Goal: Task Accomplishment & Management: Manage account settings

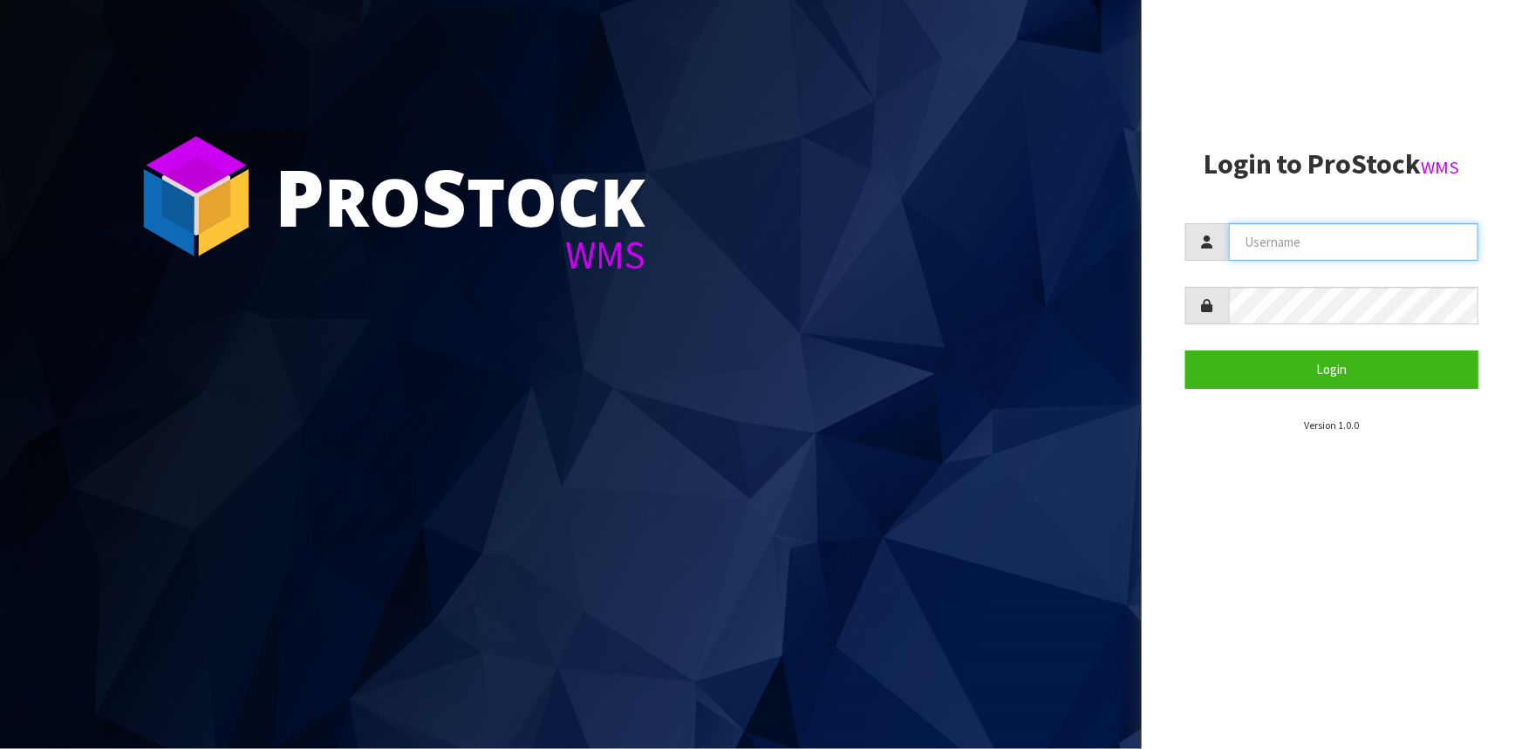
click at [1290, 243] on input "text" at bounding box center [1354, 242] width 250 height 38
type input "Hayrinna"
click at [1186, 351] on button "Login" at bounding box center [1332, 370] width 293 height 38
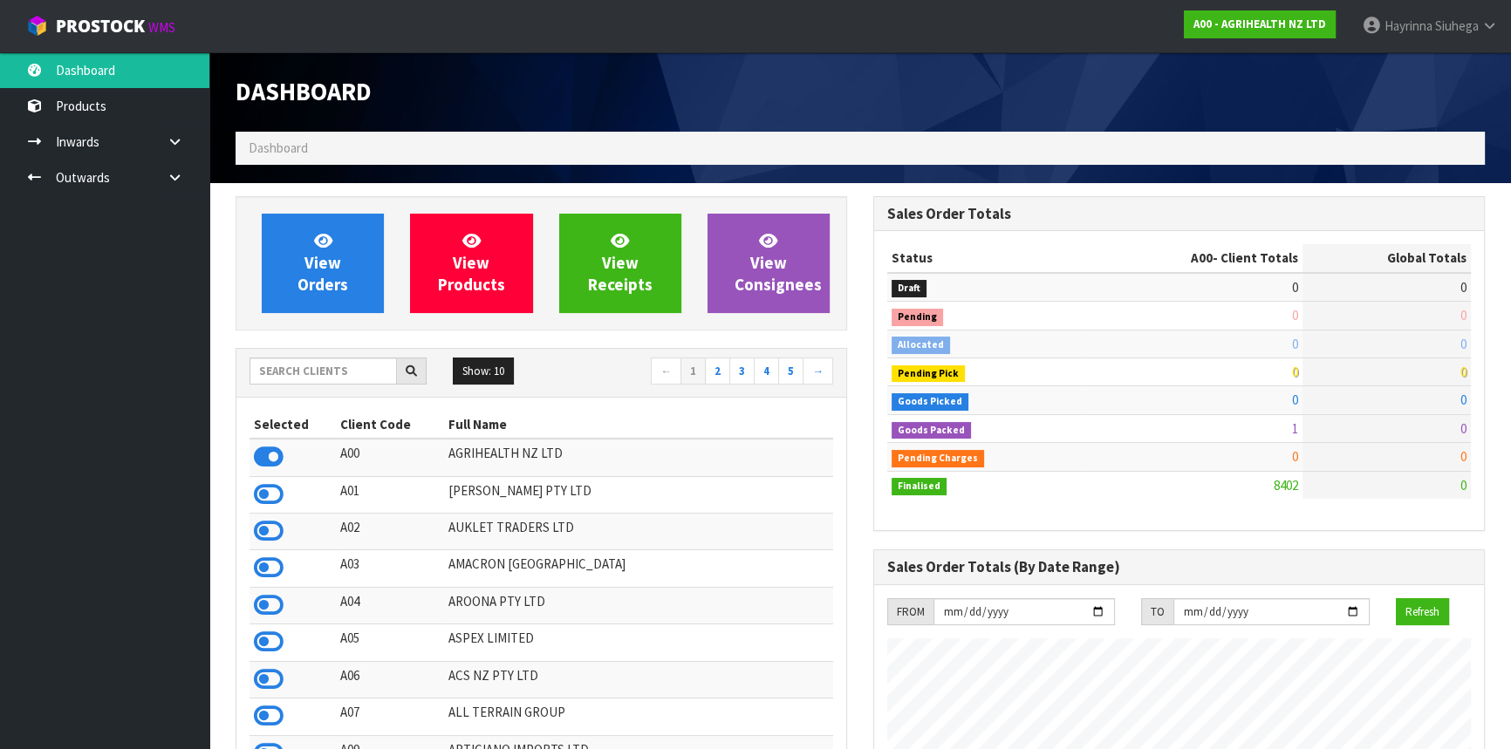
scroll to position [1319, 637]
click at [339, 373] on input "text" at bounding box center [323, 371] width 147 height 27
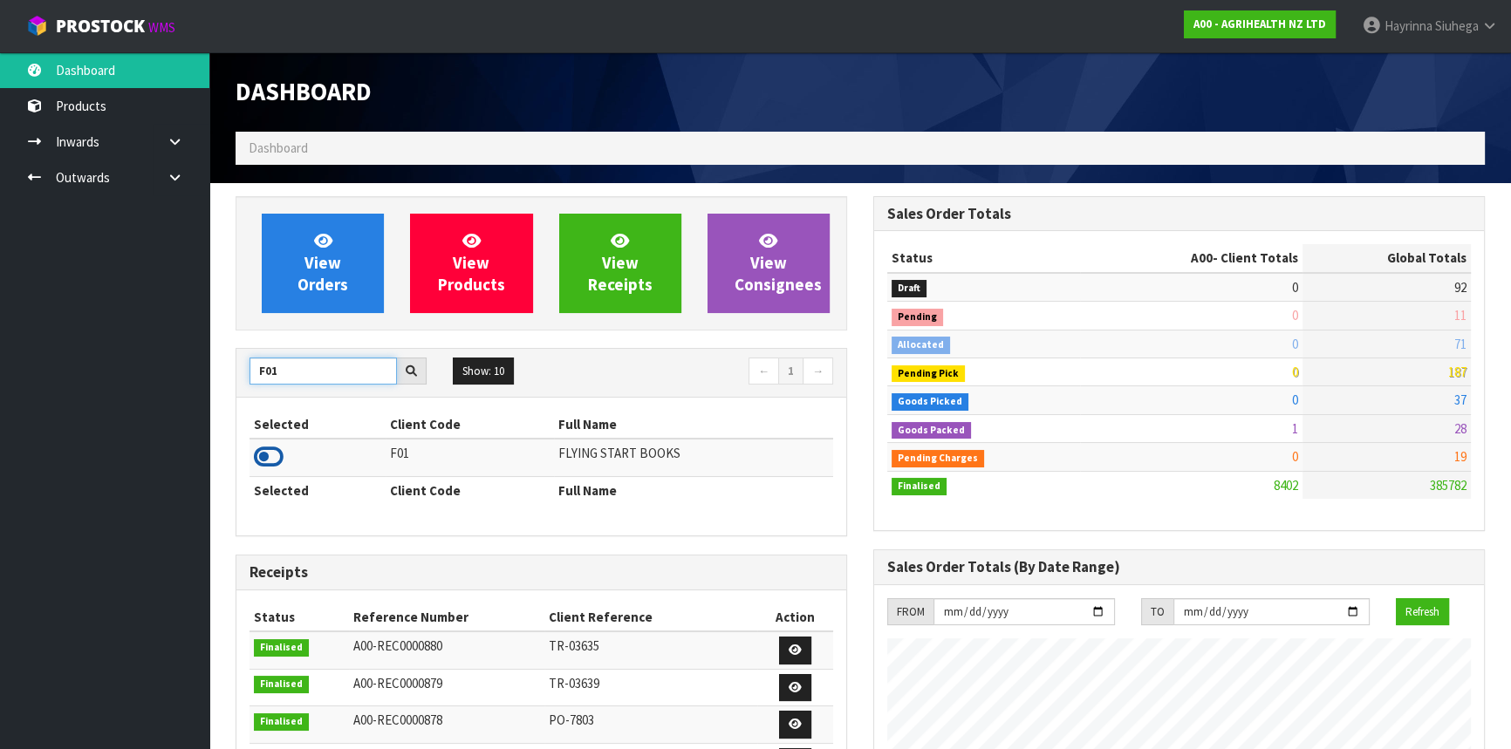
type input "F01"
click at [257, 462] on icon at bounding box center [269, 457] width 30 height 26
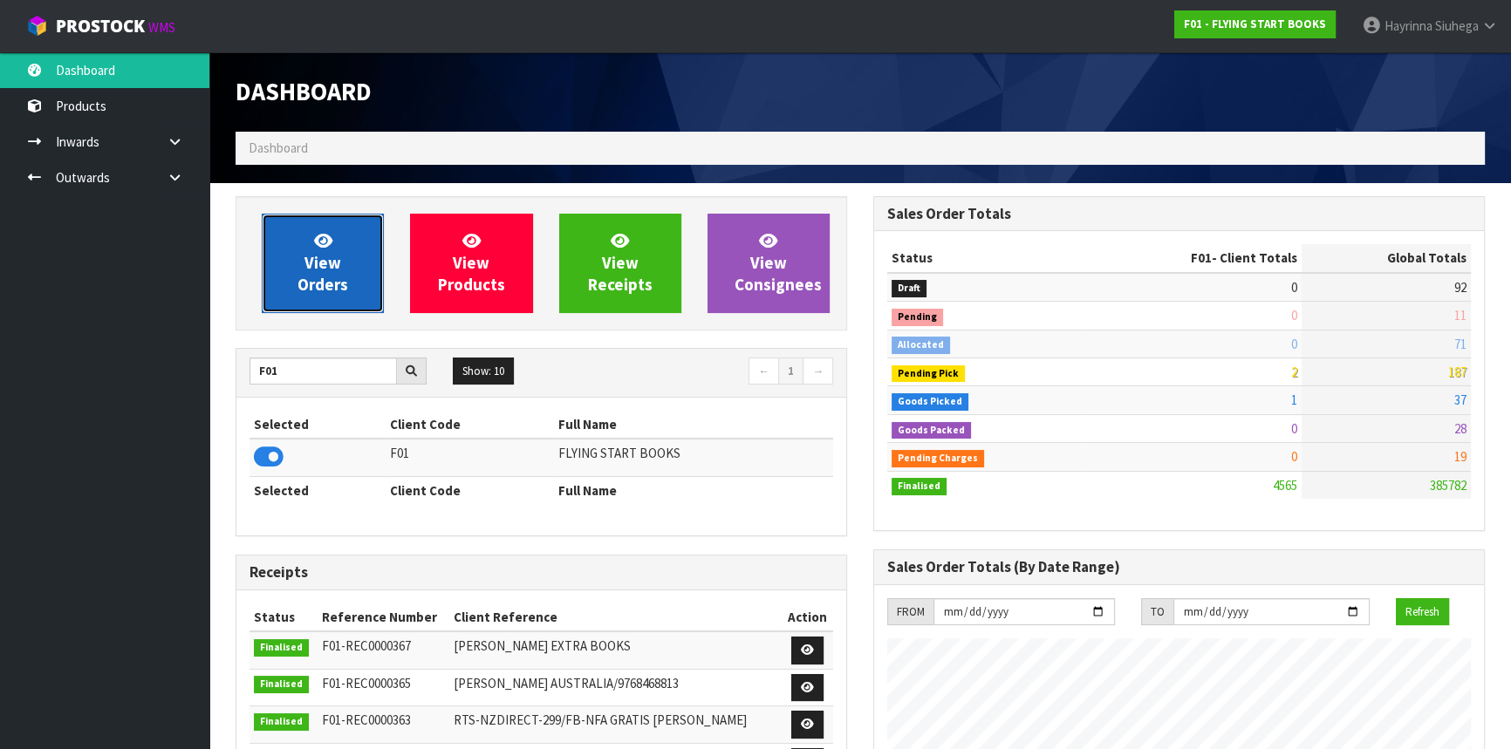
click at [310, 262] on span "View Orders" at bounding box center [323, 262] width 51 height 65
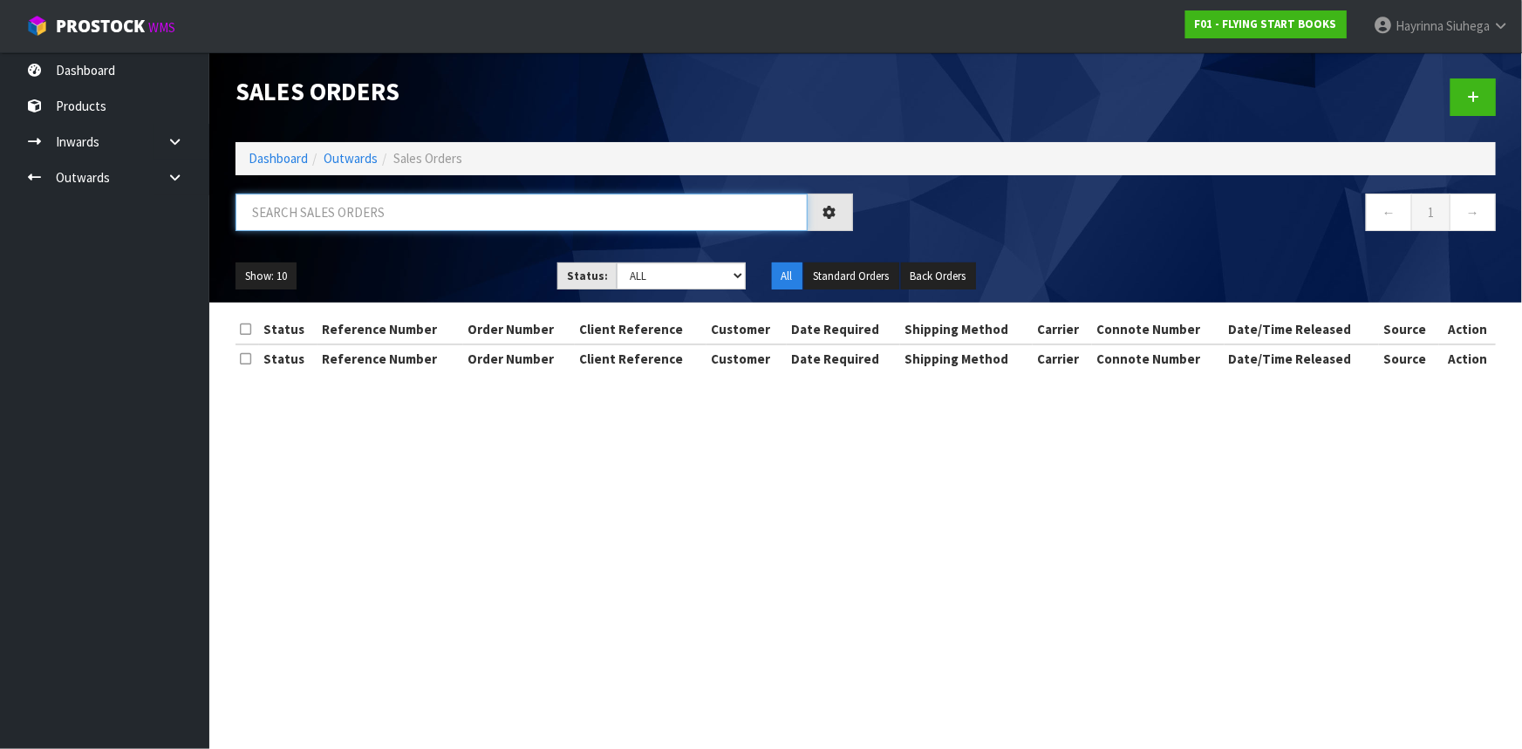
click at [359, 222] on input "text" at bounding box center [522, 213] width 572 height 38
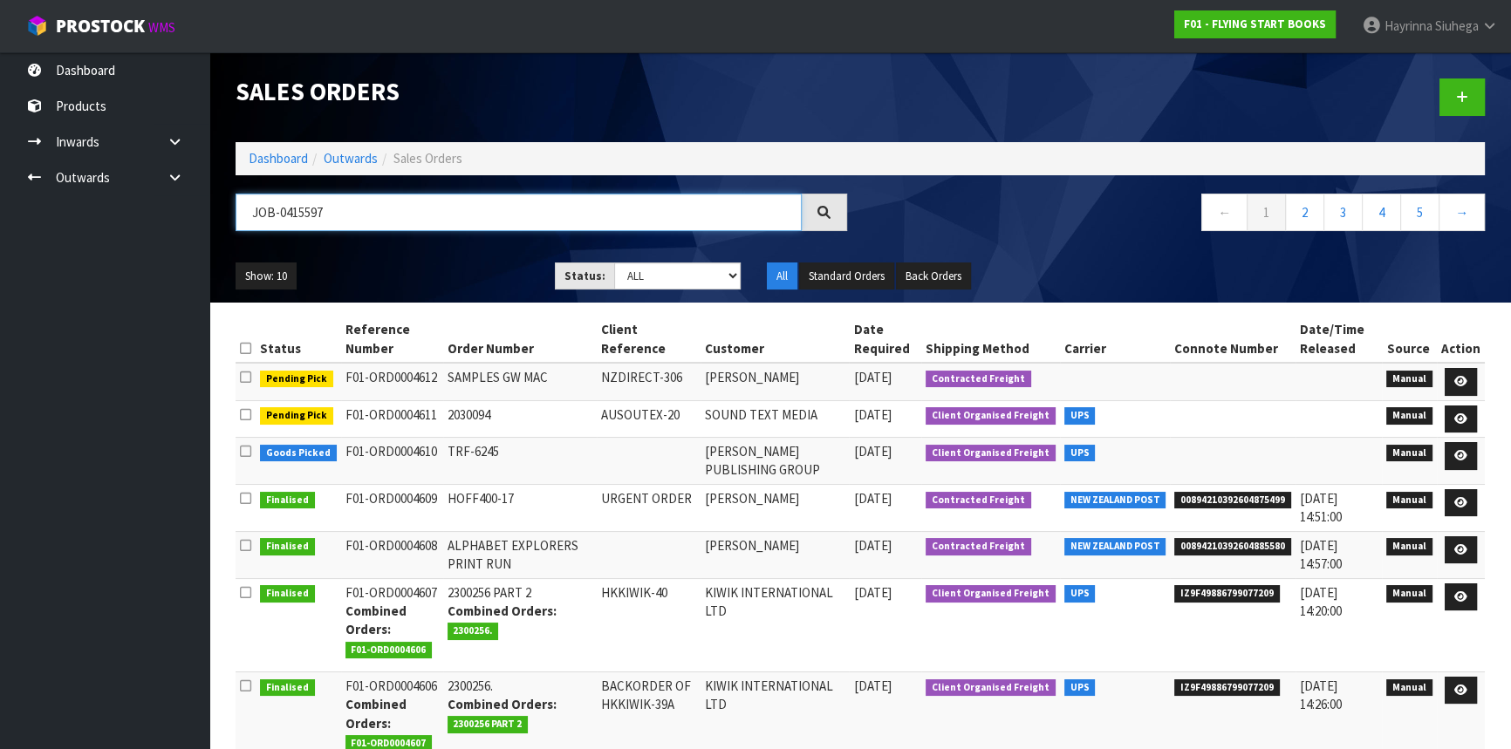
type input "JOB-0415597"
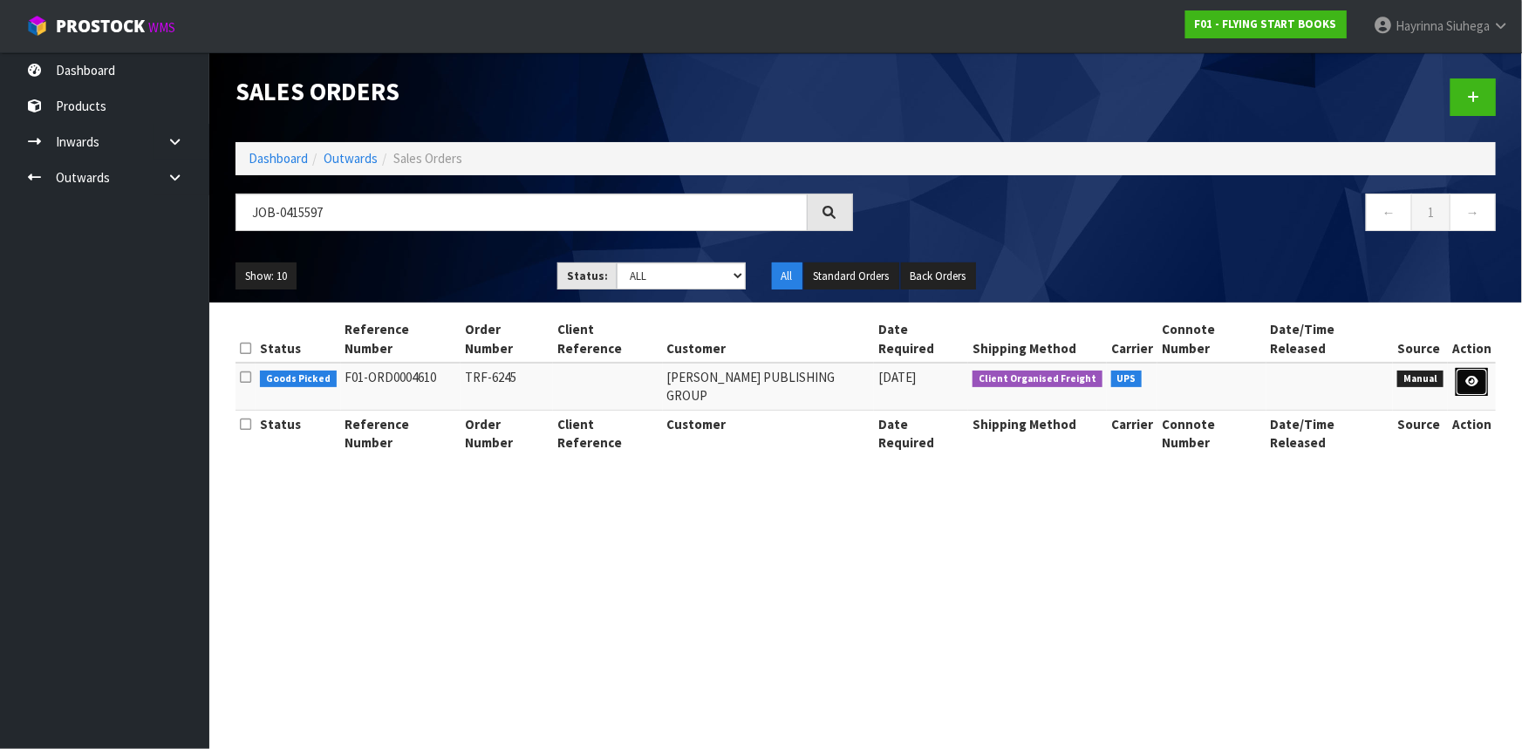
click at [1467, 376] on icon at bounding box center [1472, 381] width 13 height 11
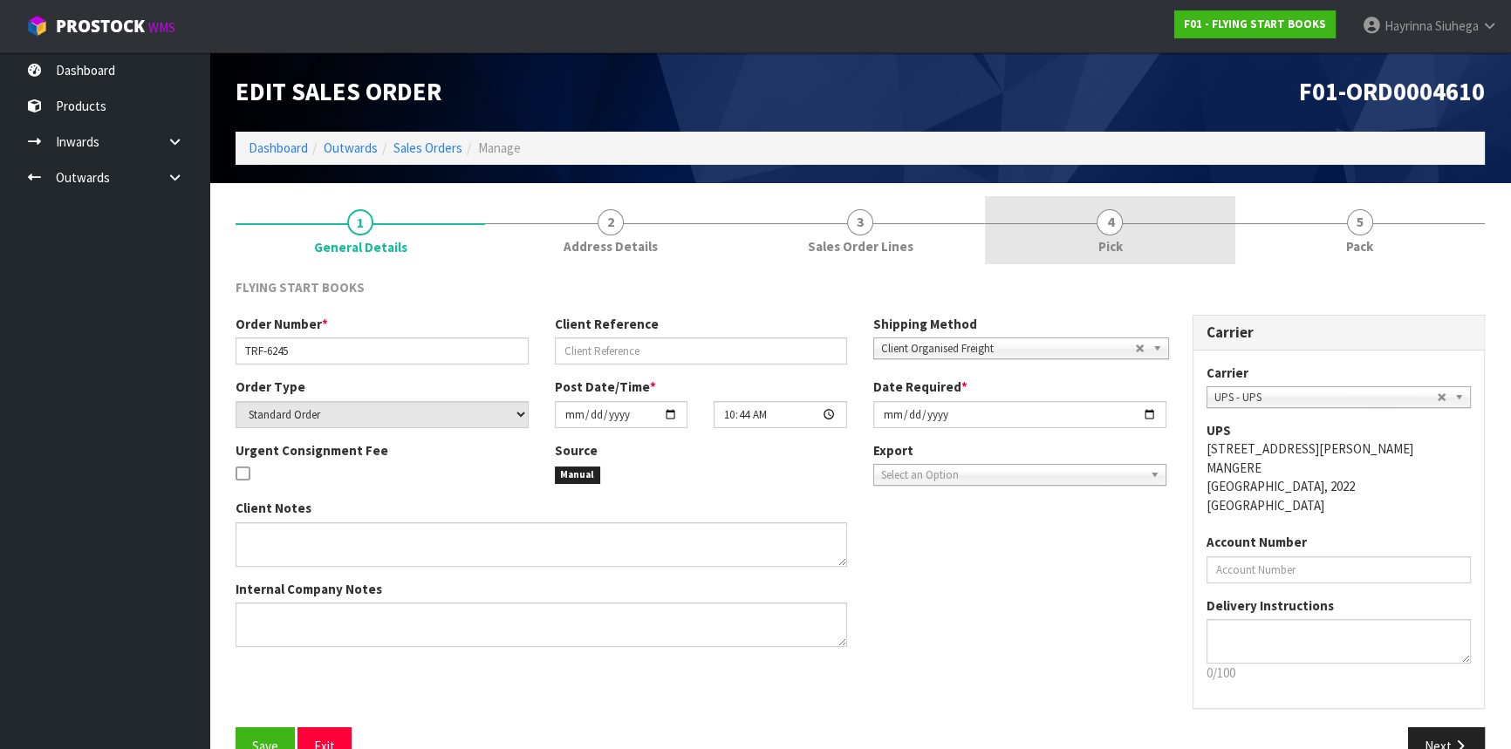
click at [1103, 202] on link "4 Pick" at bounding box center [1110, 230] width 250 height 69
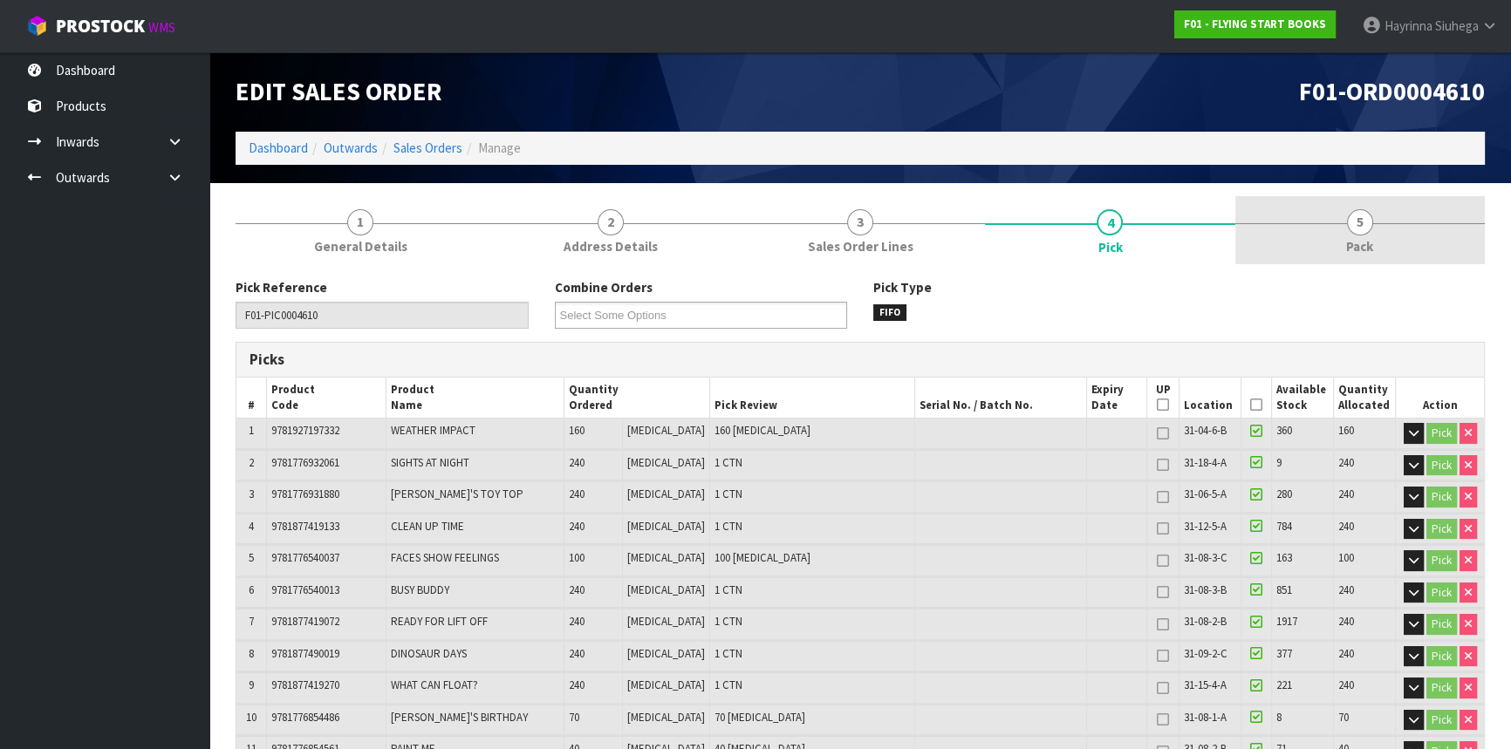
click at [1397, 250] on link "5 Pack" at bounding box center [1360, 230] width 250 height 69
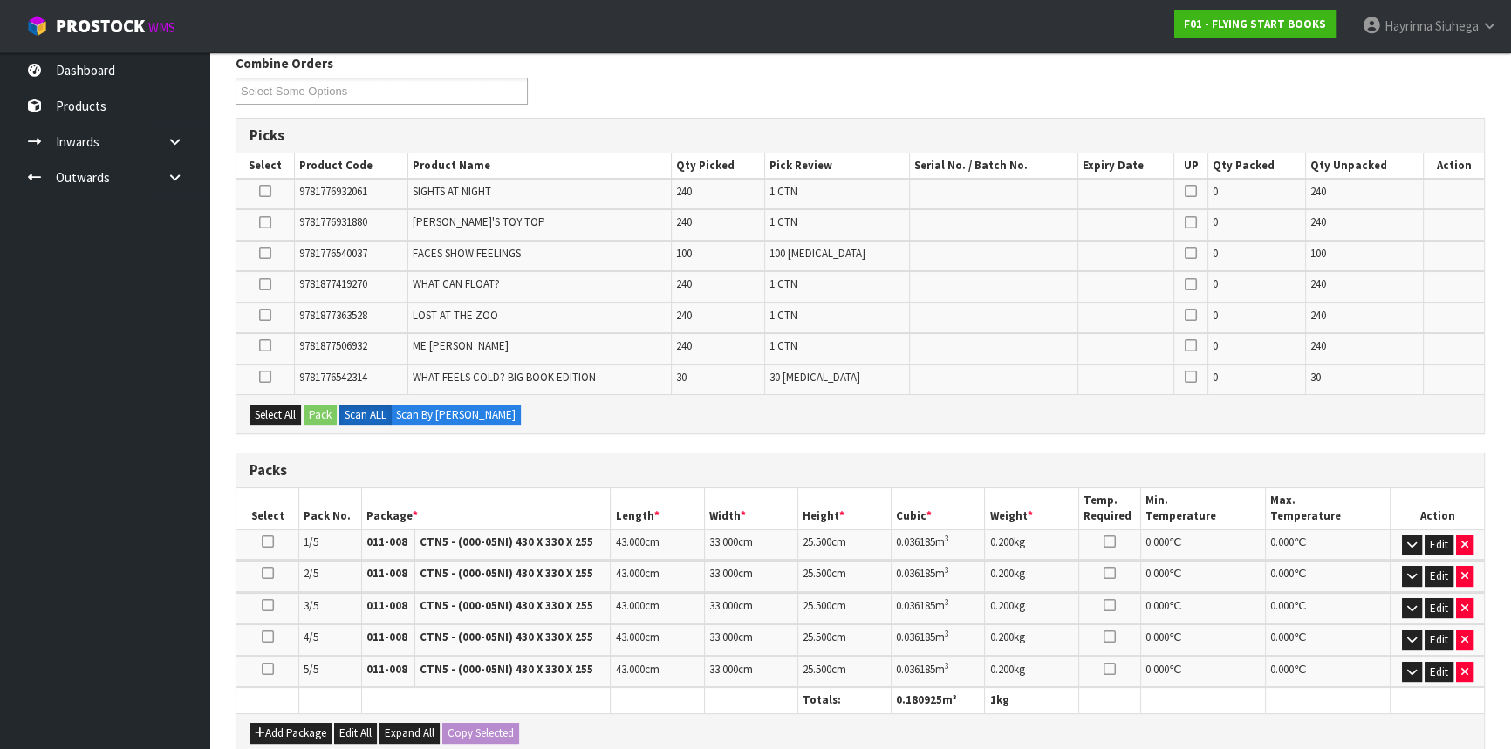
scroll to position [396, 0]
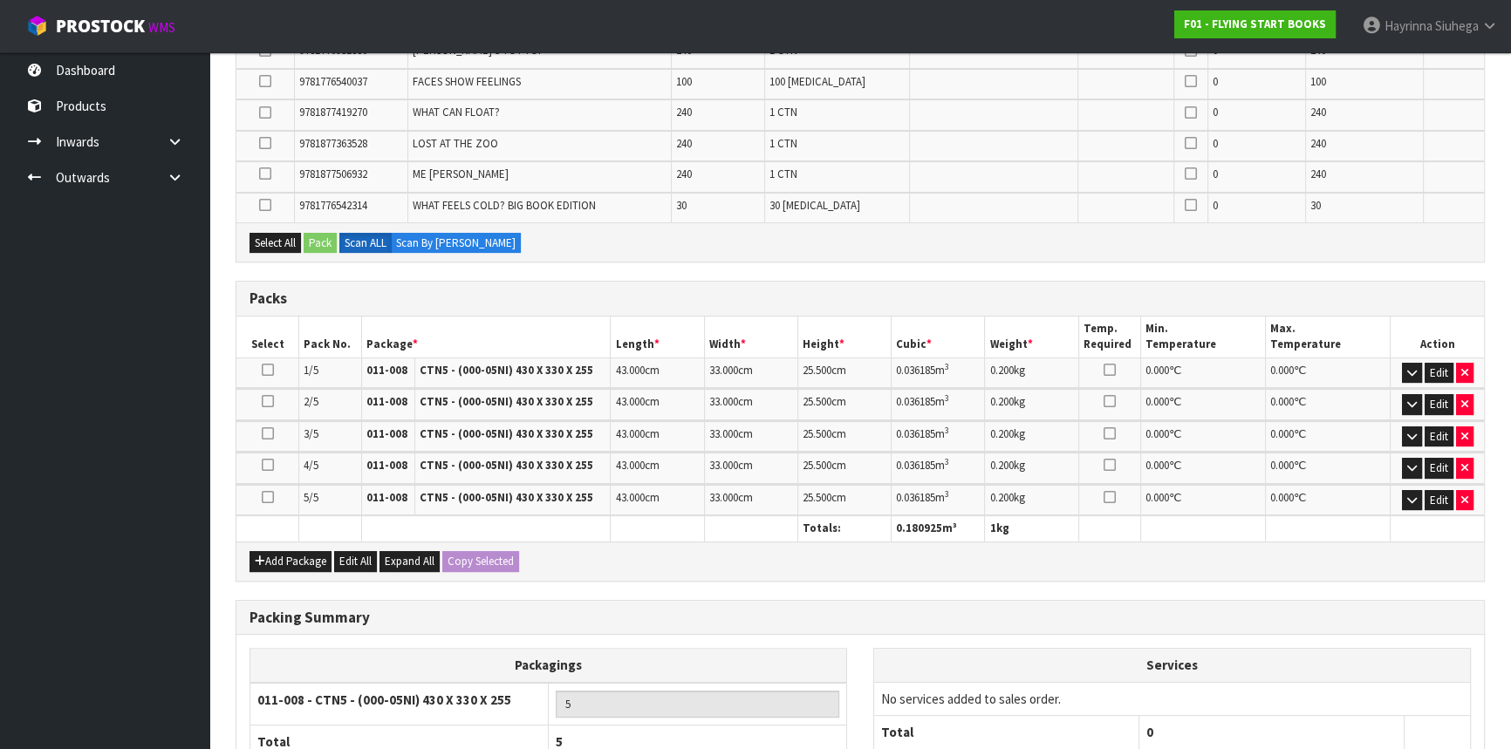
click at [764, 569] on div "Add Package Edit All Expand All Copy Selected" at bounding box center [860, 561] width 1248 height 39
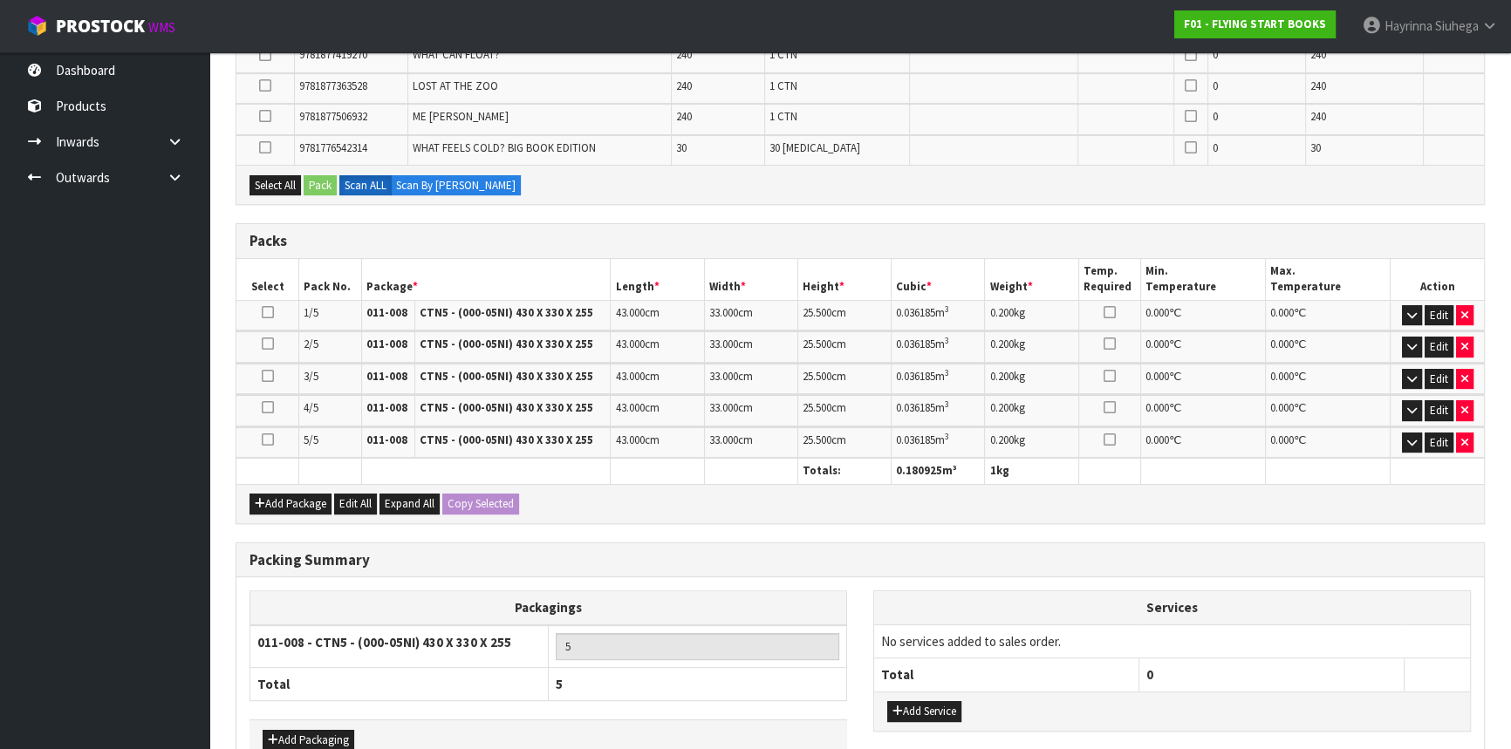
scroll to position [476, 0]
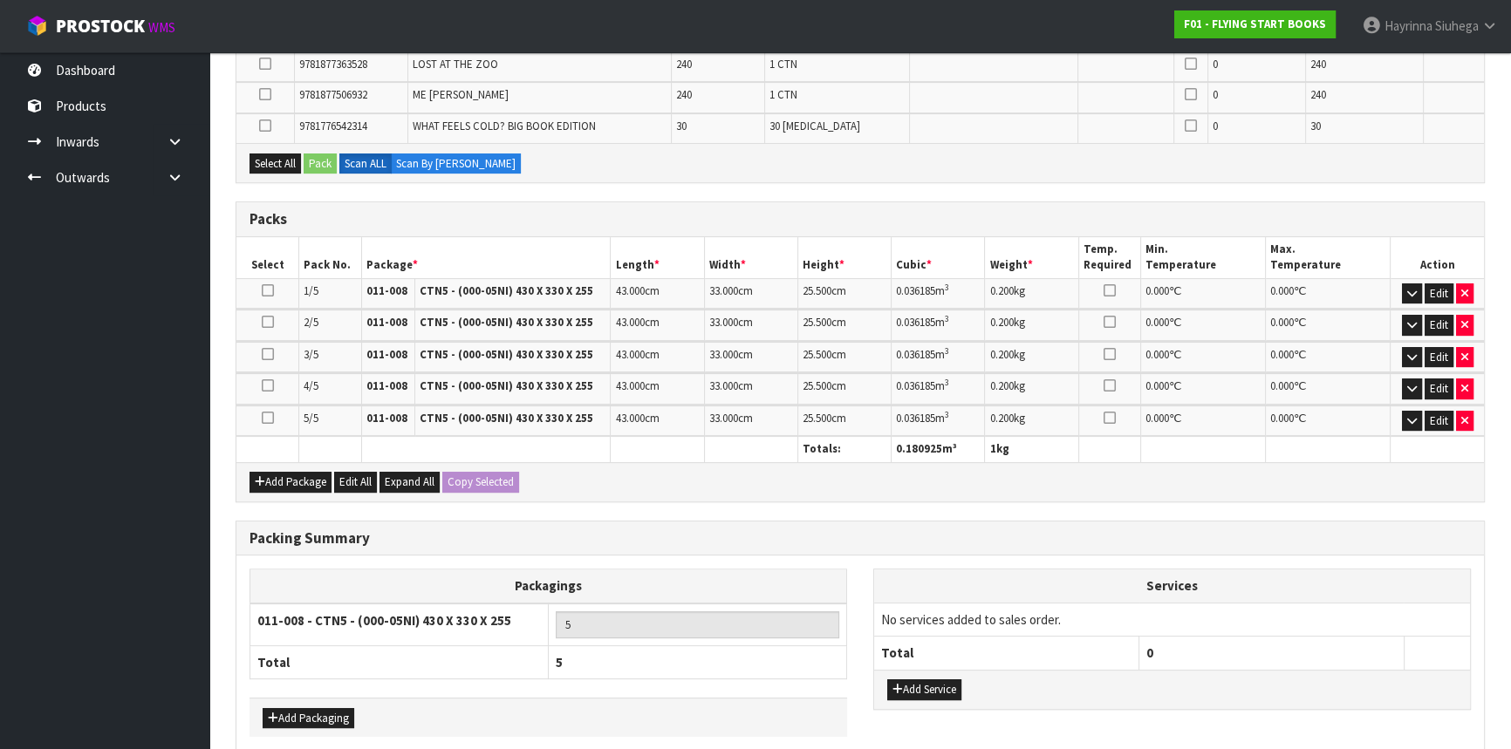
click at [710, 510] on div "Combine Orders F01-ORD0004610 F01-ORD0004611 F01-ORD0004612 Select Some Options…" at bounding box center [860, 311] width 1249 height 1017
click at [951, 495] on div "Add Package Edit All Expand All Copy Selected" at bounding box center [860, 481] width 1248 height 39
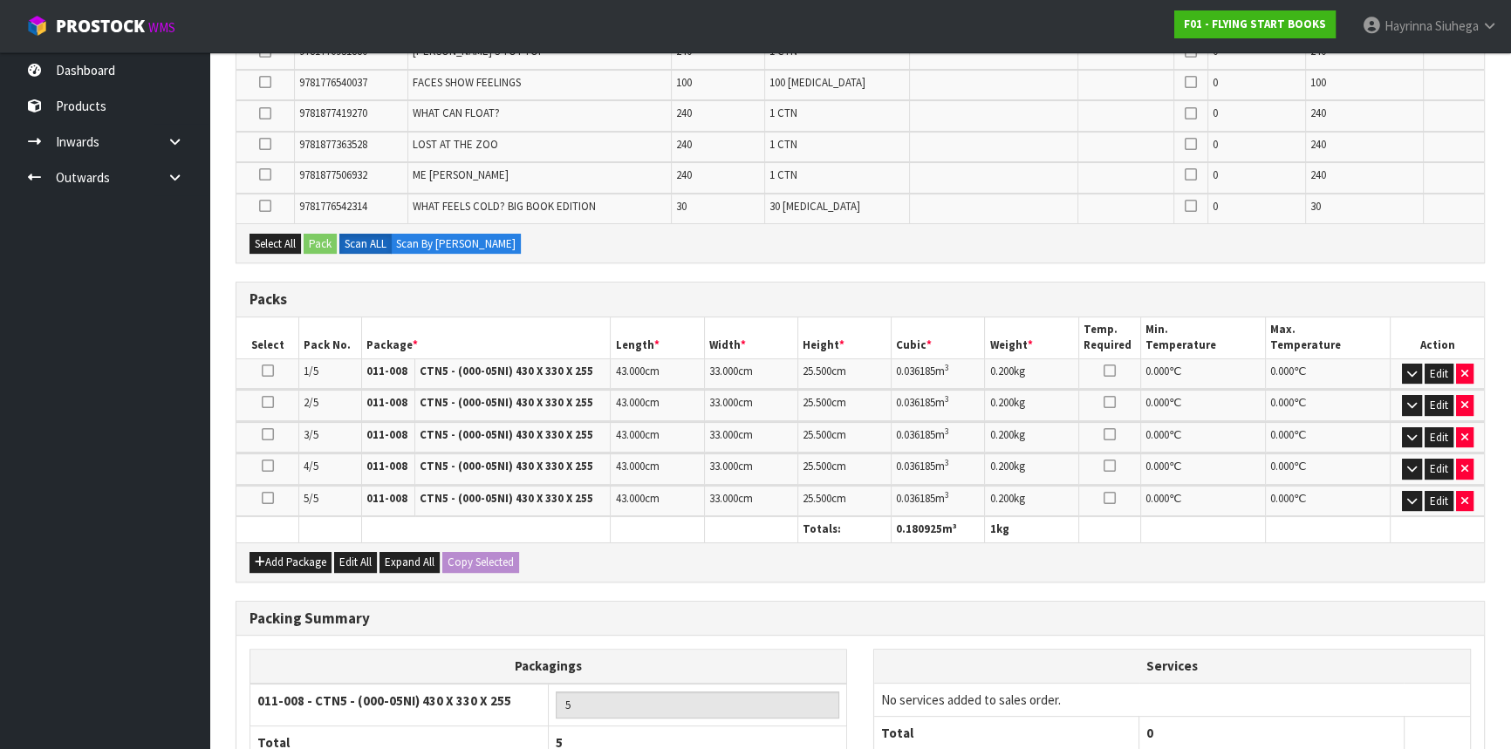
scroll to position [396, 0]
click at [1441, 371] on button "Edit" at bounding box center [1439, 373] width 29 height 21
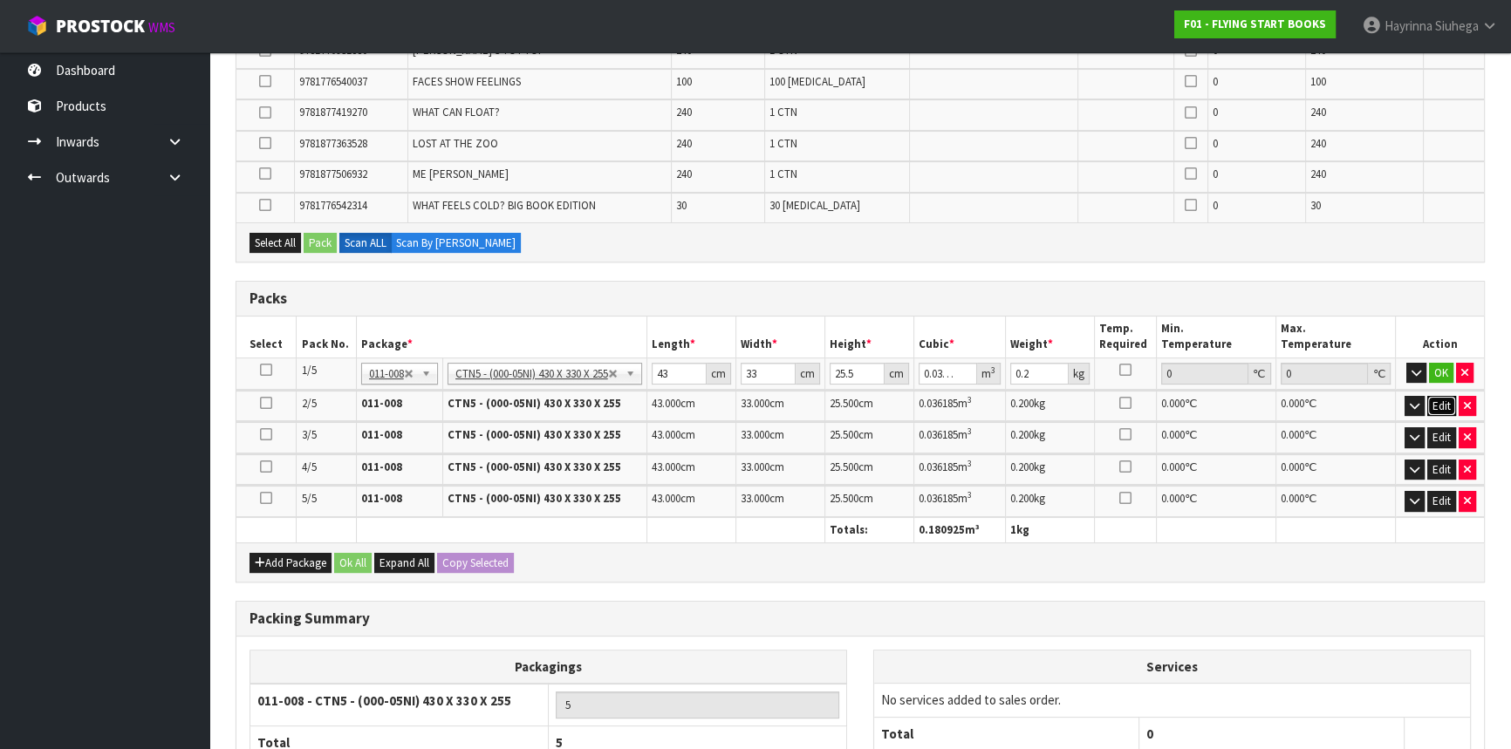
click at [1435, 401] on button "Edit" at bounding box center [1441, 406] width 29 height 21
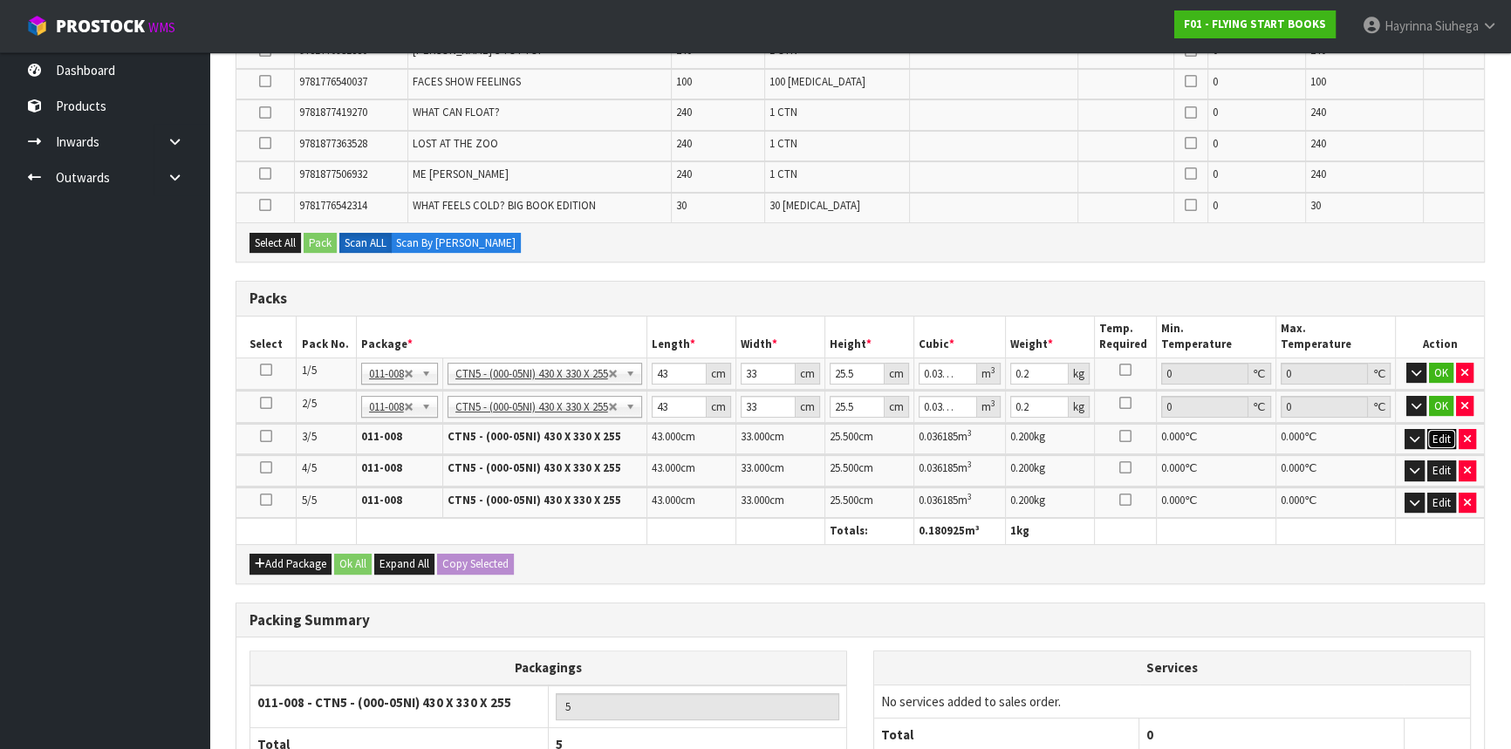
click at [1431, 432] on button "Edit" at bounding box center [1441, 439] width 29 height 21
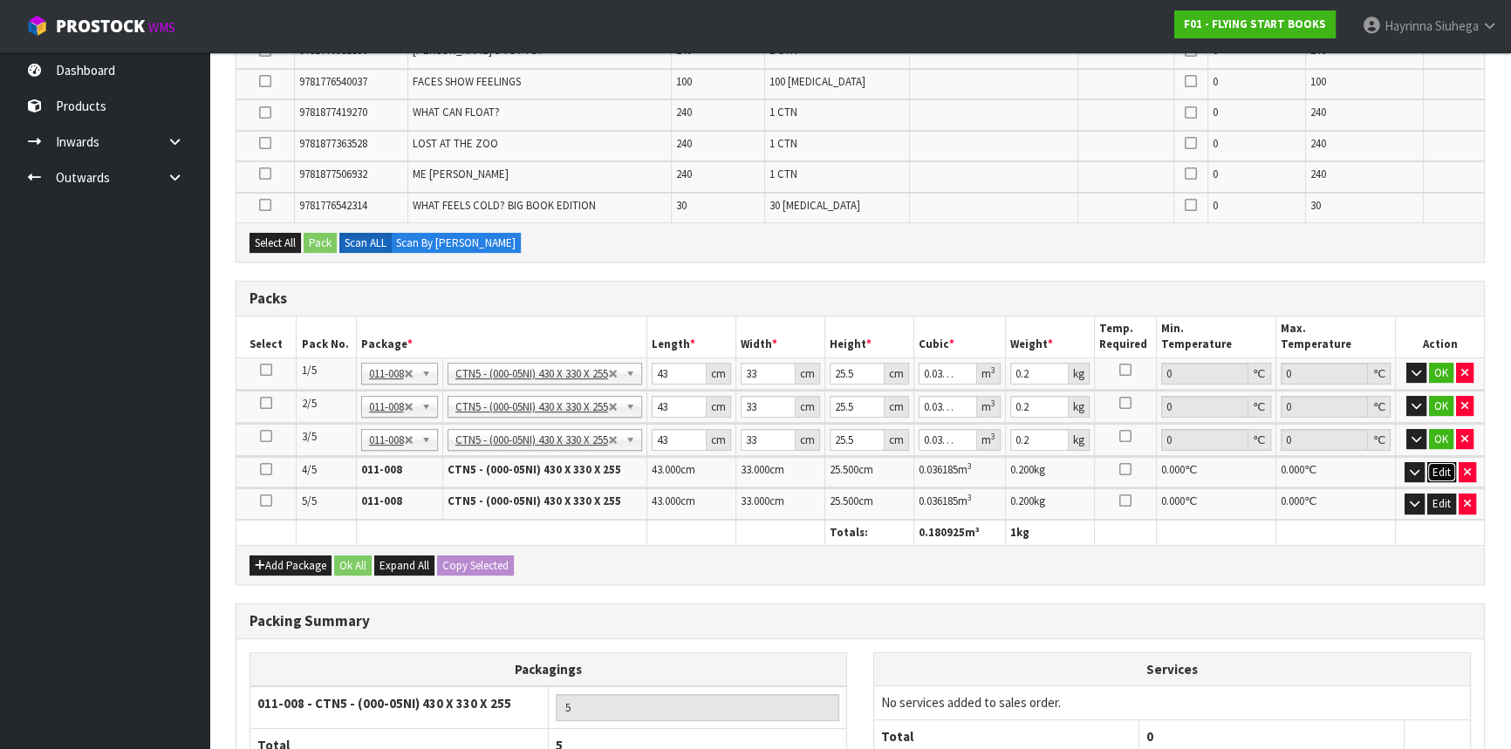
click at [1435, 471] on button "Edit" at bounding box center [1441, 472] width 29 height 21
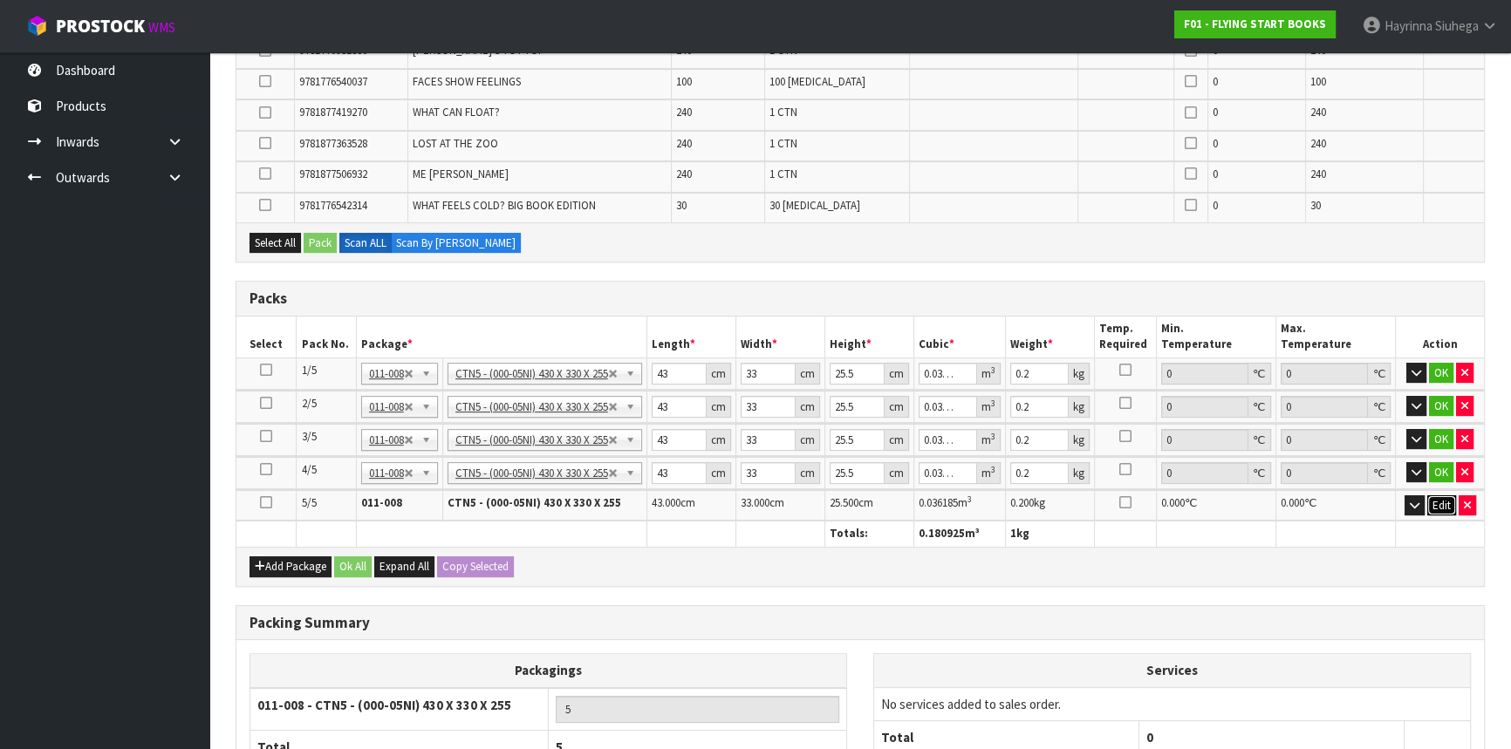
click at [1440, 501] on button "Edit" at bounding box center [1441, 506] width 29 height 21
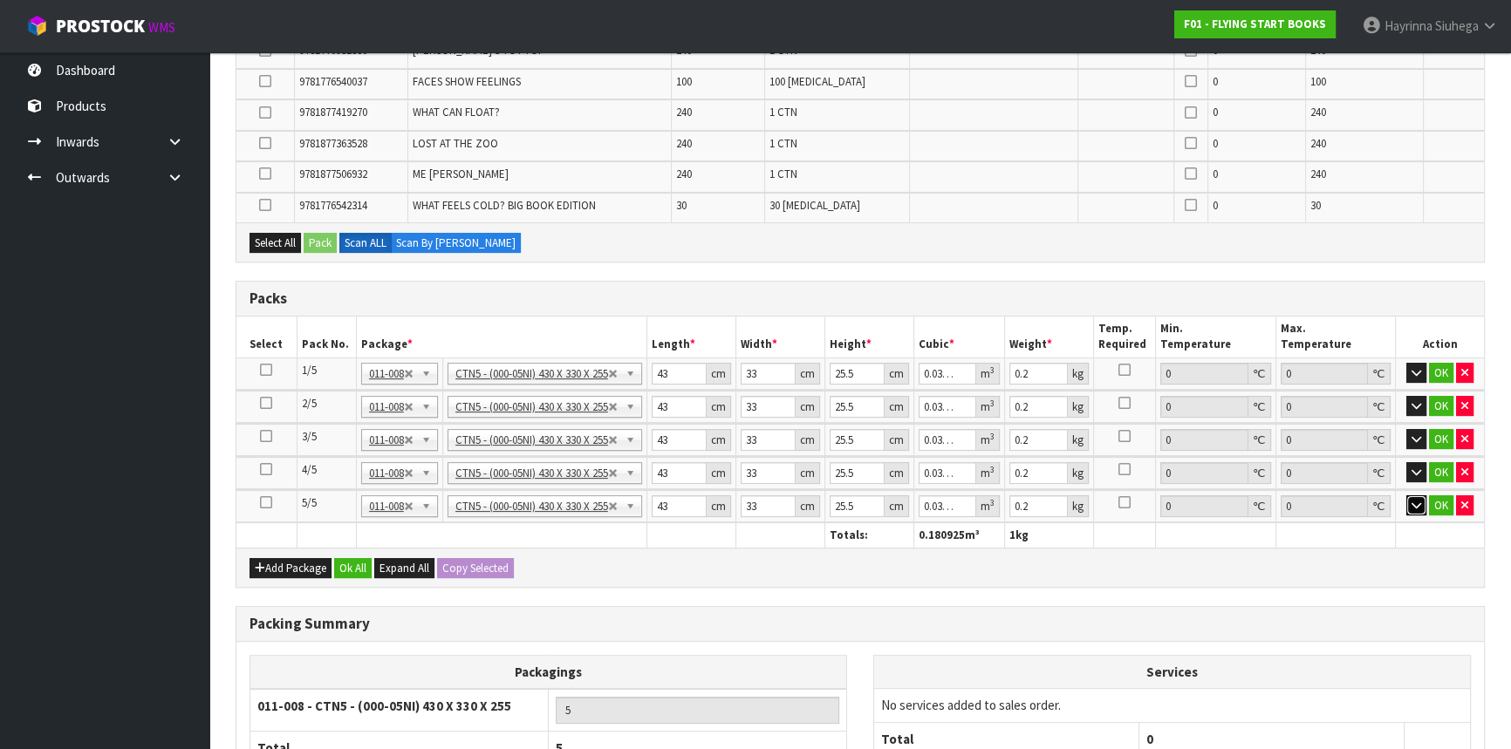
click at [1416, 503] on icon "button" at bounding box center [1417, 505] width 10 height 11
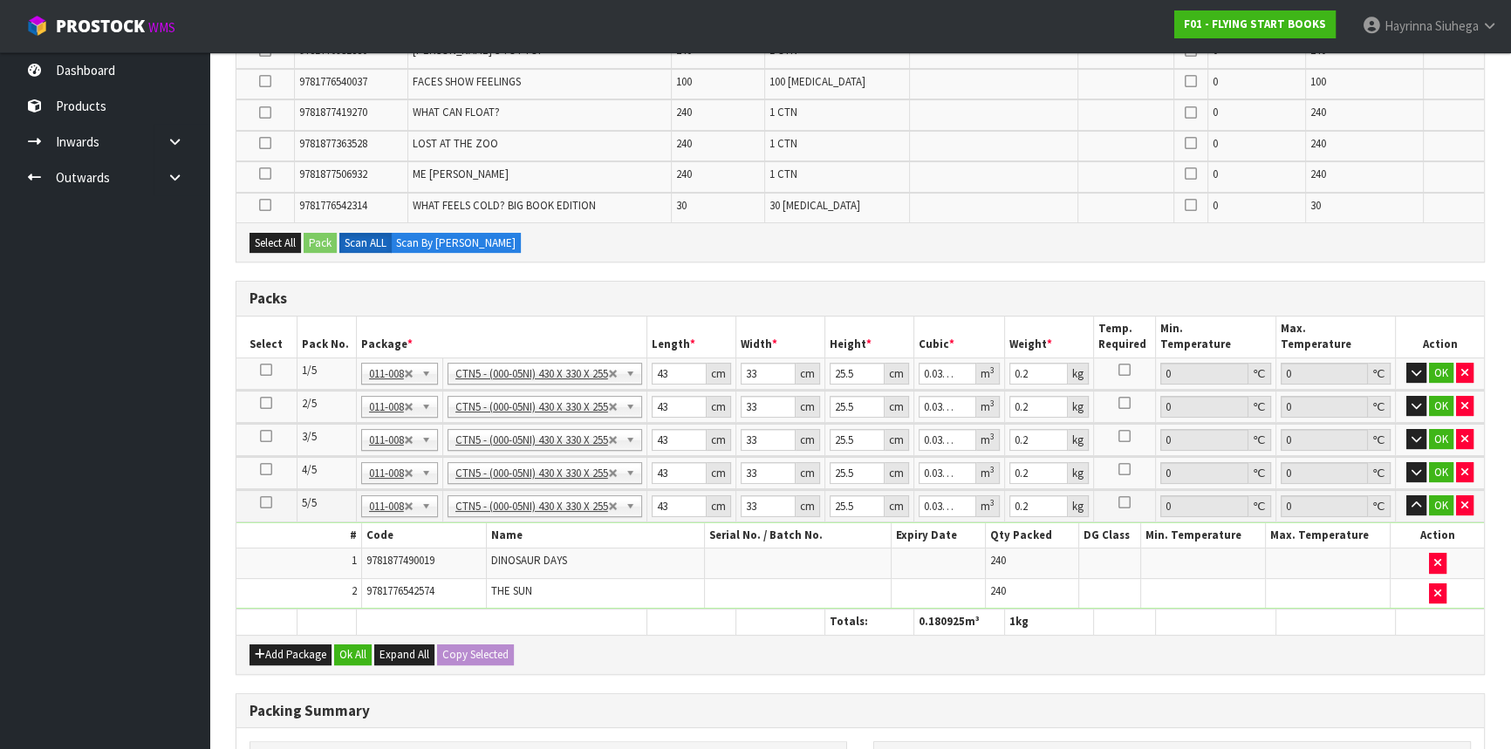
drag, startPoint x: 1151, startPoint y: 519, endPoint x: 673, endPoint y: 277, distance: 536.1
click at [673, 277] on div "Combine Orders F01-ORD0004610 F01-ORD0004611 F01-ORD0004612 Select Some Options…" at bounding box center [860, 437] width 1249 height 1111
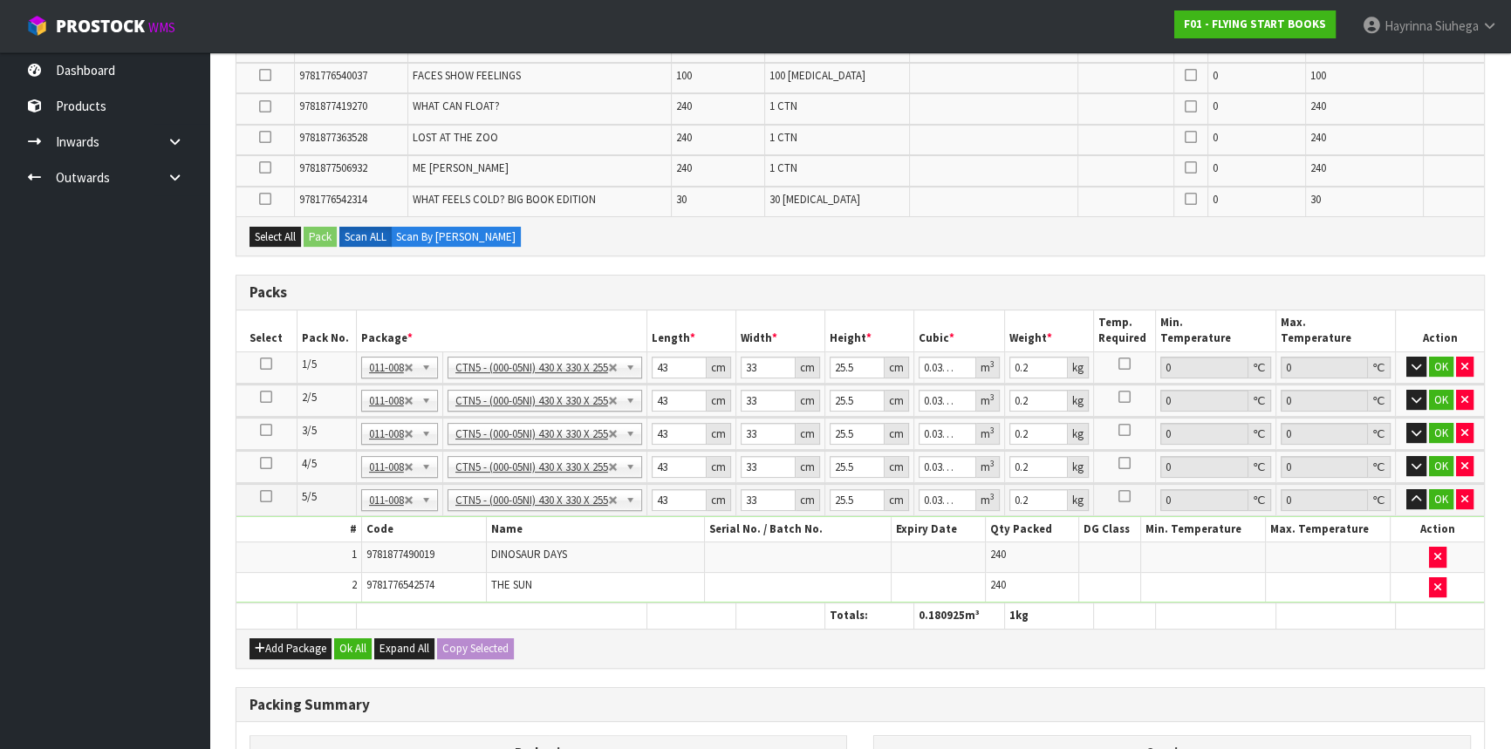
scroll to position [555, 0]
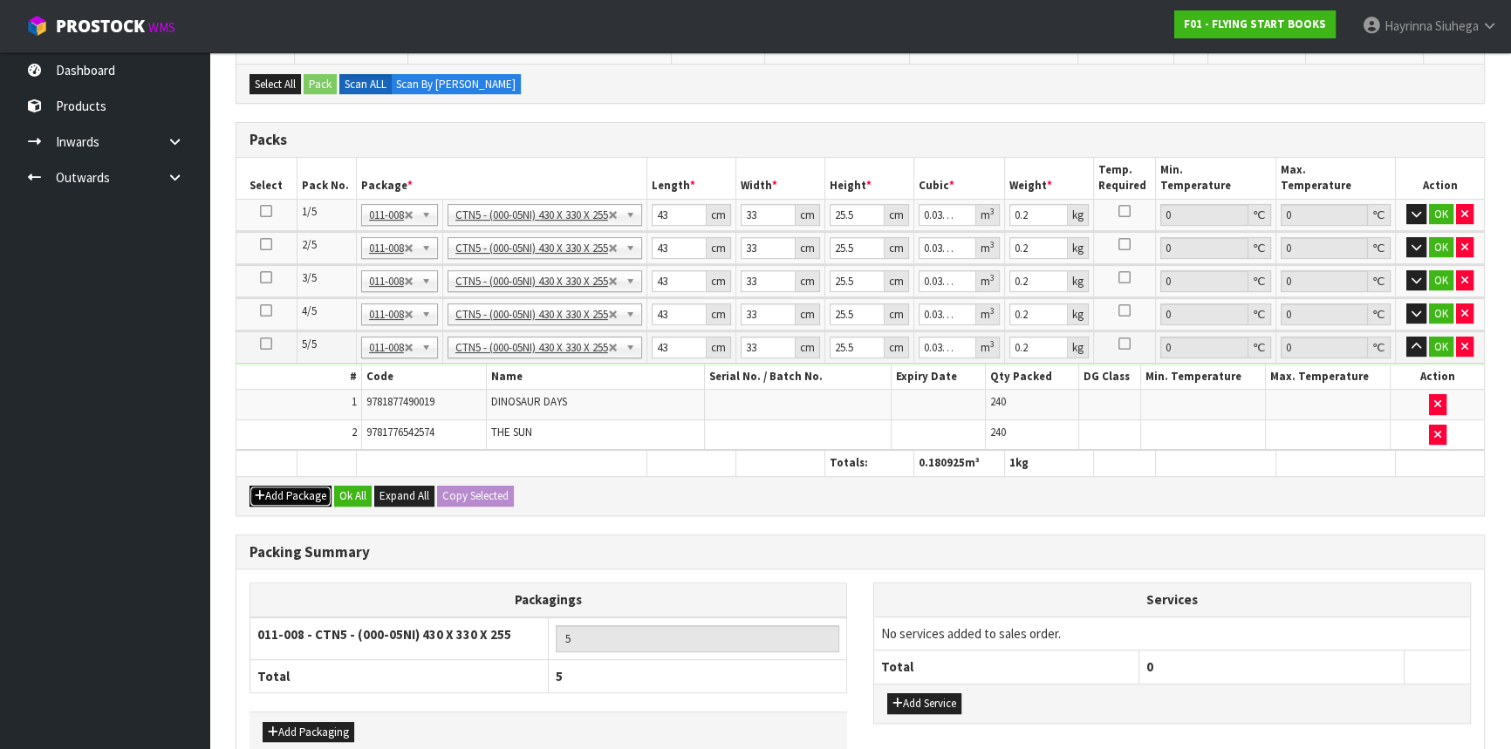
click at [276, 486] on button "Add Package" at bounding box center [291, 496] width 82 height 21
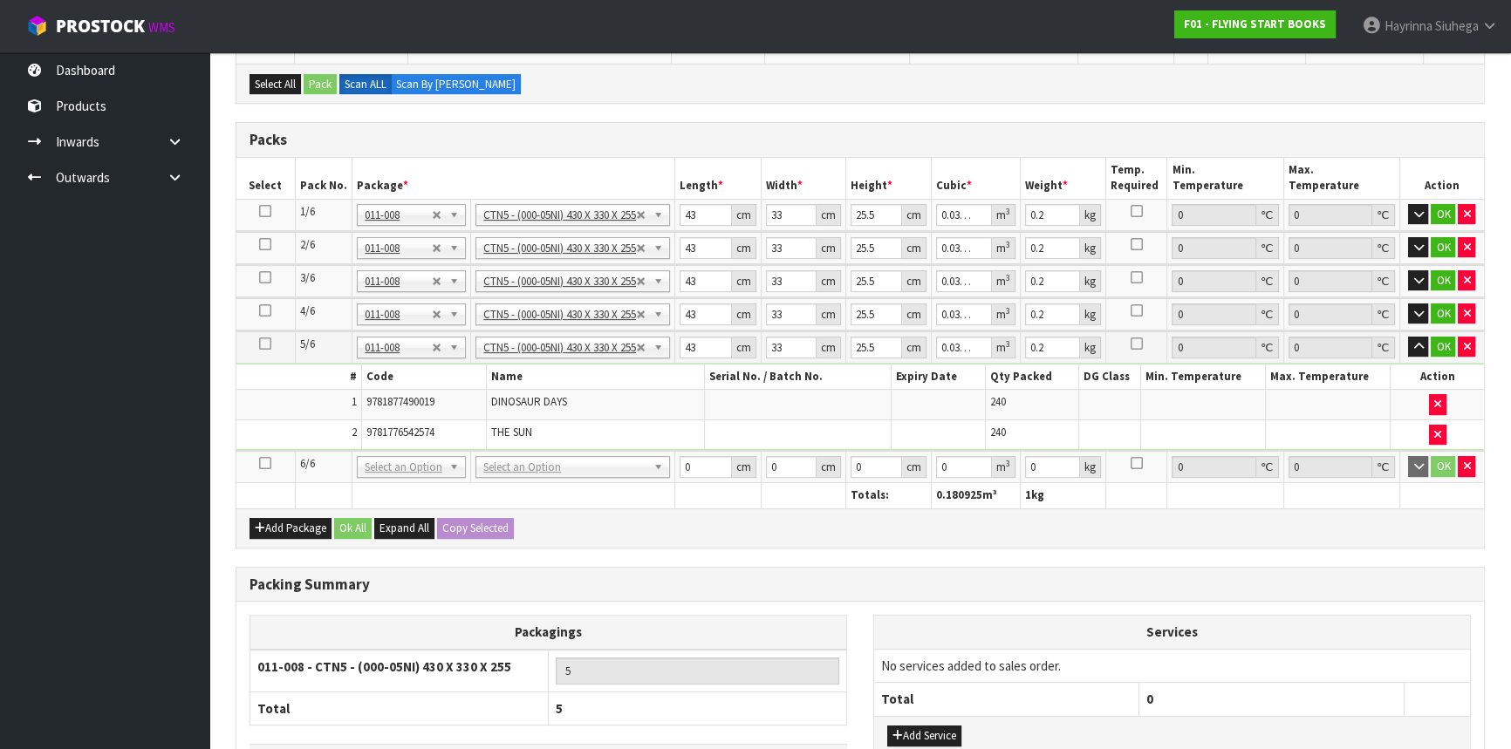
click at [259, 463] on icon at bounding box center [265, 463] width 12 height 1
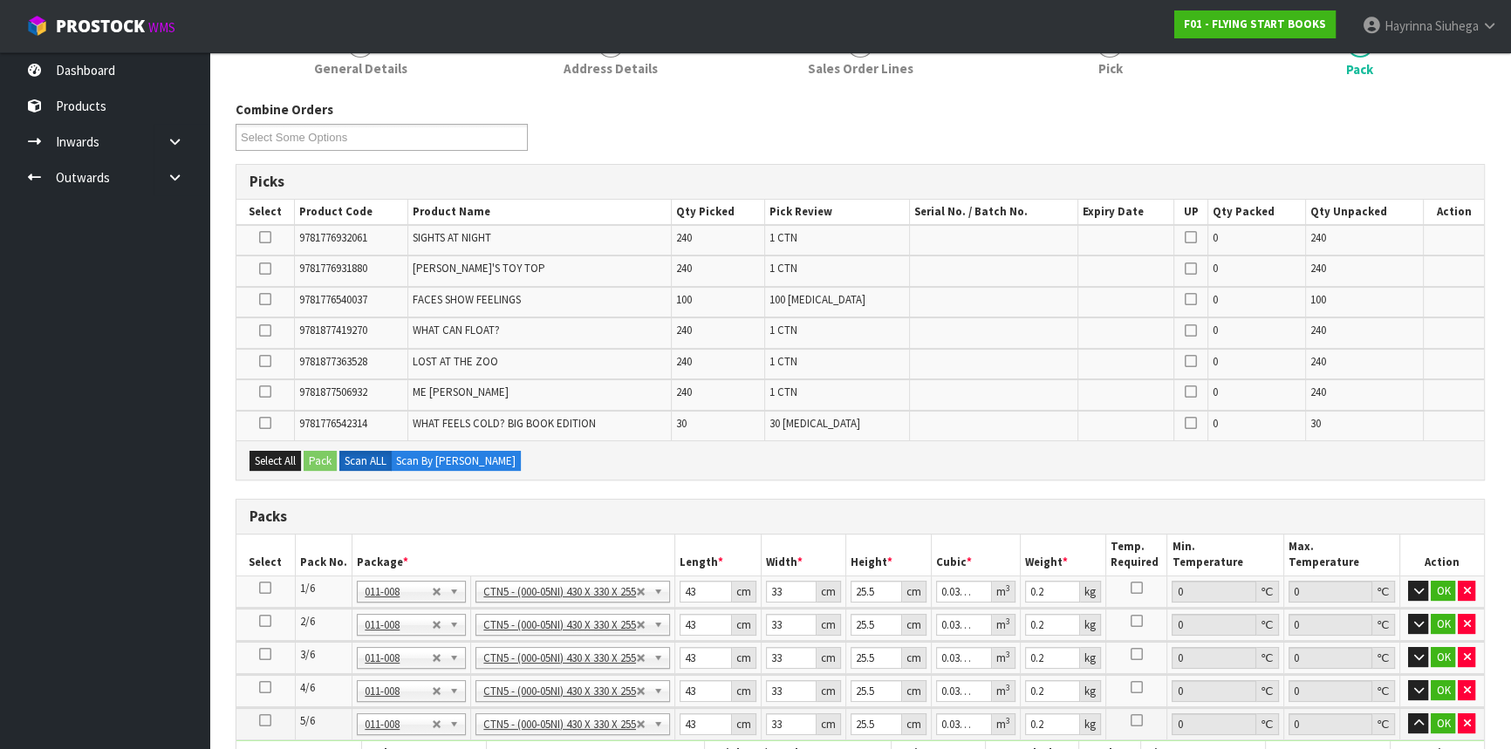
scroll to position [79, 0]
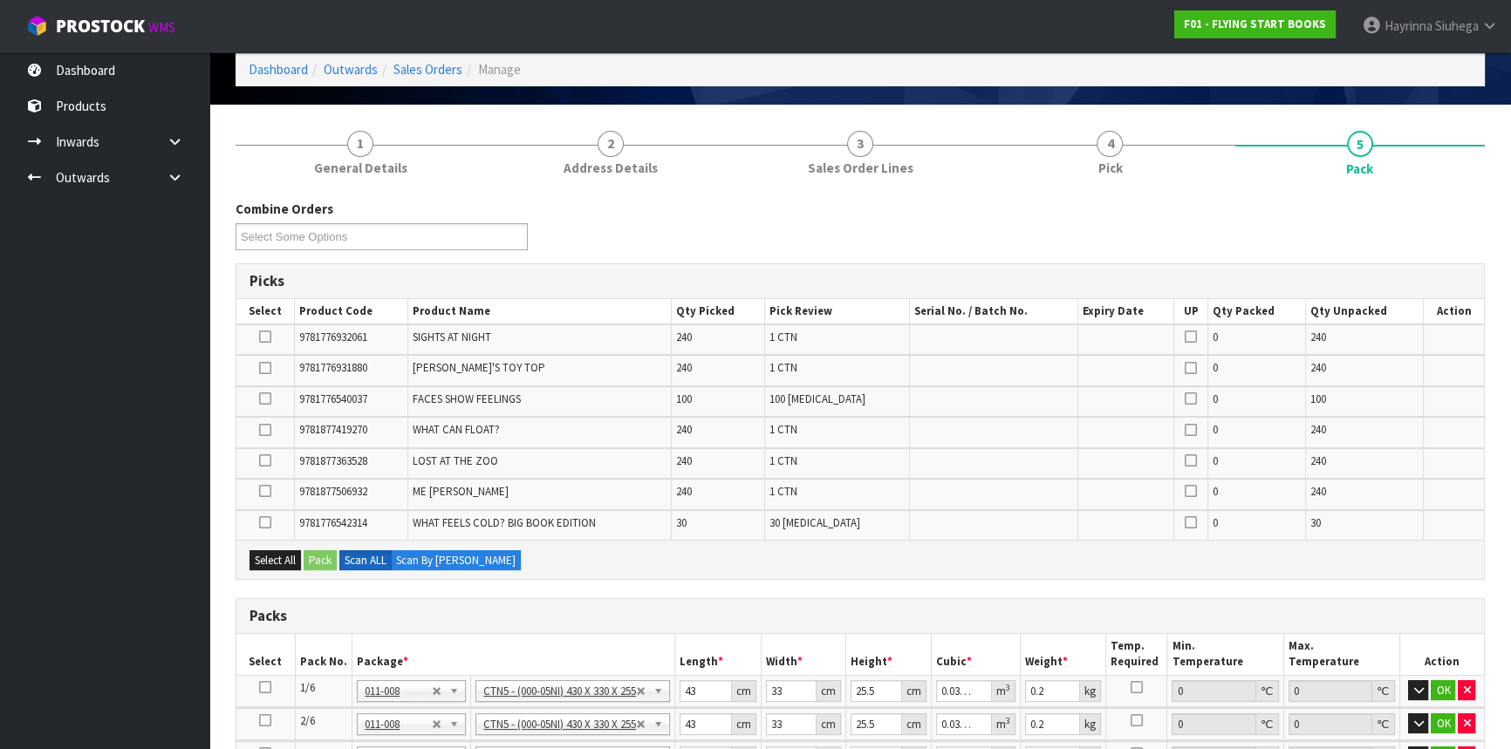
click at [268, 462] on icon at bounding box center [265, 461] width 12 height 1
click at [0, 0] on input "checkbox" at bounding box center [0, 0] width 0 height 0
click at [323, 557] on button "Pack" at bounding box center [320, 561] width 33 height 21
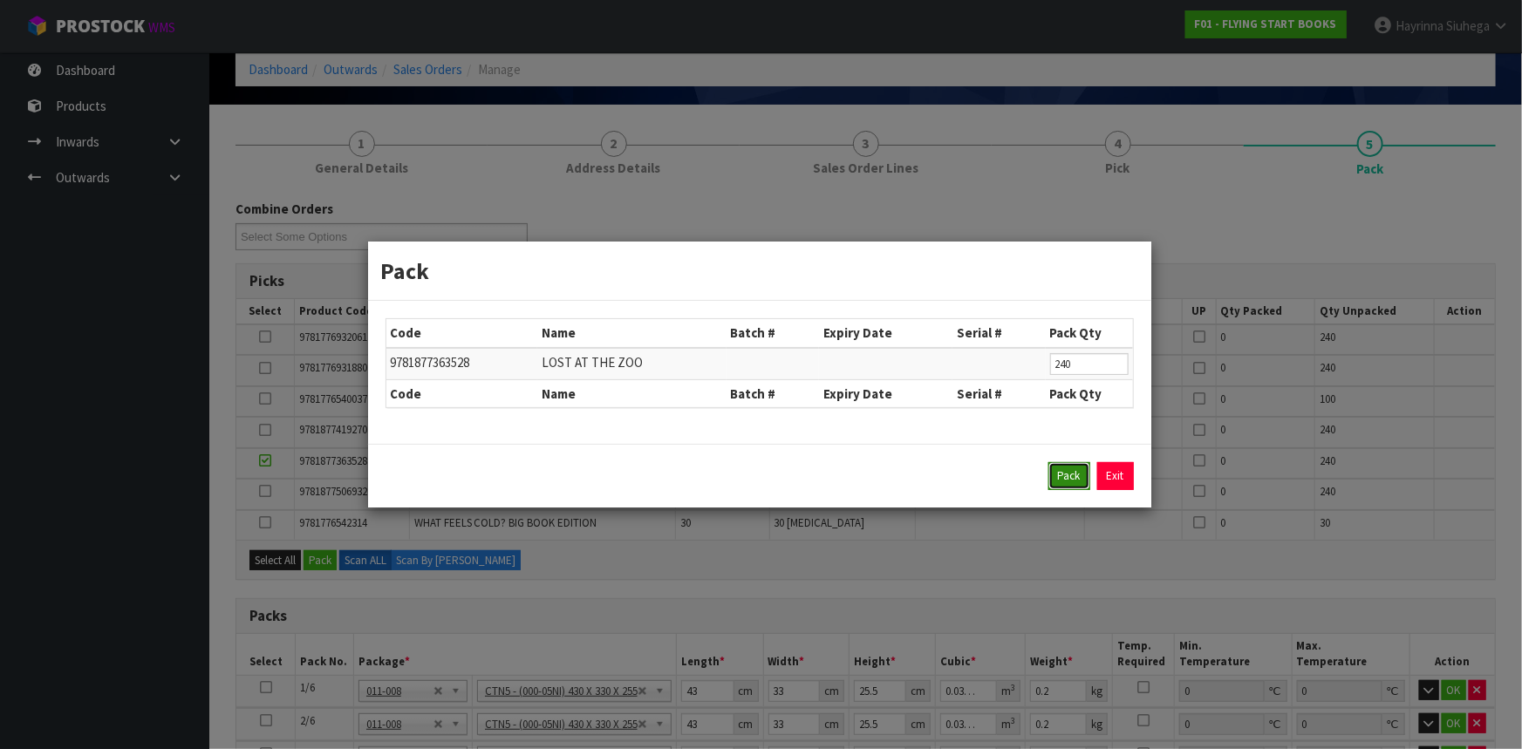
click at [1057, 479] on button "Pack" at bounding box center [1070, 476] width 42 height 28
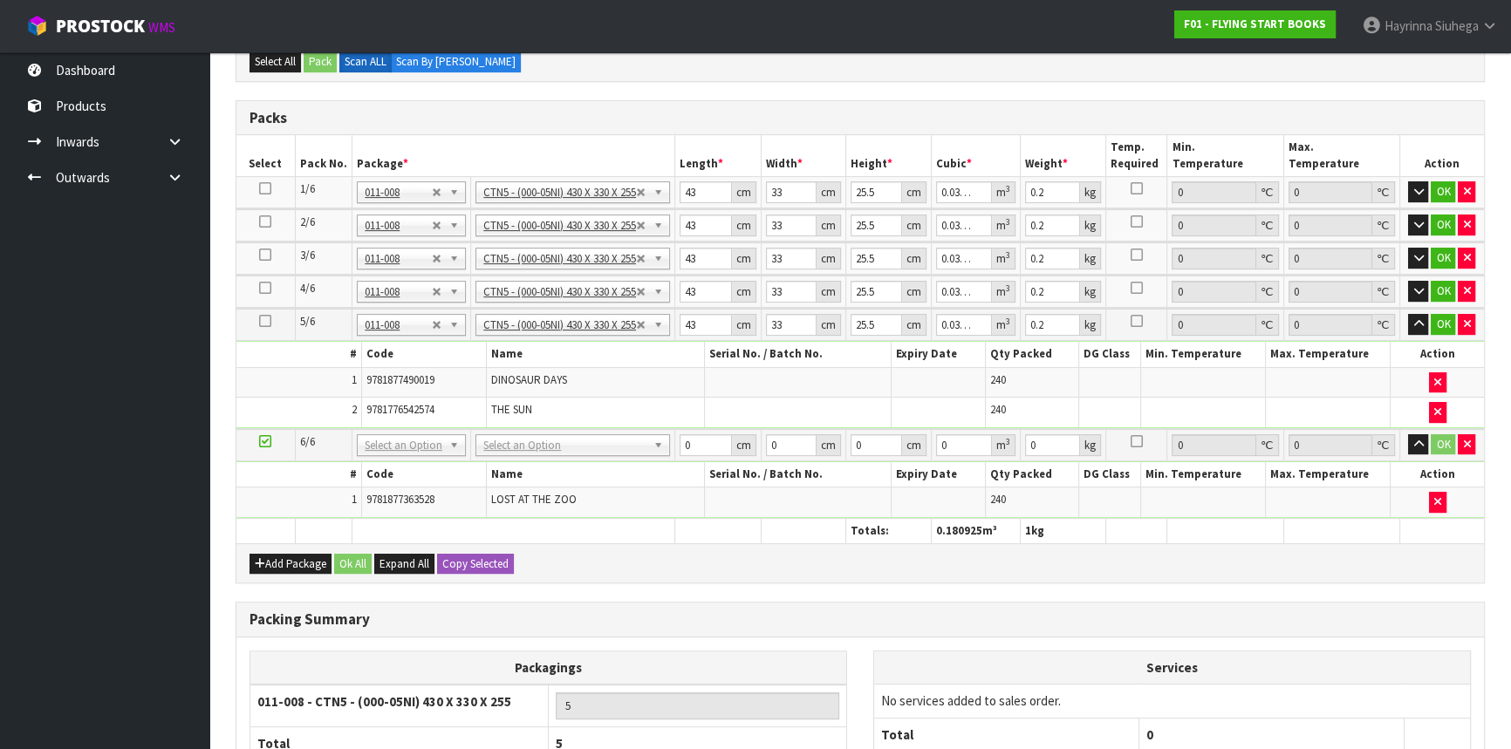
scroll to position [229, 0]
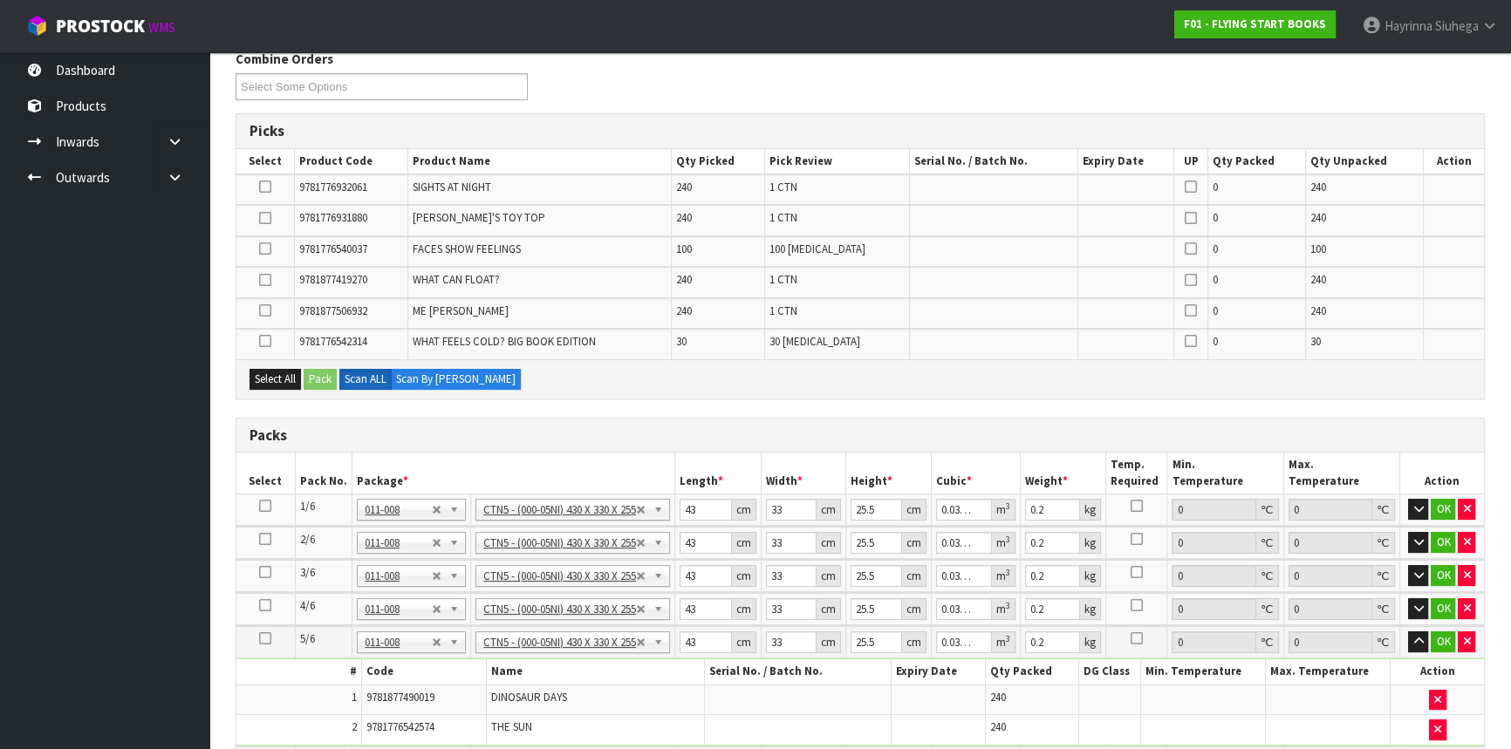
click at [262, 280] on icon at bounding box center [265, 280] width 12 height 1
click at [0, 0] on input "checkbox" at bounding box center [0, 0] width 0 height 0
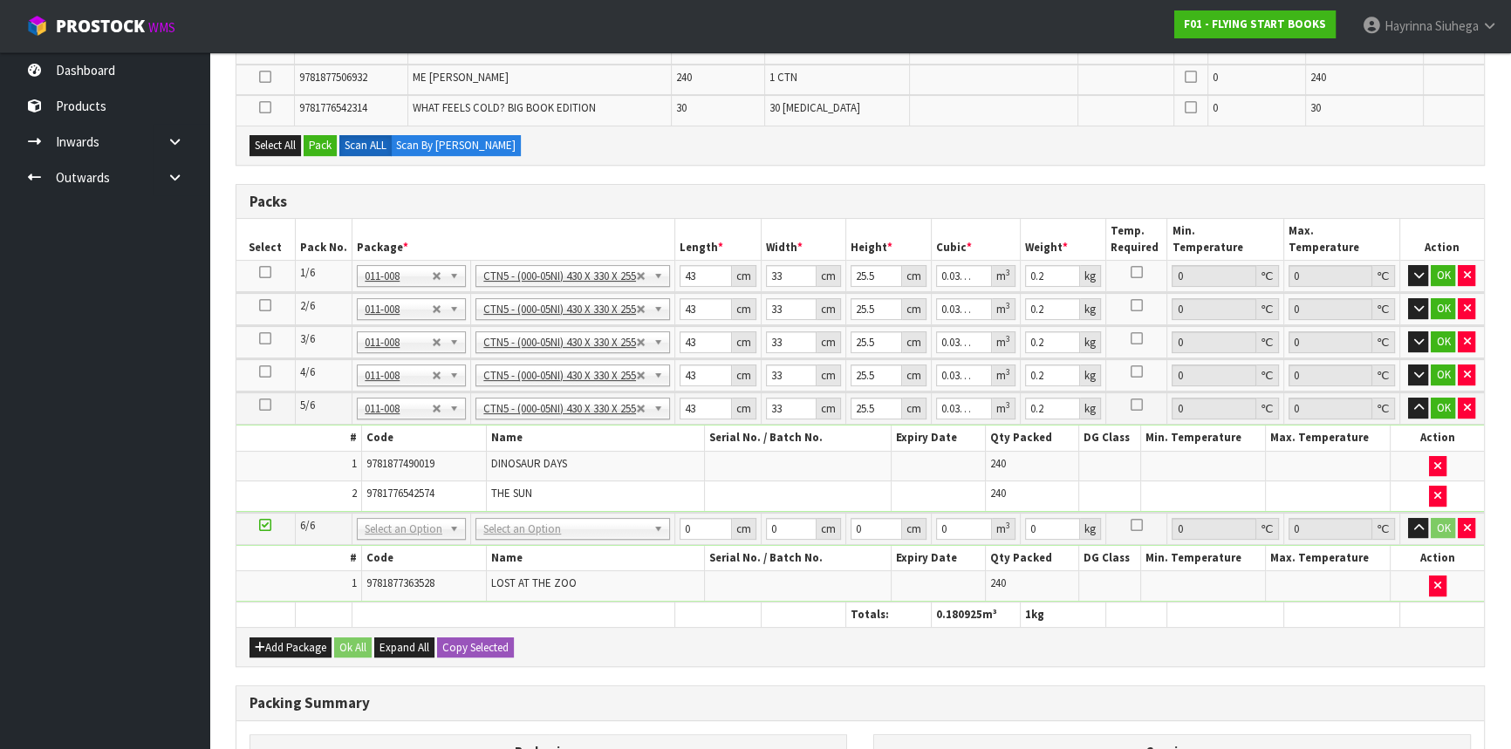
scroll to position [467, 0]
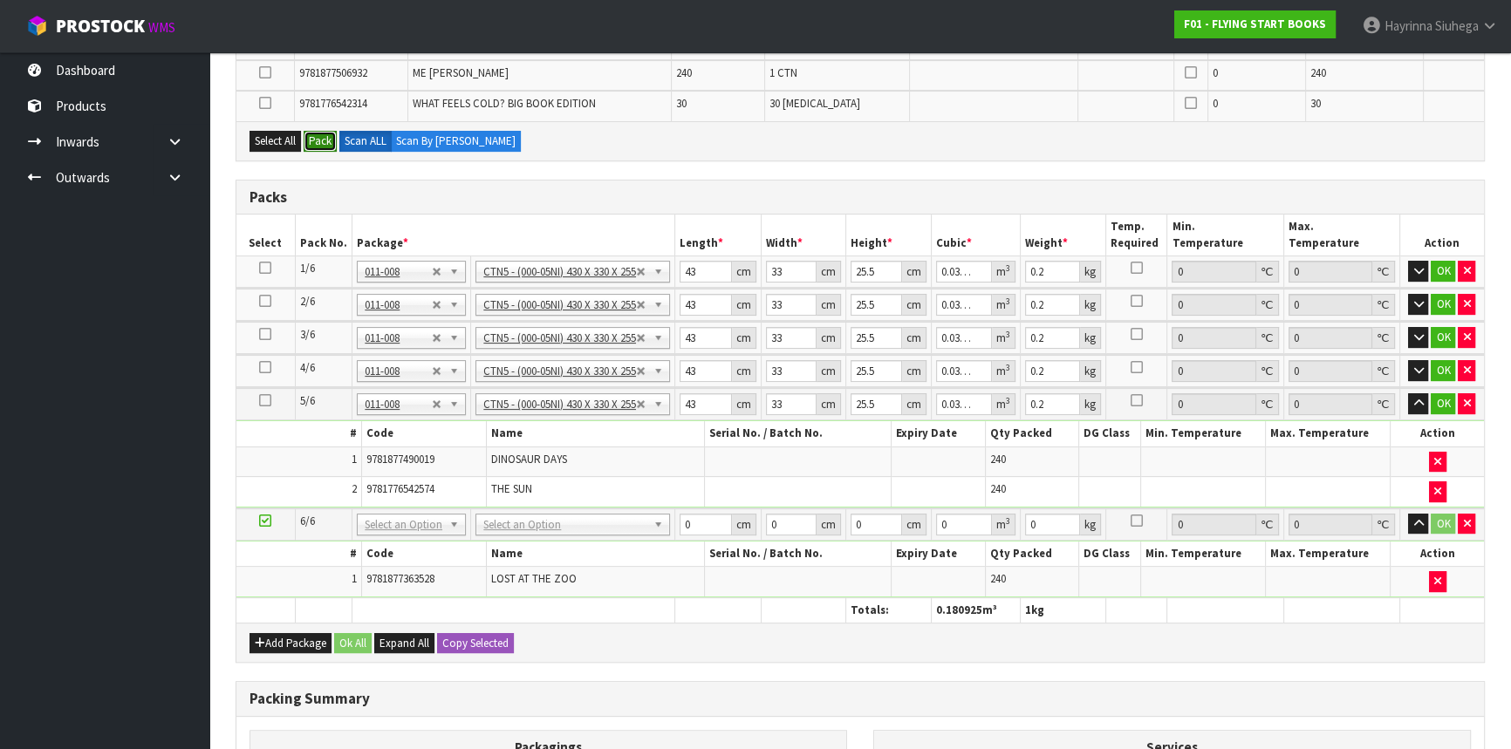
click at [326, 142] on button "Pack" at bounding box center [320, 141] width 33 height 21
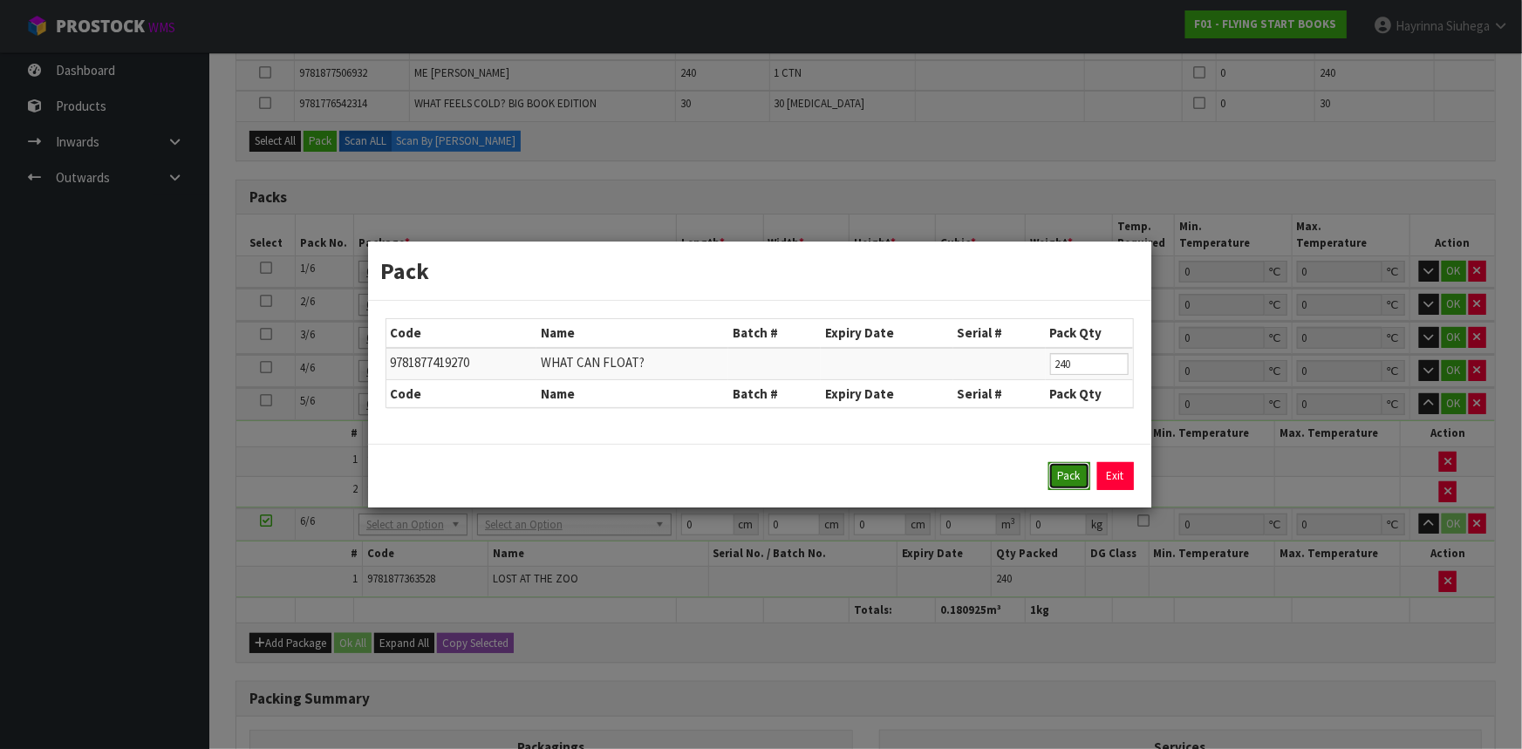
click at [1063, 472] on button "Pack" at bounding box center [1070, 476] width 42 height 28
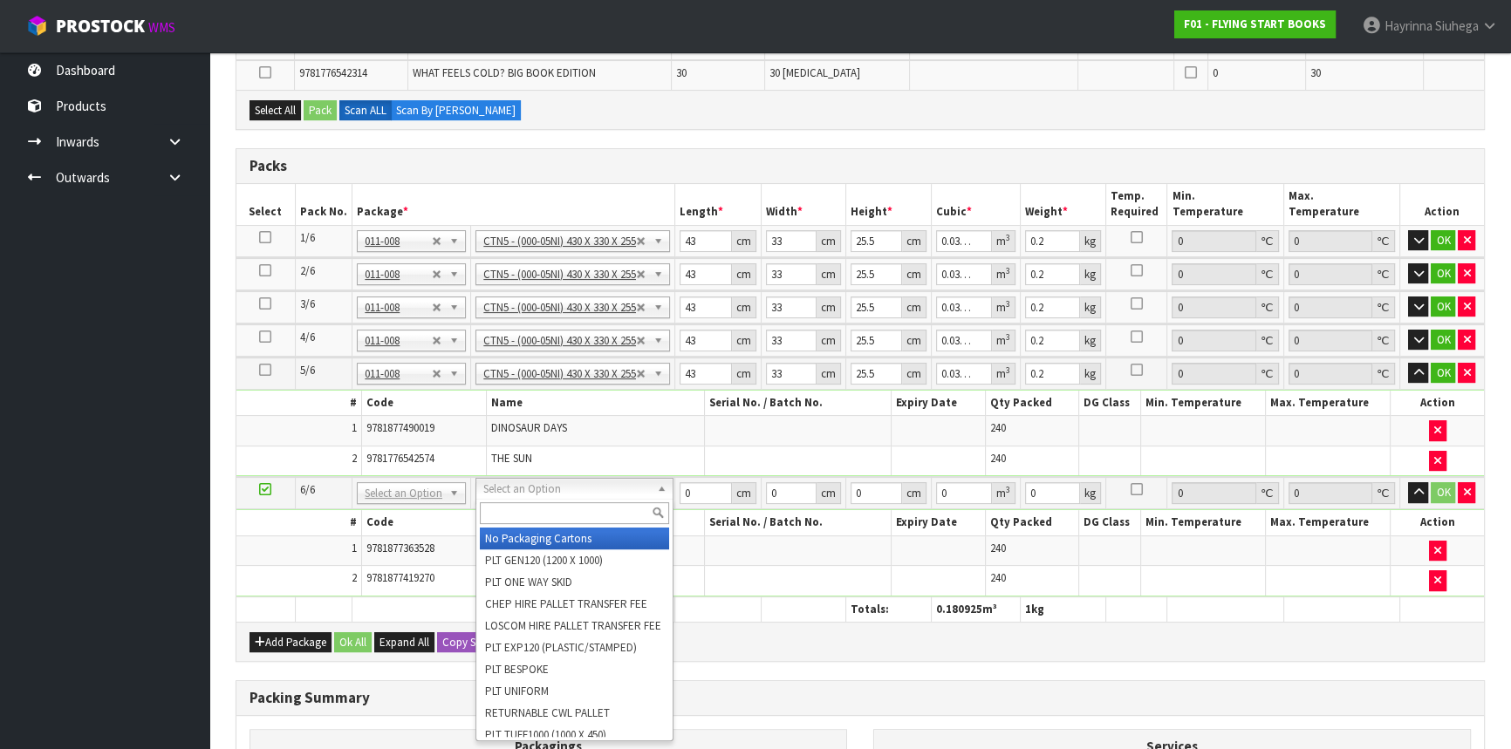
click at [599, 521] on input "text" at bounding box center [574, 514] width 189 height 22
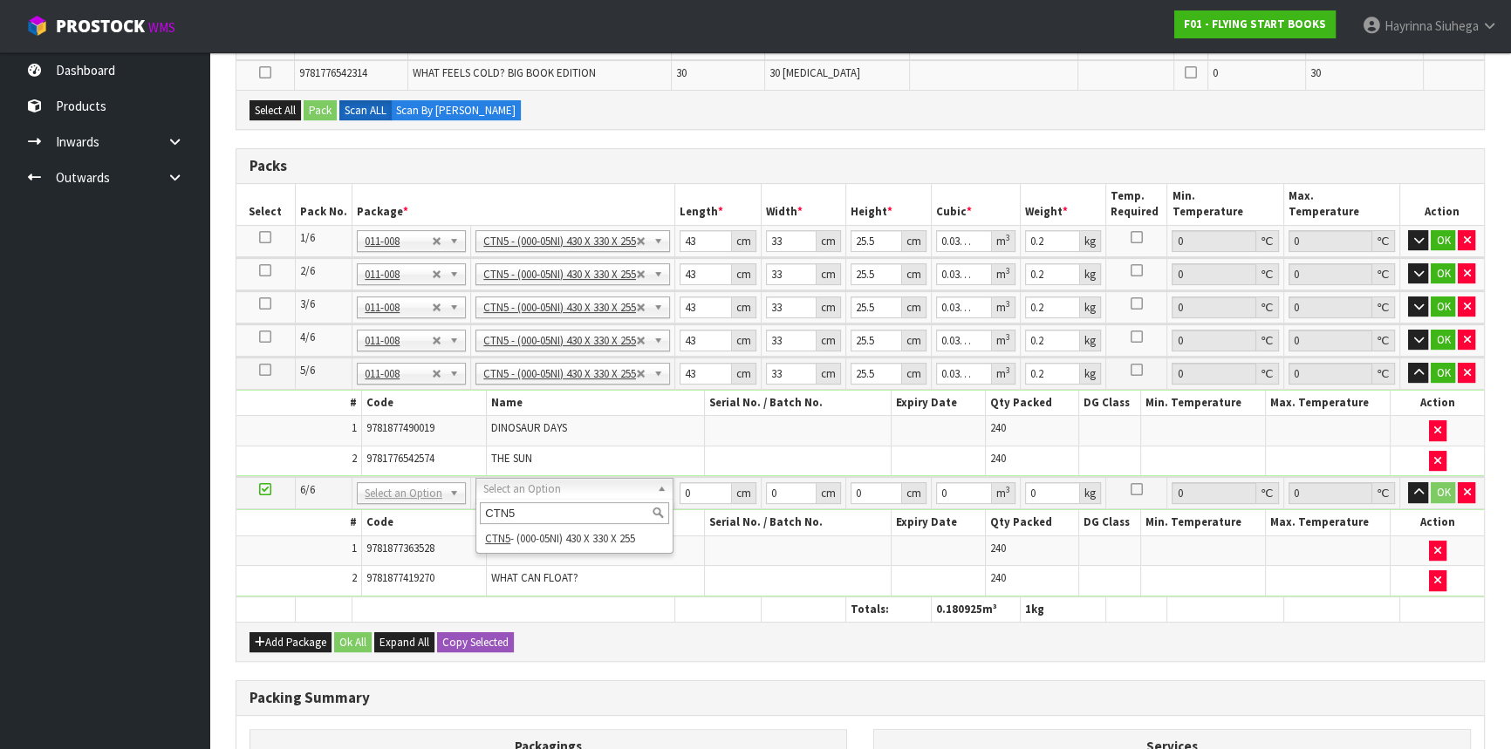
type input "CTN5"
type input "6"
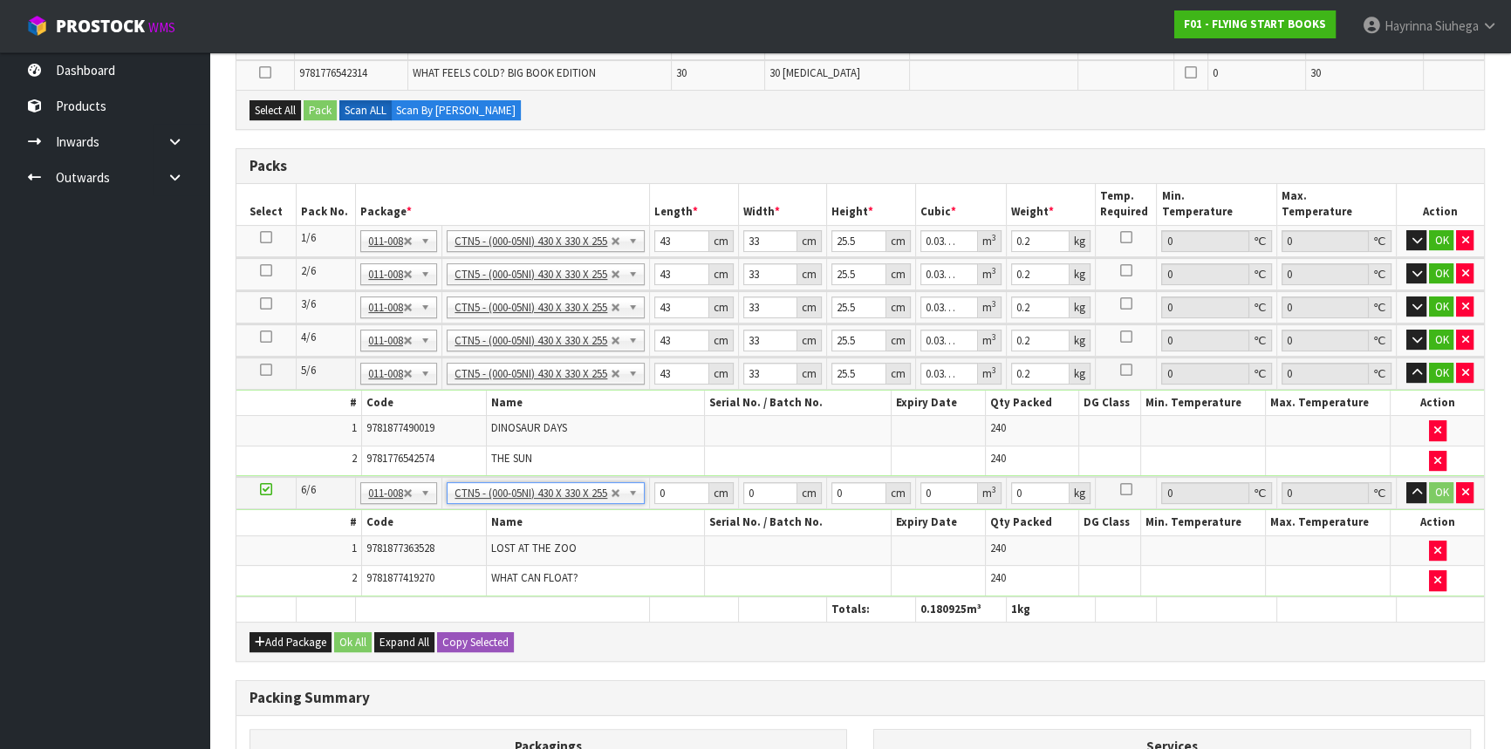
type input "43"
type input "33"
type input "25.5"
type input "0.036185"
type input "21.95"
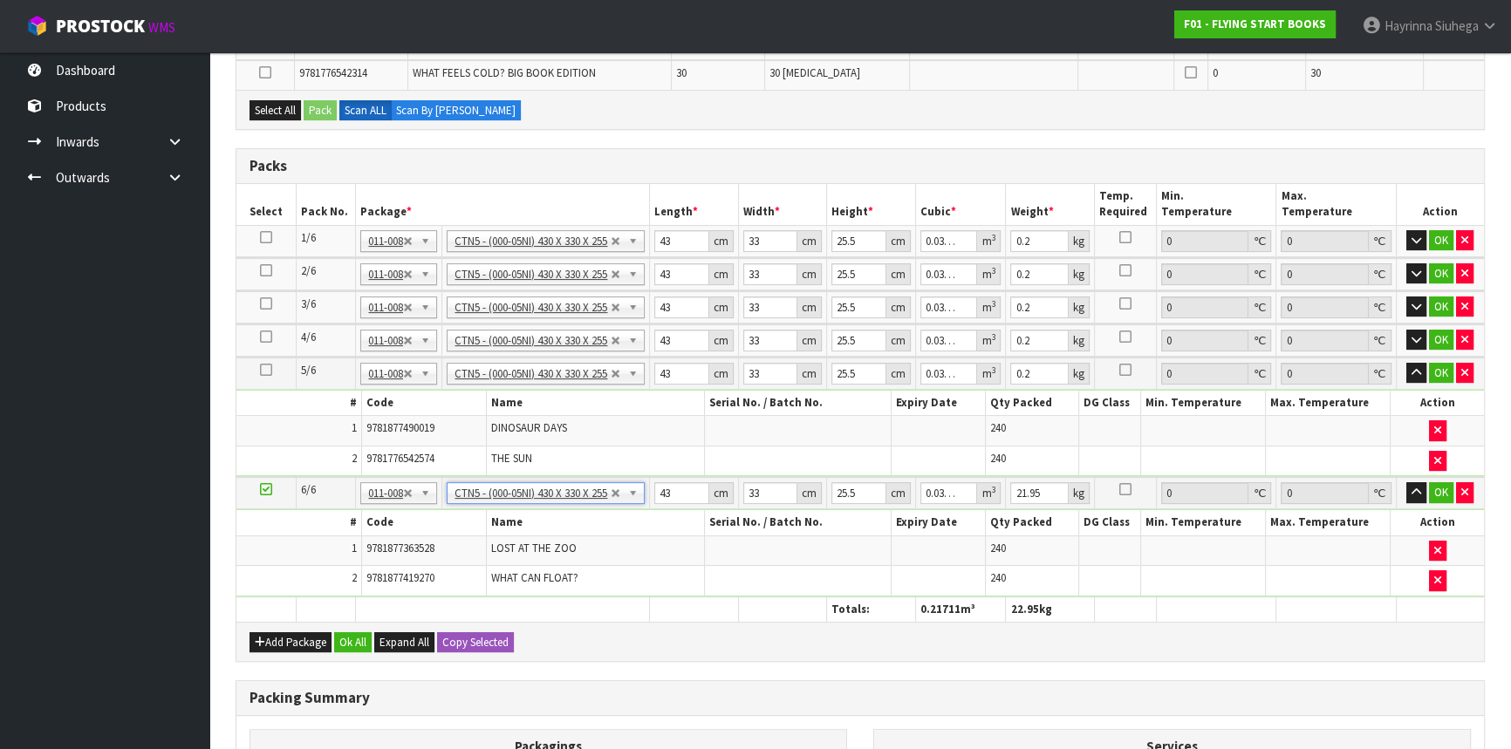
click at [1094, 647] on div "Add Package Ok All Expand All Copy Selected" at bounding box center [860, 641] width 1248 height 39
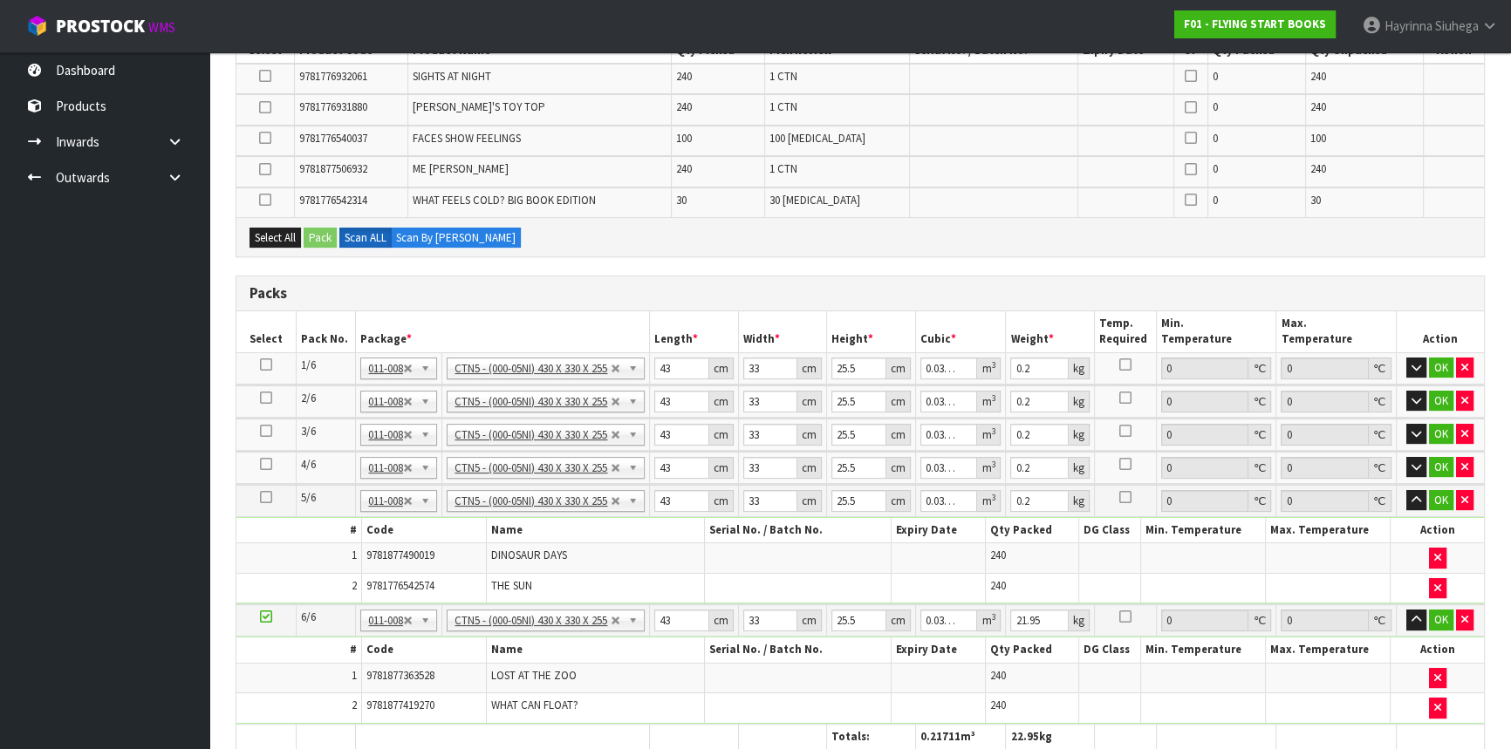
scroll to position [626, 0]
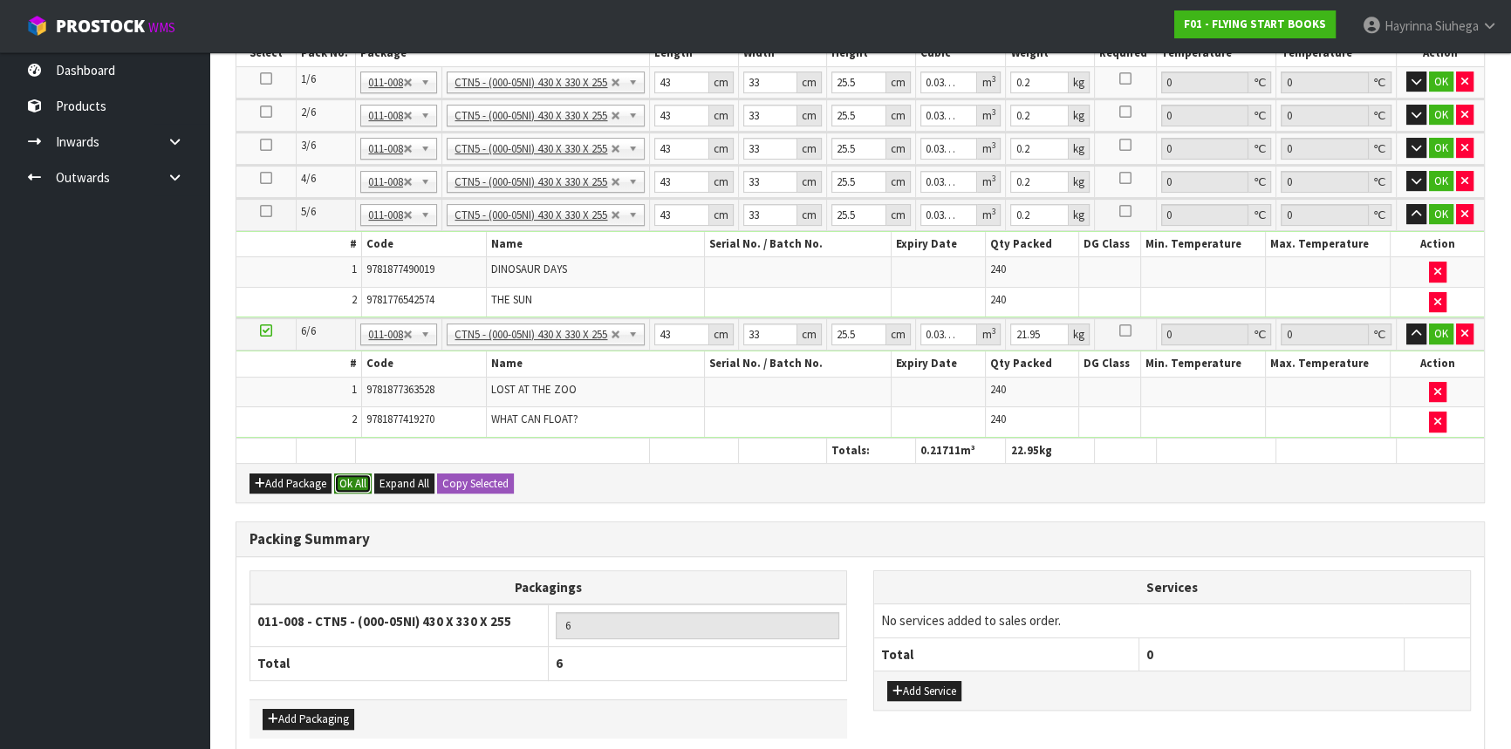
click at [336, 479] on button "Ok All" at bounding box center [353, 484] width 38 height 21
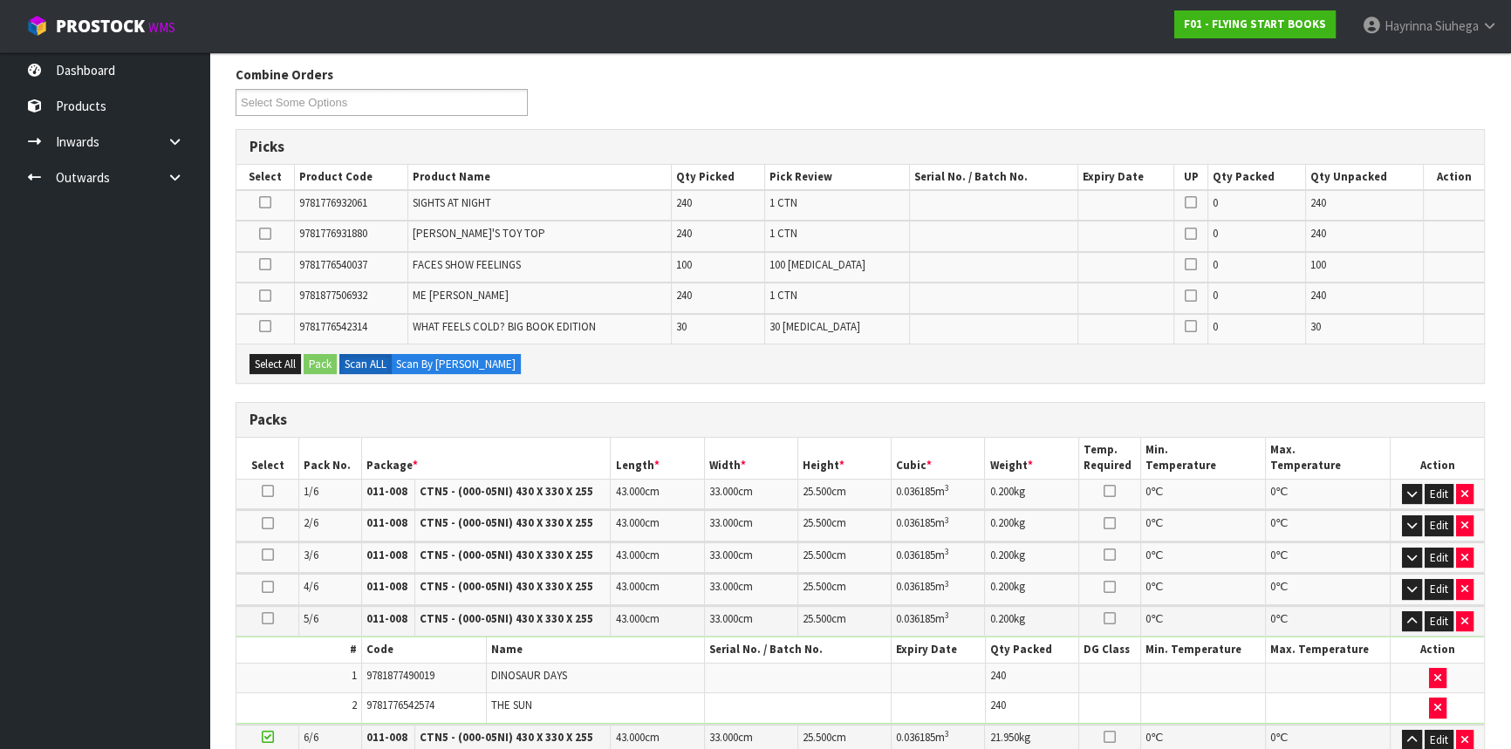
scroll to position [298, 0]
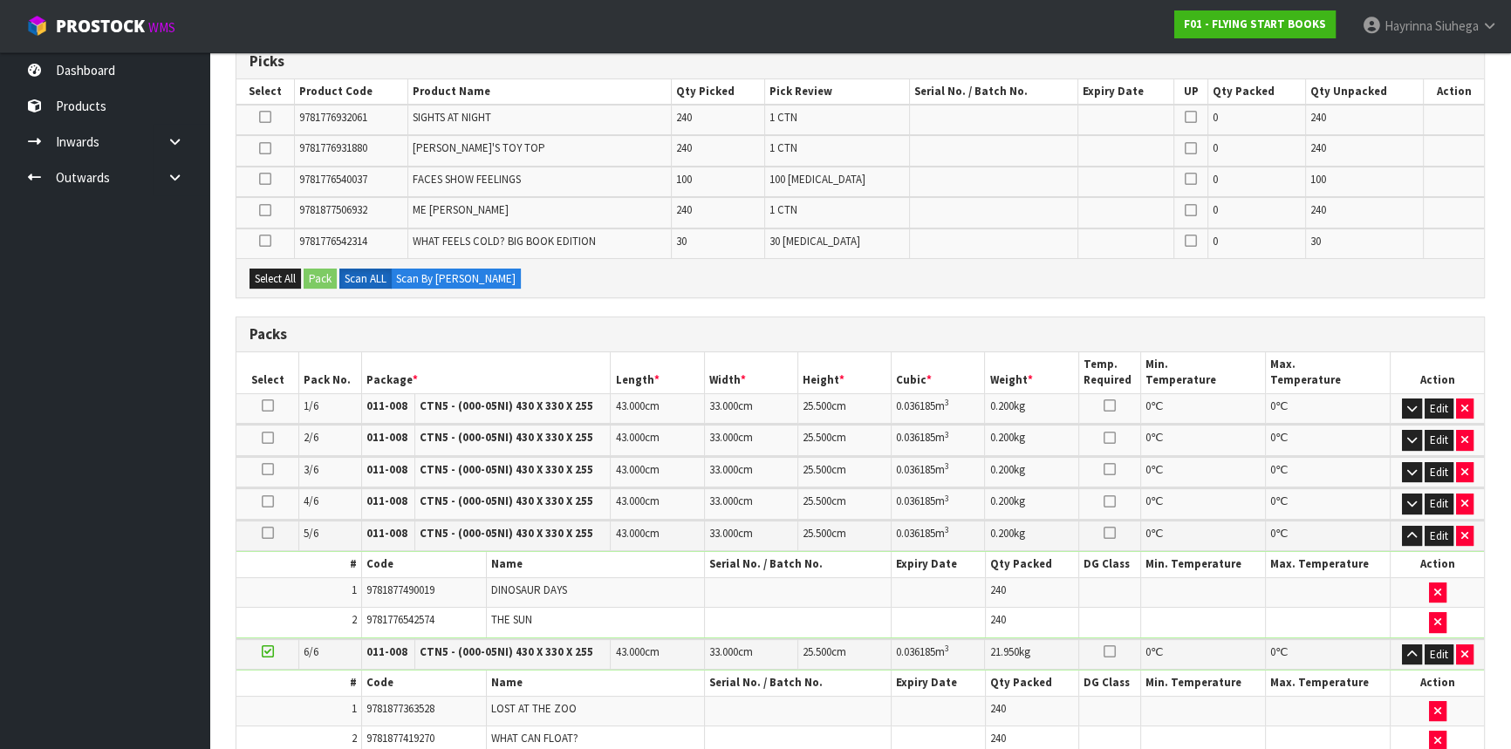
click at [52, 452] on ul "Dashboard Products Categories Serial Numbers Kitsets Packagings Inwards Purchas…" at bounding box center [104, 400] width 209 height 697
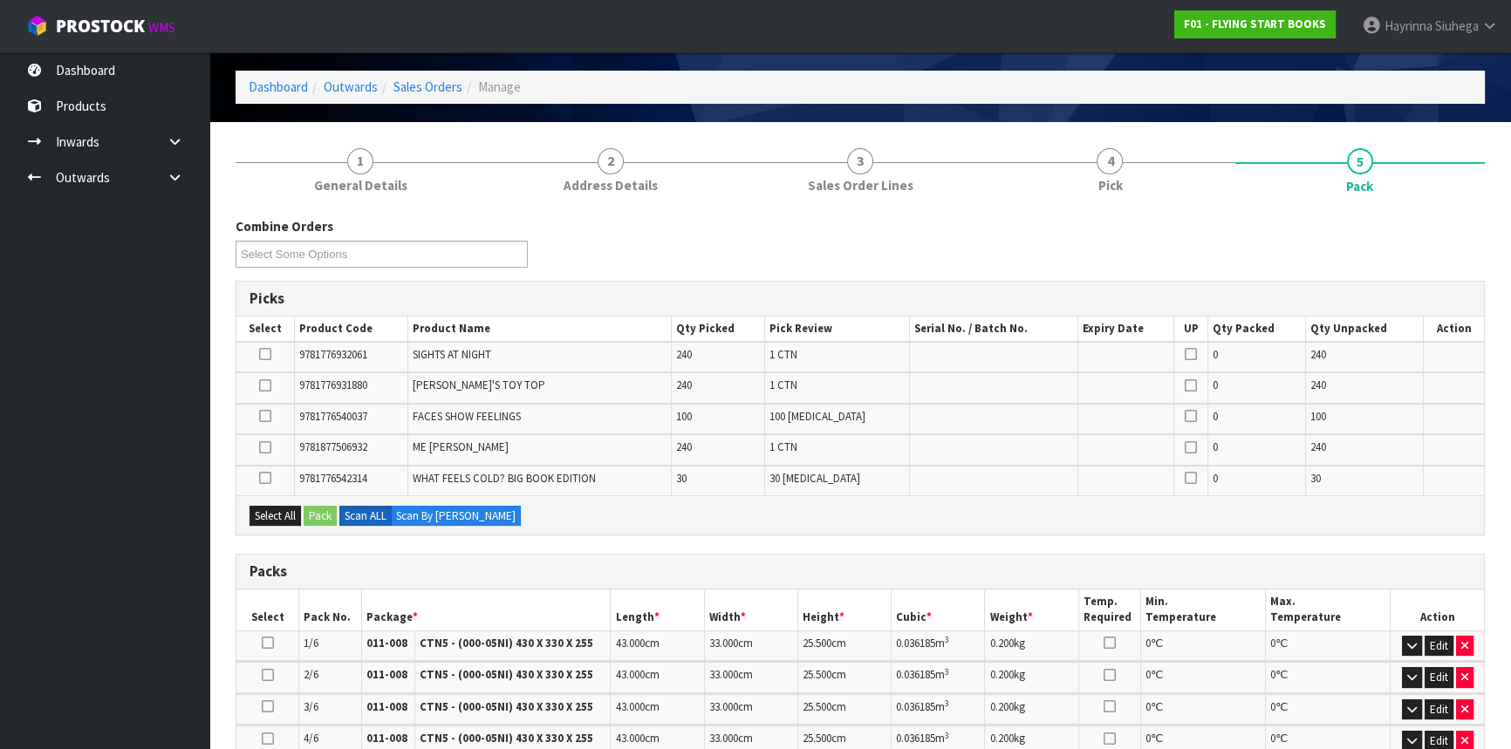
scroll to position [140, 0]
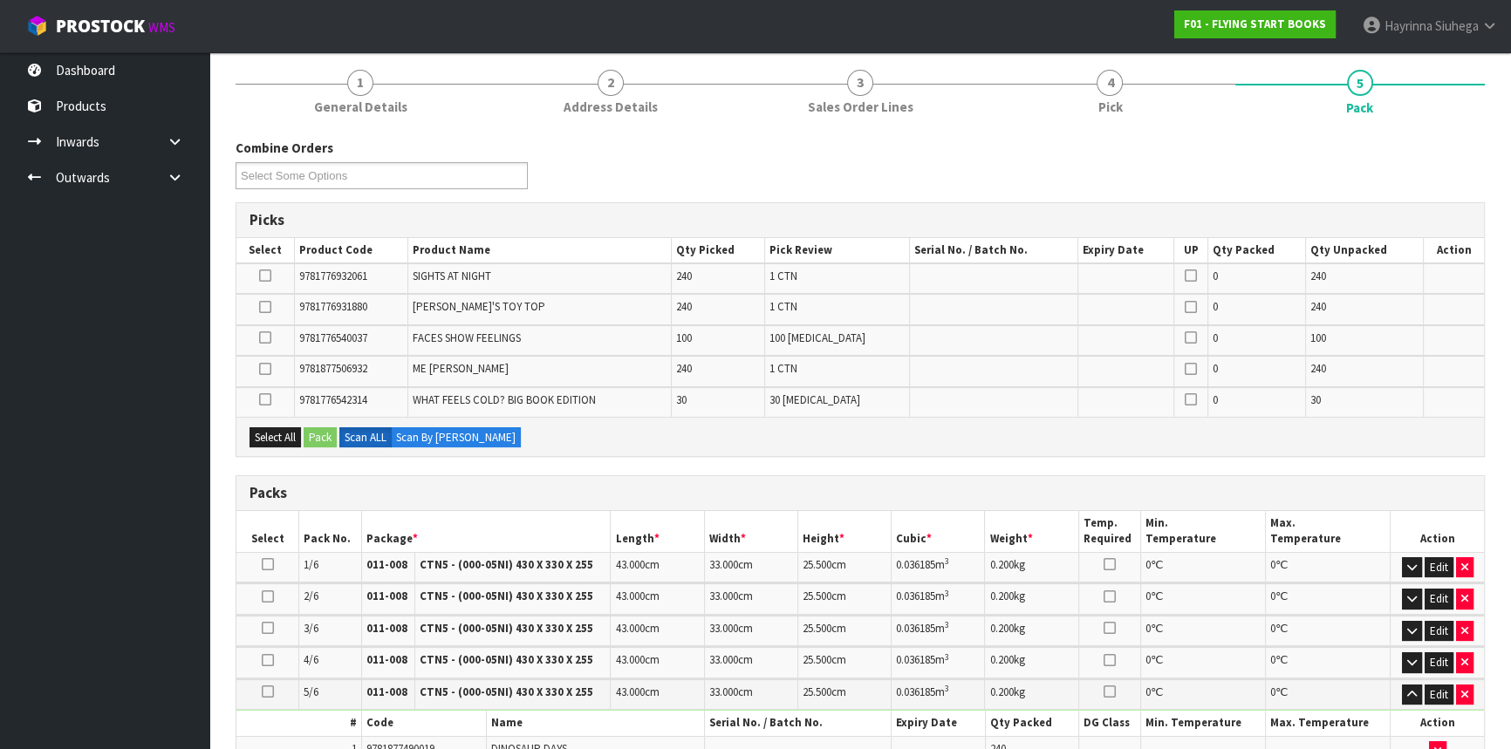
click at [268, 276] on icon at bounding box center [265, 276] width 12 height 1
click at [0, 0] on input "checkbox" at bounding box center [0, 0] width 0 height 0
click at [262, 307] on icon at bounding box center [265, 307] width 12 height 1
click at [0, 0] on input "checkbox" at bounding box center [0, 0] width 0 height 0
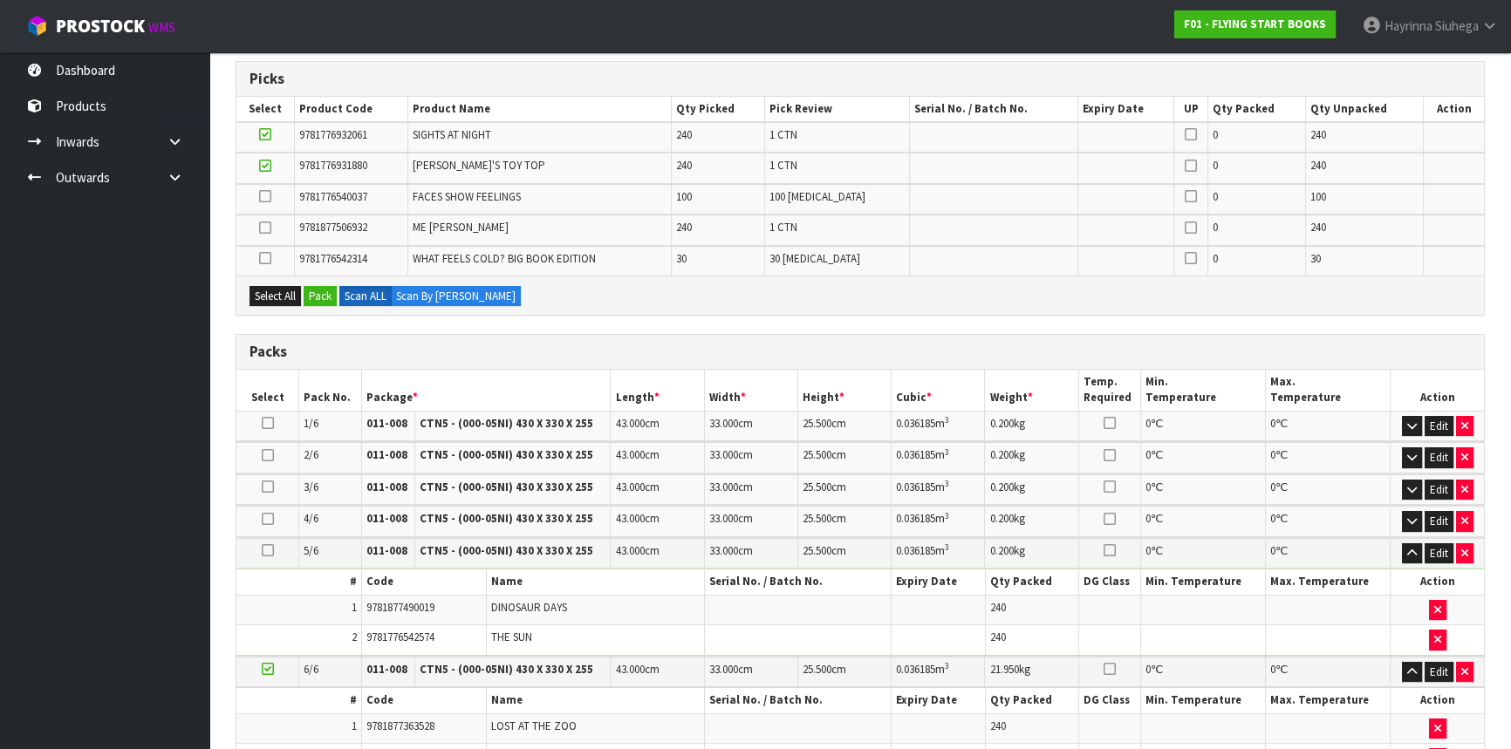
scroll to position [457, 0]
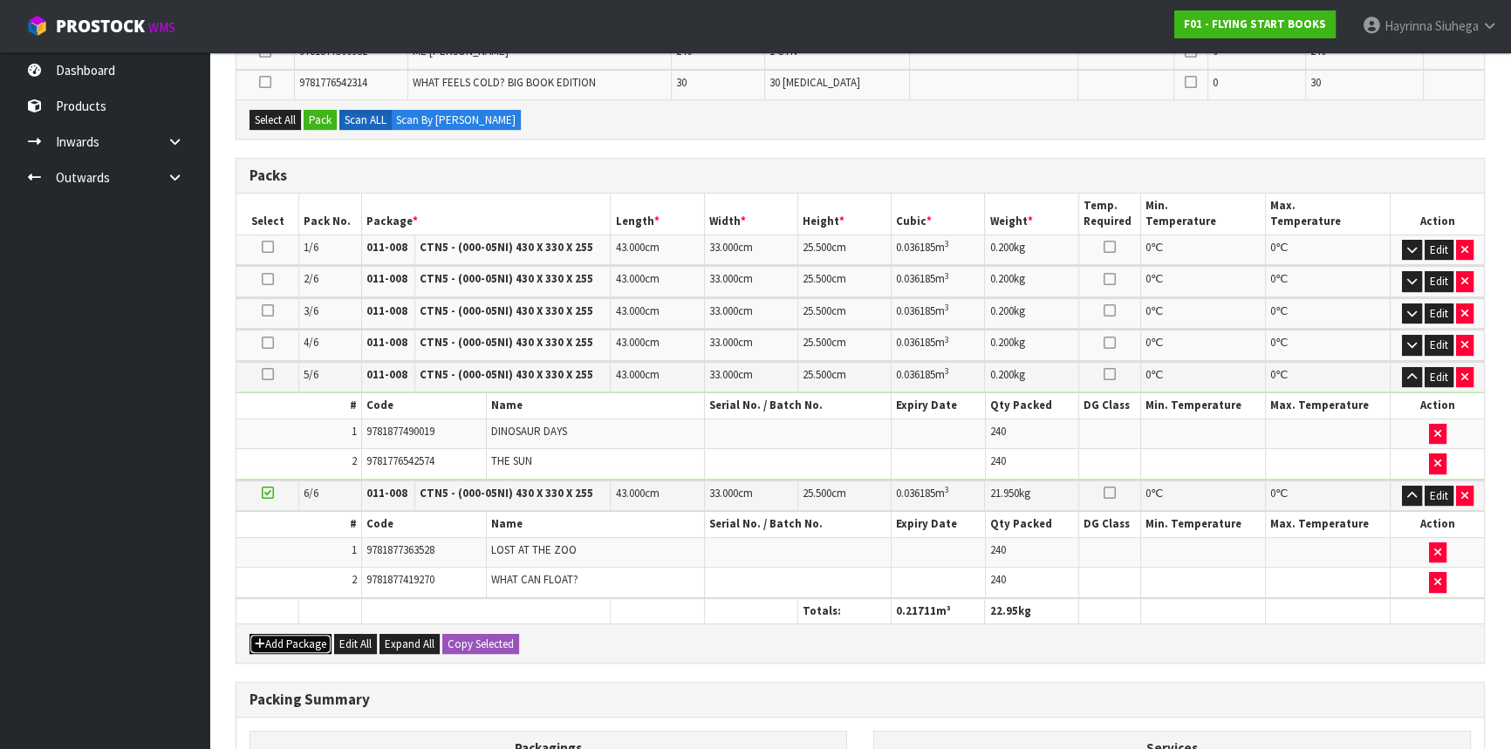
click at [298, 636] on button "Add Package" at bounding box center [291, 644] width 82 height 21
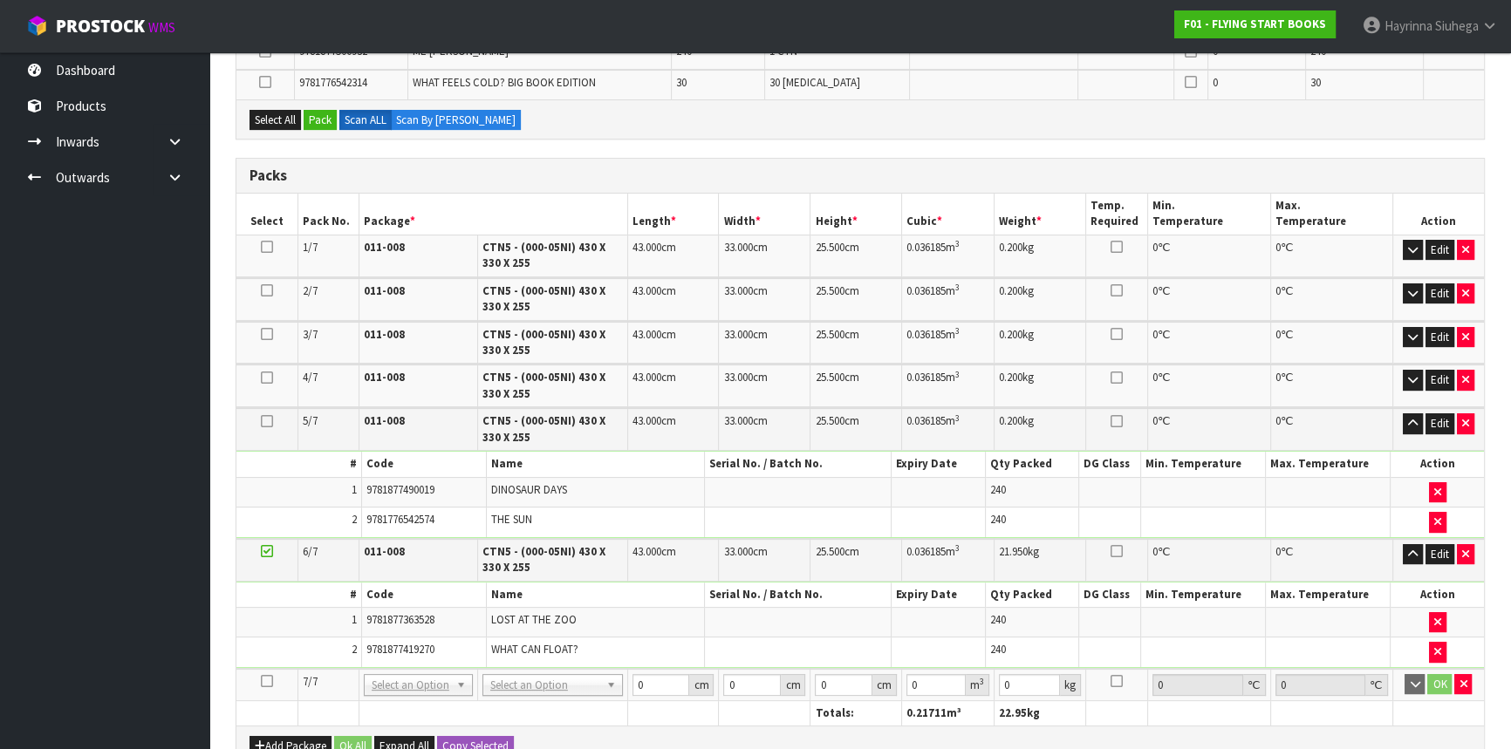
click at [267, 681] on icon at bounding box center [267, 681] width 12 height 1
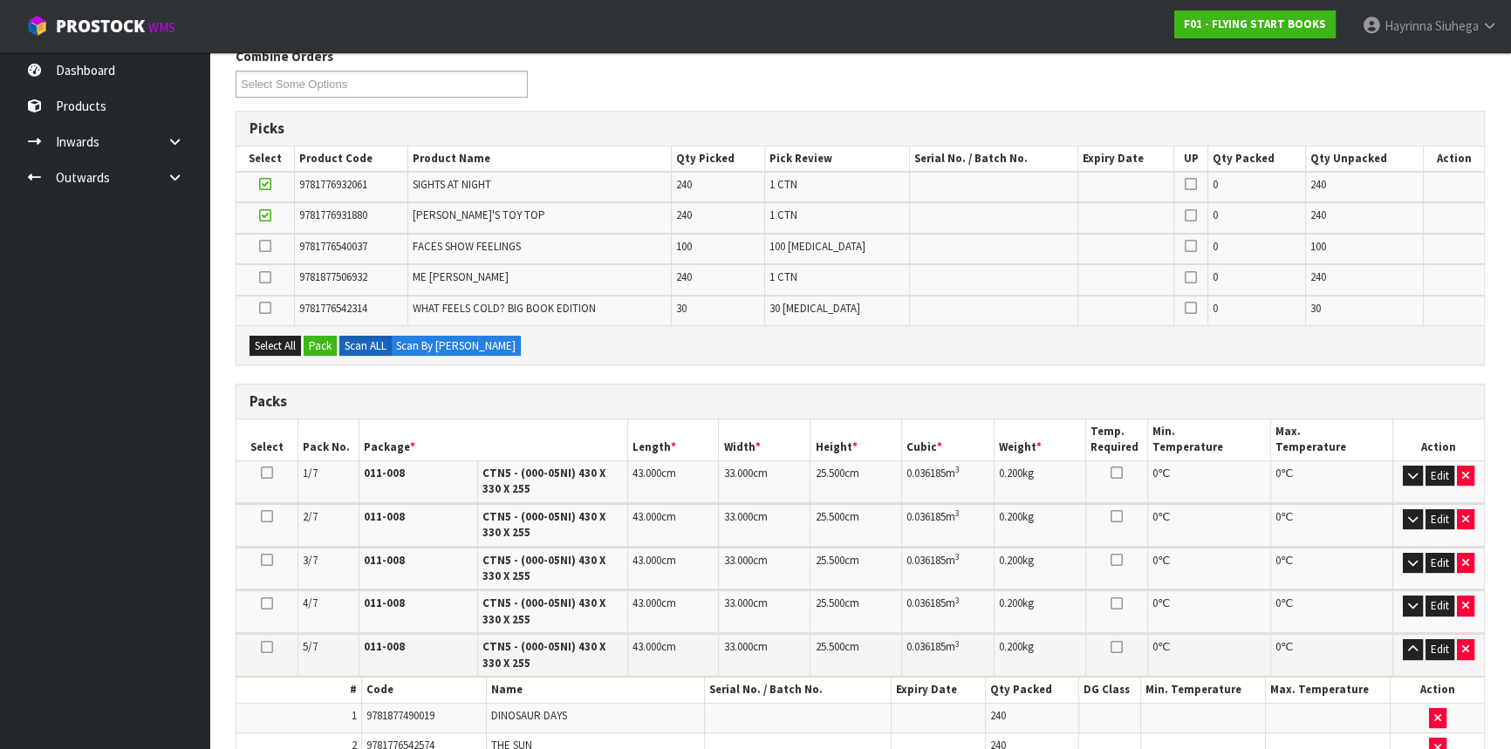
scroll to position [378, 0]
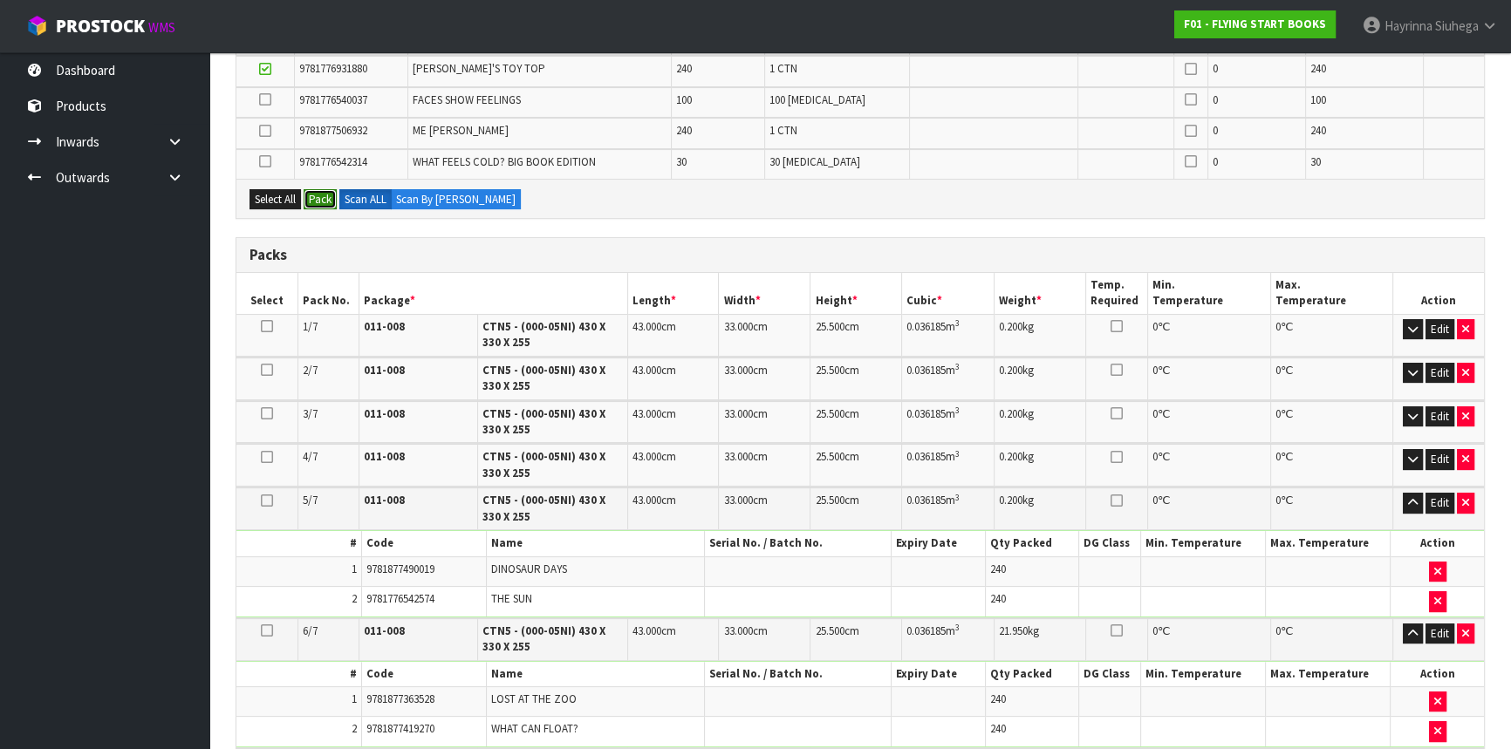
click at [325, 196] on button "Pack" at bounding box center [320, 199] width 33 height 21
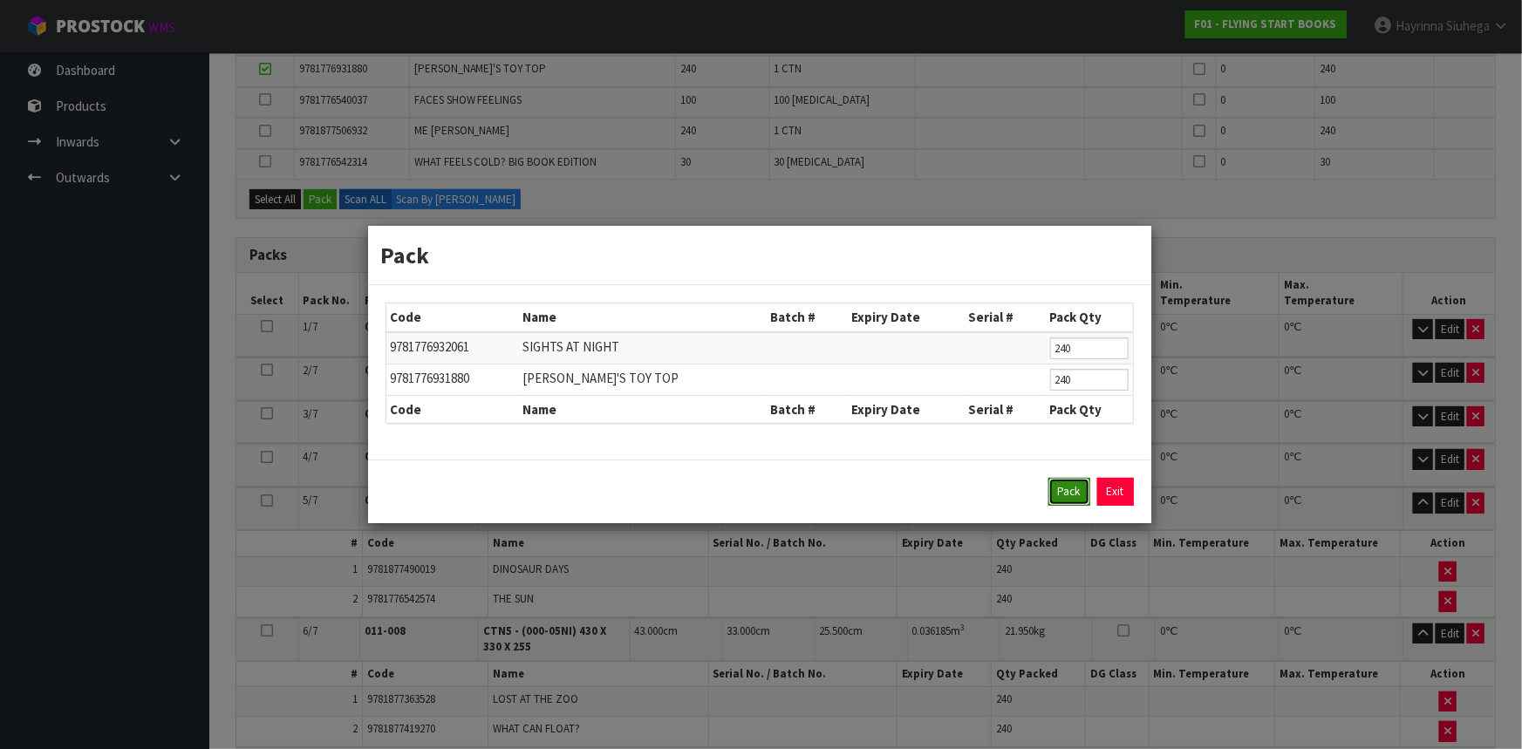
click at [1069, 486] on button "Pack" at bounding box center [1070, 492] width 42 height 28
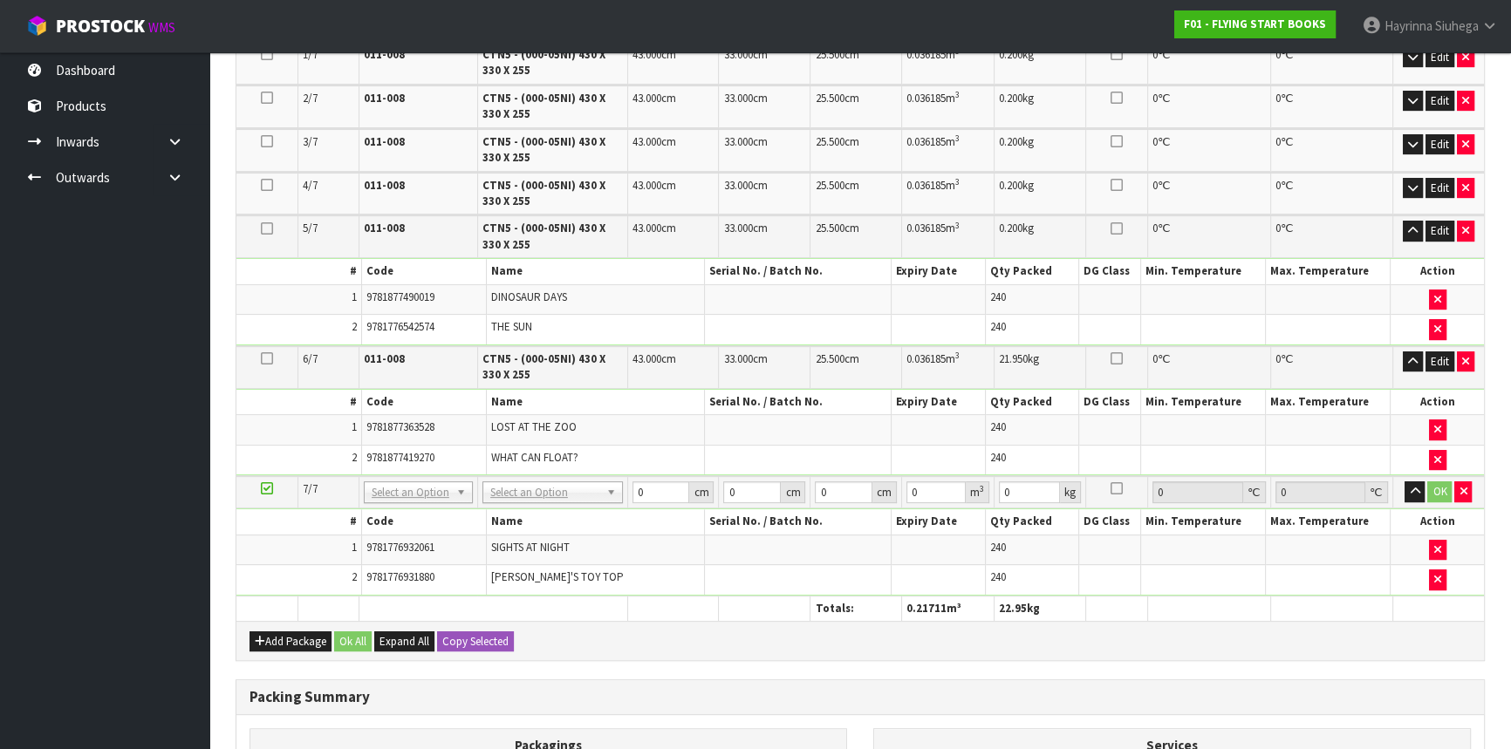
scroll to position [616, 0]
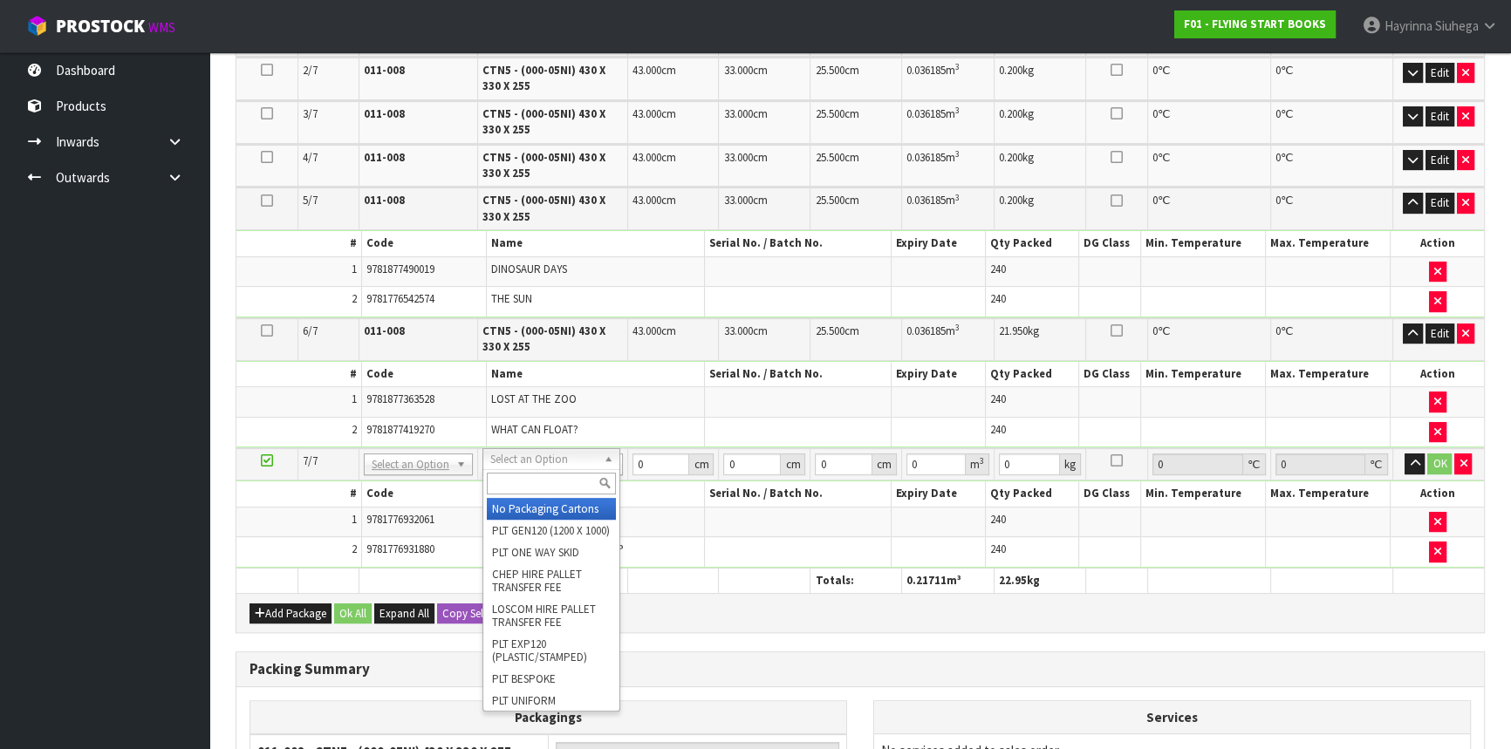
click at [518, 485] on input "text" at bounding box center [551, 484] width 128 height 22
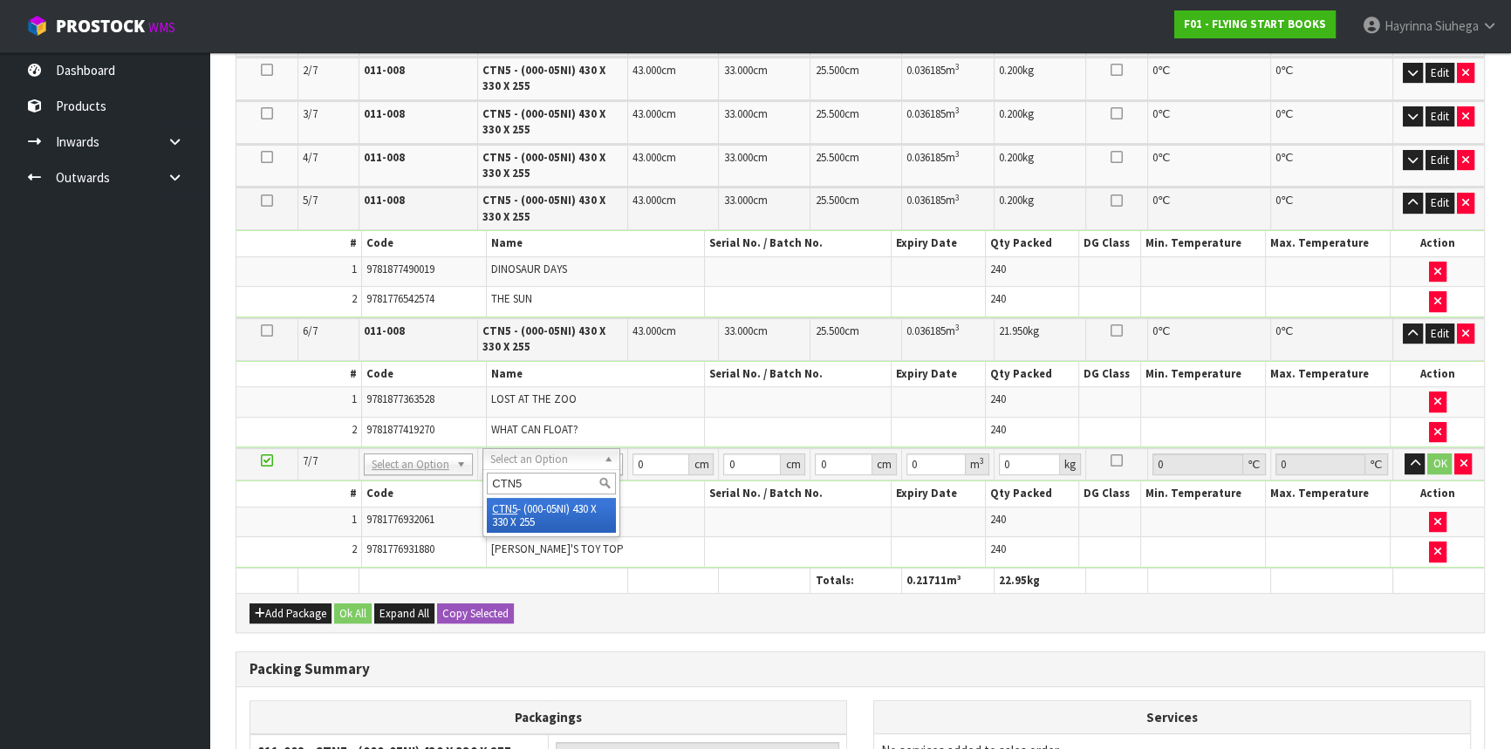
type input "CTN5"
type input "7"
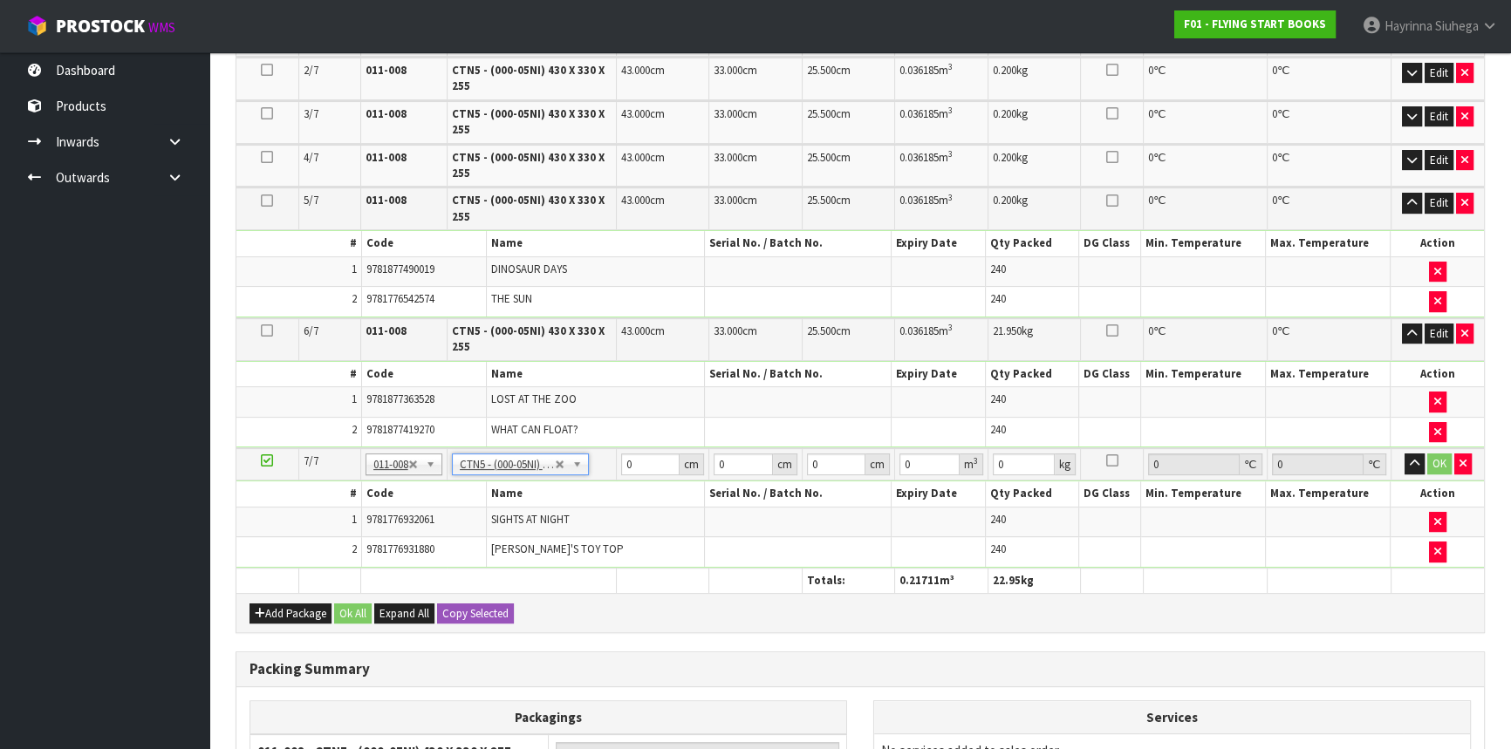
type input "43"
type input "33"
type input "25.5"
type input "0.036185"
type input "20.85"
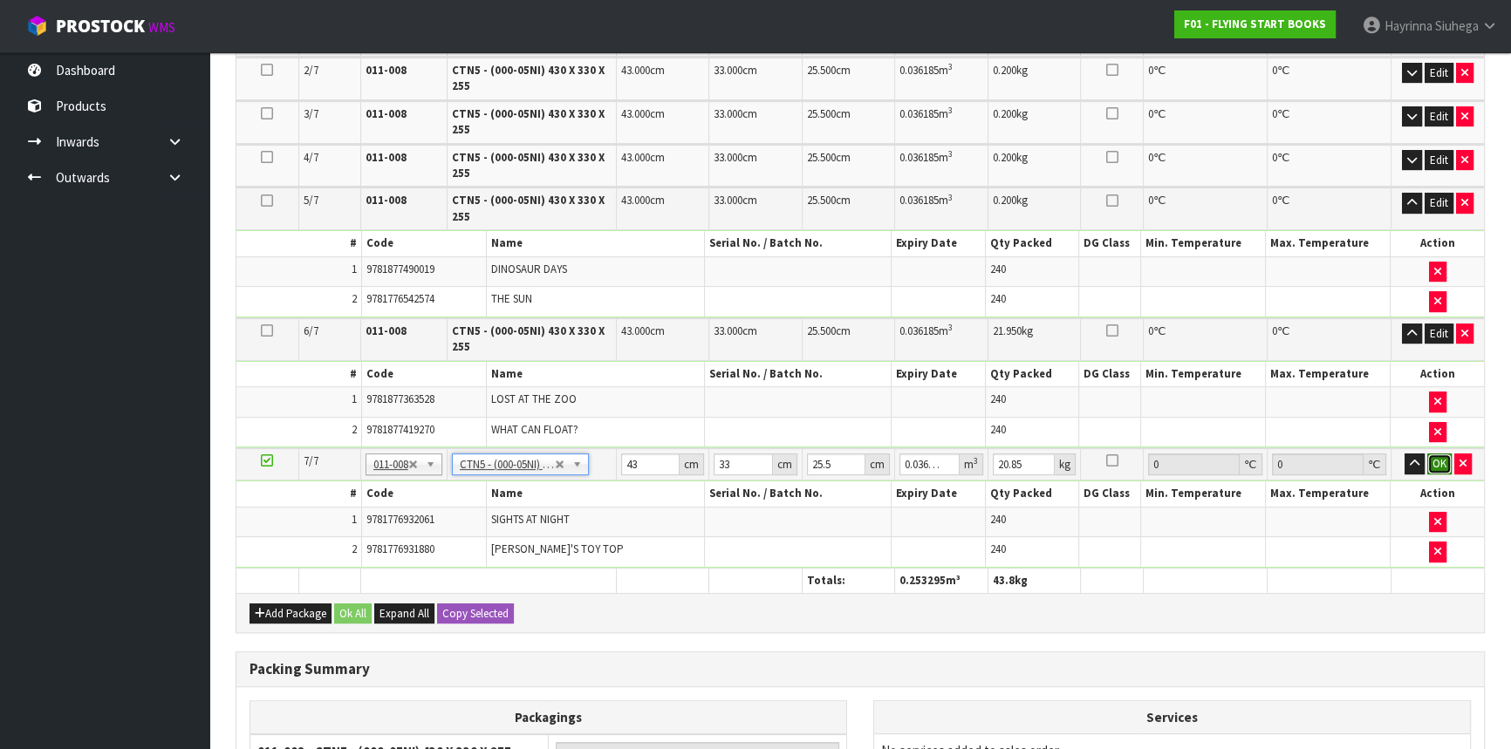
click at [1433, 456] on button "OK" at bounding box center [1439, 464] width 24 height 21
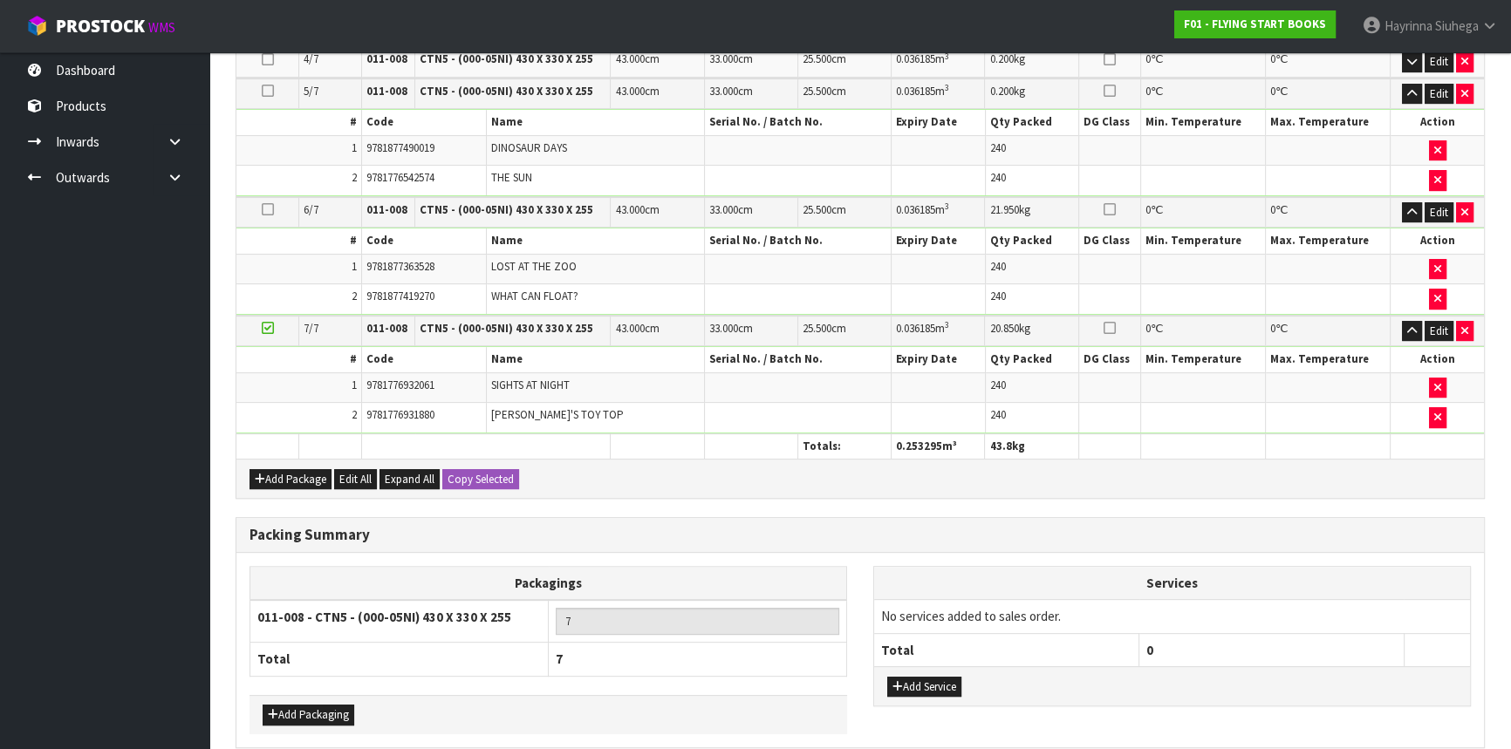
scroll to position [593, 0]
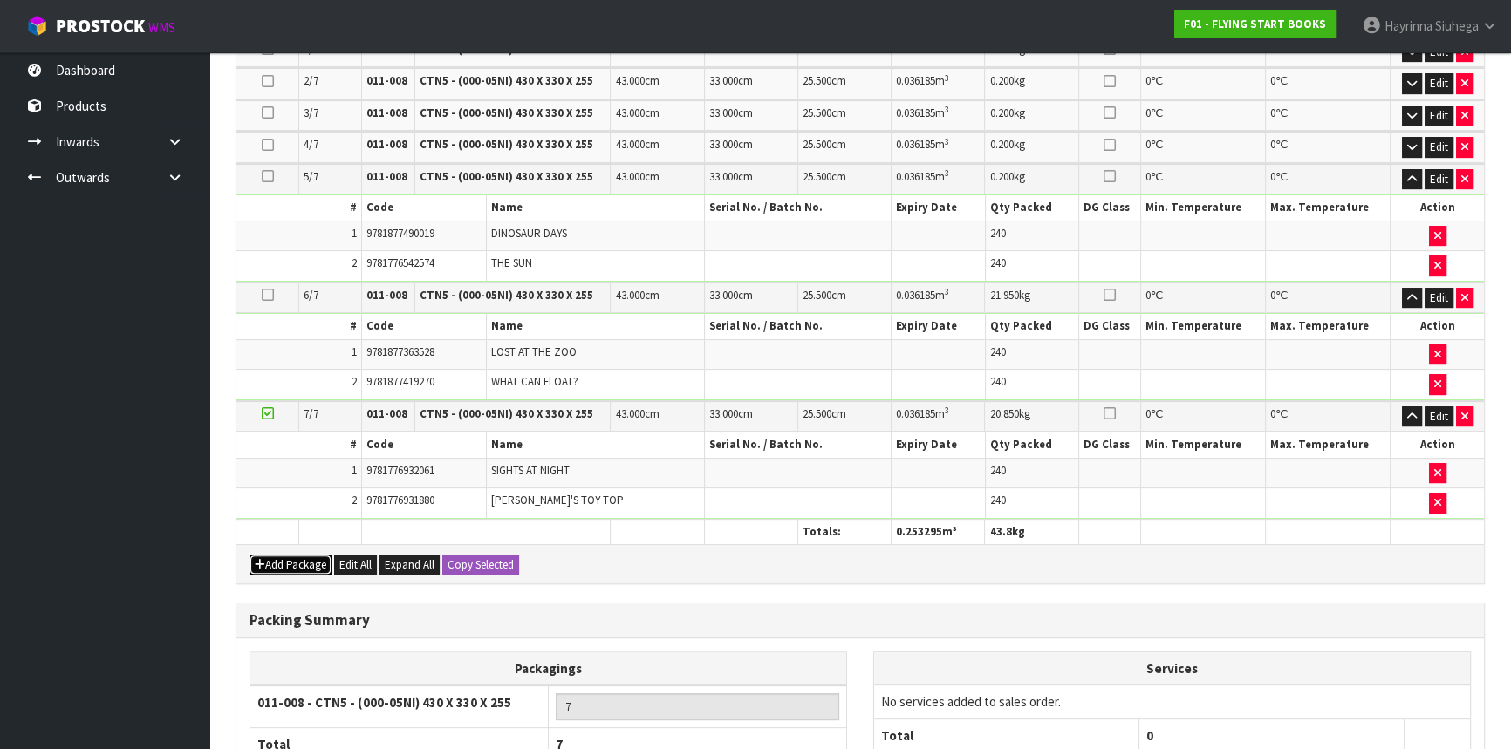
click at [294, 555] on button "Add Package" at bounding box center [291, 565] width 82 height 21
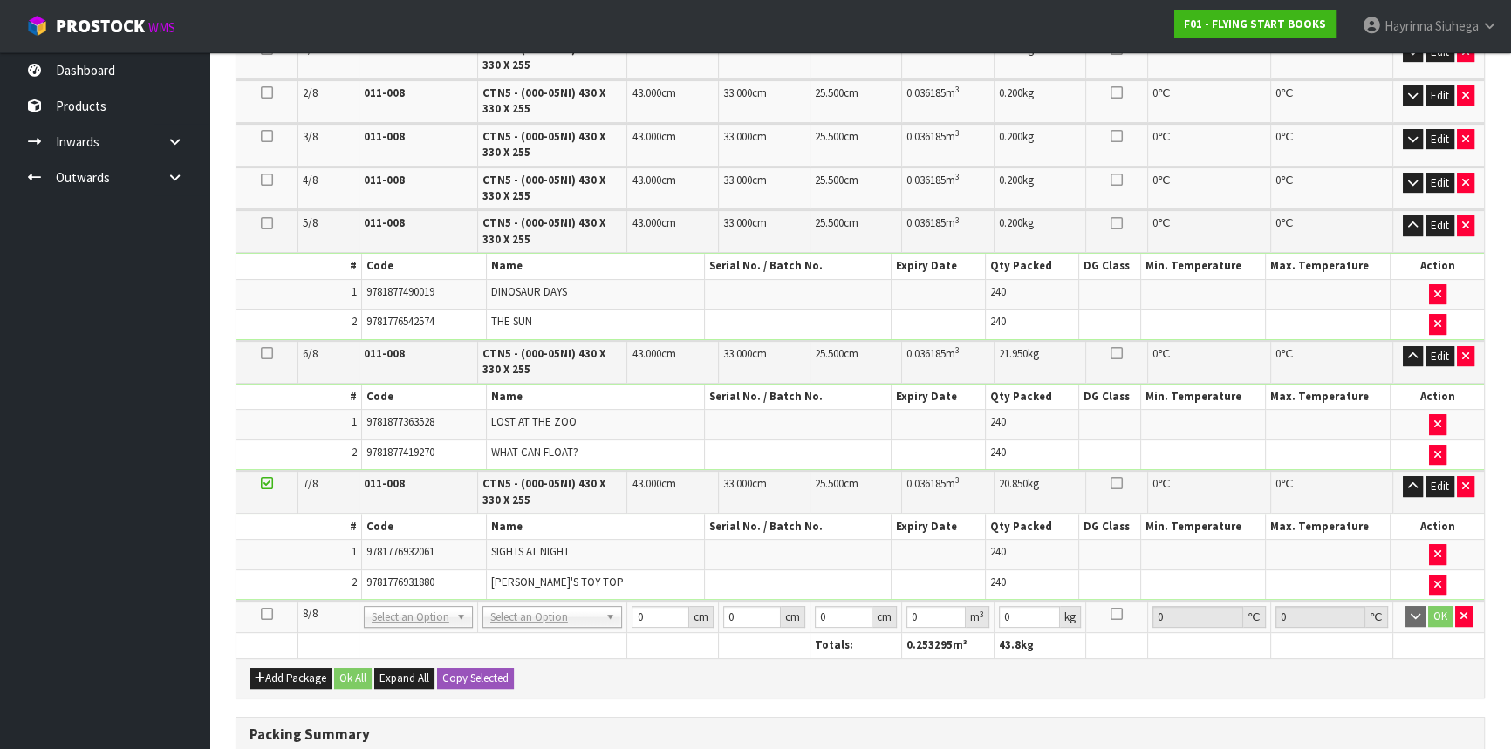
drag, startPoint x: 266, startPoint y: 607, endPoint x: 292, endPoint y: 629, distance: 34.1
click at [265, 614] on icon at bounding box center [267, 614] width 12 height 1
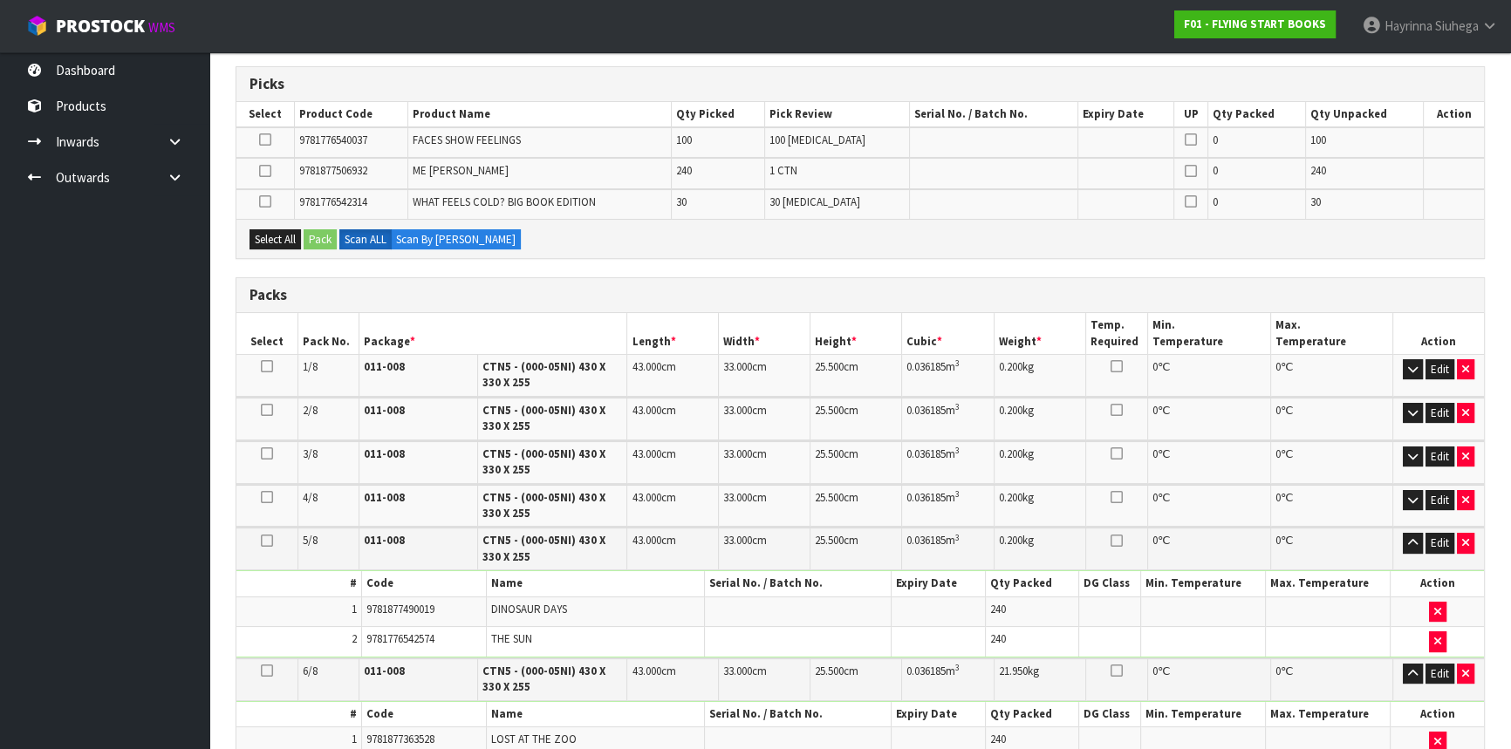
scroll to position [117, 0]
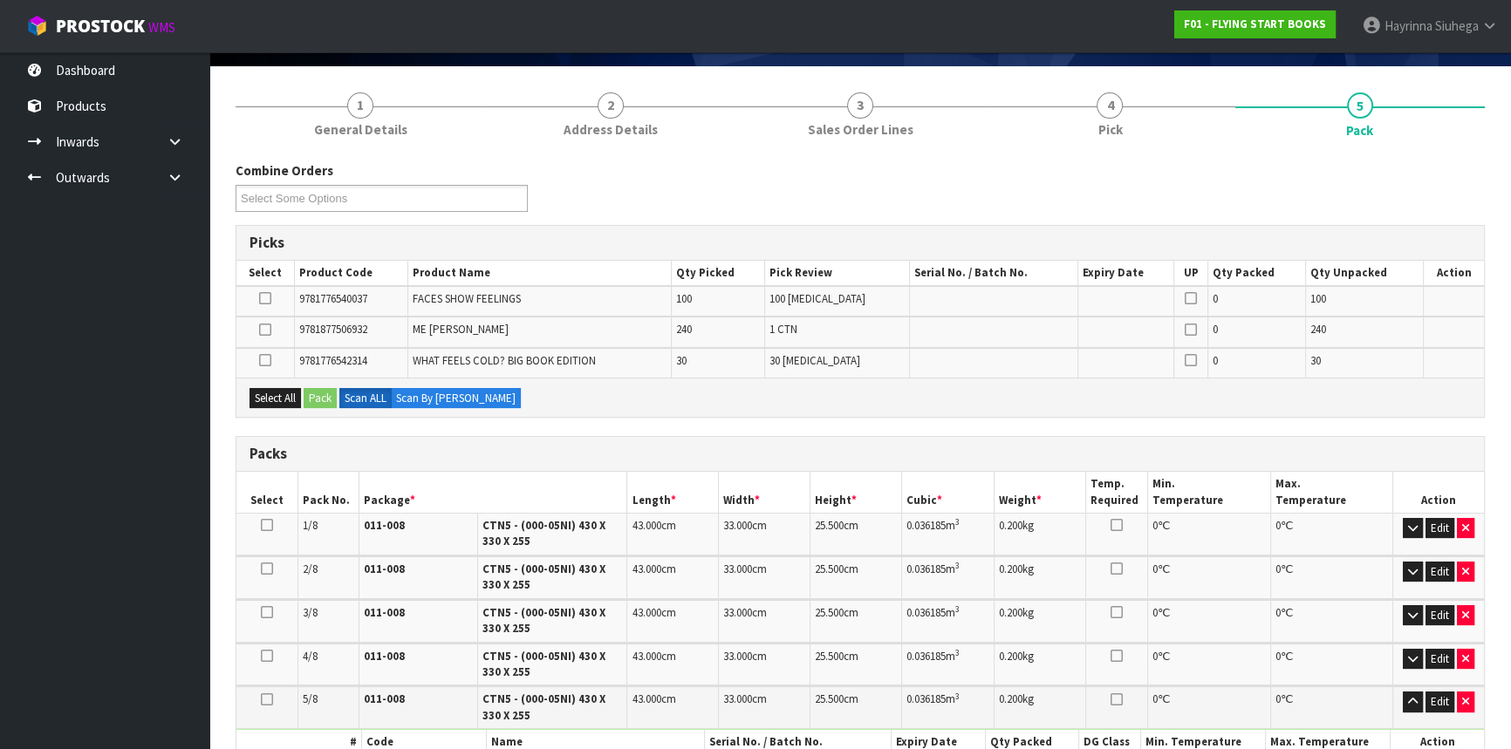
click at [262, 360] on icon at bounding box center [265, 360] width 12 height 1
click at [0, 0] on input "checkbox" at bounding box center [0, 0] width 0 height 0
click at [329, 400] on button "Pack" at bounding box center [320, 398] width 33 height 21
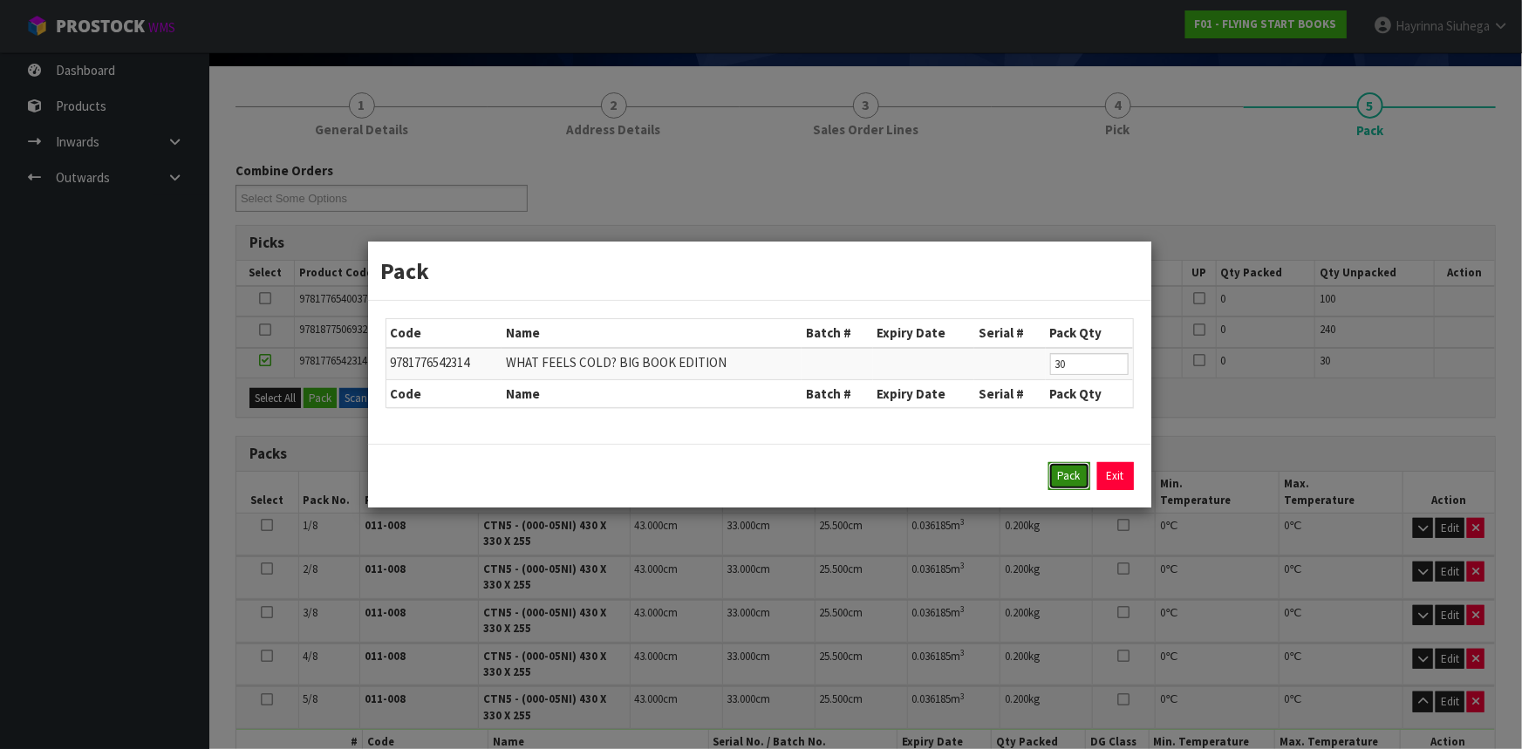
click at [1075, 476] on button "Pack" at bounding box center [1070, 476] width 42 height 28
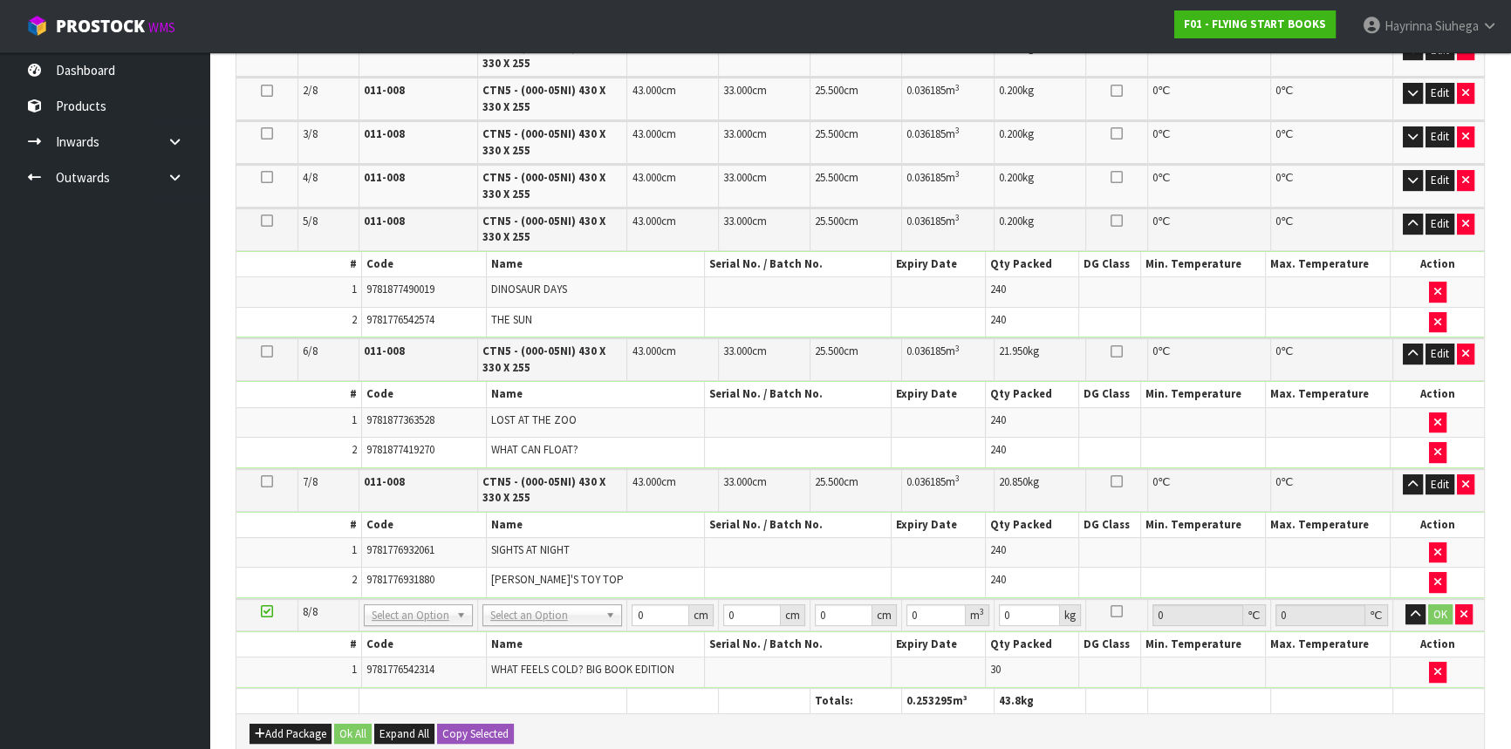
scroll to position [593, 0]
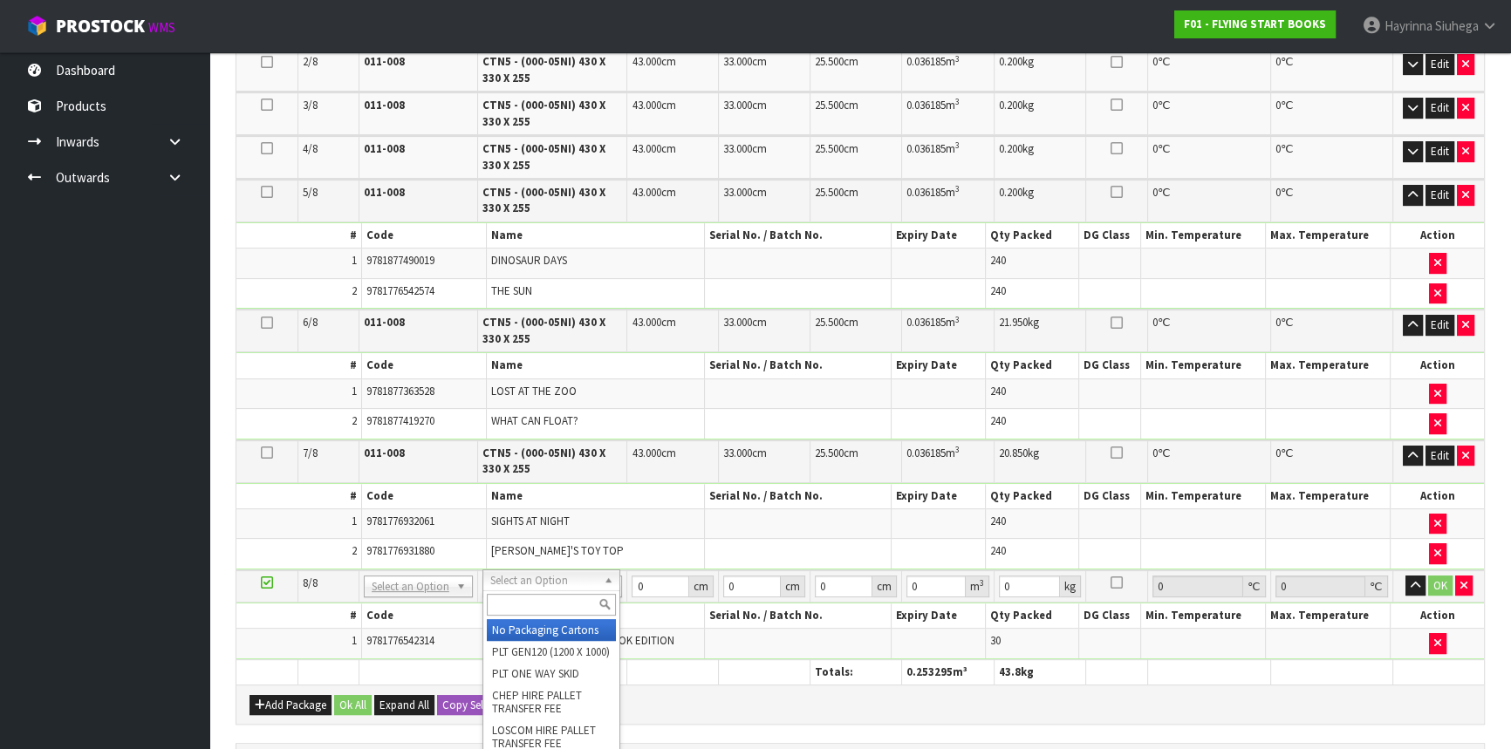
click at [549, 605] on input "text" at bounding box center [551, 605] width 128 height 22
type input "BIG"
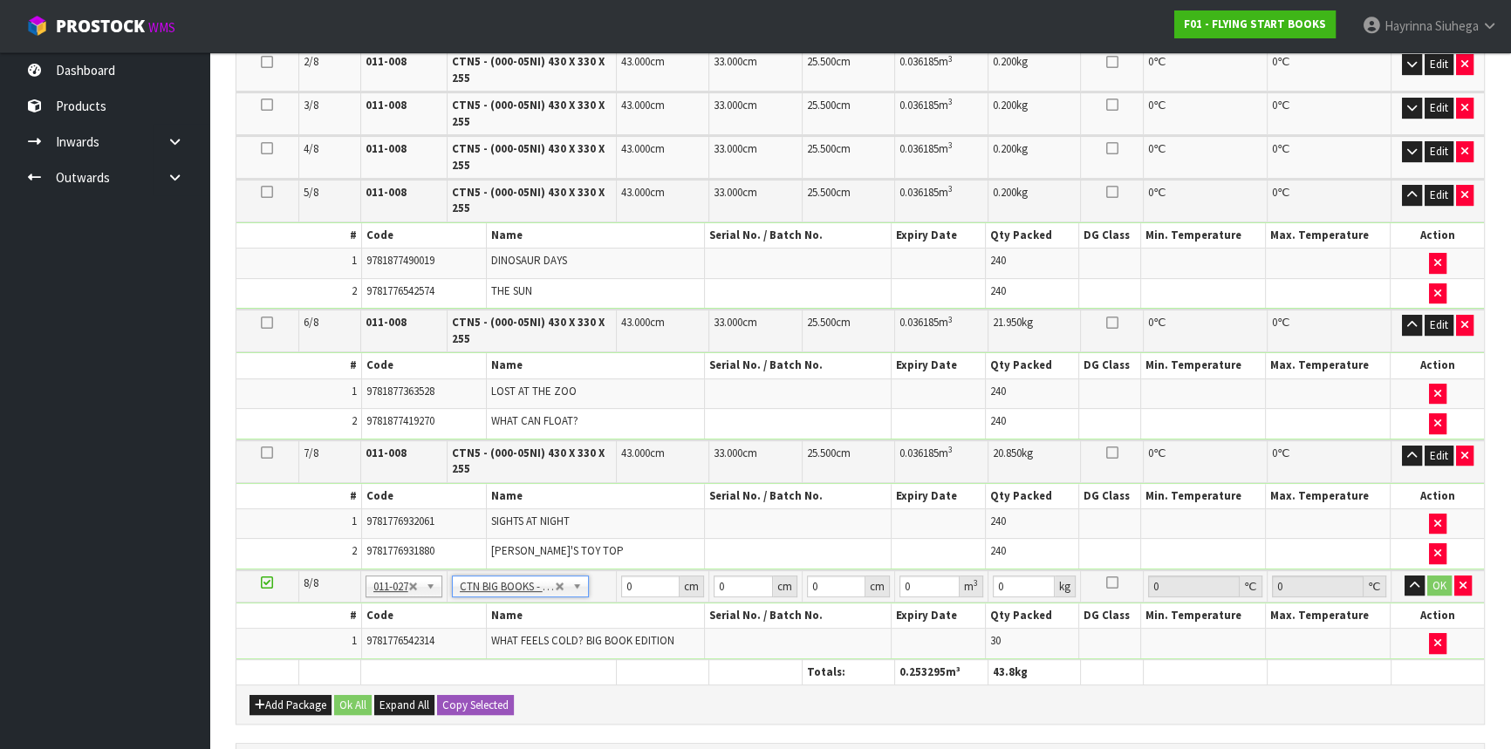
type input "48"
type input "36"
type input "12"
type input "0.020736"
type input "0.5"
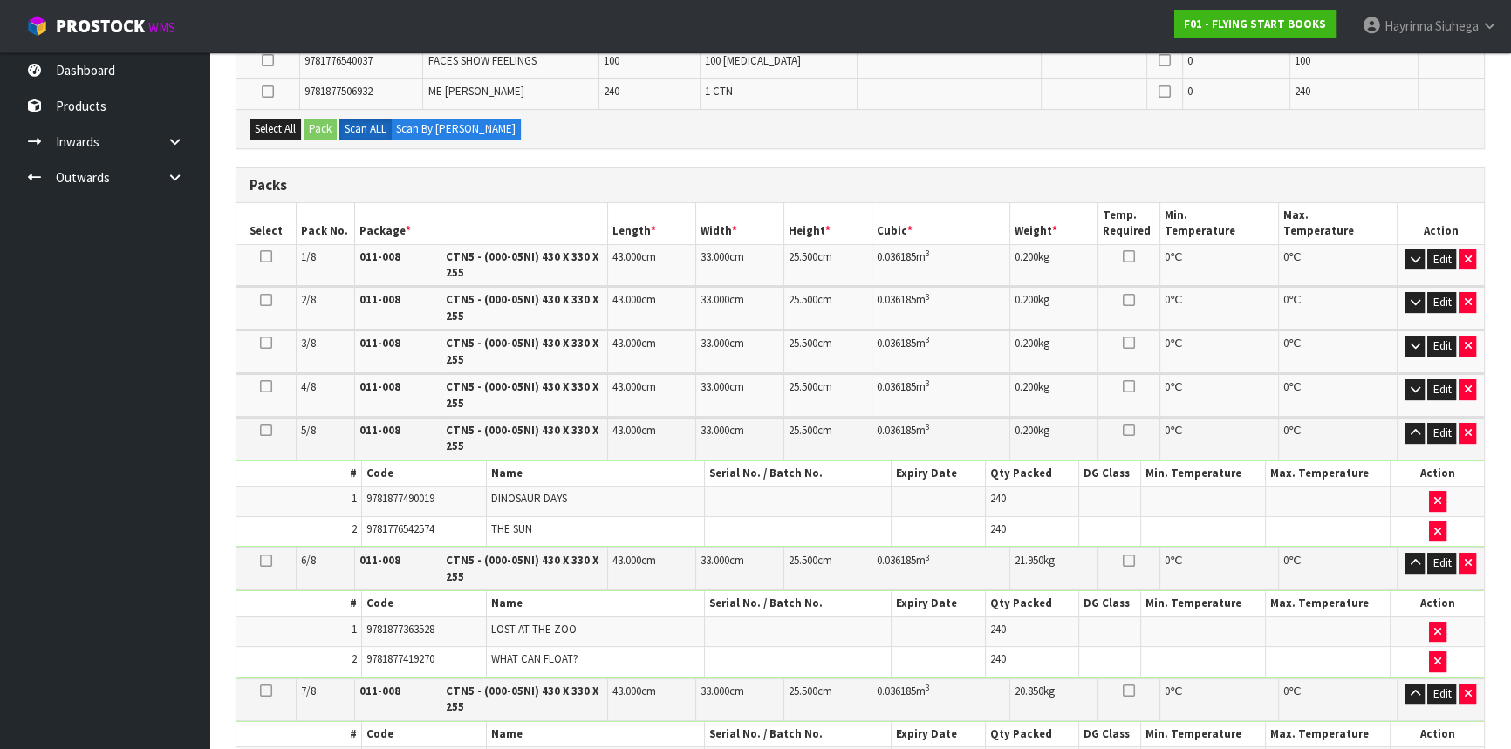
scroll to position [276, 0]
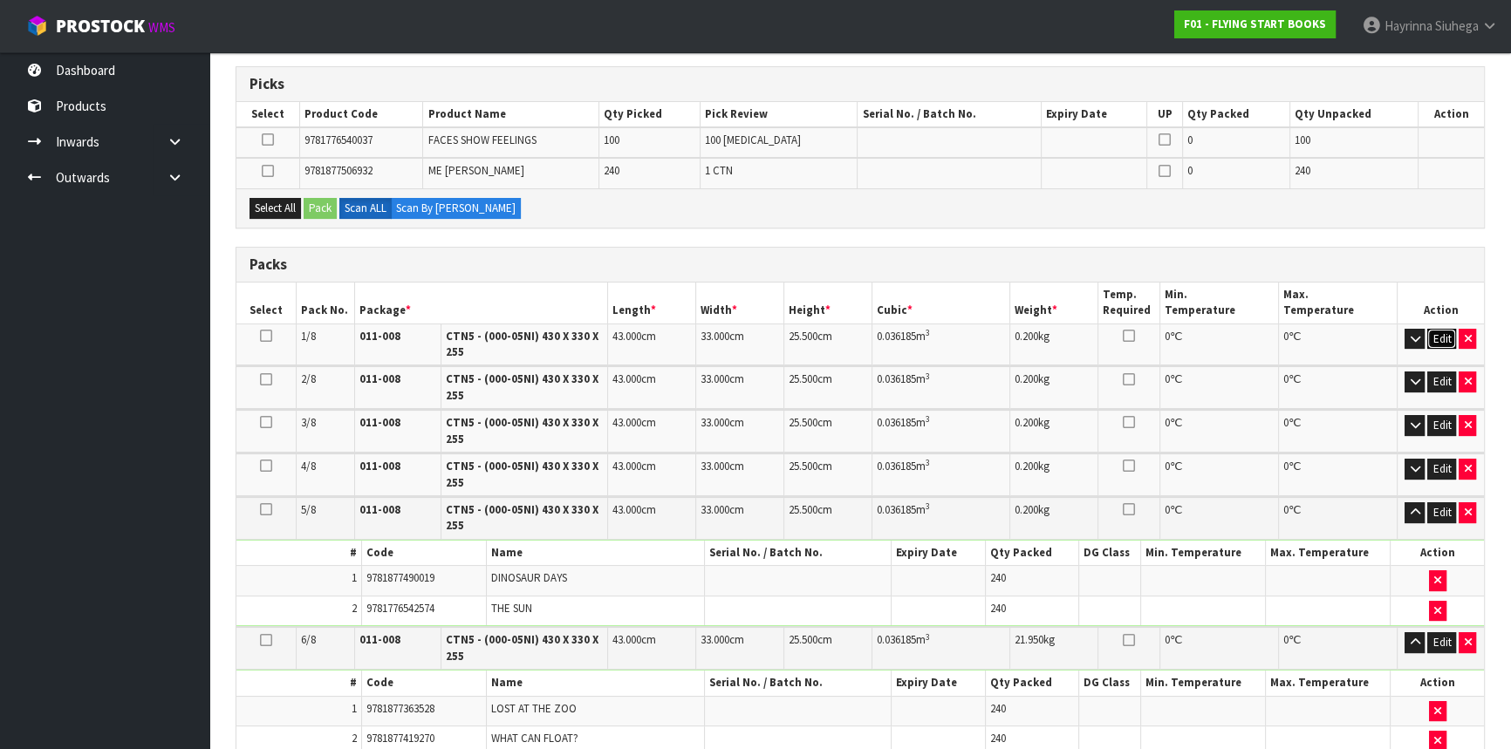
click at [1442, 336] on button "Edit" at bounding box center [1441, 339] width 29 height 21
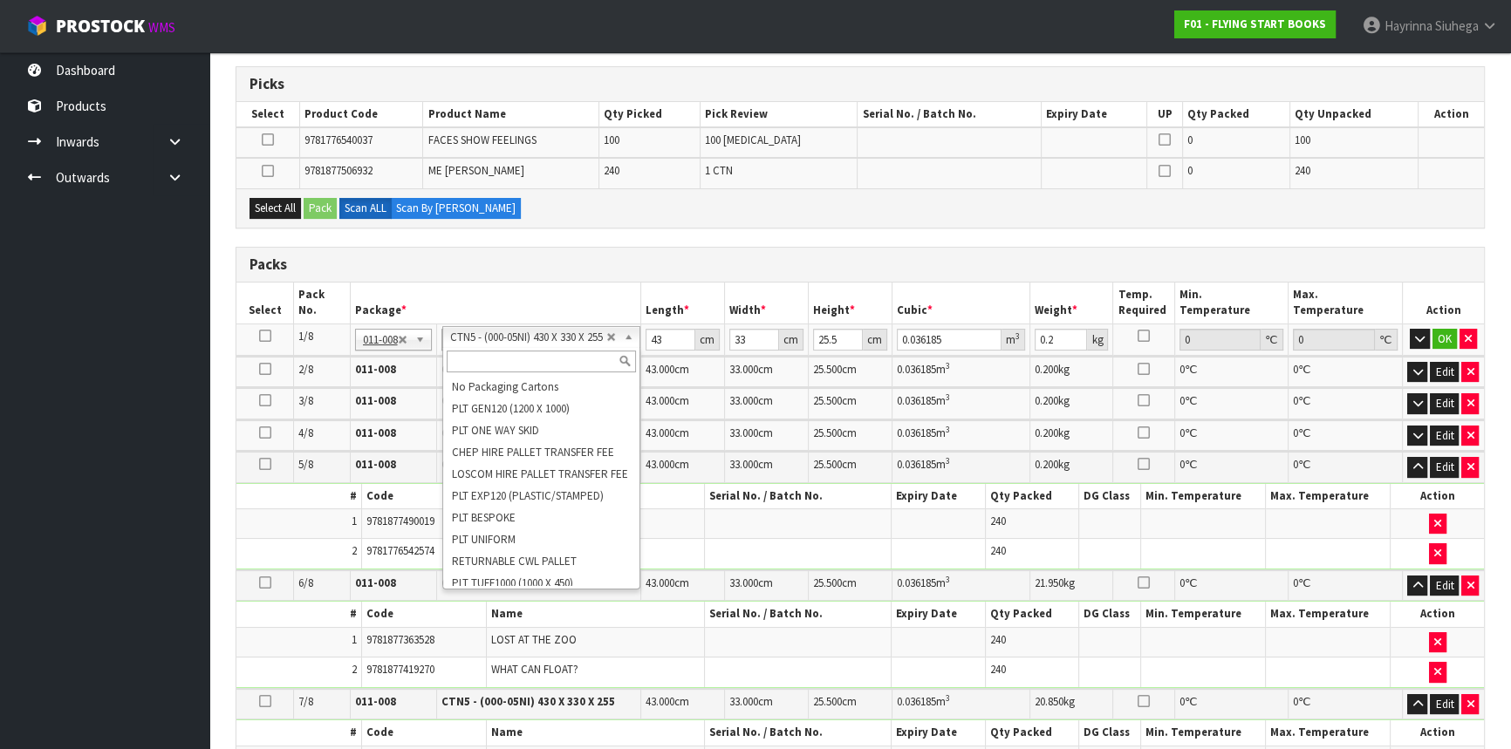
click at [518, 357] on input "text" at bounding box center [541, 362] width 189 height 22
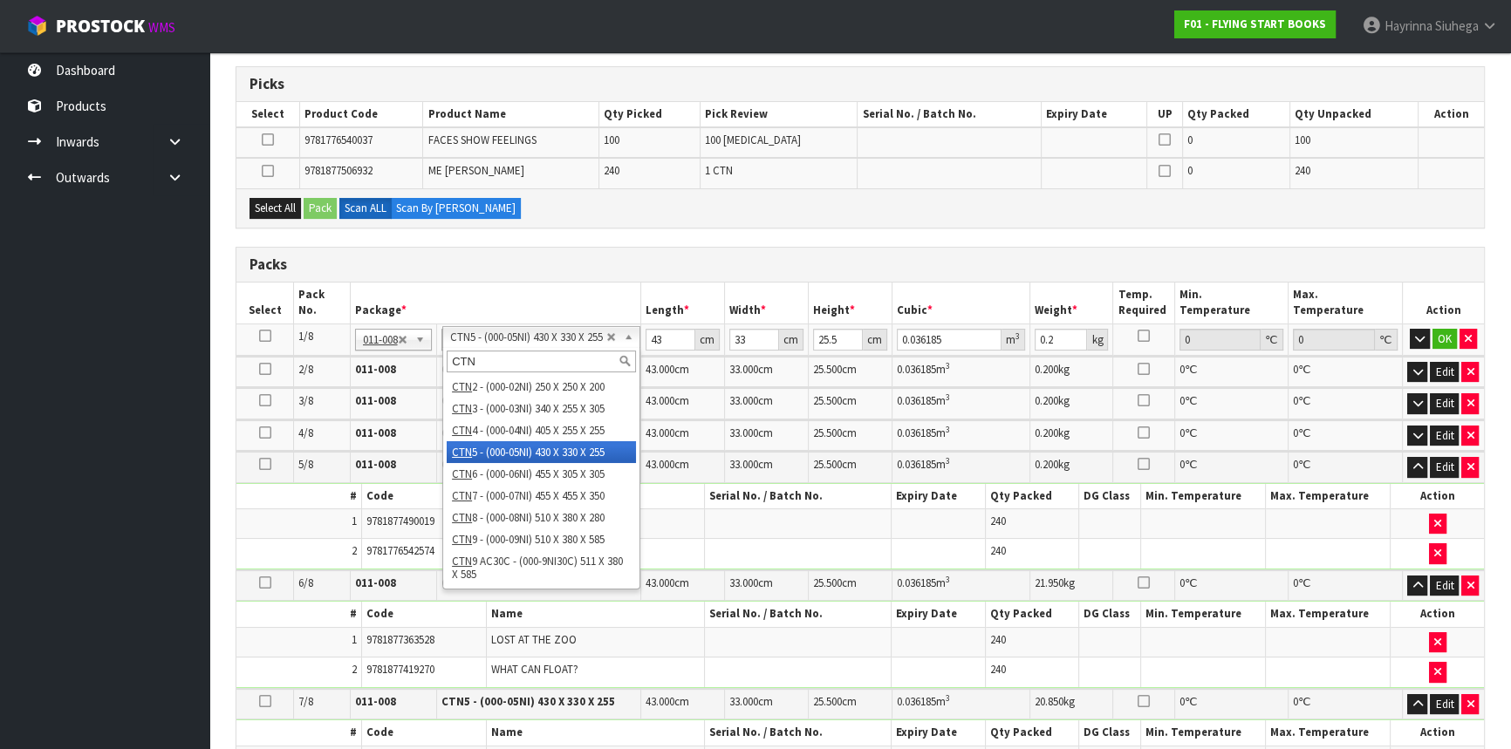
type input "CTN9"
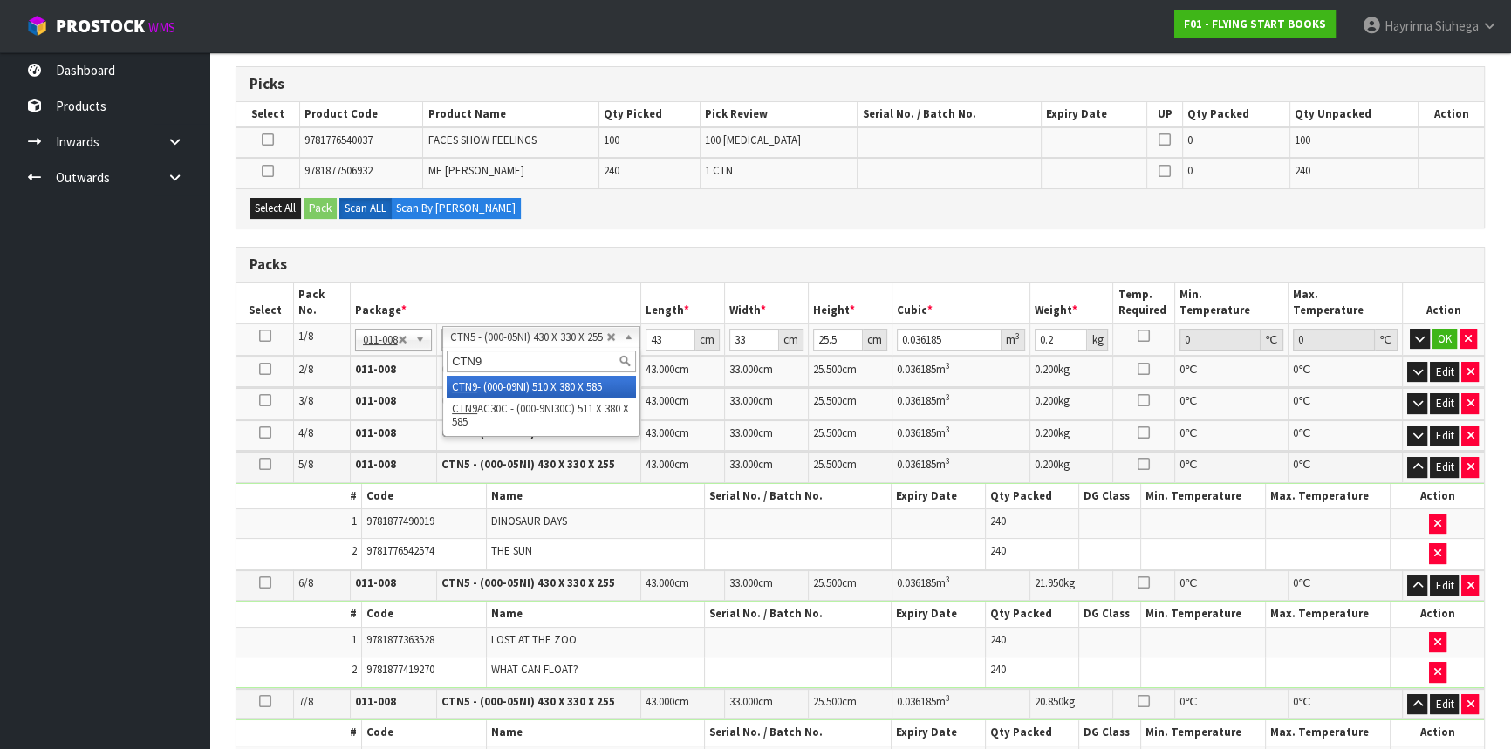
type input "1"
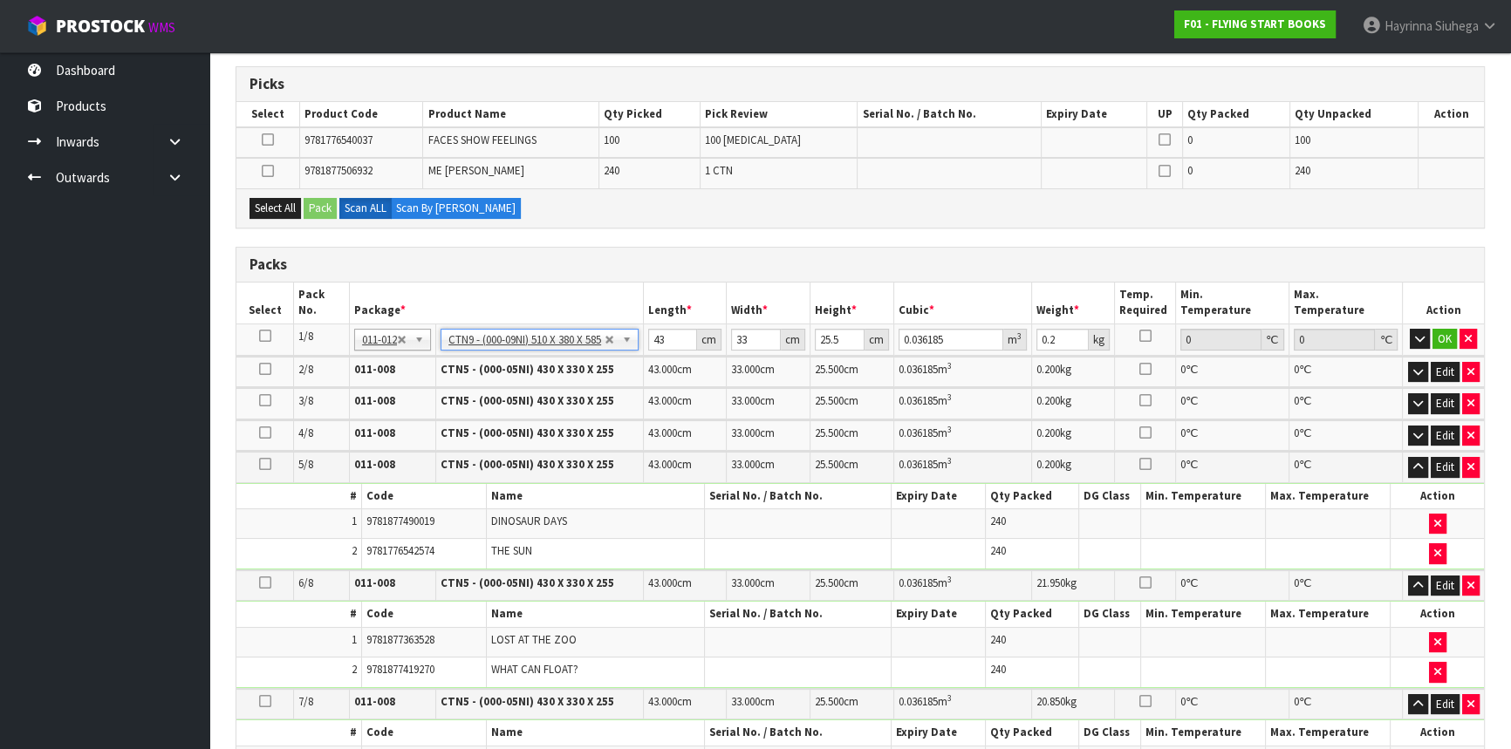
type input "51"
type input "38"
type input "58.5"
type input "0.113373"
type input "9.41"
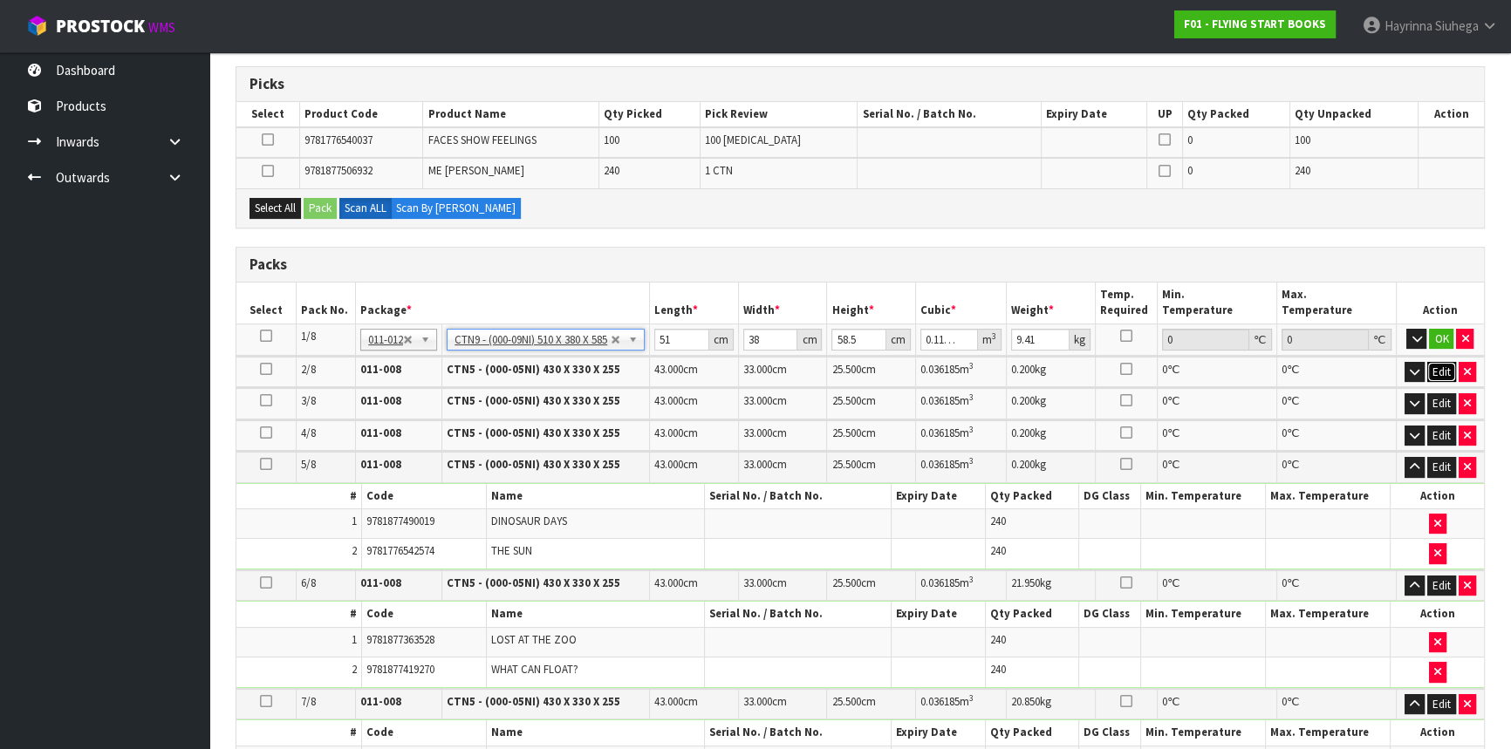
click at [1438, 362] on button "Edit" at bounding box center [1441, 372] width 29 height 21
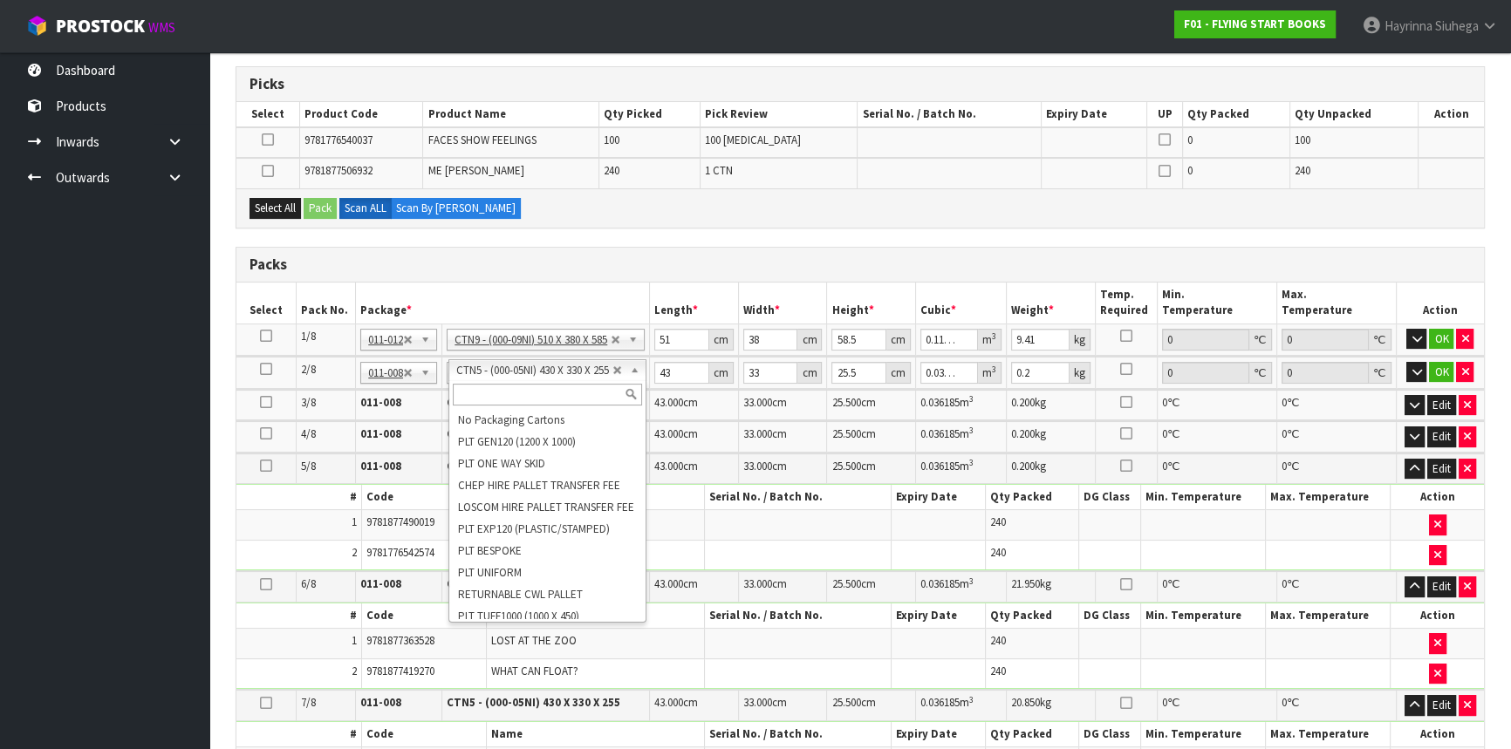
click at [497, 392] on input "text" at bounding box center [547, 395] width 189 height 22
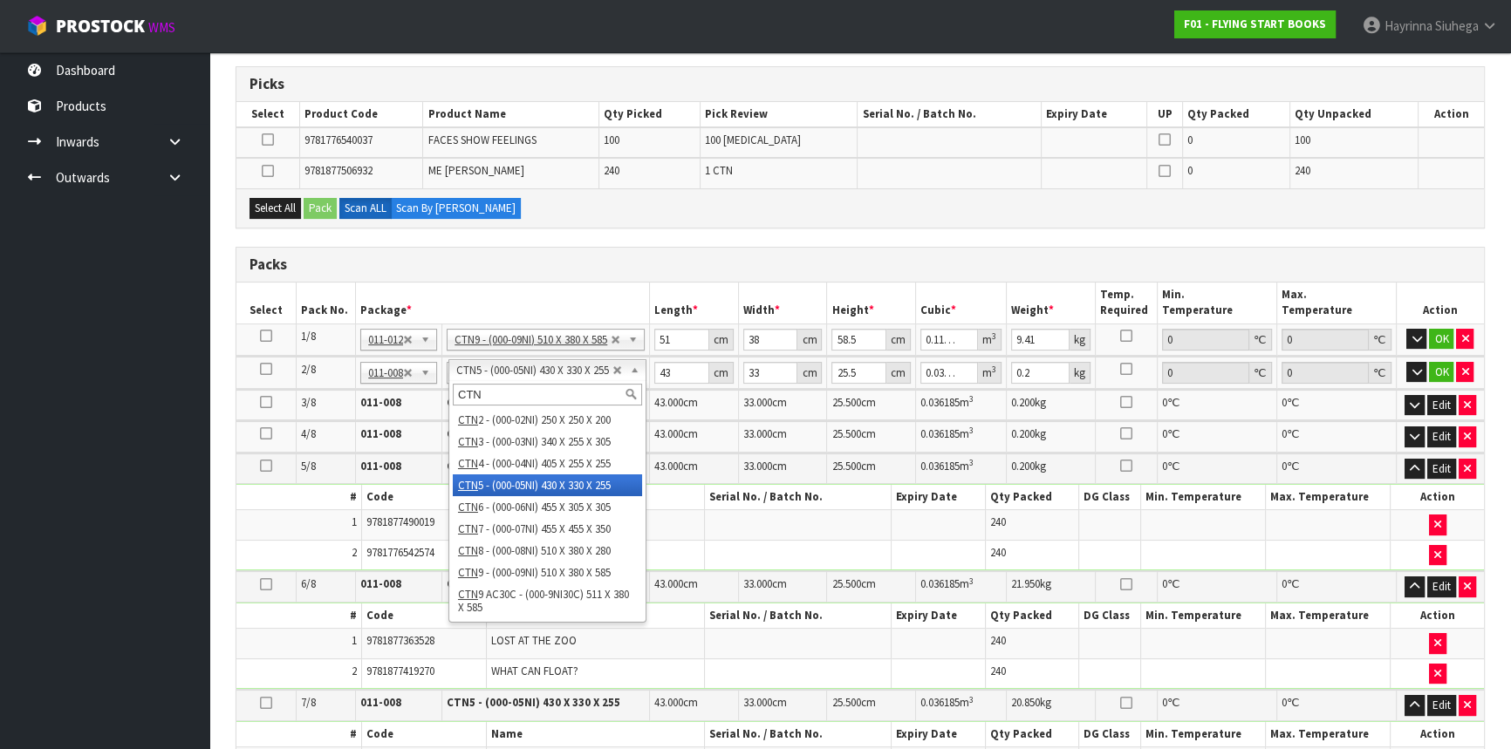
type input "CTN9"
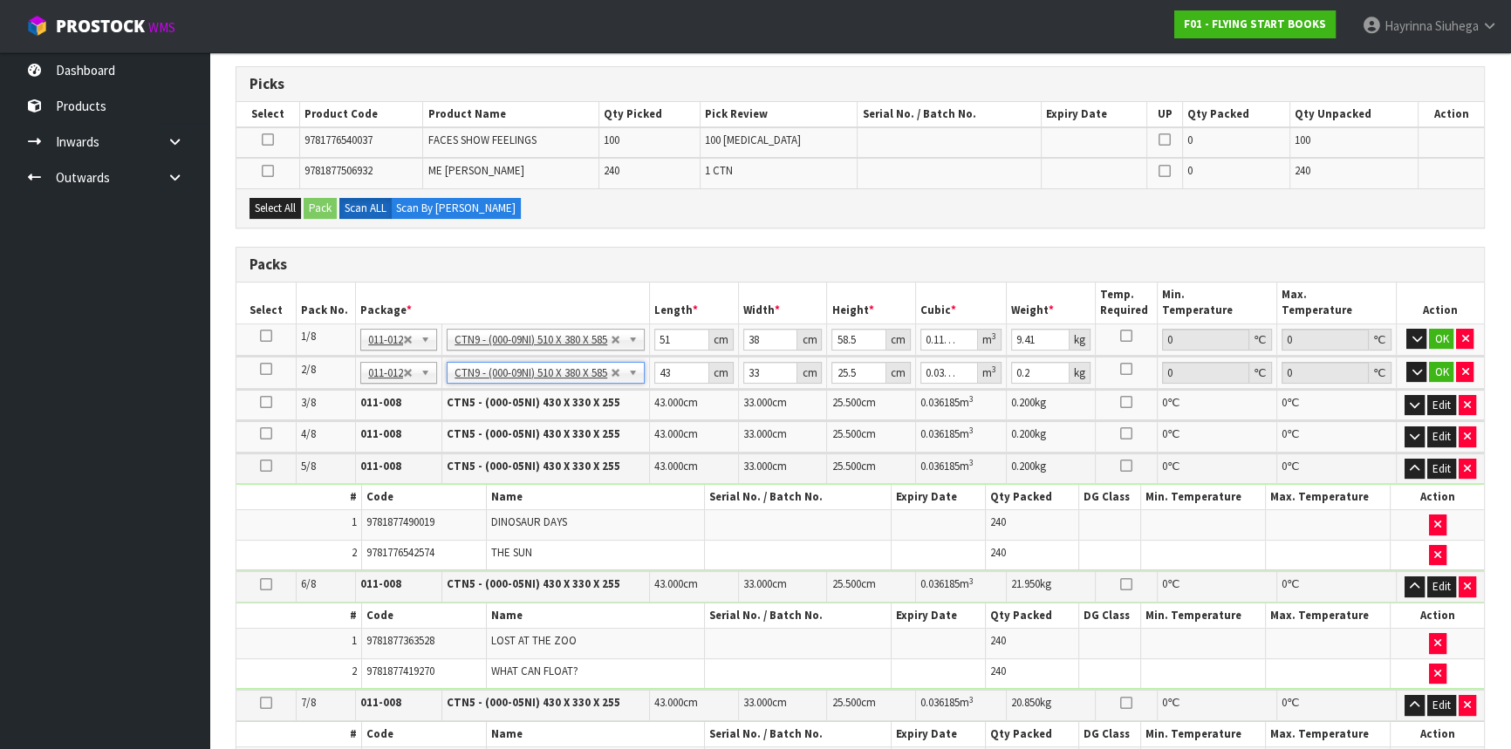
type input "2"
type input "51"
type input "38"
type input "58.5"
type input "0.113373"
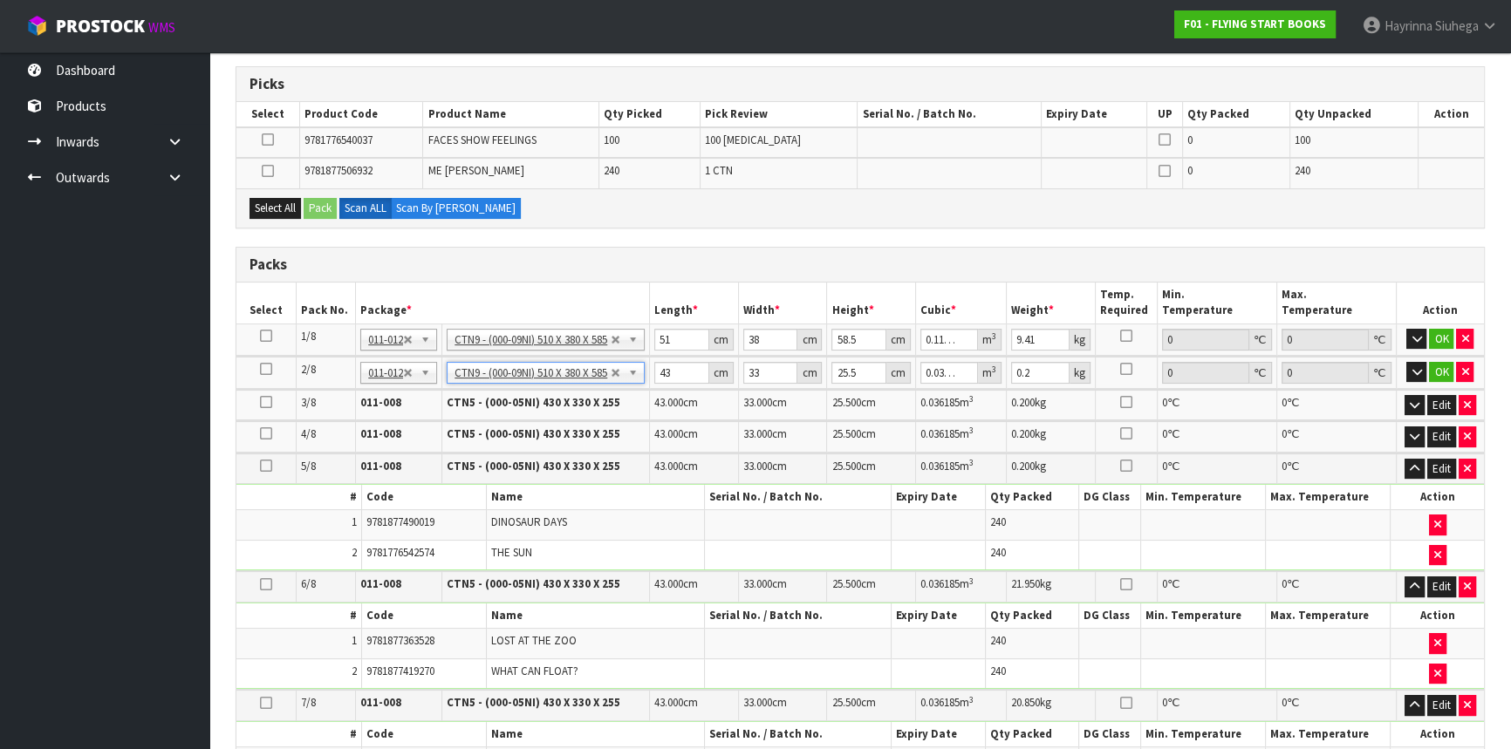
type input "8.65"
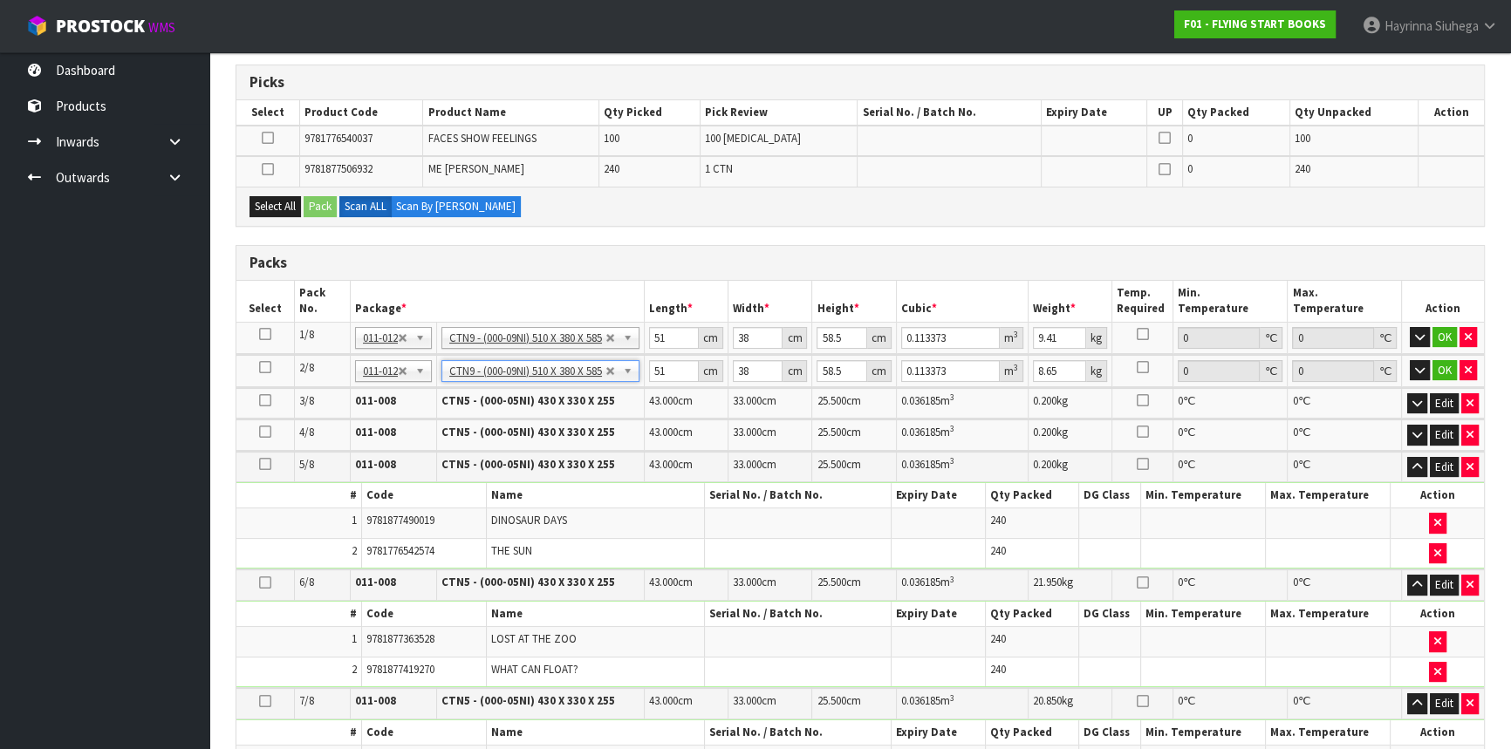
scroll to position [276, 0]
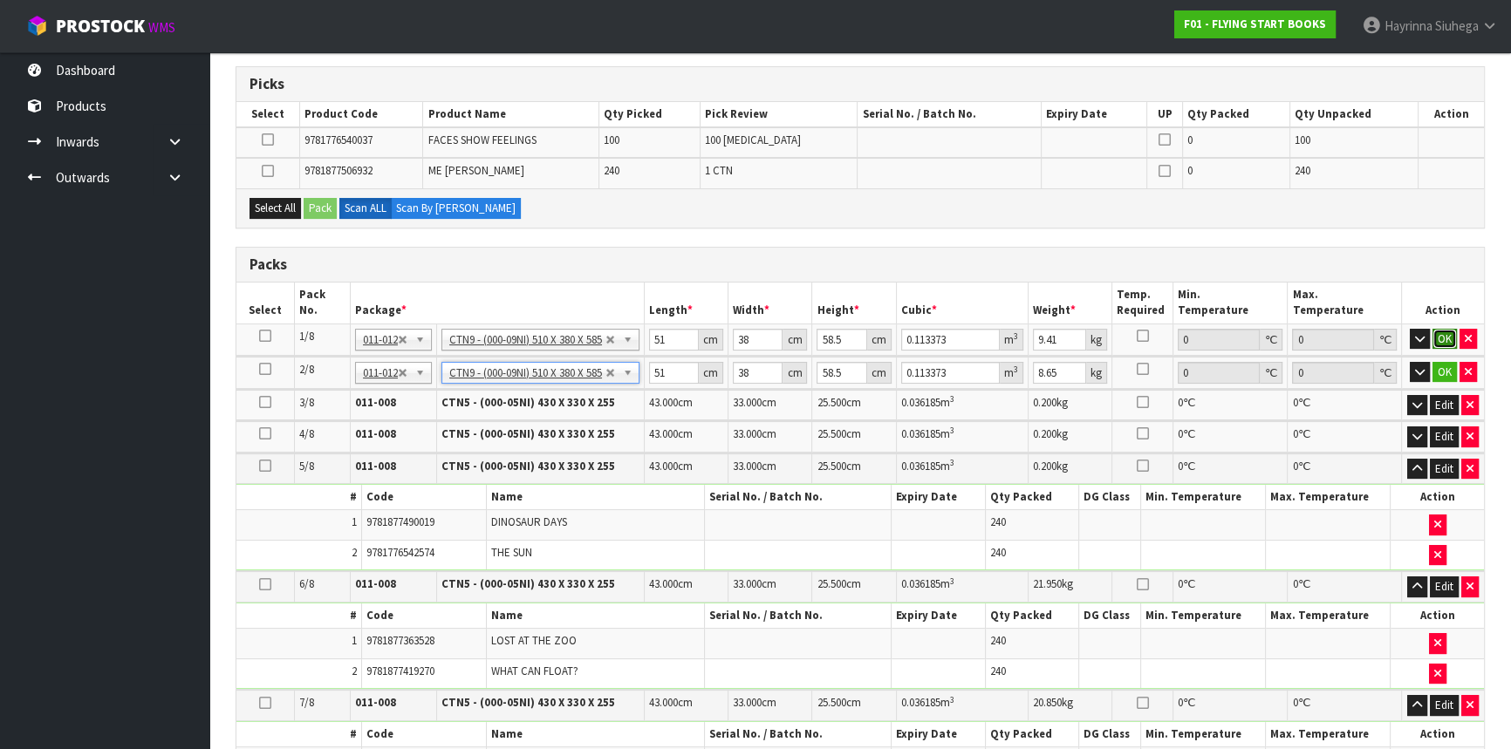
click at [1443, 336] on button "OK" at bounding box center [1445, 339] width 24 height 21
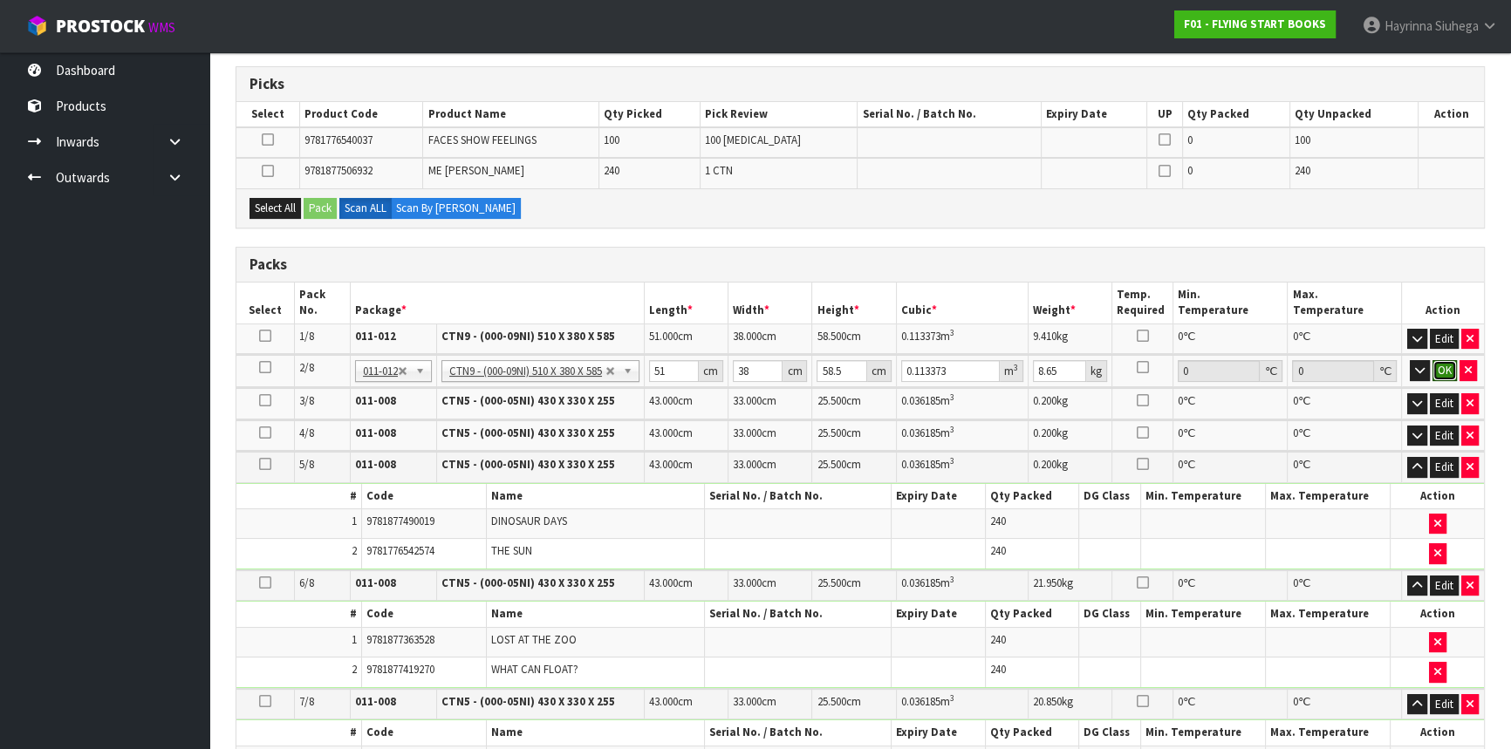
click at [1440, 360] on button "OK" at bounding box center [1445, 370] width 24 height 21
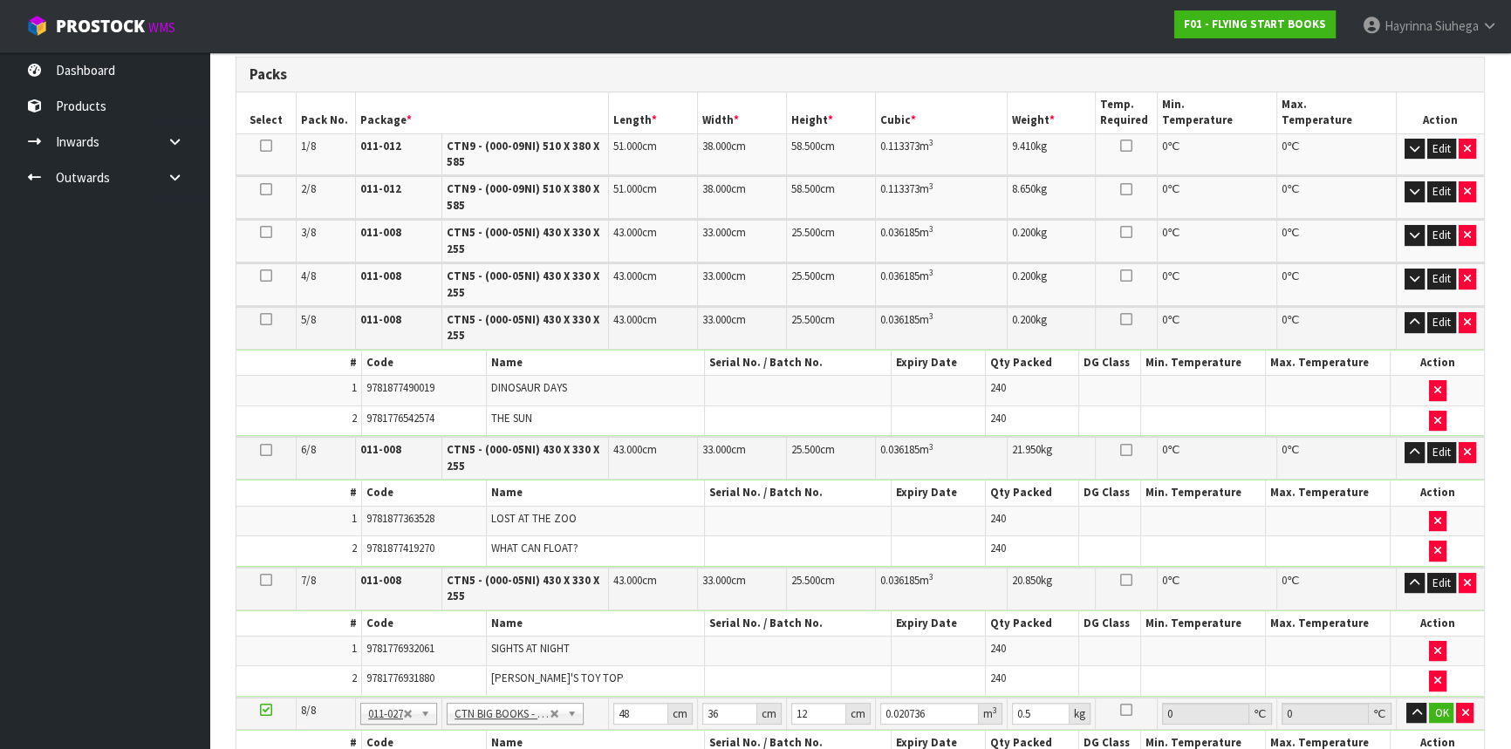
scroll to position [672, 0]
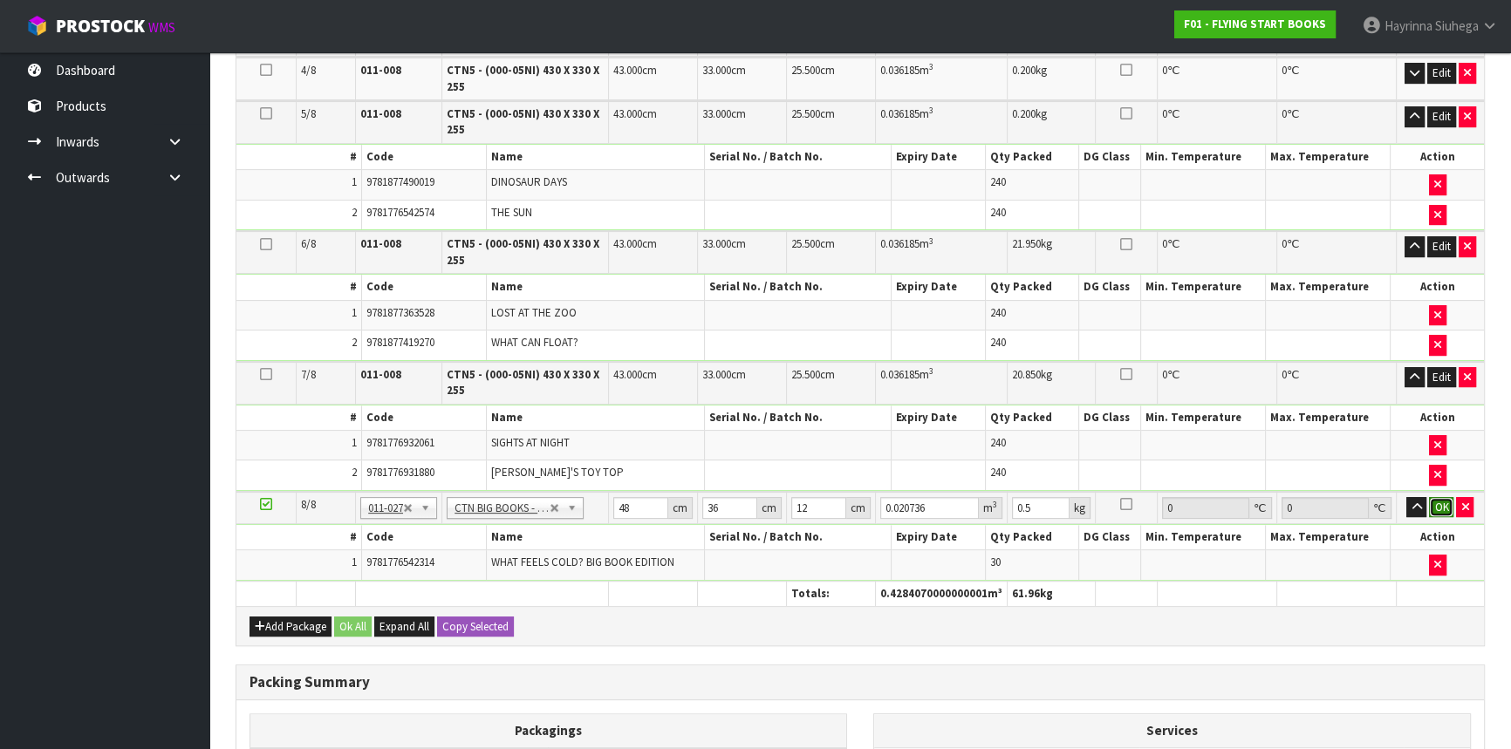
click at [1430, 503] on button "OK" at bounding box center [1441, 507] width 24 height 21
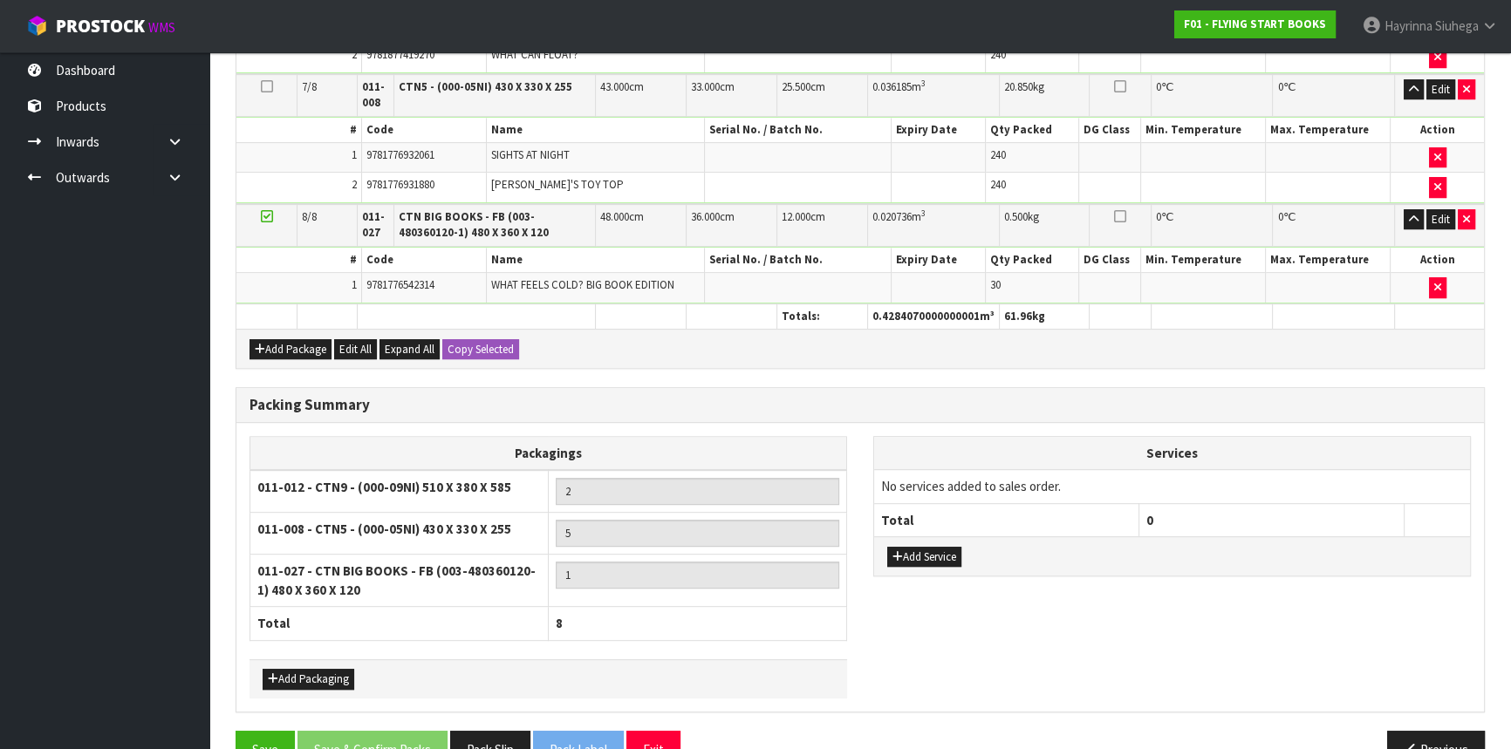
scroll to position [996, 0]
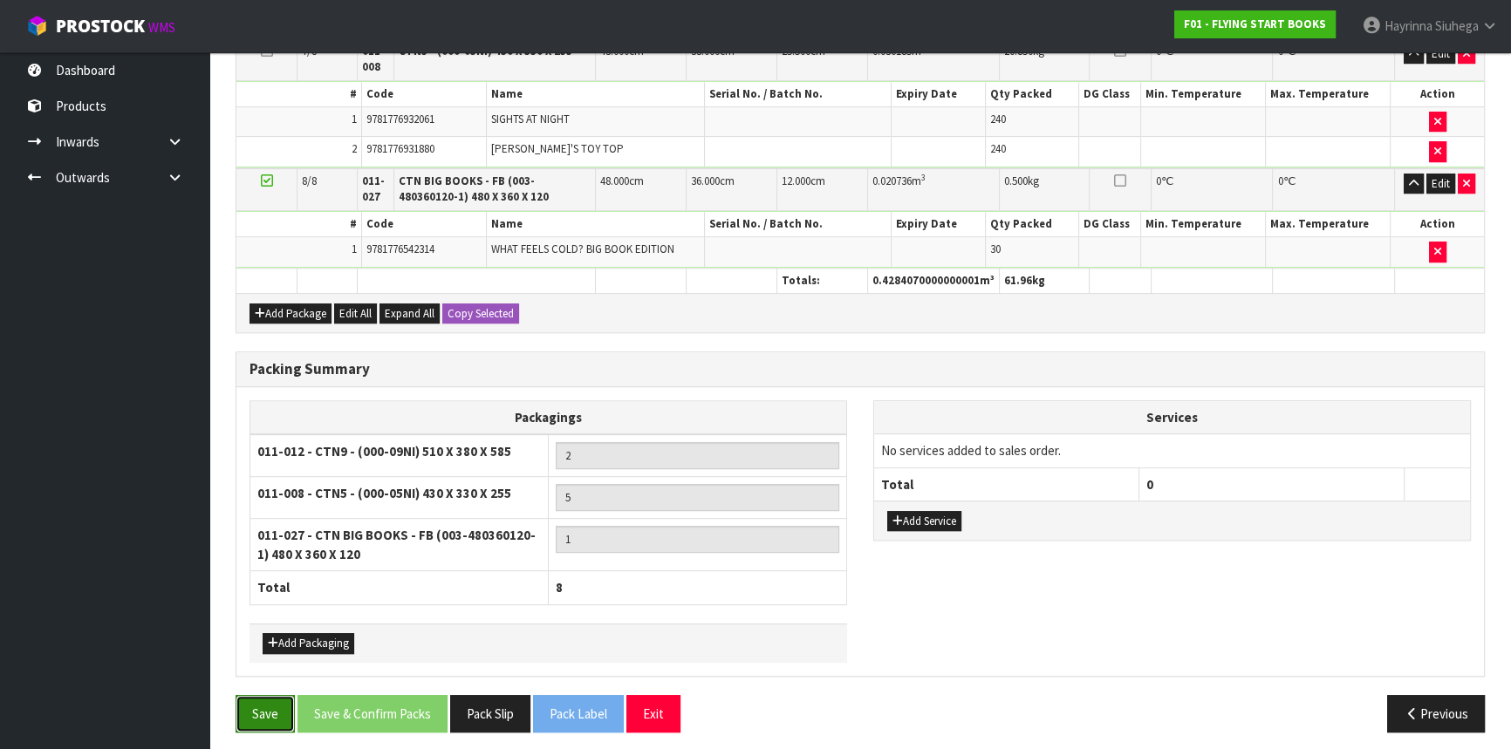
click at [280, 715] on button "Save" at bounding box center [265, 714] width 59 height 38
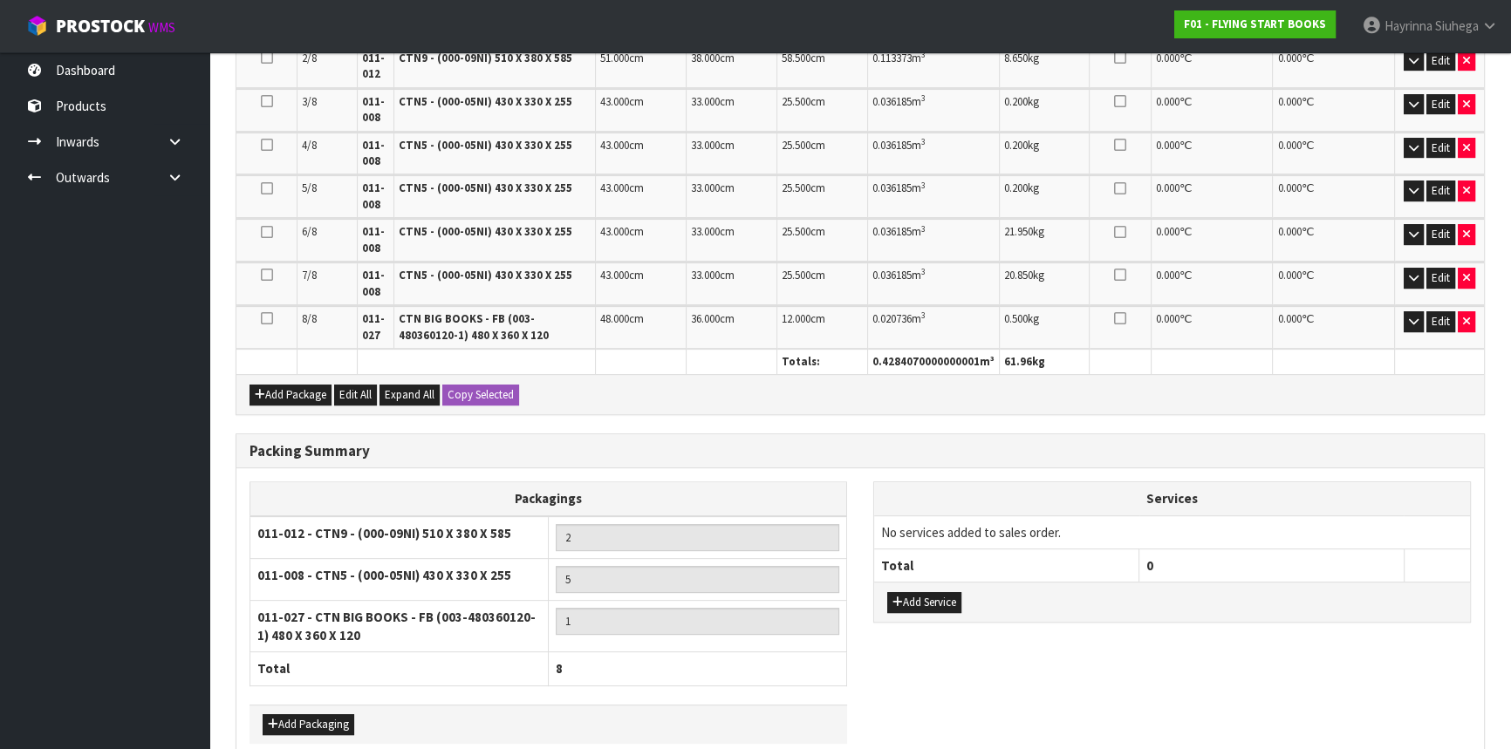
scroll to position [745, 0]
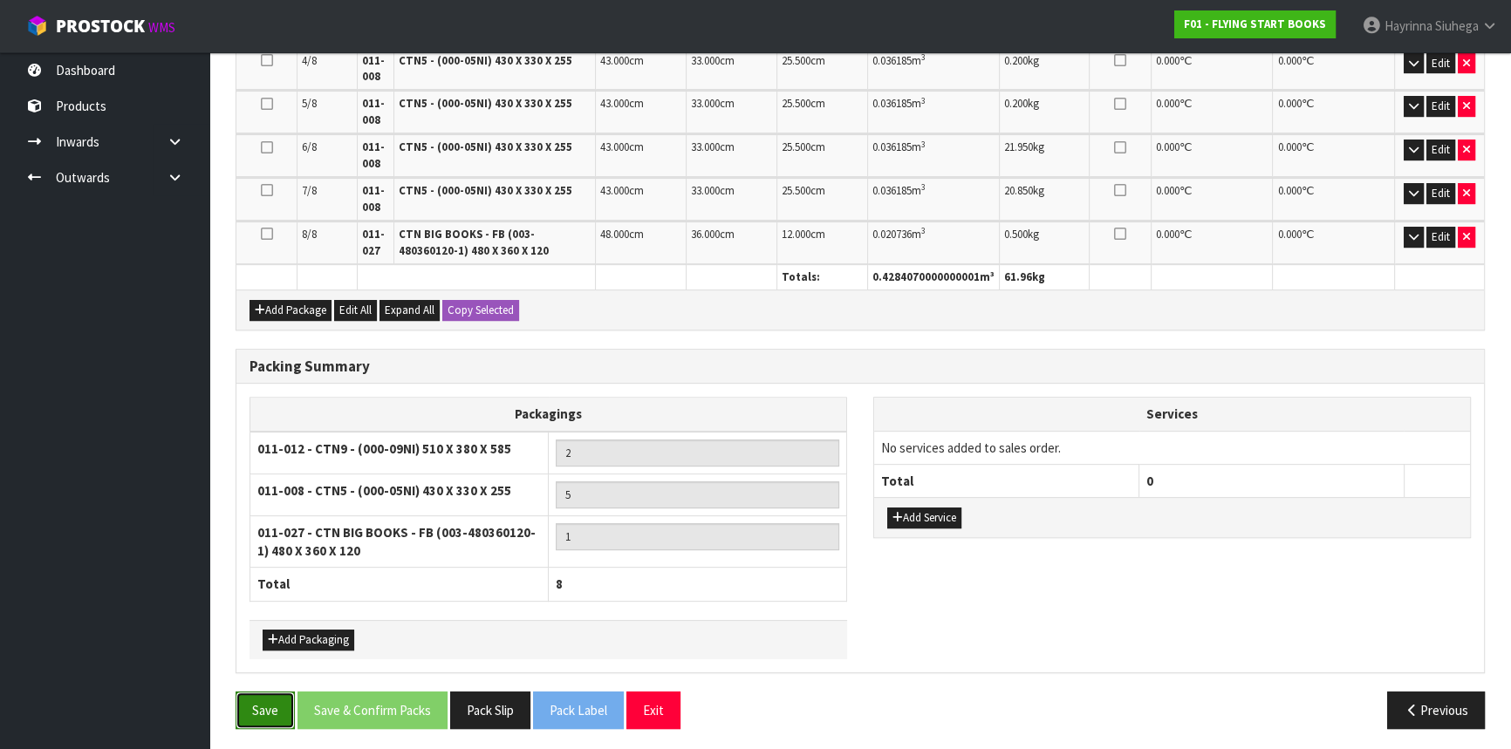
click at [244, 714] on button "Save" at bounding box center [265, 711] width 59 height 38
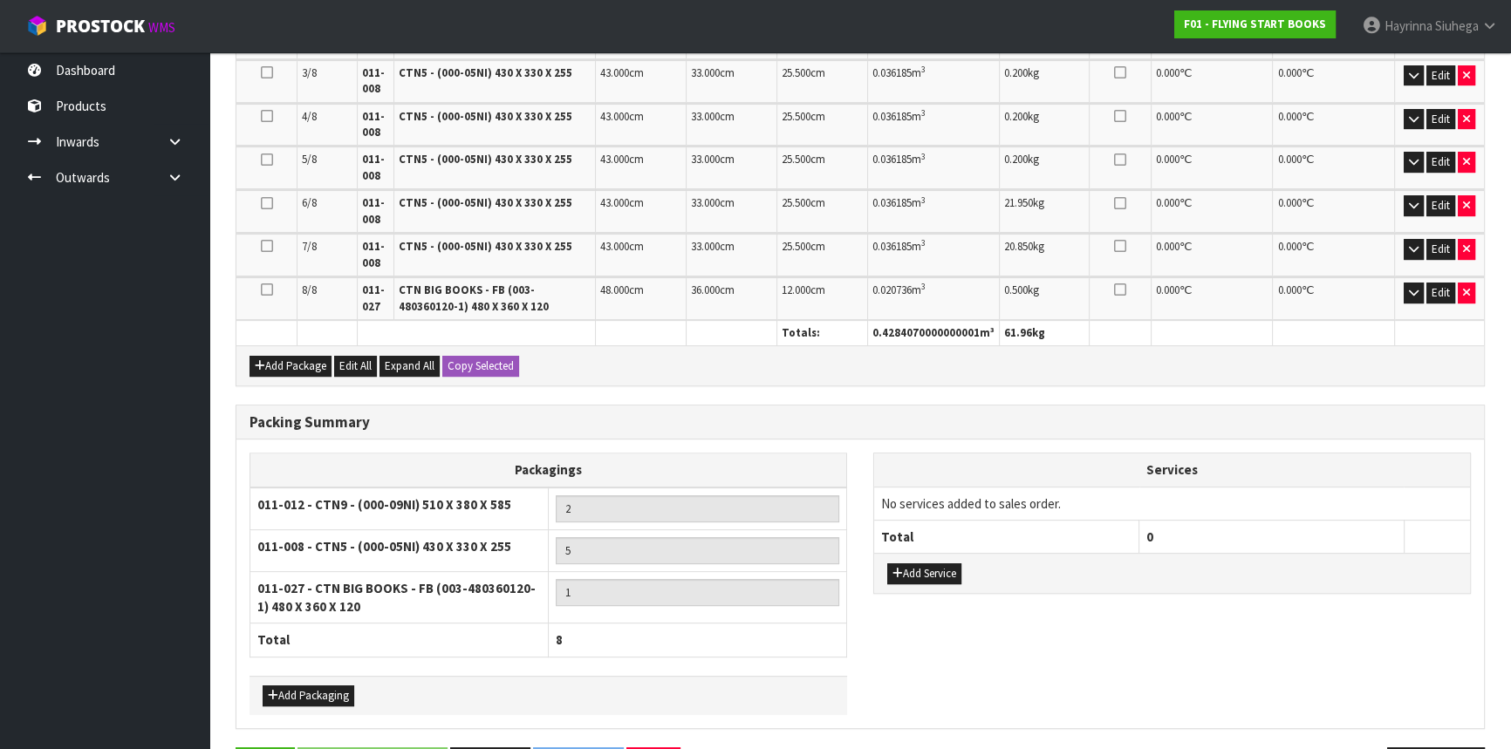
scroll to position [714, 0]
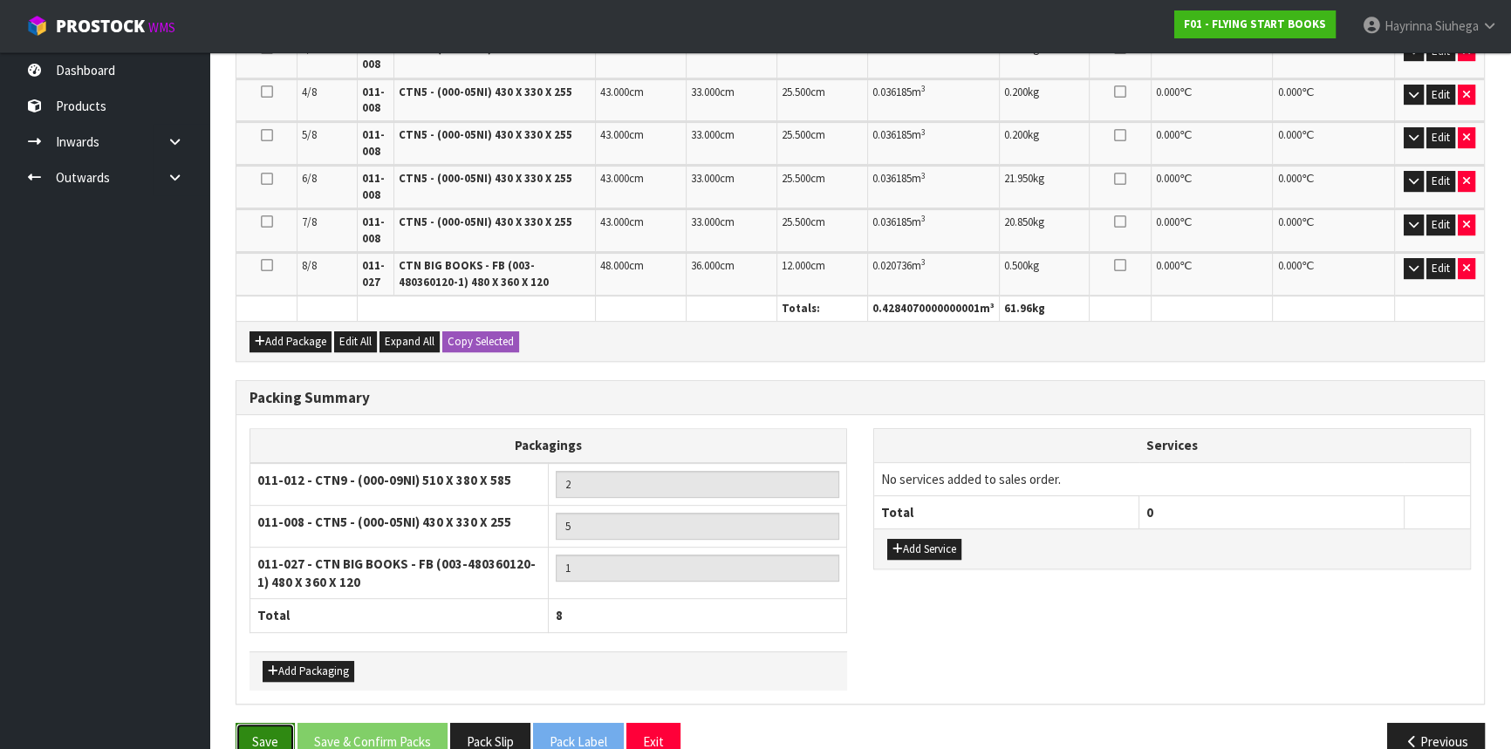
click at [270, 735] on button "Save" at bounding box center [265, 742] width 59 height 38
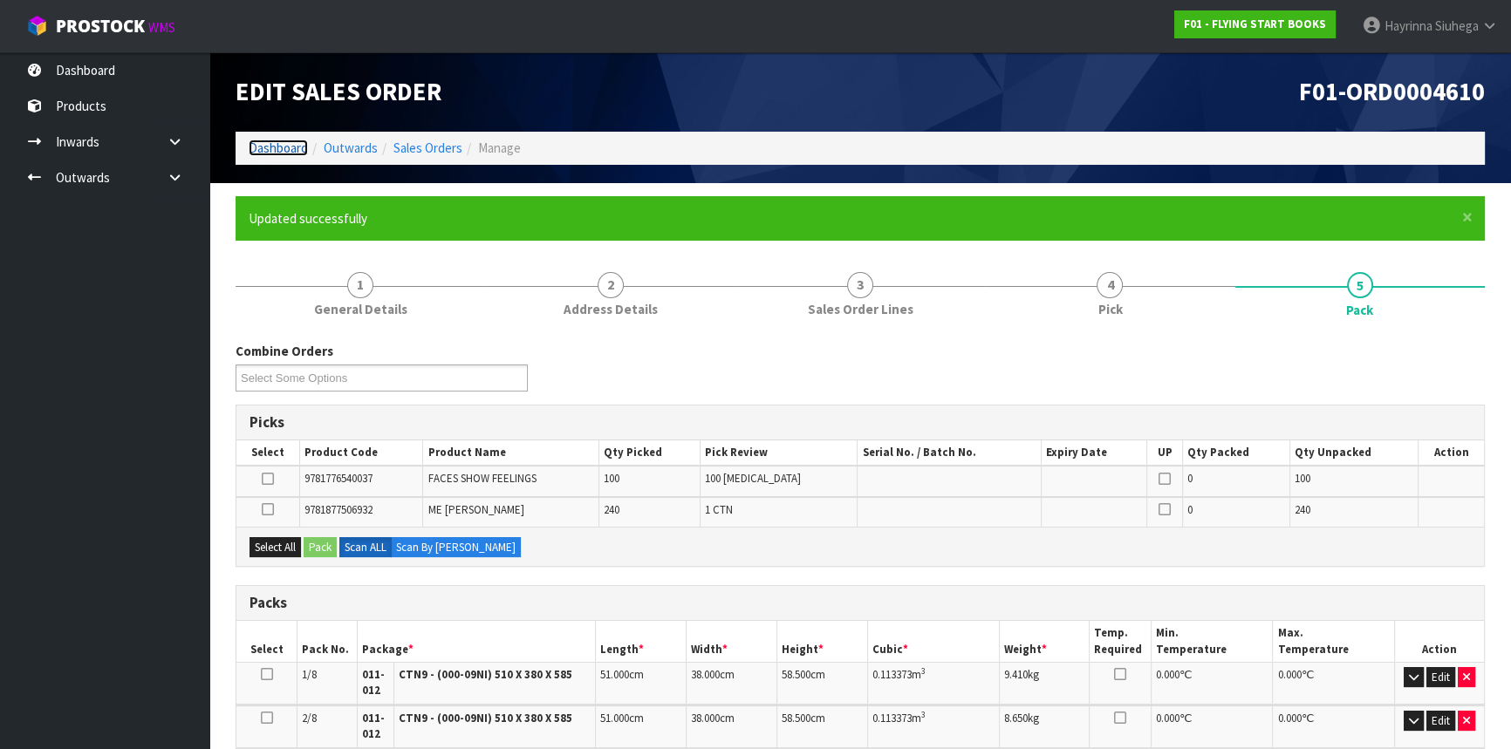
click at [277, 150] on link "Dashboard" at bounding box center [278, 148] width 59 height 17
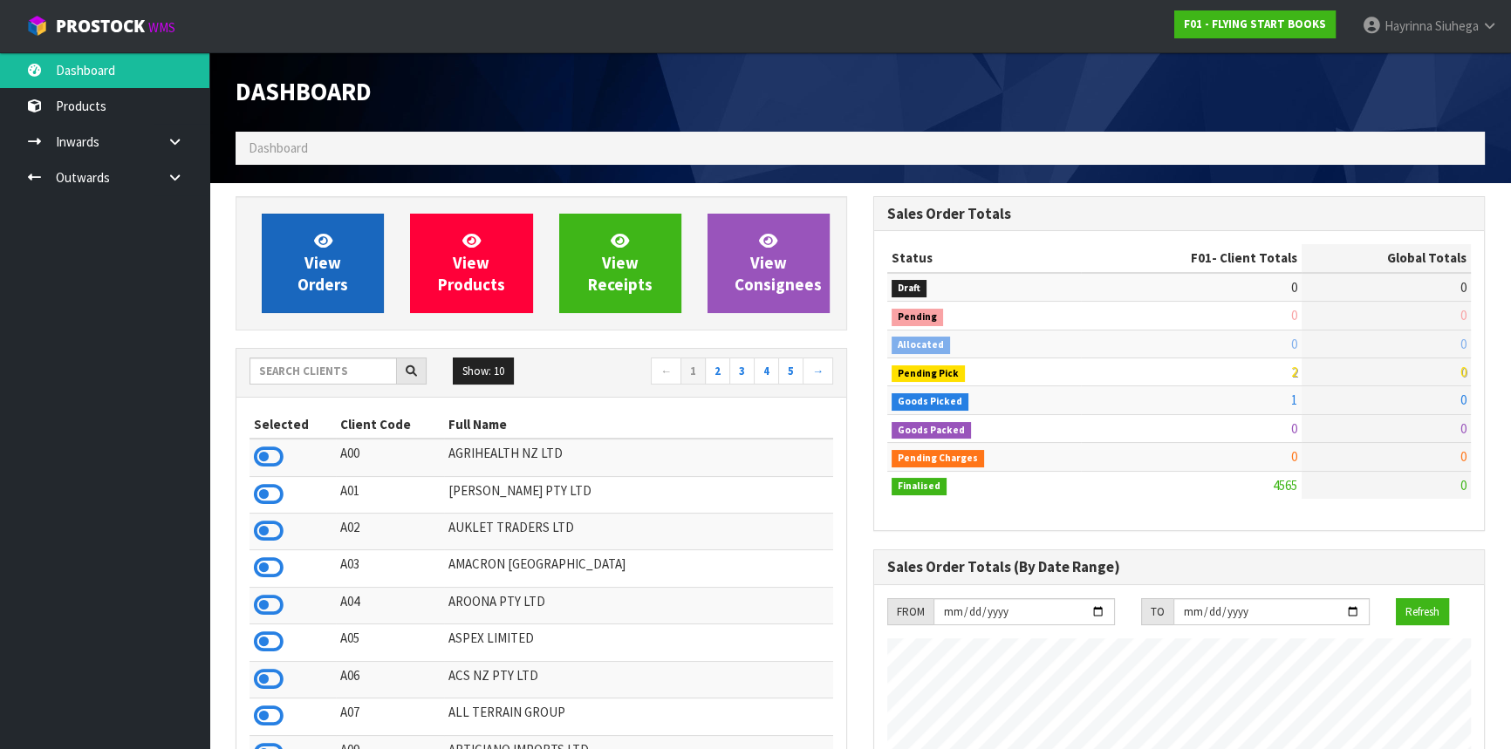
scroll to position [1319, 637]
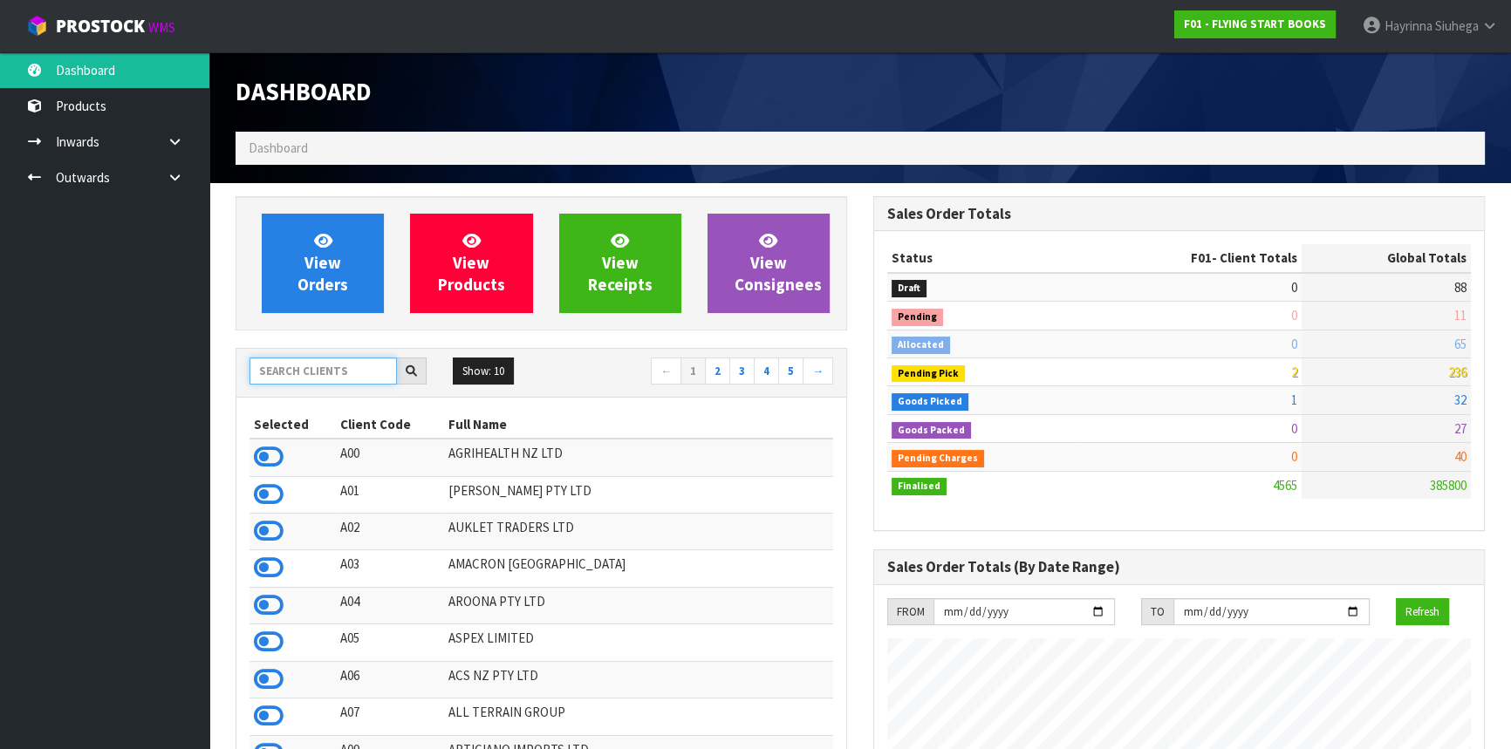
click at [336, 368] on input "text" at bounding box center [323, 371] width 147 height 27
type input "N"
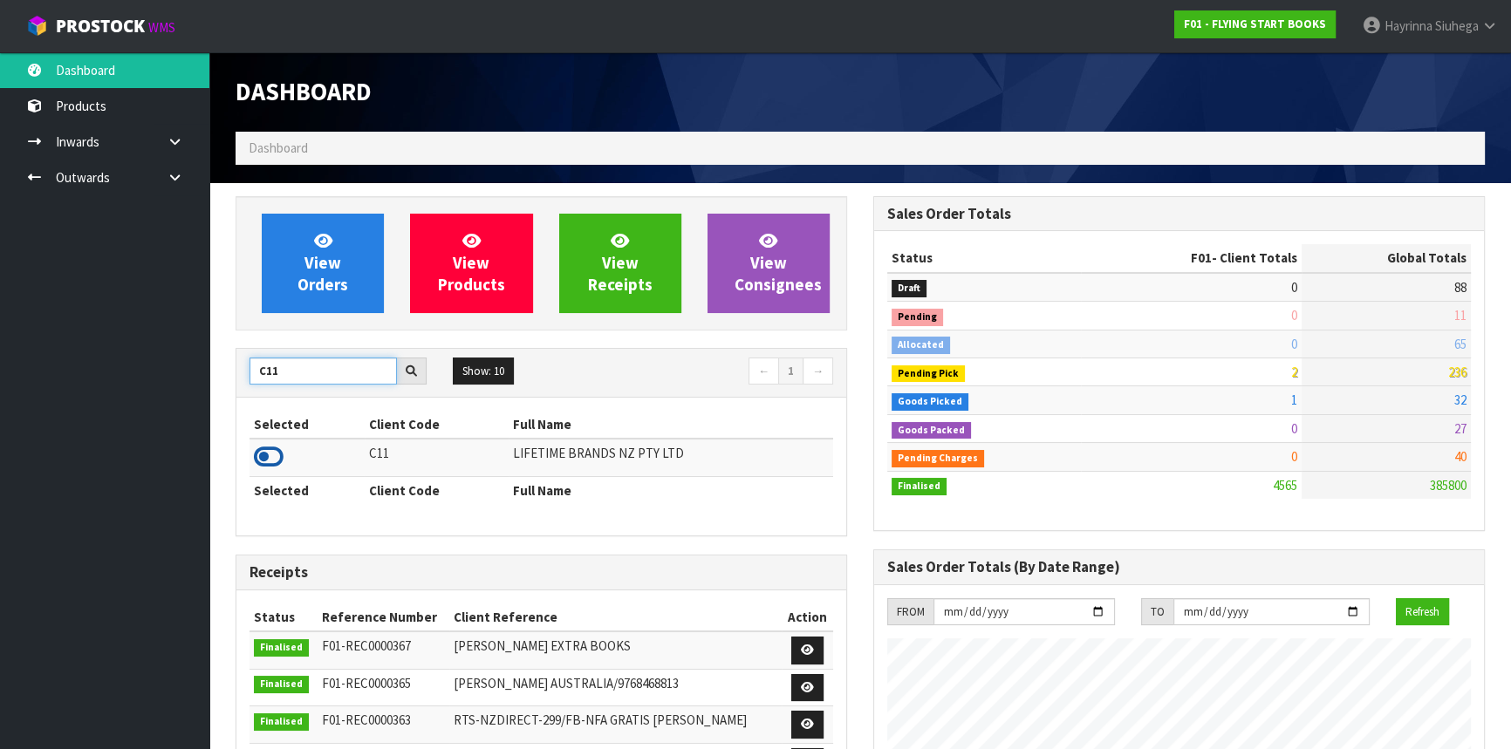
type input "C11"
click at [263, 449] on icon at bounding box center [269, 457] width 30 height 26
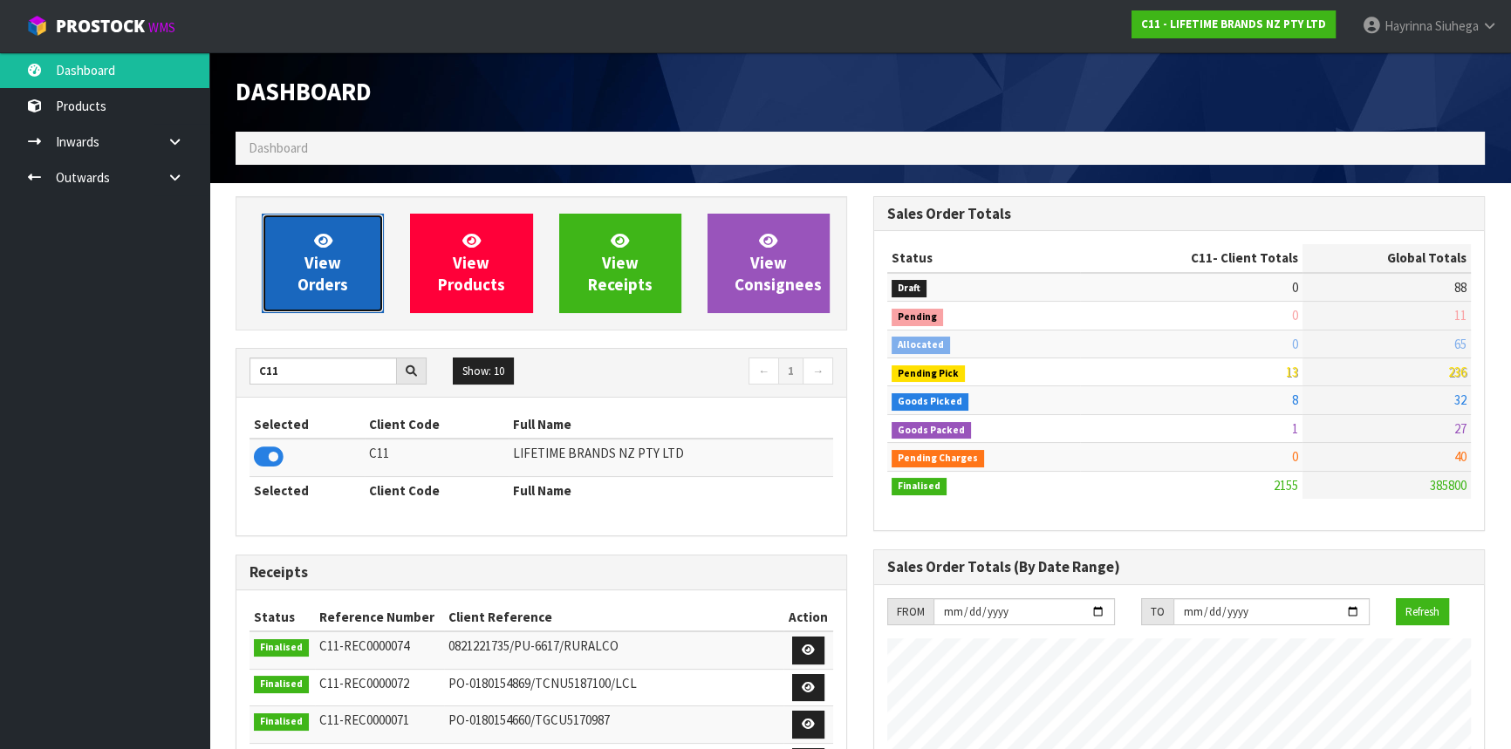
click at [331, 277] on span "View Orders" at bounding box center [323, 262] width 51 height 65
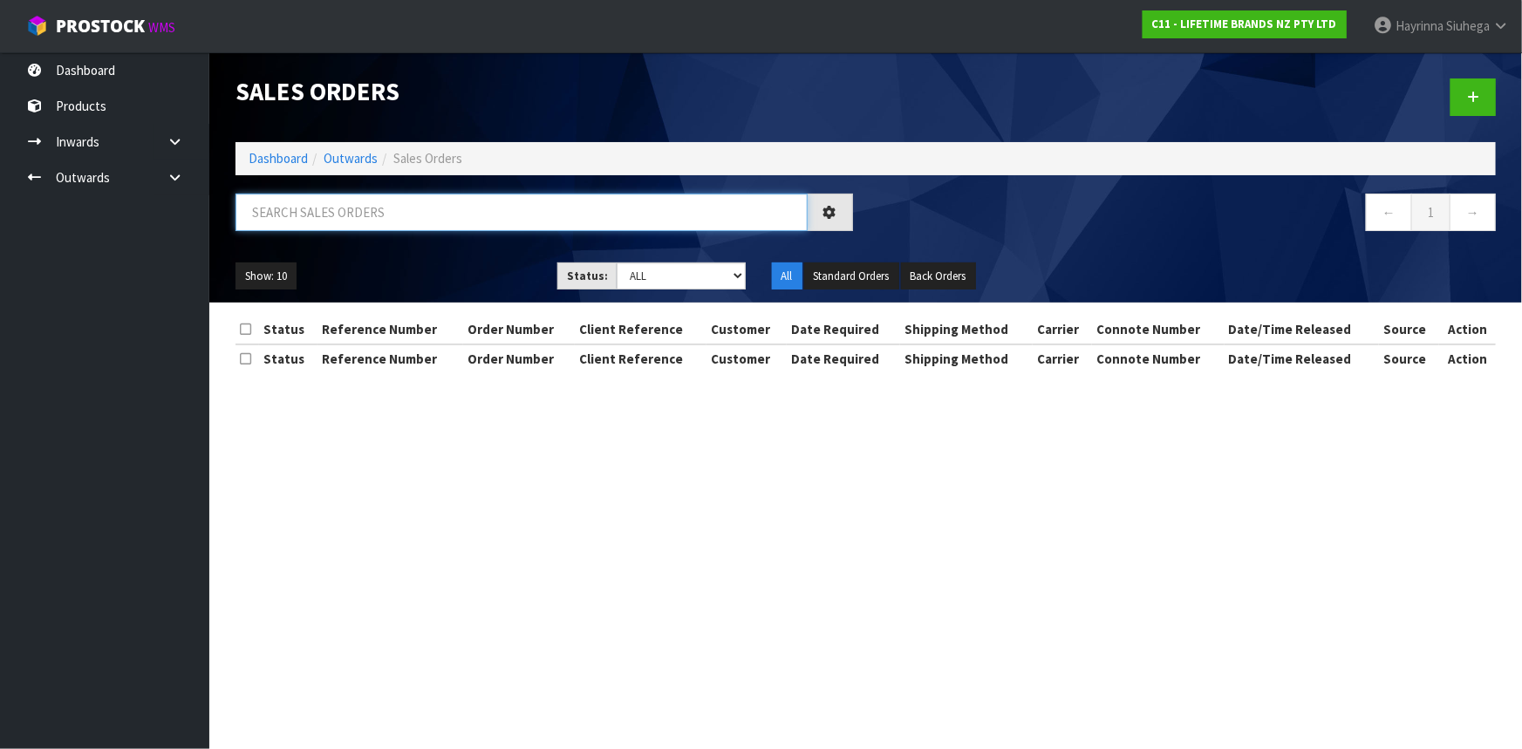
click at [346, 216] on input "text" at bounding box center [522, 213] width 572 height 38
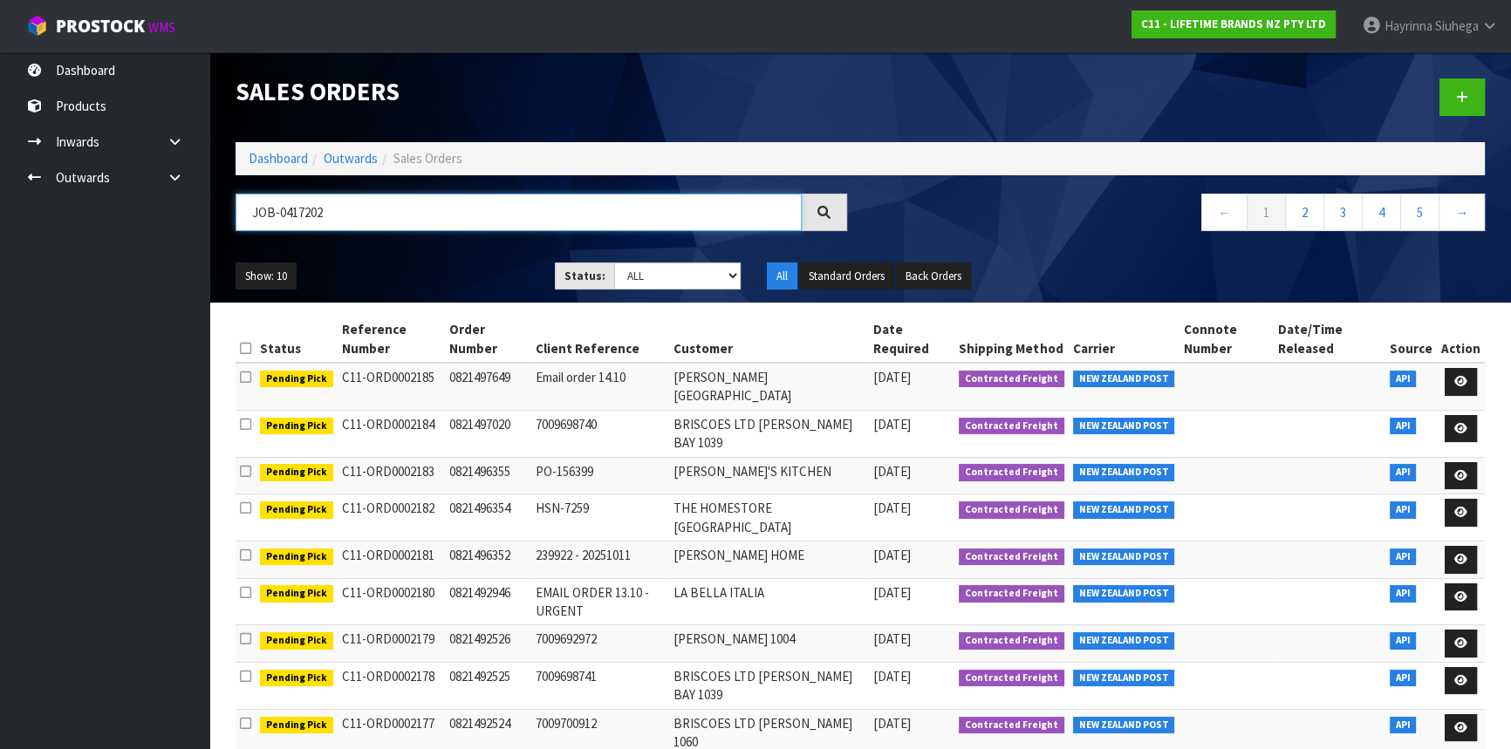
type input "JOB-0417202"
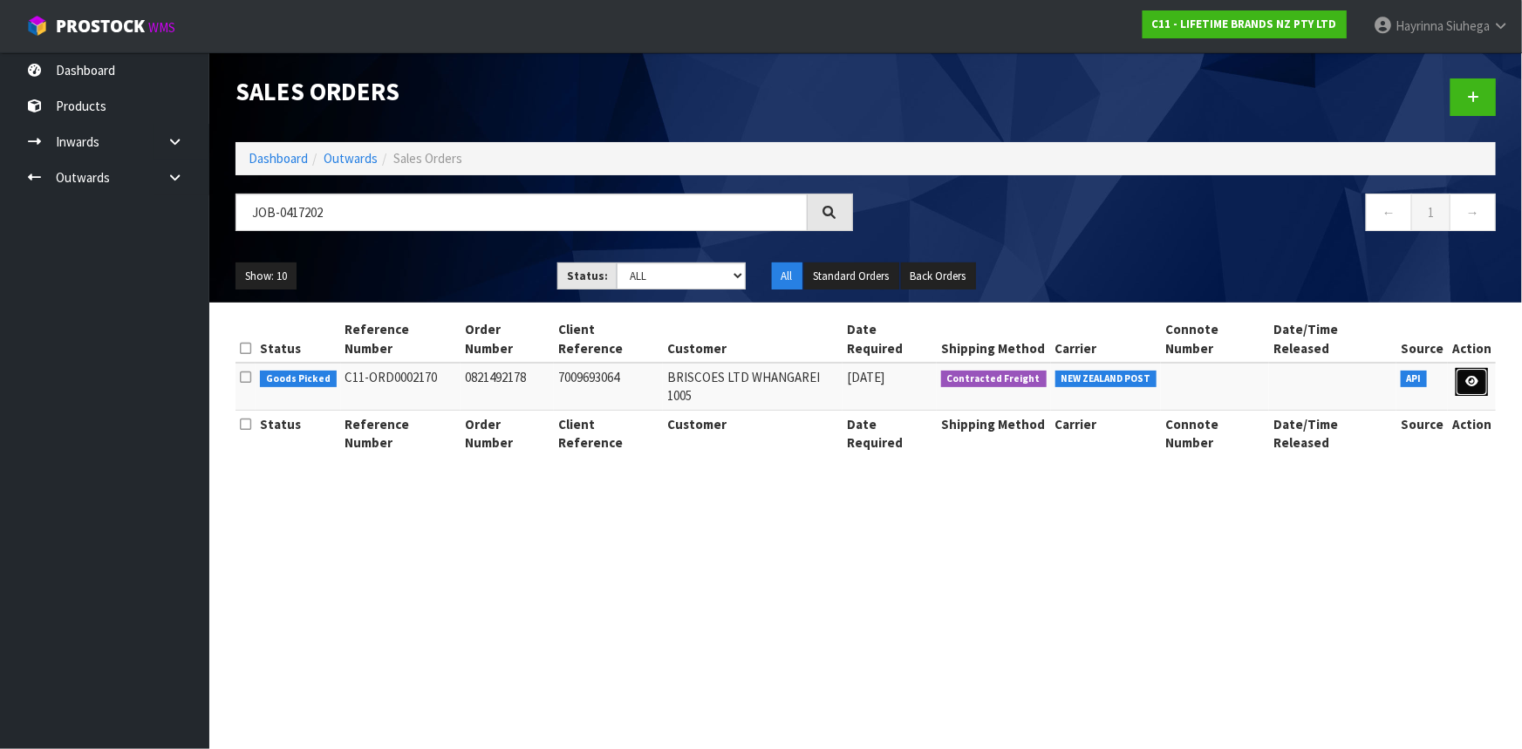
click at [1472, 376] on icon at bounding box center [1472, 381] width 13 height 11
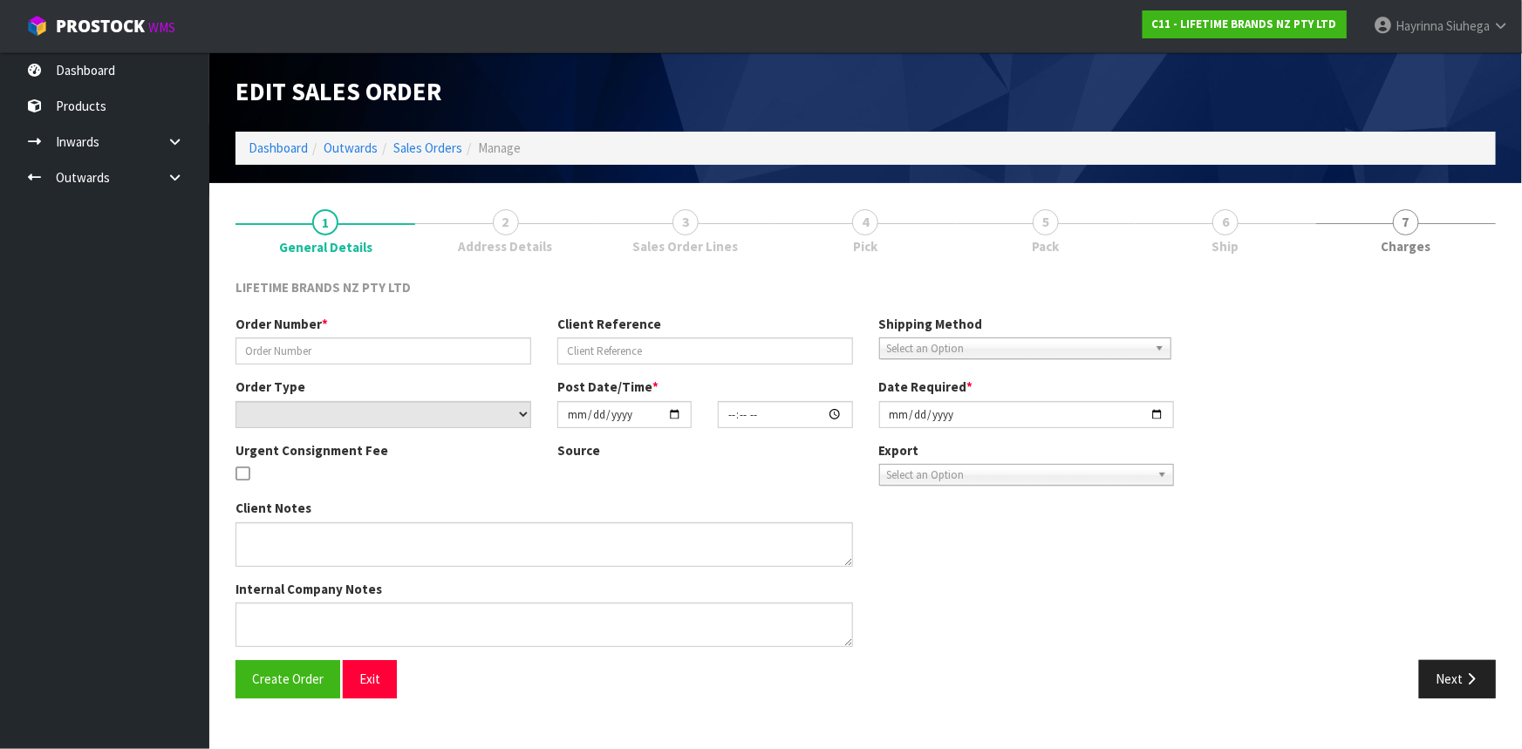
type input "0821492178"
type input "7009693064"
select select "number:0"
type input "2025-10-13"
type input "11:04:55.000"
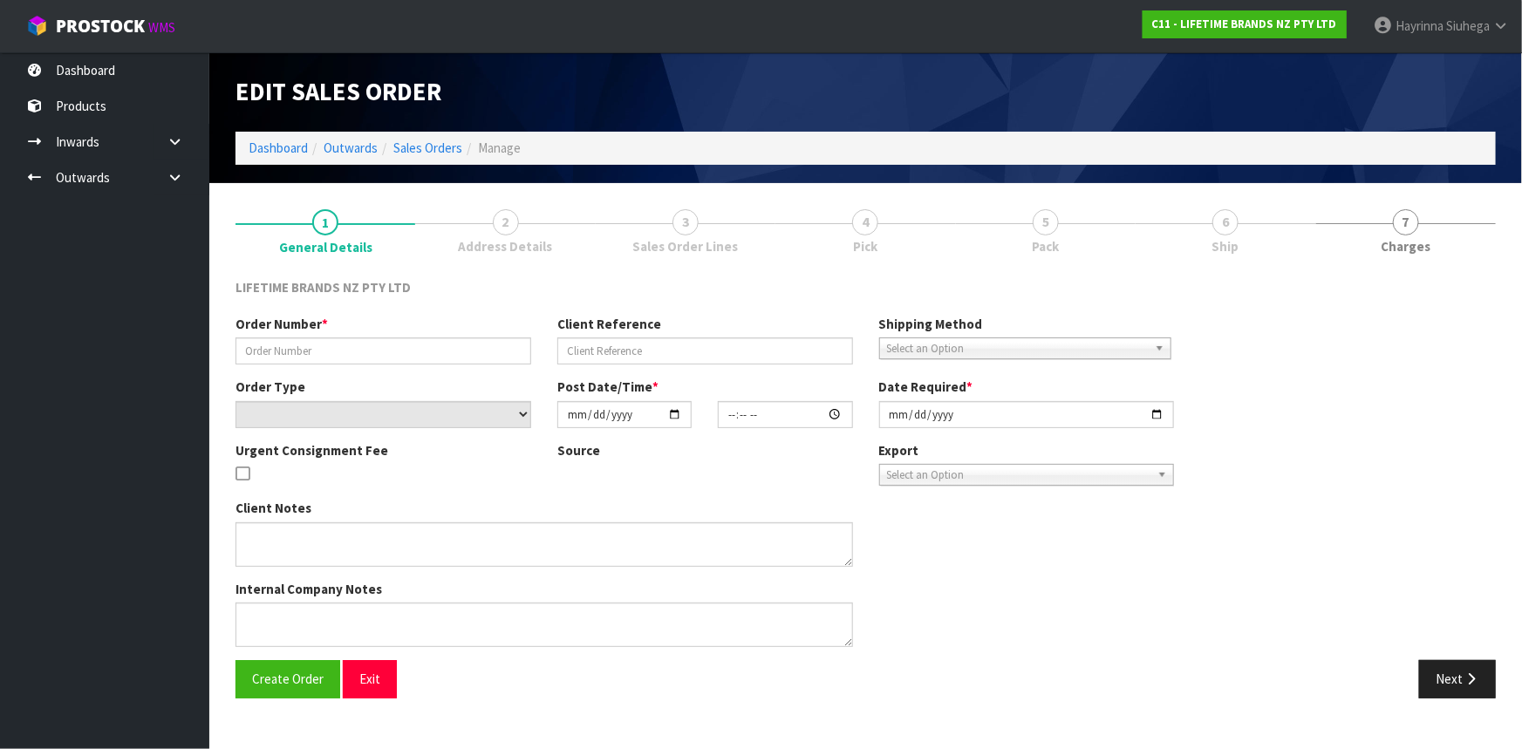
type input "2025-10-13"
click at [955, 227] on link "4 Pick" at bounding box center [866, 230] width 180 height 69
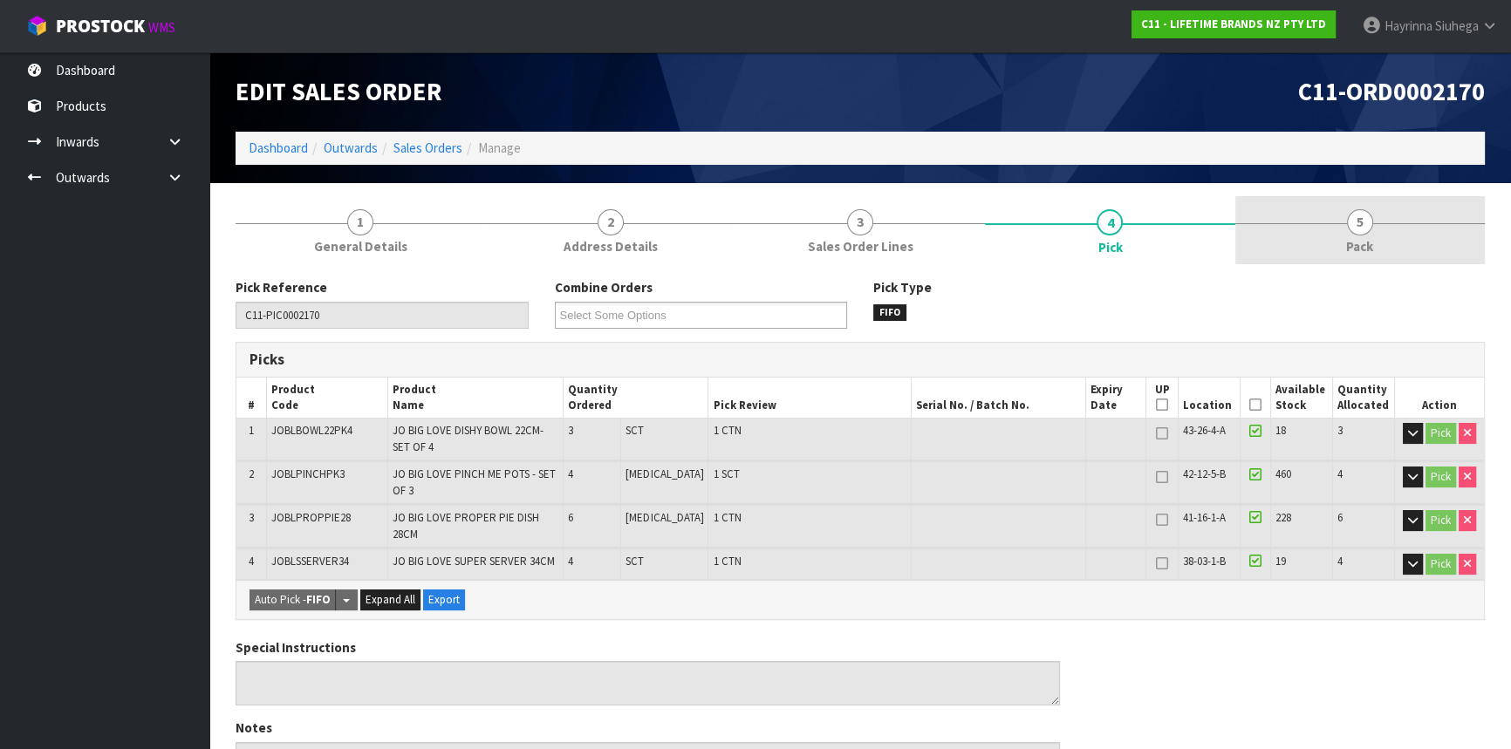
click at [1350, 237] on span "Pack" at bounding box center [1359, 246] width 27 height 18
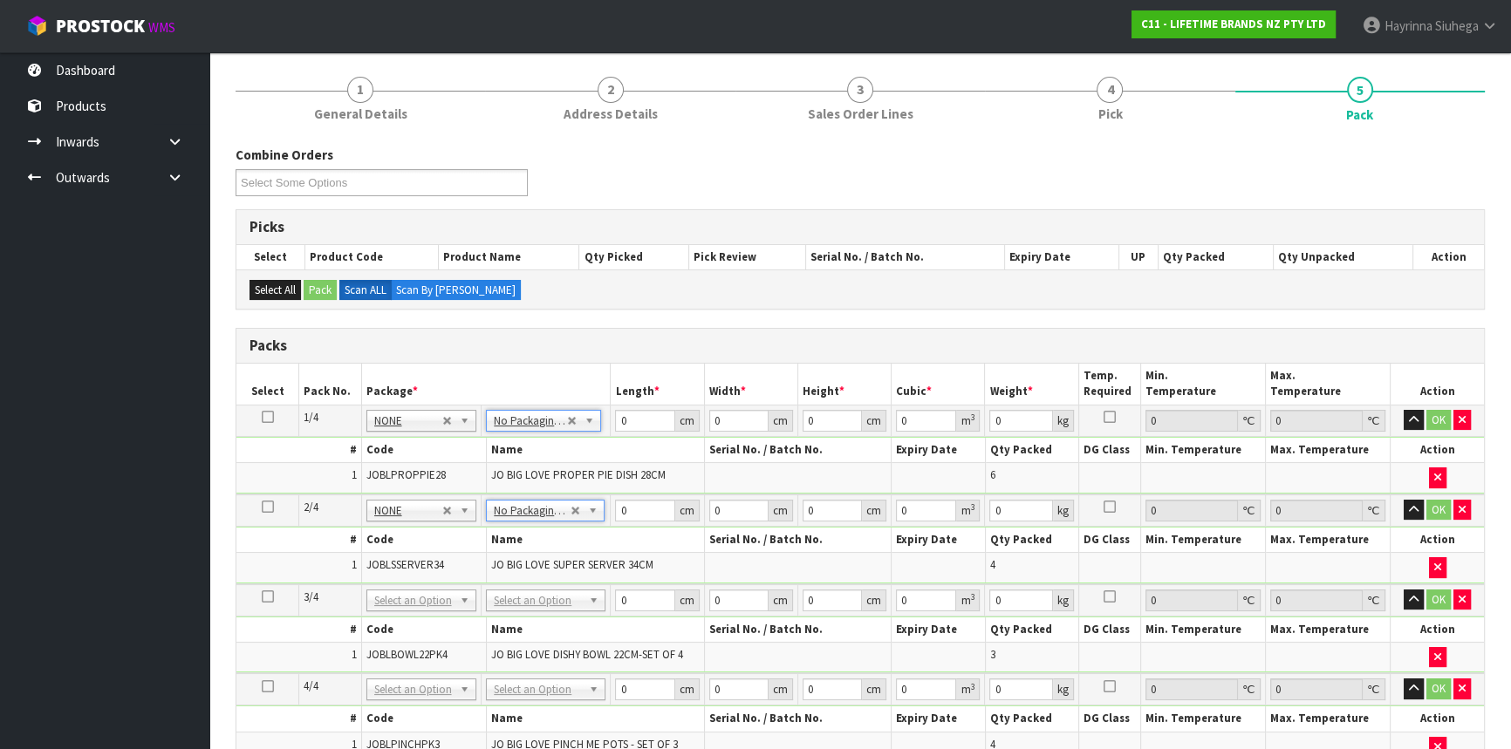
scroll to position [158, 0]
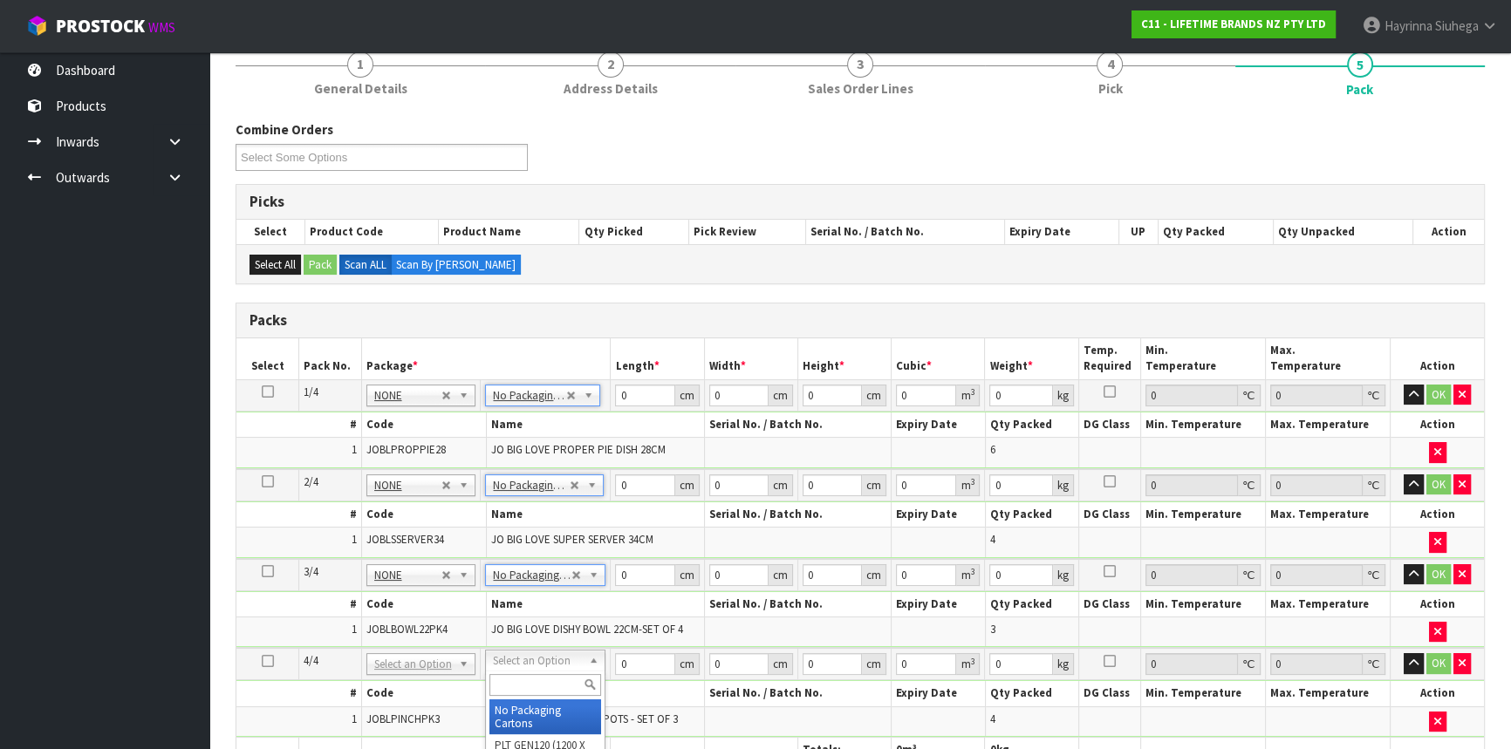
type input "4"
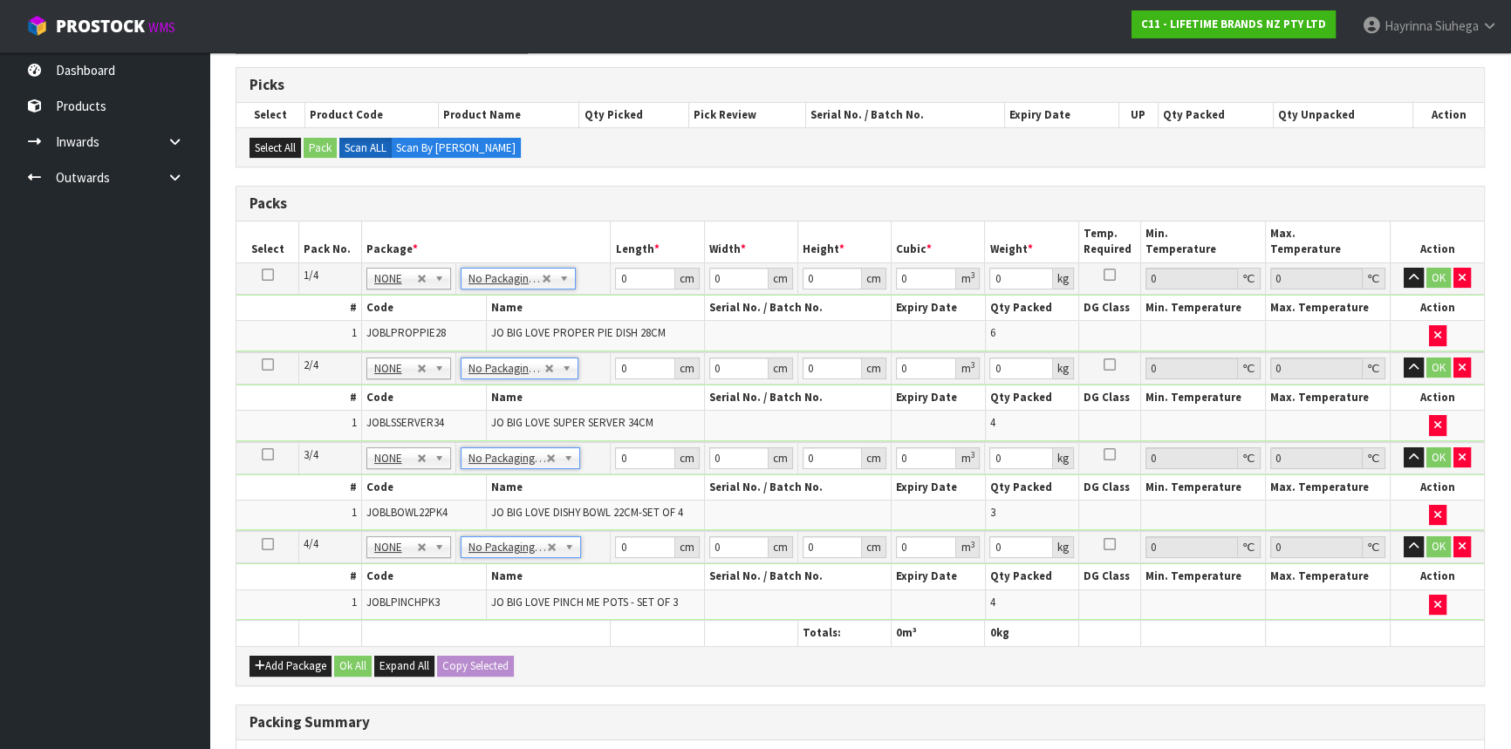
scroll to position [317, 0]
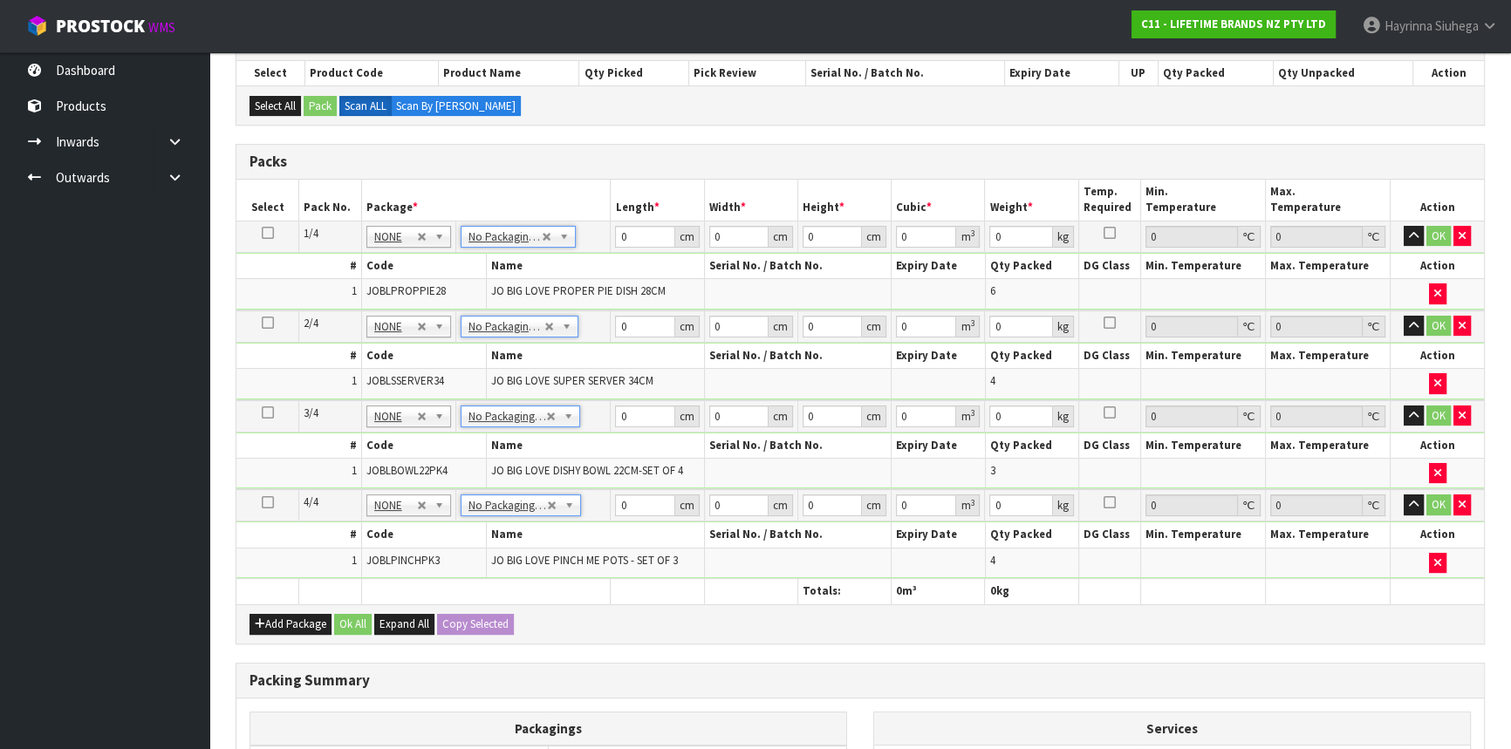
click at [406, 570] on td "JOBLPINCHPK3" at bounding box center [423, 563] width 125 height 30
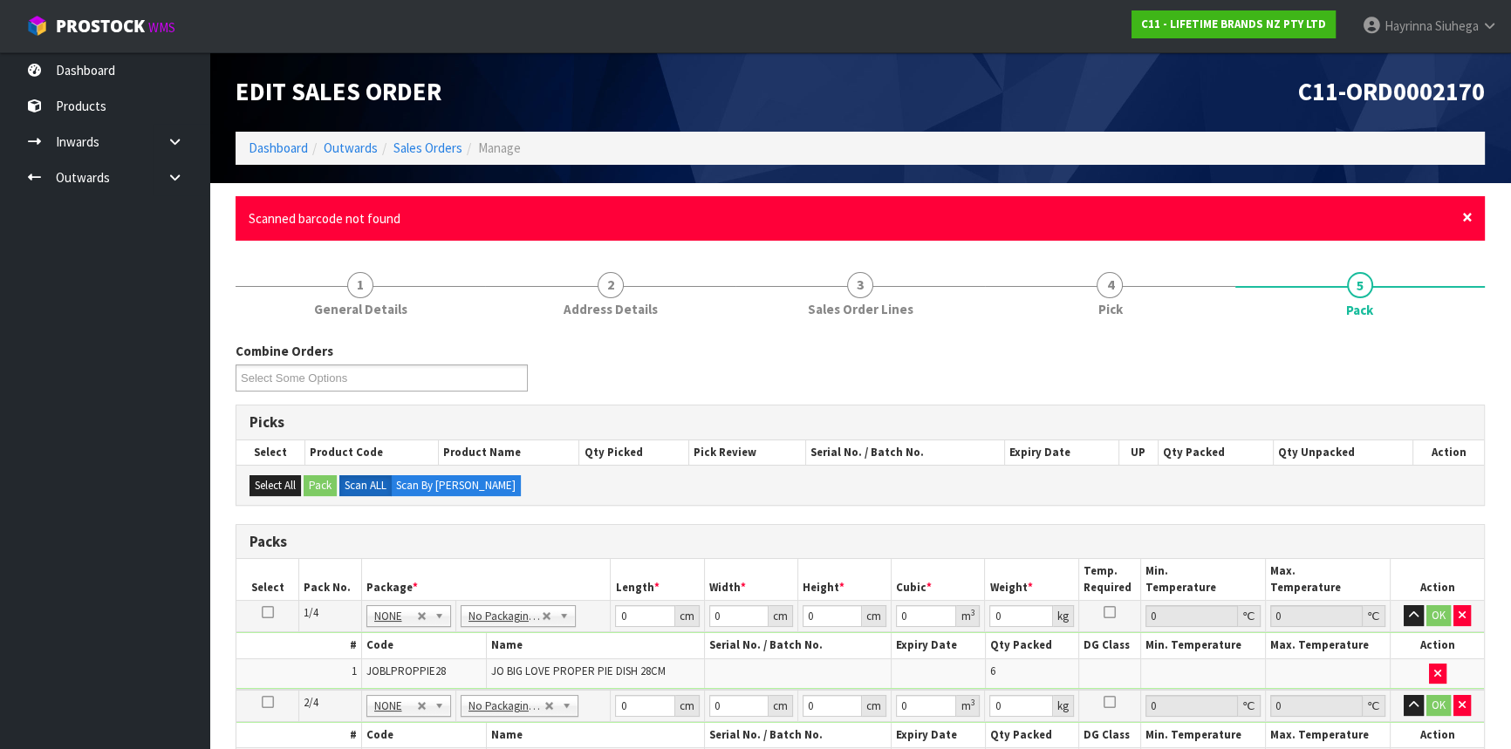
click at [1462, 220] on span "×" at bounding box center [1467, 217] width 10 height 24
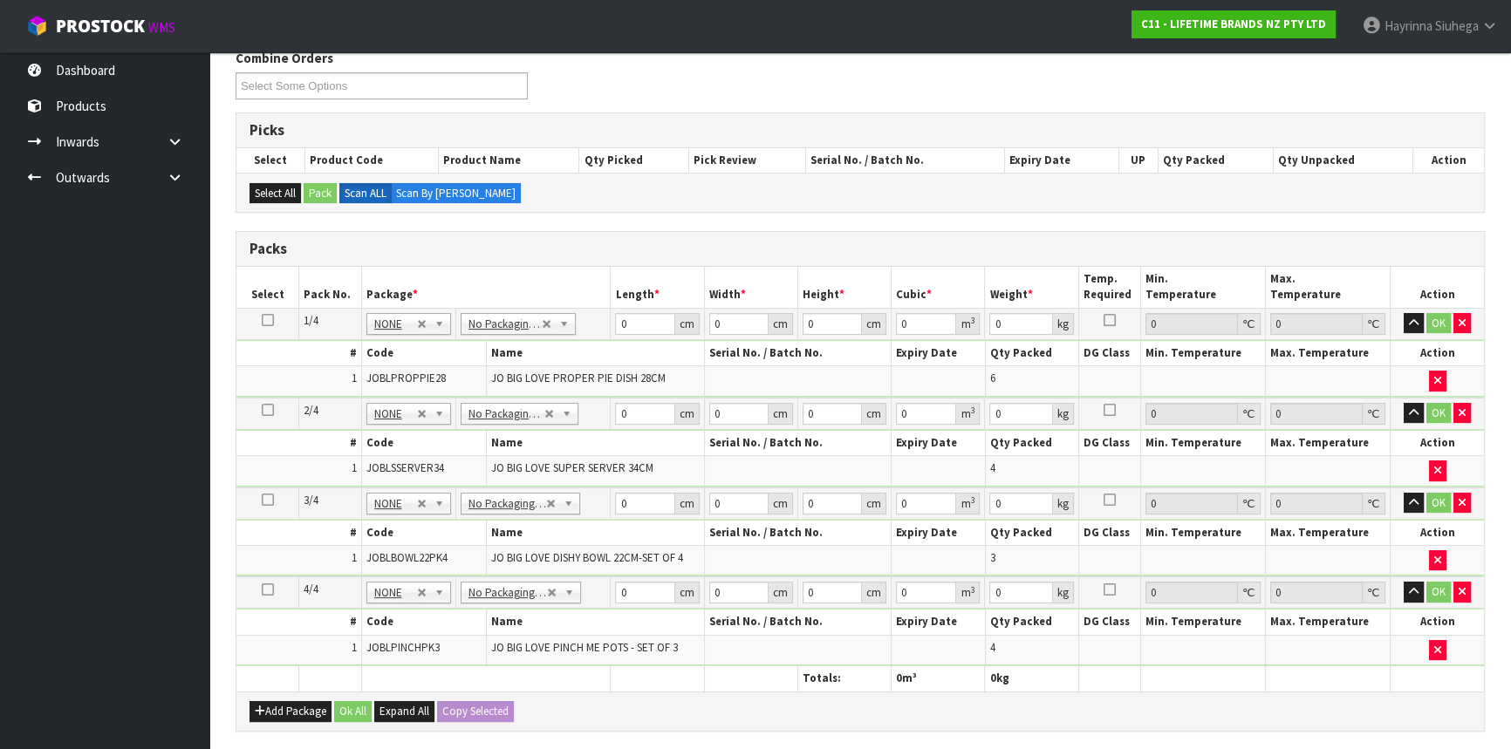
scroll to position [237, 0]
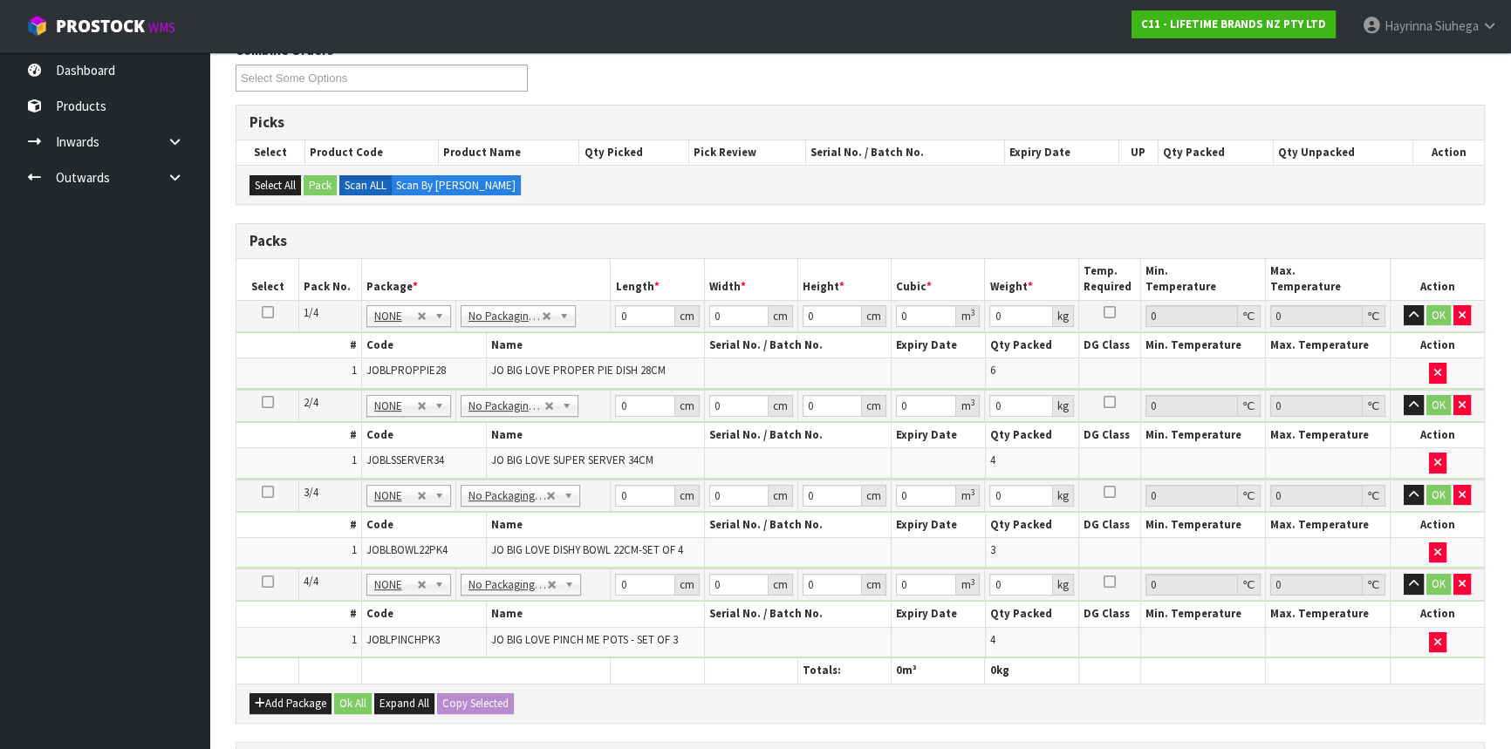
click at [67, 421] on ul "Dashboard Products Categories Serial Numbers Kitsets Packagings Inwards Purchas…" at bounding box center [104, 400] width 209 height 697
click at [70, 417] on ul "Dashboard Products Categories Serial Numbers Kitsets Packagings Inwards Purchas…" at bounding box center [104, 400] width 209 height 697
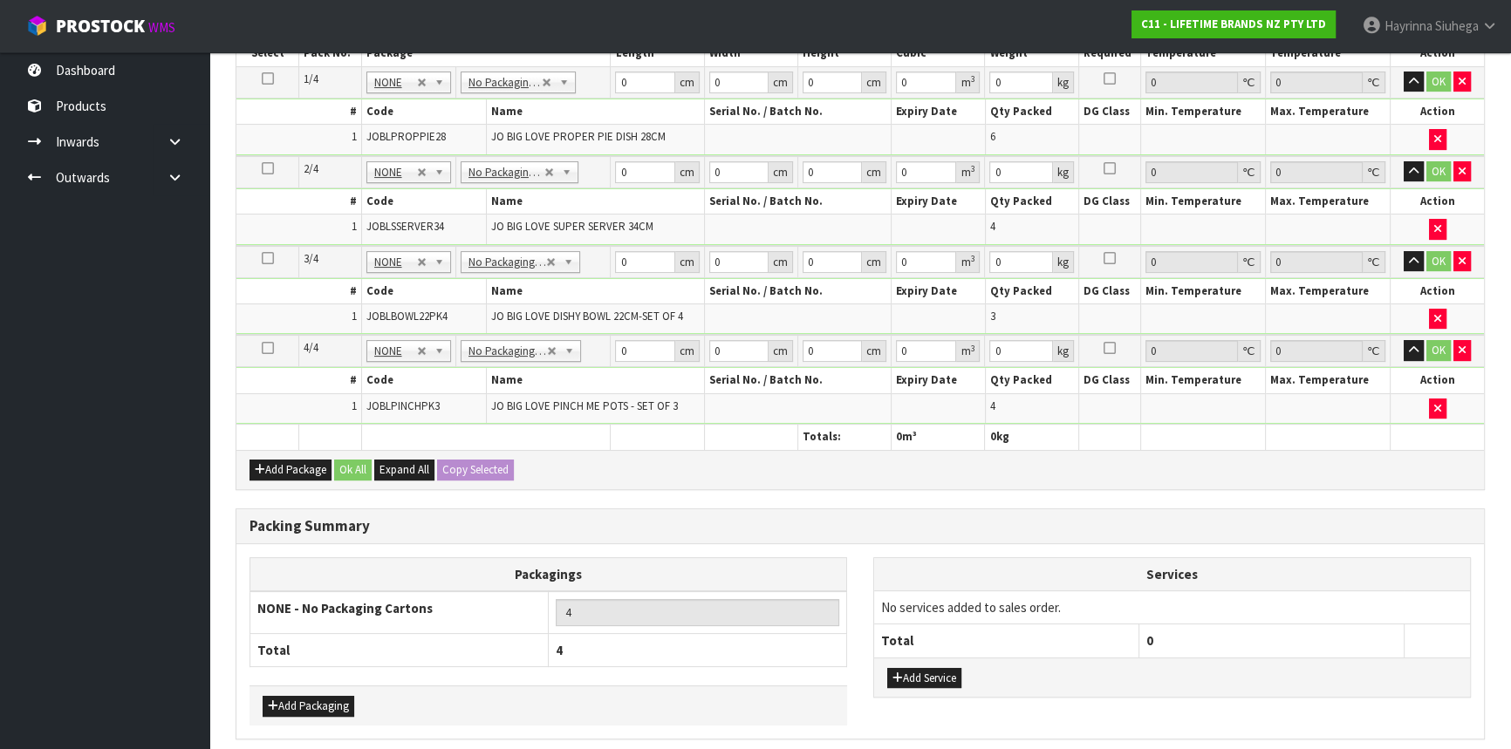
scroll to position [476, 0]
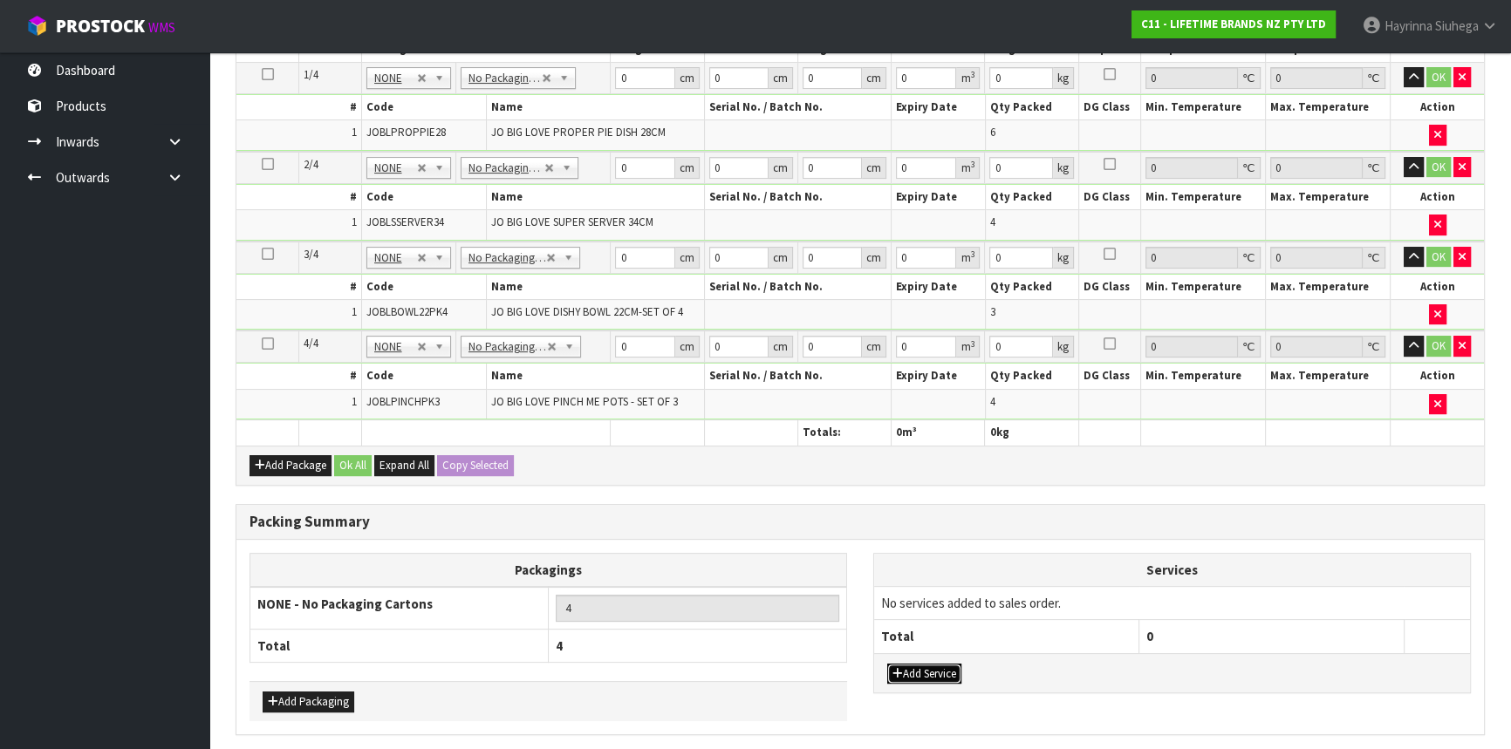
click at [944, 670] on button "Add Service" at bounding box center [924, 674] width 74 height 21
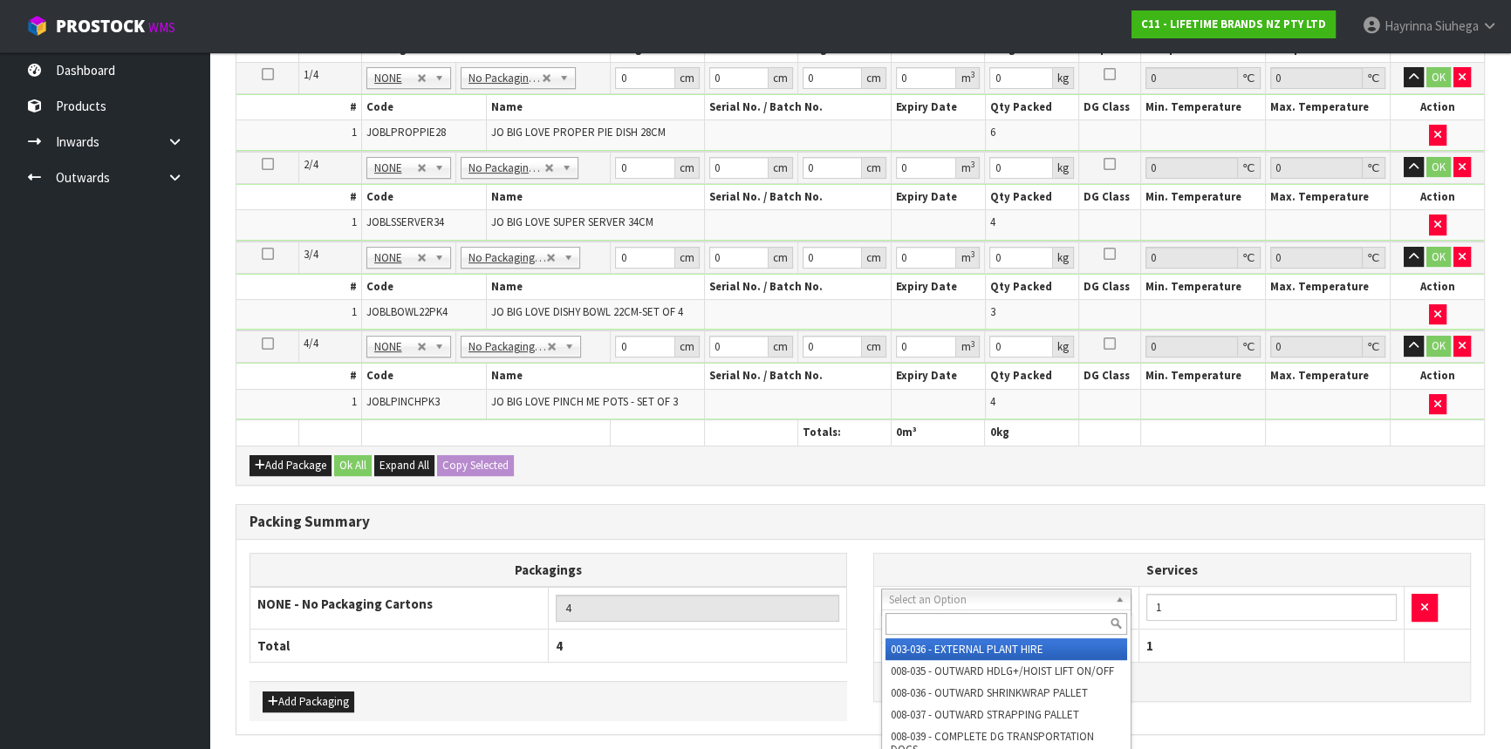
click at [951, 617] on input "text" at bounding box center [1007, 624] width 242 height 22
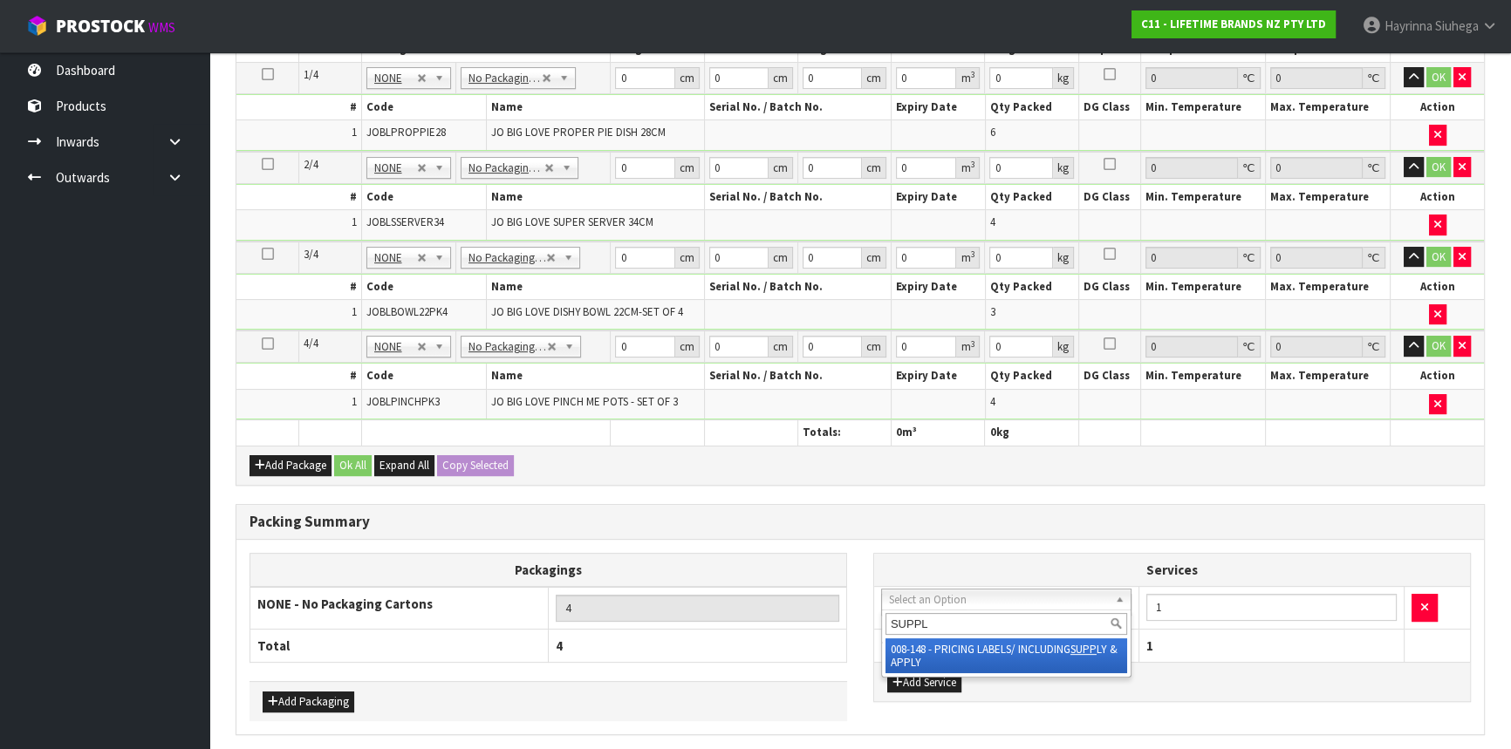
type input "SUPPLY"
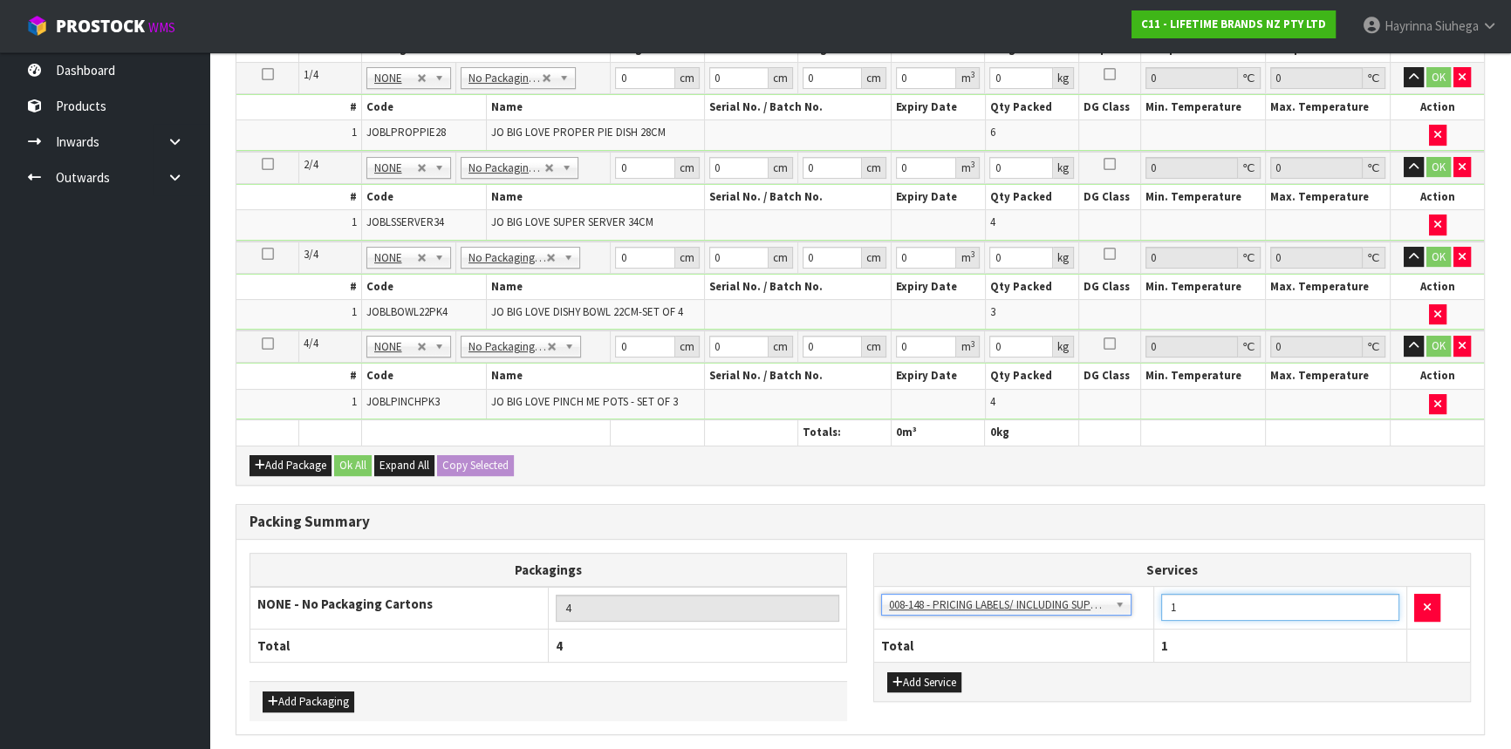
drag, startPoint x: 1202, startPoint y: 609, endPoint x: 1111, endPoint y: 589, distance: 93.8
click at [1113, 591] on tr "003-036 - EXTERNAL PLANT HIRE 008-035 - OUTWARD HDLG+/HOIST LIFT ON/OFF 008-036…" at bounding box center [1172, 608] width 596 height 43
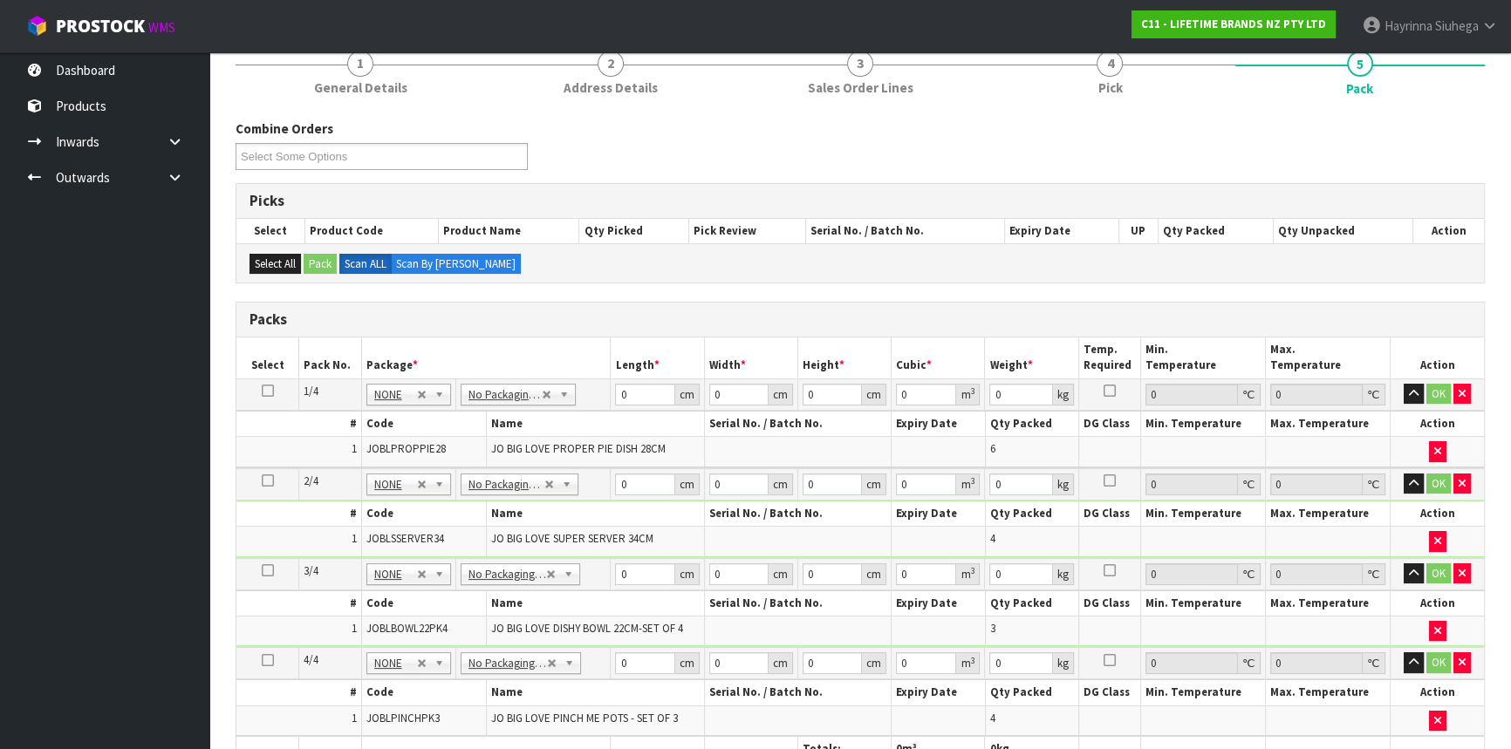
scroll to position [158, 0]
type input "17"
click at [616, 398] on input "0" at bounding box center [644, 396] width 59 height 22
type input "68"
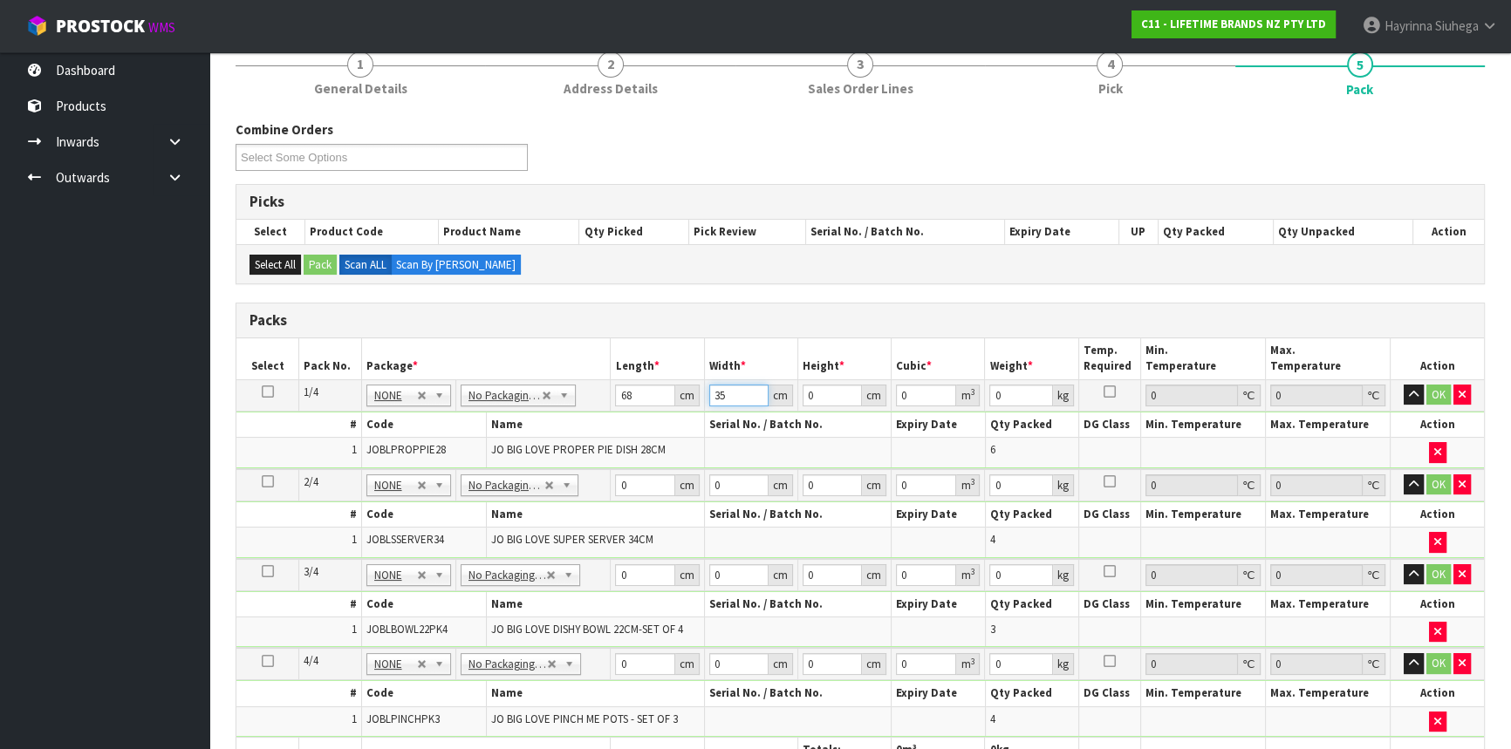
type input "35"
type input "3"
type input "0.00714"
type input "32"
type input "0.07616"
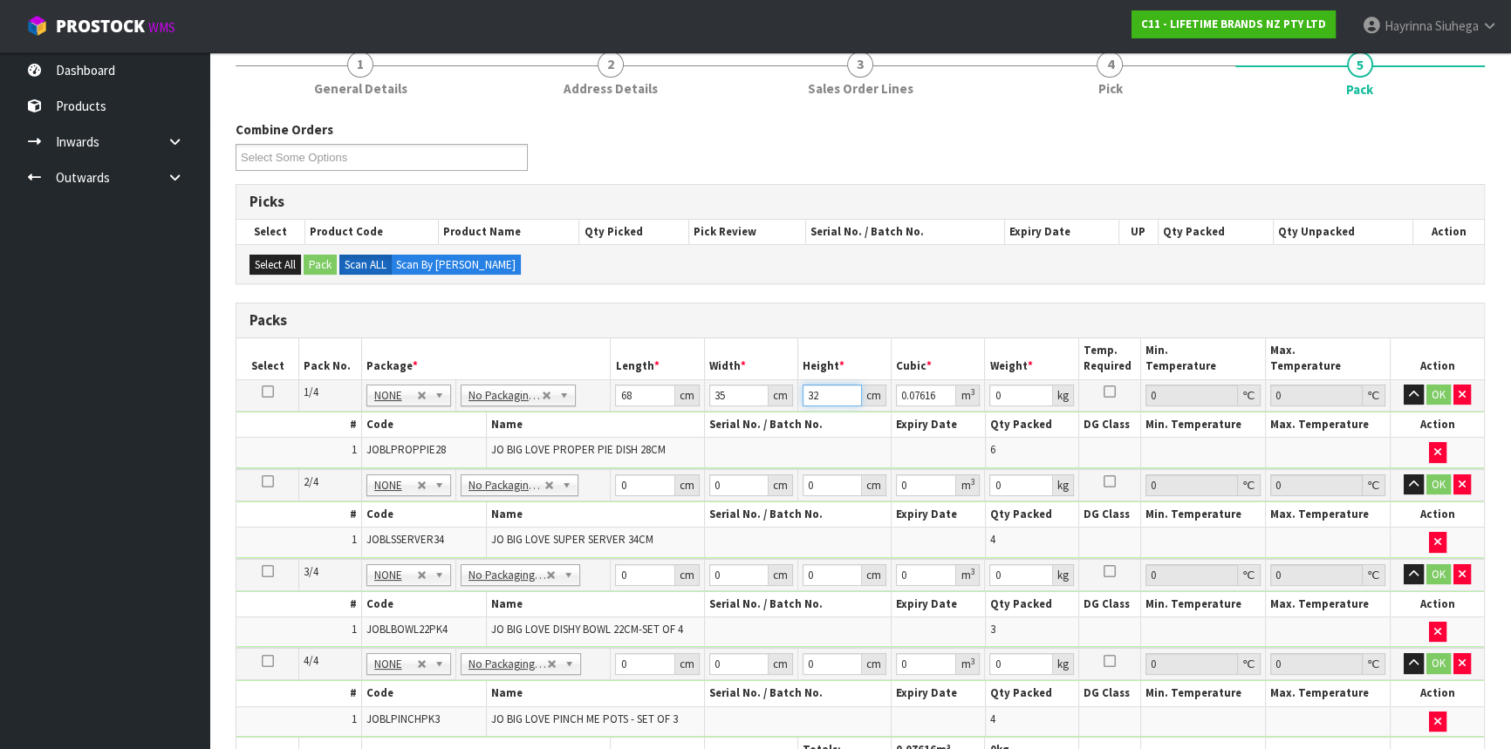
type input "32"
type input "12"
click button "OK" at bounding box center [1439, 395] width 24 height 21
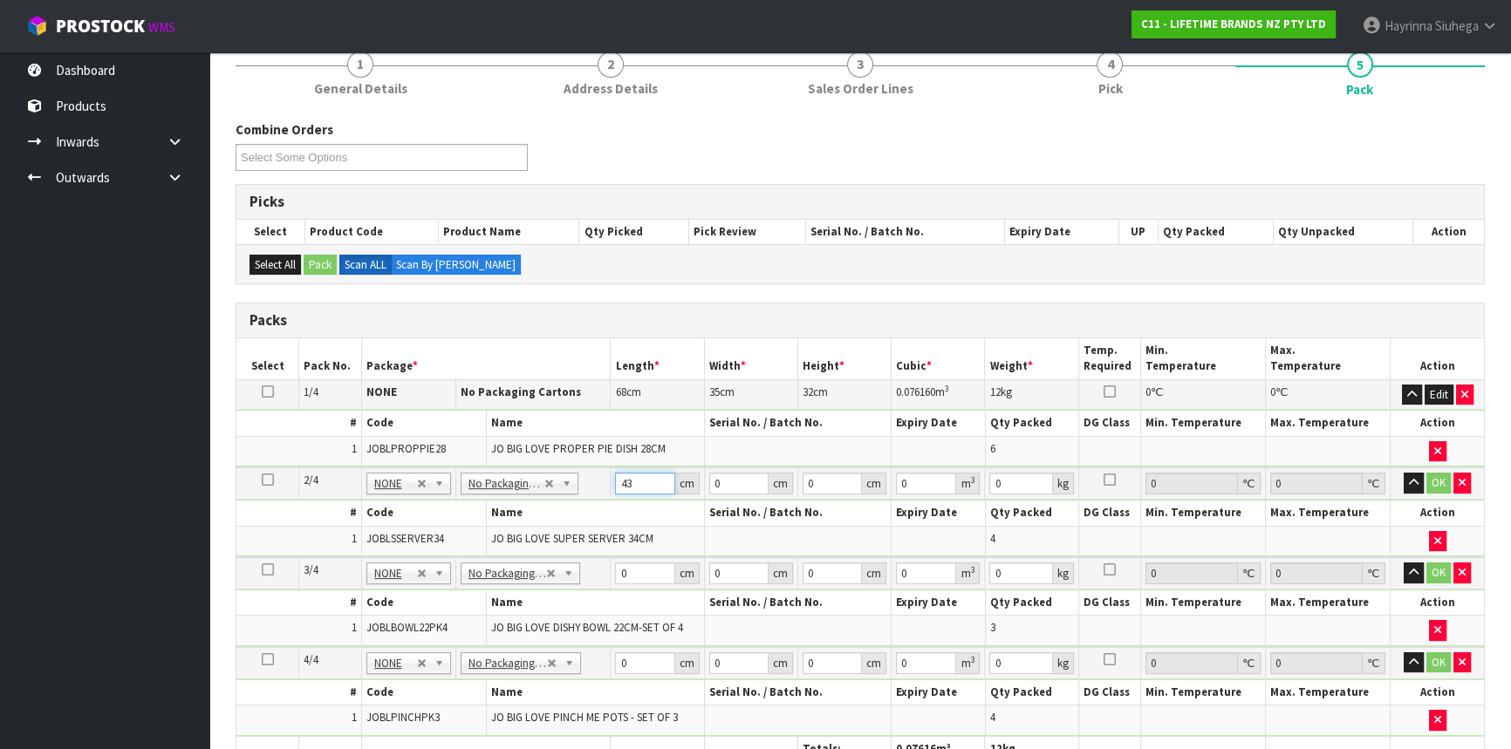
type input "43"
type input "4"
type input "0.007396"
type input "40"
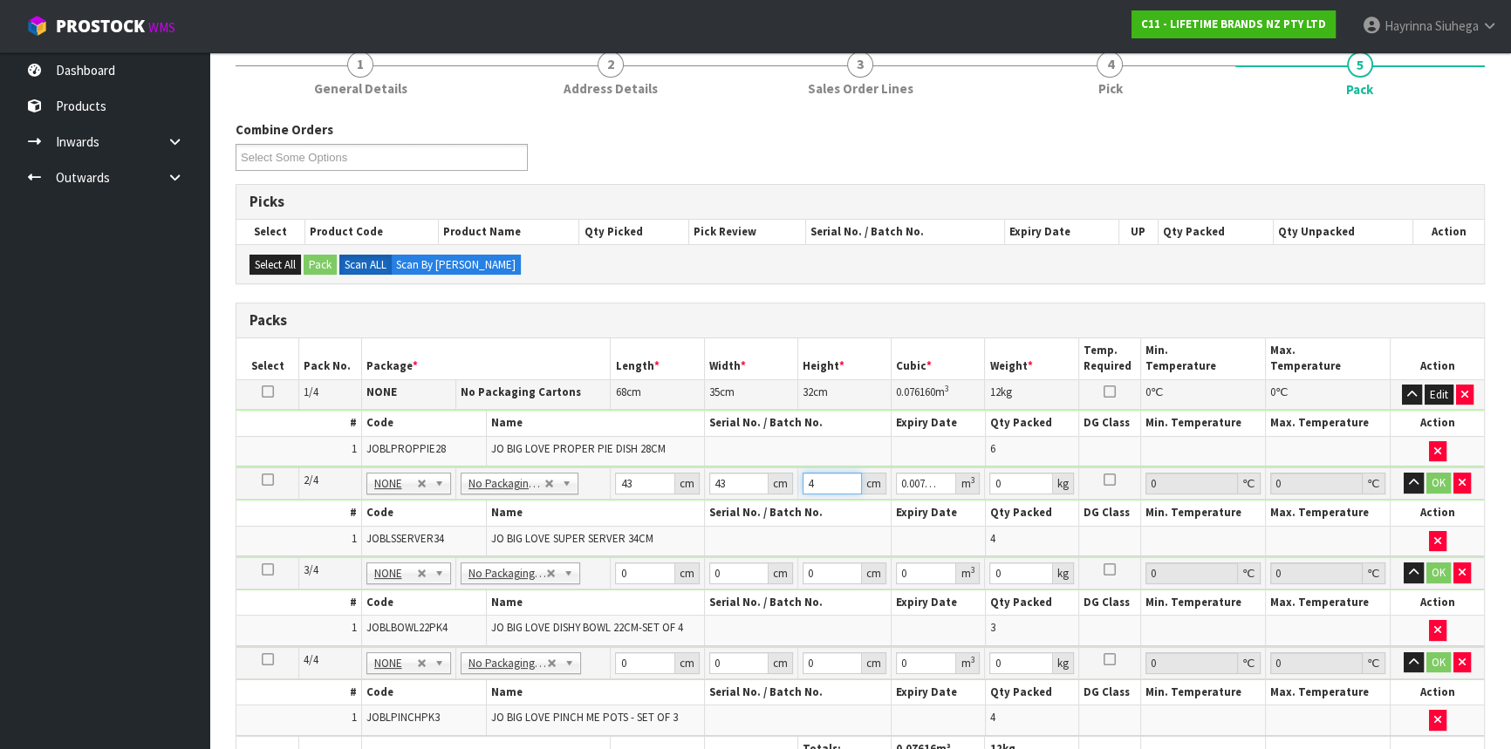
type input "0.07396"
type input "40"
type input "11"
click button "OK" at bounding box center [1439, 483] width 24 height 21
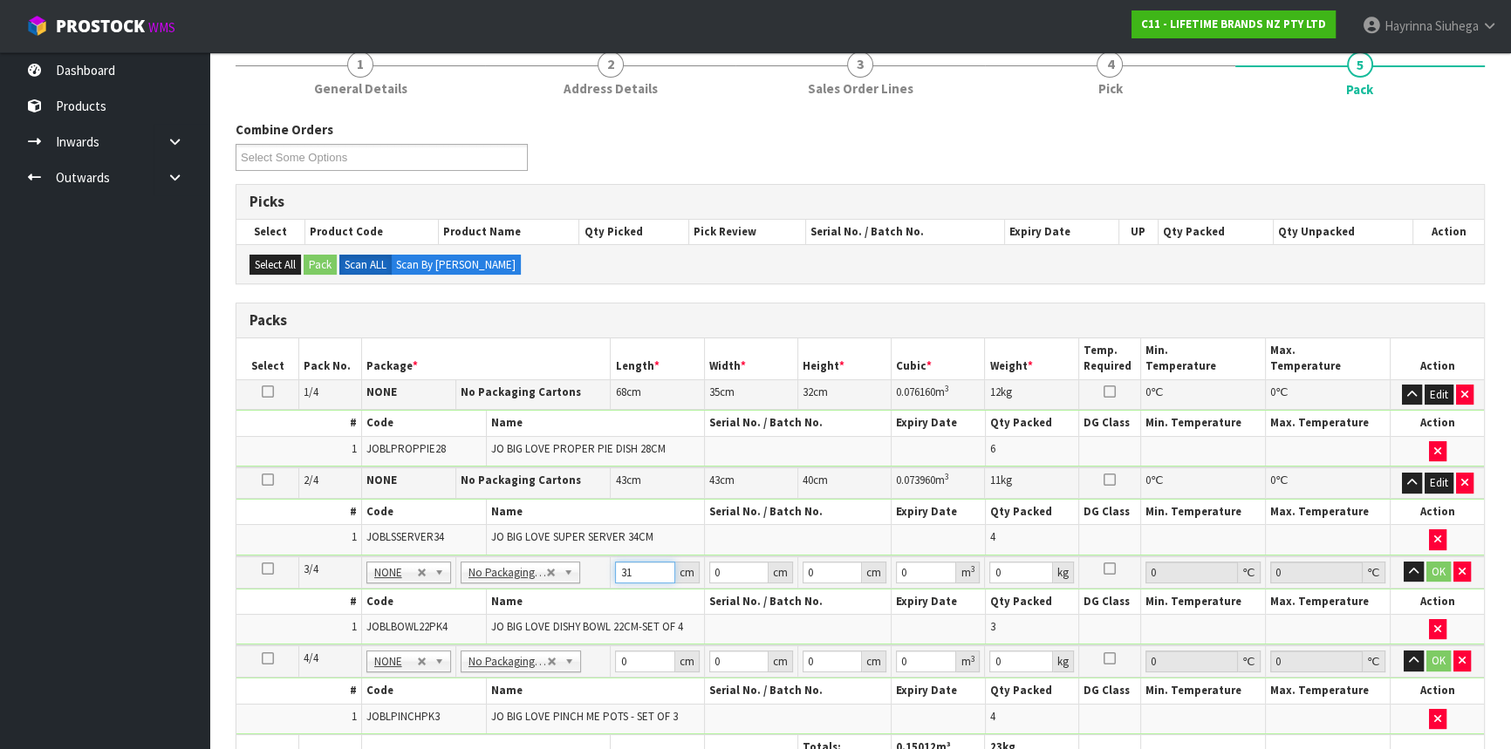
type input "31"
type input "5"
type input "0.004805"
type input "55"
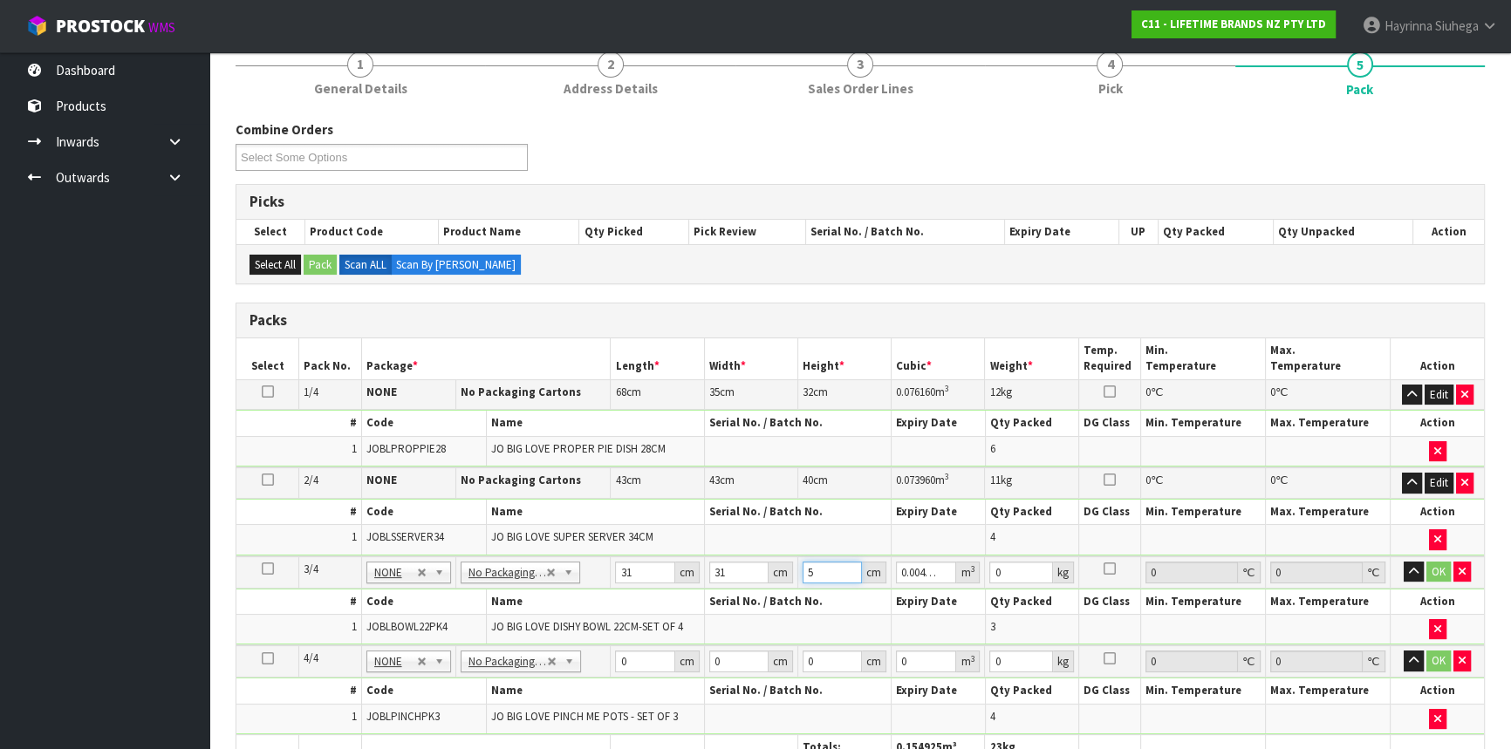
type input "0.052855"
type input "55"
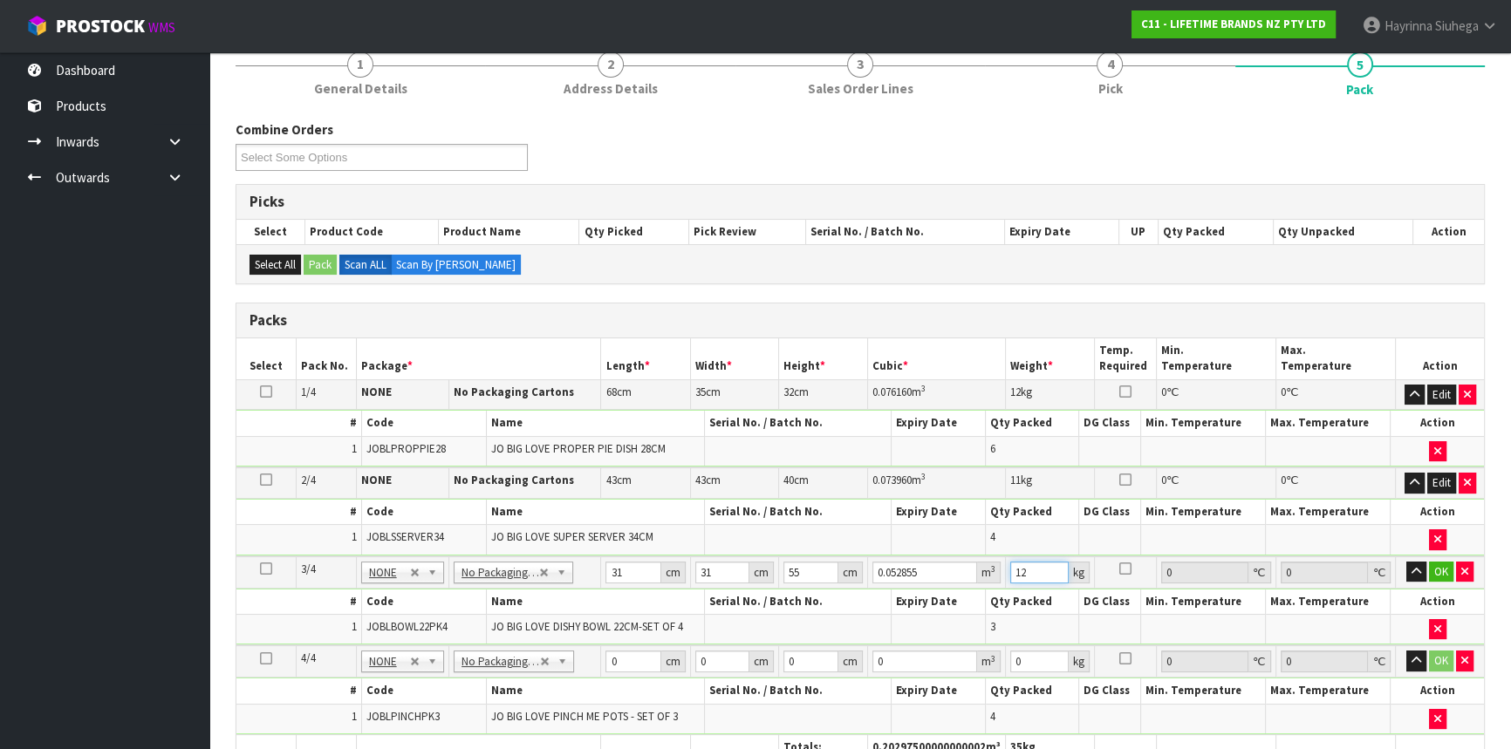
type input "12"
click button "OK" at bounding box center [1441, 572] width 24 height 21
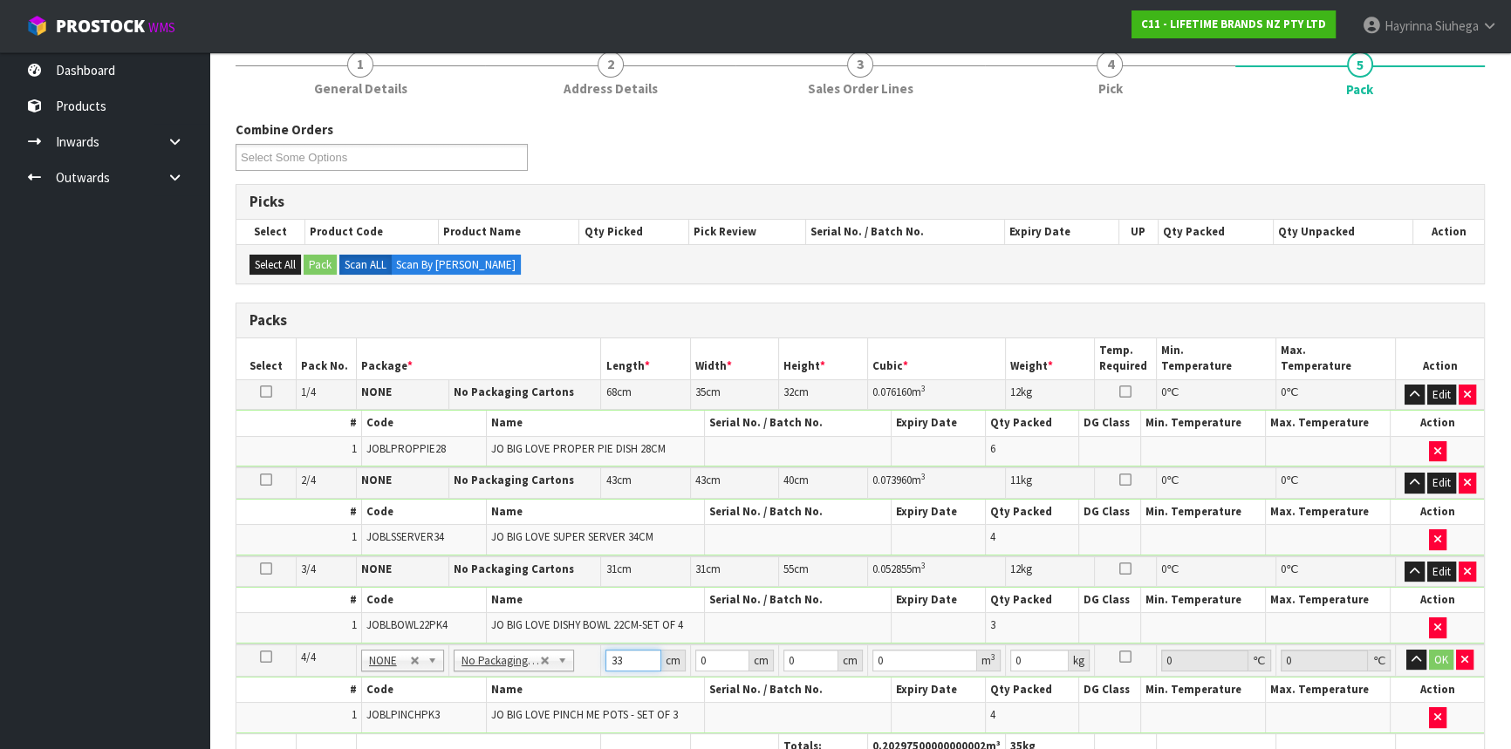
type input "33"
type input "19"
type input "2"
type input "0.001254"
type input "20"
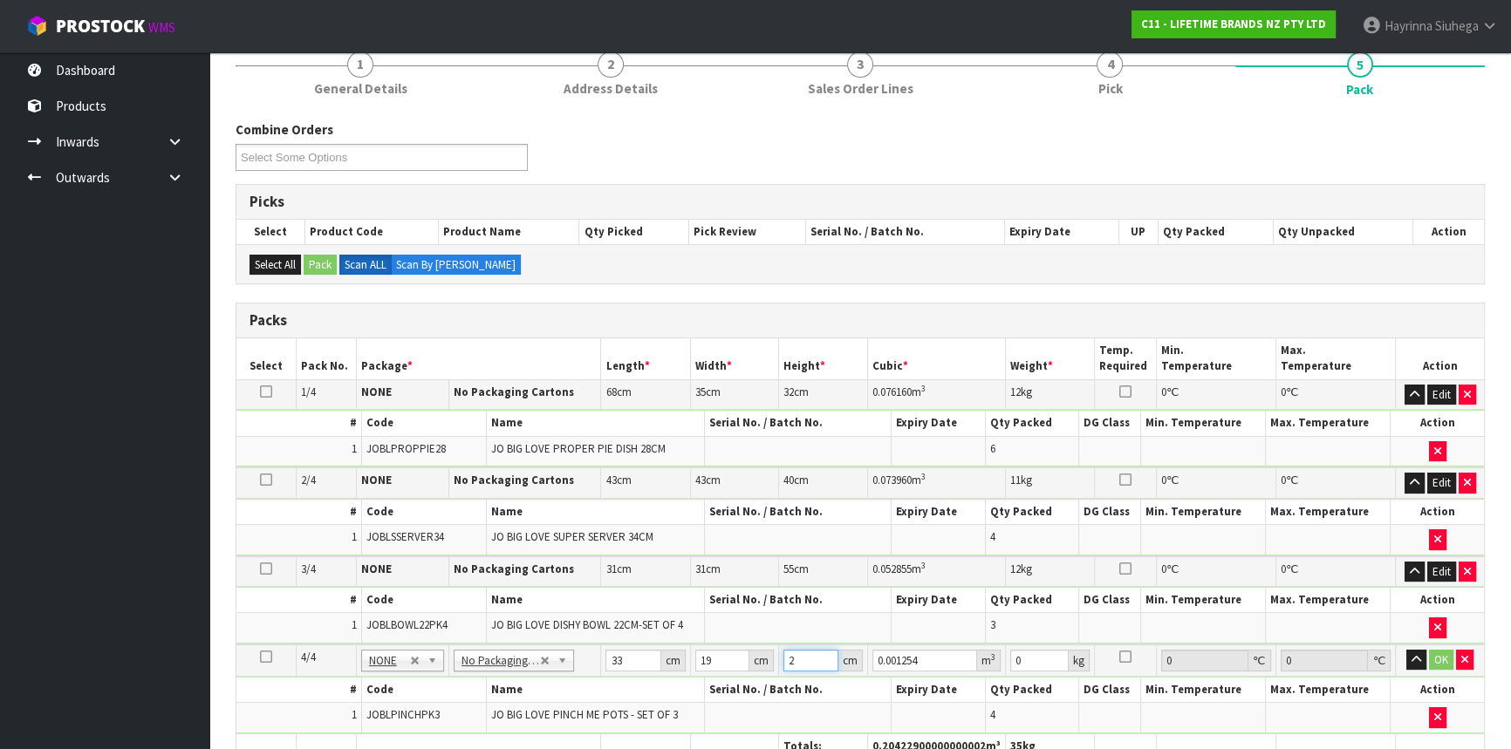
type input "0.01254"
type input "20"
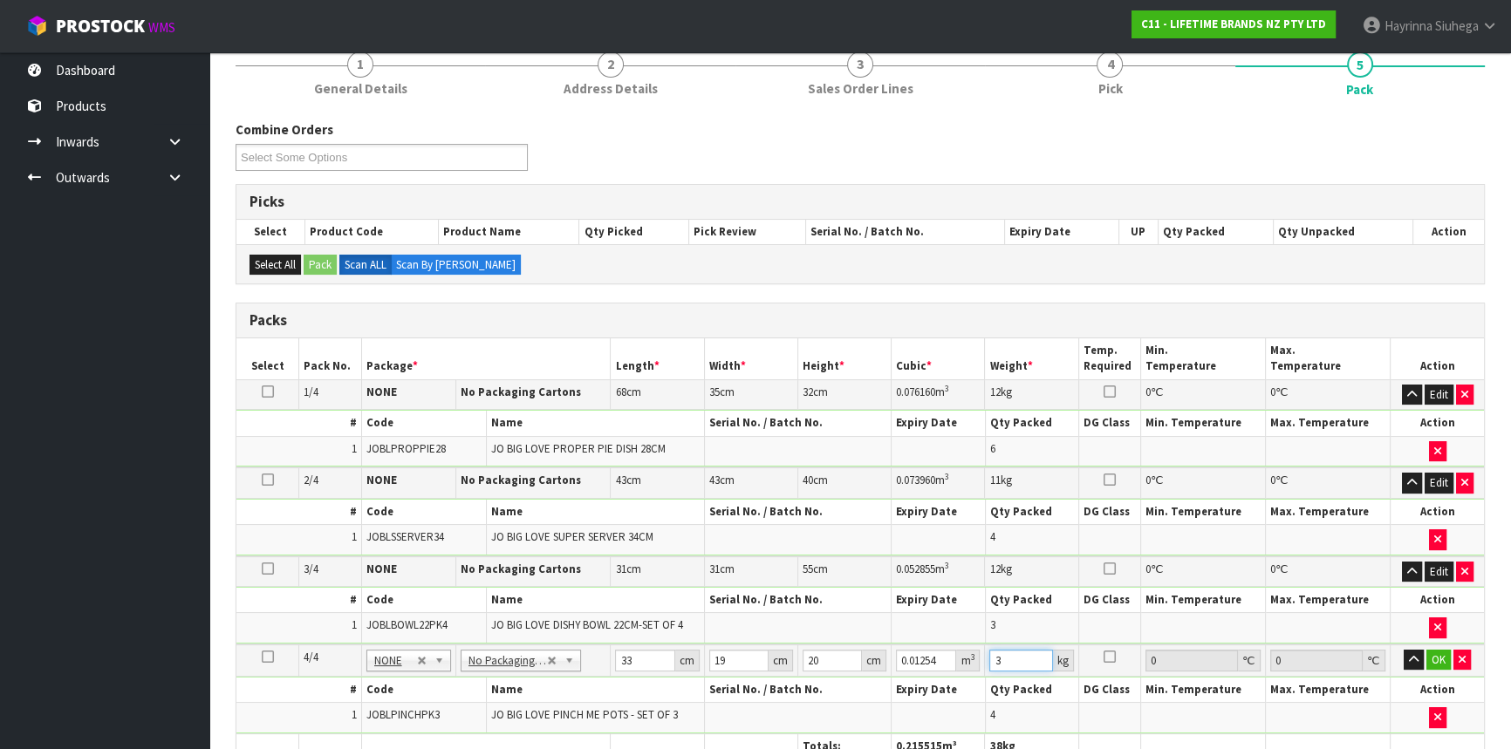
type input "3"
click button "OK" at bounding box center [1439, 660] width 24 height 21
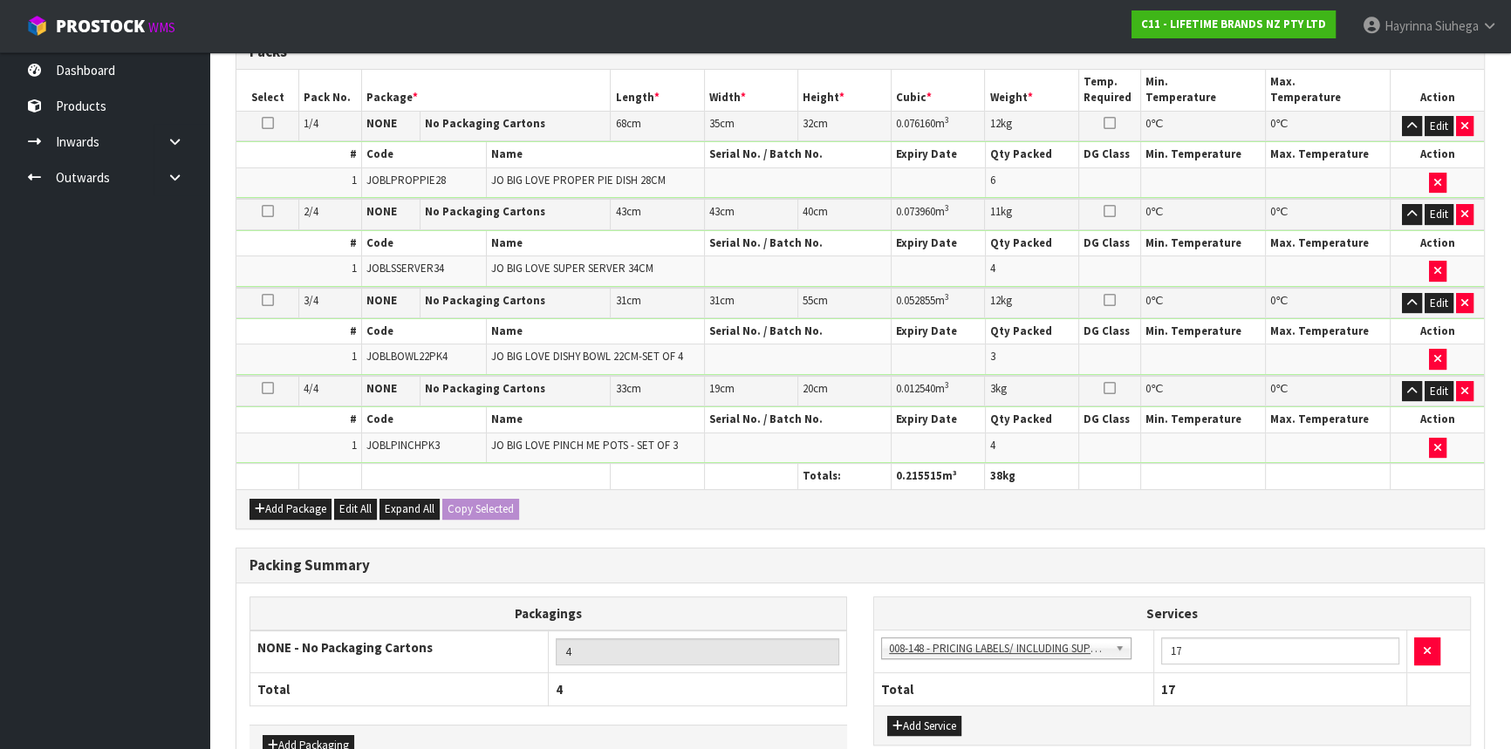
scroll to position [531, 0]
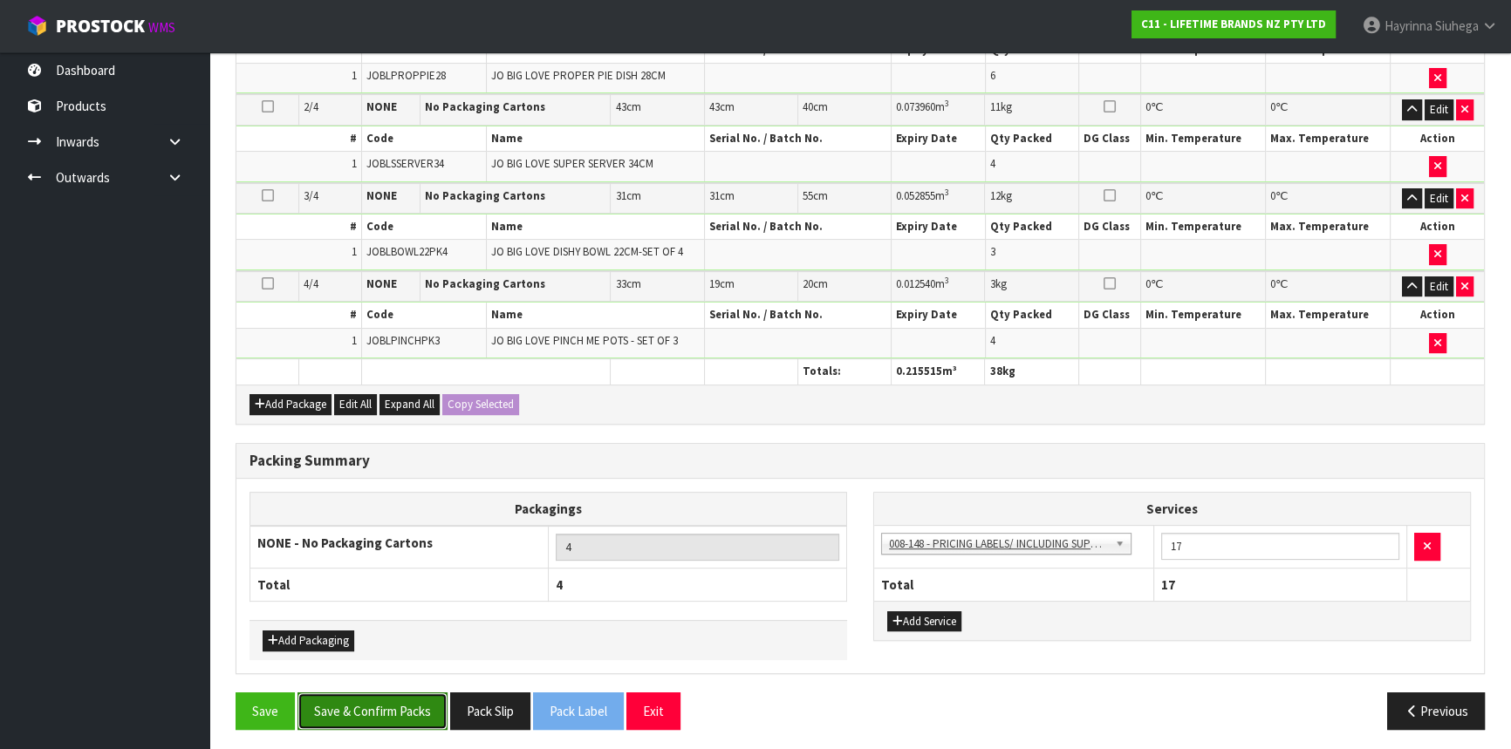
click at [382, 701] on button "Save & Confirm Packs" at bounding box center [373, 712] width 150 height 38
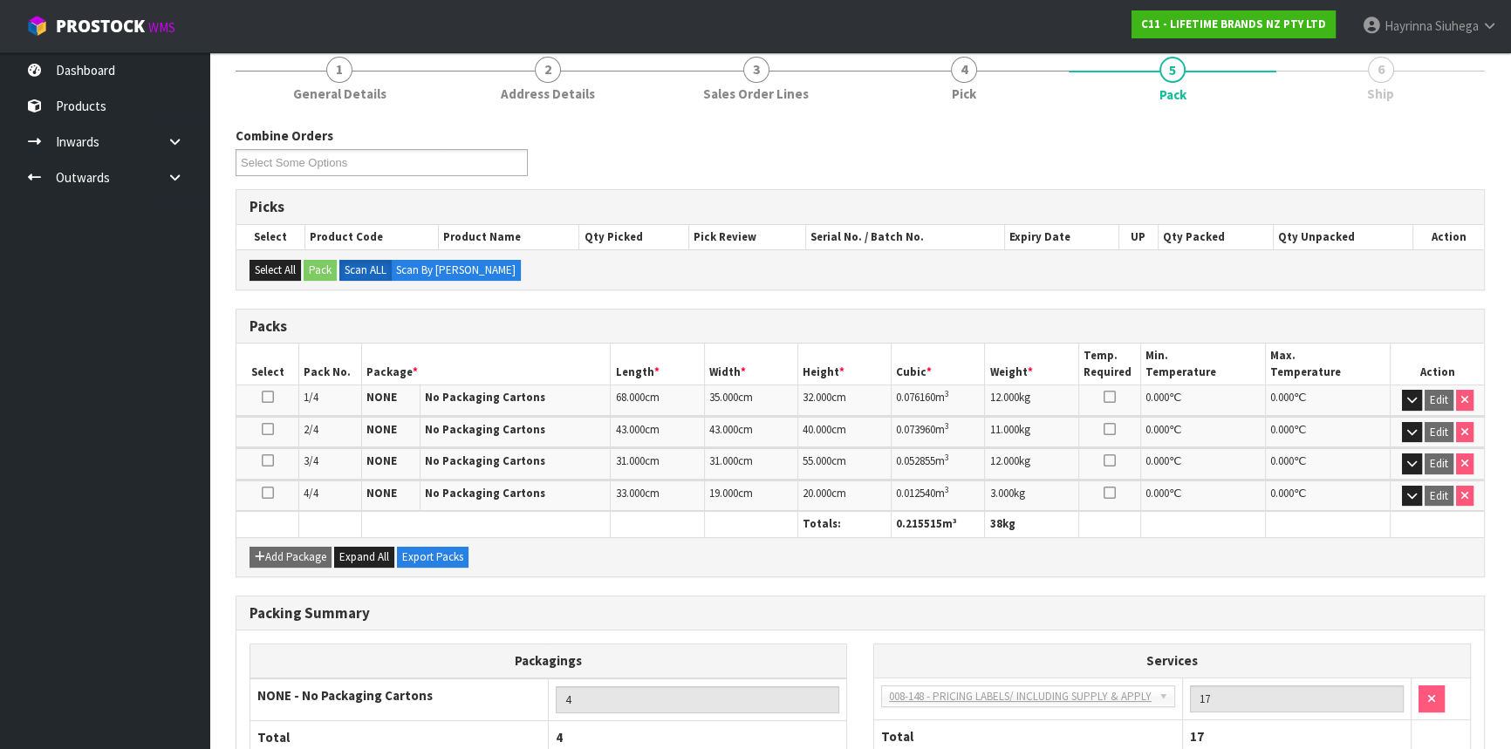
scroll to position [332, 0]
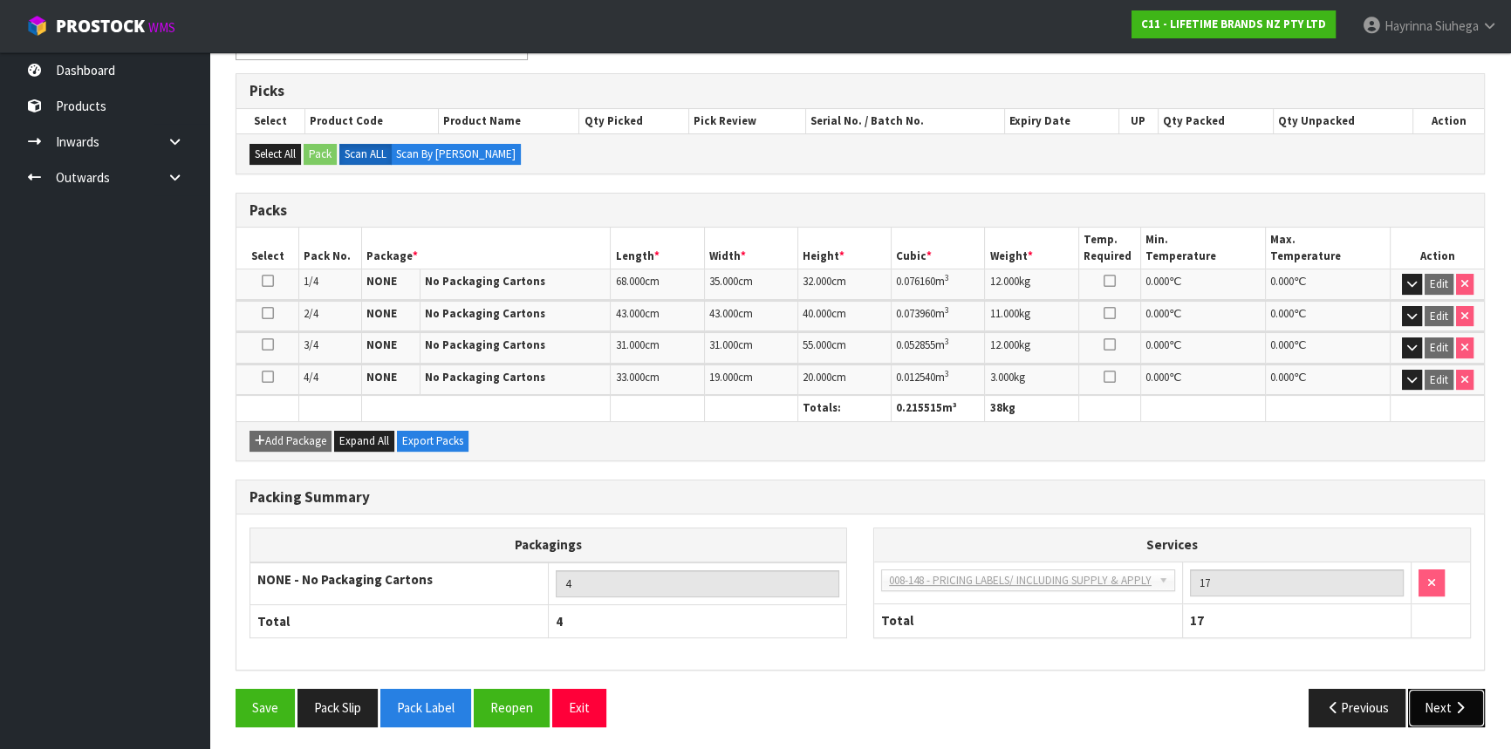
click at [1430, 703] on button "Next" at bounding box center [1446, 708] width 77 height 38
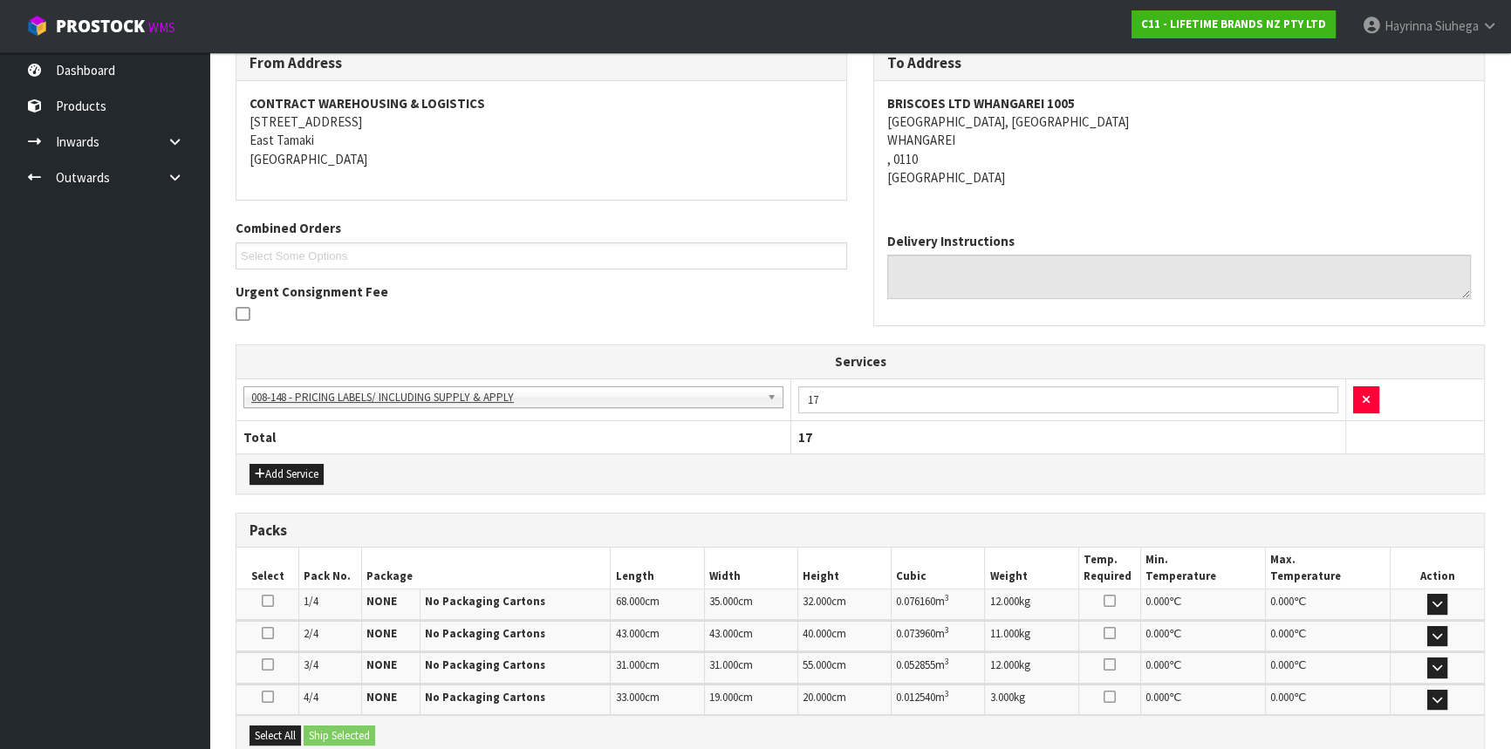
scroll to position [486, 0]
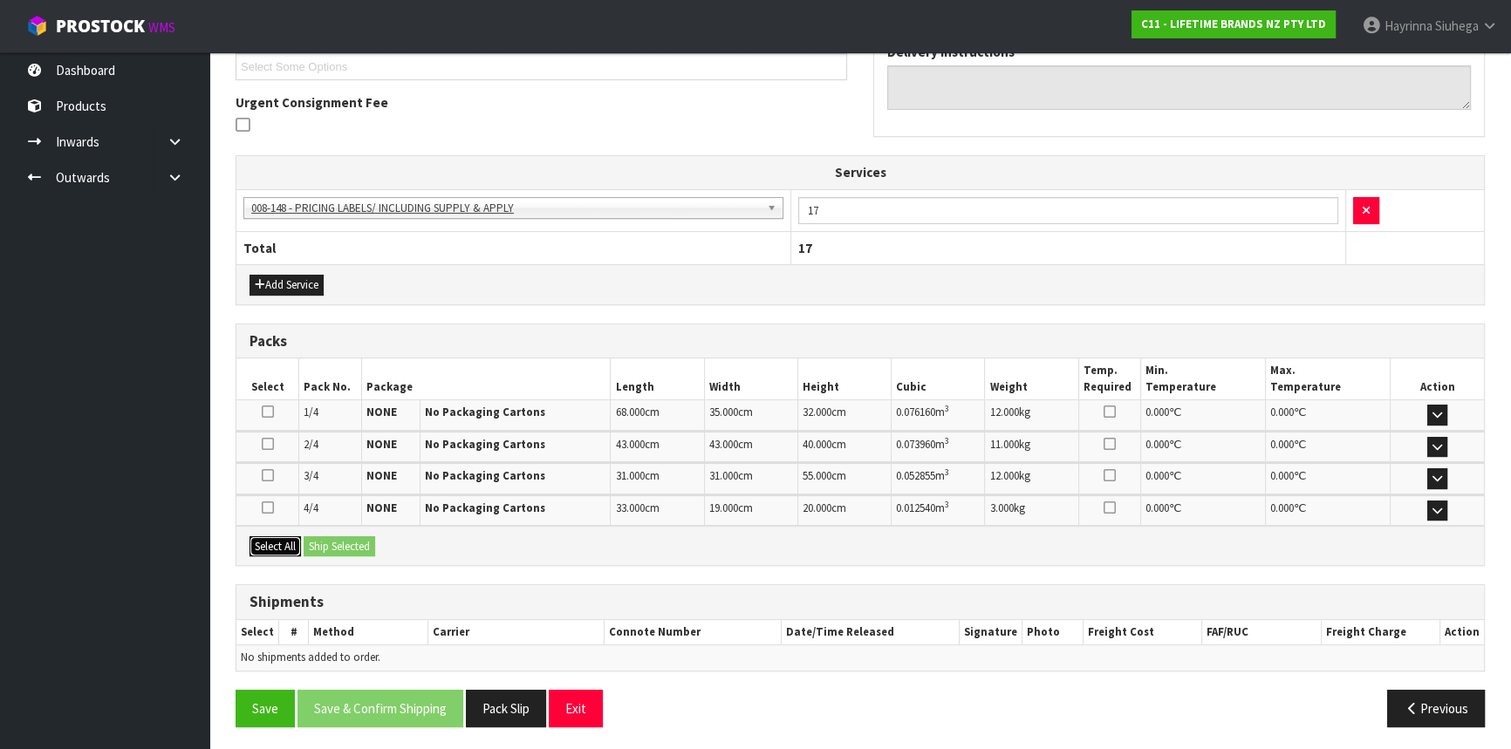
click at [286, 540] on button "Select All" at bounding box center [275, 547] width 51 height 21
click at [307, 537] on button "Ship Selected" at bounding box center [340, 547] width 72 height 21
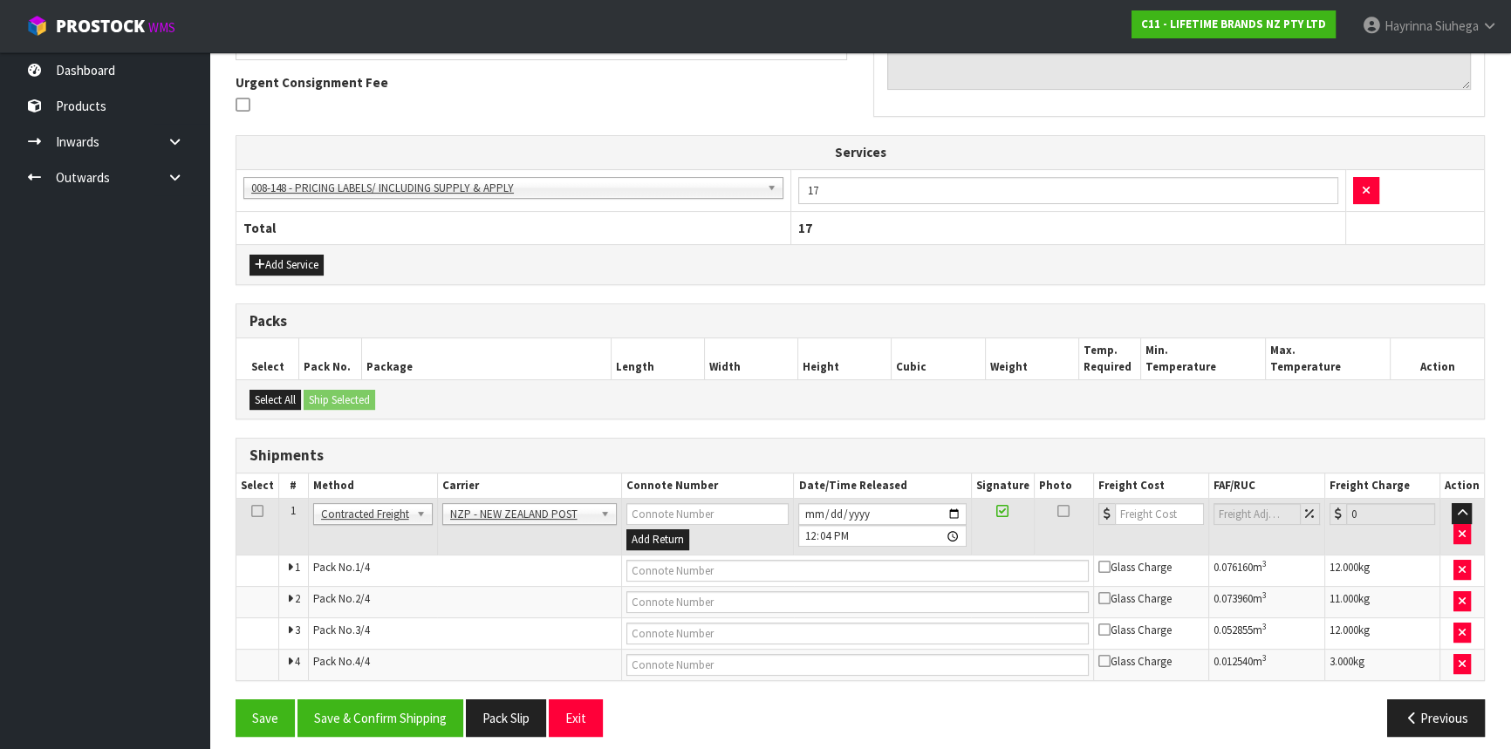
scroll to position [516, 0]
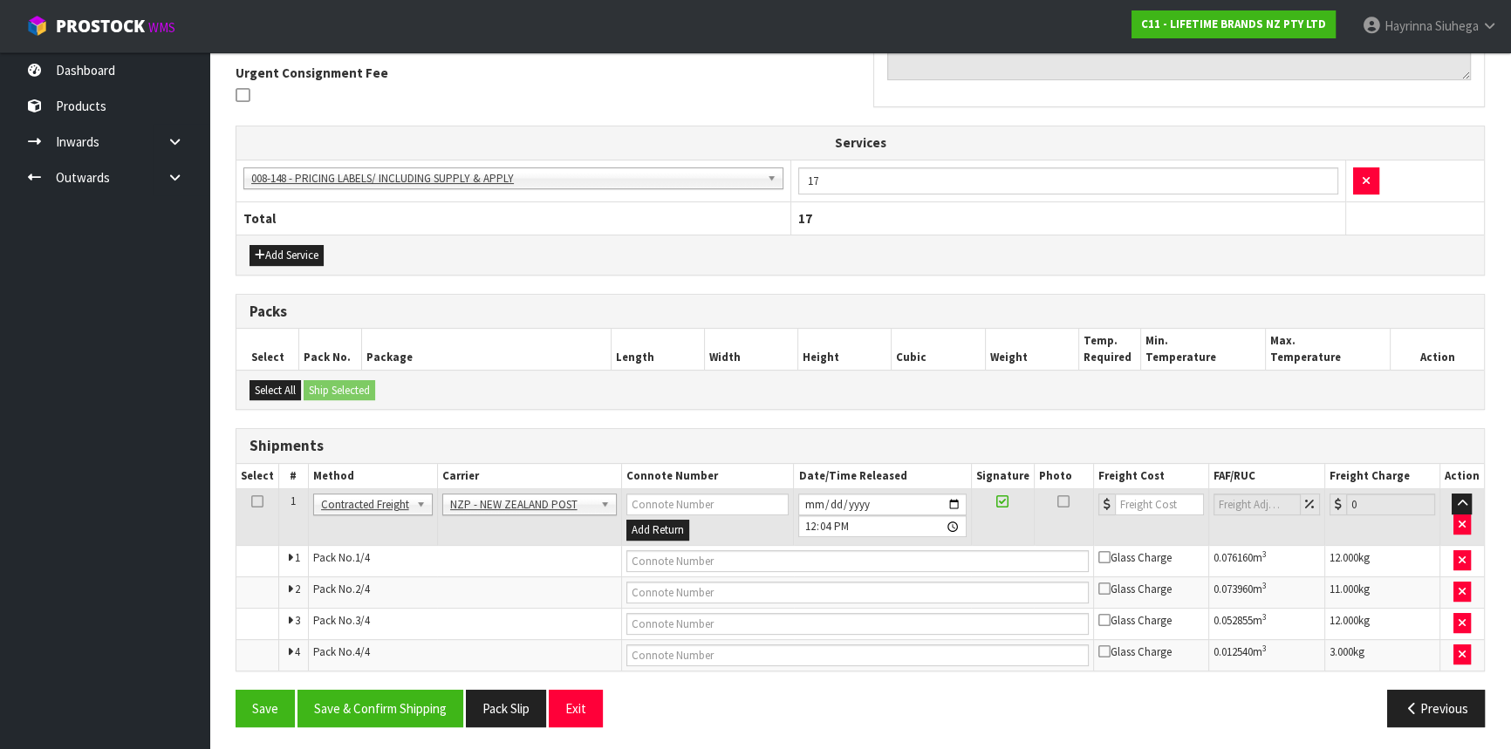
click at [360, 683] on div "From Address CONTRACT WAREHOUSING & LOGISTICS 17 Allens Road East Tamaki Auckla…" at bounding box center [860, 283] width 1249 height 914
click at [360, 690] on button "Save & Confirm Shipping" at bounding box center [381, 709] width 166 height 38
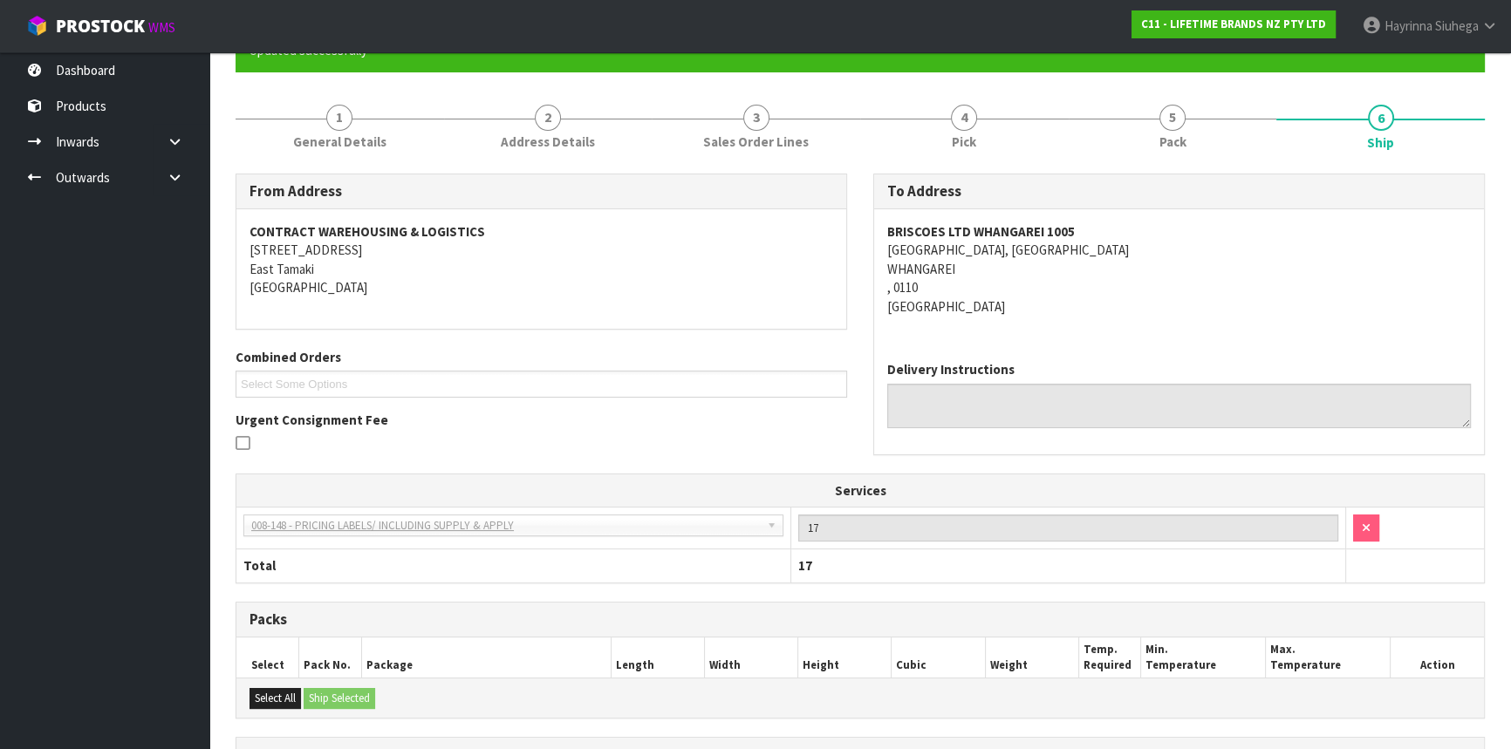
scroll to position [488, 0]
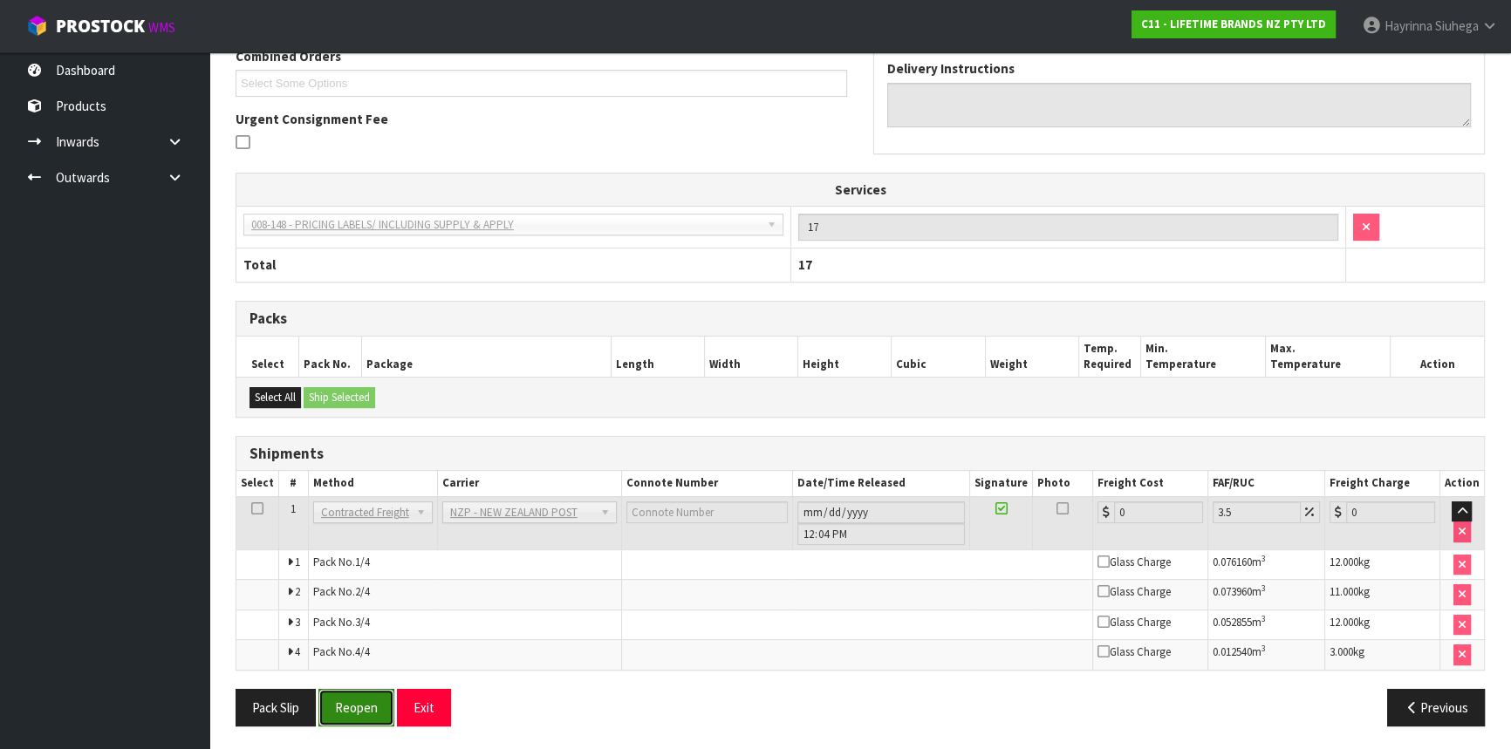
click at [328, 693] on button "Reopen" at bounding box center [356, 708] width 76 height 38
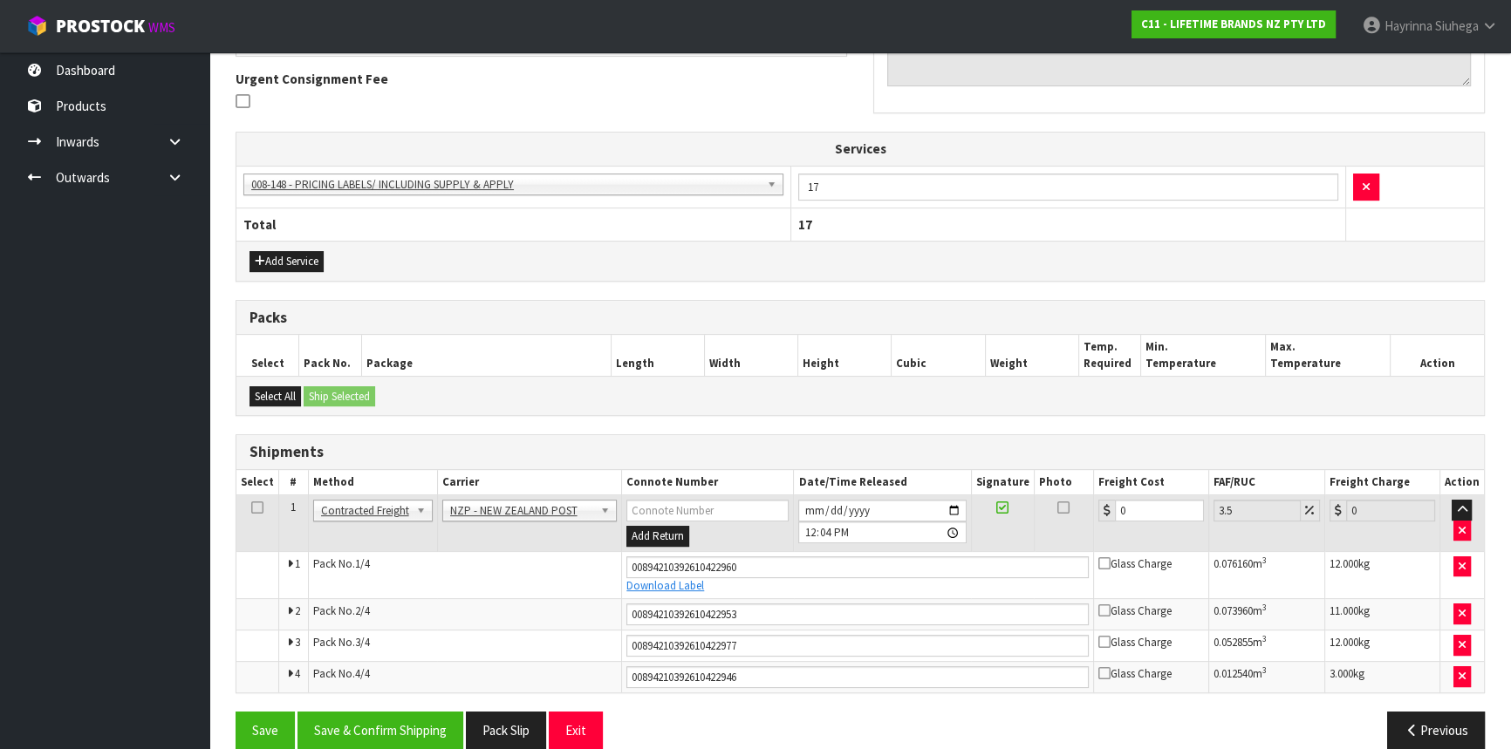
scroll to position [532, 0]
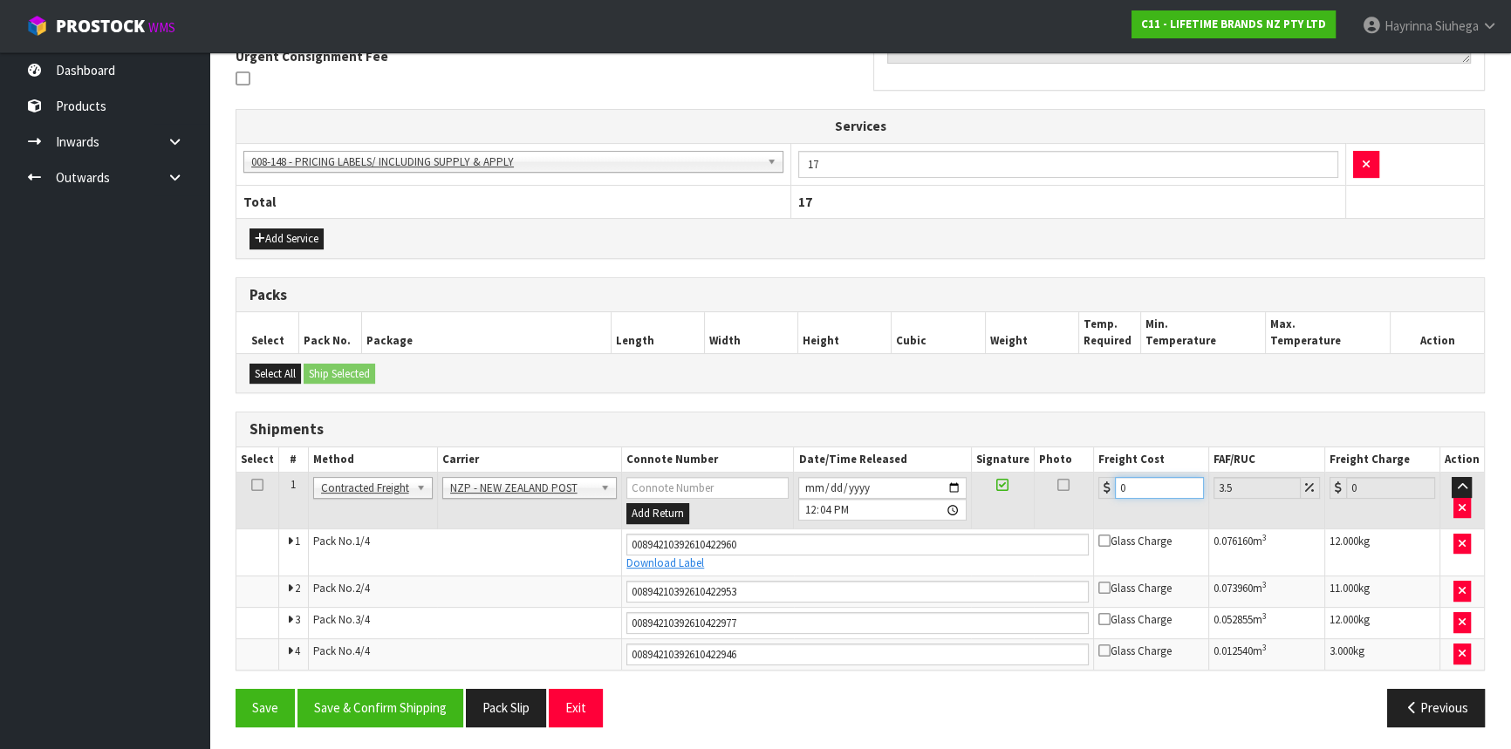
drag, startPoint x: 1149, startPoint y: 489, endPoint x: 696, endPoint y: 489, distance: 452.8
click at [696, 489] on tr "1 Client Local Pickup Customer Local Pickup Company Freight Contracted Freight …" at bounding box center [860, 501] width 1248 height 57
type input "2"
type input "2.07"
type input "29"
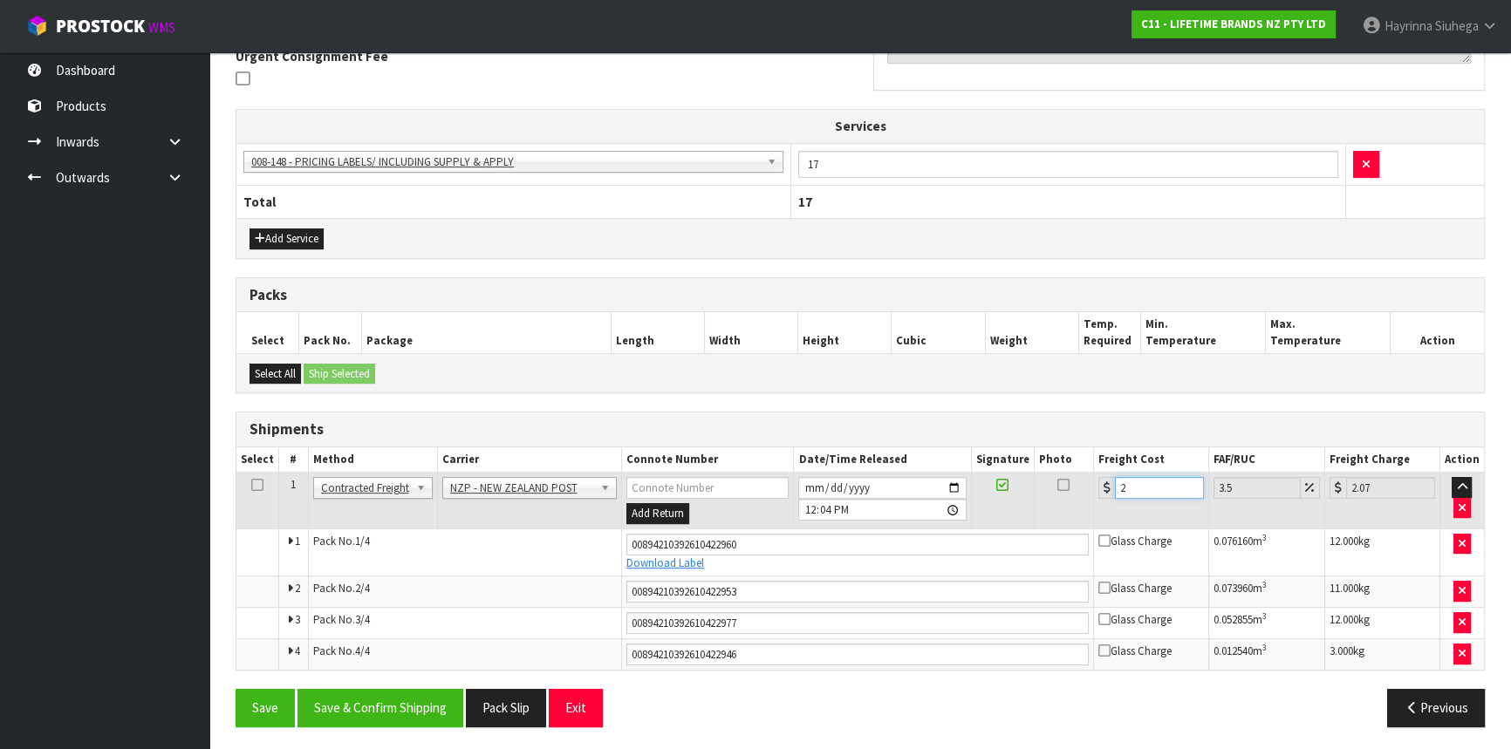
type input "30.01"
type input "29.6"
type input "30.64"
type input "29.64"
type input "30.68"
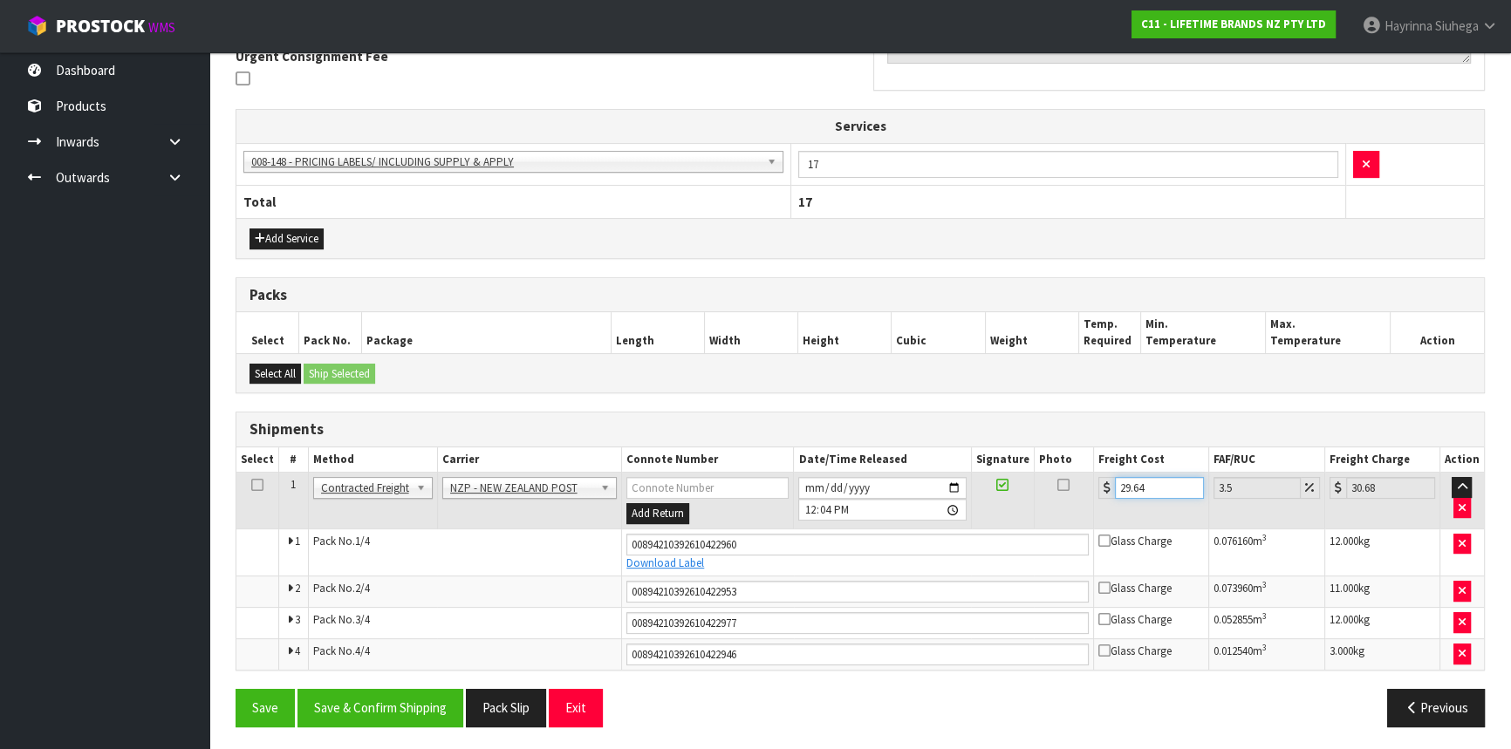
type input "29.64"
click at [236, 689] on button "Save" at bounding box center [265, 708] width 59 height 38
click at [409, 708] on button "Save & Confirm Shipping" at bounding box center [381, 708] width 166 height 38
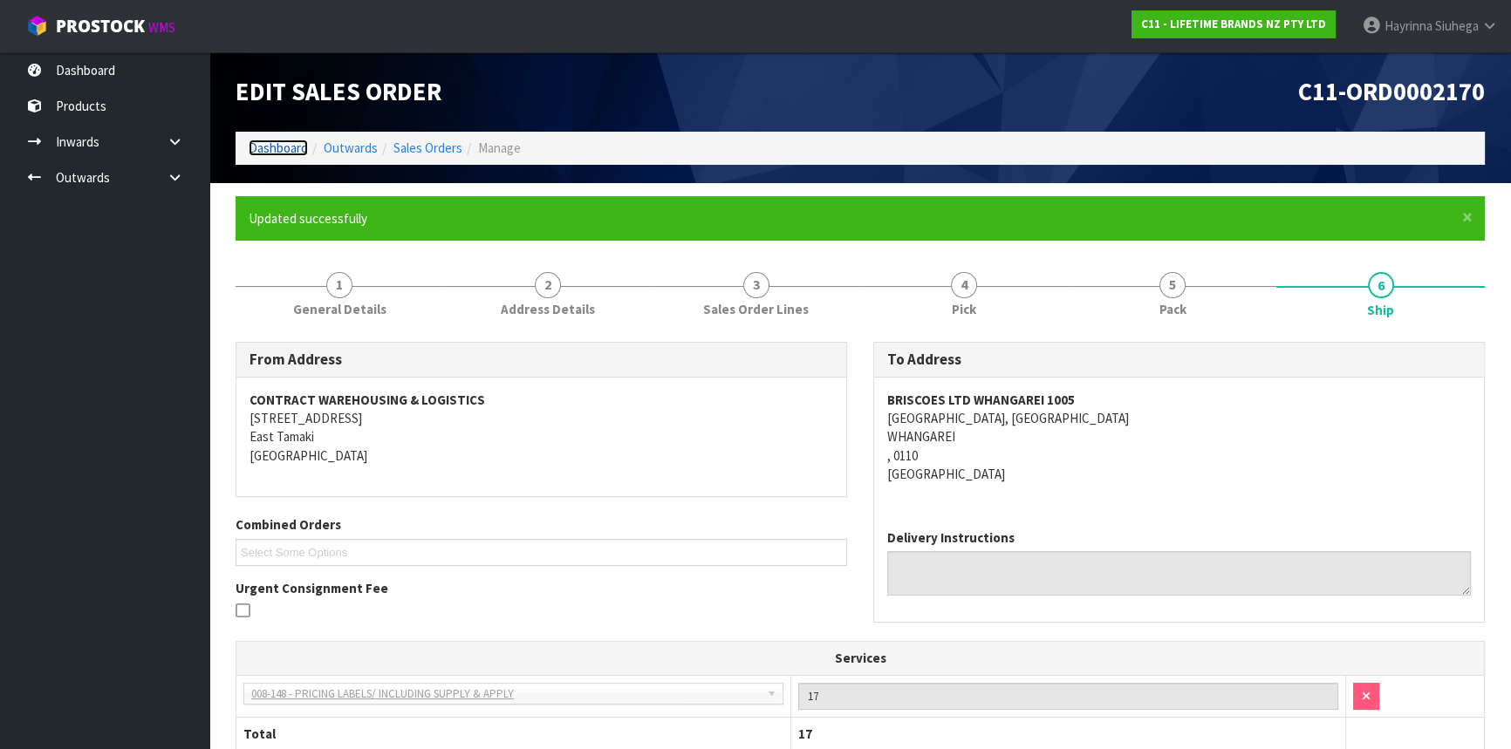
click at [263, 151] on link "Dashboard" at bounding box center [278, 148] width 59 height 17
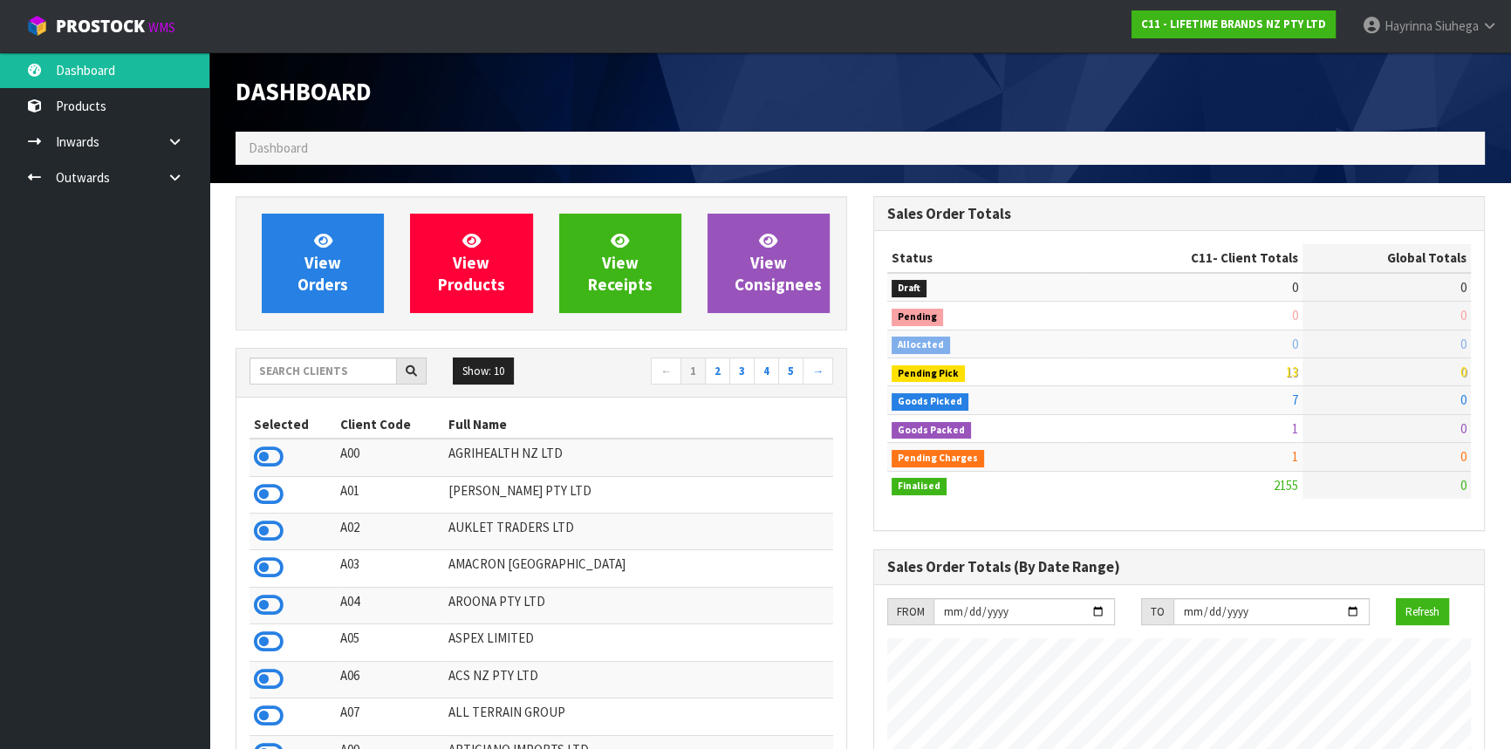
scroll to position [1319, 637]
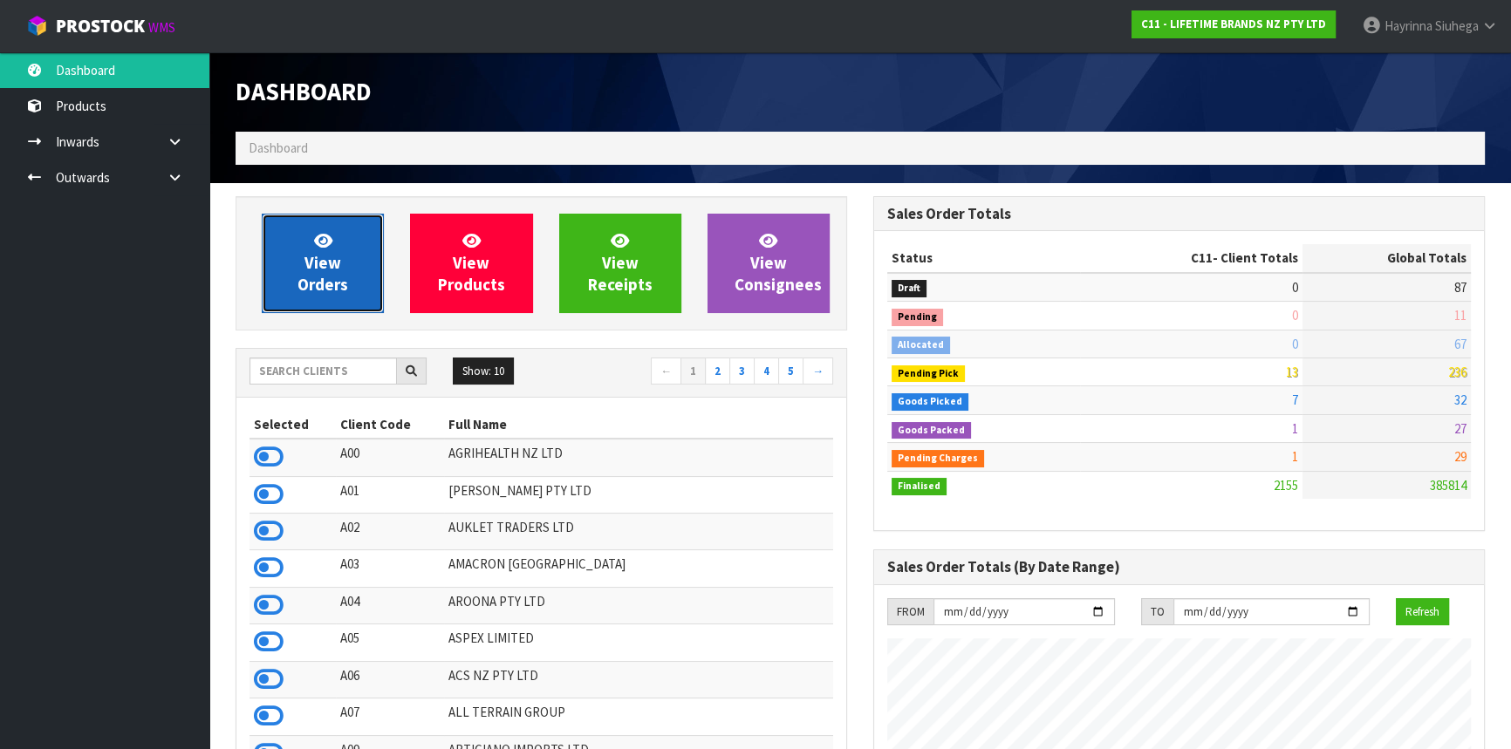
click at [315, 257] on span "View Orders" at bounding box center [323, 262] width 51 height 65
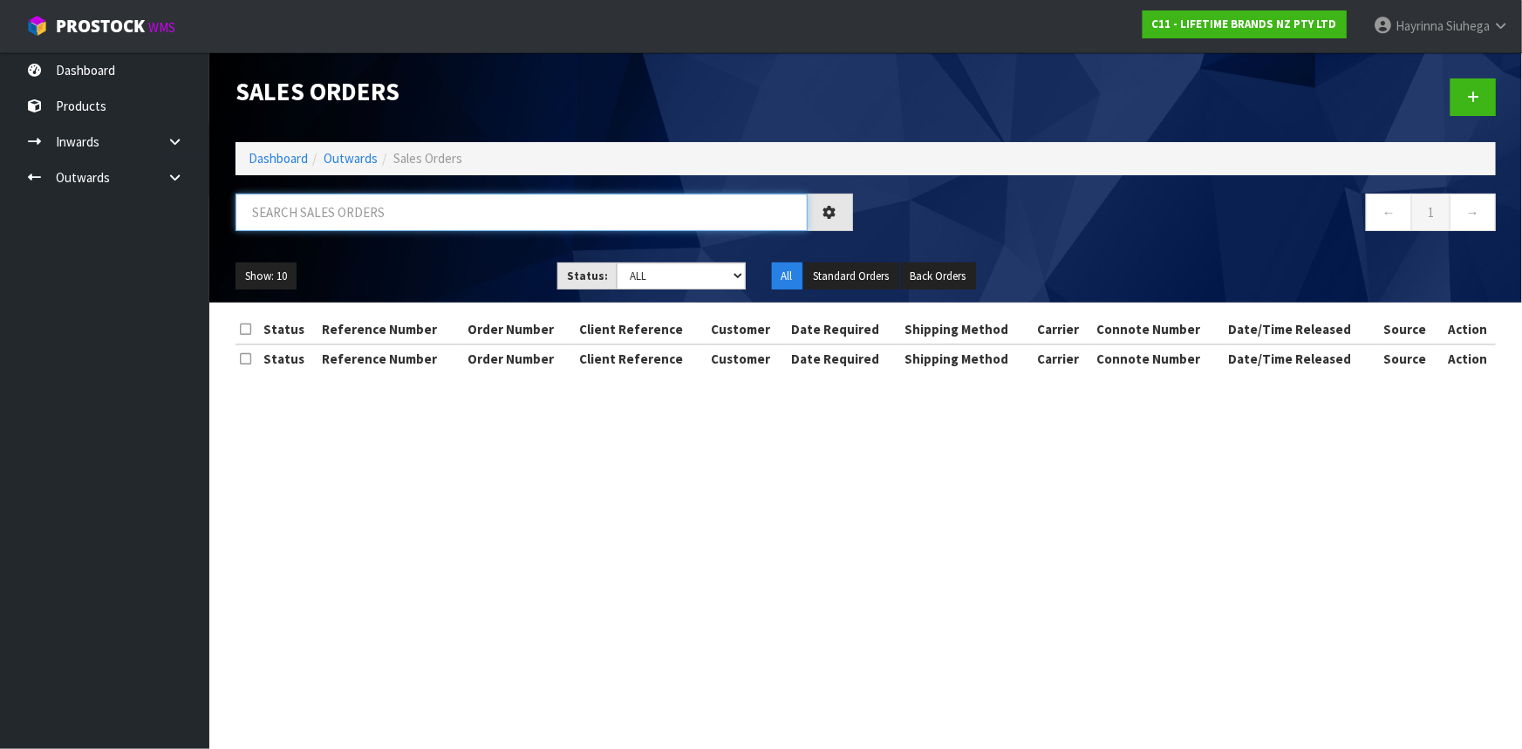
click at [329, 216] on input "text" at bounding box center [522, 213] width 572 height 38
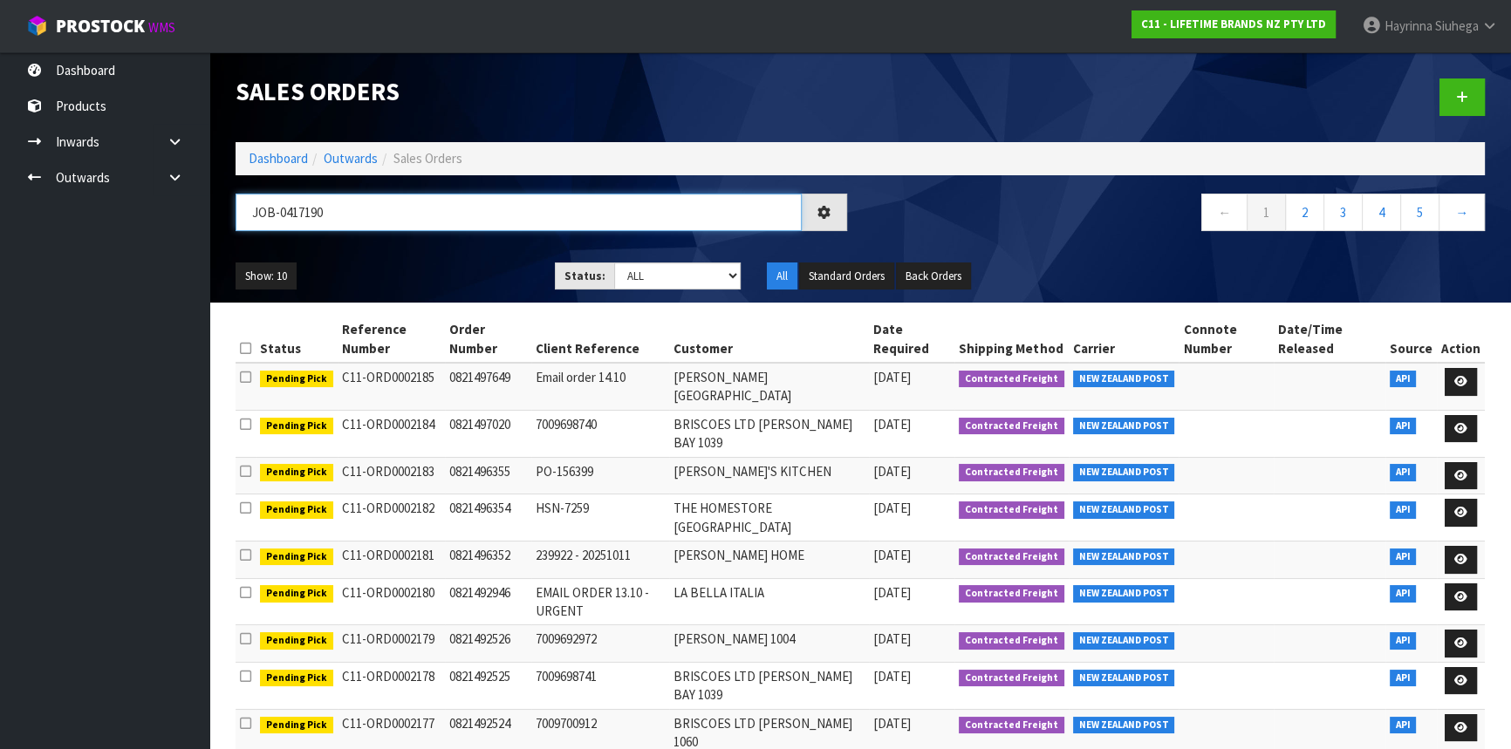
type input "JOB-0417190"
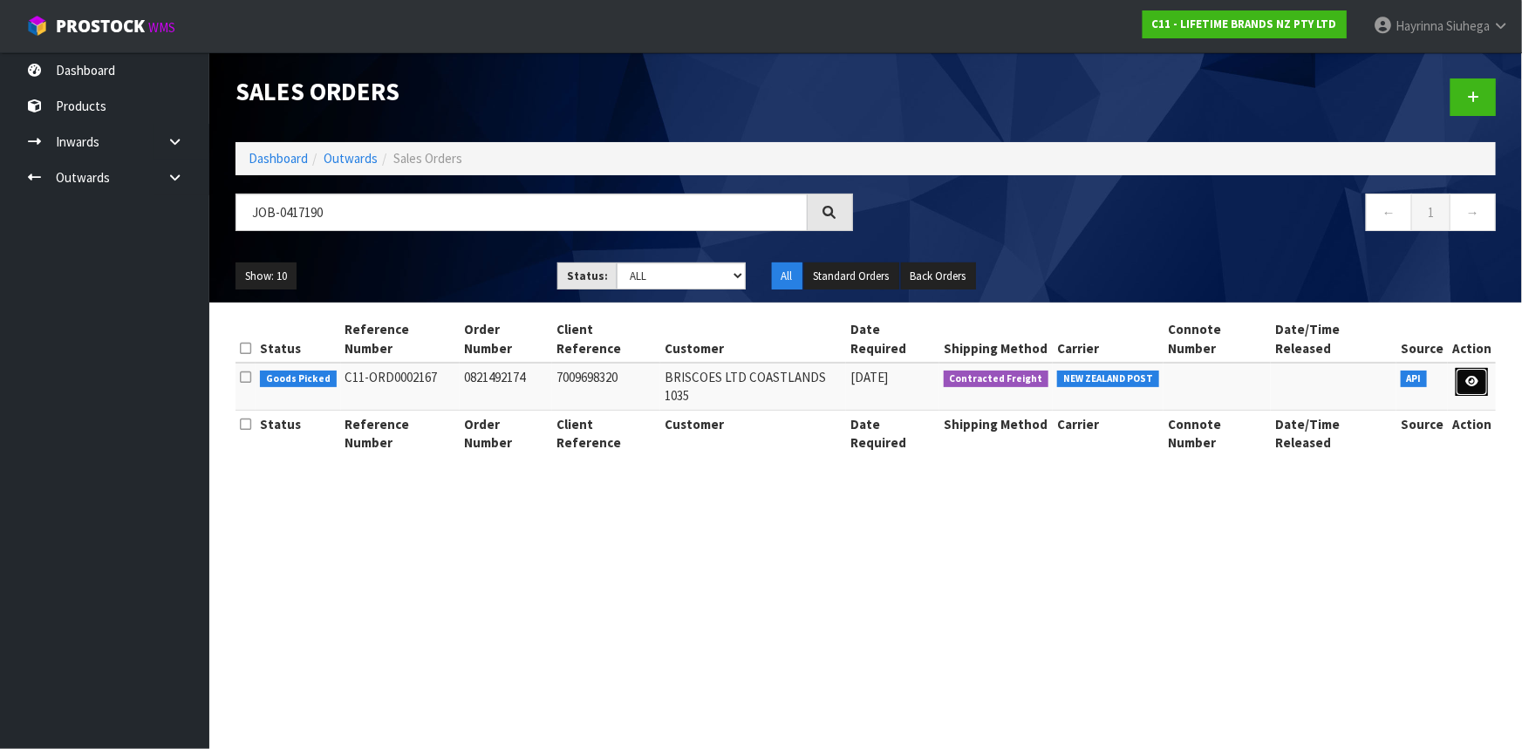
click at [1472, 376] on icon at bounding box center [1472, 381] width 13 height 11
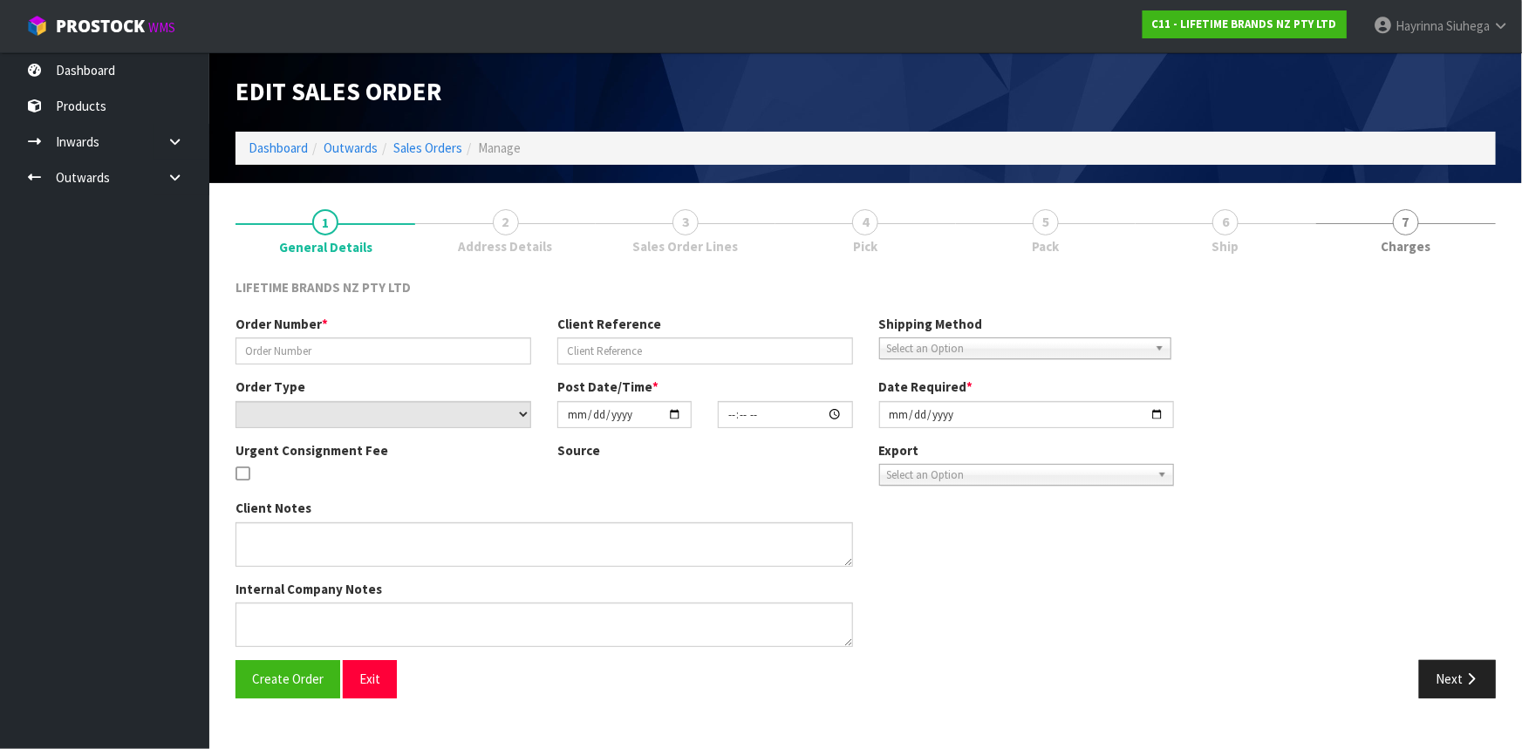
type input "0821492174"
type input "7009698320"
select select "number:0"
type input "2025-10-13"
type input "10:39:43.000"
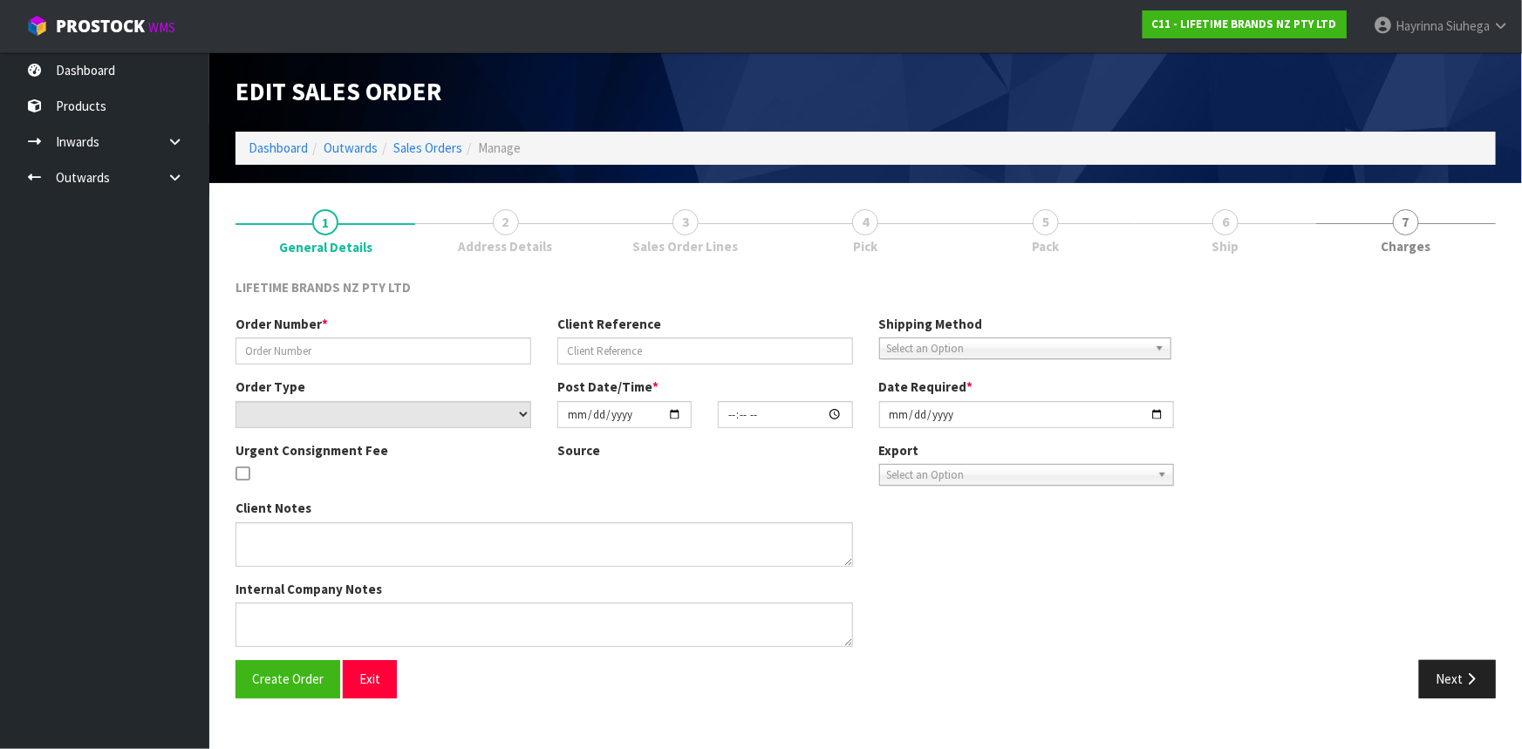
type input "2025-10-13"
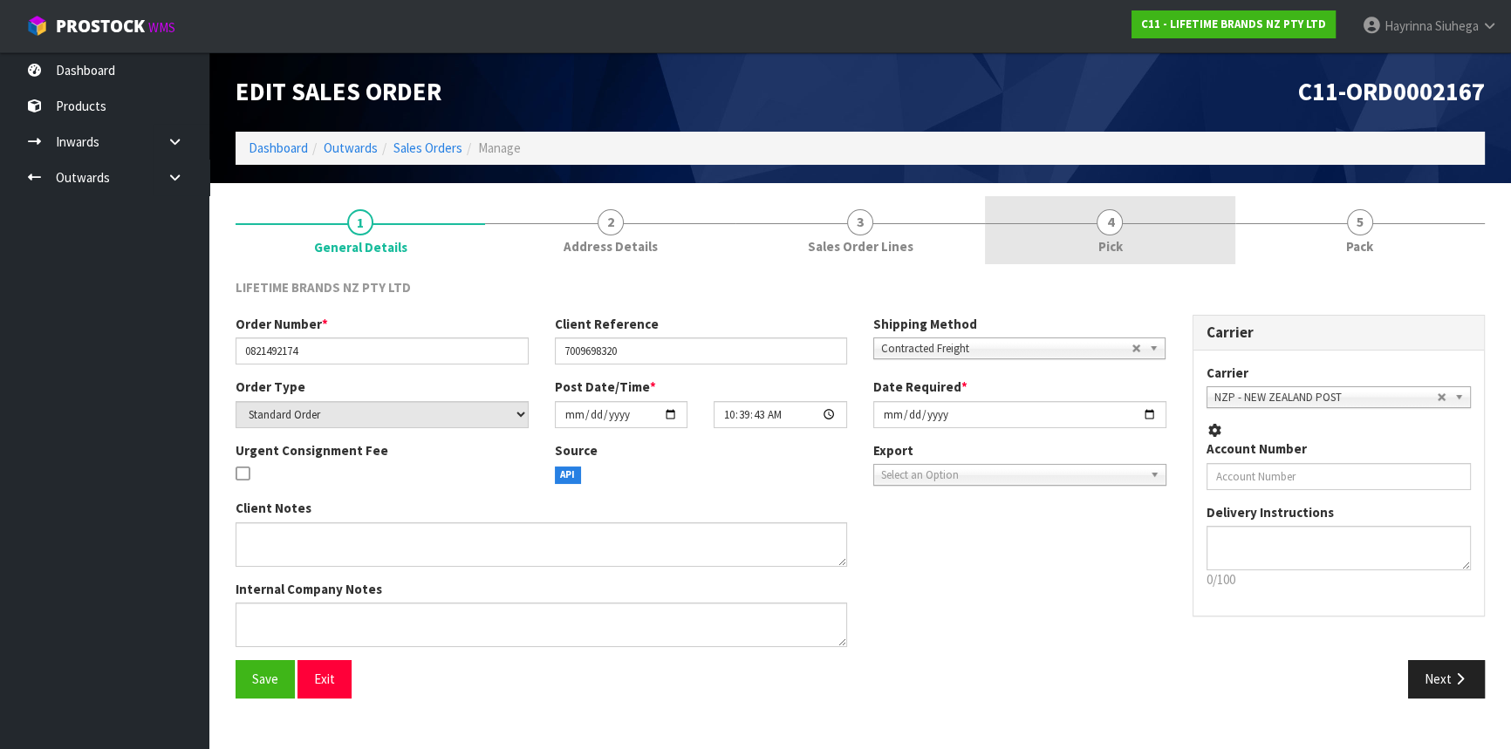
click at [1181, 233] on link "4 Pick" at bounding box center [1110, 230] width 250 height 69
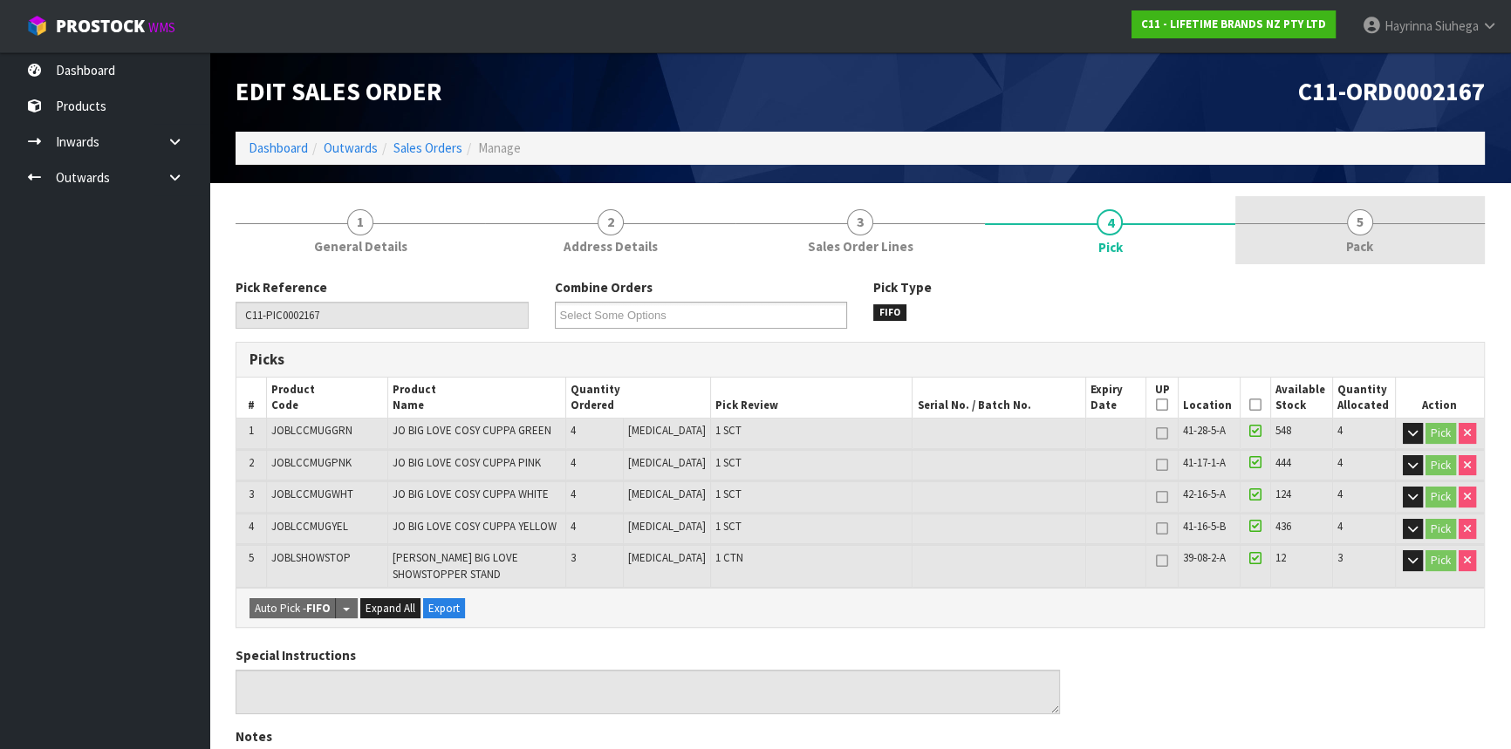
click at [1348, 227] on span "5" at bounding box center [1360, 222] width 26 height 26
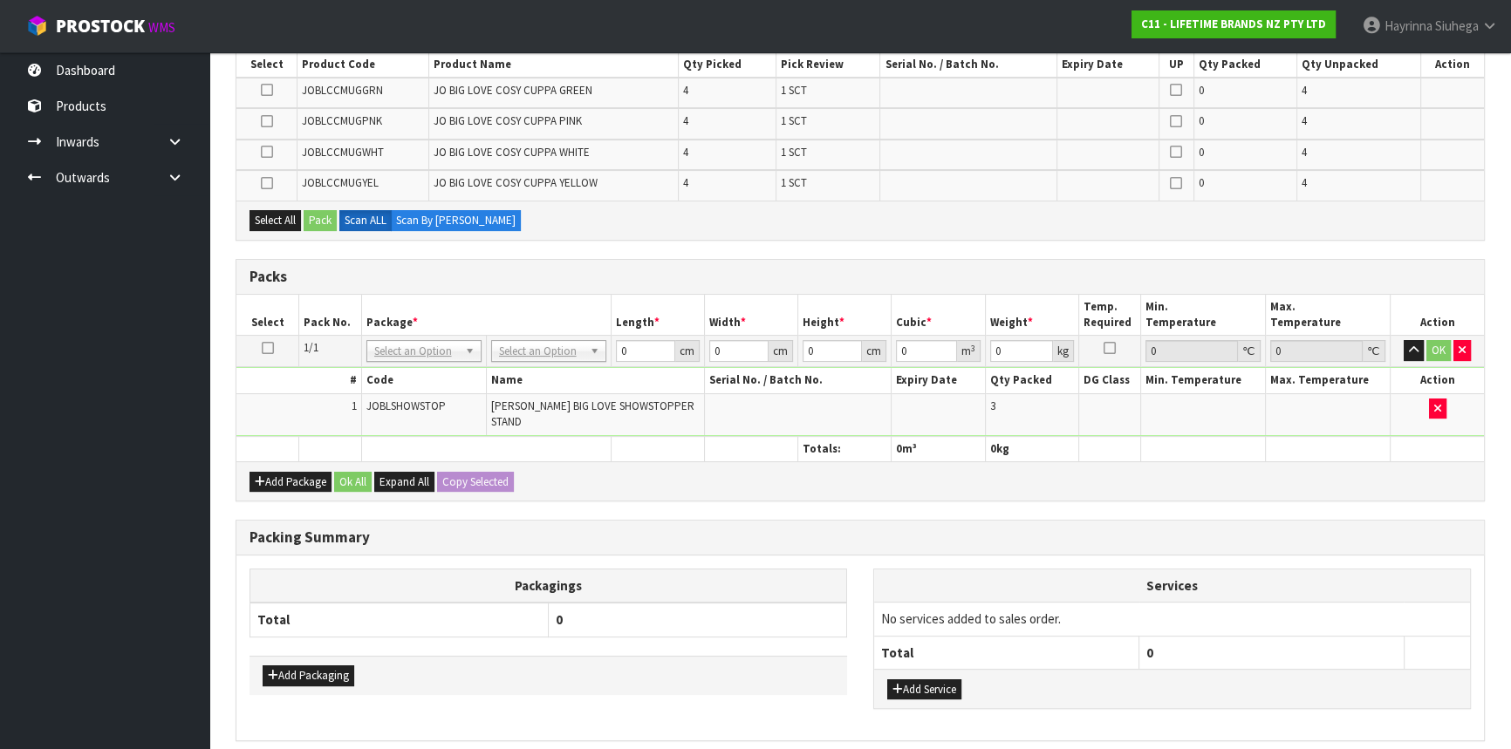
scroll to position [352, 0]
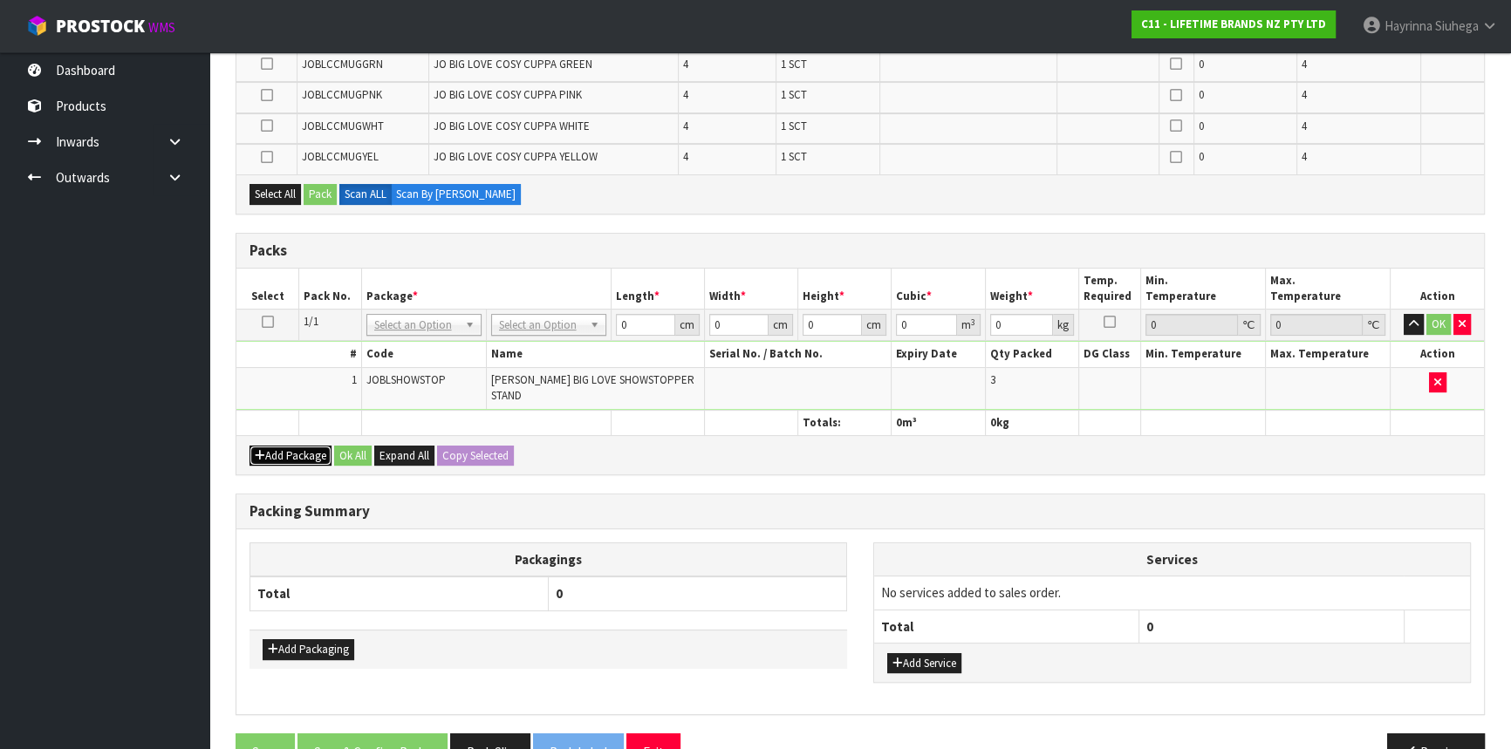
drag, startPoint x: 268, startPoint y: 443, endPoint x: 269, endPoint y: 429, distance: 14.0
click at [269, 446] on button "Add Package" at bounding box center [291, 456] width 82 height 21
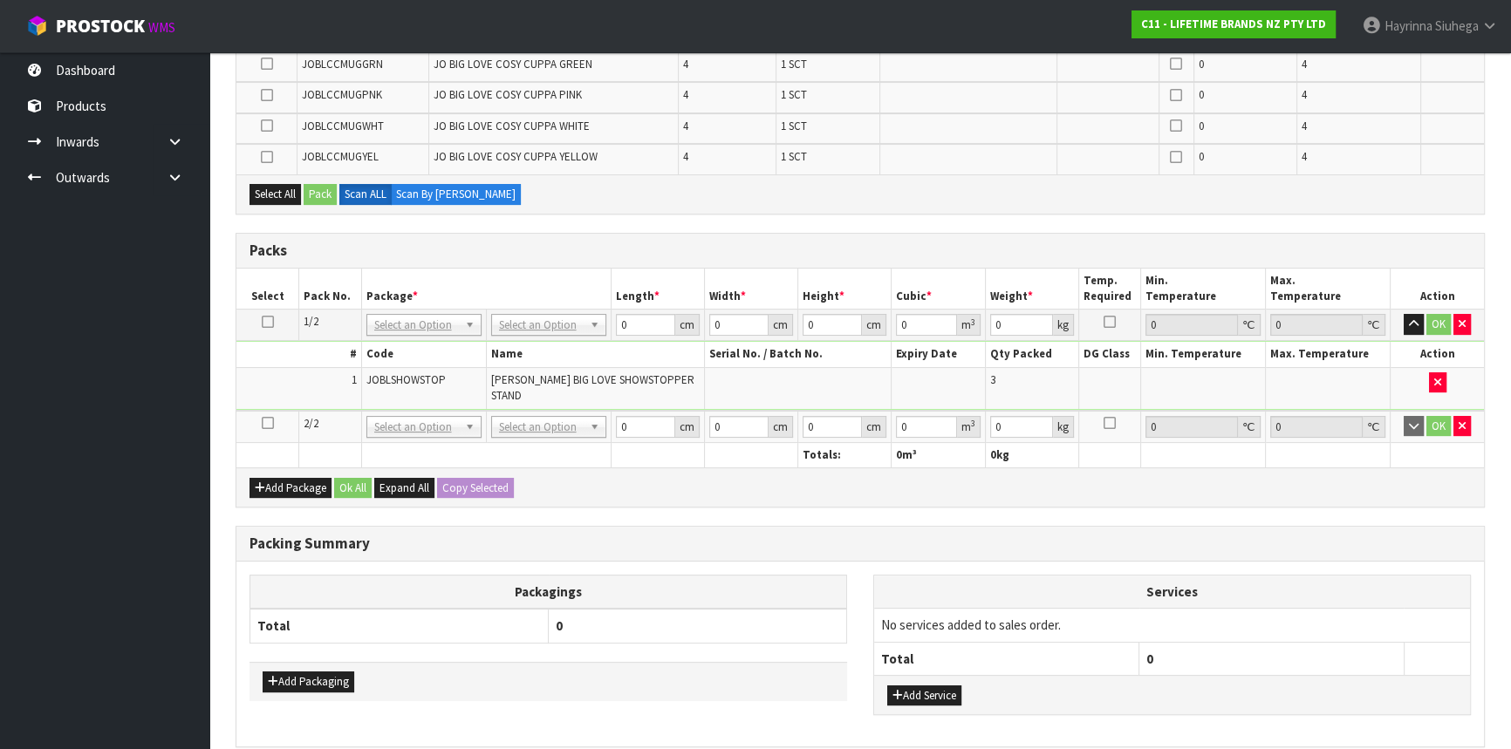
click at [262, 423] on icon at bounding box center [268, 423] width 12 height 1
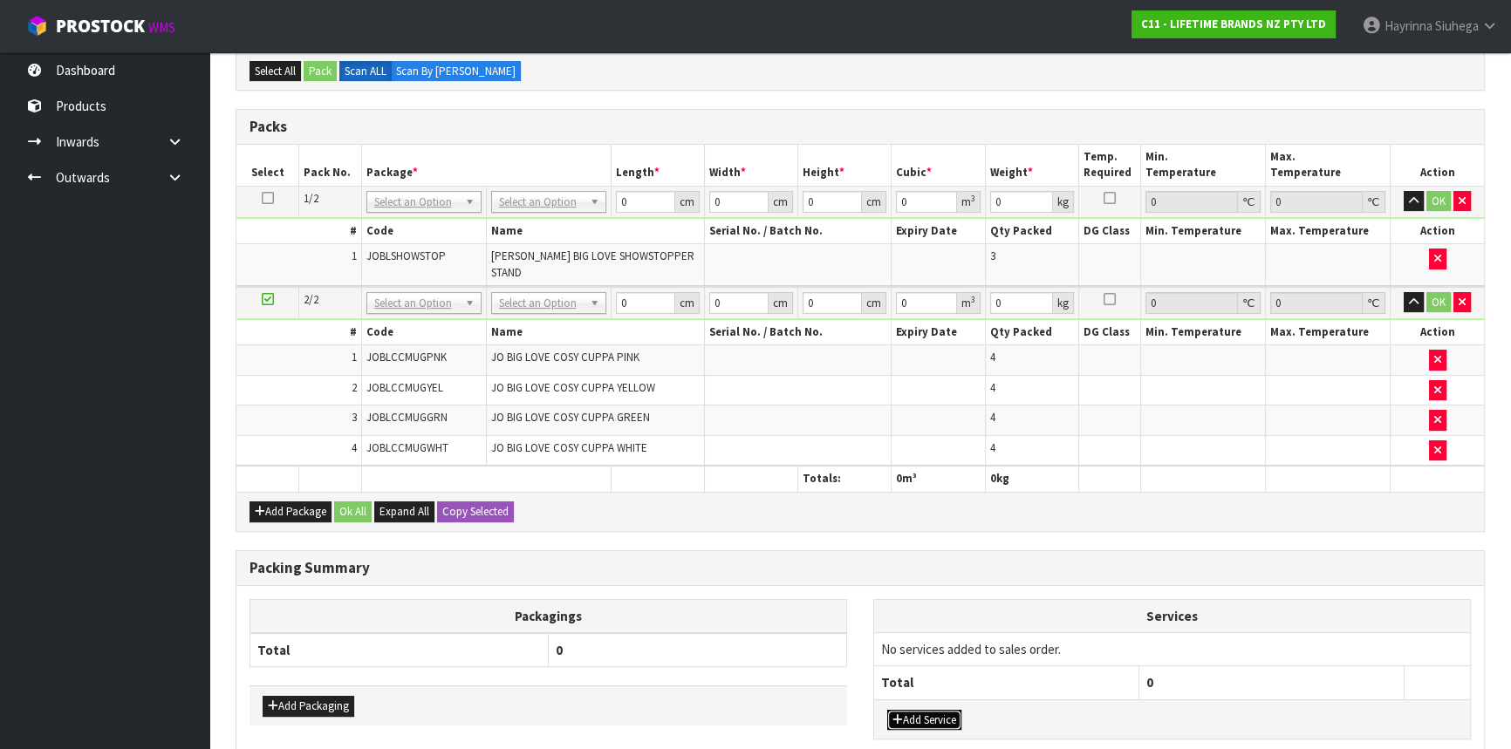
drag, startPoint x: 934, startPoint y: 704, endPoint x: 947, endPoint y: 696, distance: 15.3
click at [937, 710] on button "Add Service" at bounding box center [924, 720] width 74 height 21
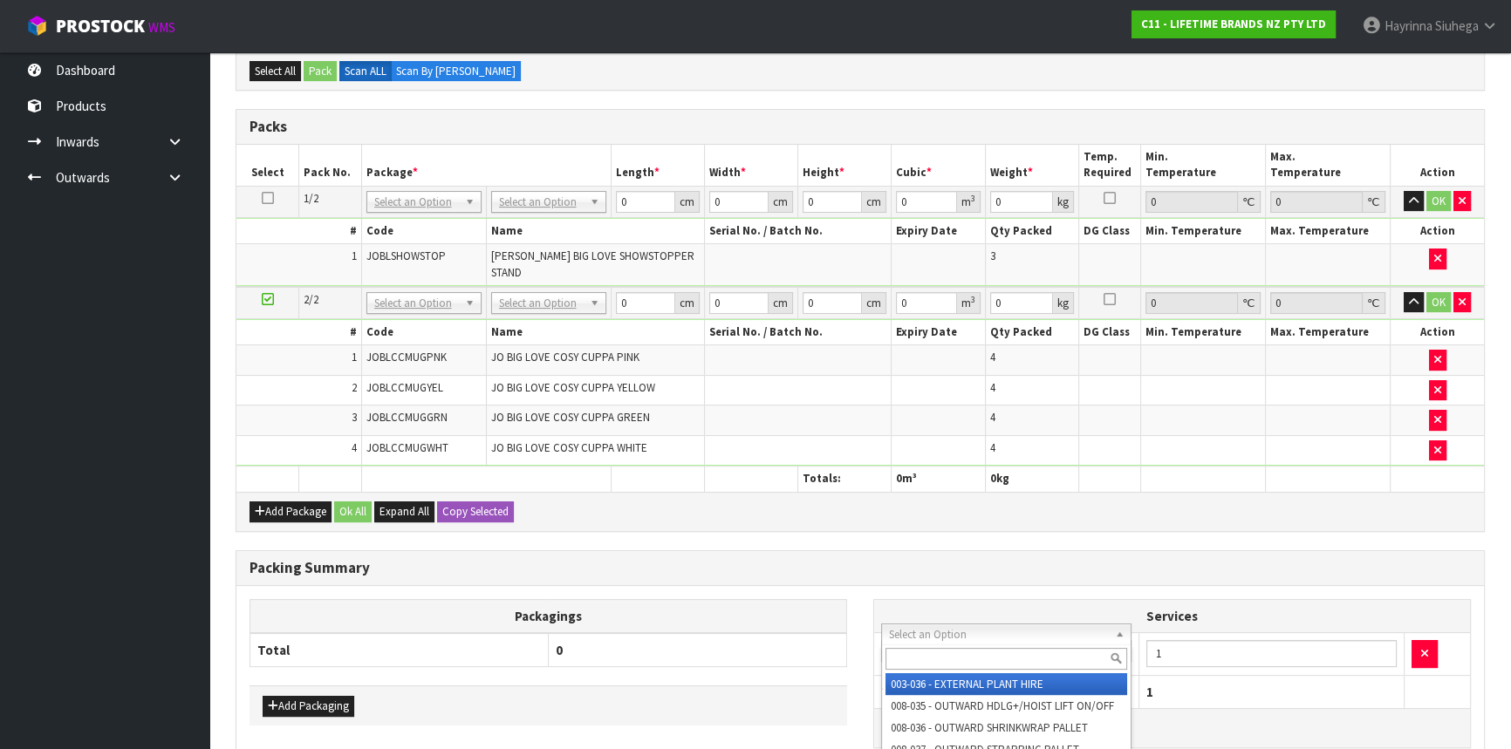
click at [953, 650] on input "text" at bounding box center [1007, 659] width 242 height 22
type input "SUPPLY"
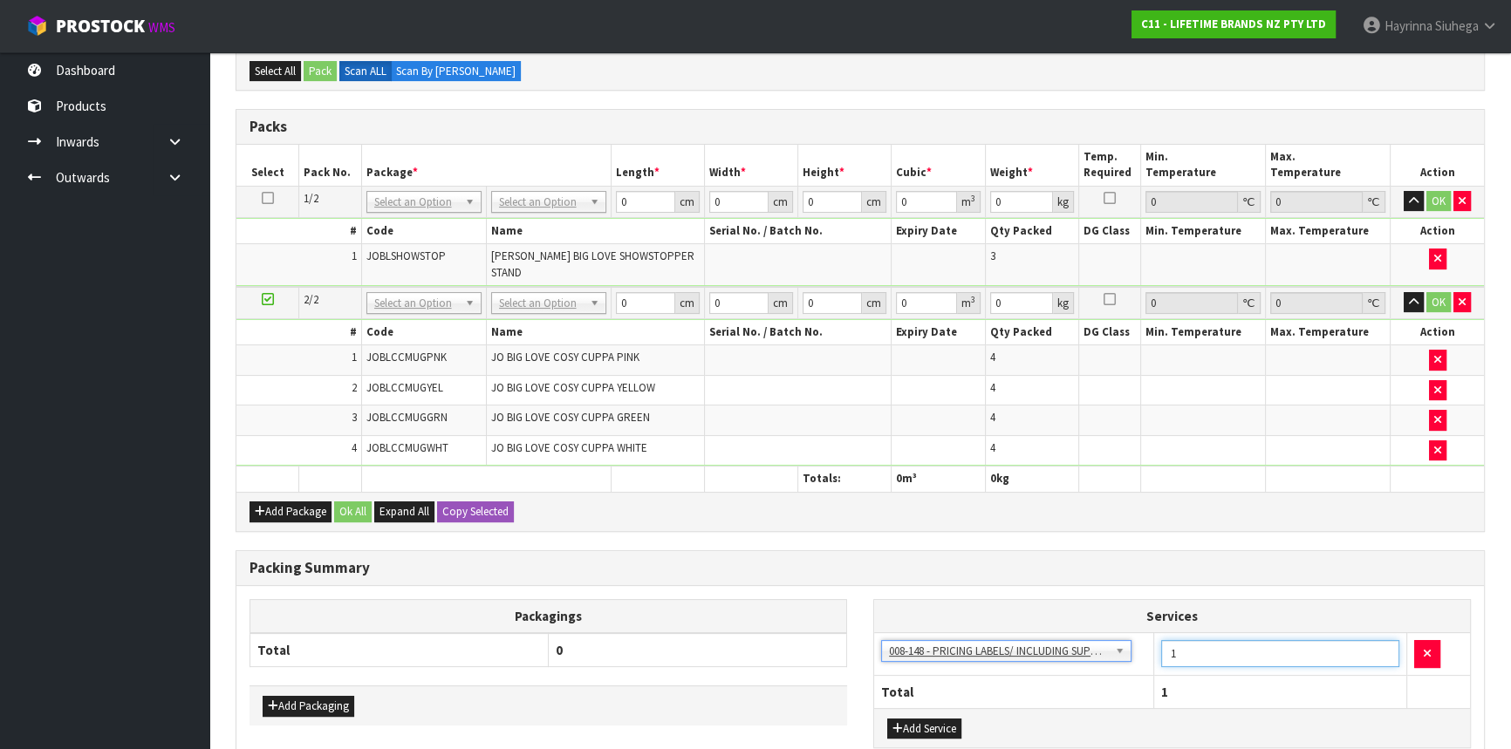
drag, startPoint x: 1242, startPoint y: 644, endPoint x: 1059, endPoint y: 610, distance: 186.4
click at [1059, 610] on table "Services 003-036 - EXTERNAL PLANT HIRE 008-035 - OUTWARD HDLG+/HOIST LIFT ON/OF…" at bounding box center [1172, 654] width 596 height 108
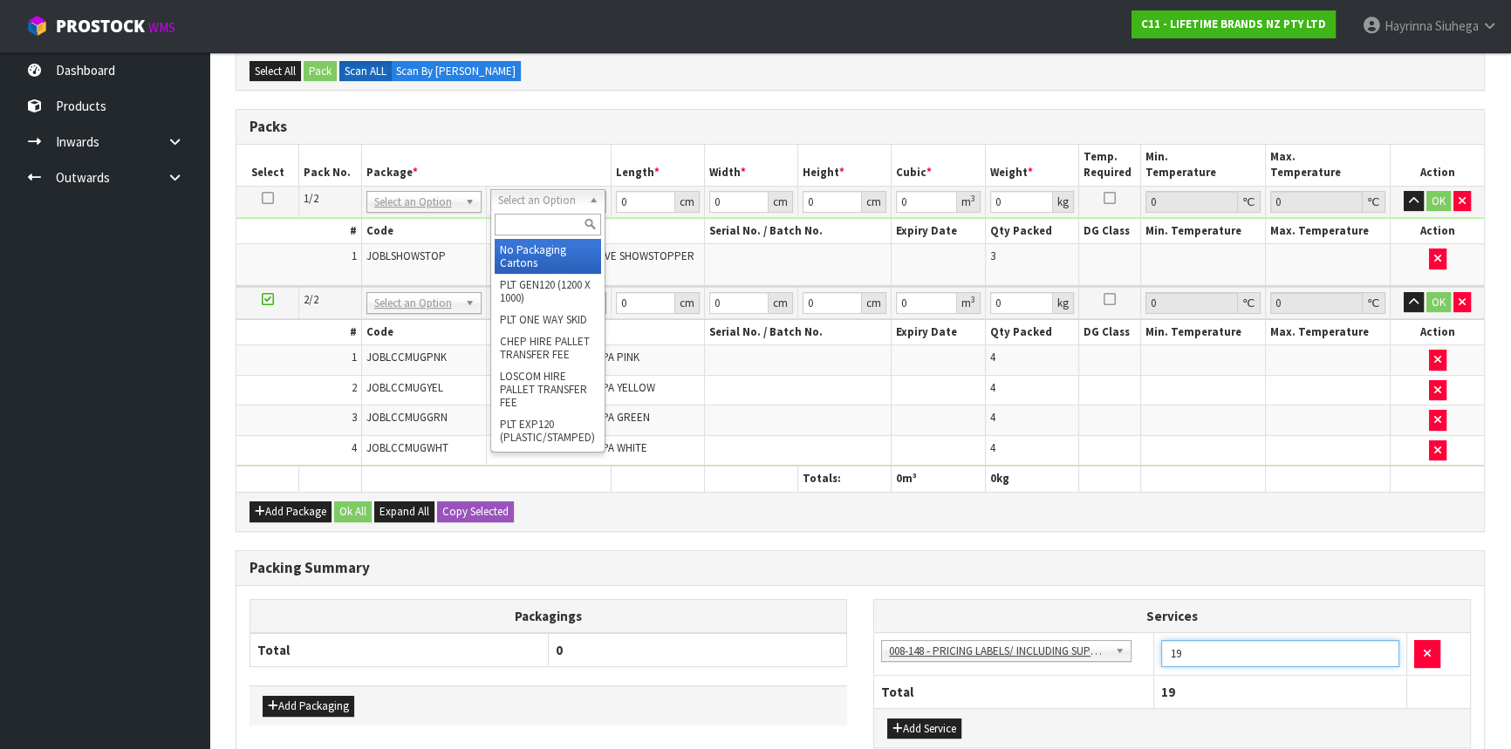
type input "19"
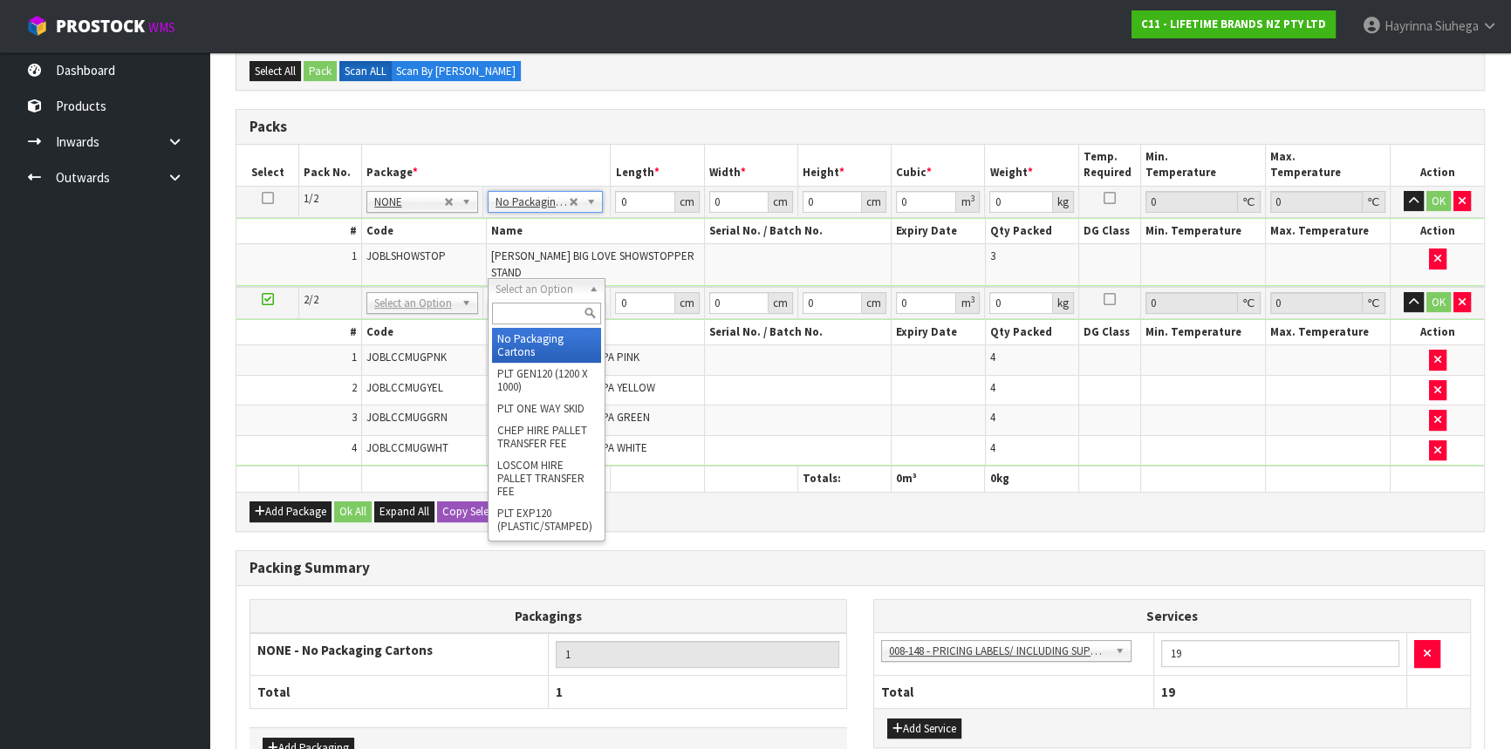
click at [520, 307] on input "text" at bounding box center [546, 314] width 109 height 22
type input "CTN7"
type input "45.5"
type input "35"
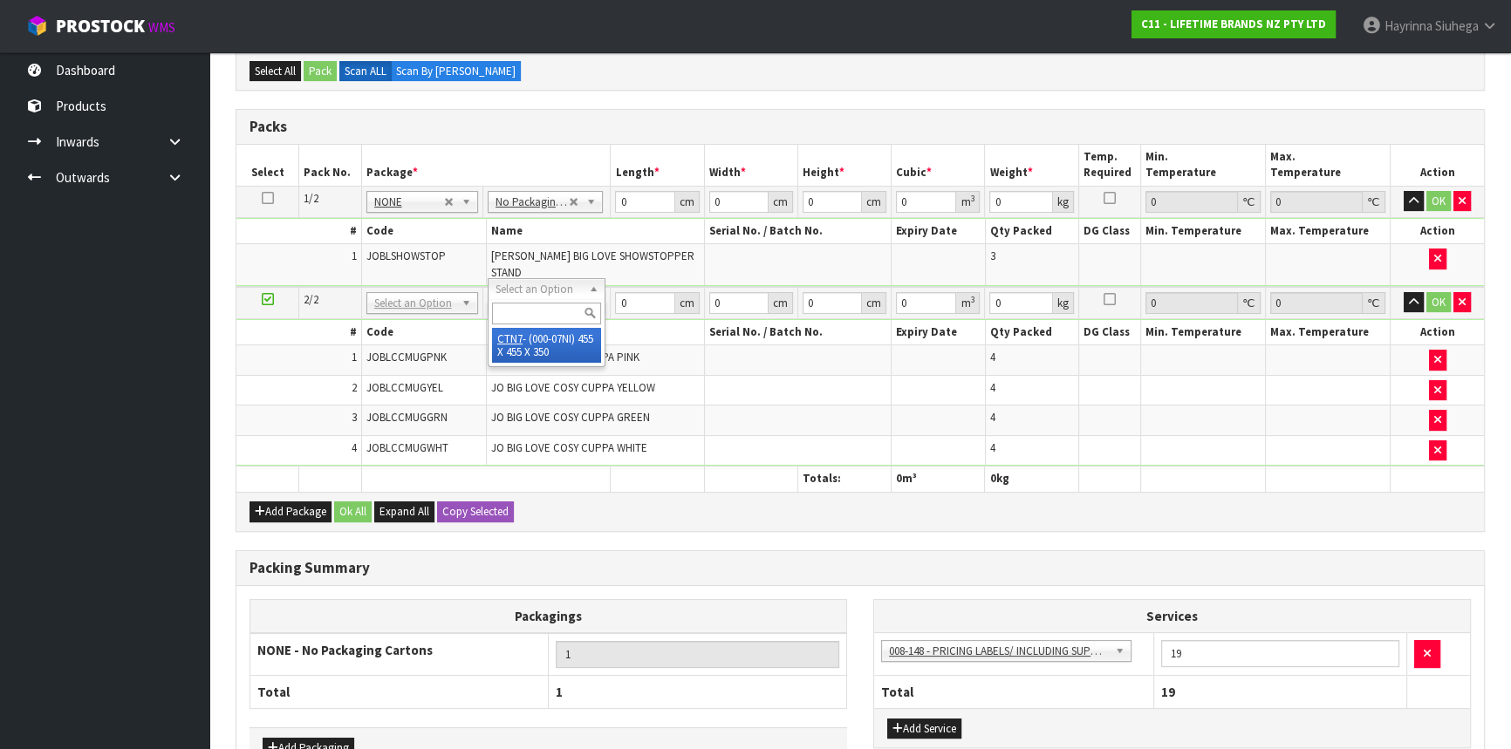
type input "0.072459"
type input "9.12"
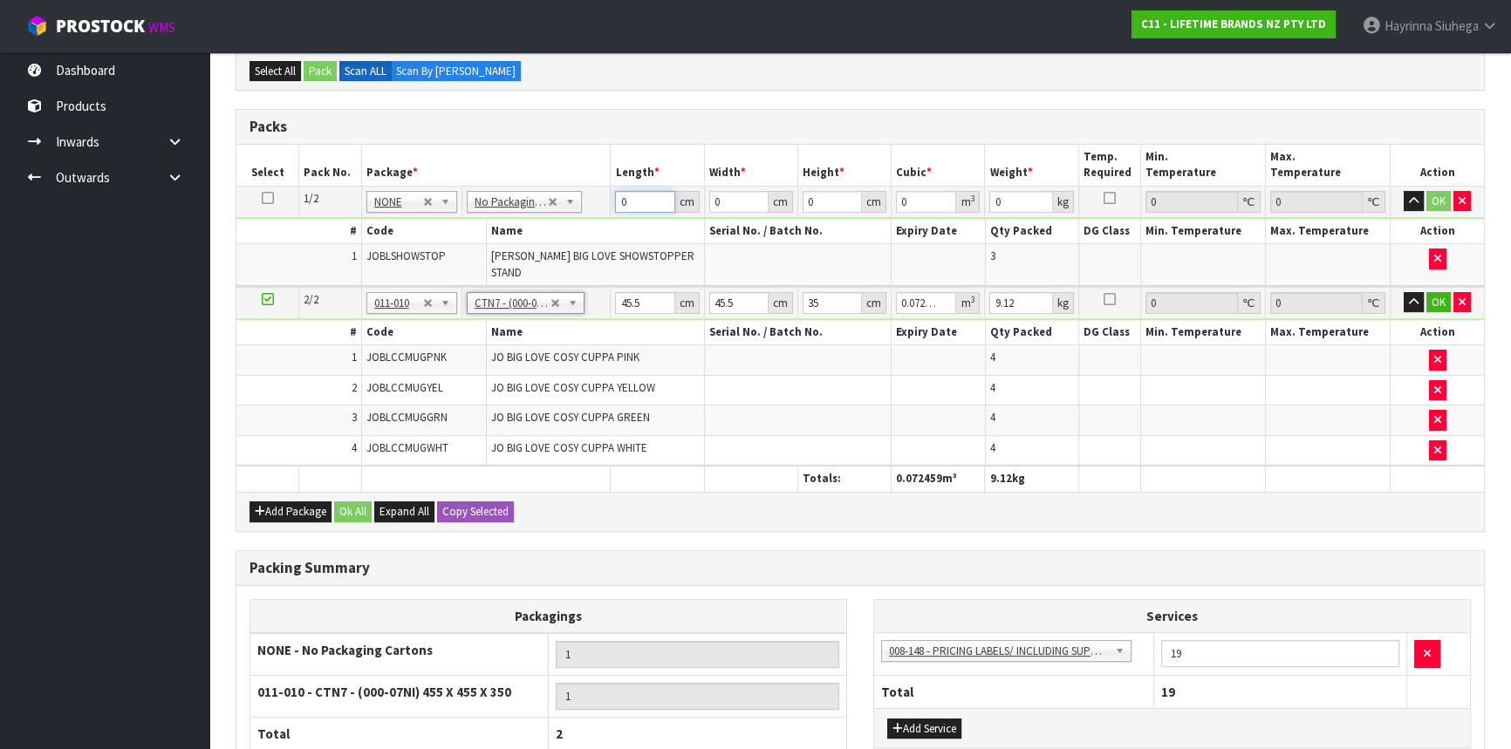
click at [621, 200] on input "0" at bounding box center [644, 202] width 59 height 22
type input "40"
type input "4"
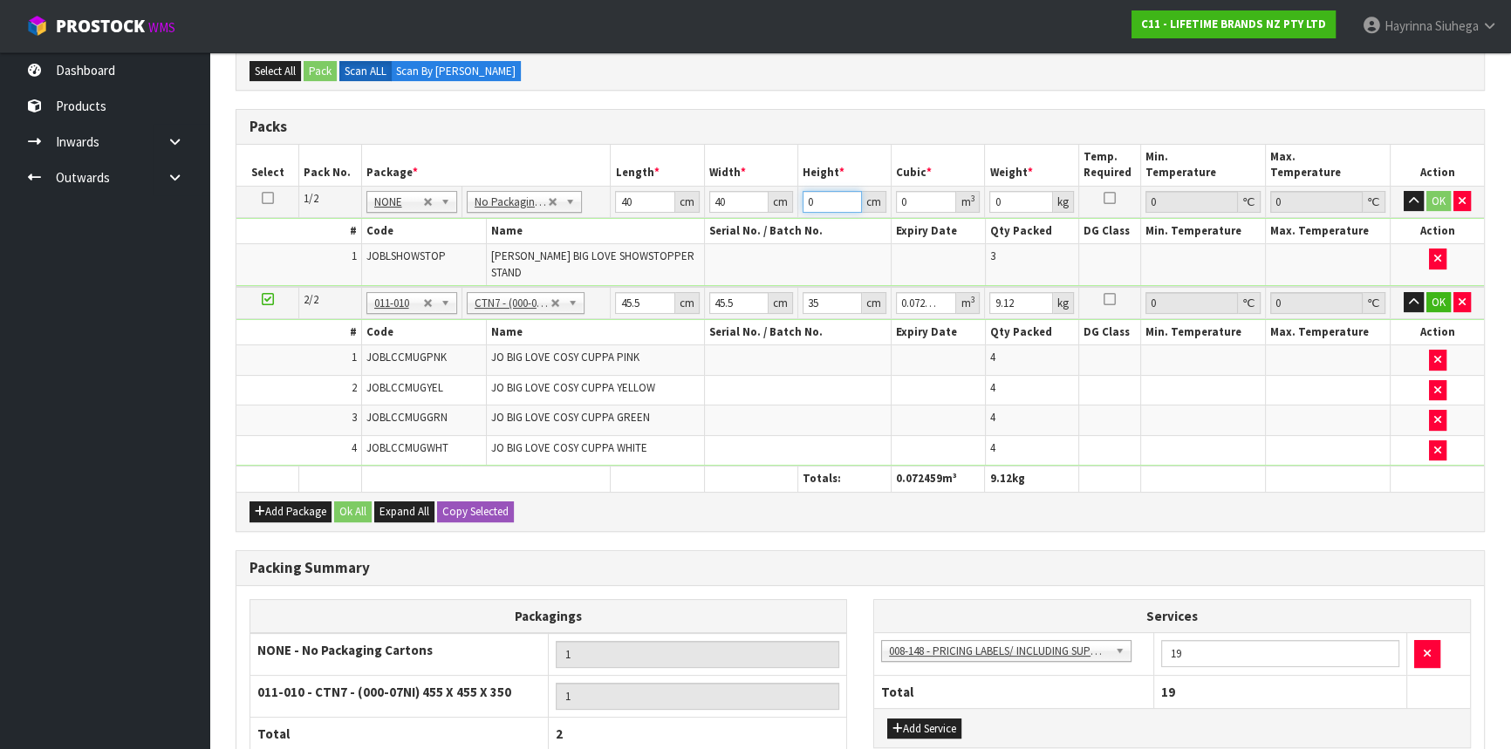
type input "0.0064"
type input "43"
type input "0.0688"
type input "43"
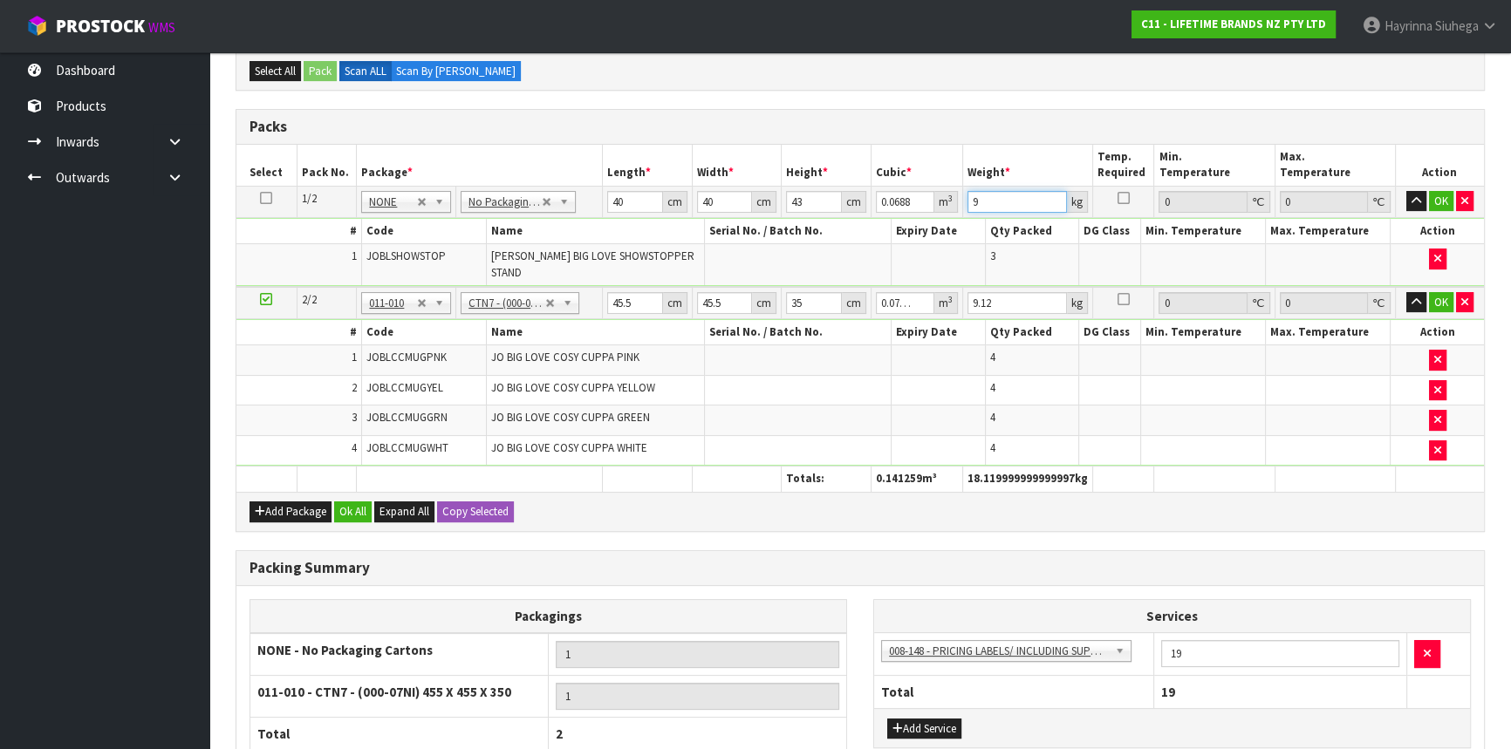
type input "9"
click button "OK" at bounding box center [1441, 201] width 24 height 21
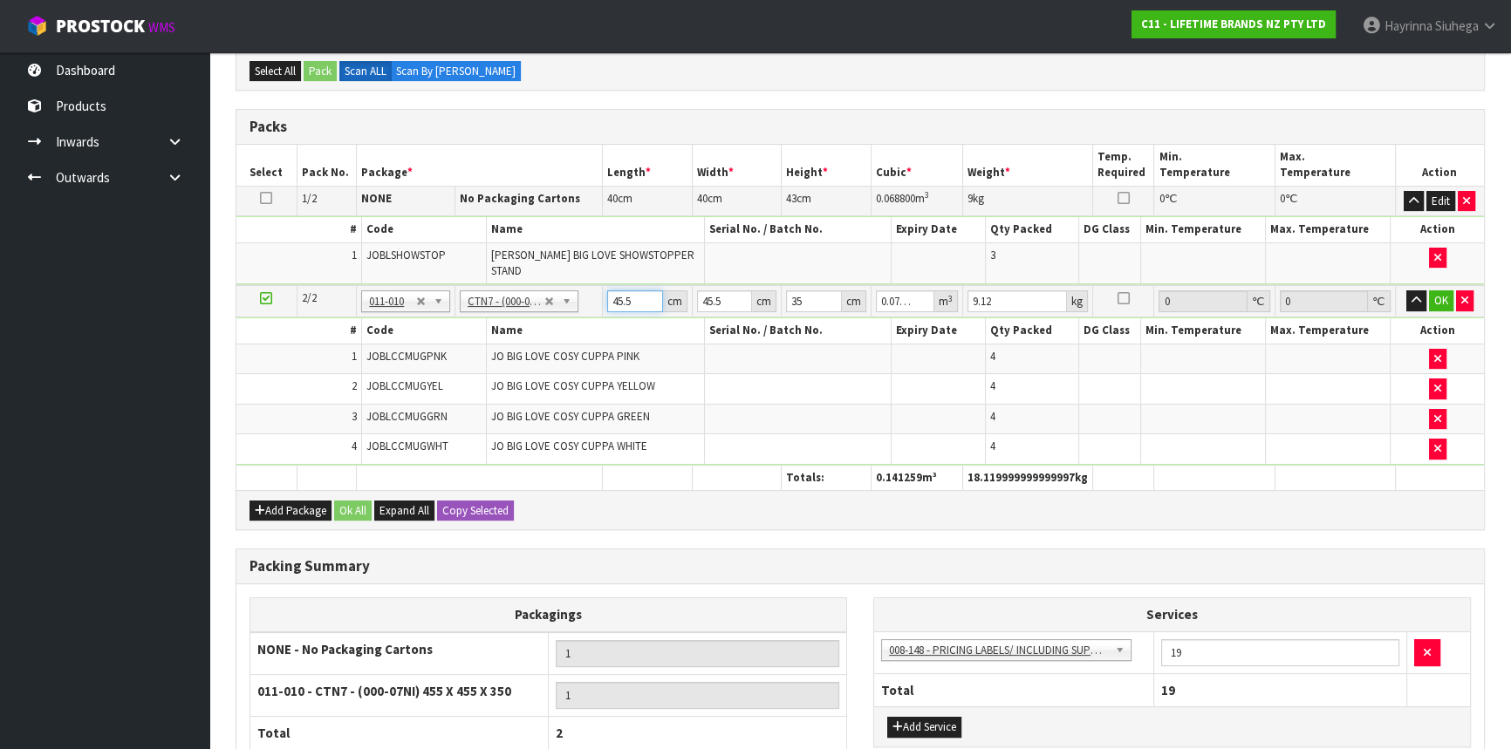
type input "4"
type input "0.00637"
type input "47"
type input "0.074847"
type input "47"
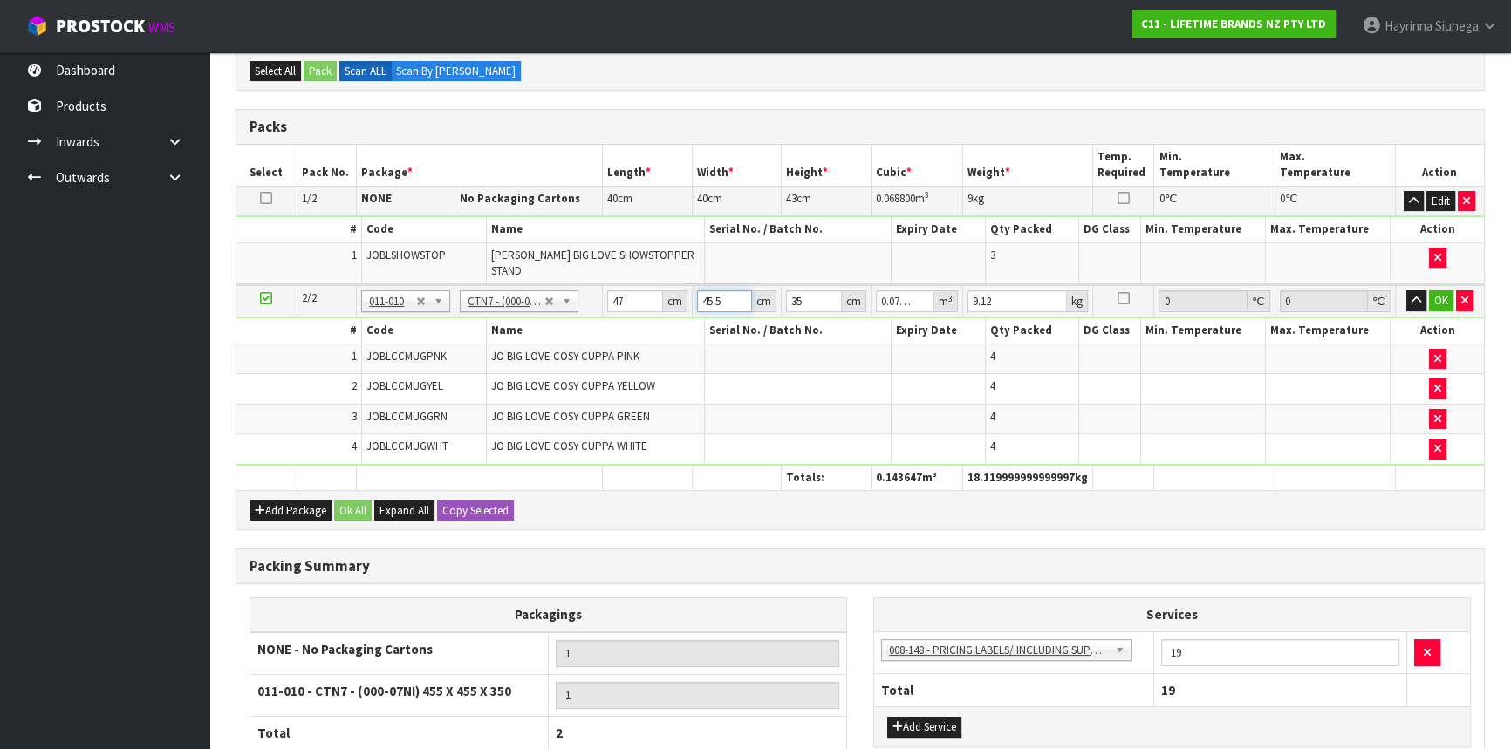
type input "4"
type input "0.00658"
type input "47"
type input "0.077315"
type input "47"
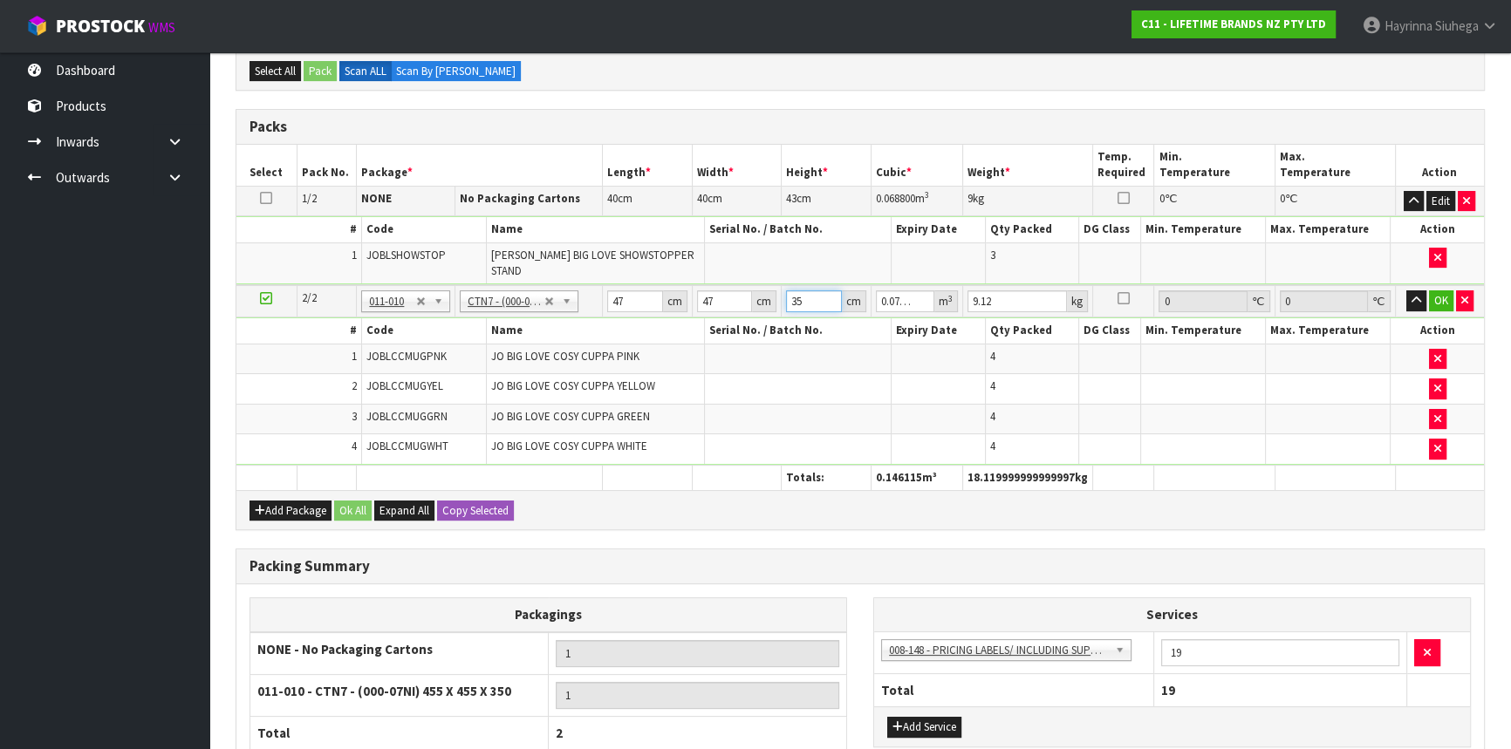
type input "3"
type input "0.006627"
type input "37"
type input "0.081733"
type input "37"
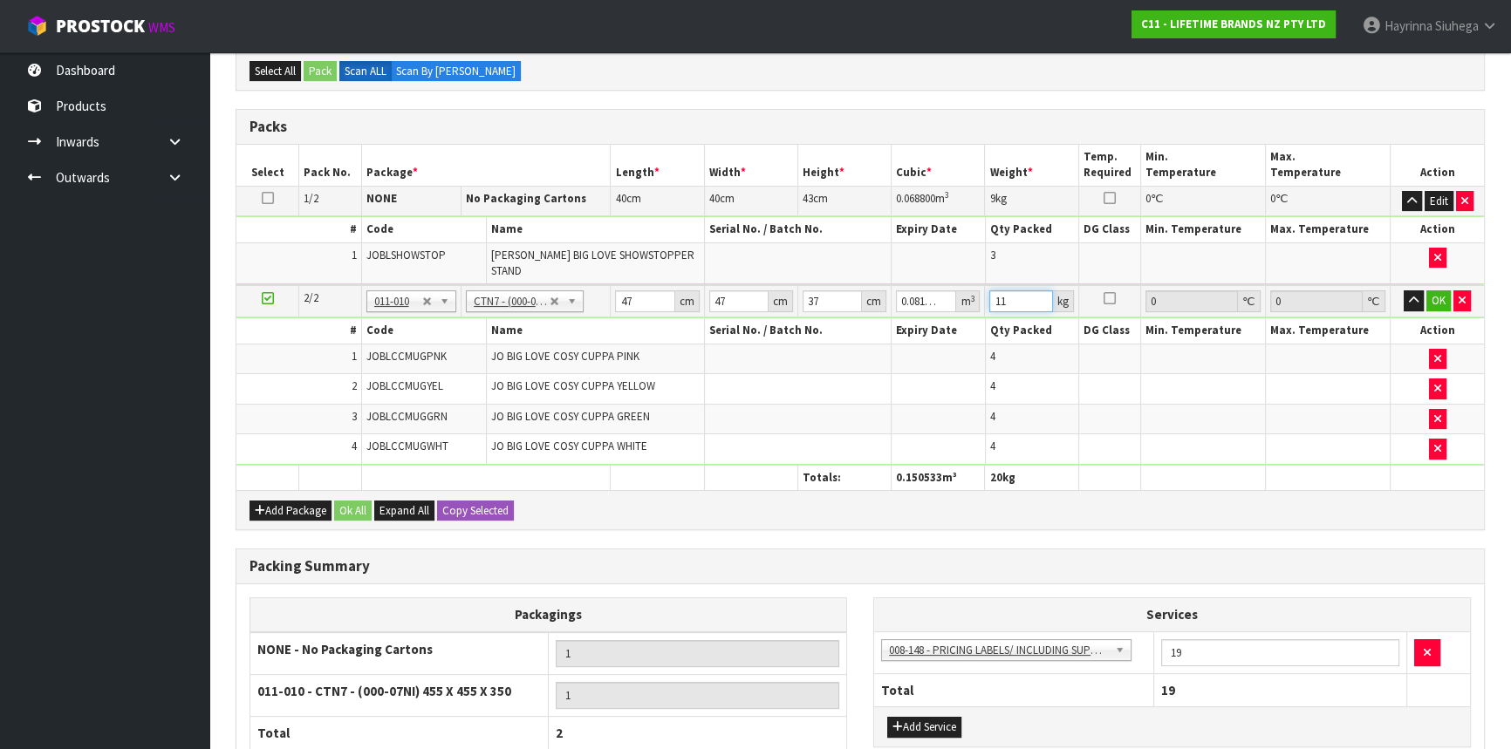
type input "11"
click button "OK" at bounding box center [1439, 301] width 24 height 21
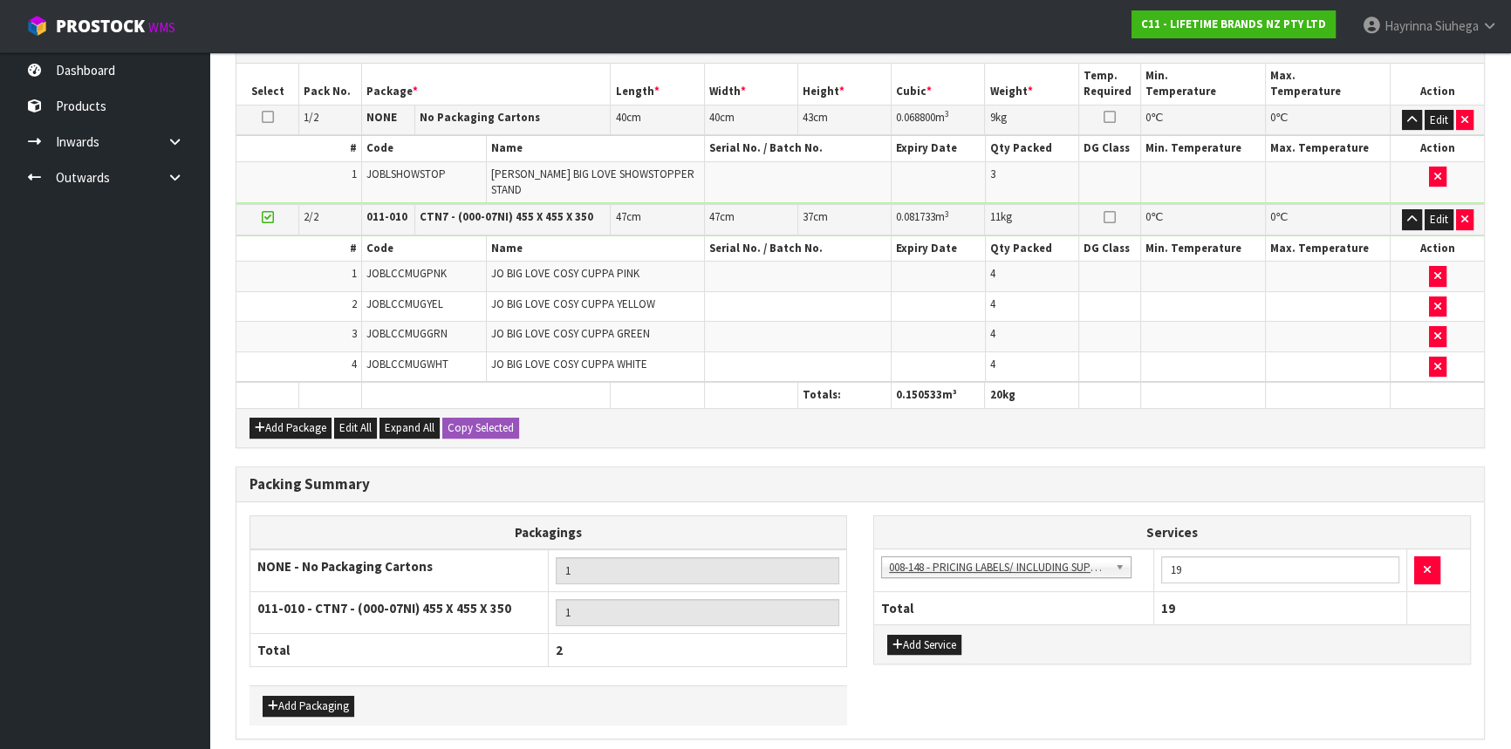
scroll to position [488, 0]
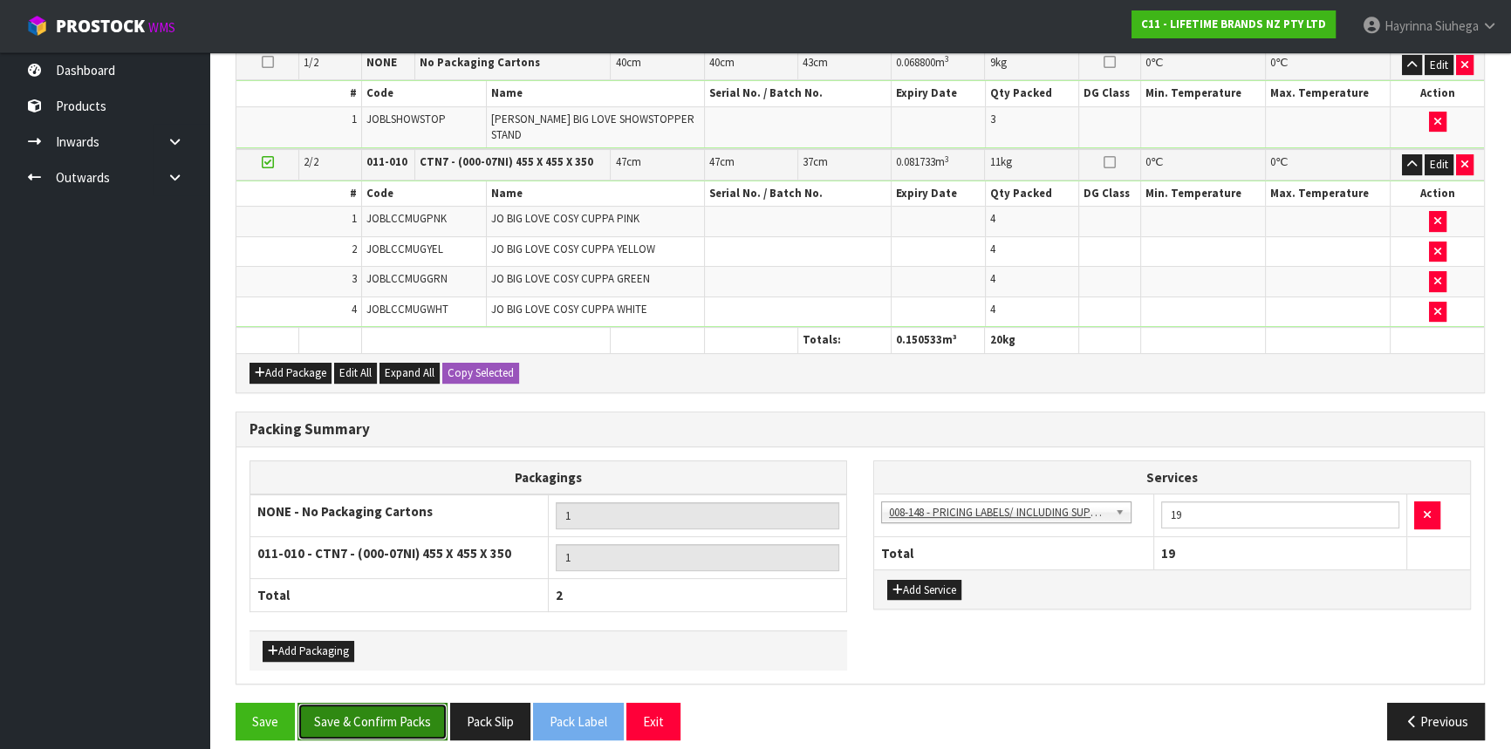
click at [412, 708] on button "Save & Confirm Packs" at bounding box center [373, 722] width 150 height 38
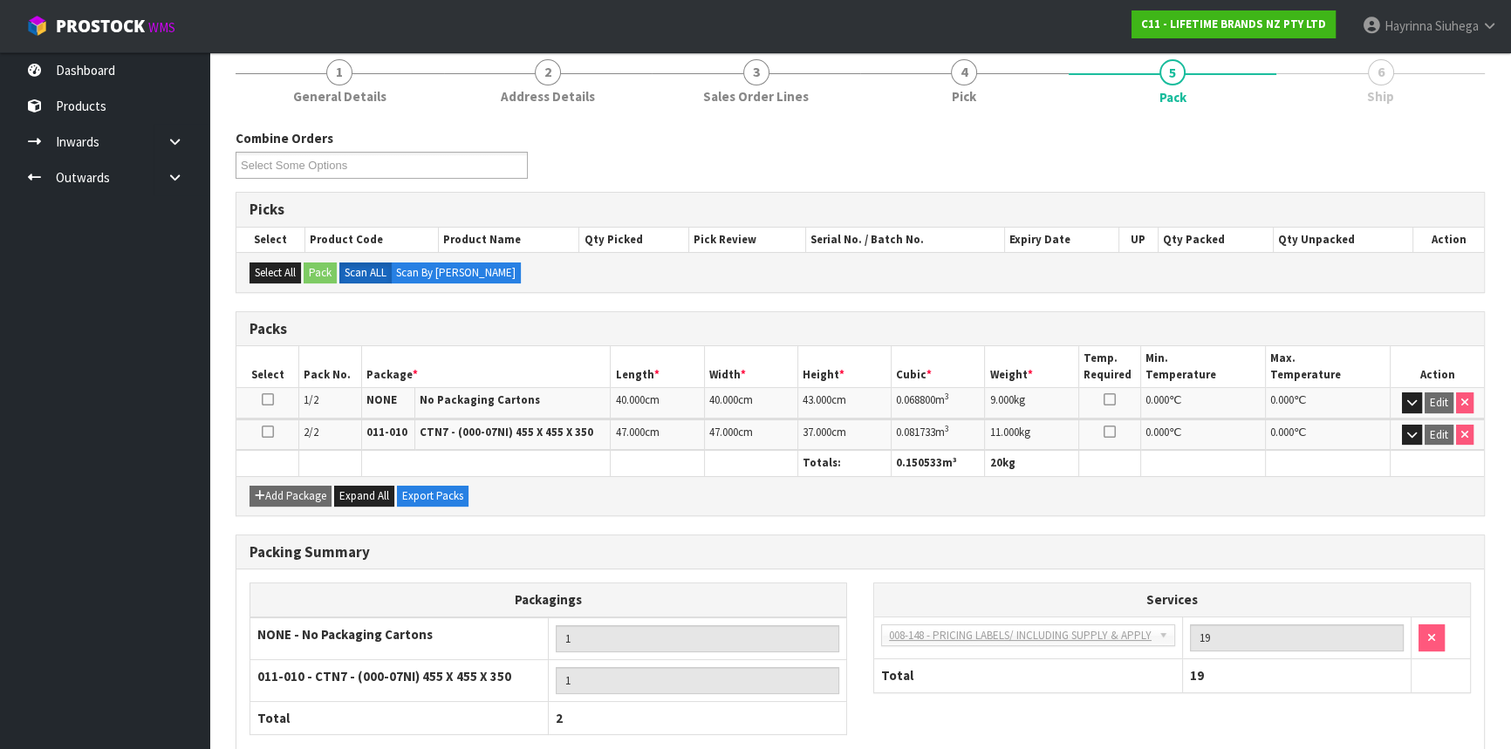
scroll to position [310, 0]
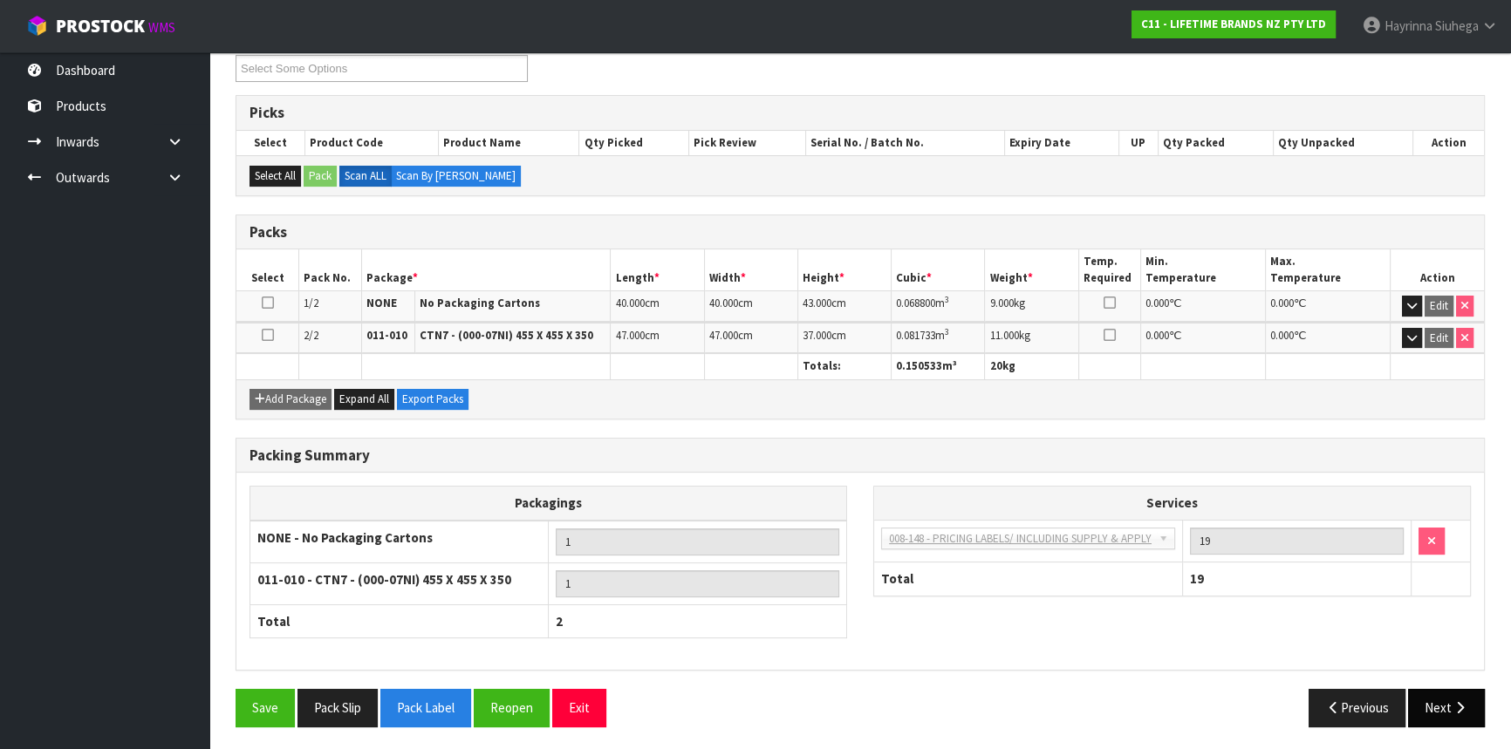
click at [1464, 696] on button "Next" at bounding box center [1446, 708] width 77 height 38
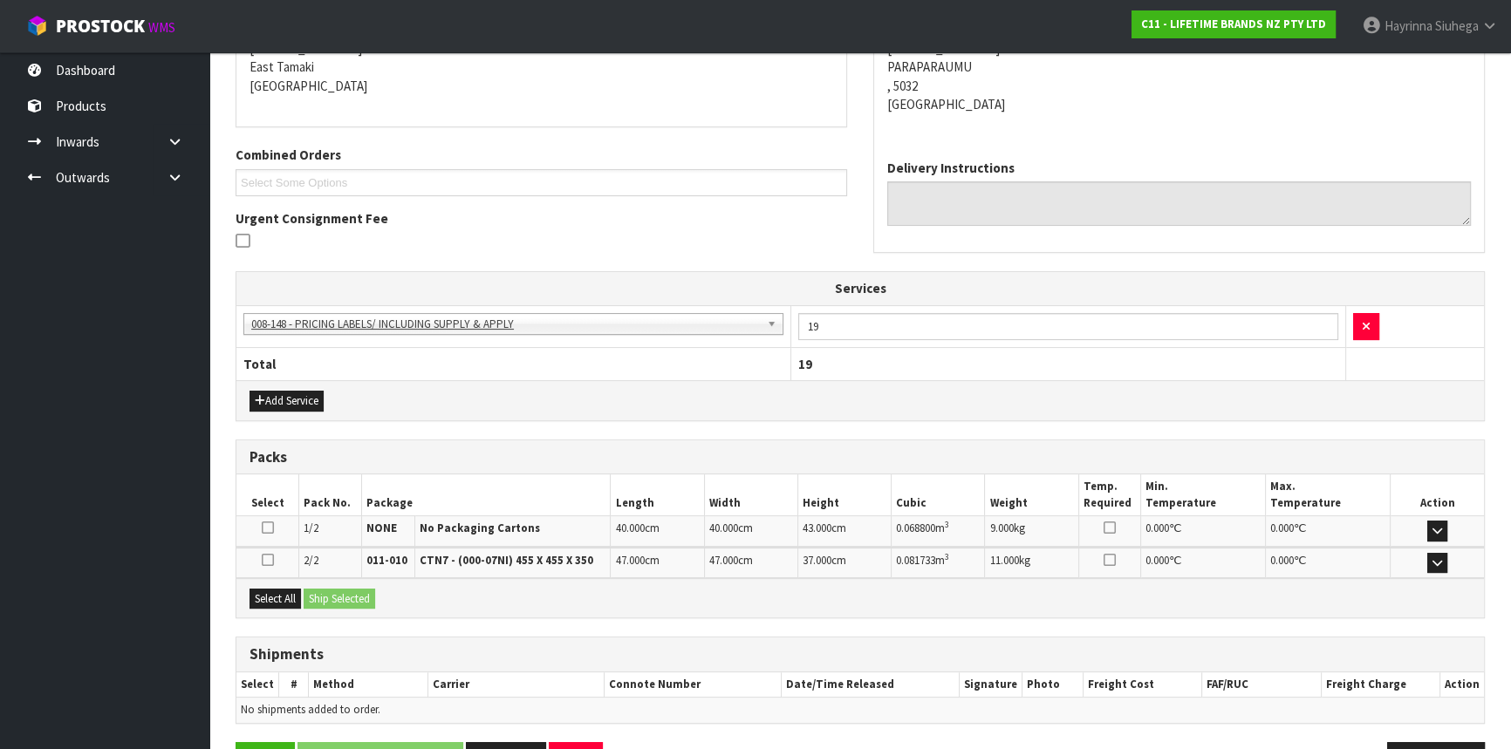
scroll to position [422, 0]
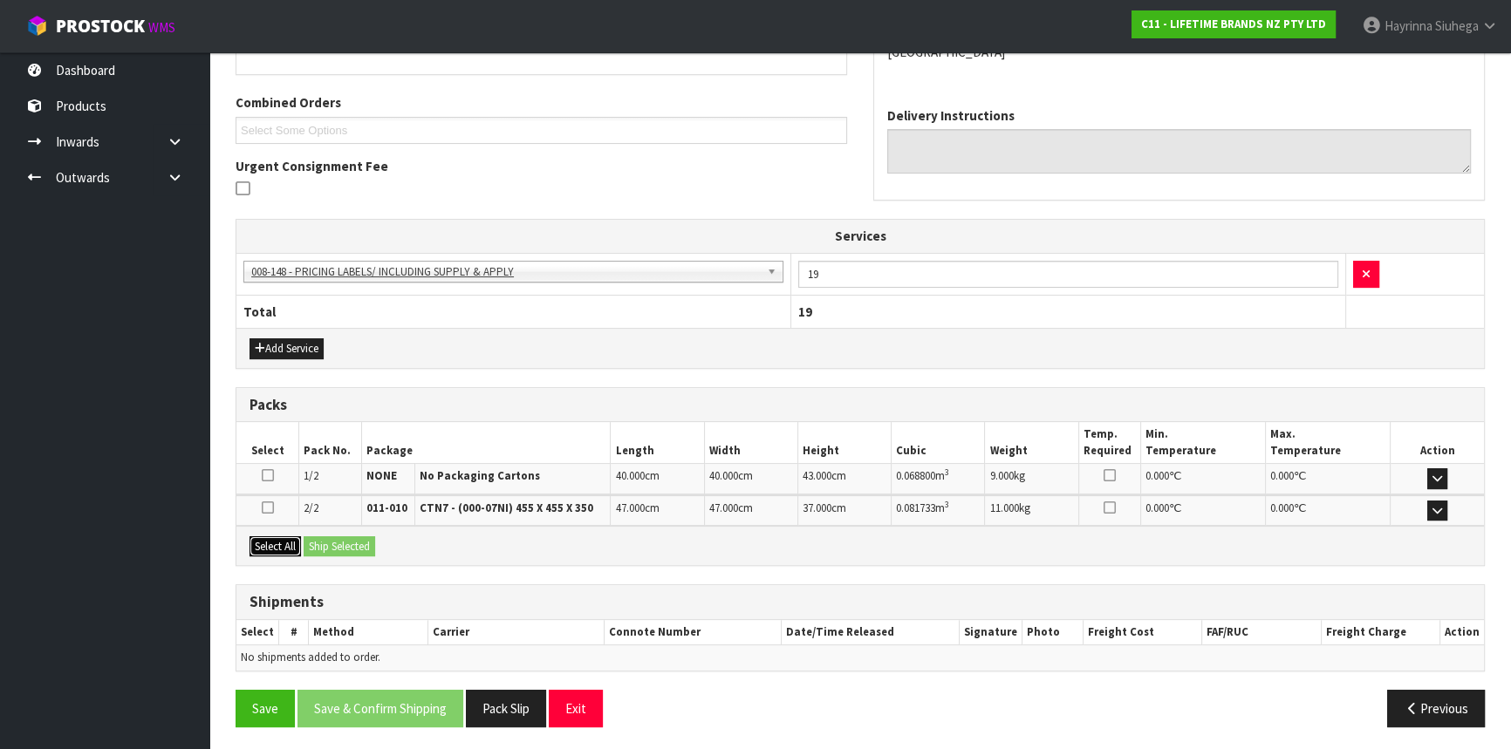
drag, startPoint x: 285, startPoint y: 543, endPoint x: 331, endPoint y: 545, distance: 45.4
click at [291, 543] on button "Select All" at bounding box center [275, 547] width 51 height 21
click at [331, 545] on button "Ship Selected" at bounding box center [340, 547] width 72 height 21
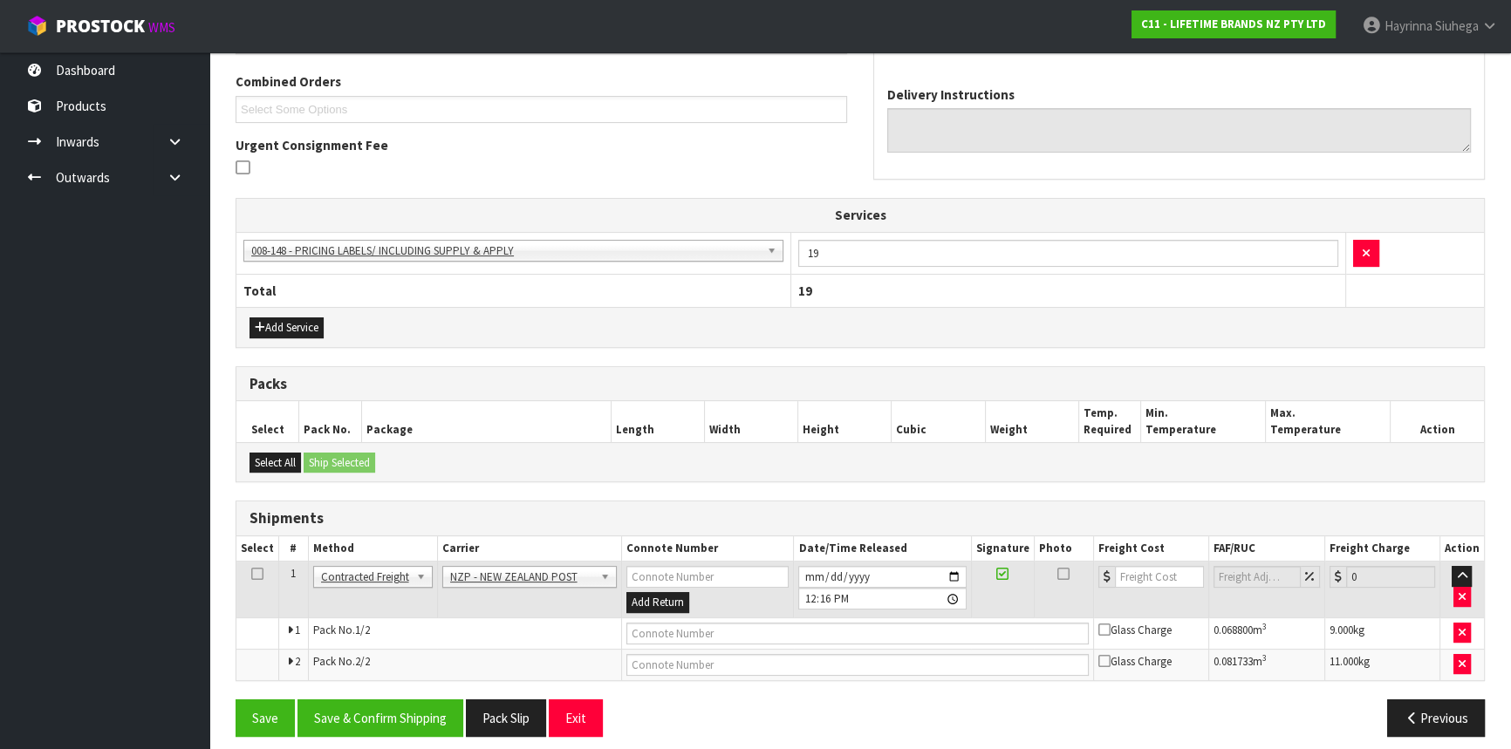
scroll to position [454, 0]
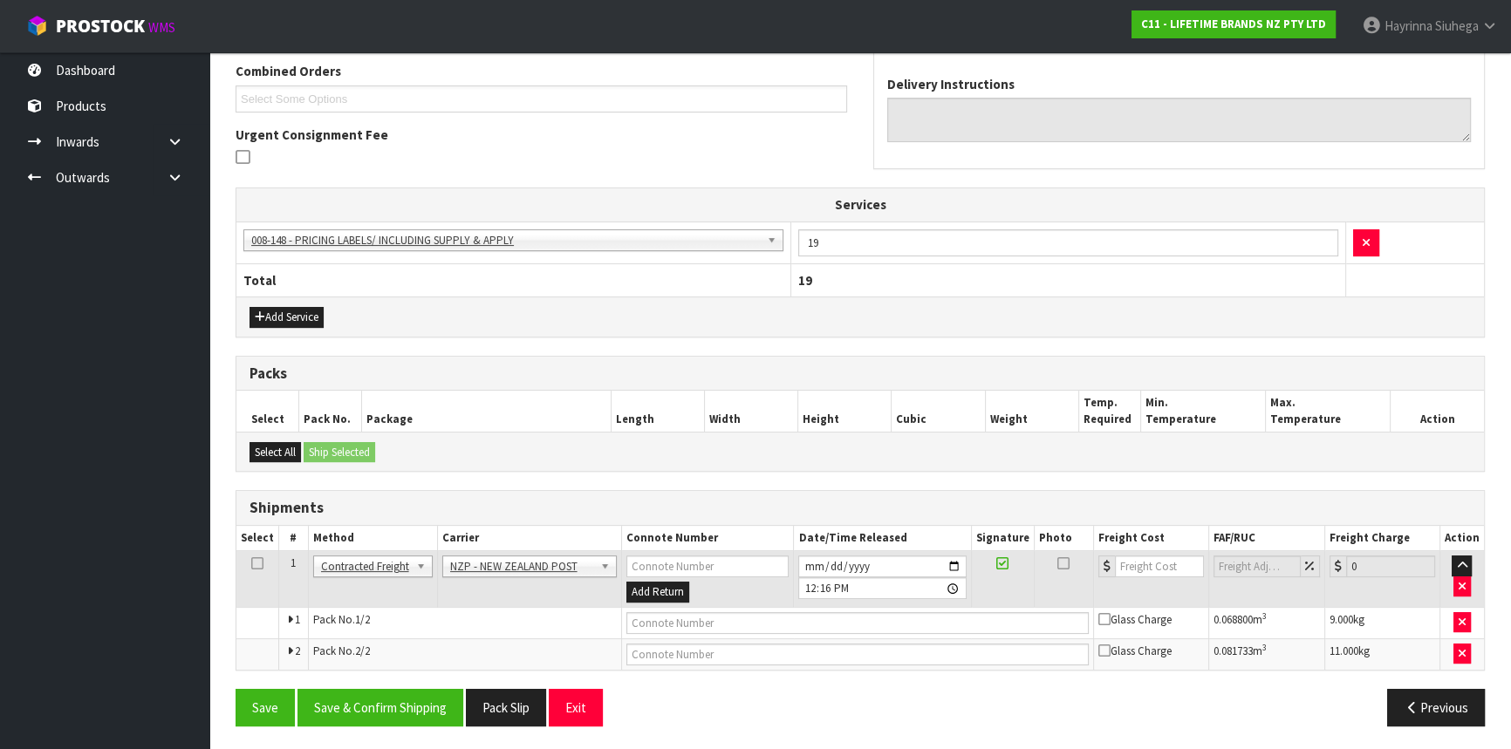
click at [439, 724] on div "Save Save & Confirm Shipping Pack Slip Exit Previous" at bounding box center [860, 714] width 1276 height 51
click at [441, 710] on button "Save & Confirm Shipping" at bounding box center [381, 708] width 166 height 38
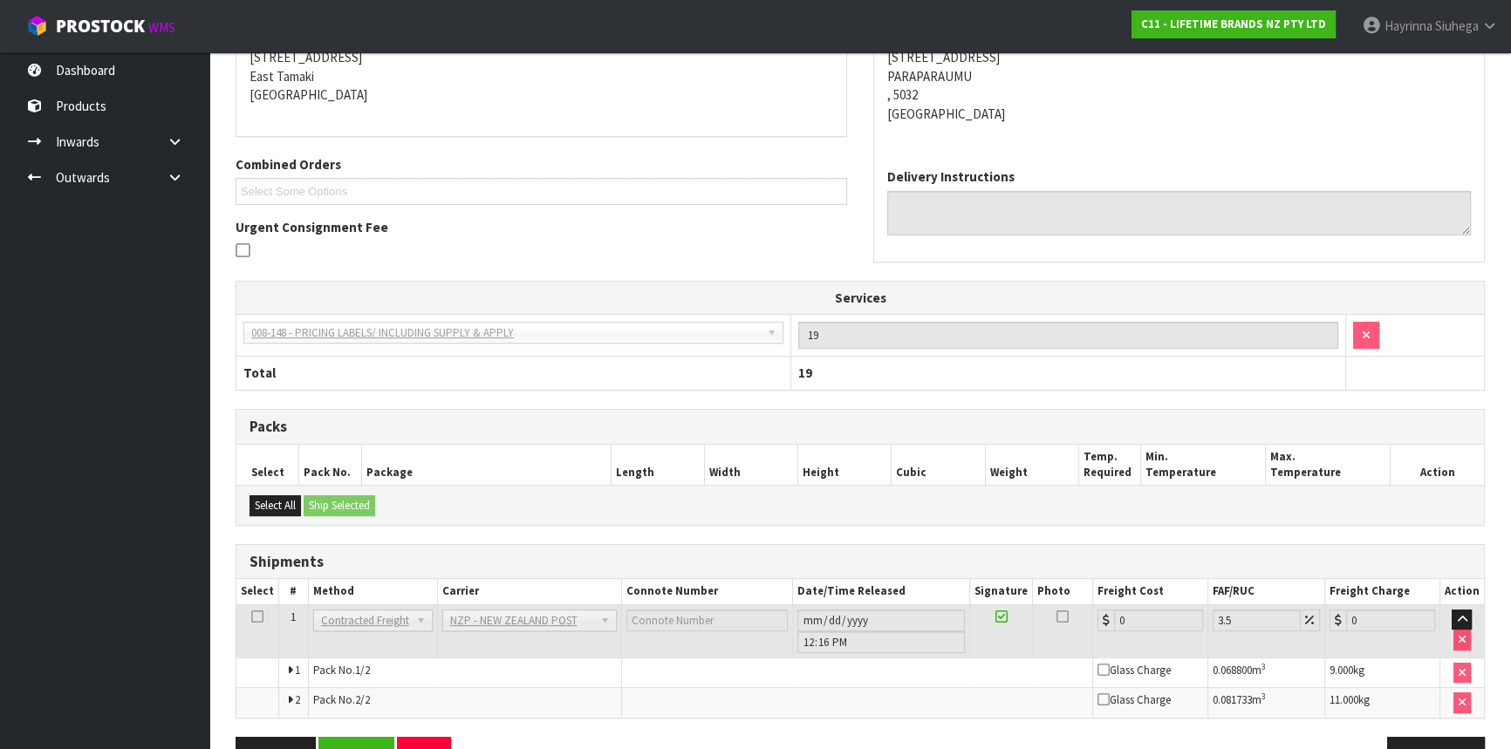
scroll to position [428, 0]
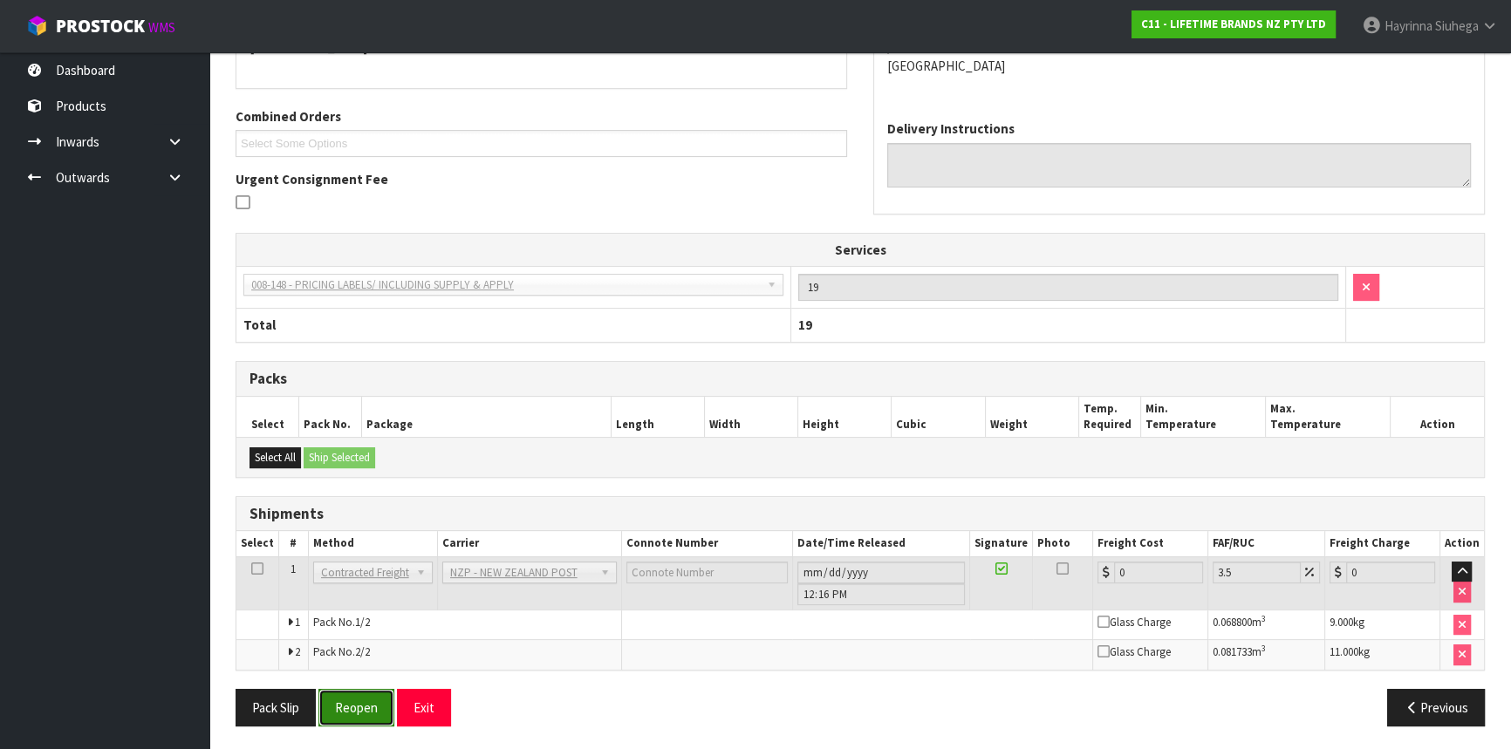
click at [371, 700] on button "Reopen" at bounding box center [356, 708] width 76 height 38
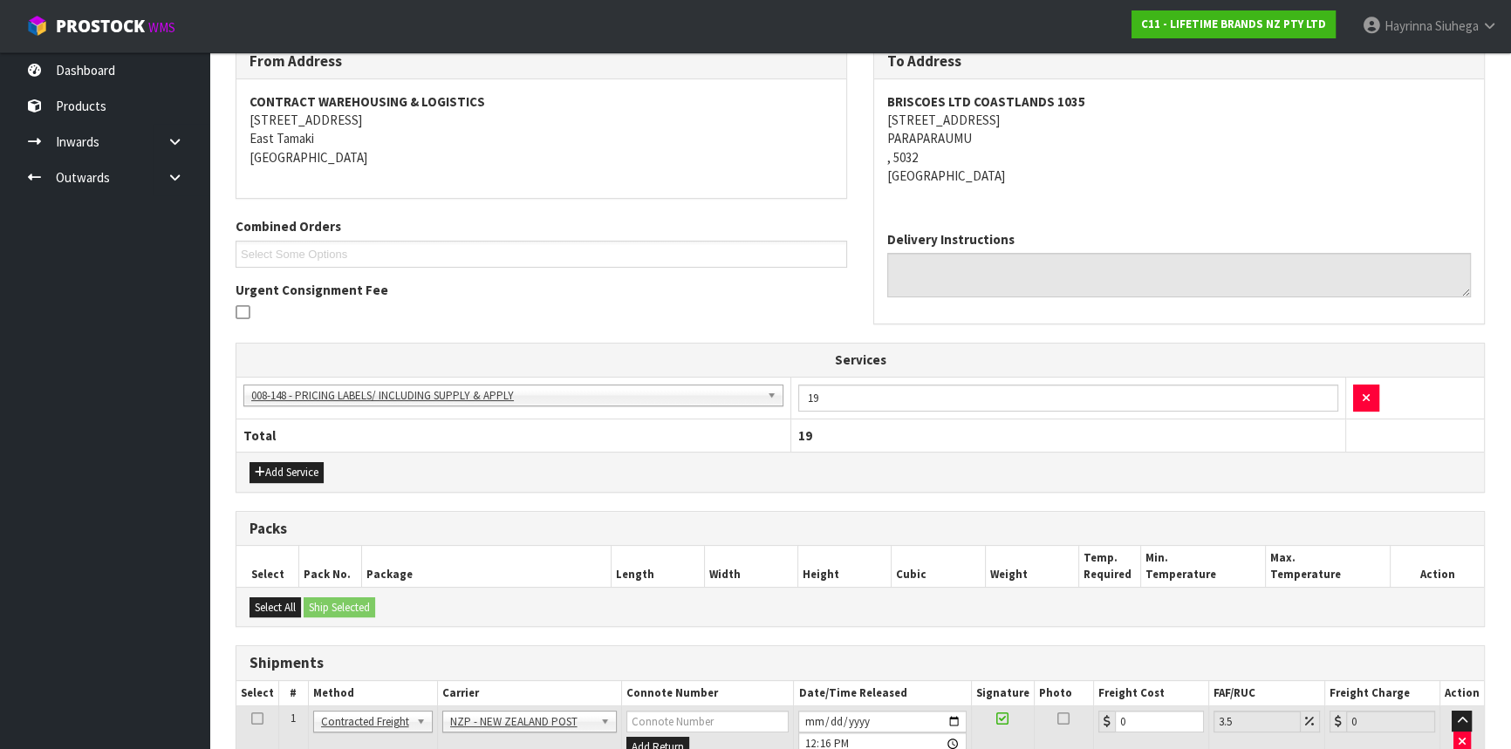
scroll to position [469, 0]
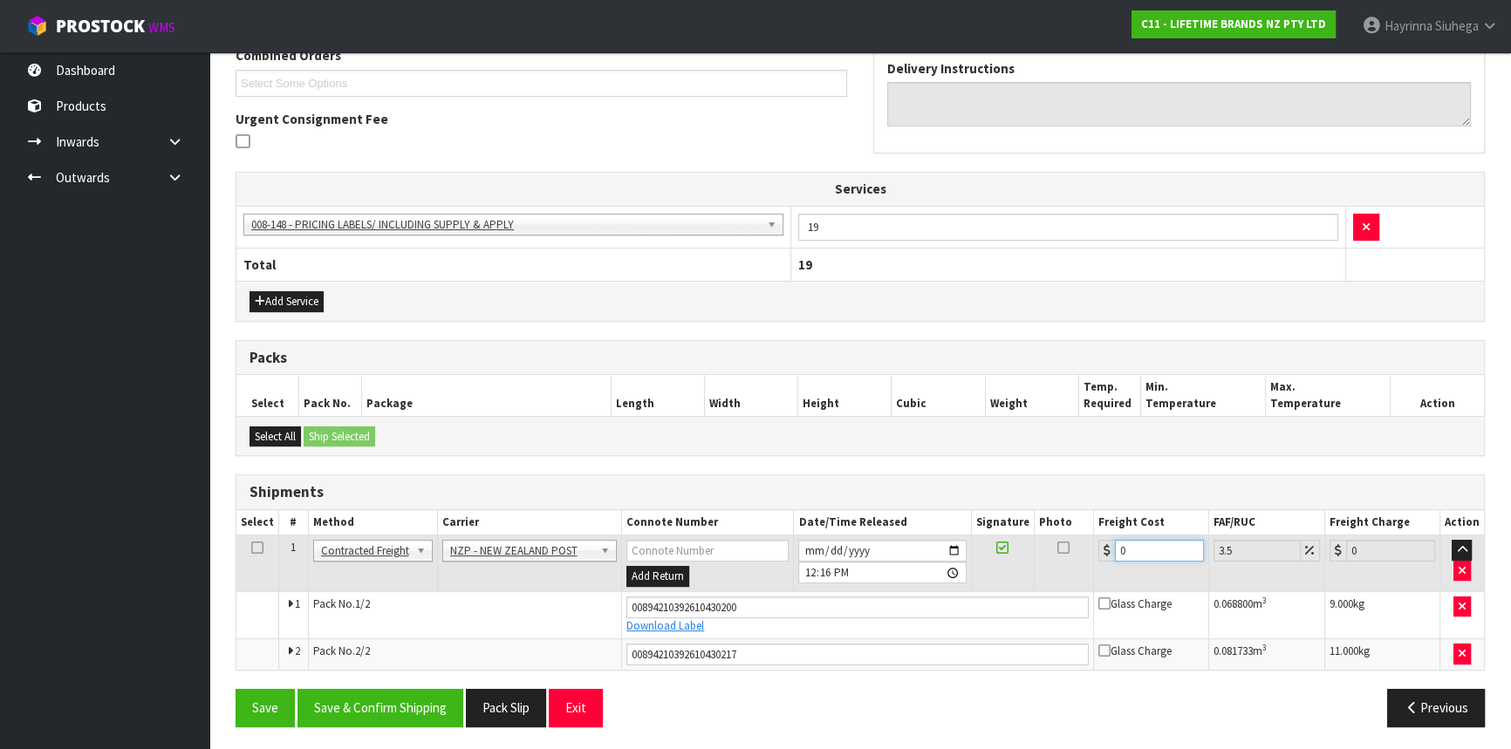
drag, startPoint x: 1152, startPoint y: 541, endPoint x: 1019, endPoint y: 541, distance: 132.6
click at [1019, 541] on tr "1 Client Local Pickup Customer Local Pickup Company Freight Contracted Freight …" at bounding box center [860, 564] width 1248 height 57
type input "2"
type input "2.07"
type input "25"
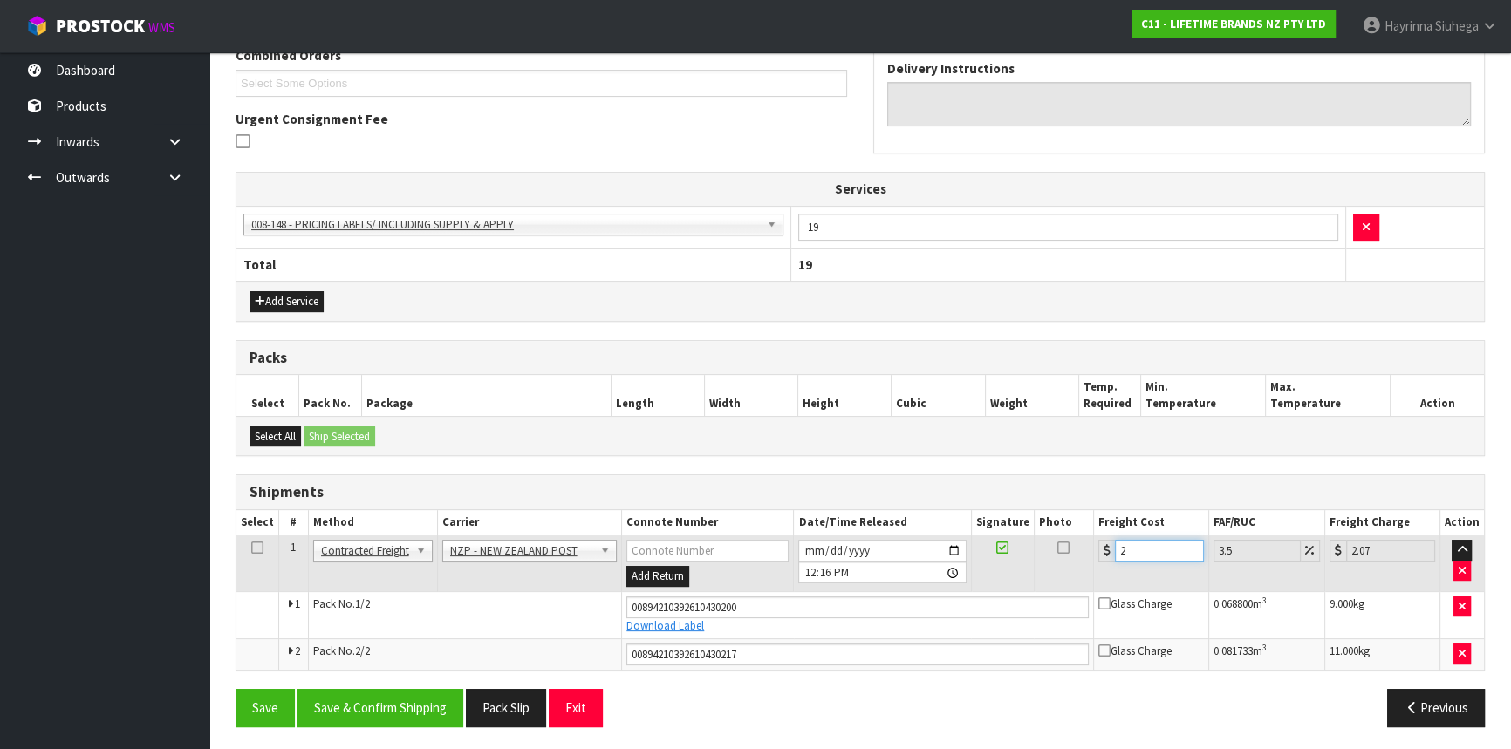
type input "25.87"
type input "25.8"
type input "26.7"
type input "25.84"
type input "26.74"
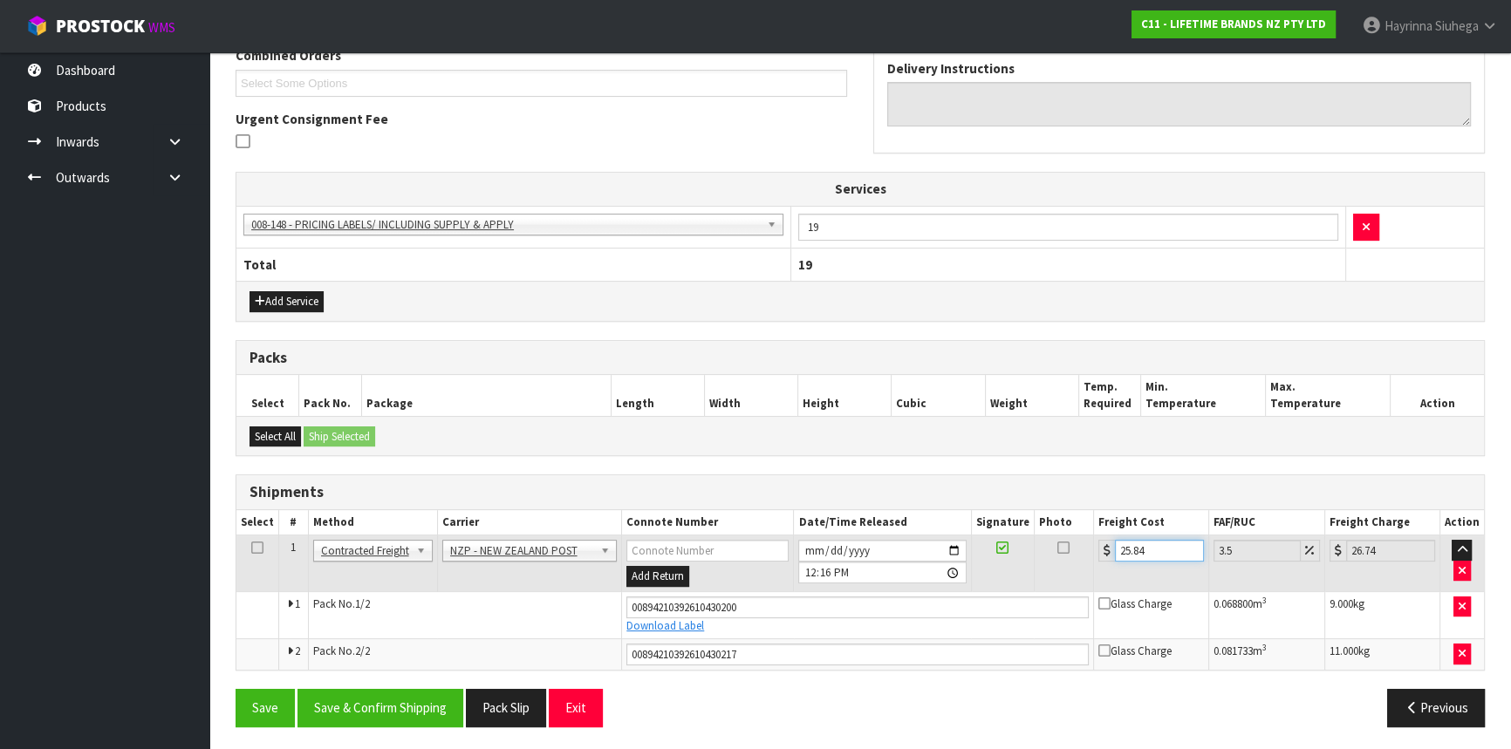
type input "25.84"
click at [236, 689] on button "Save" at bounding box center [265, 708] width 59 height 38
click at [357, 697] on button "Save & Confirm Shipping" at bounding box center [381, 708] width 166 height 38
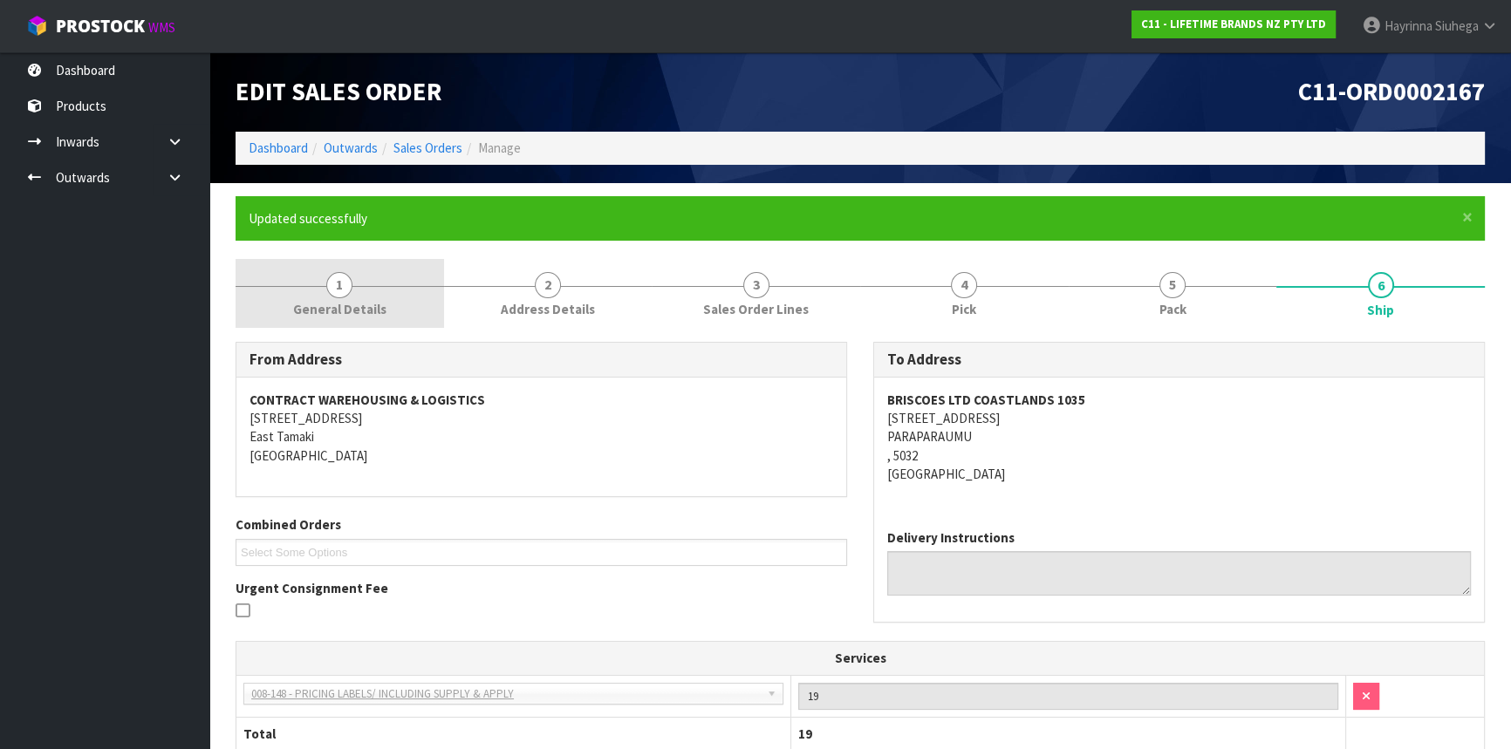
scroll to position [0, 0]
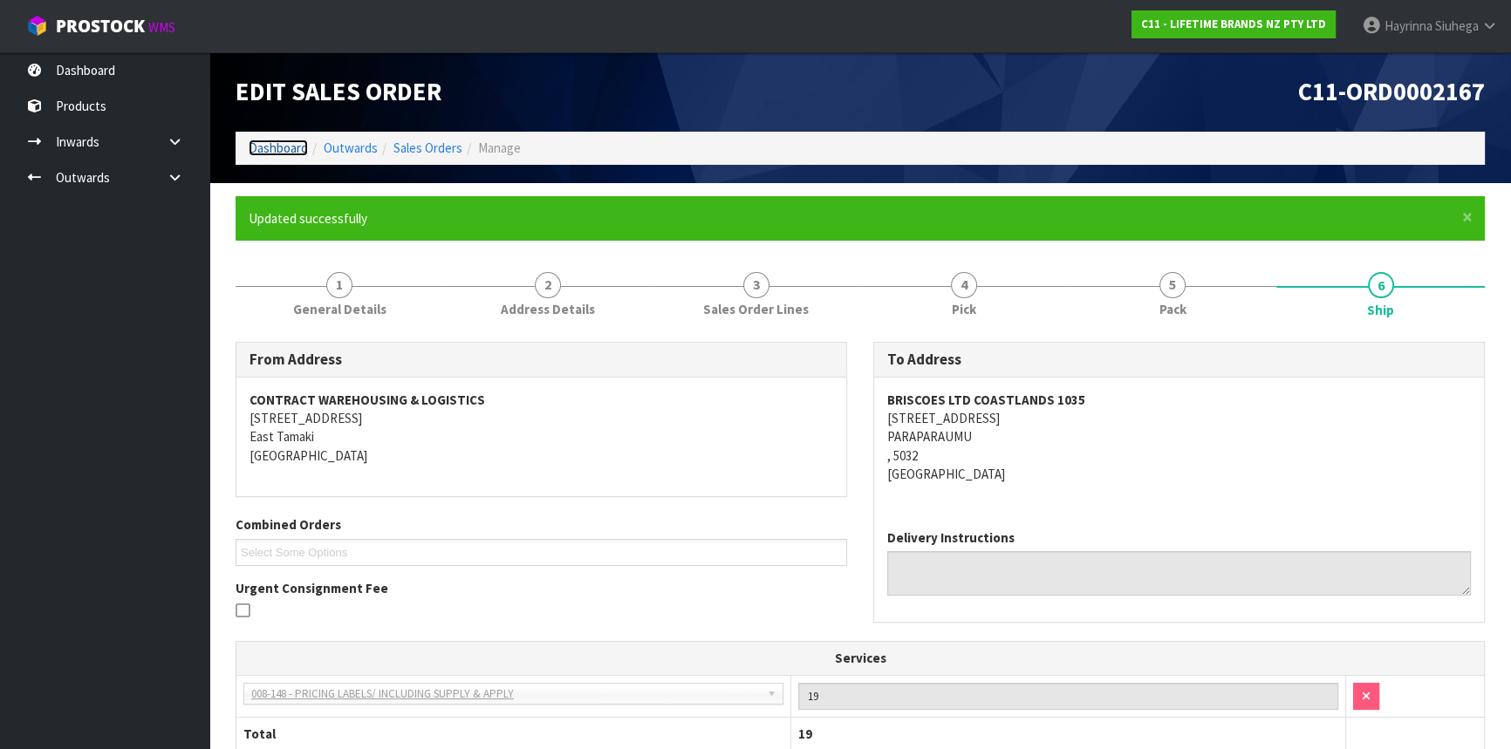
click at [273, 147] on link "Dashboard" at bounding box center [278, 148] width 59 height 17
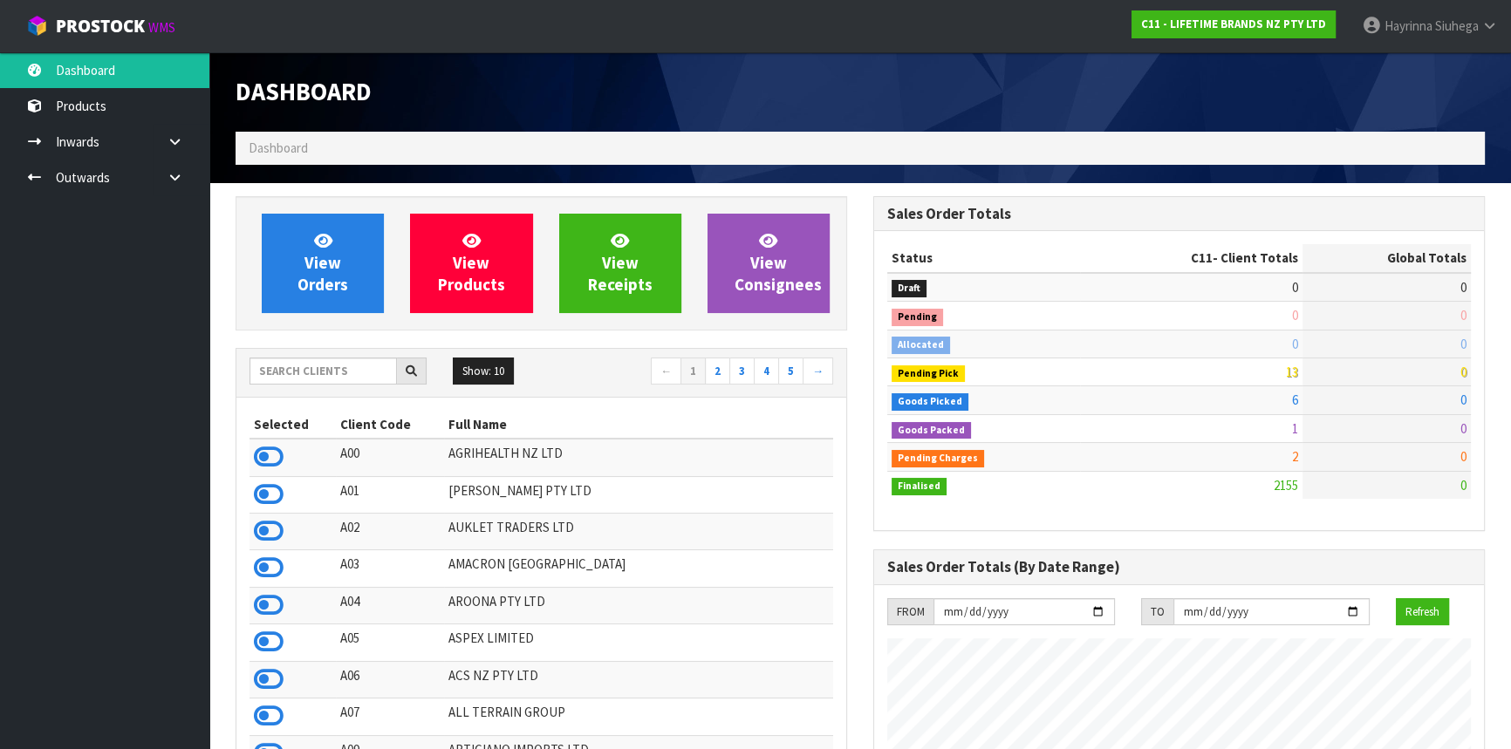
scroll to position [1319, 637]
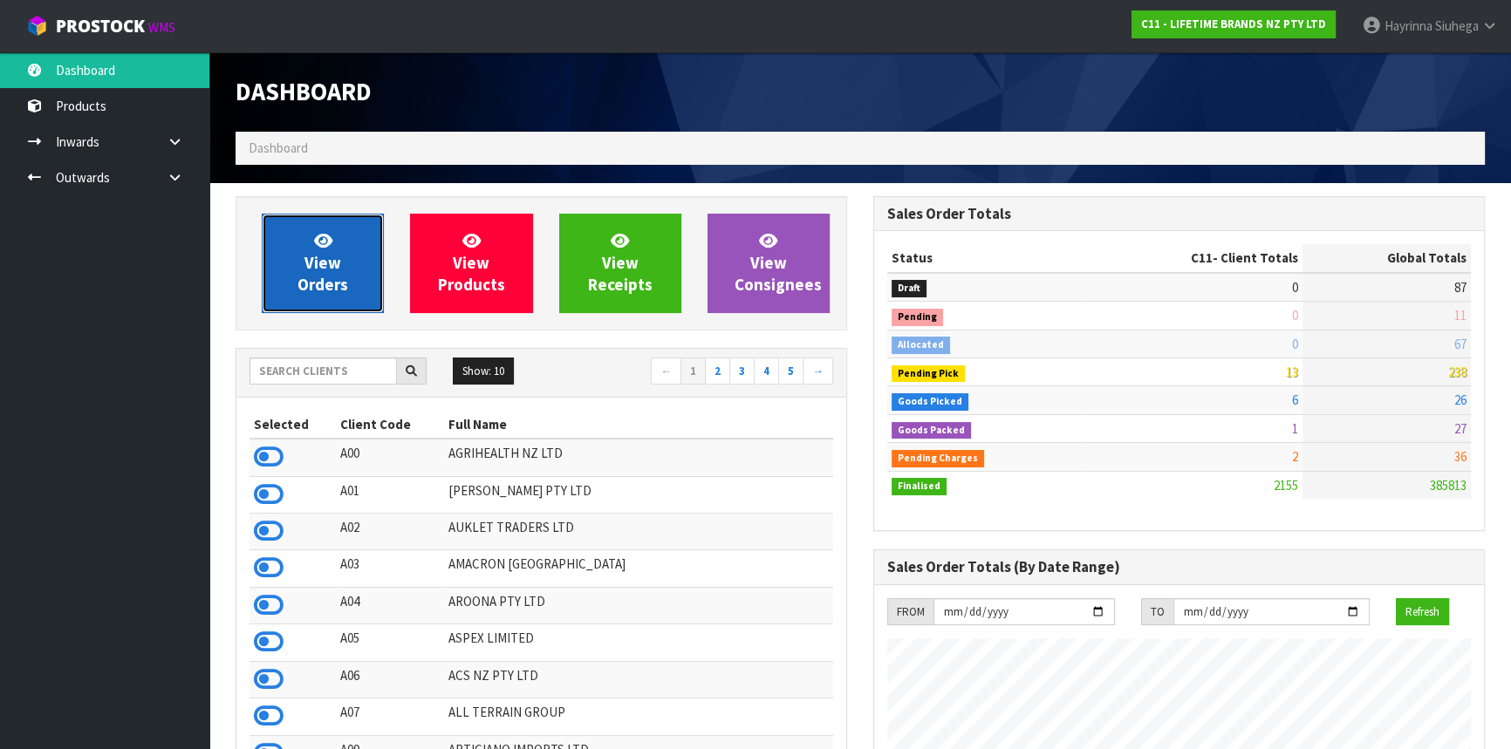
click at [343, 248] on link "View Orders" at bounding box center [323, 263] width 122 height 99
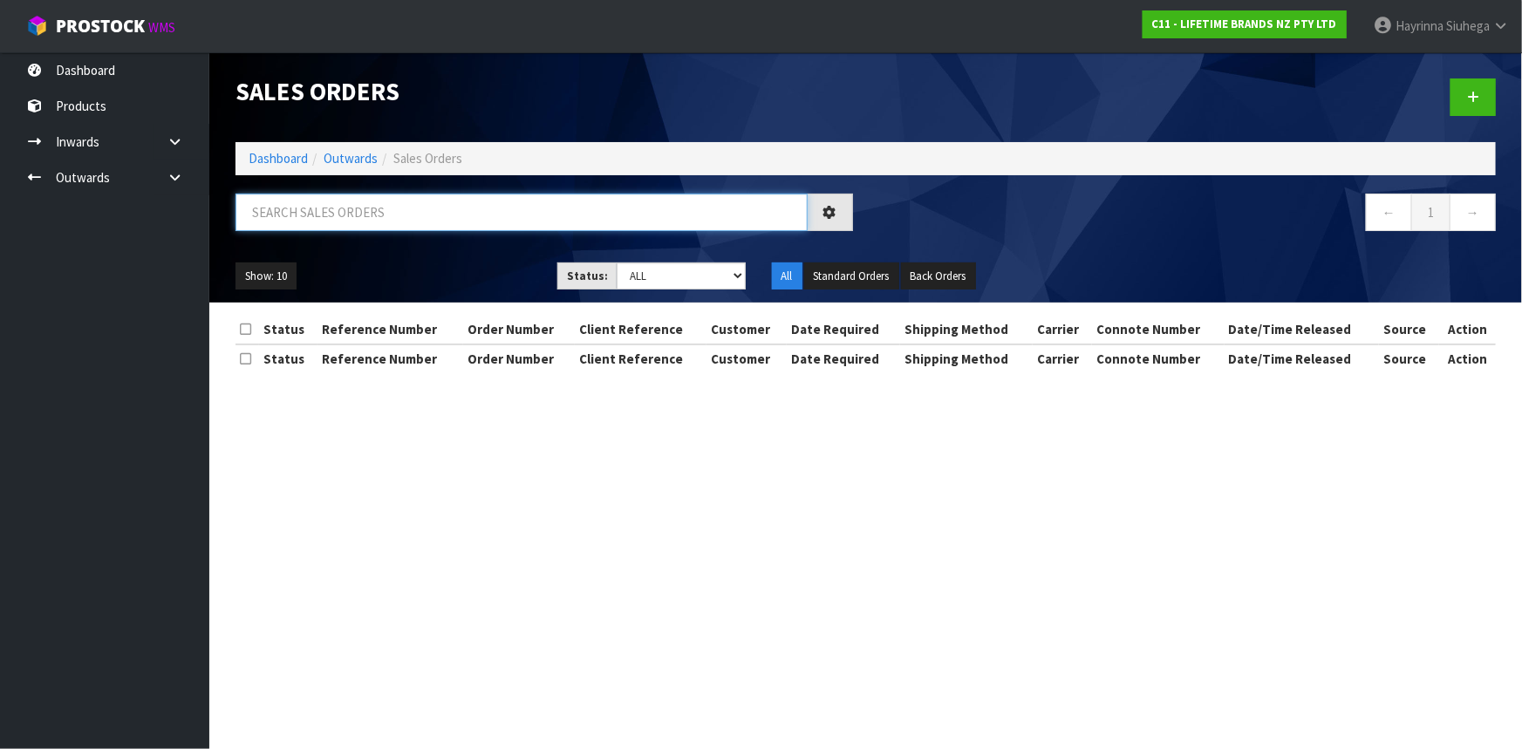
click at [374, 219] on input "text" at bounding box center [522, 213] width 572 height 38
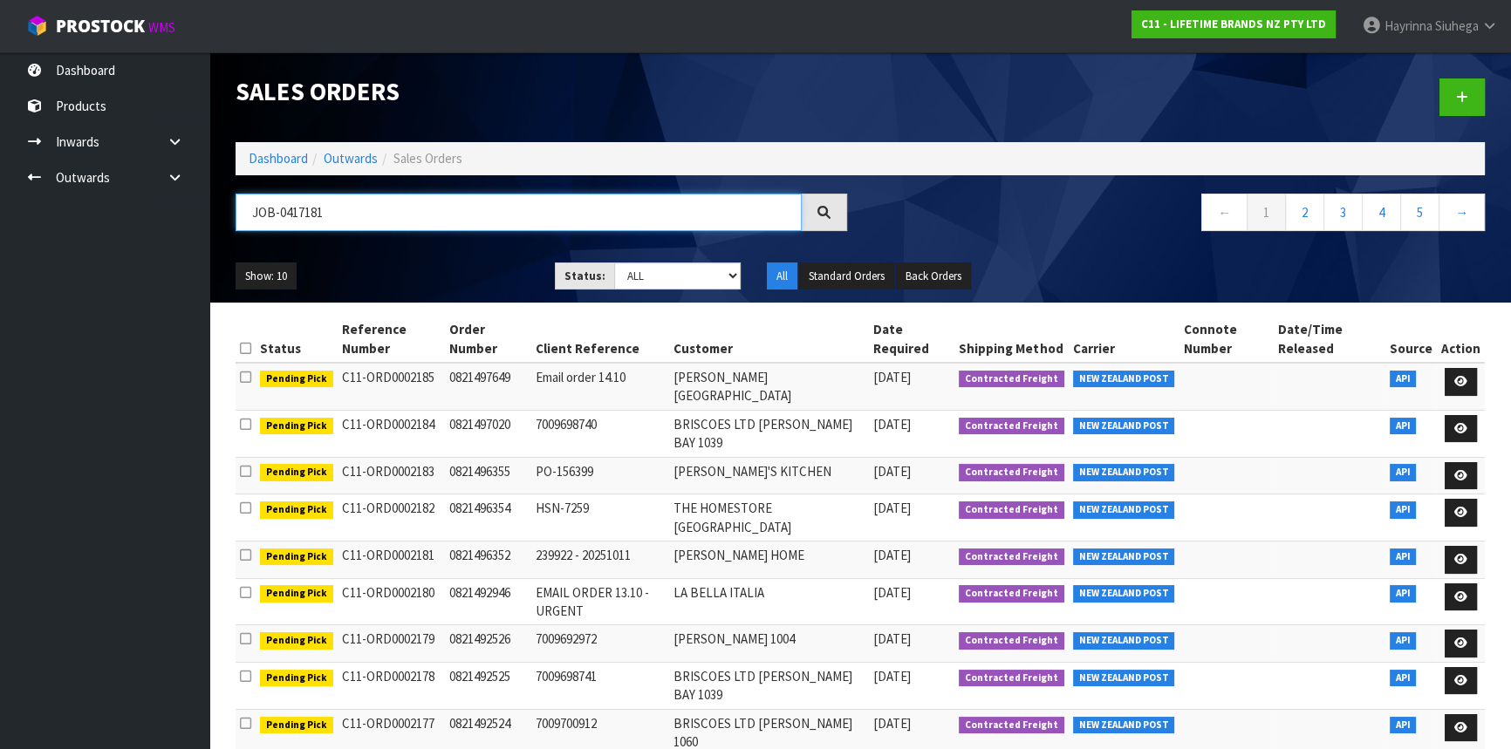
type input "JOB-0417181"
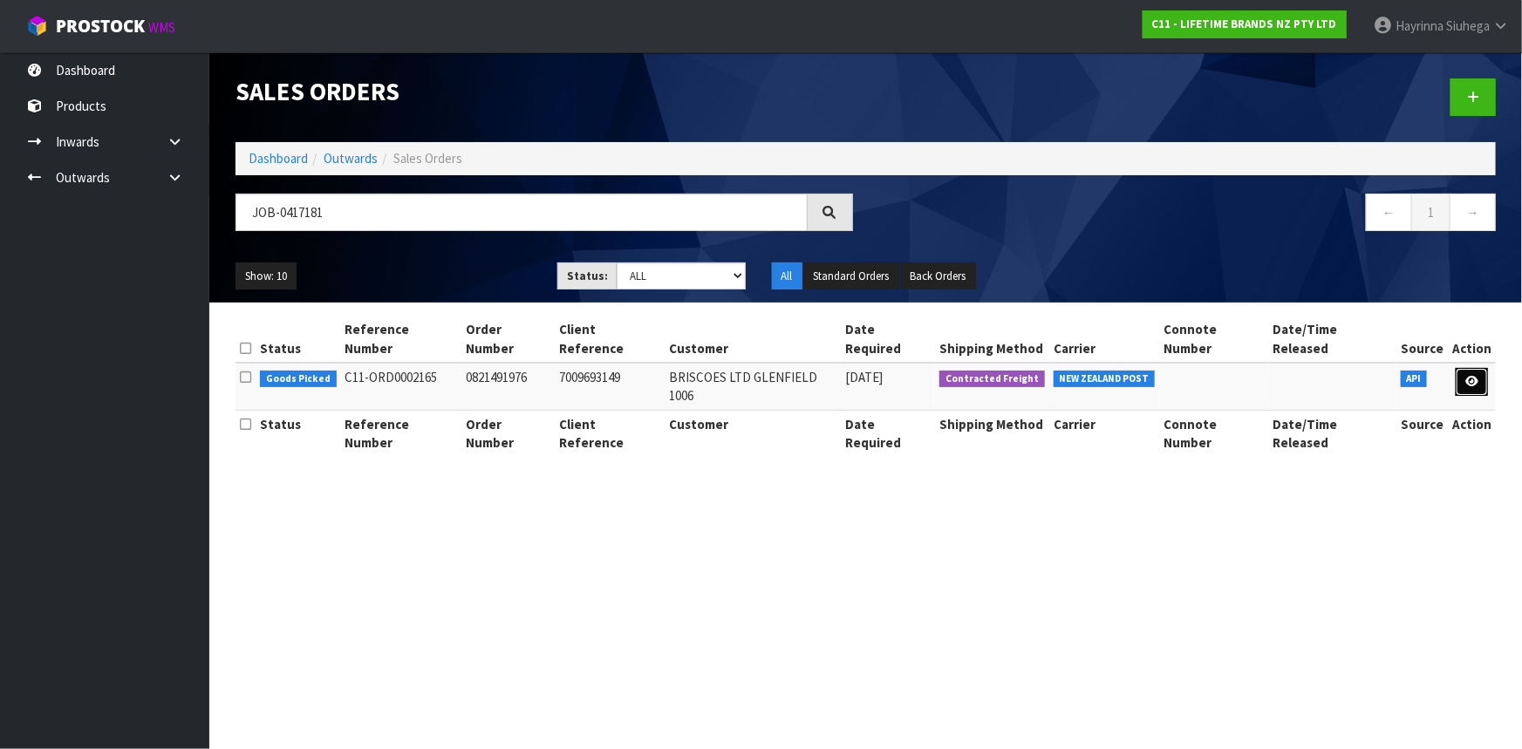
click at [1462, 368] on link at bounding box center [1472, 382] width 32 height 28
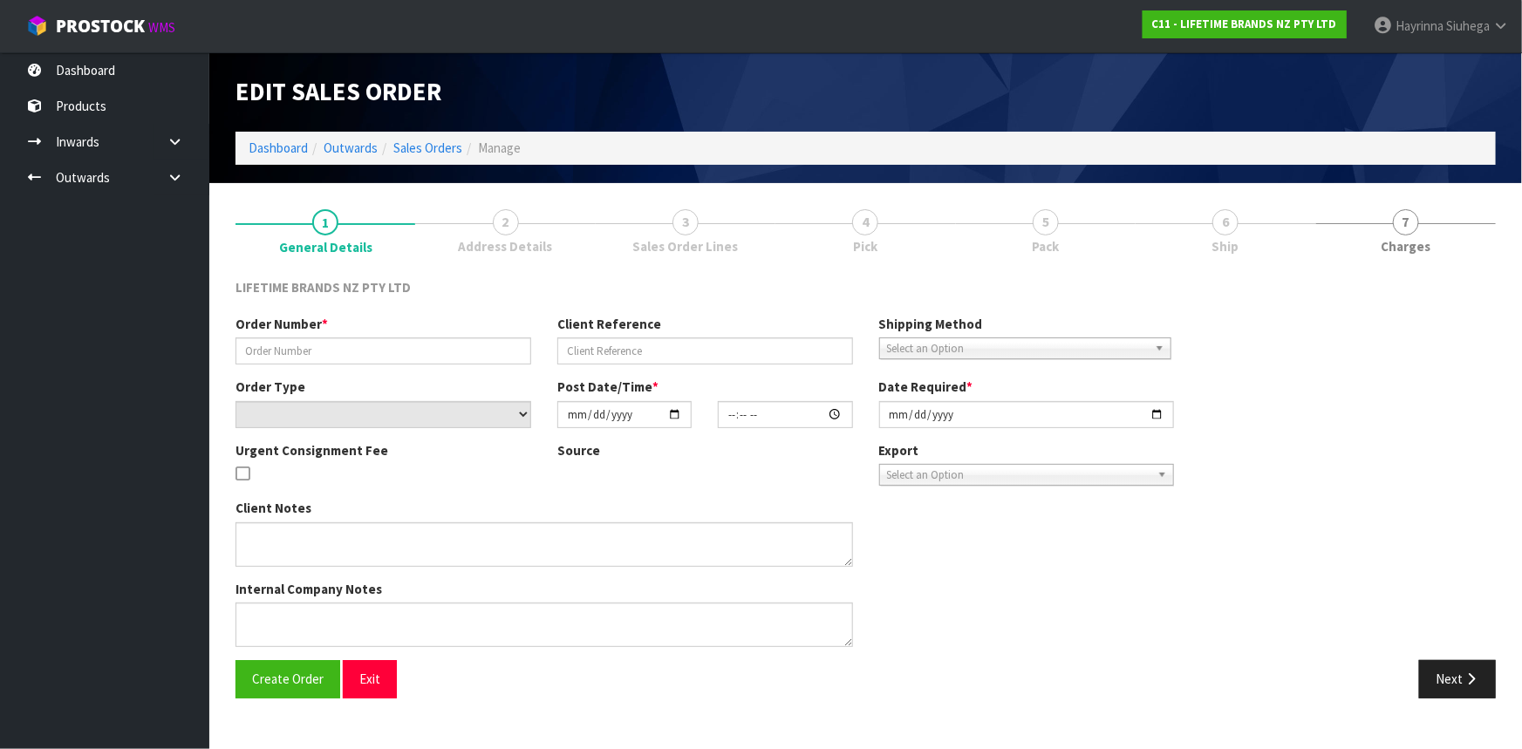
type input "0821491976"
type input "7009693149"
select select "number:0"
type input "2025-10-13"
type input "10:29:50.000"
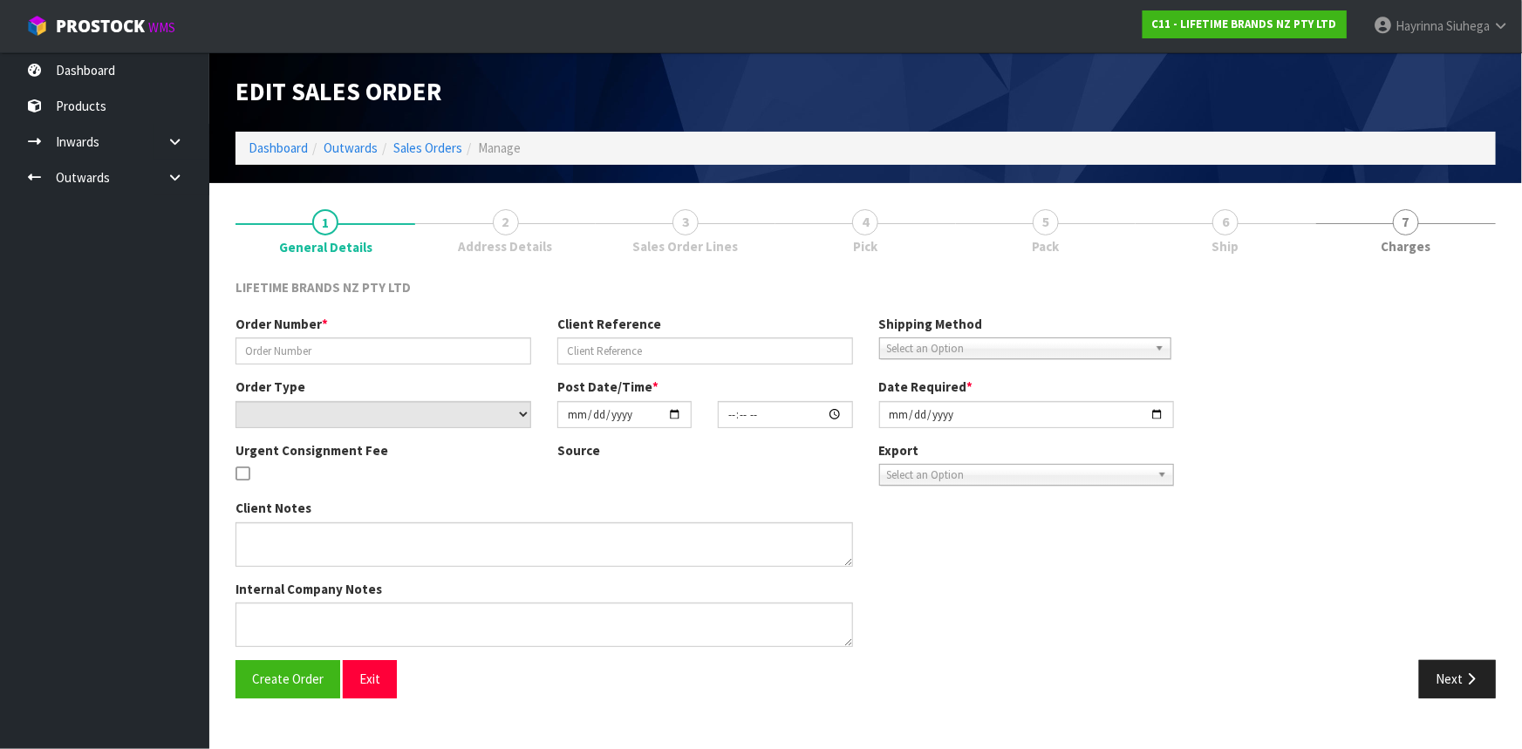
type input "2025-10-13"
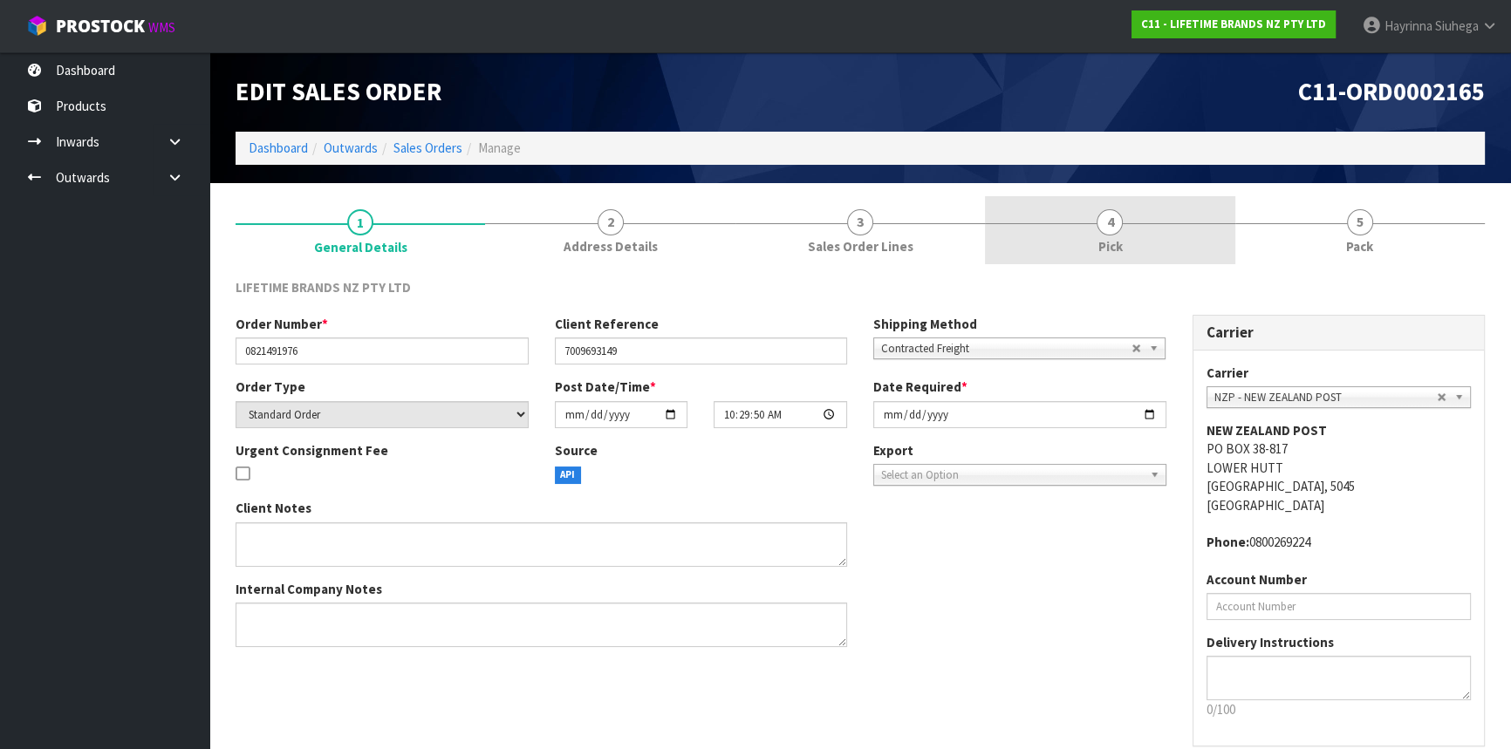
drag, startPoint x: 1160, startPoint y: 247, endPoint x: 1213, endPoint y: 236, distance: 54.2
click at [1160, 247] on link "4 Pick" at bounding box center [1110, 230] width 250 height 69
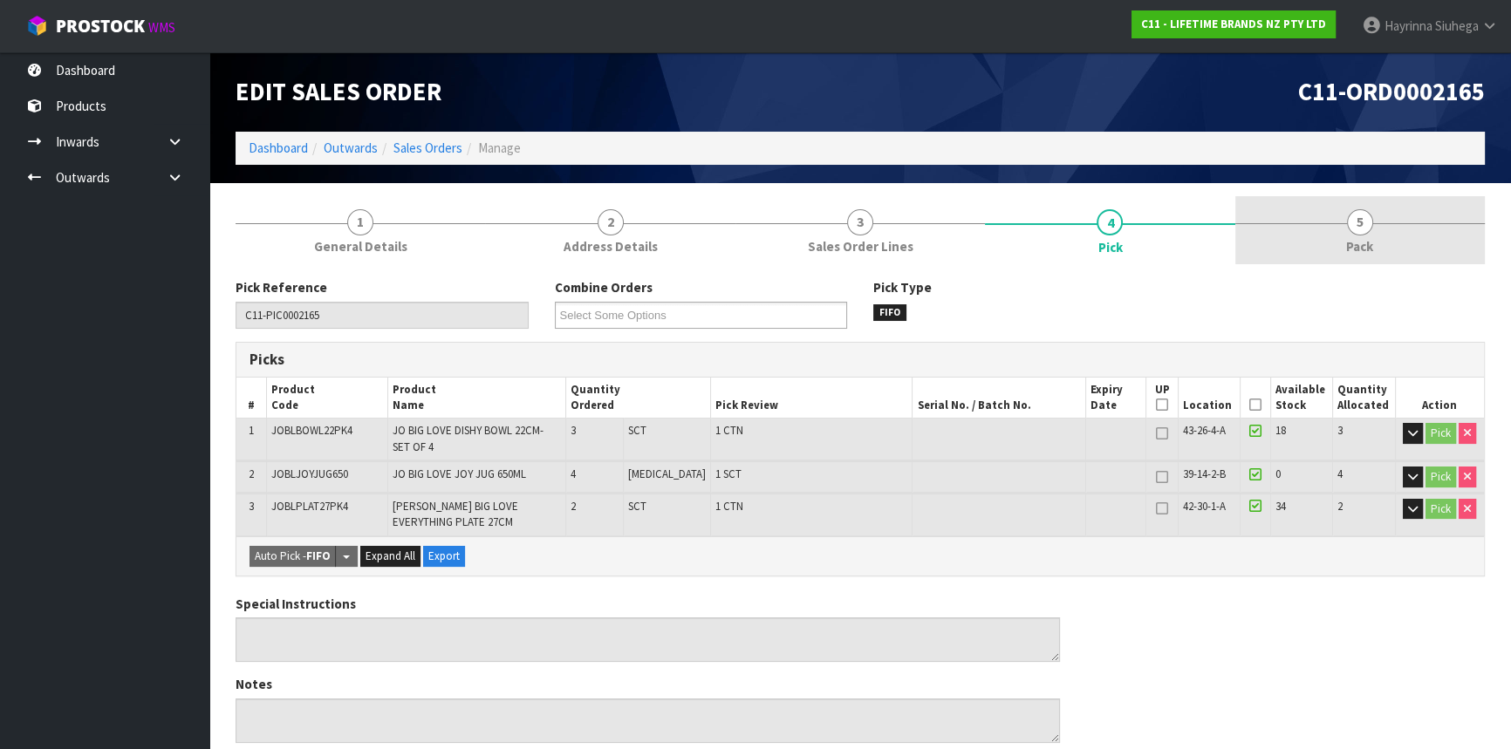
click at [1288, 227] on link "5 Pack" at bounding box center [1360, 230] width 250 height 69
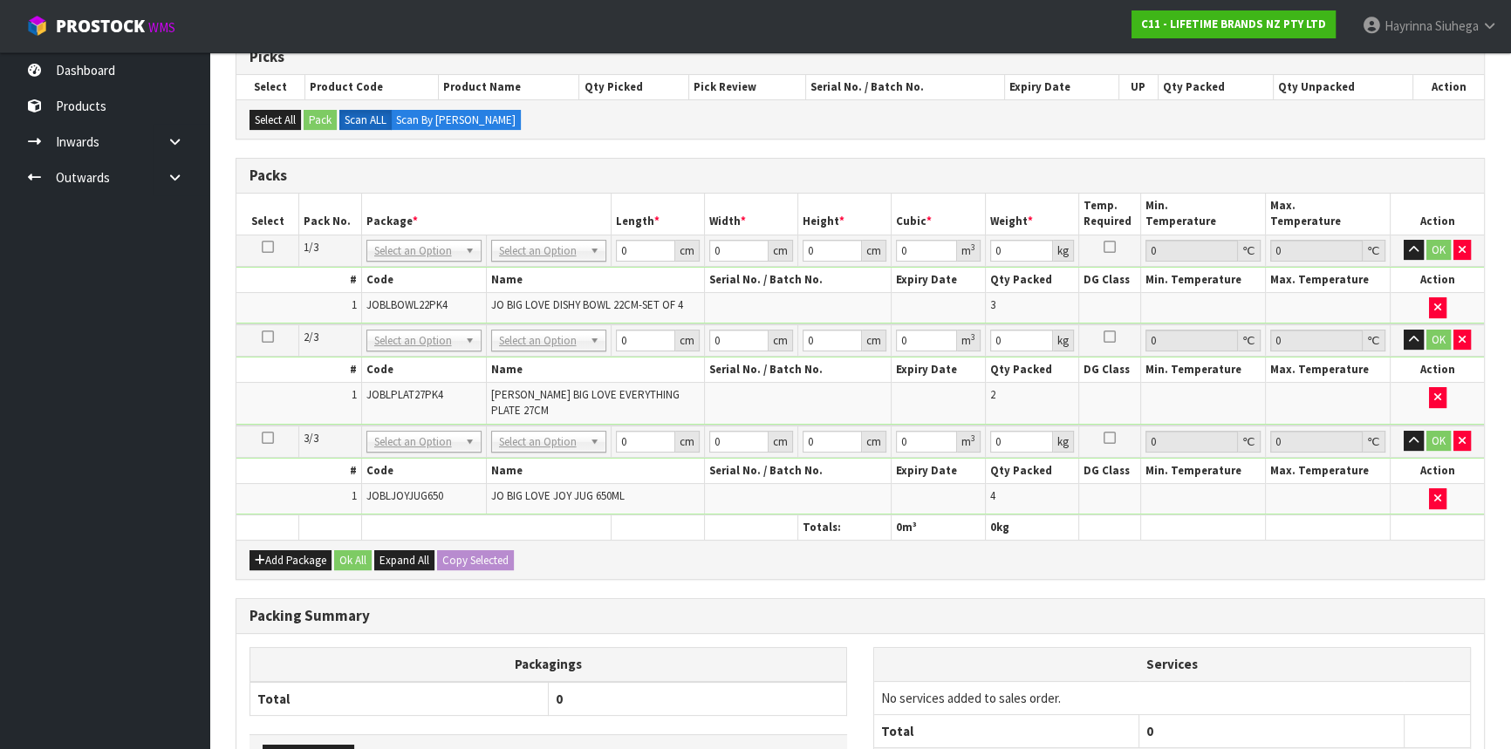
scroll to position [317, 0]
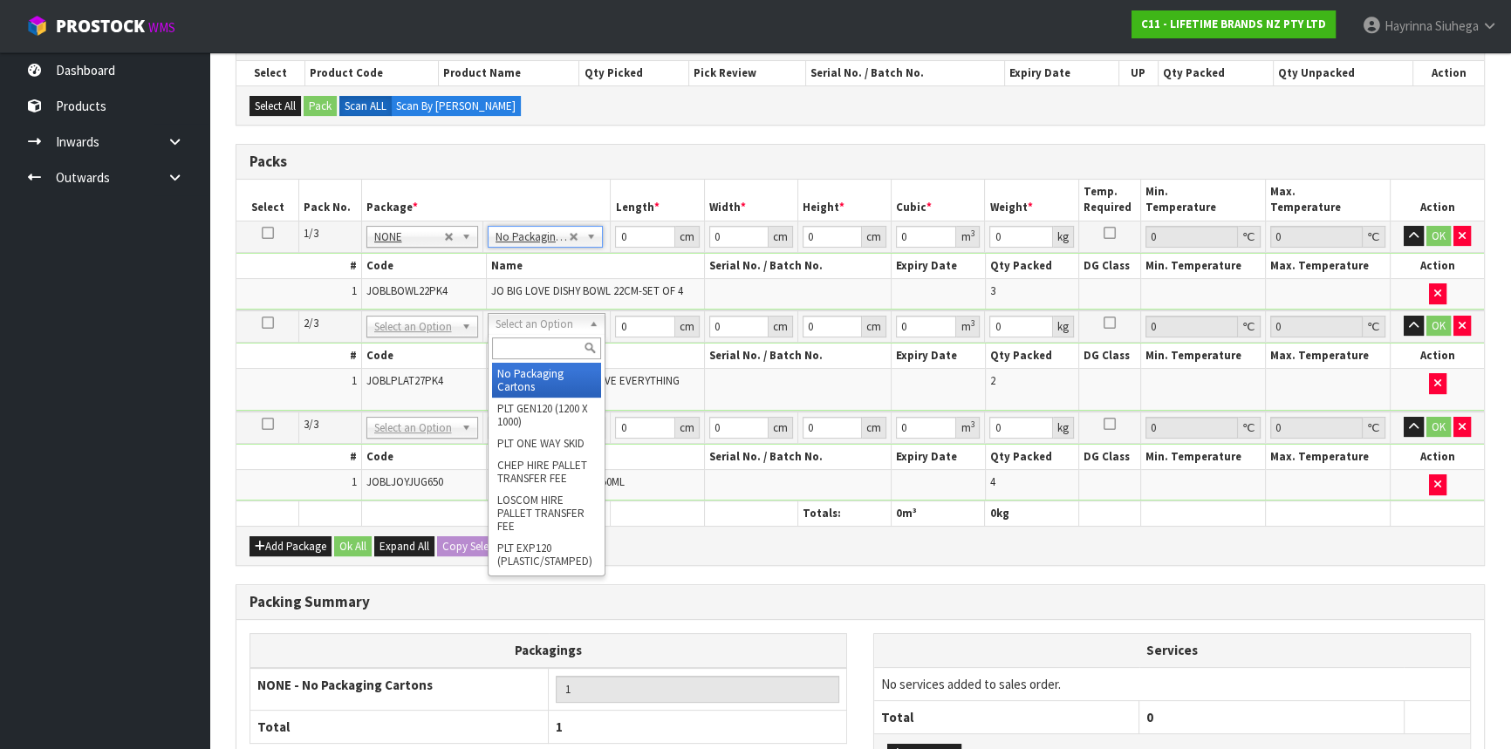
drag, startPoint x: 538, startPoint y: 377, endPoint x: 538, endPoint y: 421, distance: 43.6
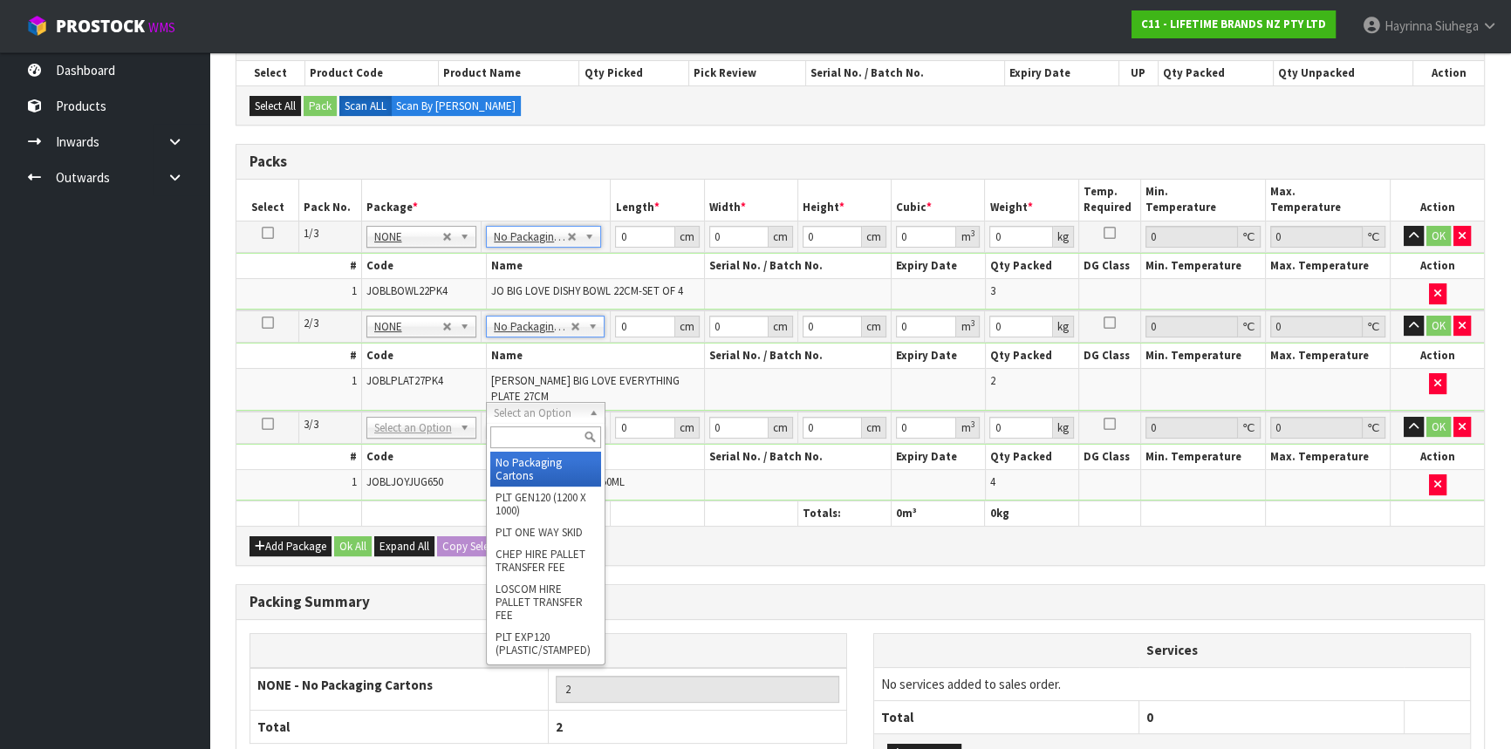
type input "3"
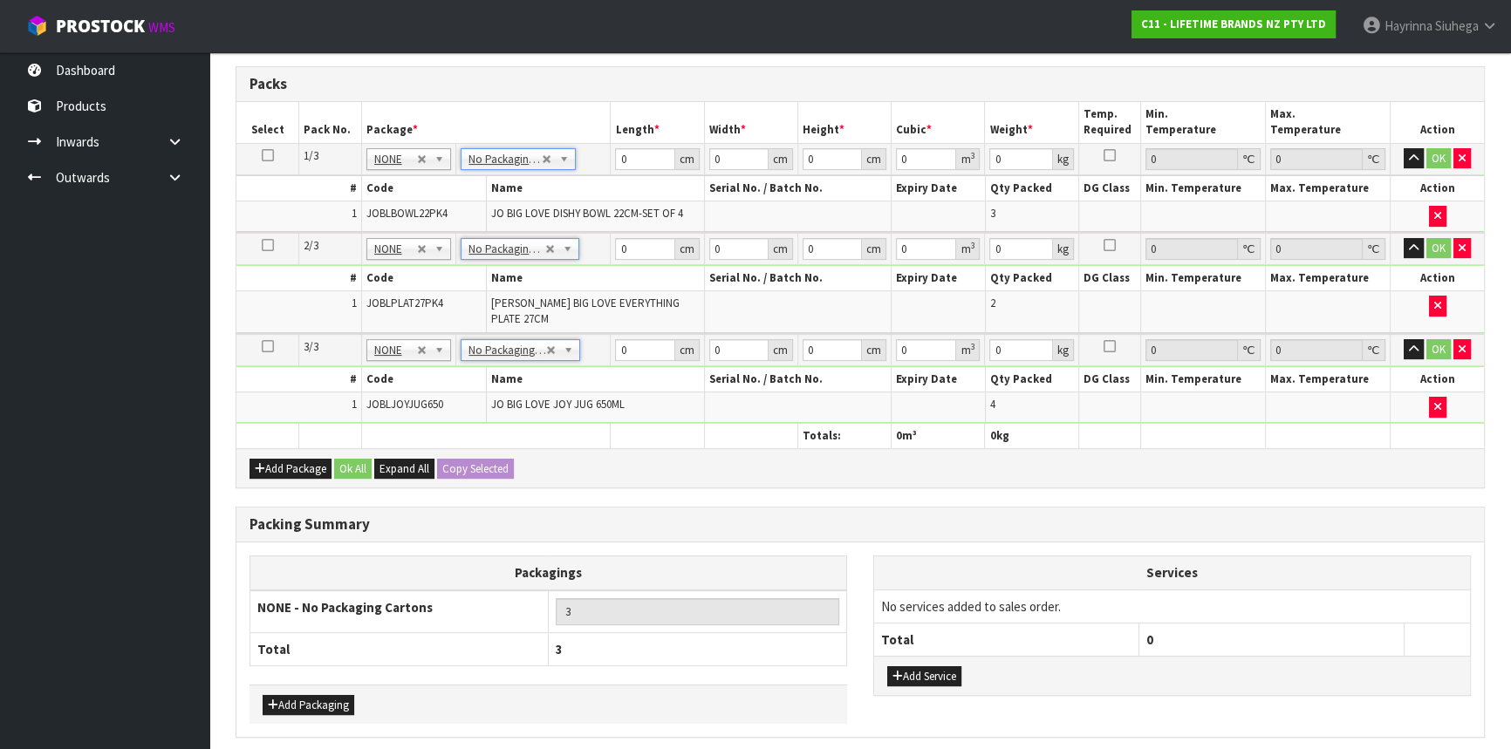
scroll to position [448, 0]
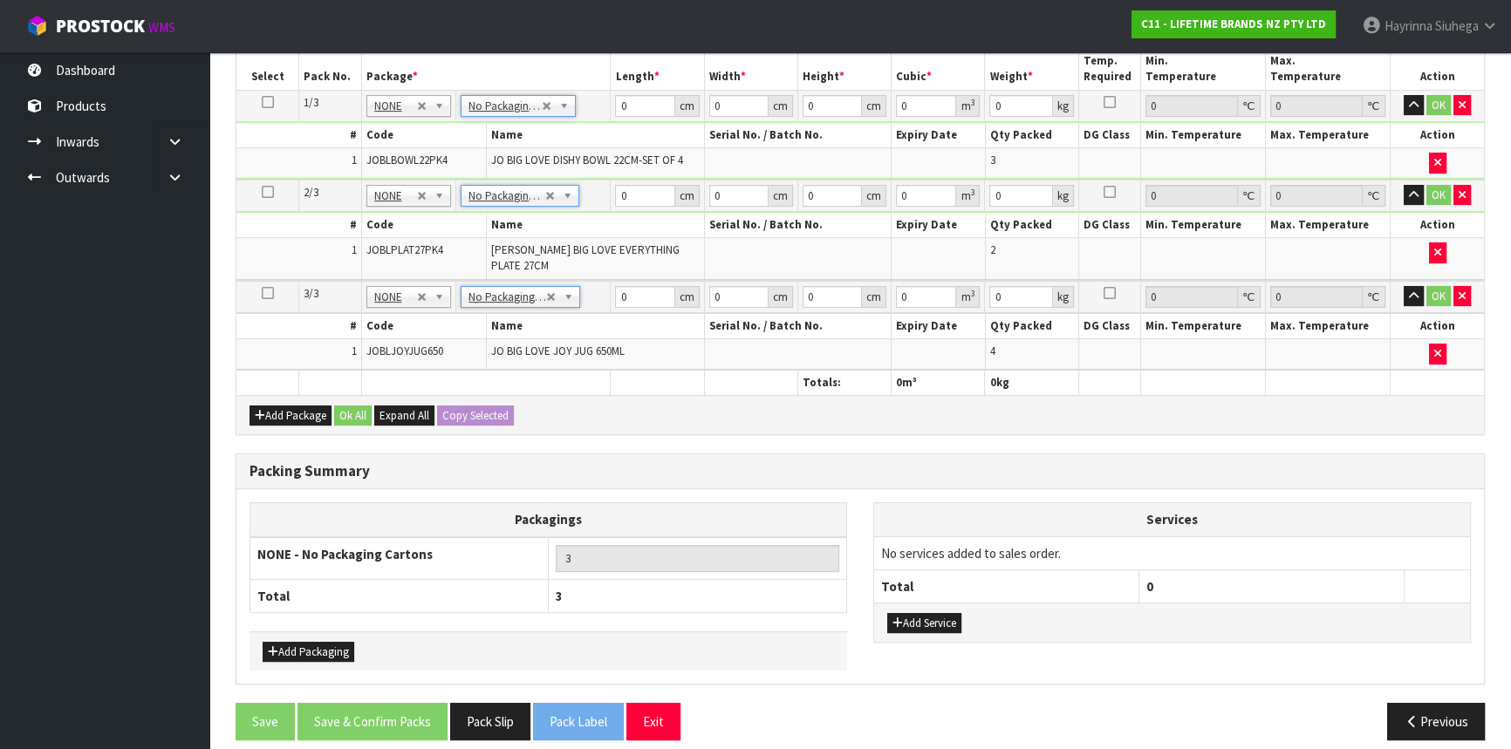
click at [929, 603] on div "Add Service" at bounding box center [1172, 622] width 596 height 39
click at [928, 613] on button "Add Service" at bounding box center [924, 623] width 74 height 21
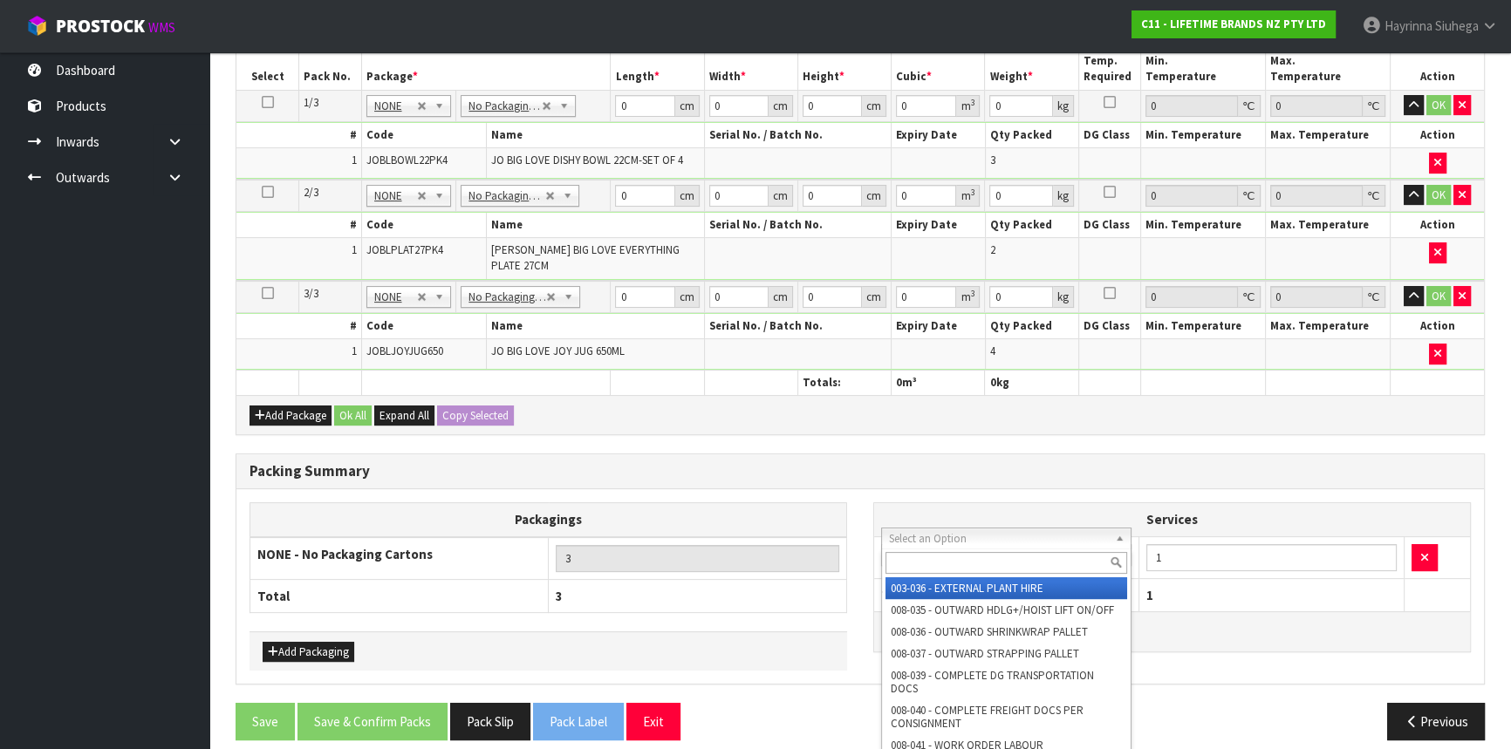
click at [948, 556] on input "text" at bounding box center [1007, 563] width 242 height 22
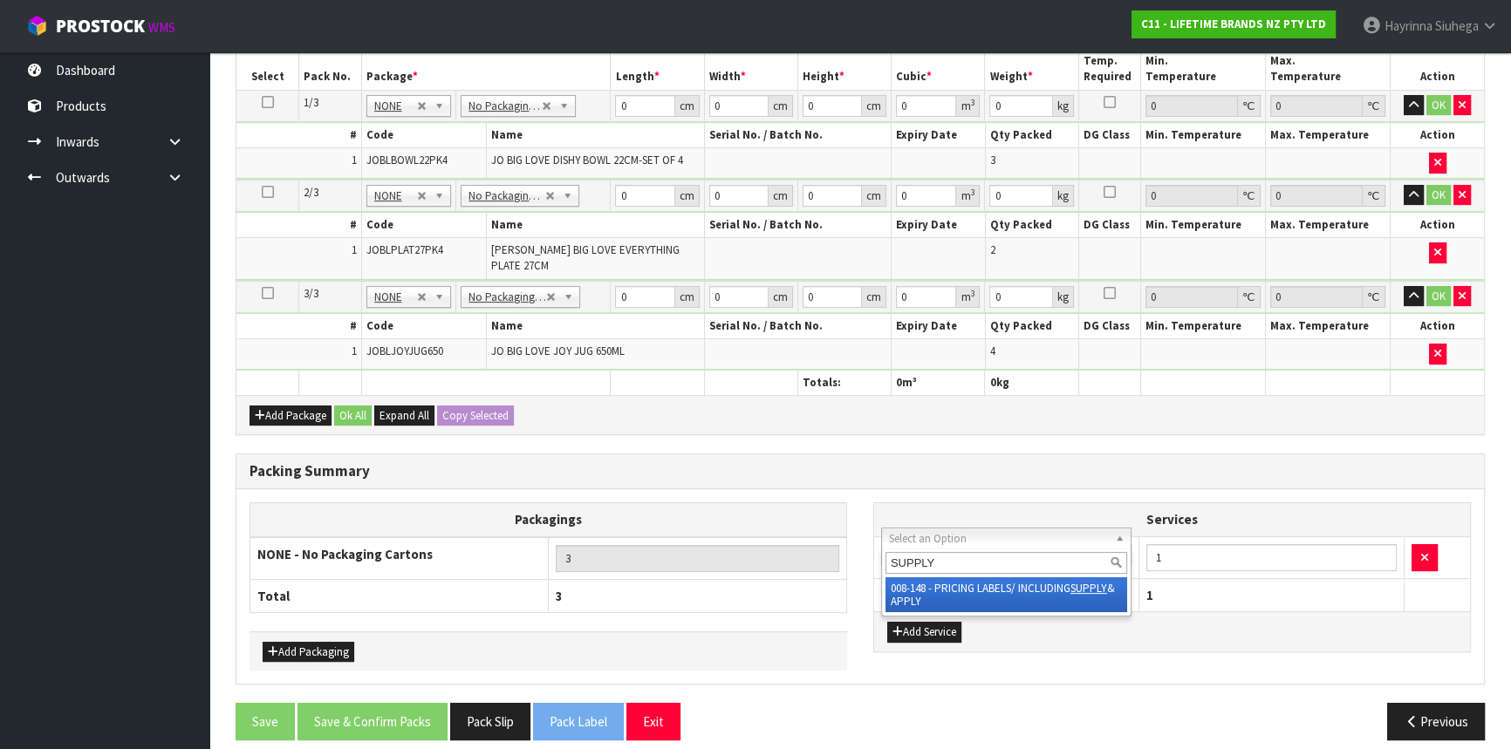
type input "SUPPLY"
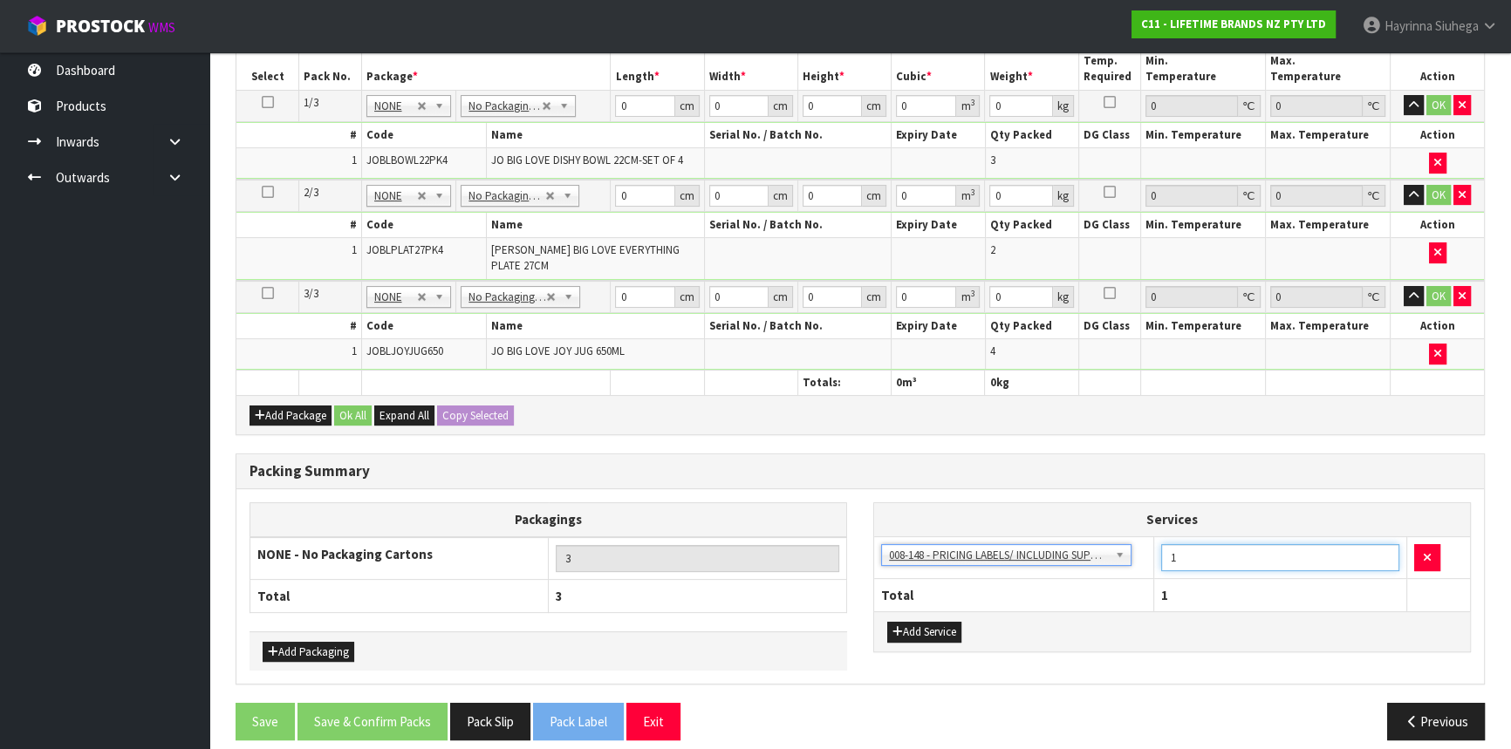
drag, startPoint x: 1207, startPoint y: 551, endPoint x: 1114, endPoint y: 552, distance: 92.5
click at [1114, 552] on tr "003-036 - EXTERNAL PLANT HIRE 008-035 - OUTWARD HDLG+/HOIST LIFT ON/OFF 008-036…" at bounding box center [1172, 558] width 596 height 43
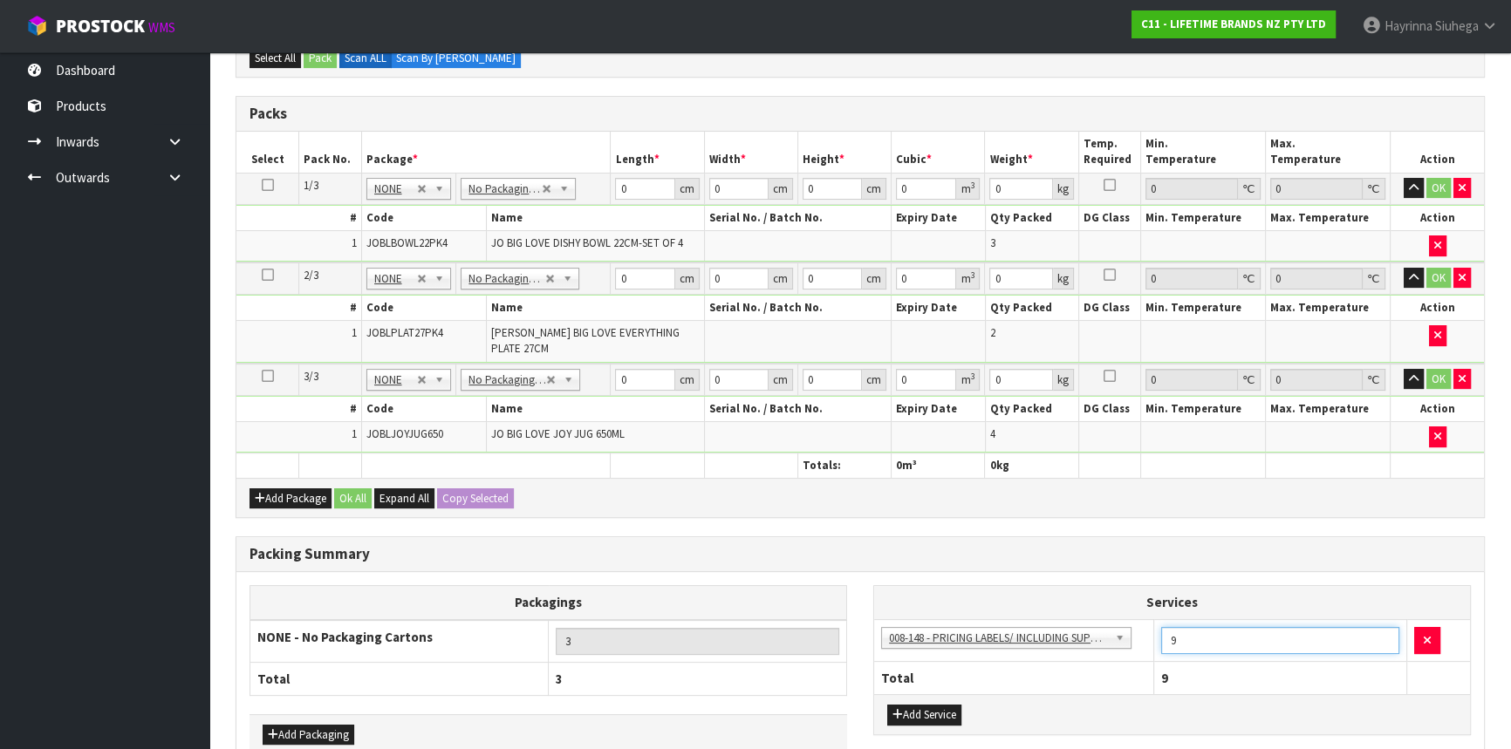
scroll to position [209, 0]
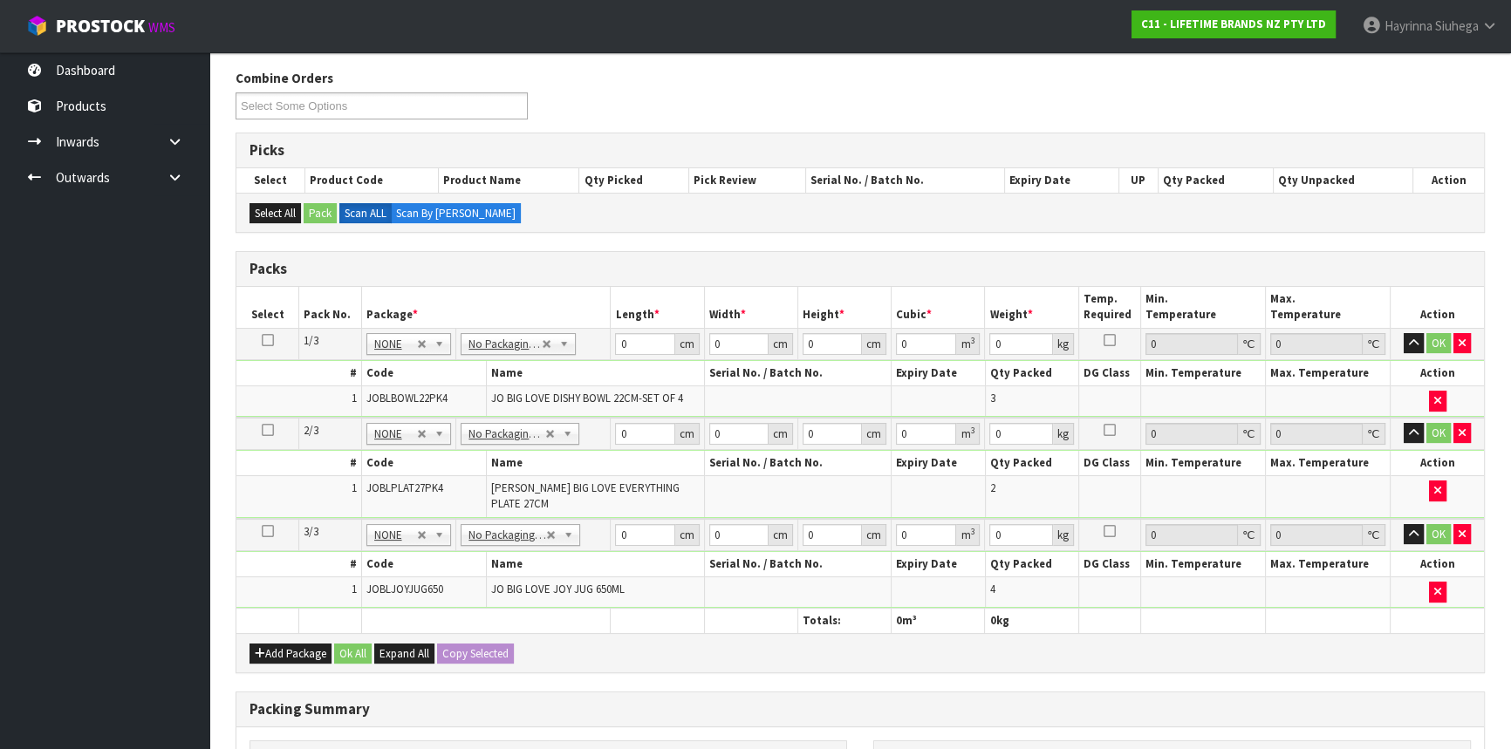
type input "9"
click at [615, 340] on input "0" at bounding box center [644, 344] width 59 height 22
type input "31"
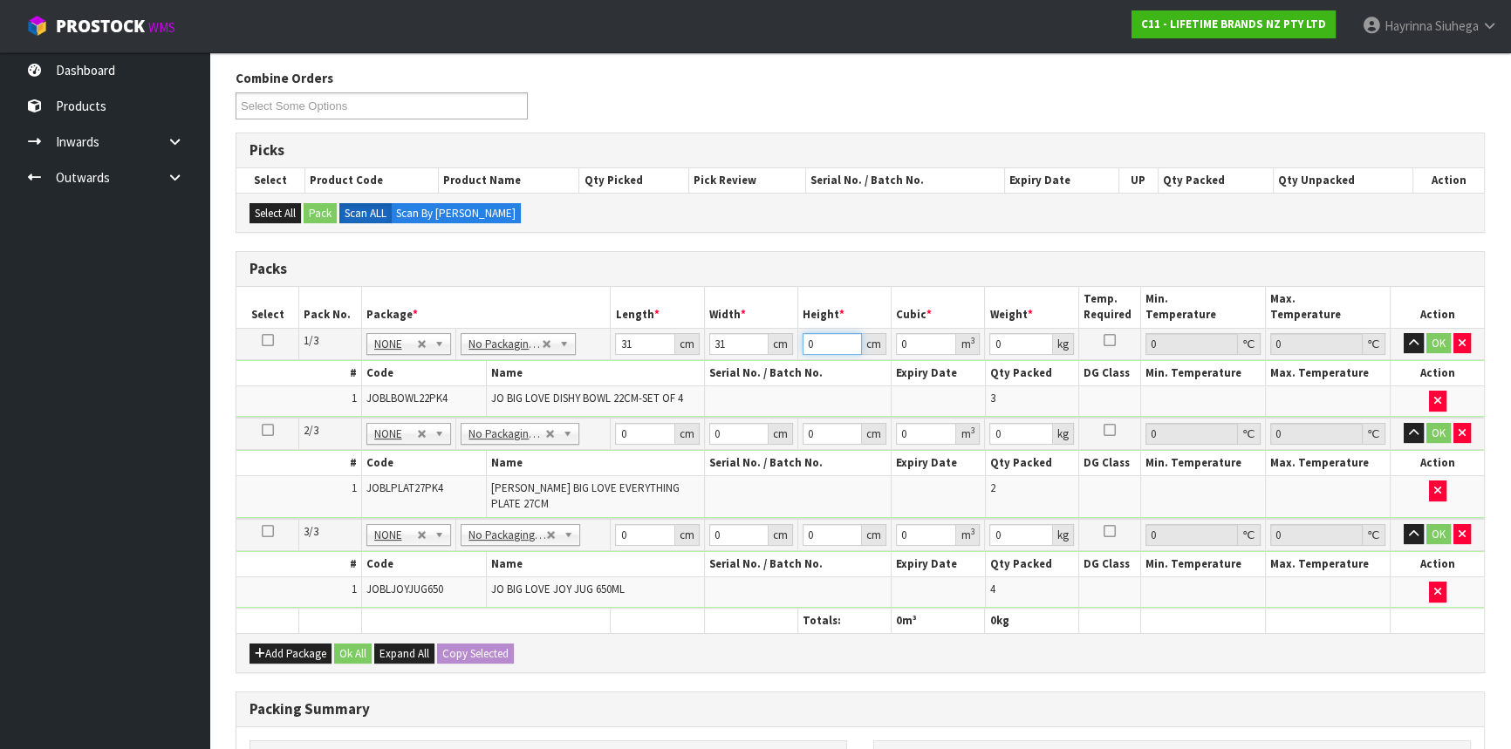
type input "5"
type input "0.004805"
type input "55"
type input "0.052855"
type input "55"
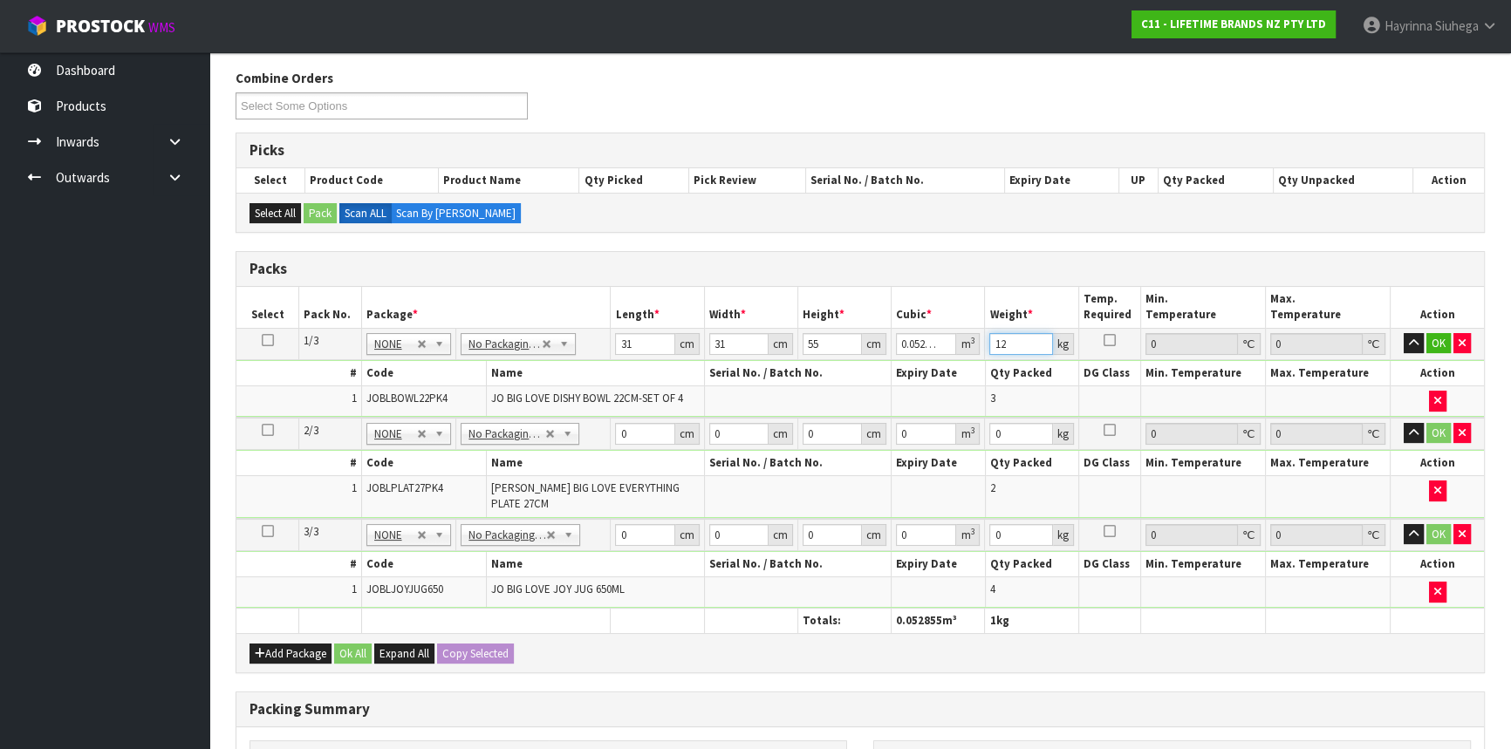
type input "12"
click button "OK" at bounding box center [1439, 343] width 24 height 21
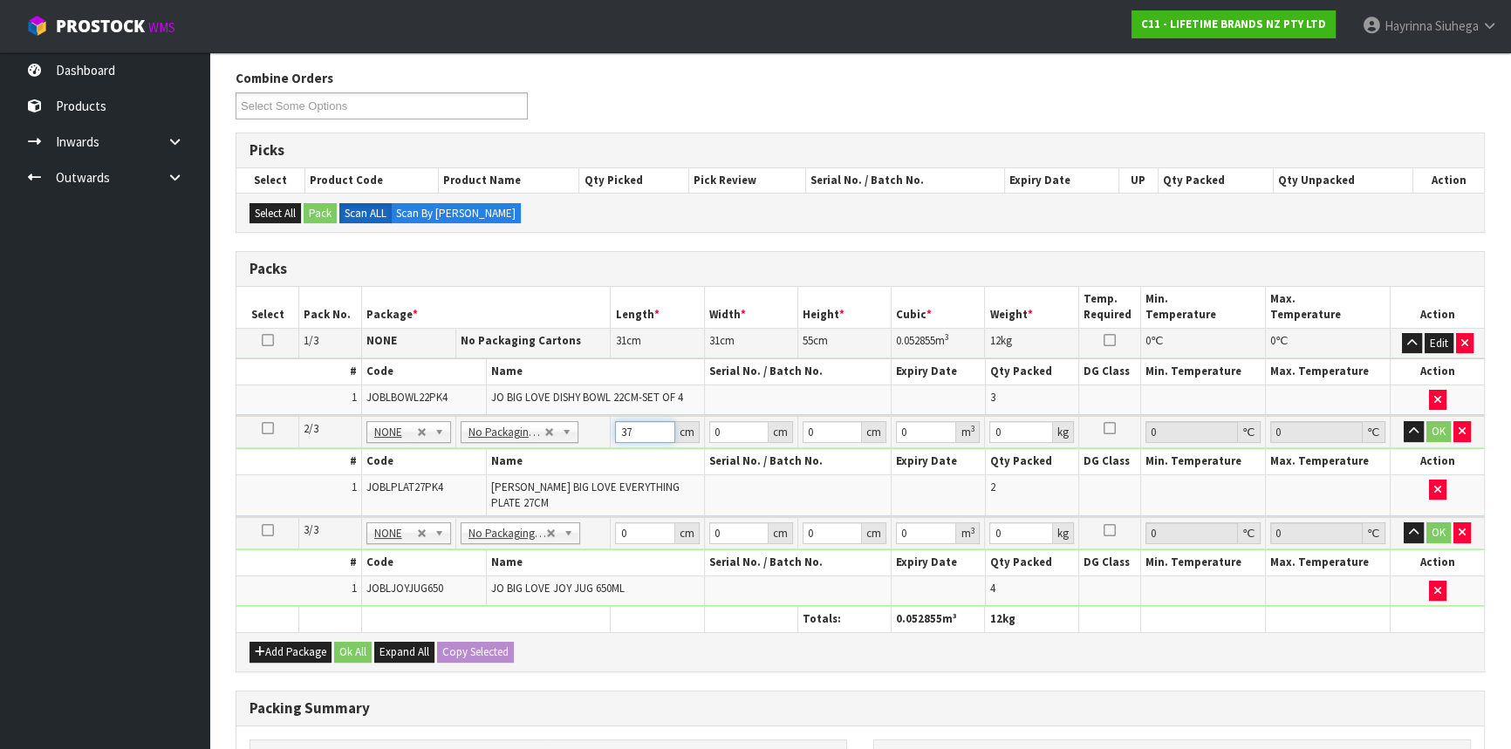
type input "37"
type input "2"
type input "0.002738"
type input "27"
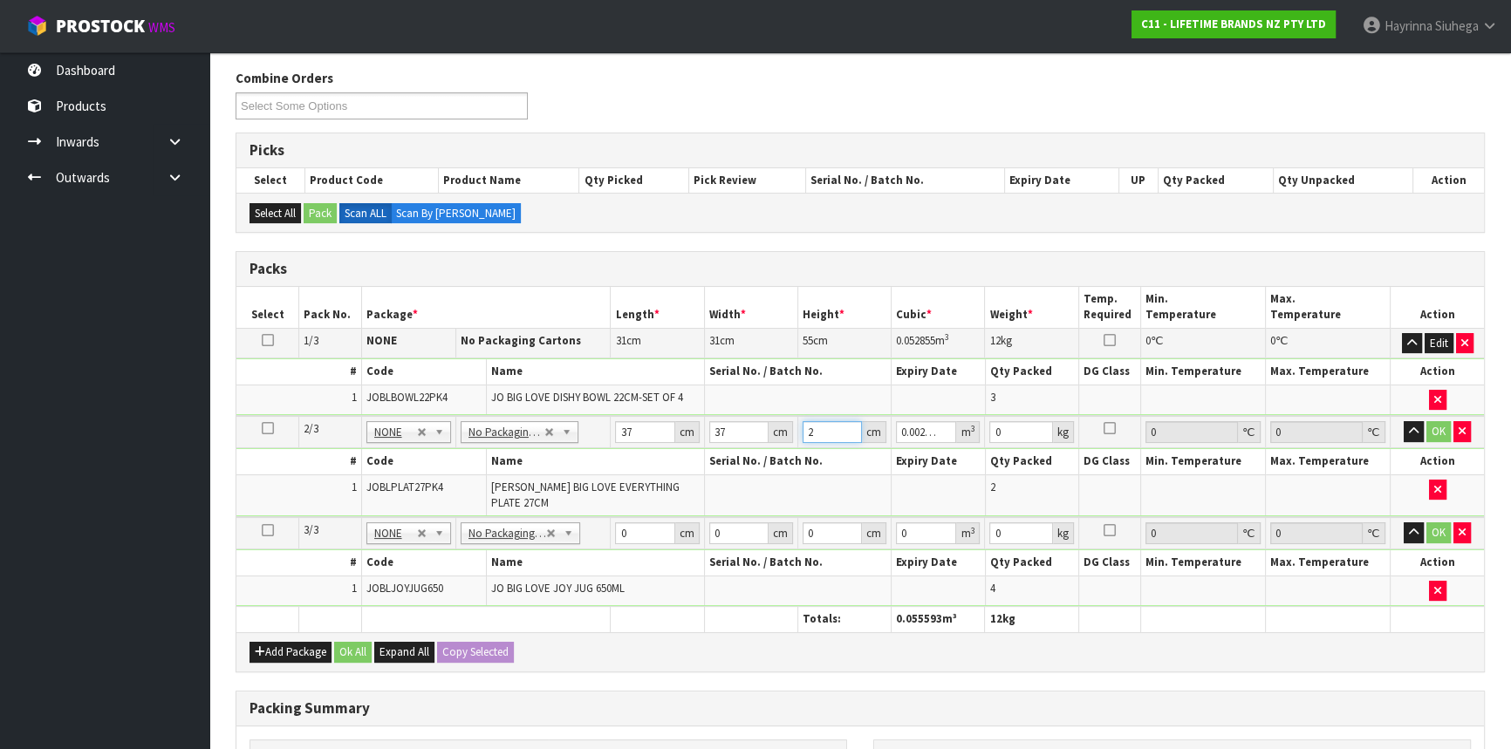
type input "0.036963"
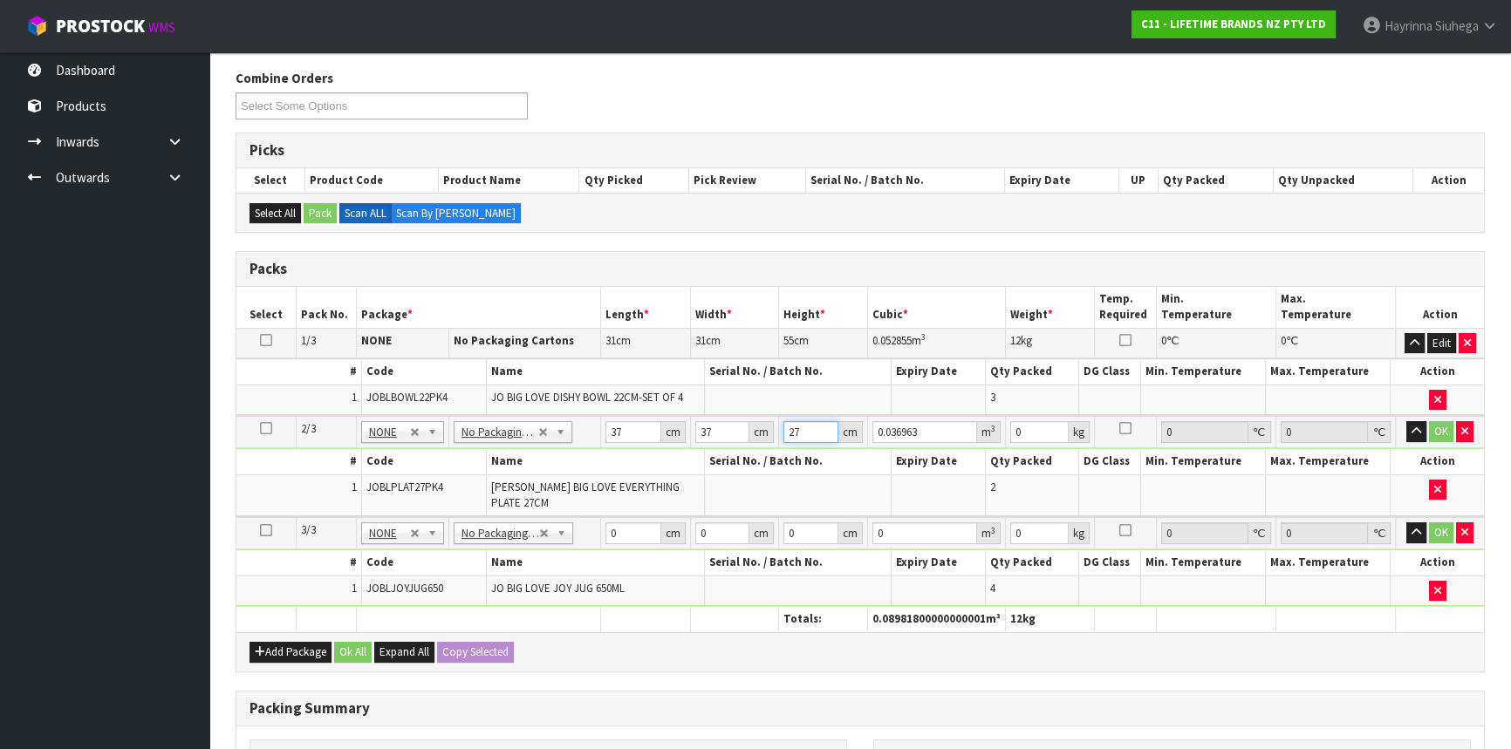
type input "27"
type input "11"
click button "OK" at bounding box center [1441, 431] width 24 height 21
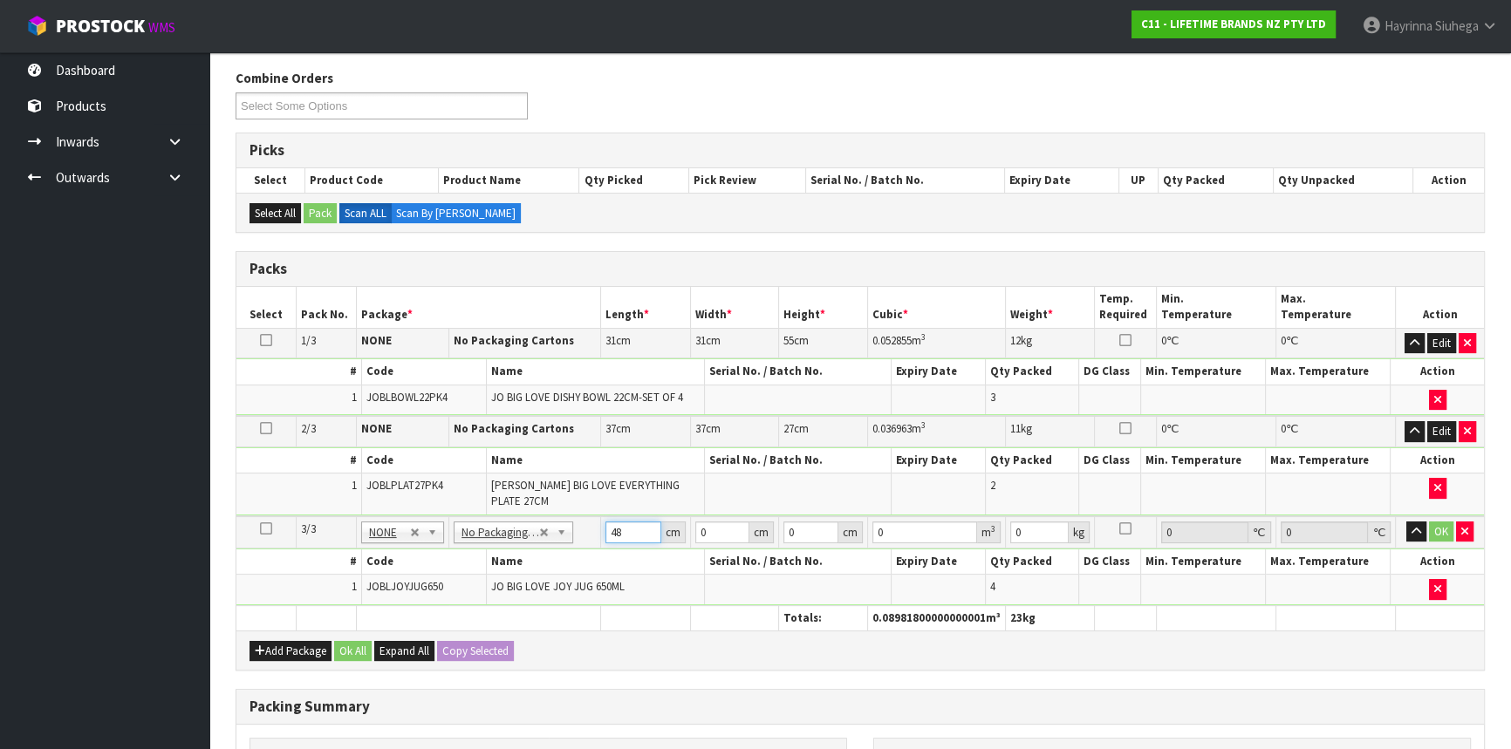
type input "48"
type input "35"
type input "1"
type input "0.00168"
type input "19"
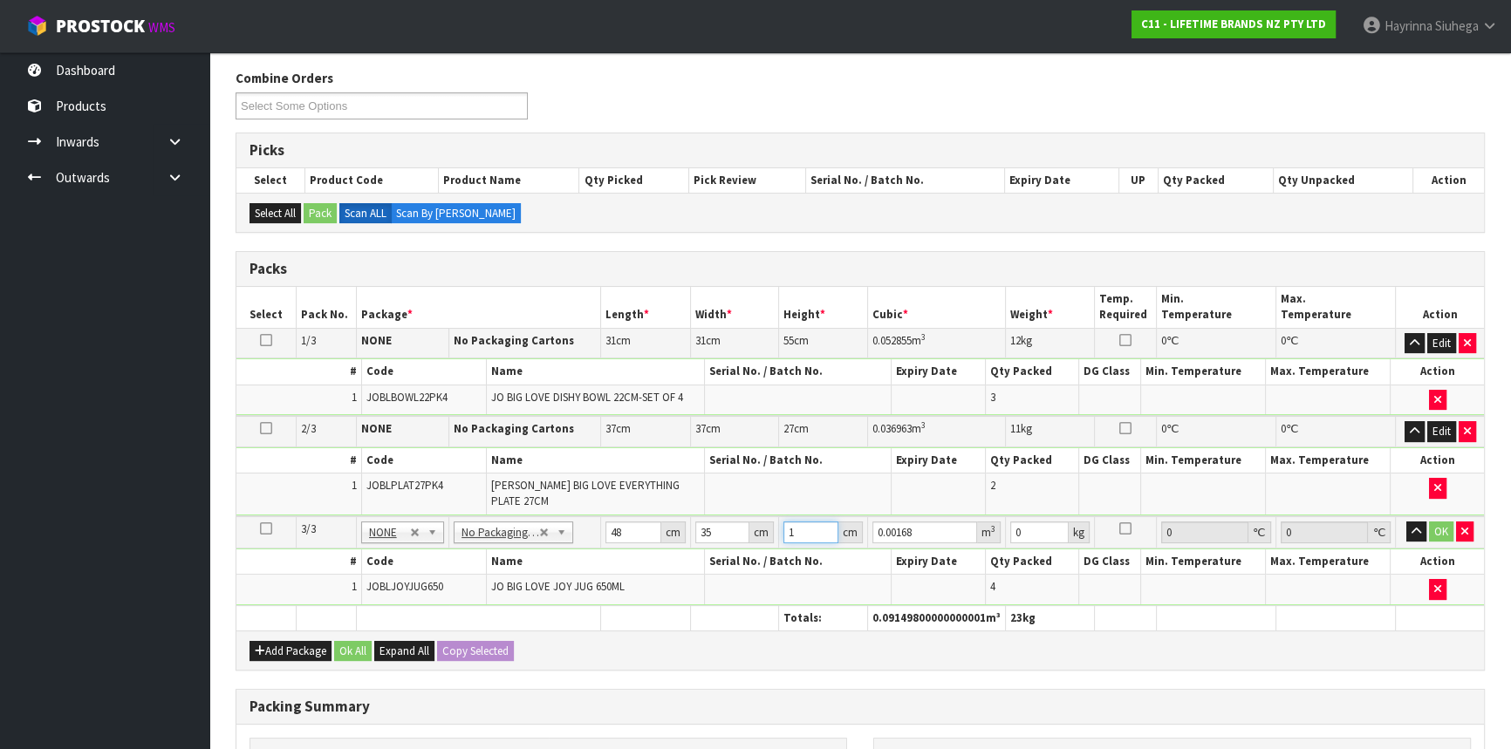
type input "0.03192"
type input "19"
type input "5"
click button "OK" at bounding box center [1441, 532] width 24 height 21
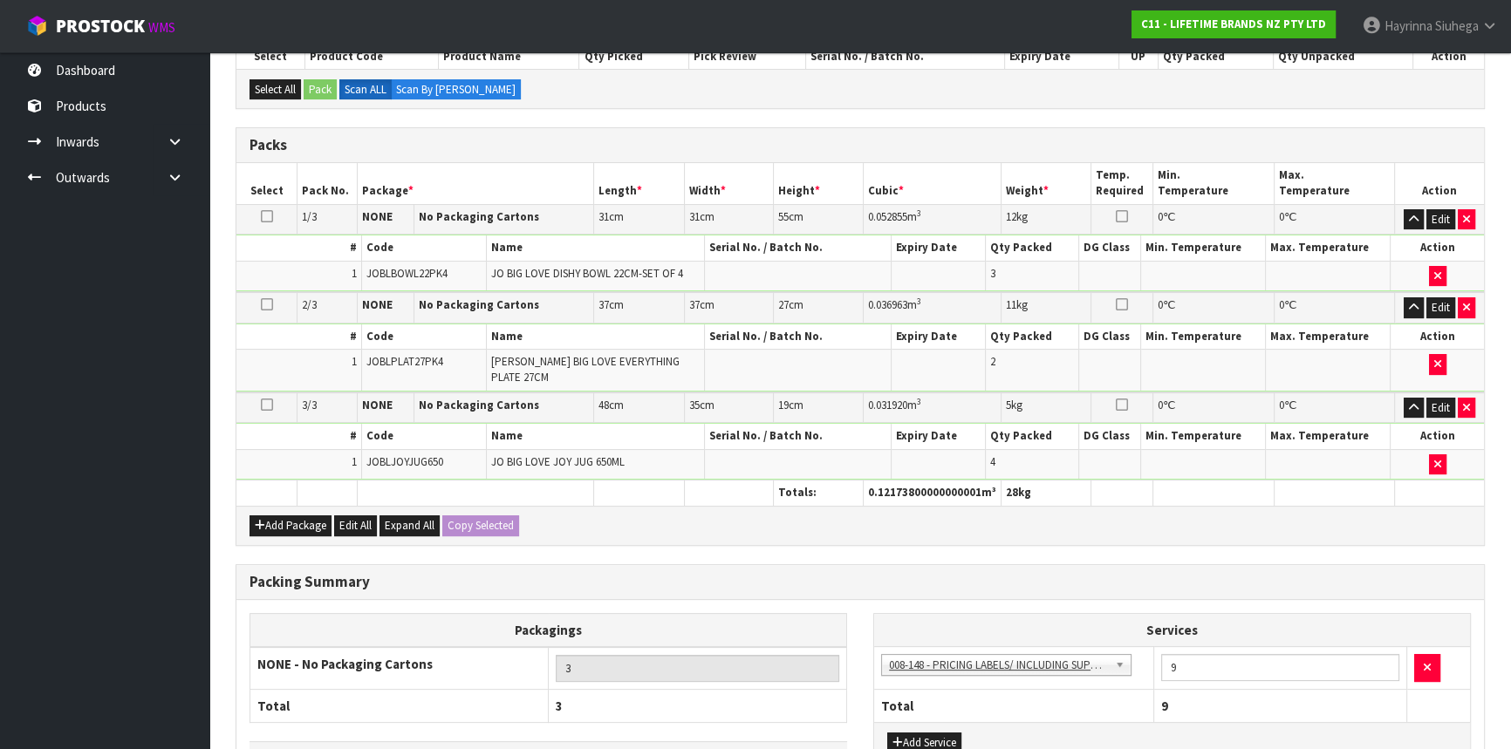
scroll to position [444, 0]
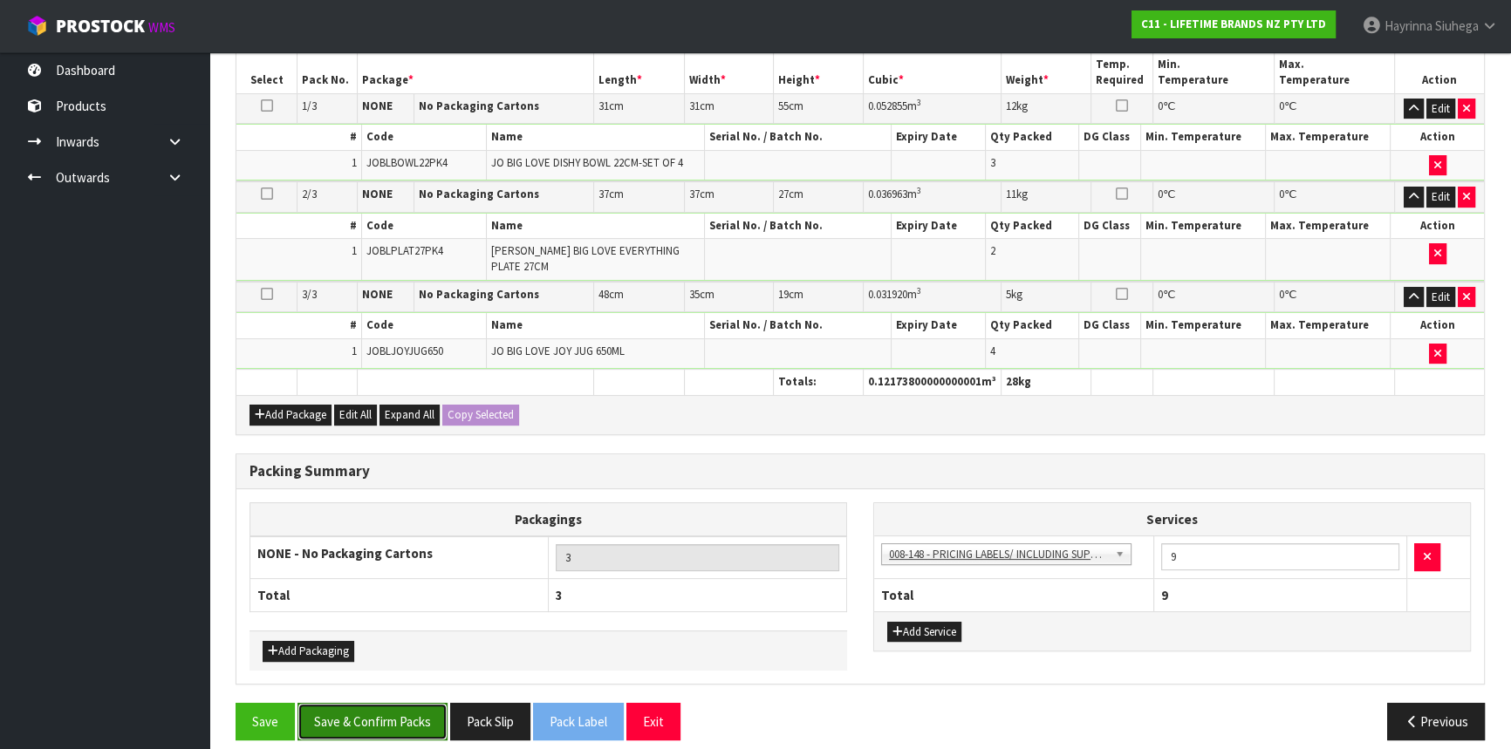
click at [397, 703] on button "Save & Confirm Packs" at bounding box center [373, 722] width 150 height 38
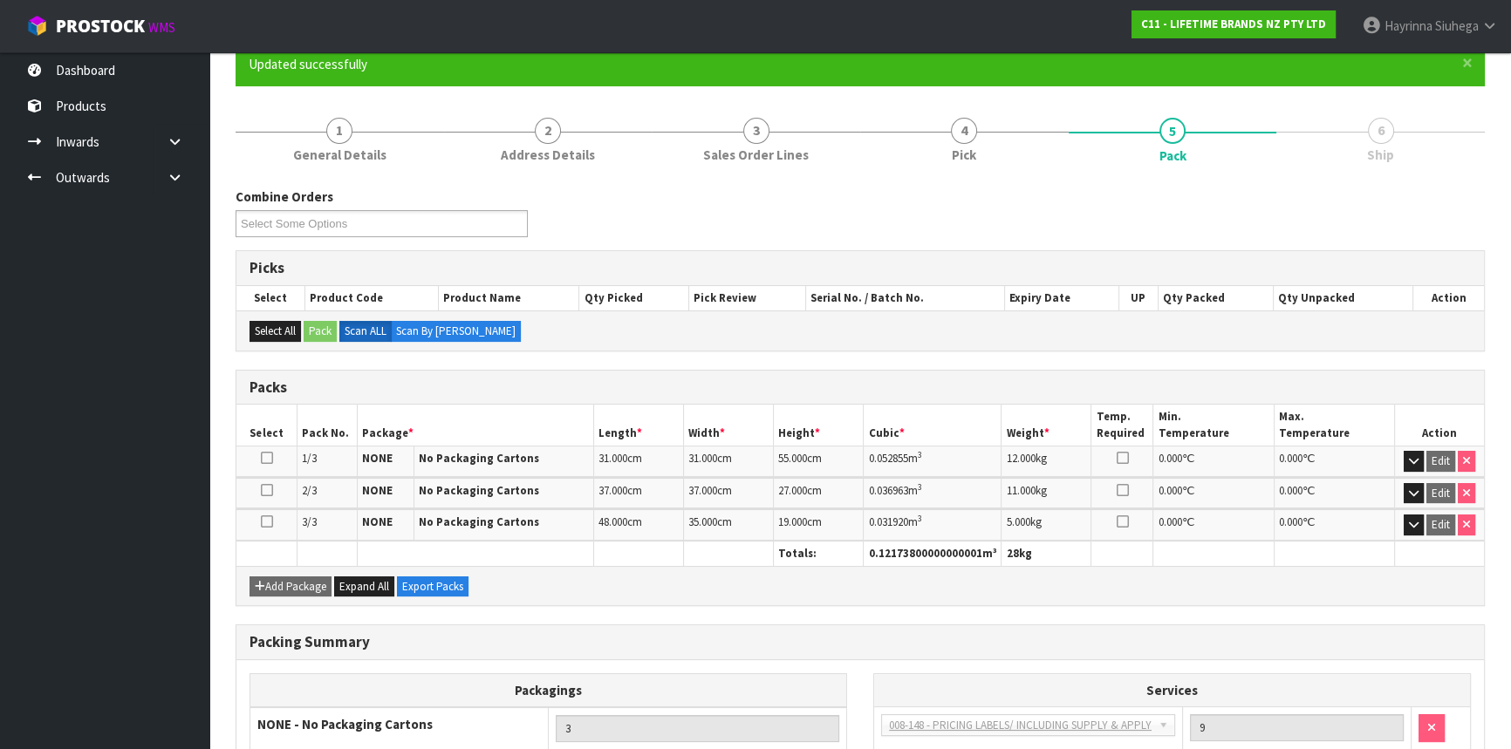
scroll to position [299, 0]
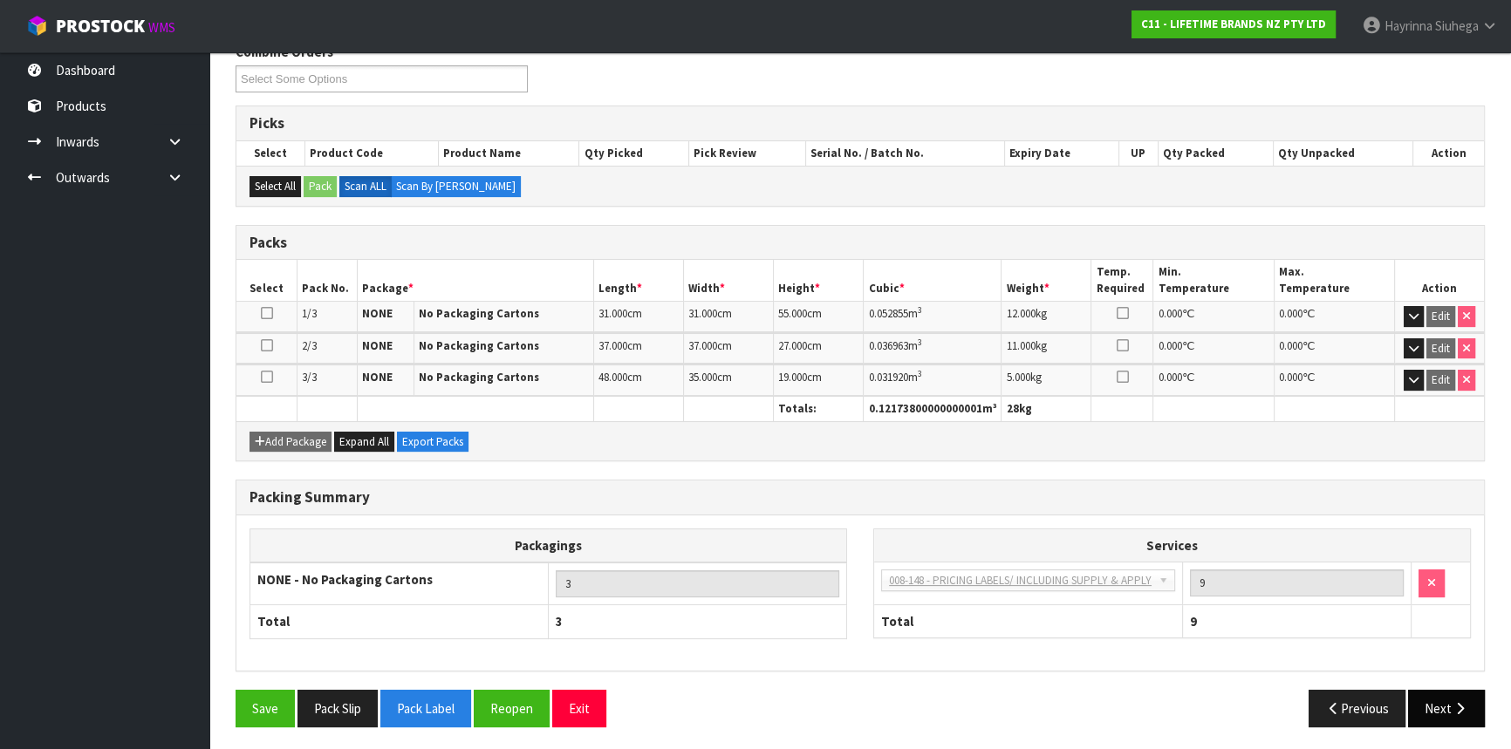
click at [1463, 708] on icon "button" at bounding box center [1460, 708] width 17 height 13
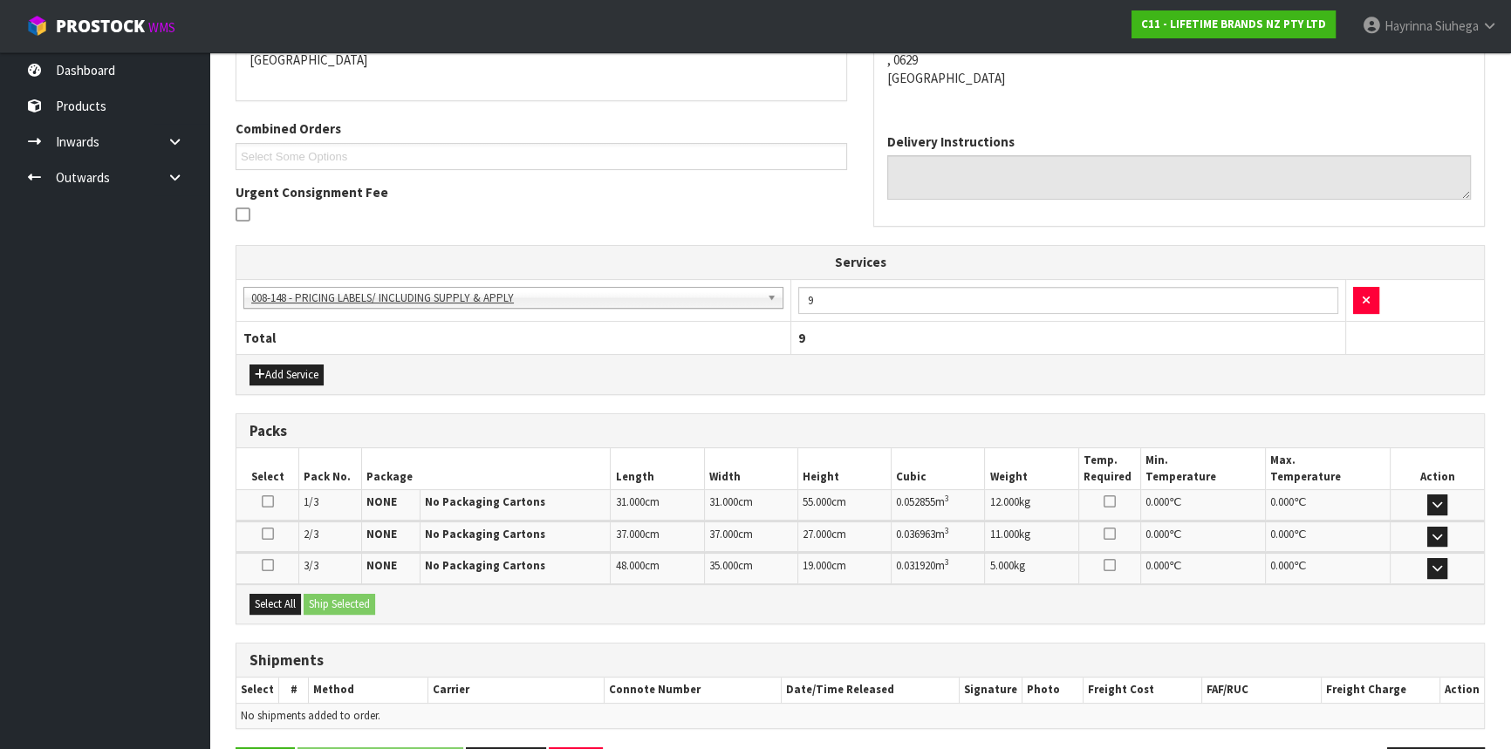
scroll to position [454, 0]
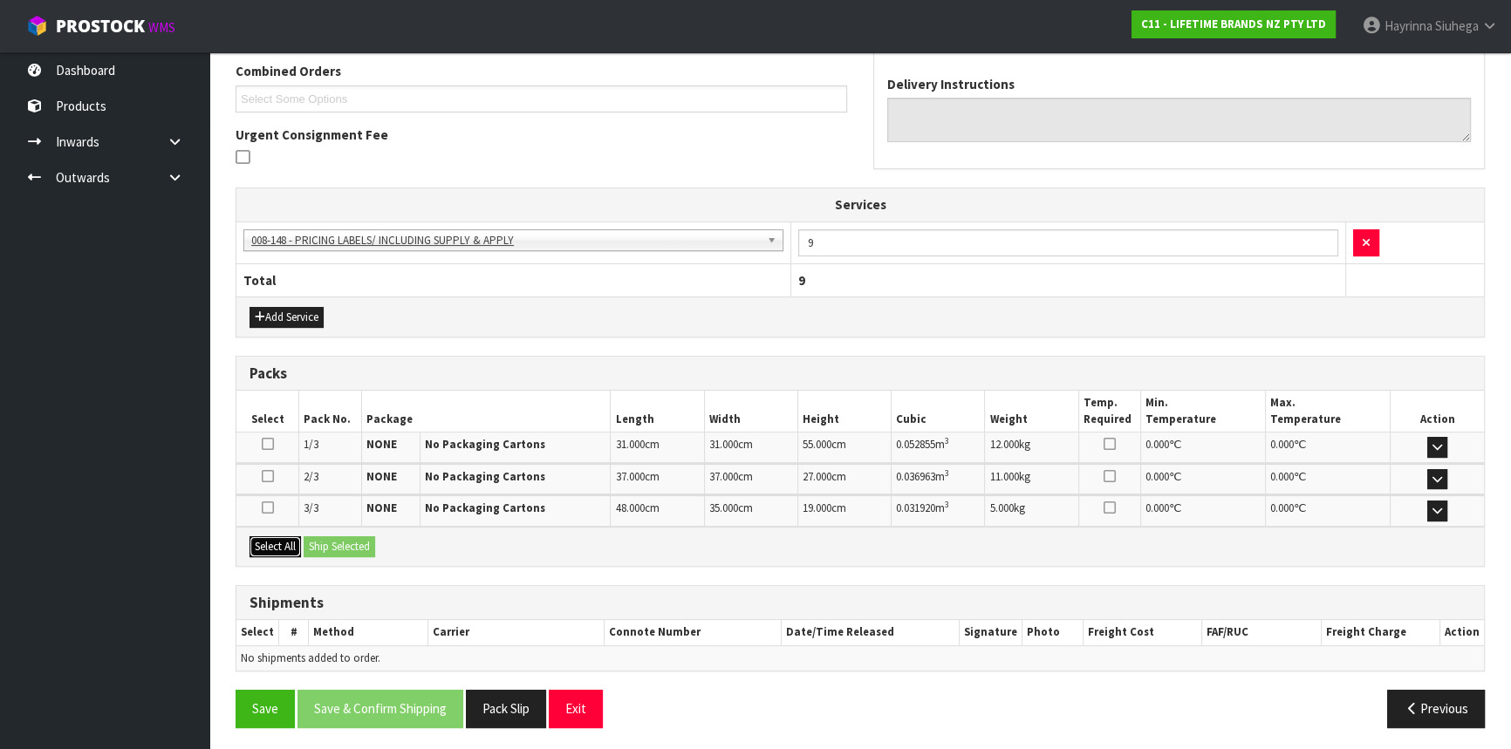
click at [285, 548] on button "Select All" at bounding box center [275, 547] width 51 height 21
click at [381, 544] on div "Select All Ship Selected" at bounding box center [860, 546] width 1248 height 39
click at [353, 545] on button "Ship Selected" at bounding box center [340, 547] width 72 height 21
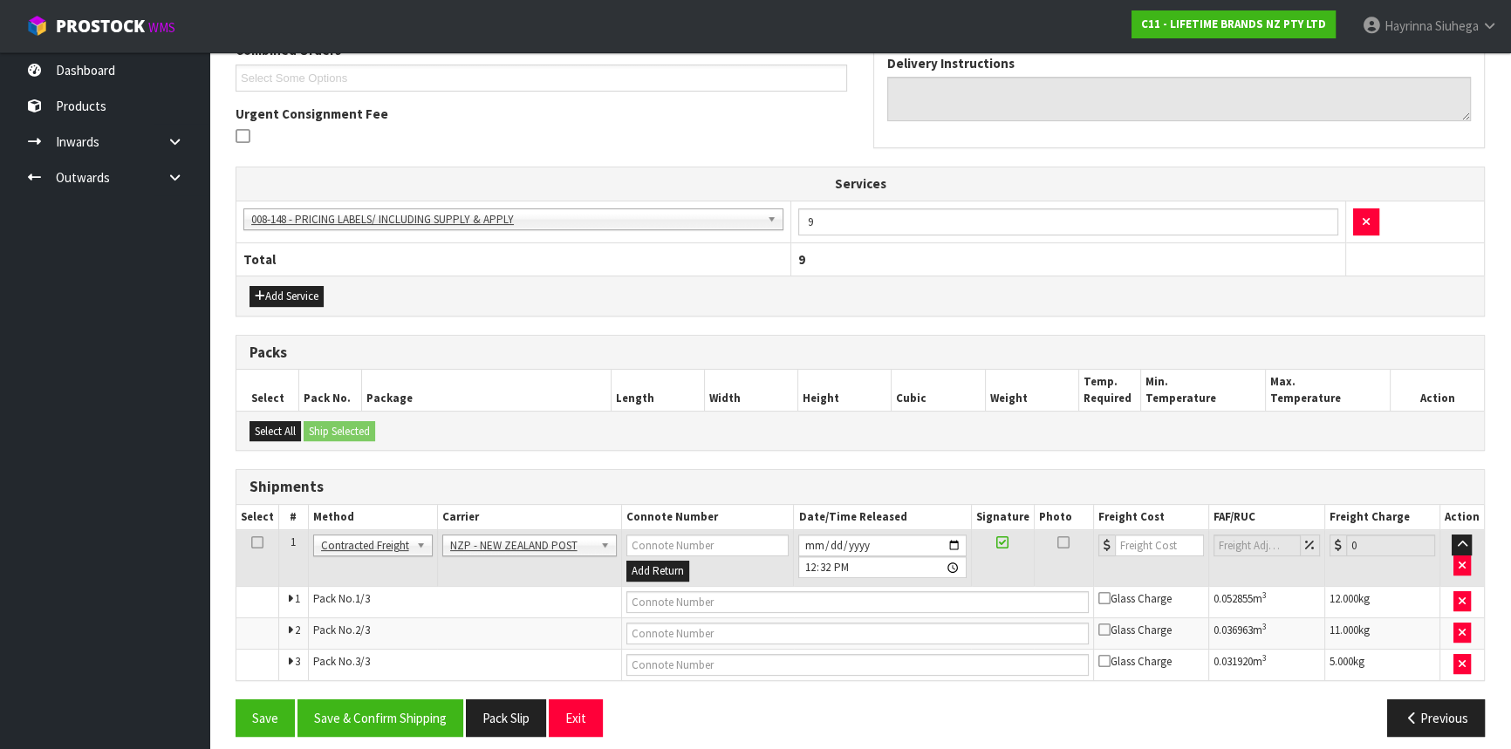
scroll to position [485, 0]
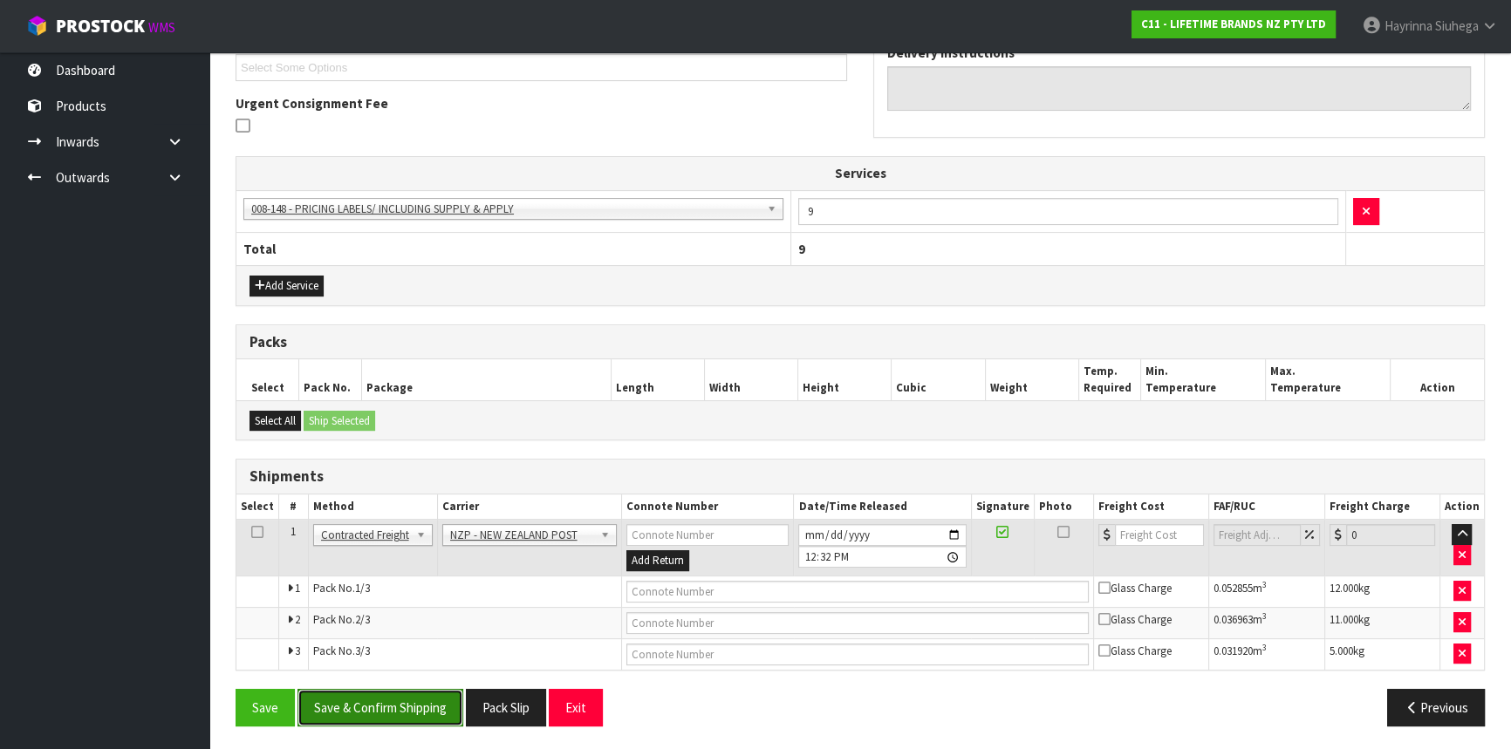
click at [413, 715] on button "Save & Confirm Shipping" at bounding box center [381, 708] width 166 height 38
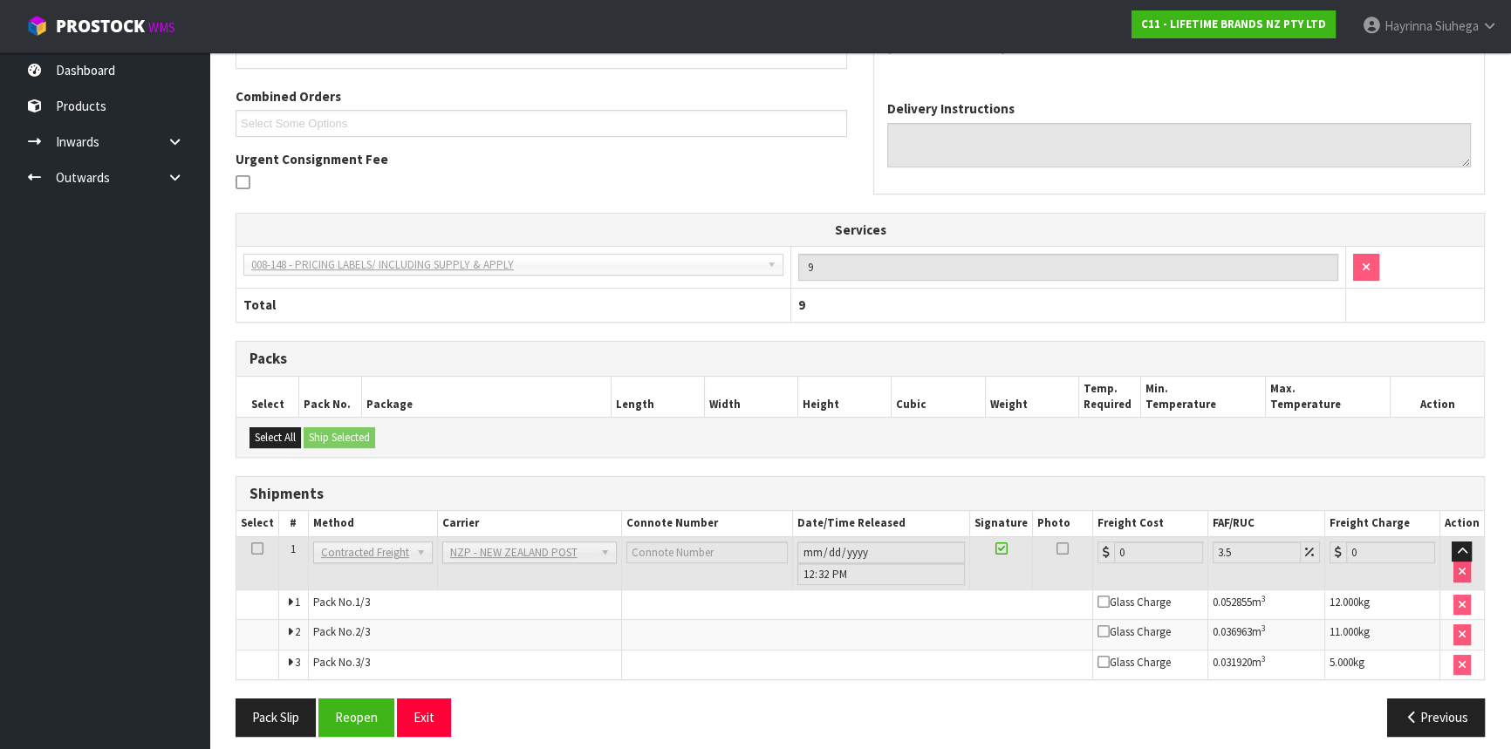
scroll to position [457, 0]
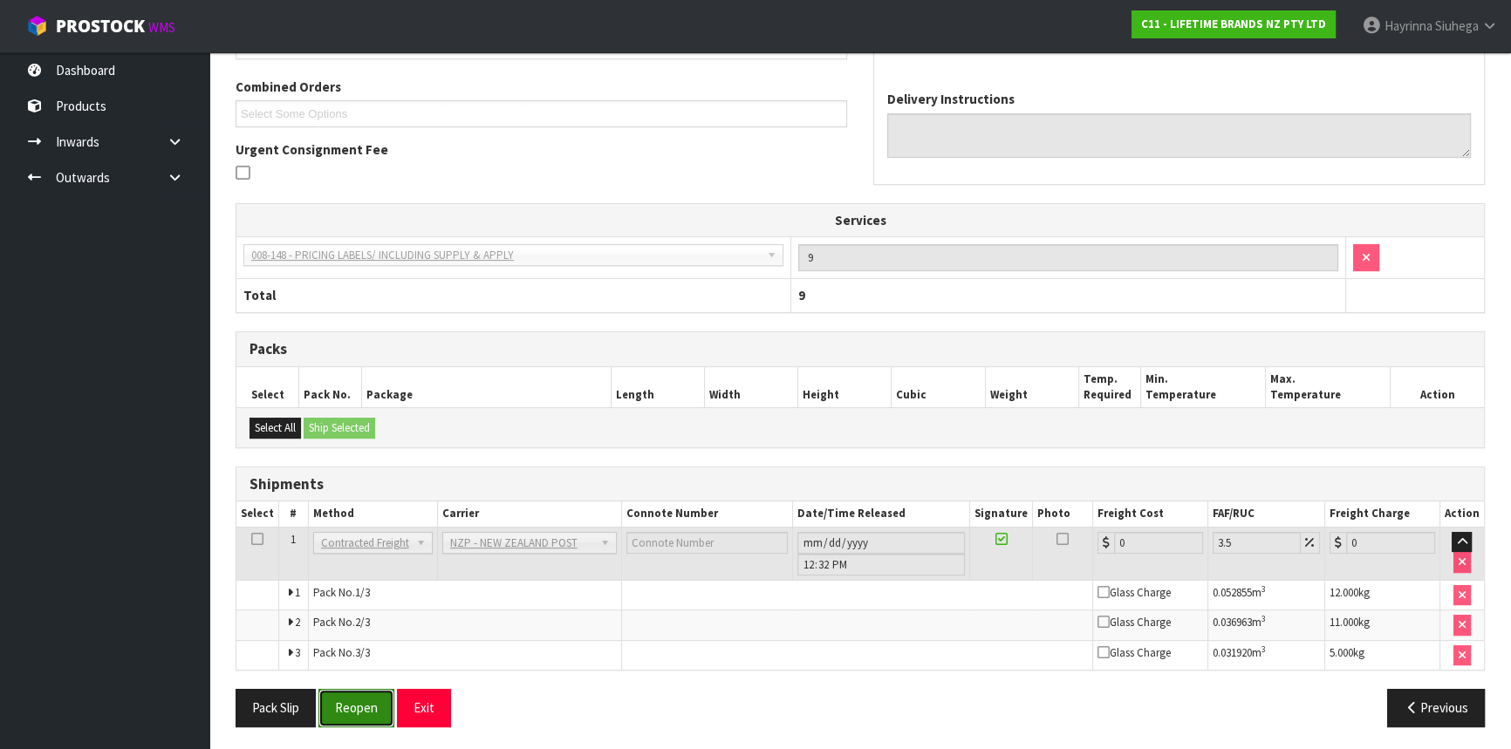
click at [365, 705] on button "Reopen" at bounding box center [356, 708] width 76 height 38
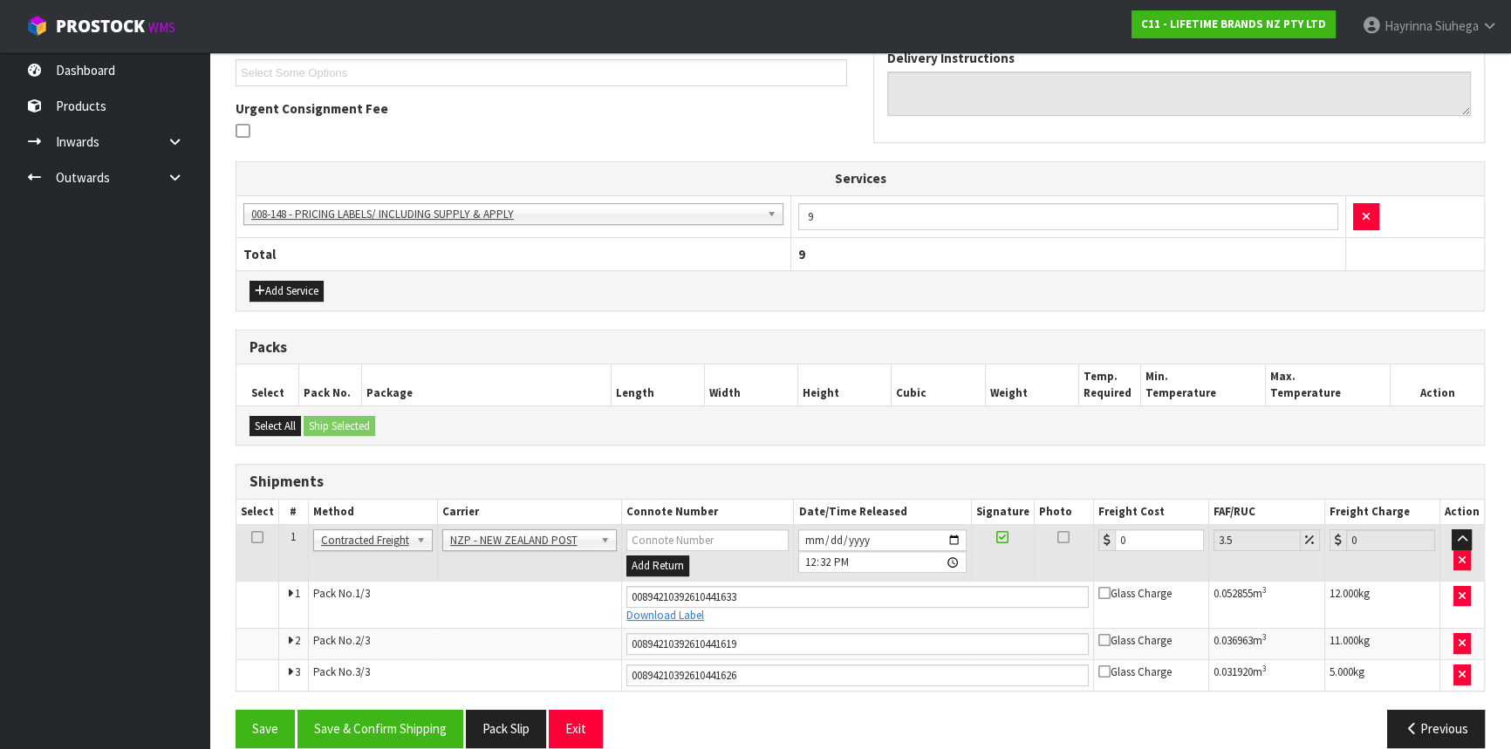
scroll to position [501, 0]
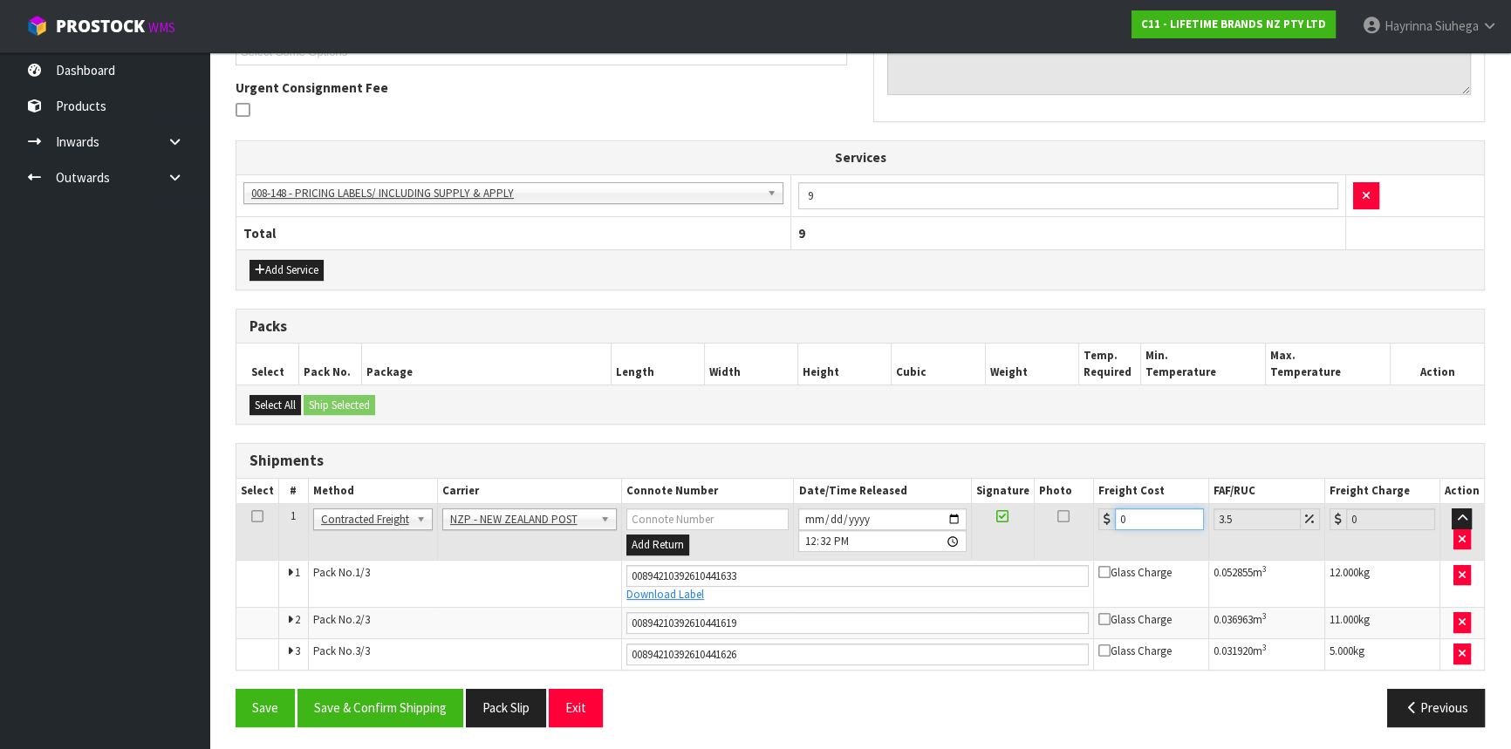
drag, startPoint x: 1151, startPoint y: 521, endPoint x: 1043, endPoint y: 513, distance: 107.6
click at [1022, 520] on tr "1 Client Local Pickup Customer Local Pickup Company Freight Contracted Freight …" at bounding box center [860, 532] width 1248 height 57
type input "1"
type input "1.03"
type input "12"
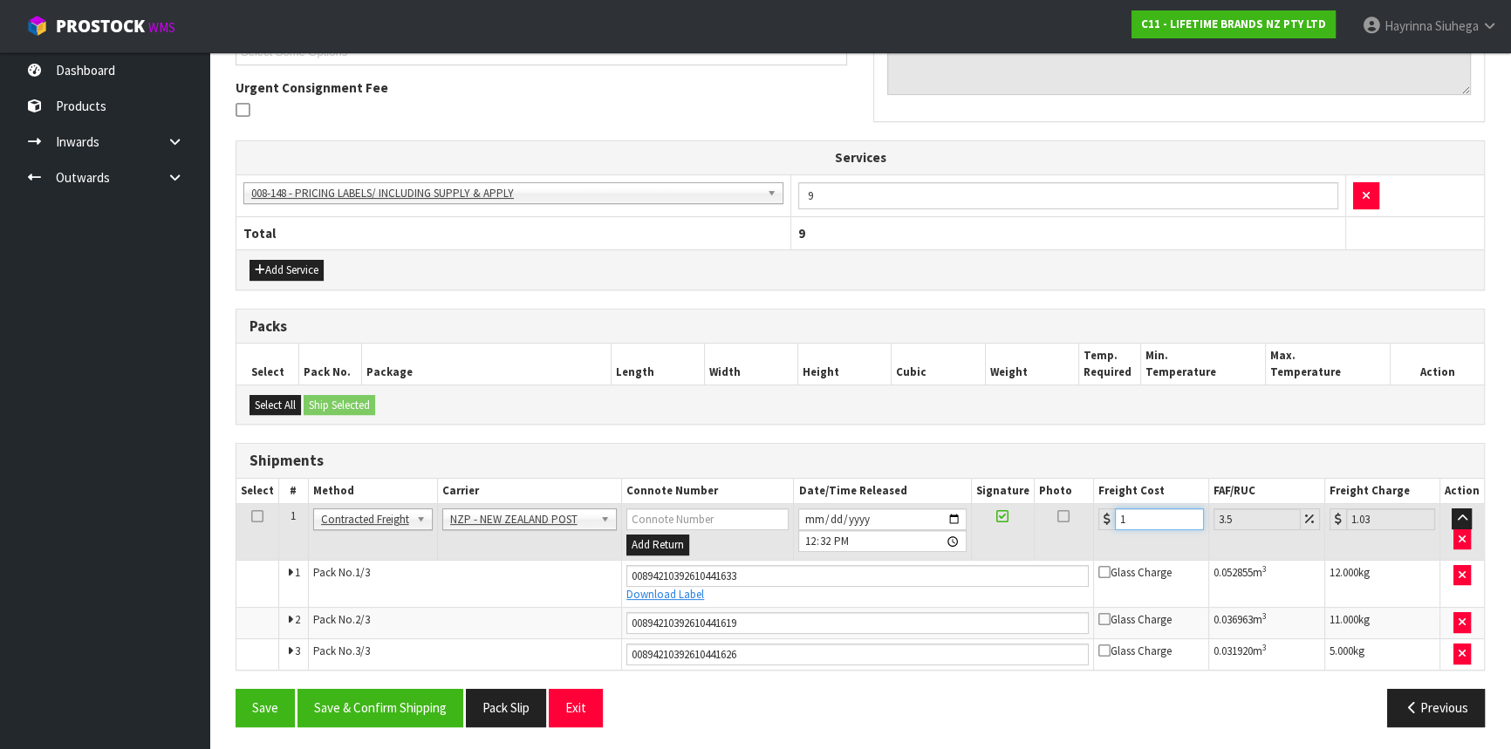
type input "12.42"
type input "12.9"
type input "13.35"
type input "12.99"
type input "13.44"
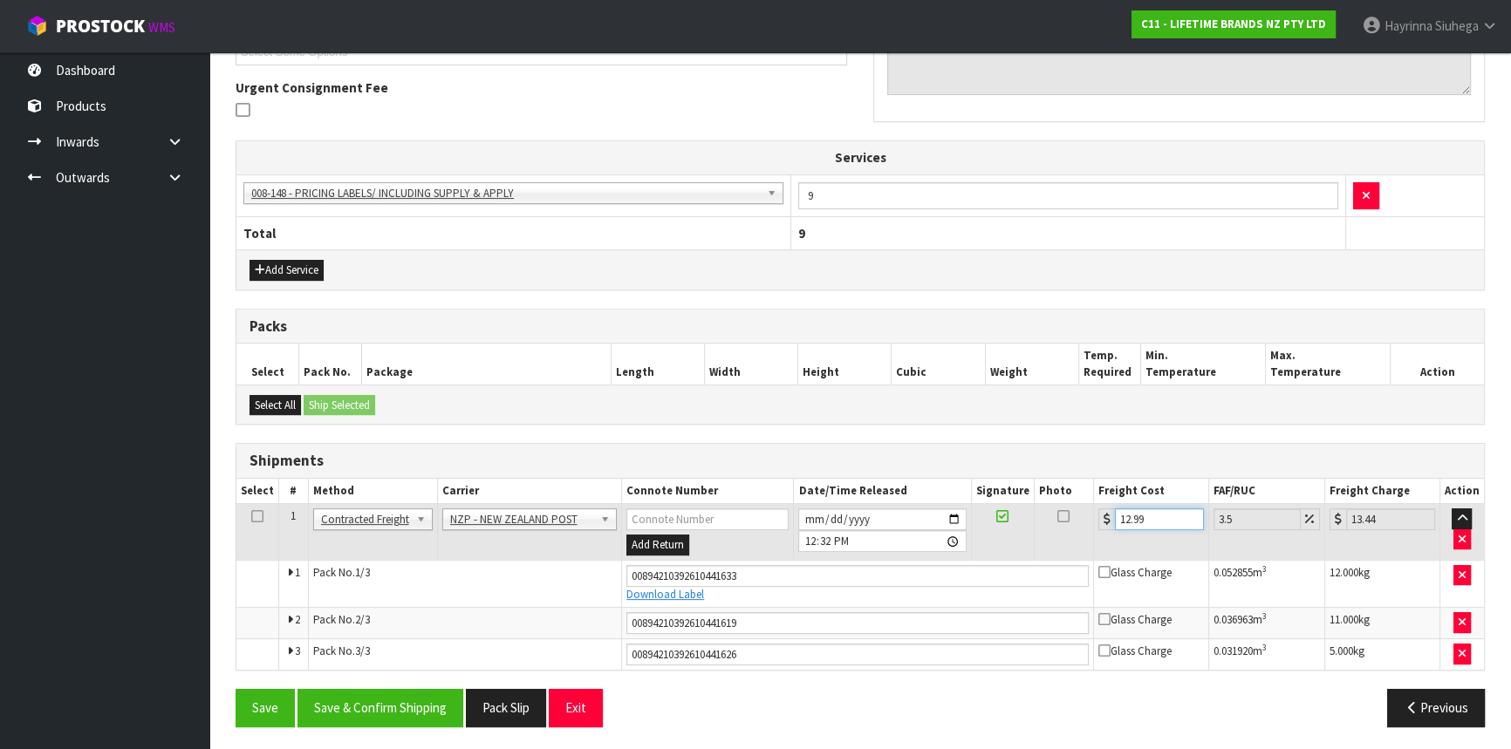
type input "12.99"
click at [236, 689] on button "Save" at bounding box center [265, 708] width 59 height 38
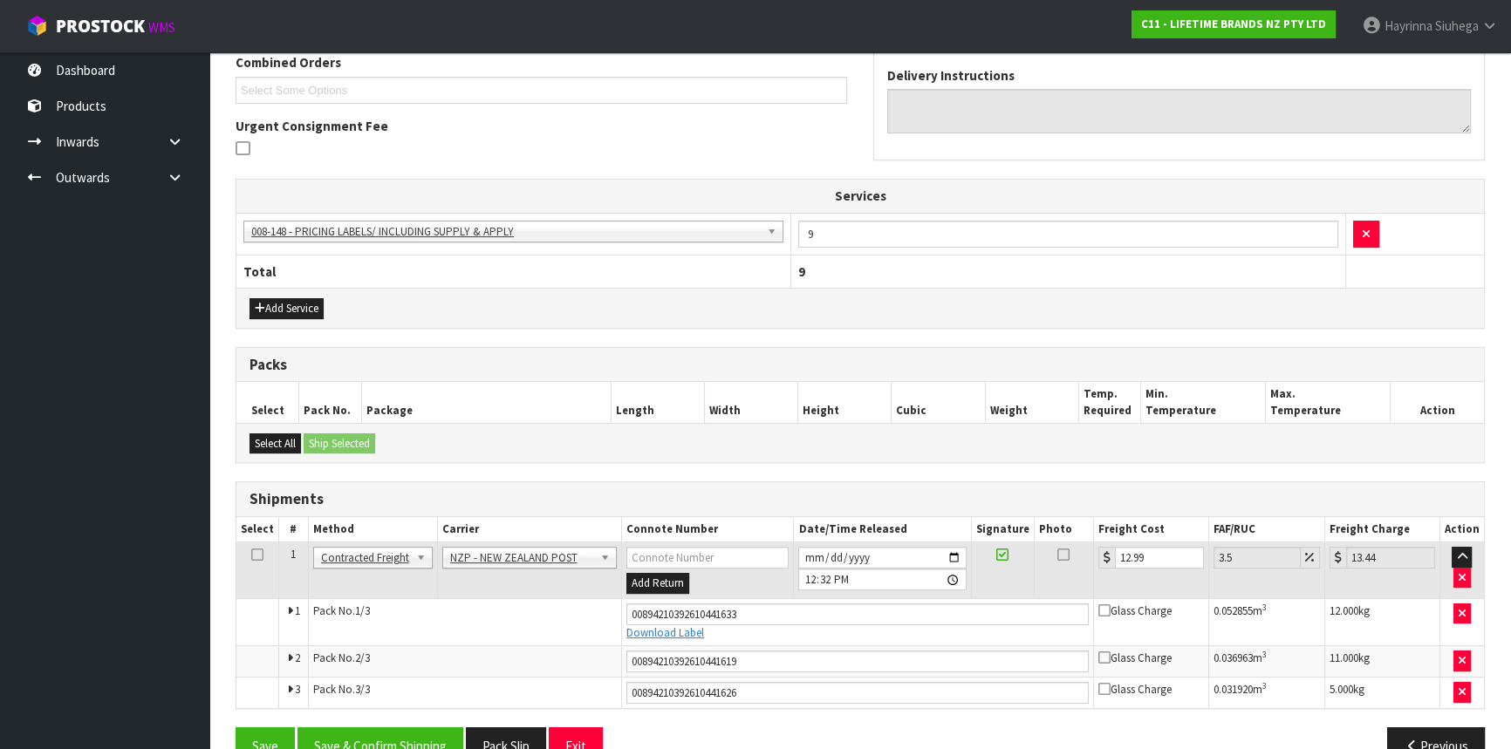
scroll to position [476, 0]
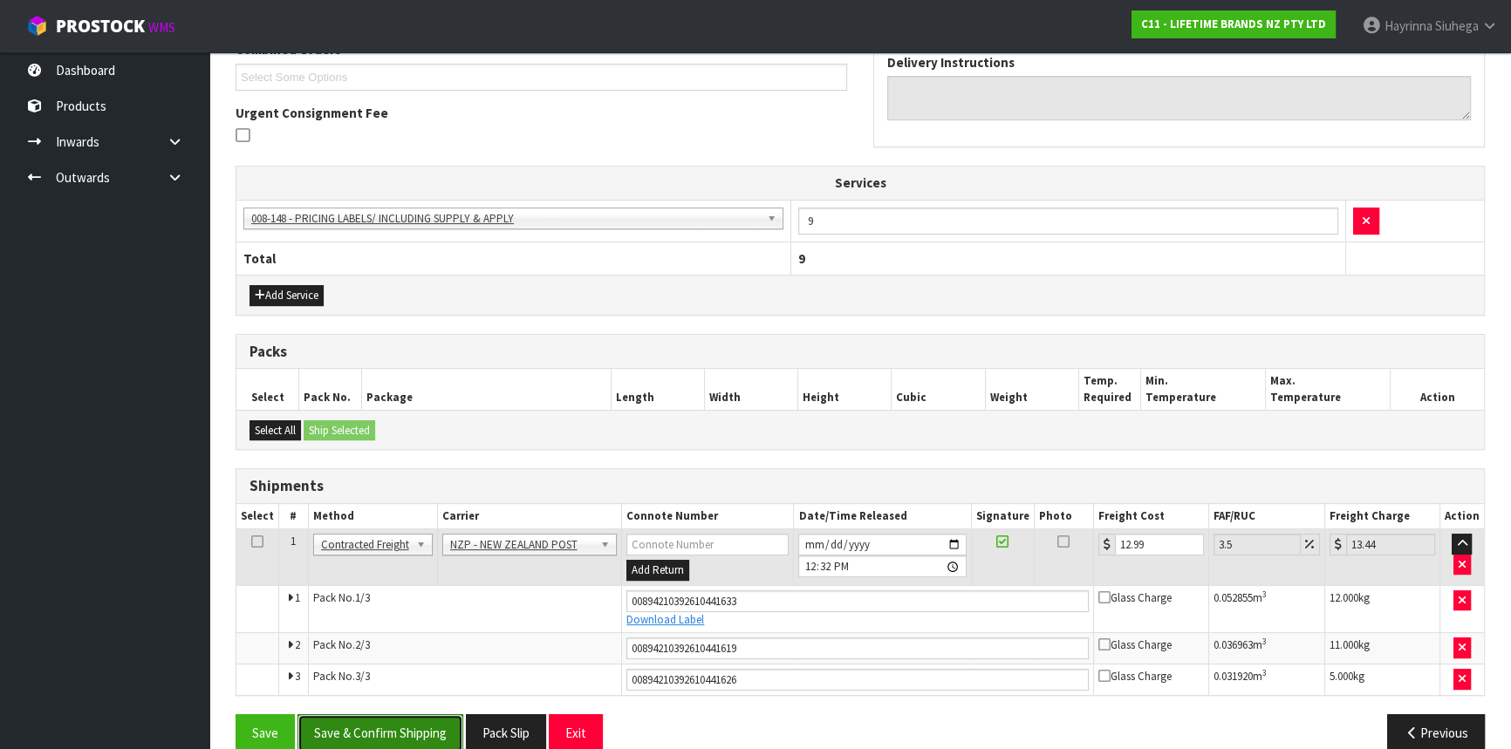
click at [407, 727] on button "Save & Confirm Shipping" at bounding box center [381, 734] width 166 height 38
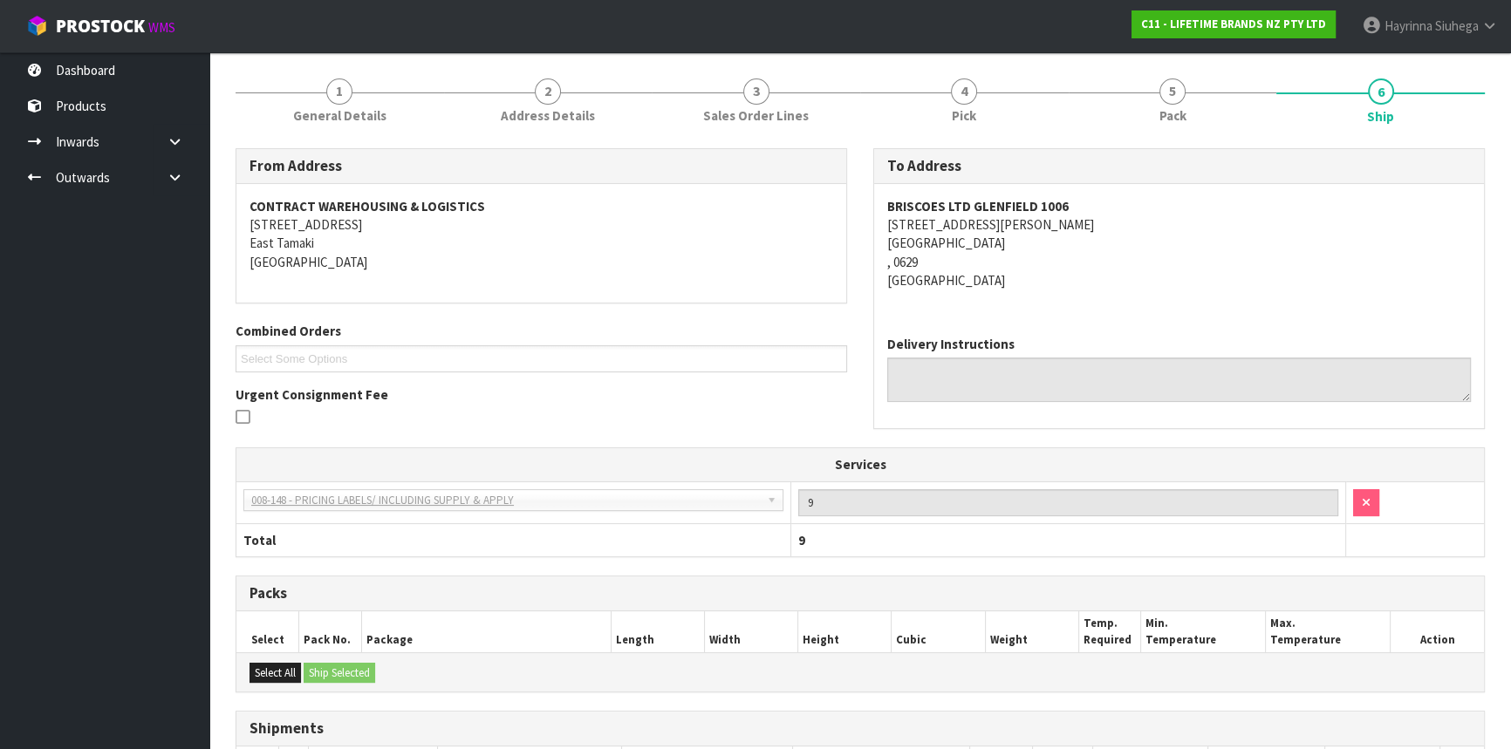
scroll to position [0, 0]
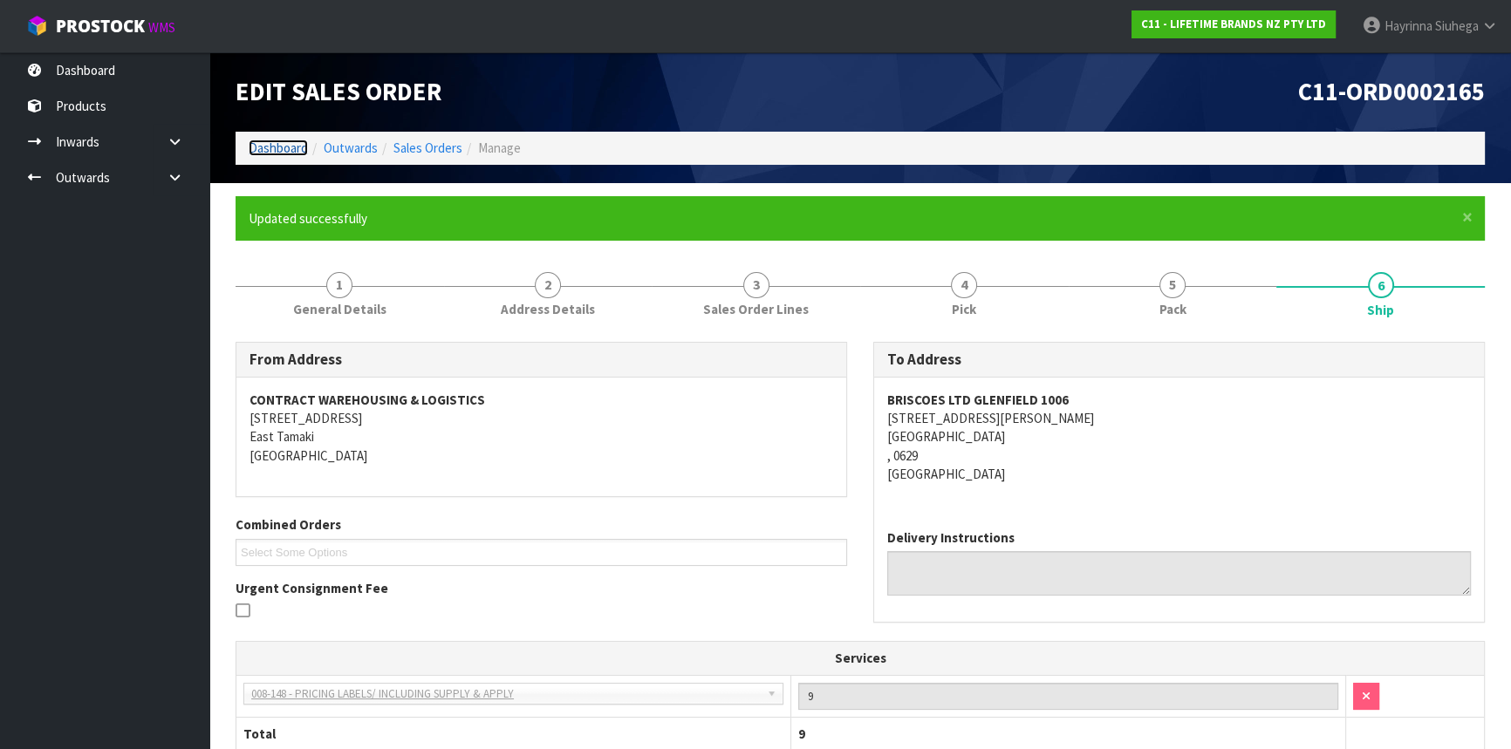
click at [278, 148] on link "Dashboard" at bounding box center [278, 148] width 59 height 17
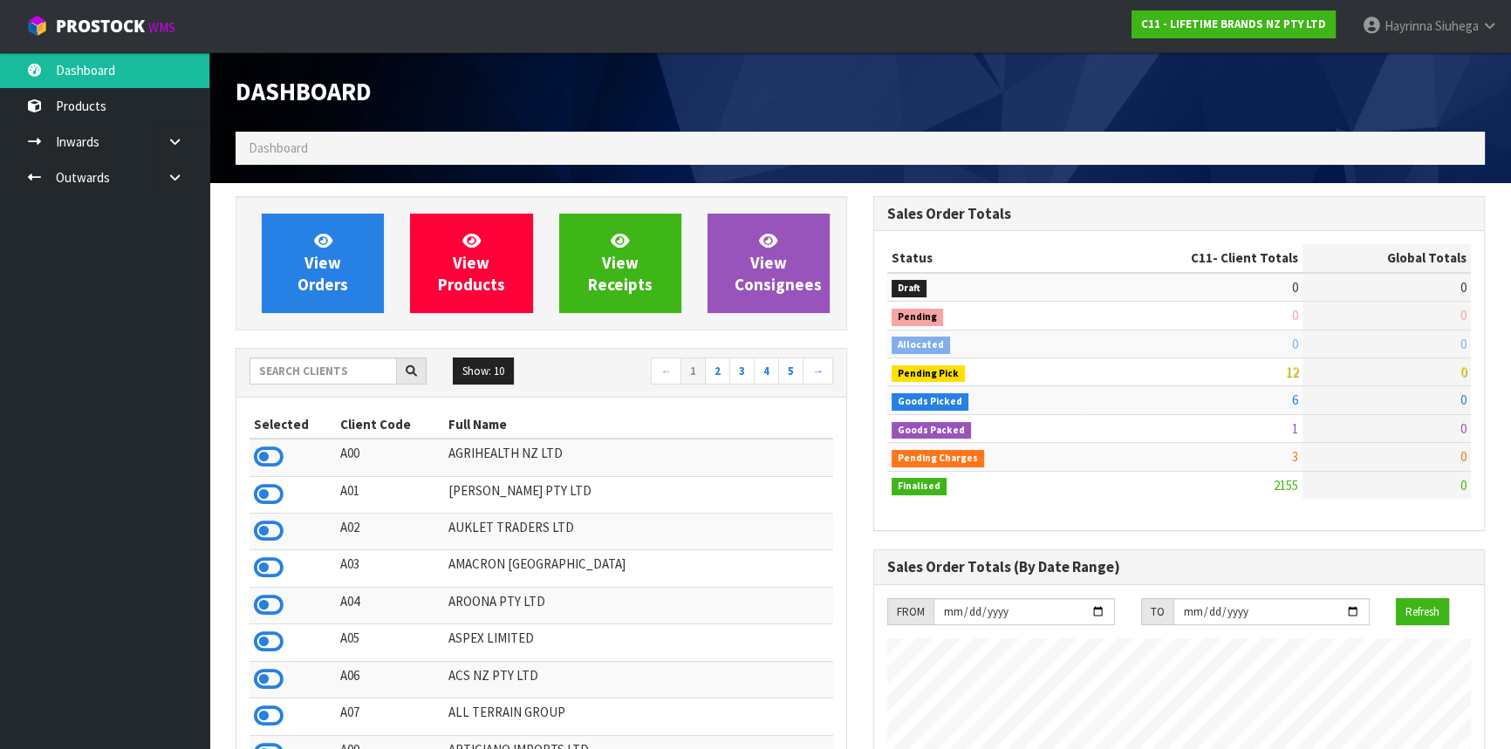
scroll to position [1319, 637]
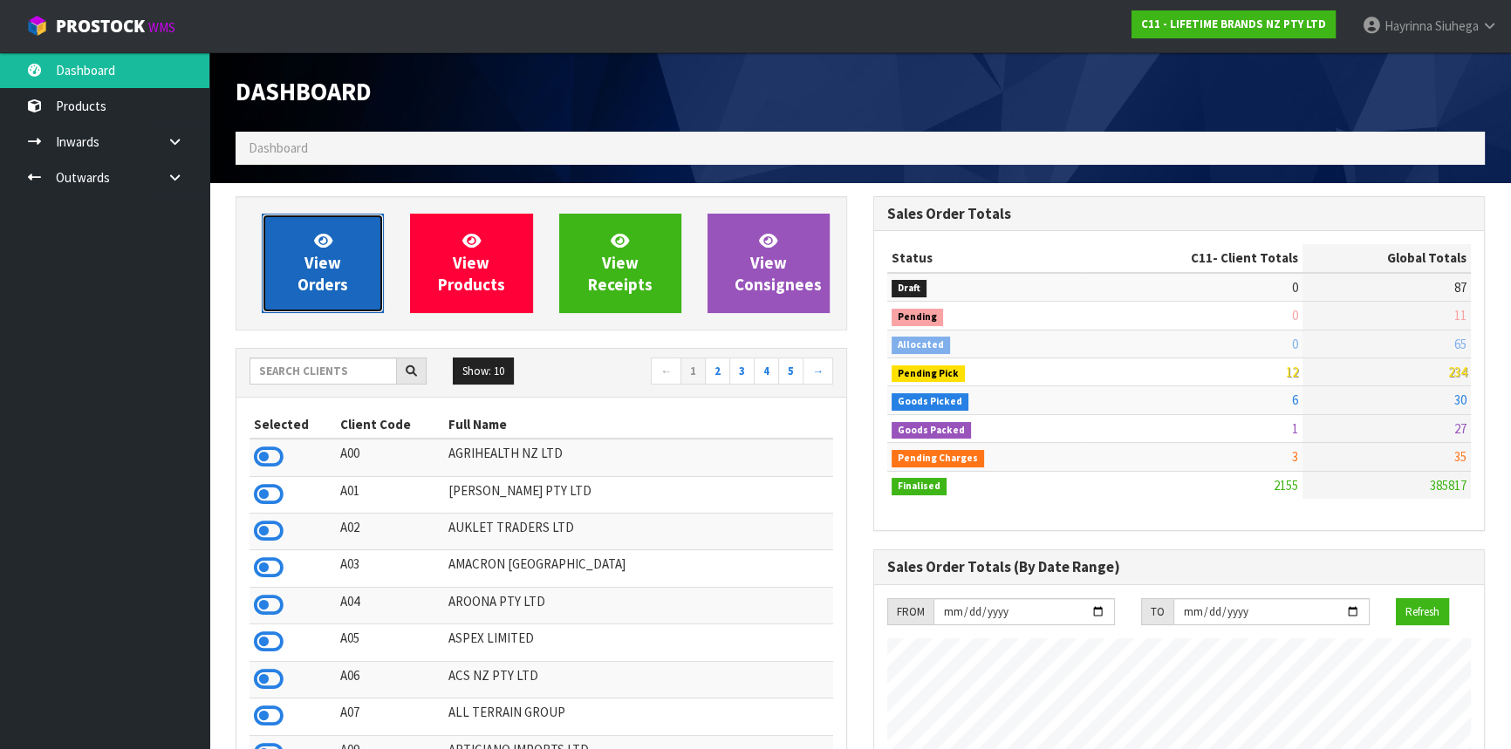
click at [308, 263] on span "View Orders" at bounding box center [323, 262] width 51 height 65
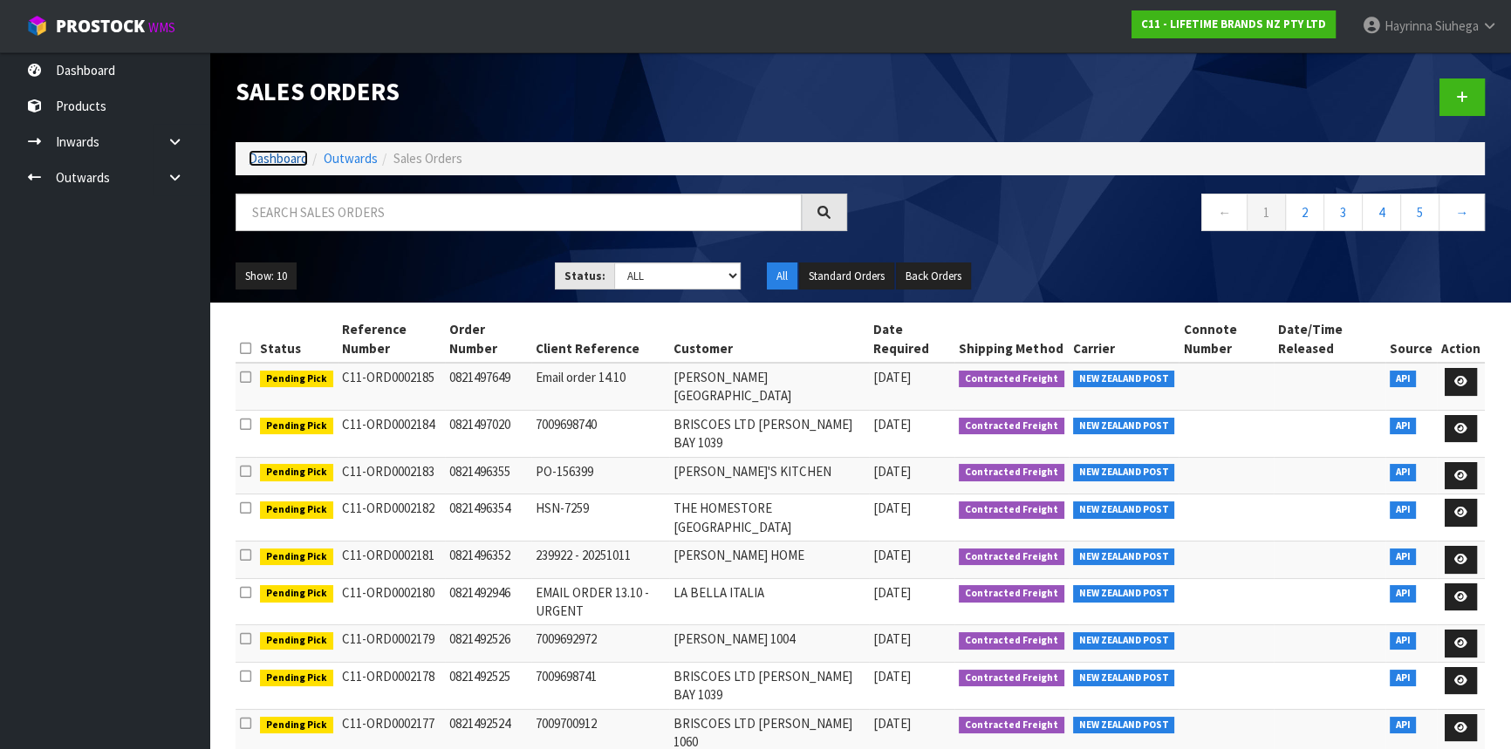
click at [266, 161] on link "Dashboard" at bounding box center [278, 158] width 59 height 17
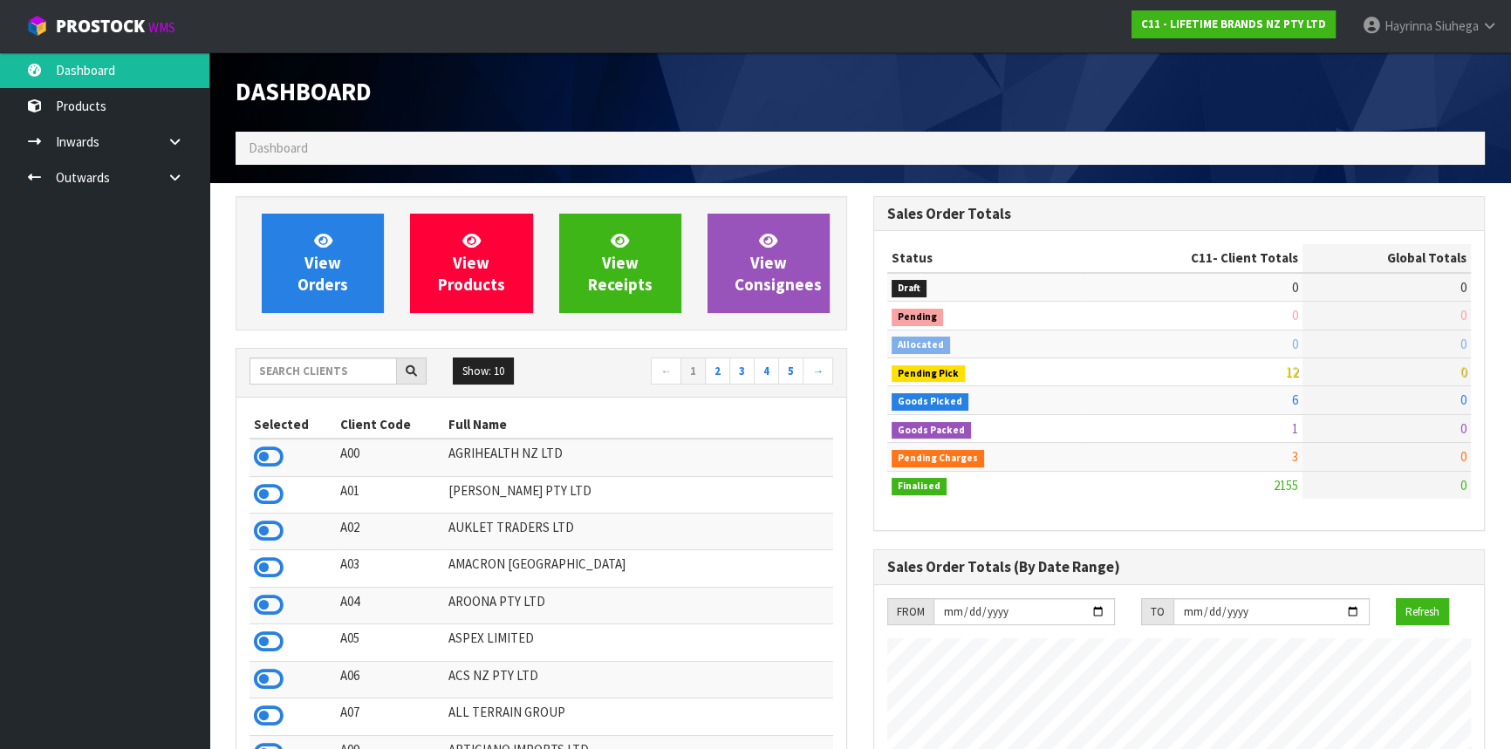
scroll to position [1319, 637]
click at [319, 356] on div "Show: 10 5 10 25 50 ← 1 2 3 4 5 →" at bounding box center [541, 373] width 610 height 49
click at [326, 383] on input "text" at bounding box center [323, 371] width 147 height 27
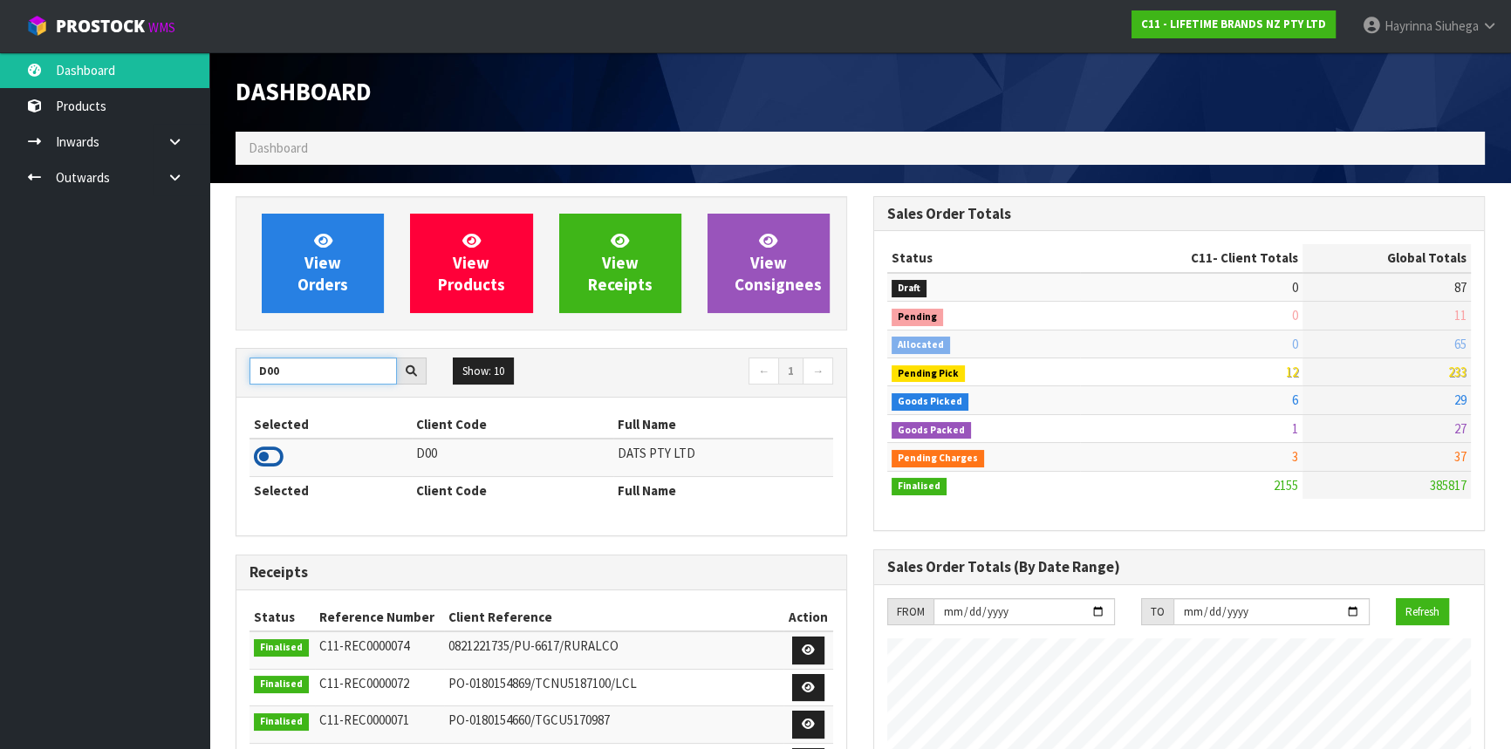
type input "D00"
click at [265, 462] on icon at bounding box center [269, 457] width 30 height 26
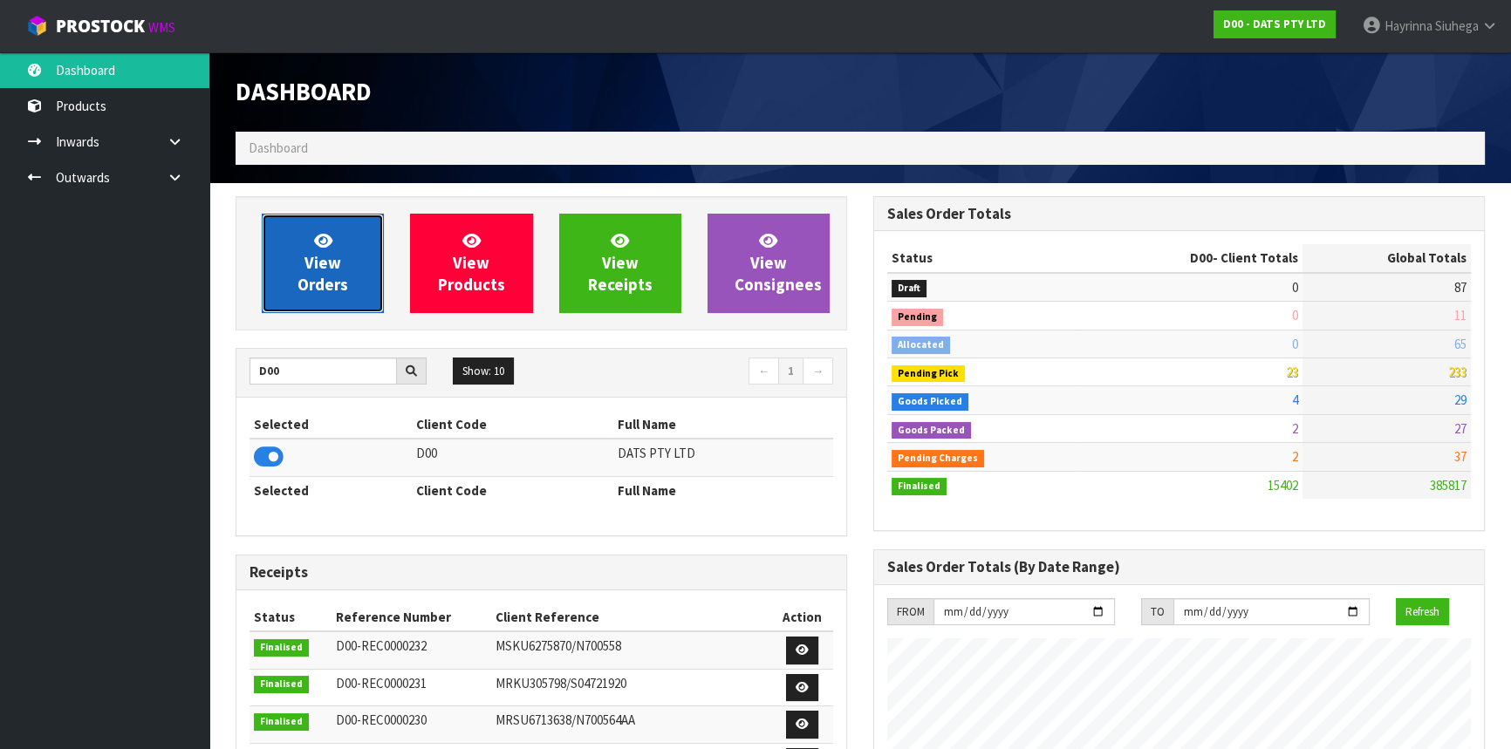
click at [325, 252] on span "View Orders" at bounding box center [323, 262] width 51 height 65
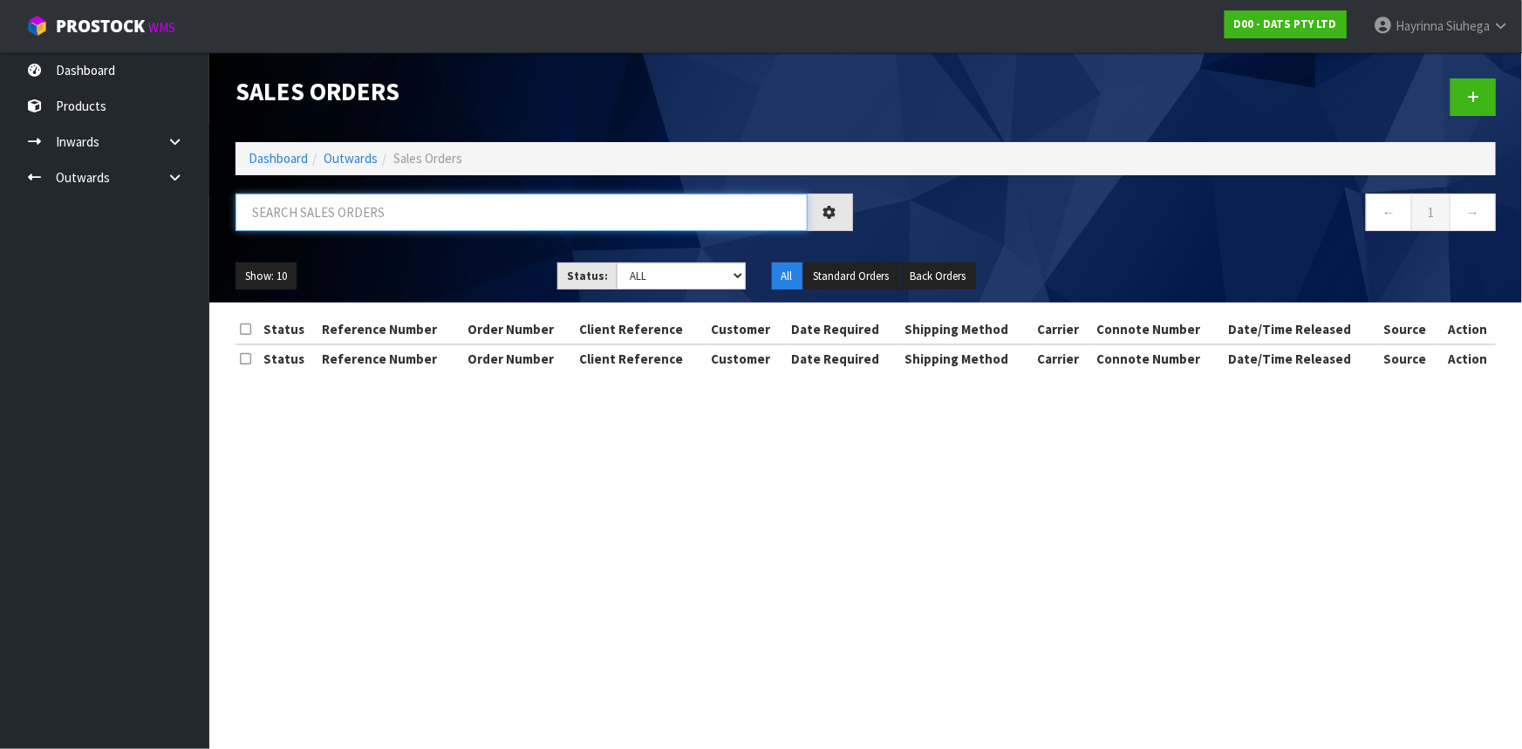
click at [319, 223] on input "text" at bounding box center [522, 213] width 572 height 38
type input "JOB-0416804"
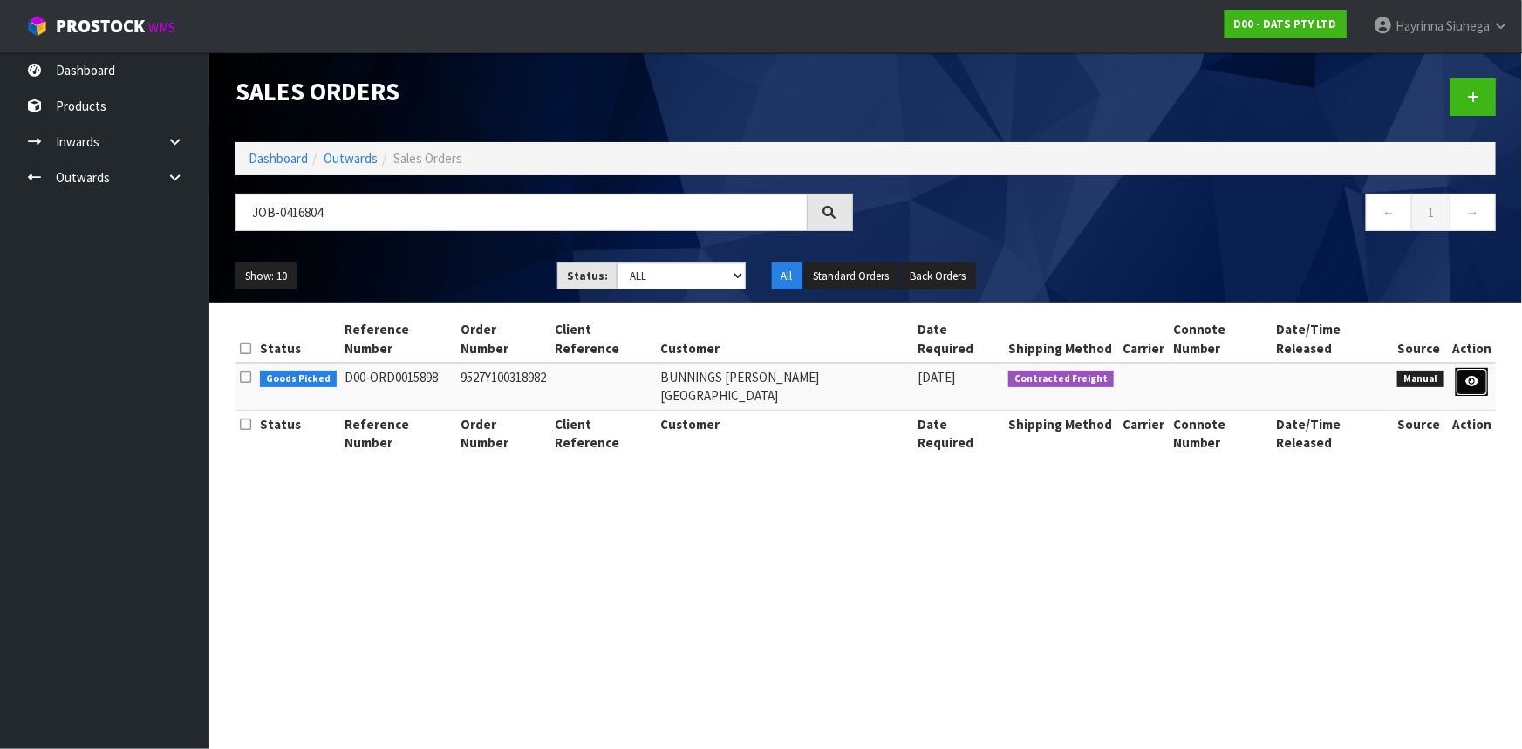
click at [1462, 368] on link at bounding box center [1472, 382] width 32 height 28
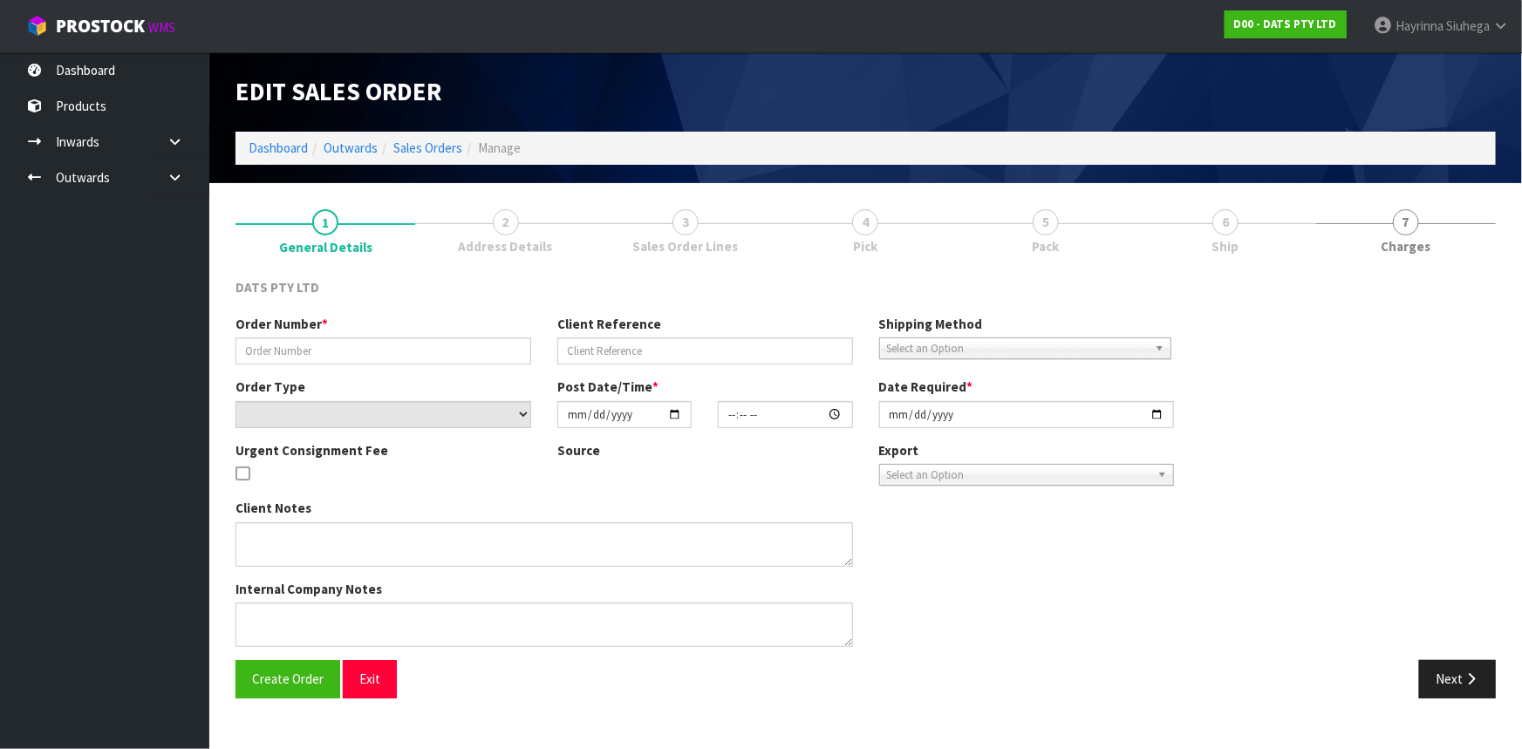
type input "9527Y100318982"
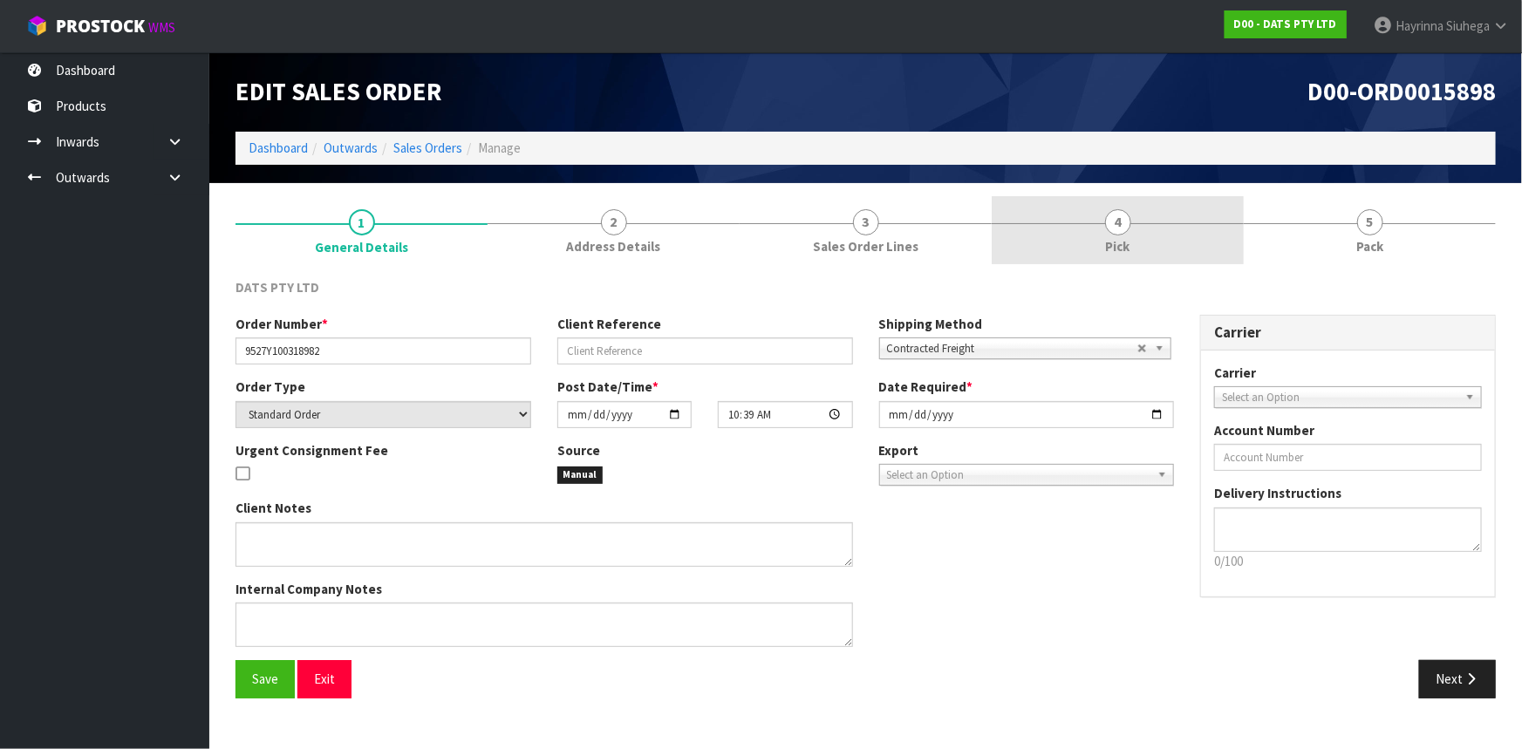
drag, startPoint x: 1126, startPoint y: 220, endPoint x: 1196, endPoint y: 243, distance: 74.2
click at [1126, 227] on span "4" at bounding box center [1118, 222] width 26 height 26
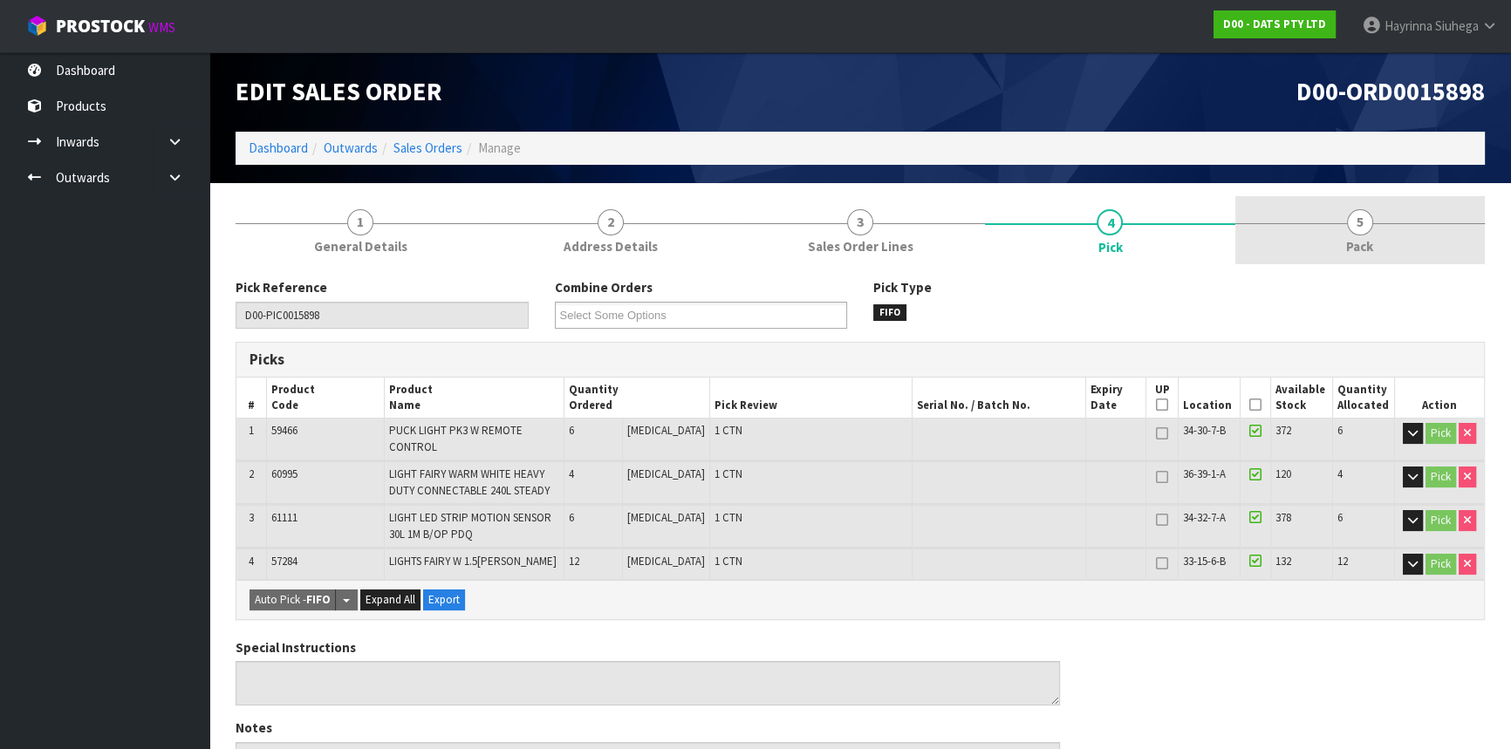
click at [1370, 253] on span "Pack" at bounding box center [1359, 246] width 27 height 18
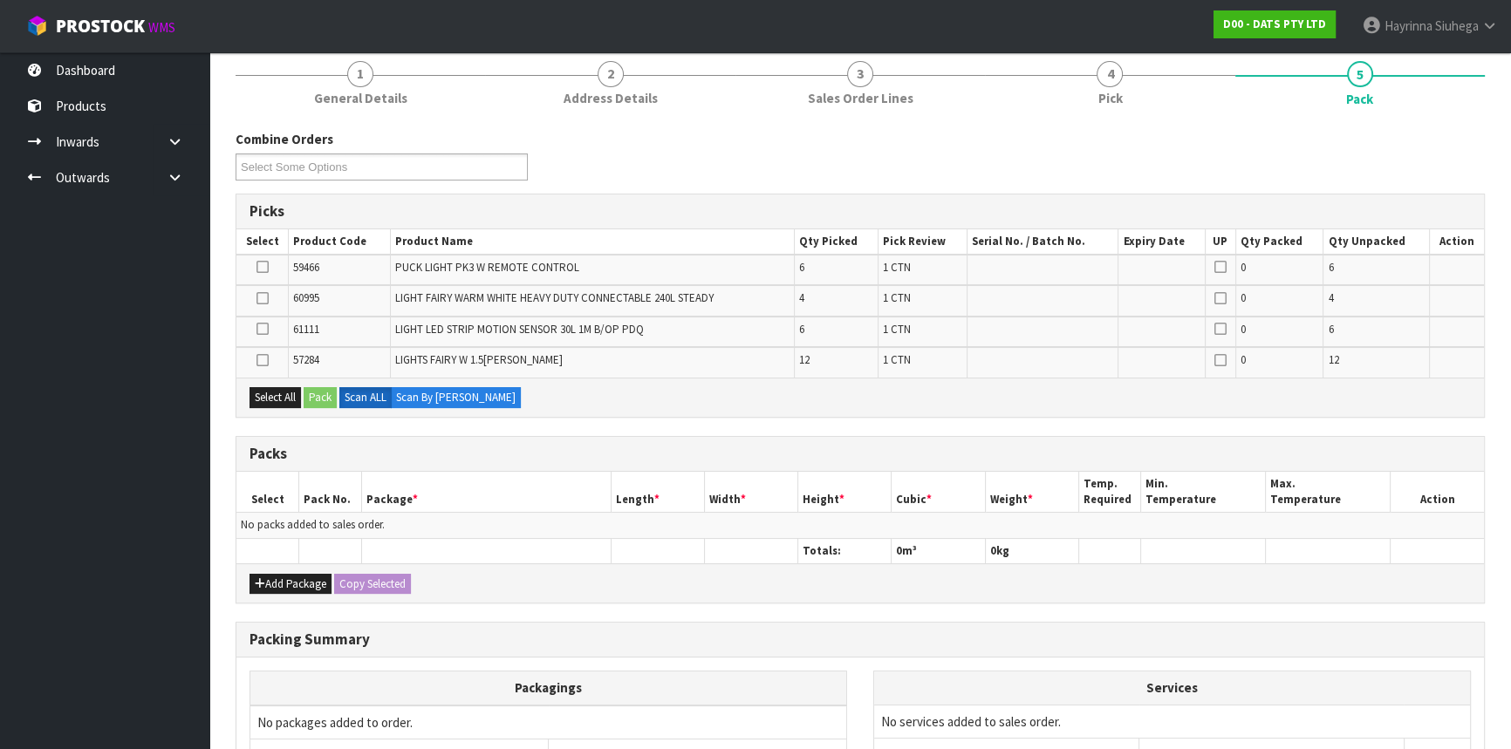
scroll to position [158, 0]
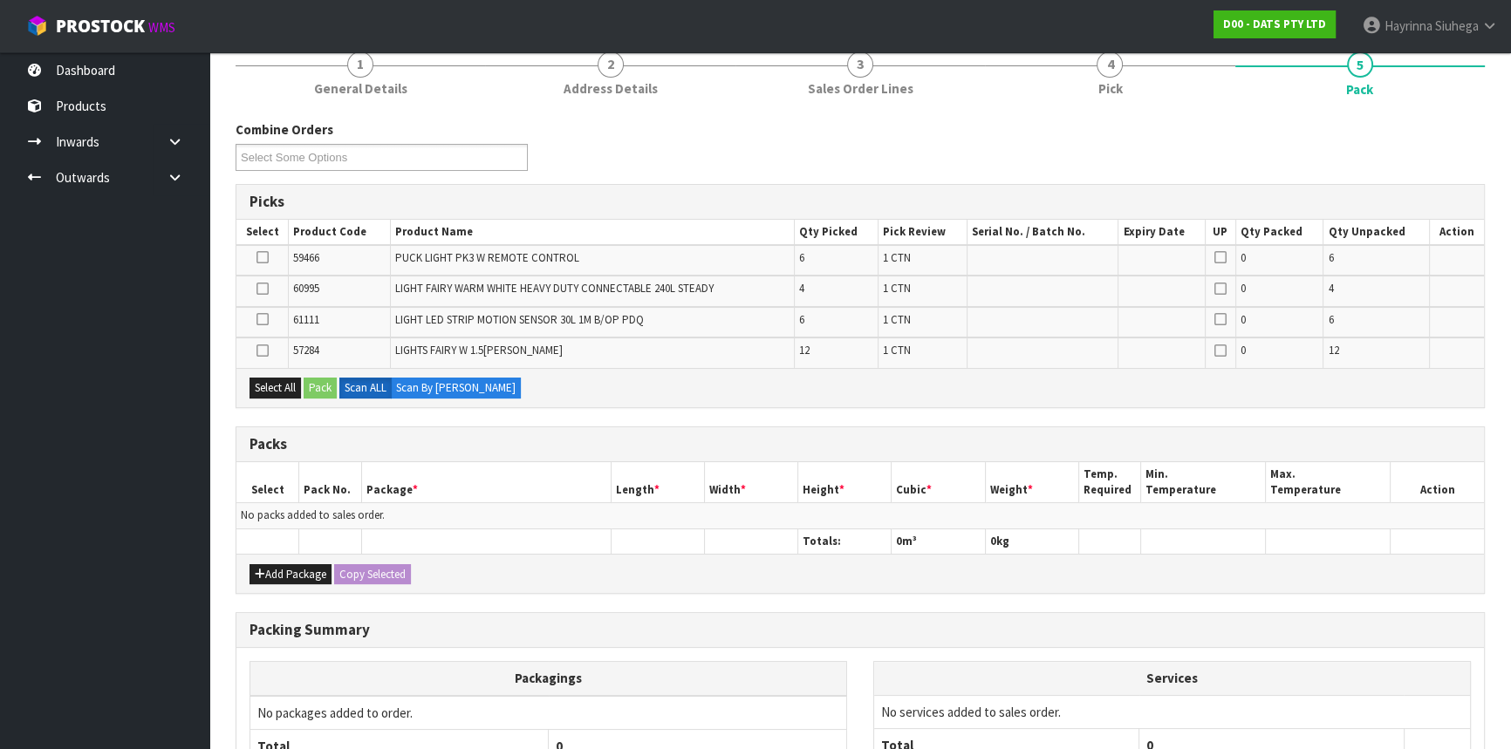
click at [257, 289] on icon at bounding box center [263, 289] width 12 height 1
click at [0, 0] on input "checkbox" at bounding box center [0, 0] width 0 height 0
click at [323, 388] on button "Pack" at bounding box center [320, 388] width 33 height 21
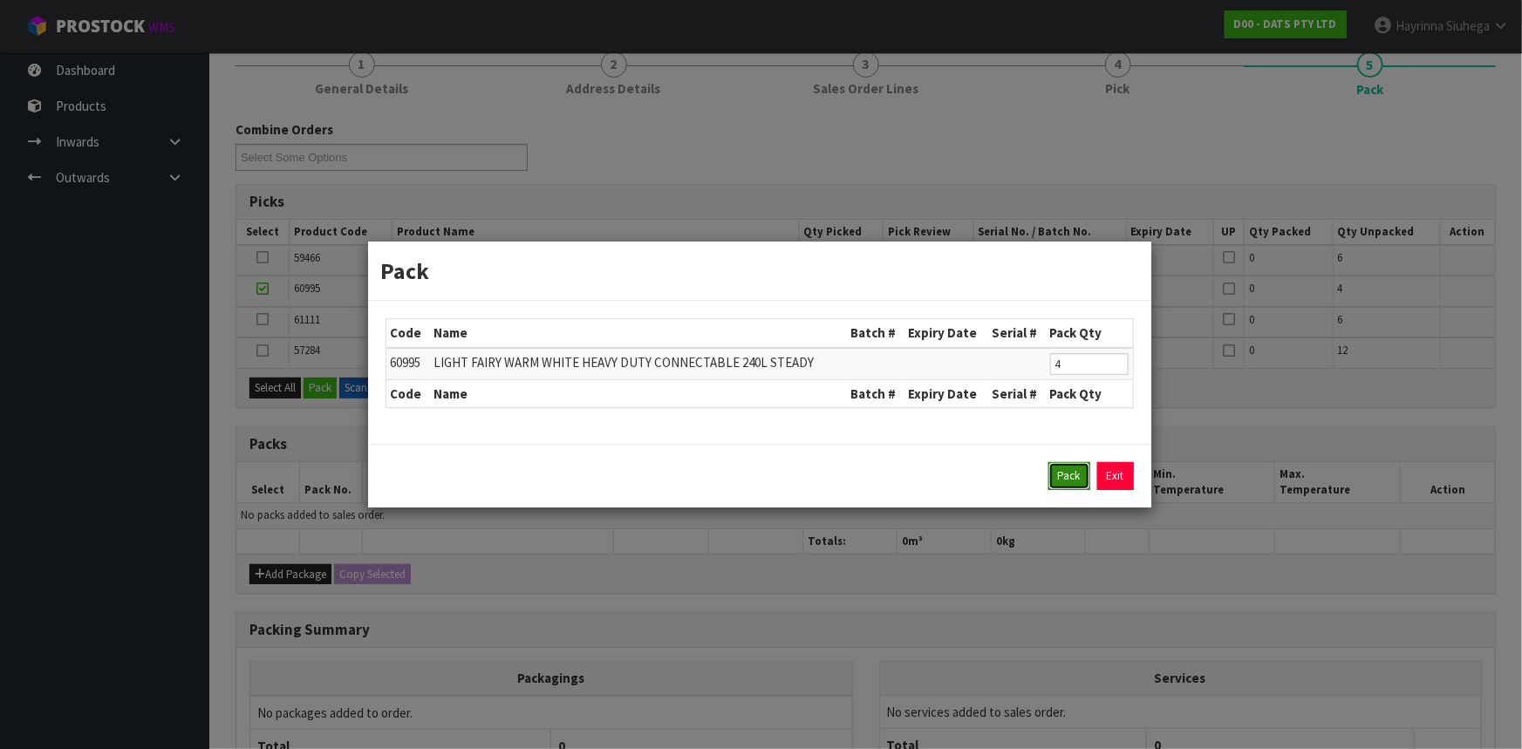
click at [1065, 472] on button "Pack" at bounding box center [1070, 476] width 42 height 28
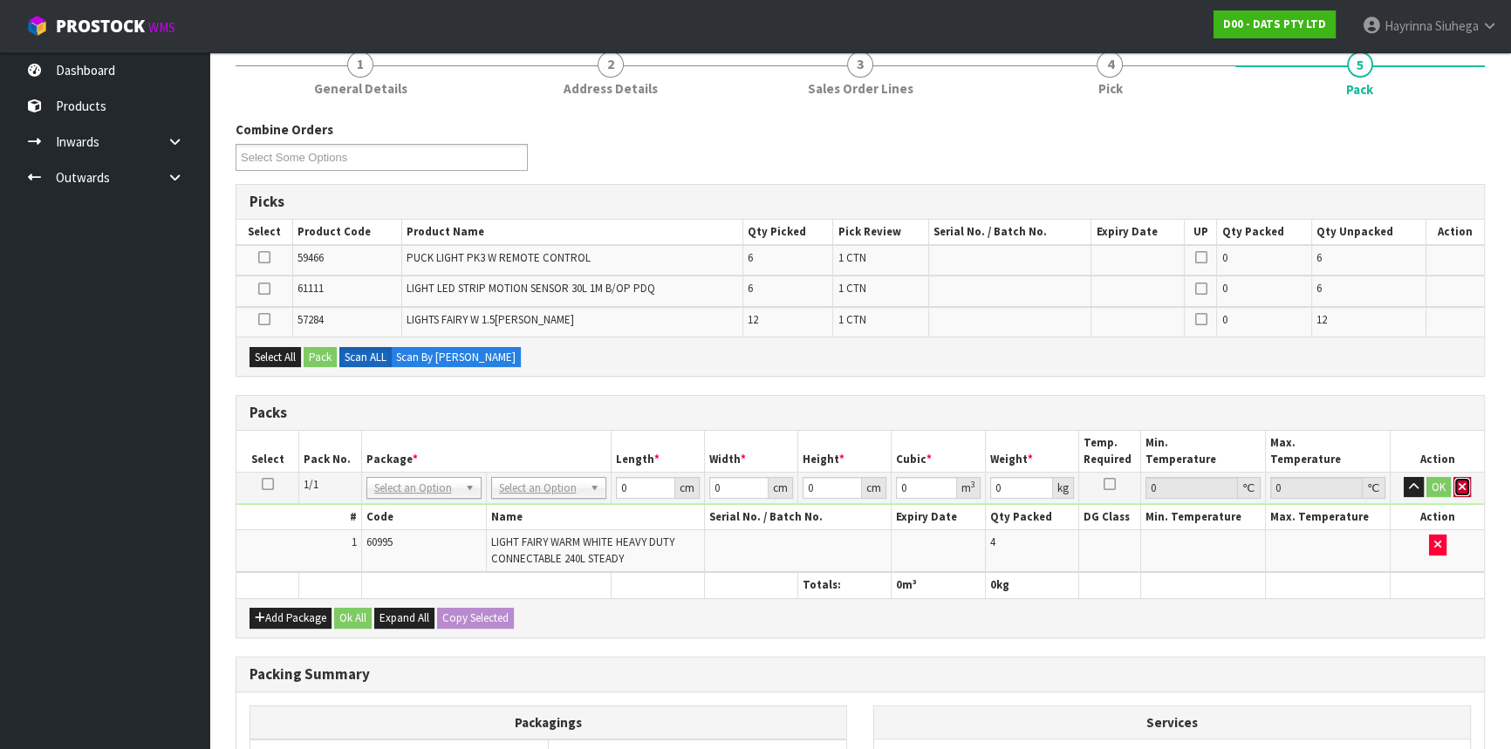
click at [1457, 479] on button "button" at bounding box center [1462, 487] width 17 height 21
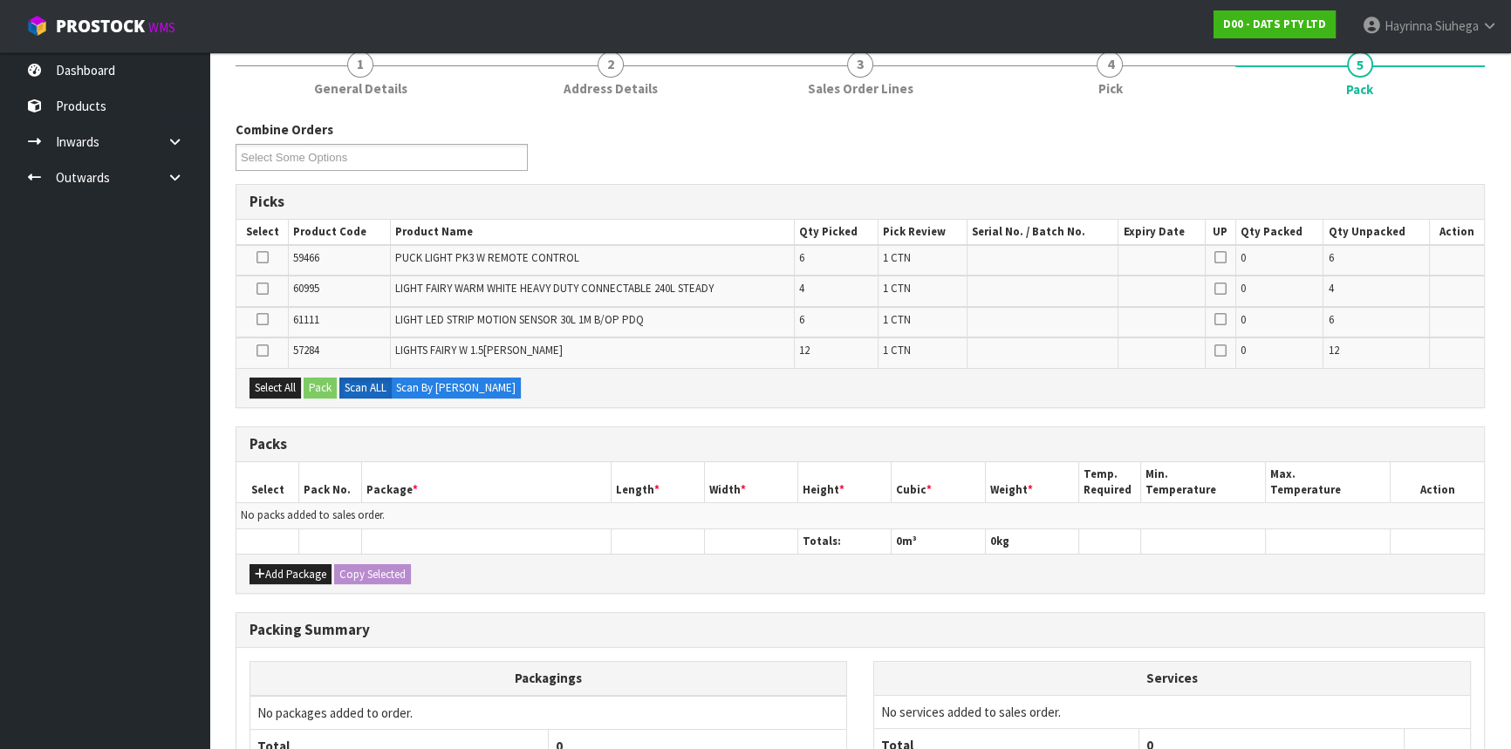
click at [259, 351] on icon at bounding box center [263, 351] width 12 height 1
click at [0, 0] on input "checkbox" at bounding box center [0, 0] width 0 height 0
click at [317, 393] on button "Pack" at bounding box center [320, 388] width 33 height 21
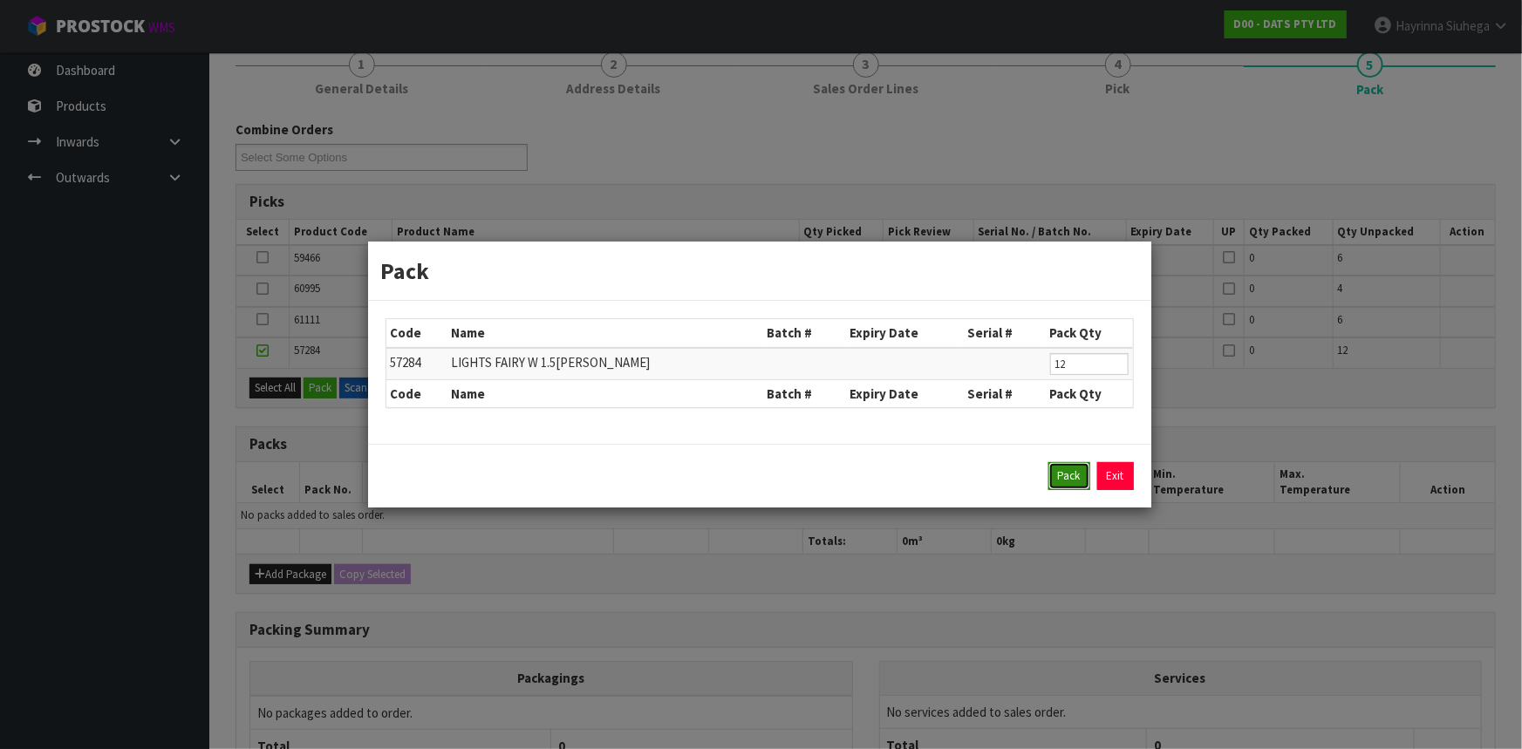
click at [1057, 480] on button "Pack" at bounding box center [1070, 476] width 42 height 28
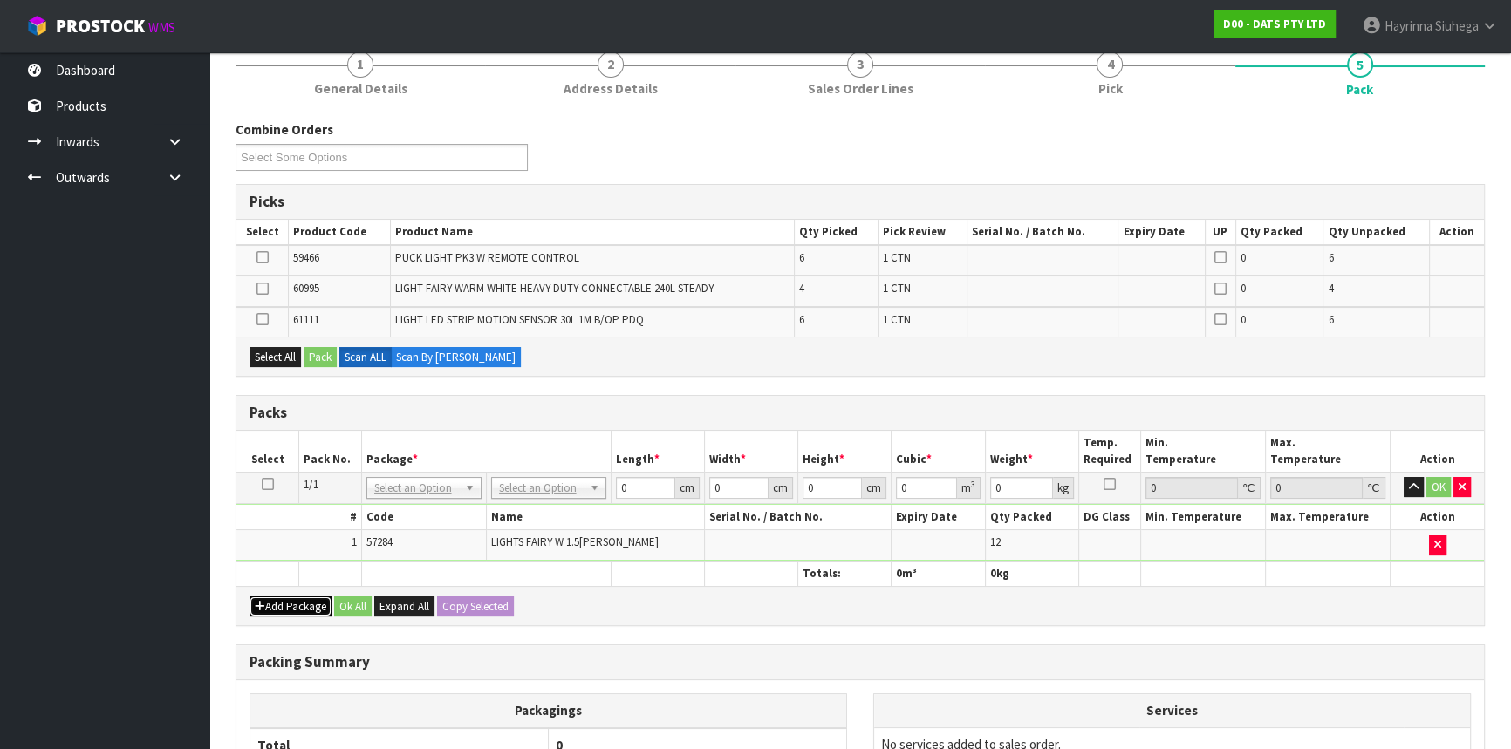
click at [286, 602] on button "Add Package" at bounding box center [291, 607] width 82 height 21
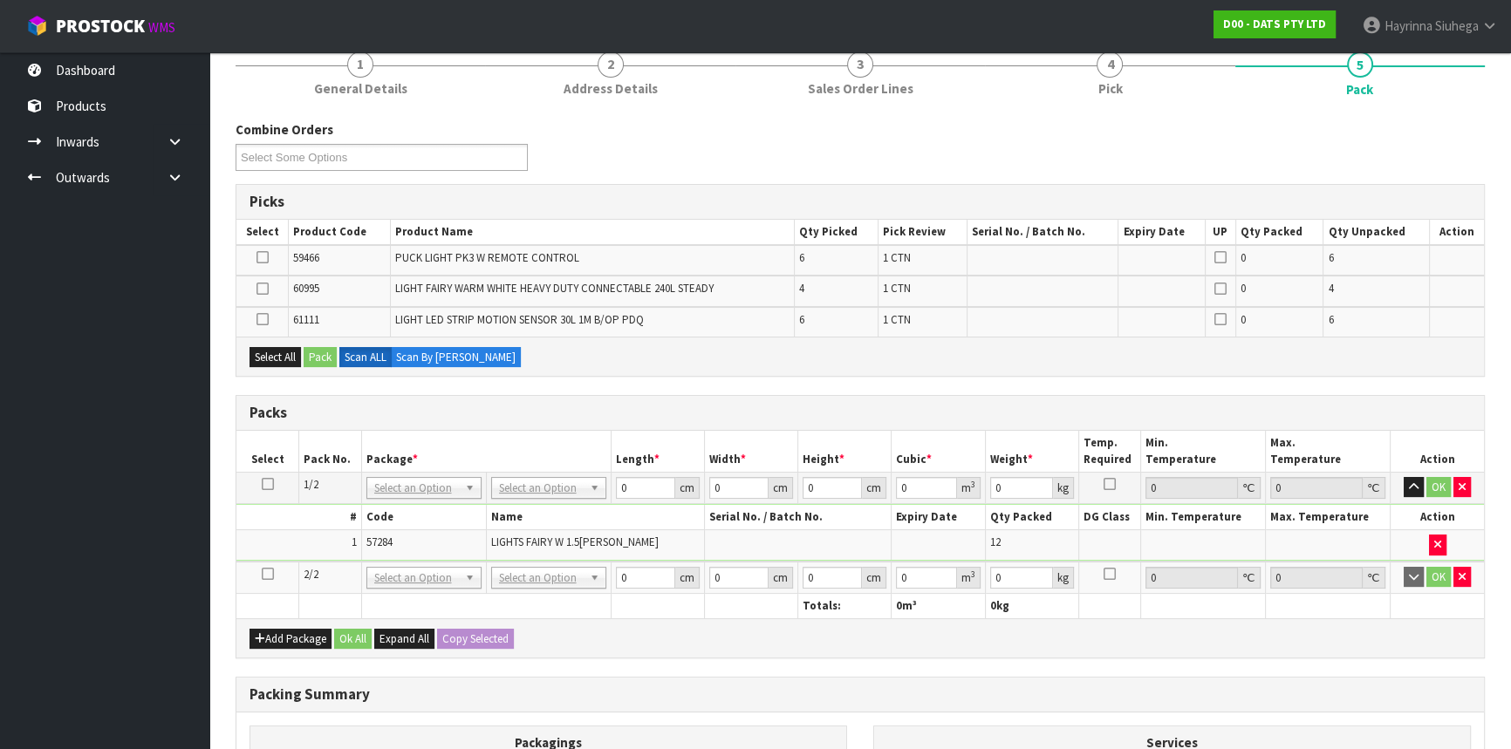
click at [266, 574] on icon at bounding box center [268, 574] width 12 height 1
click at [260, 289] on icon at bounding box center [263, 289] width 12 height 1
click at [0, 0] on input "checkbox" at bounding box center [0, 0] width 0 height 0
click at [318, 352] on button "Pack" at bounding box center [320, 357] width 33 height 21
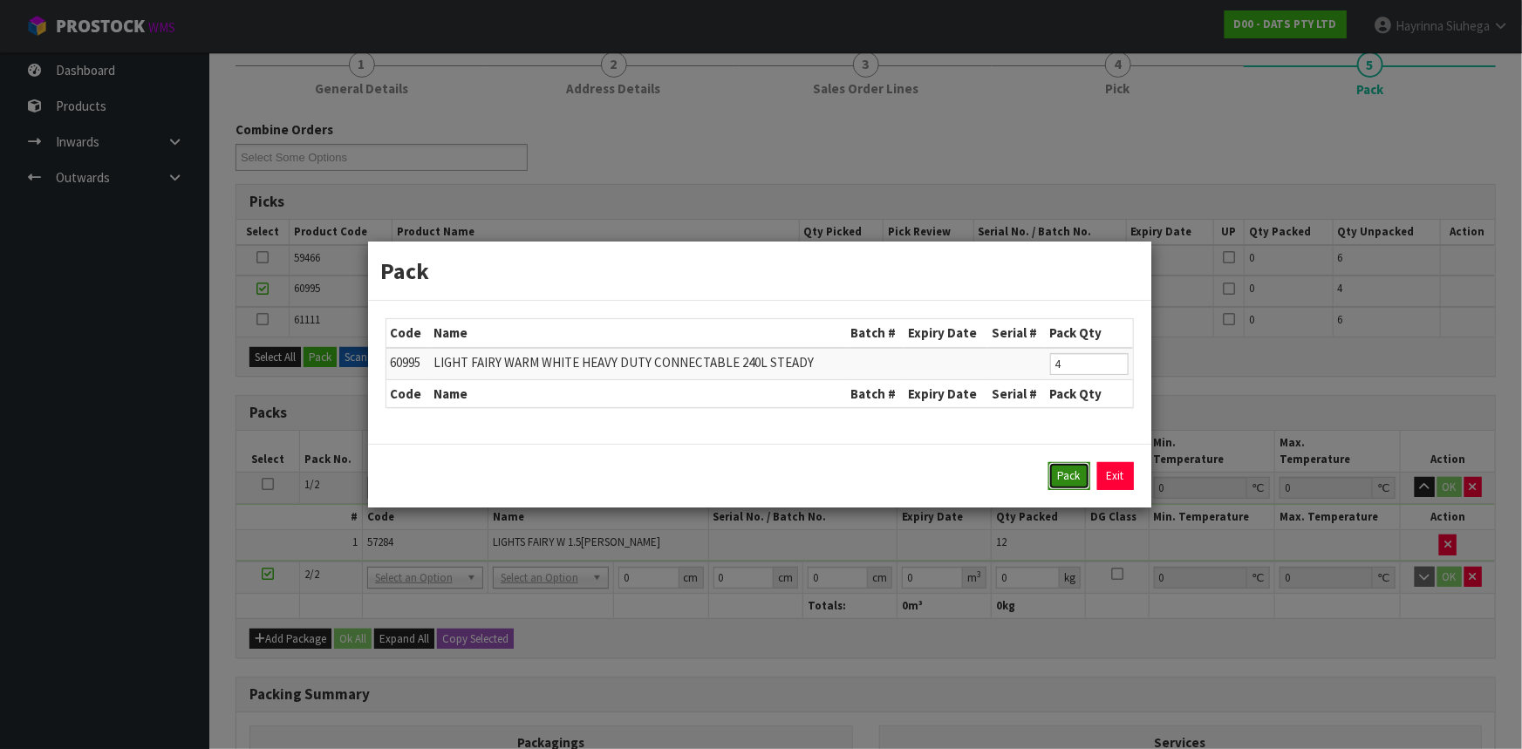
click at [1063, 477] on button "Pack" at bounding box center [1070, 476] width 42 height 28
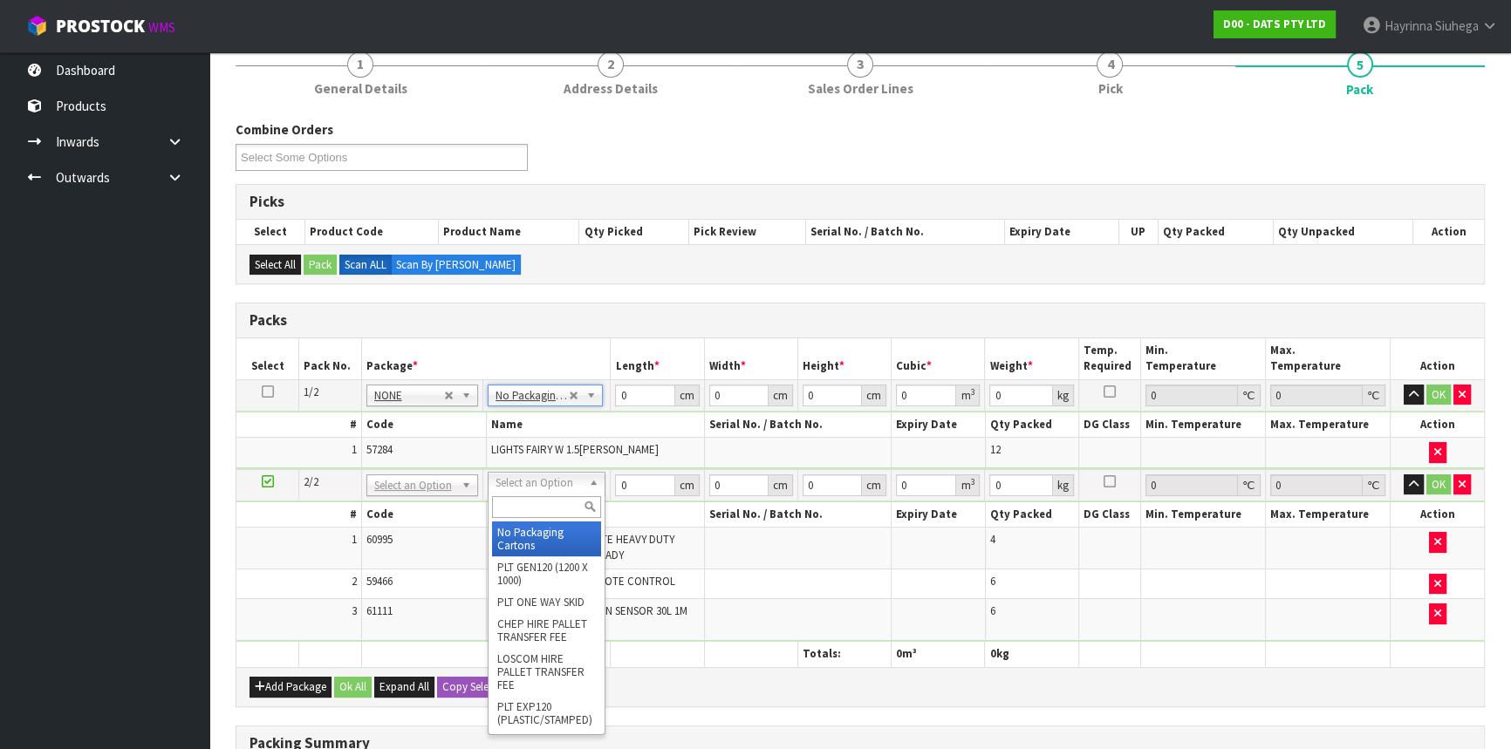
click at [538, 505] on input "text" at bounding box center [546, 507] width 109 height 22
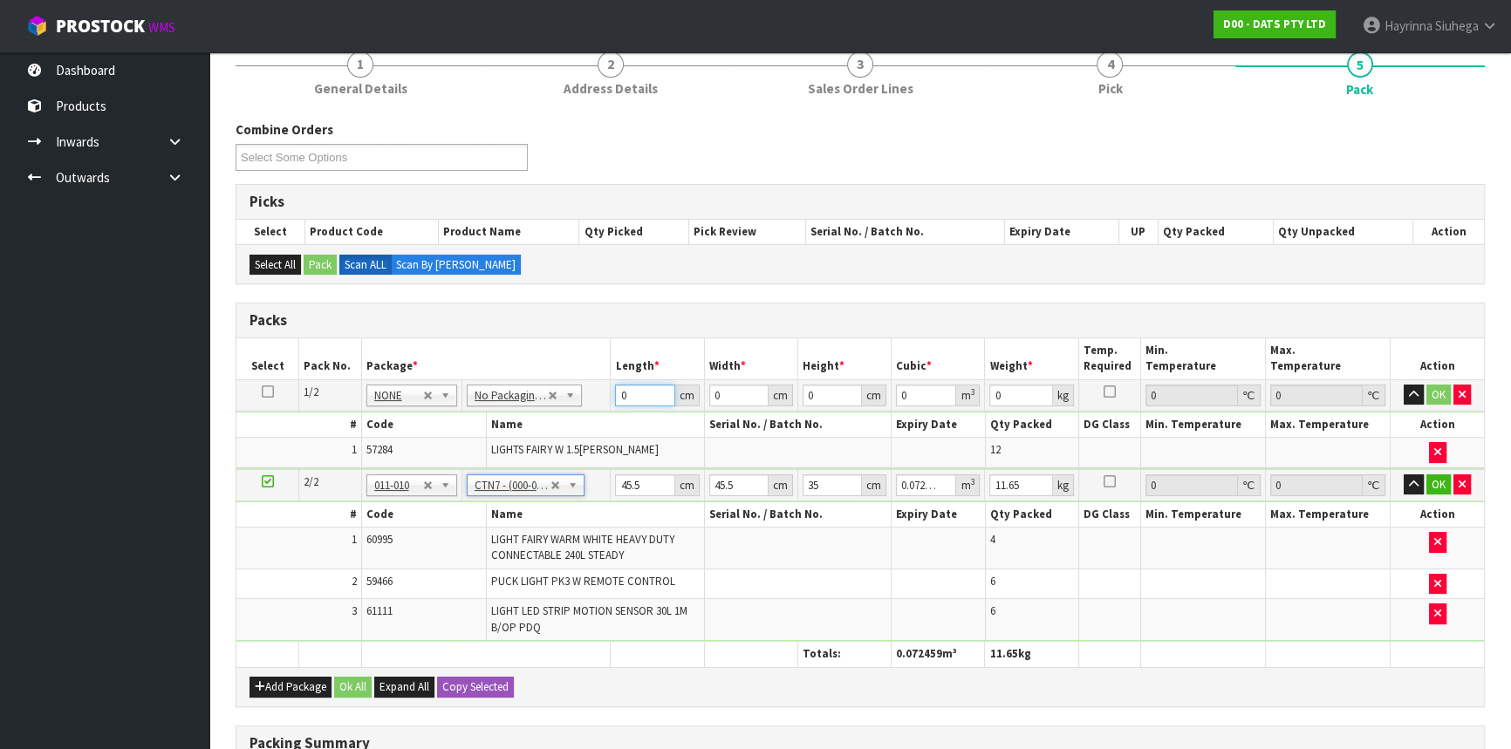
click at [619, 393] on input "0" at bounding box center [644, 396] width 59 height 22
click button "OK" at bounding box center [1439, 395] width 24 height 21
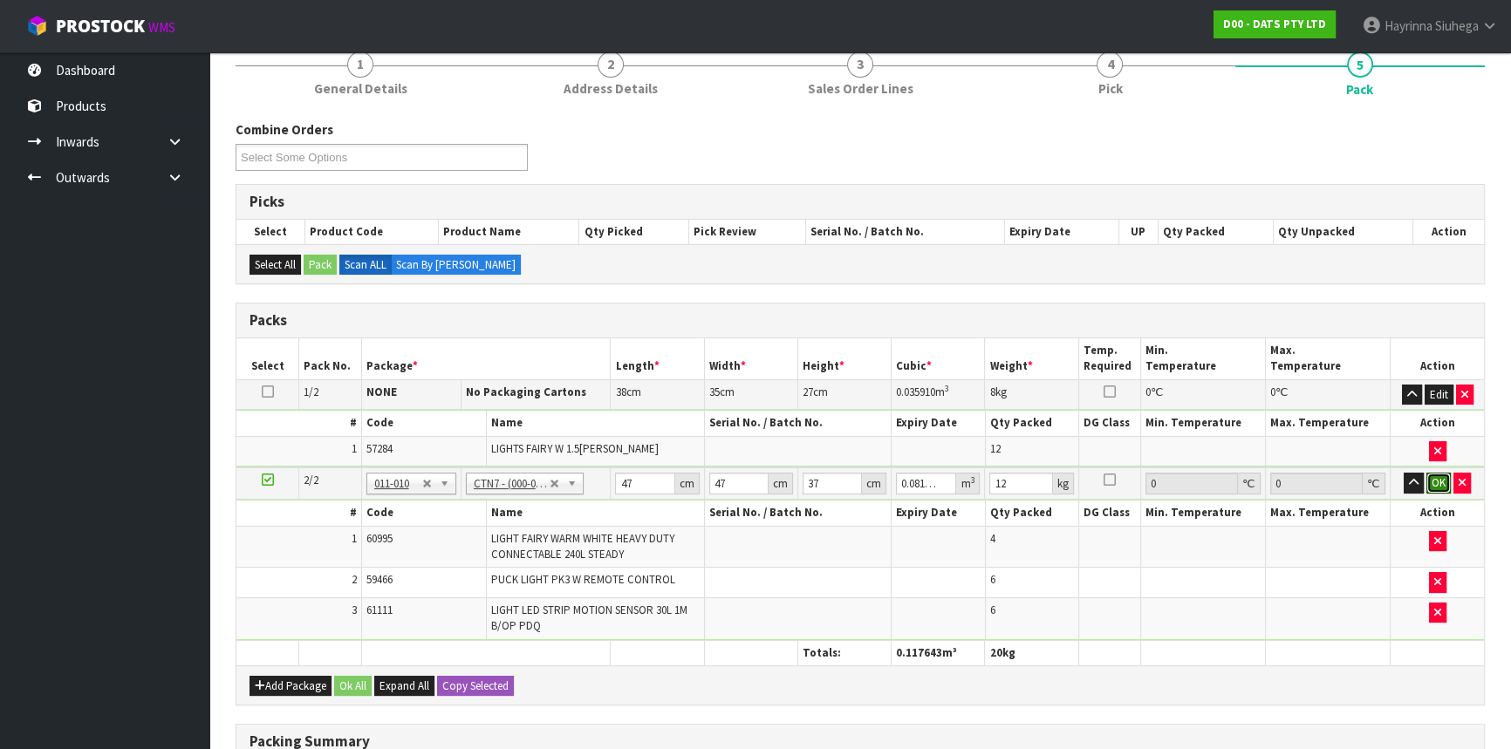
click button "OK" at bounding box center [1439, 483] width 24 height 21
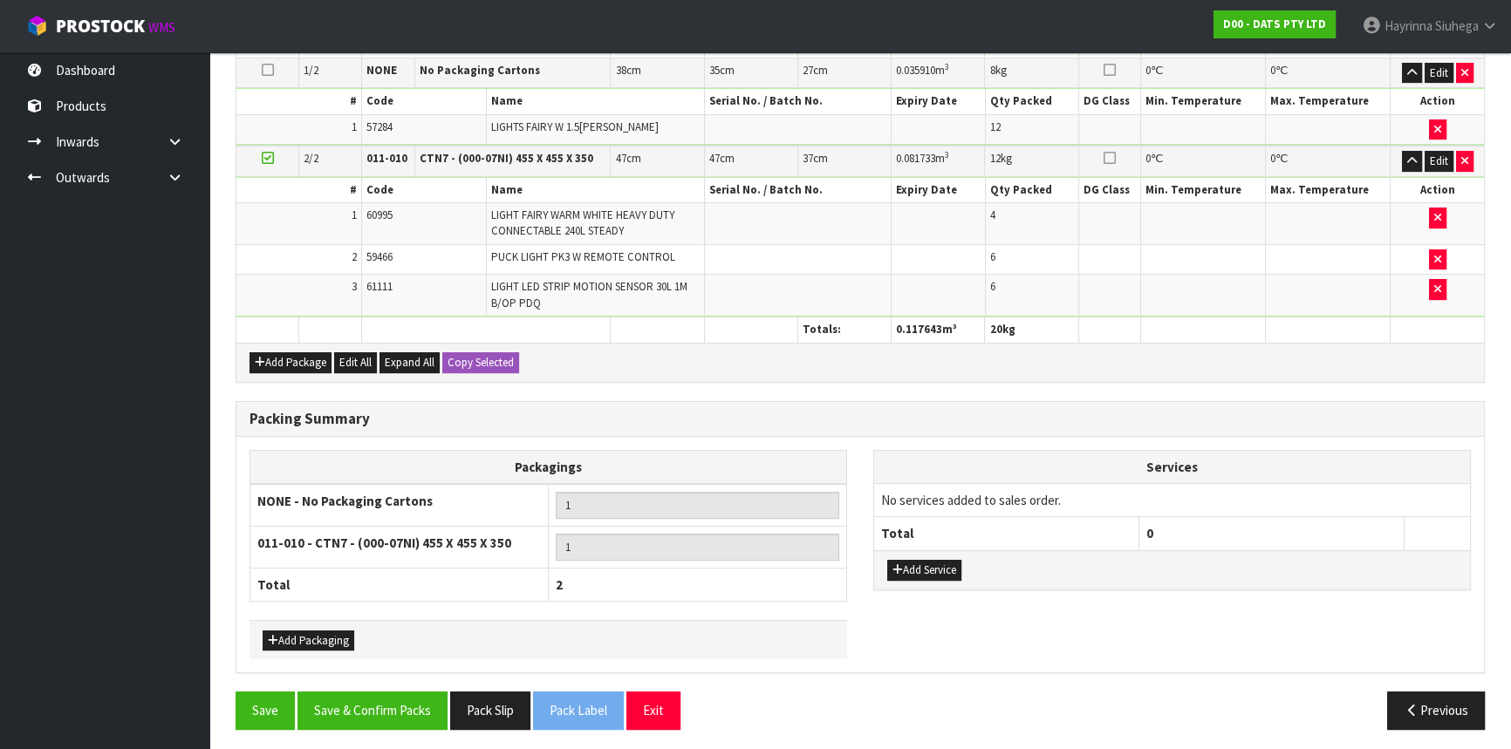
scroll to position [481, 0]
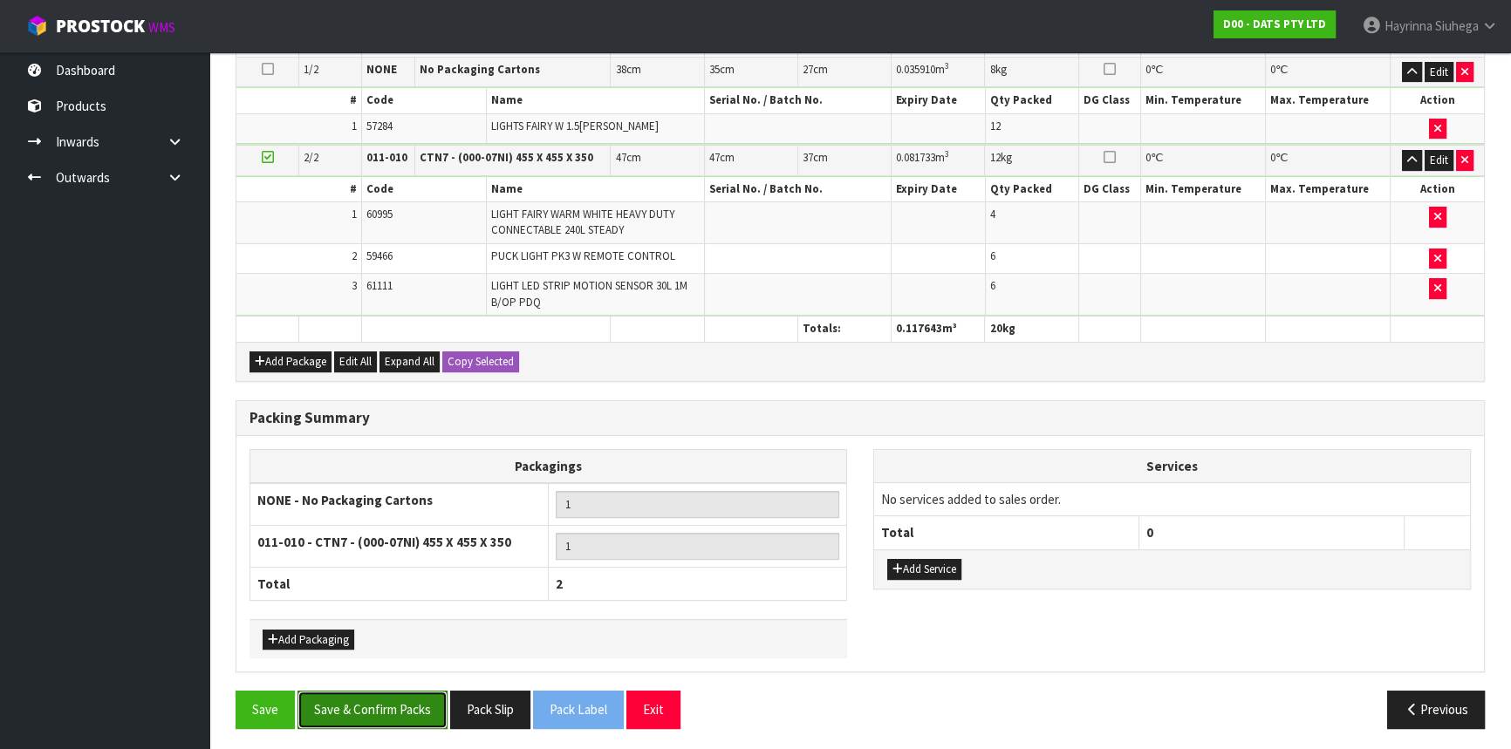
click at [407, 706] on button "Save & Confirm Packs" at bounding box center [373, 710] width 150 height 38
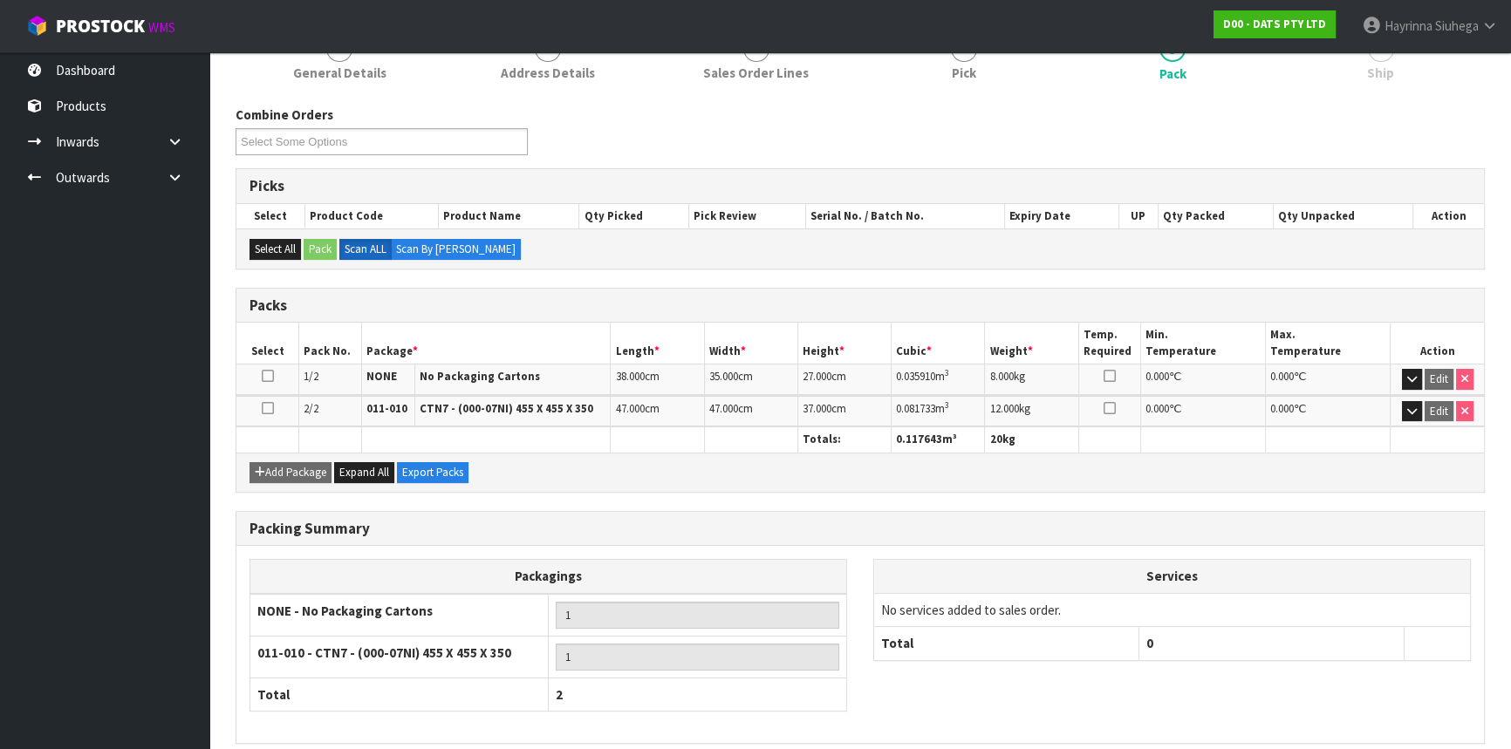
scroll to position [310, 0]
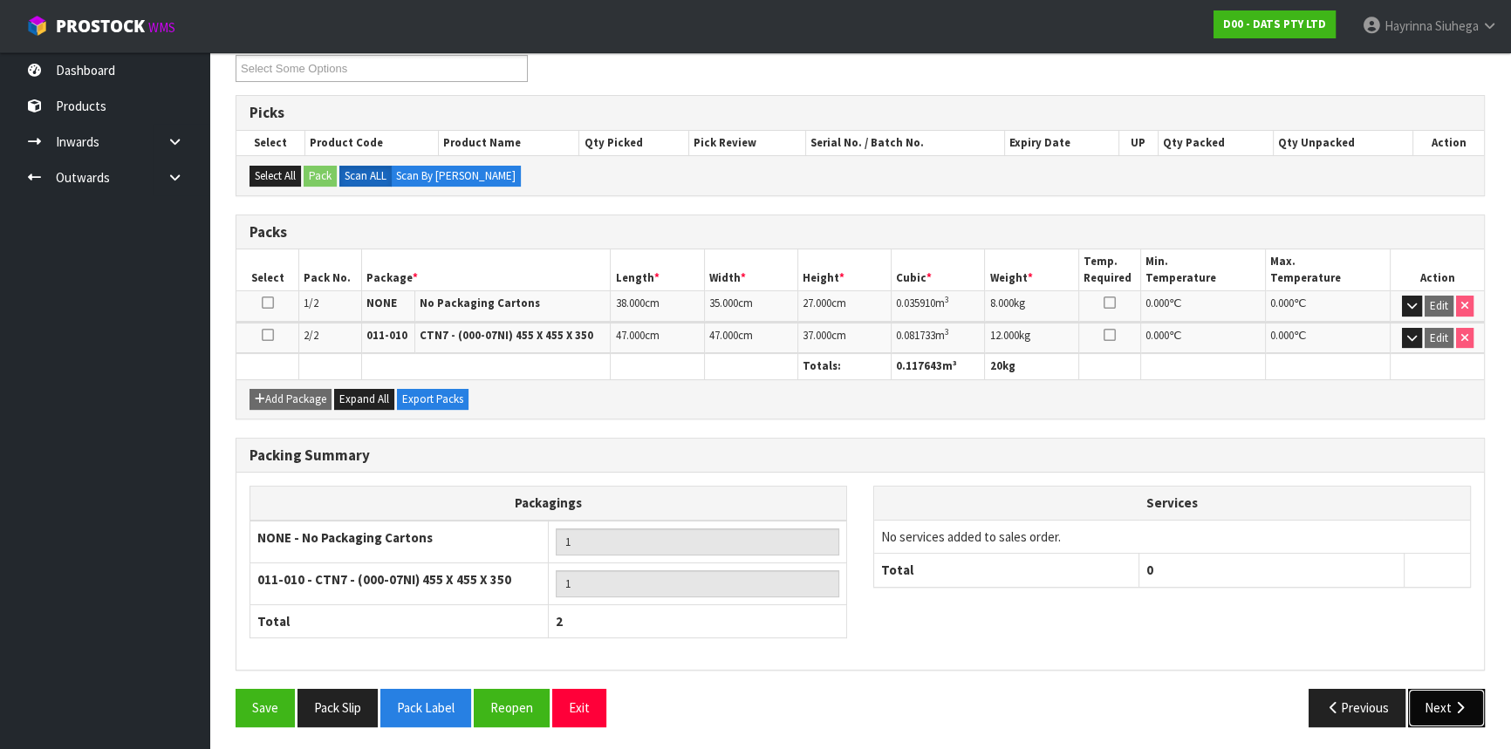
click at [1466, 707] on icon "button" at bounding box center [1460, 707] width 17 height 13
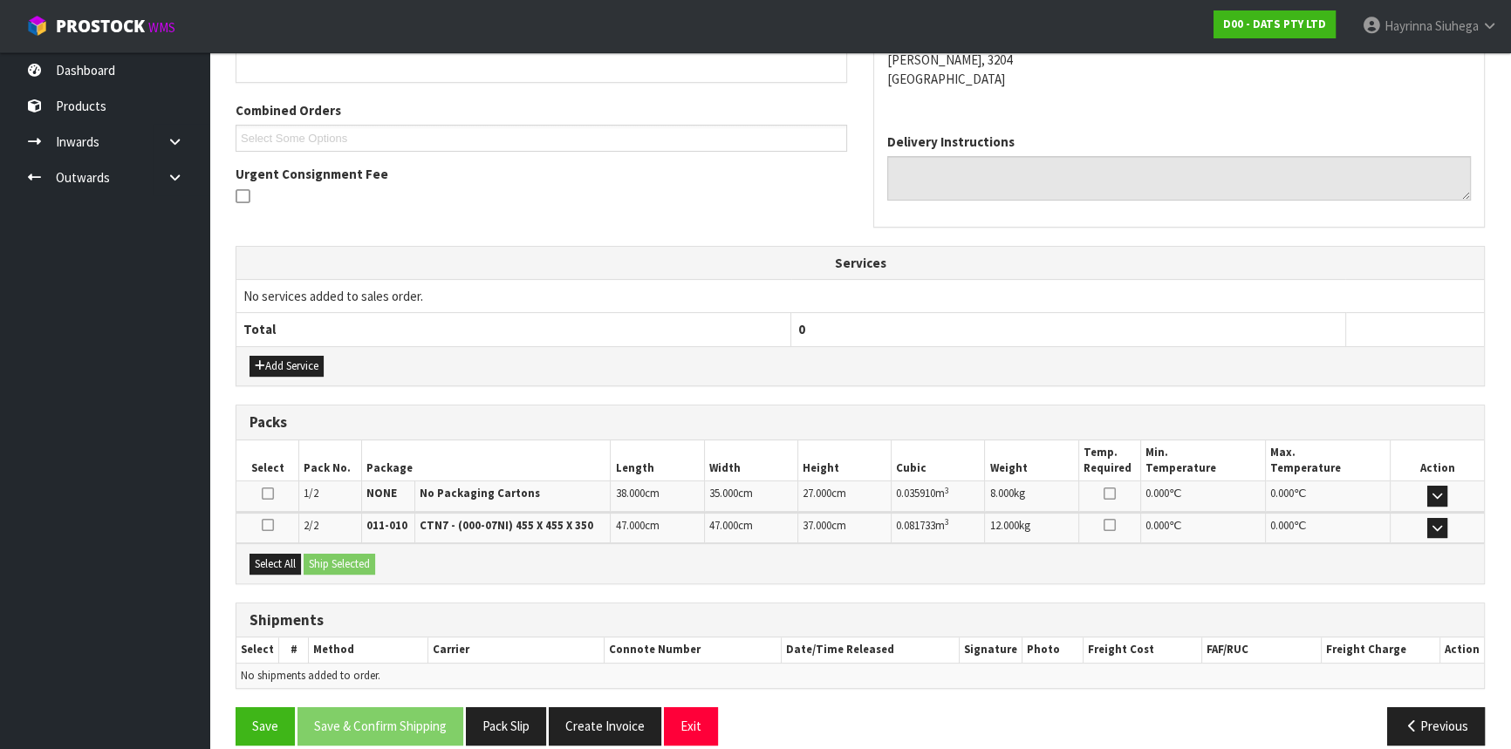
scroll to position [433, 0]
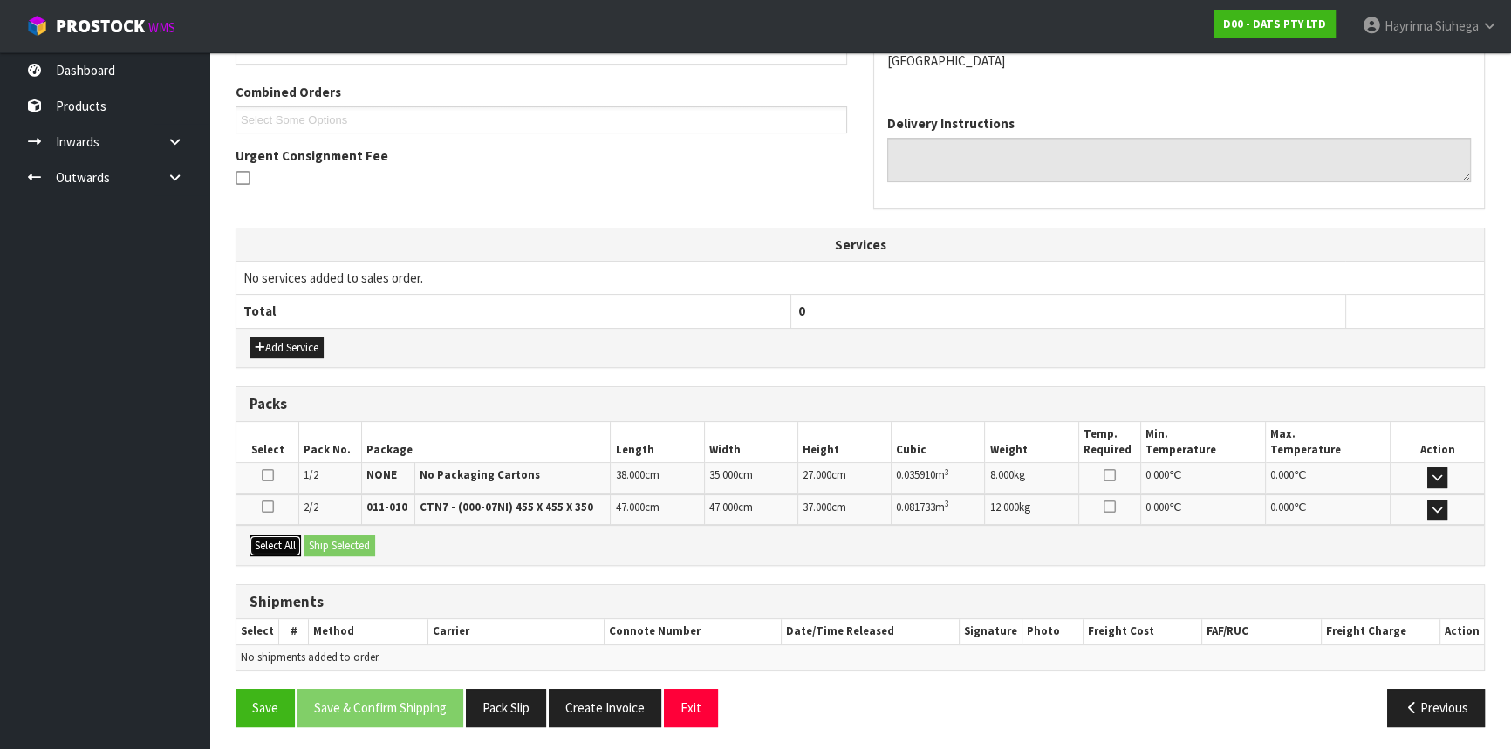
drag, startPoint x: 287, startPoint y: 539, endPoint x: 306, endPoint y: 537, distance: 19.4
click at [287, 539] on button "Select All" at bounding box center [275, 546] width 51 height 21
click at [309, 536] on button "Ship Selected" at bounding box center [340, 546] width 72 height 21
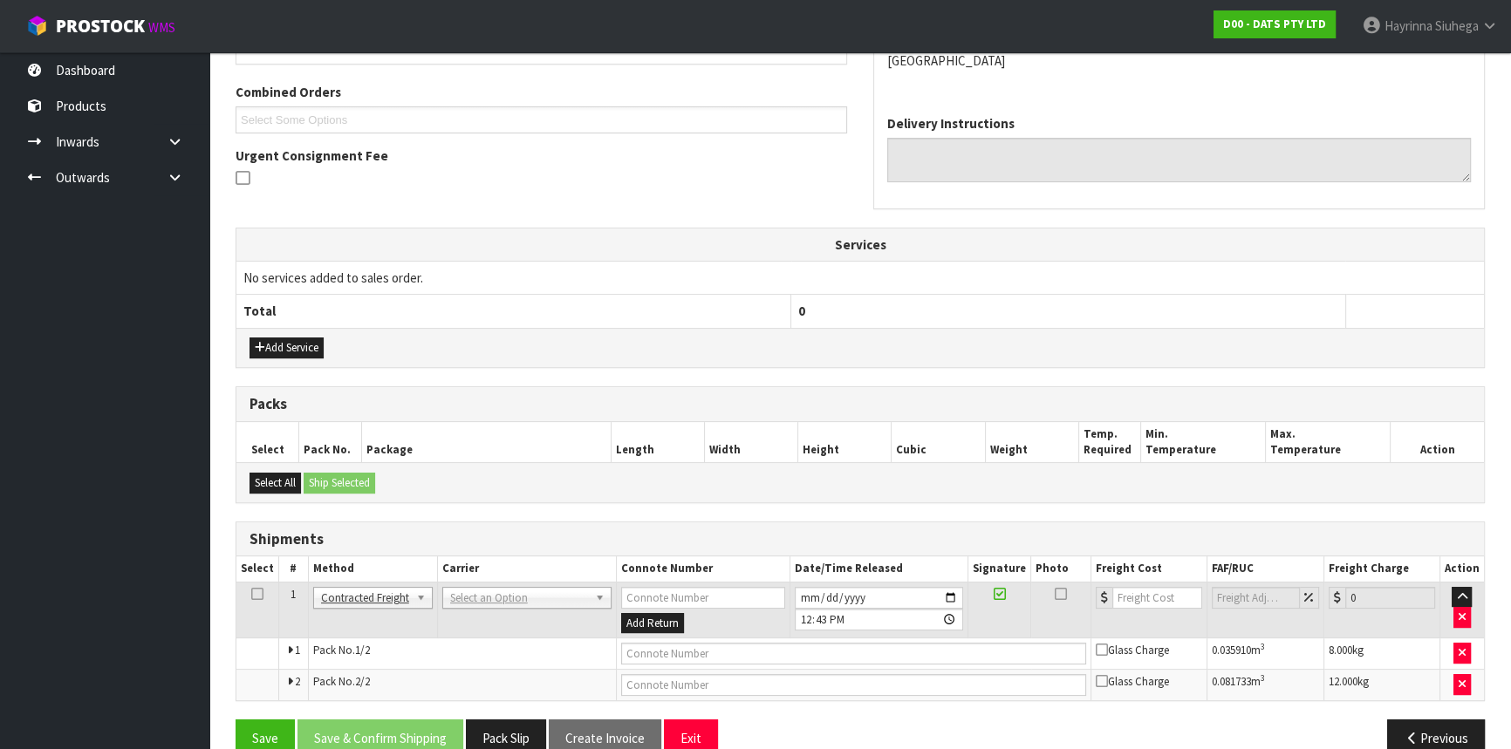
scroll to position [463, 0]
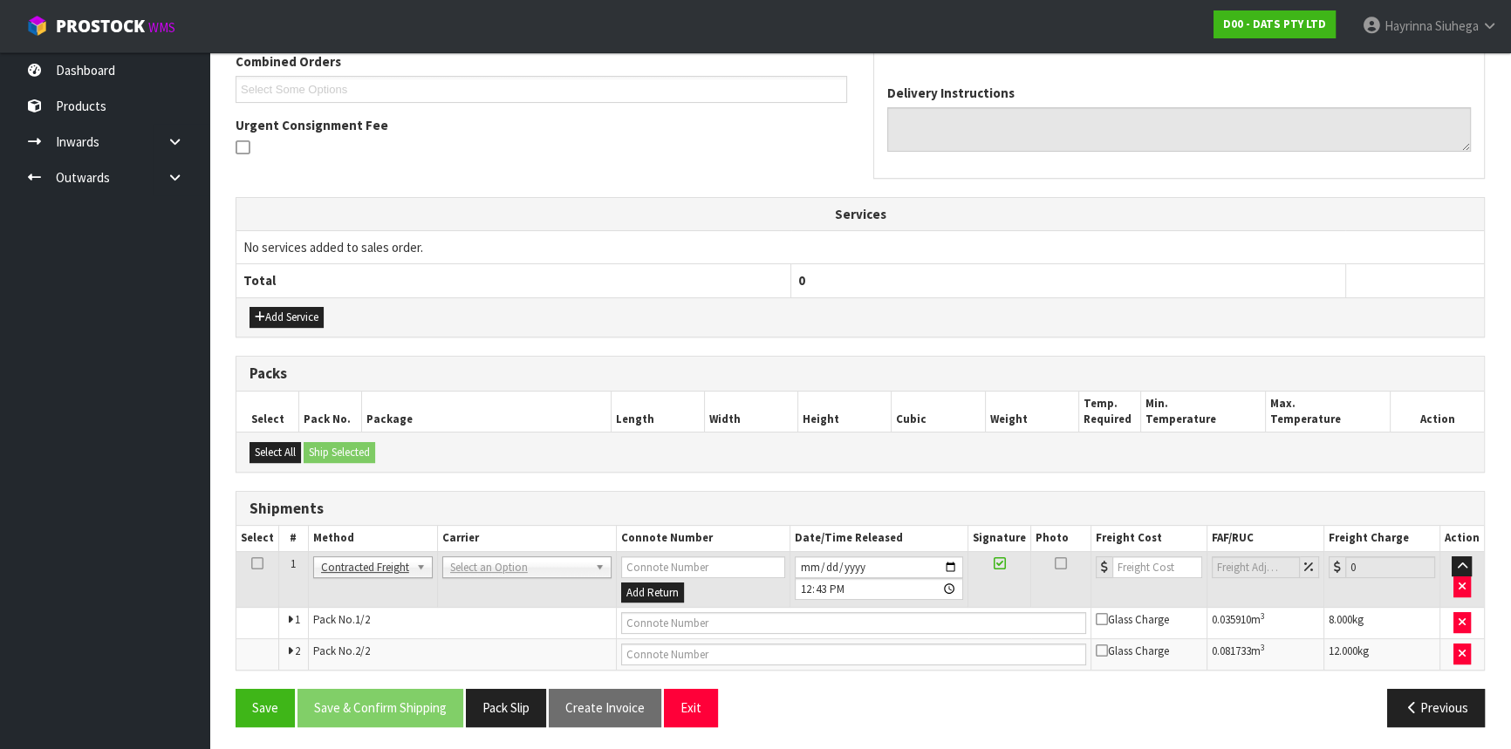
drag, startPoint x: 518, startPoint y: 551, endPoint x: 522, endPoint y: 573, distance: 23.0
click at [518, 553] on td "ANGEL - ANGEL TRANSPORT CONROY - CONROY REMOVALS DEAEXPAKL - DEADLINE EXPRESS C…" at bounding box center [526, 579] width 179 height 57
drag, startPoint x: 514, startPoint y: 555, endPoint x: 503, endPoint y: 579, distance: 26.9
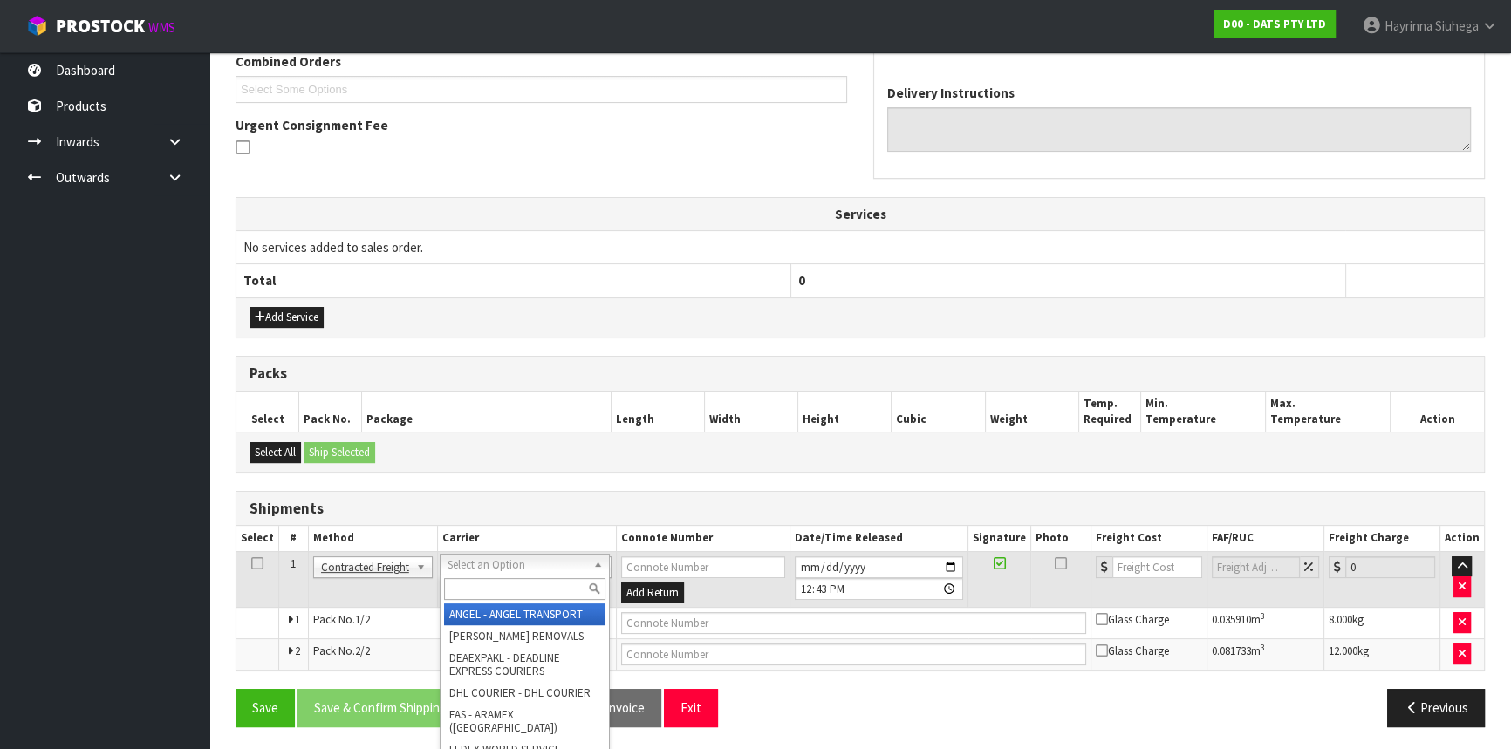
click at [499, 584] on input "text" at bounding box center [524, 589] width 161 height 22
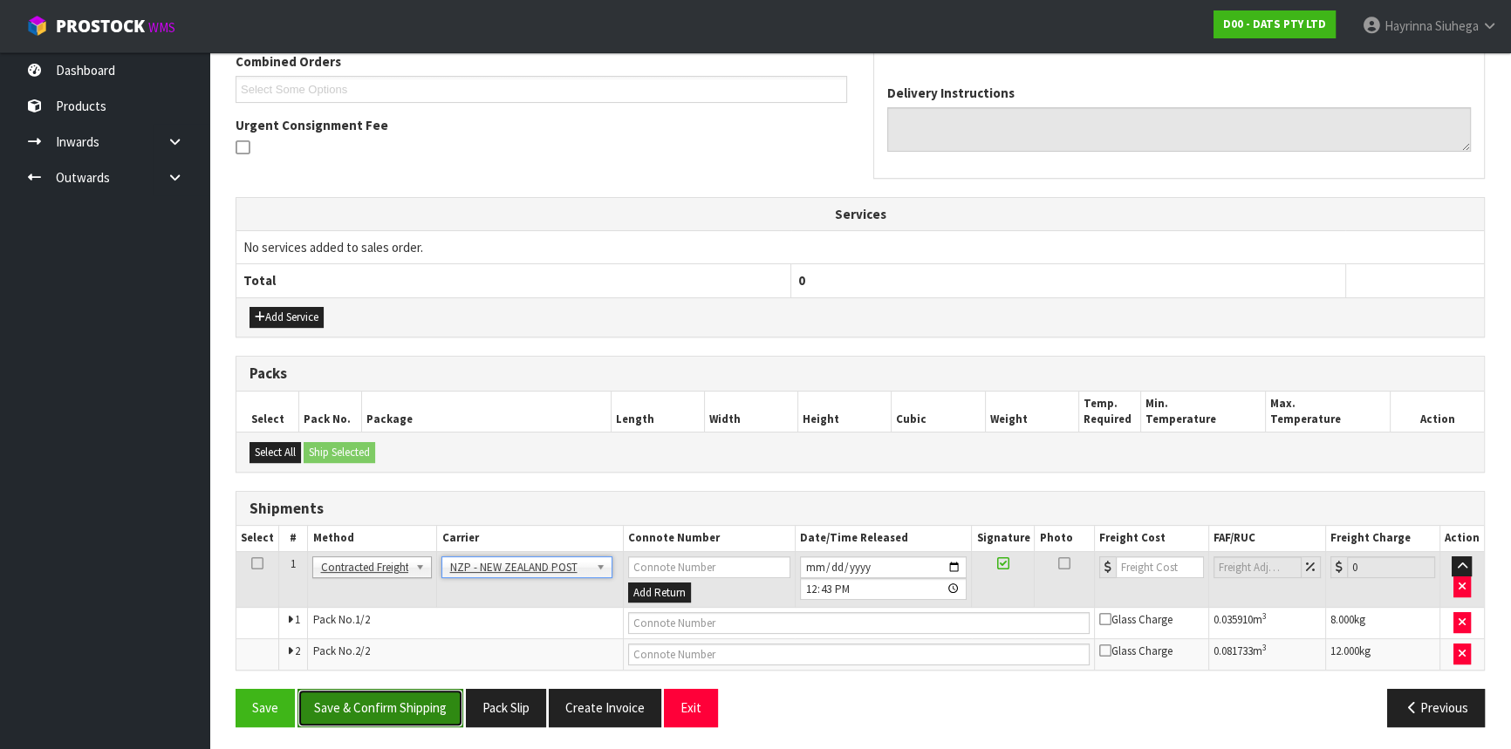
click at [427, 694] on button "Save & Confirm Shipping" at bounding box center [381, 708] width 166 height 38
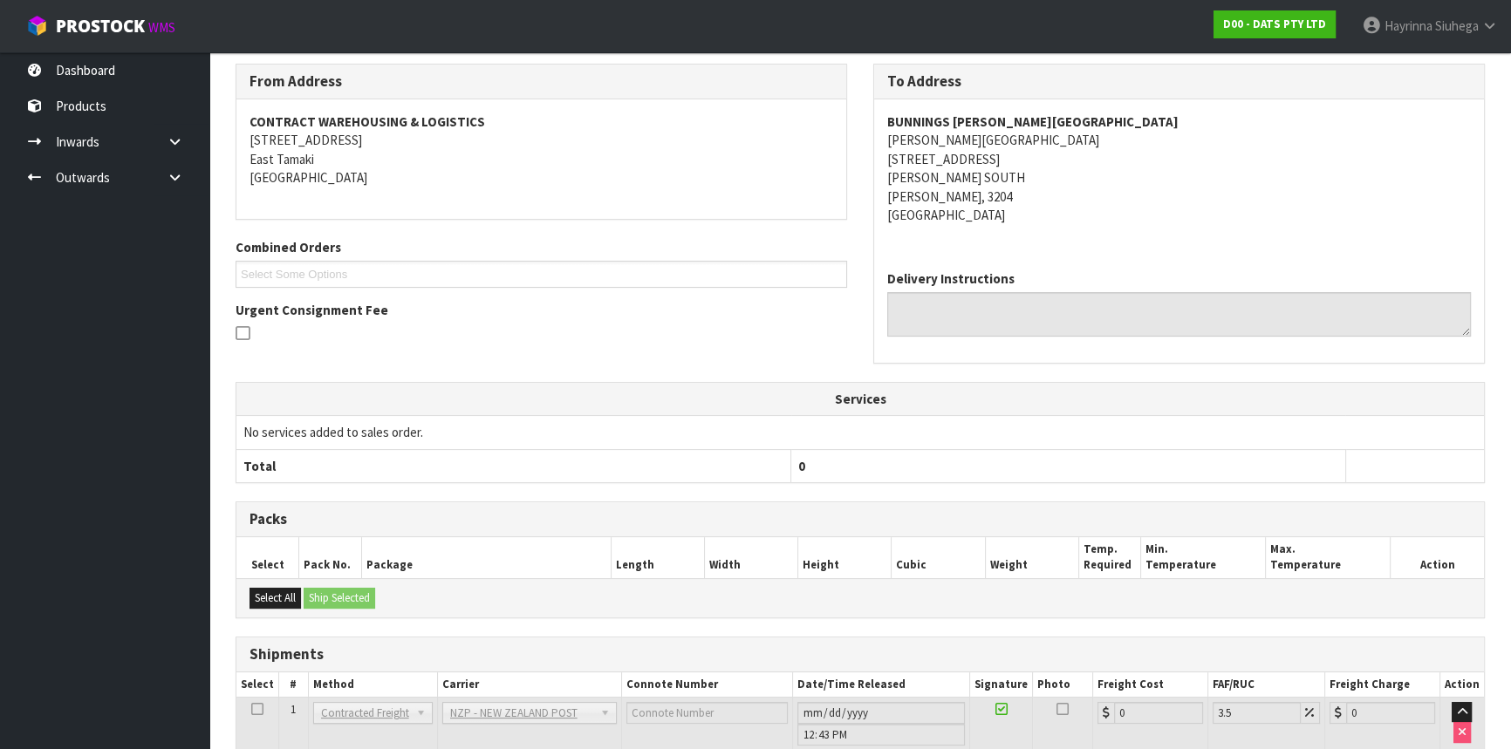
scroll to position [437, 0]
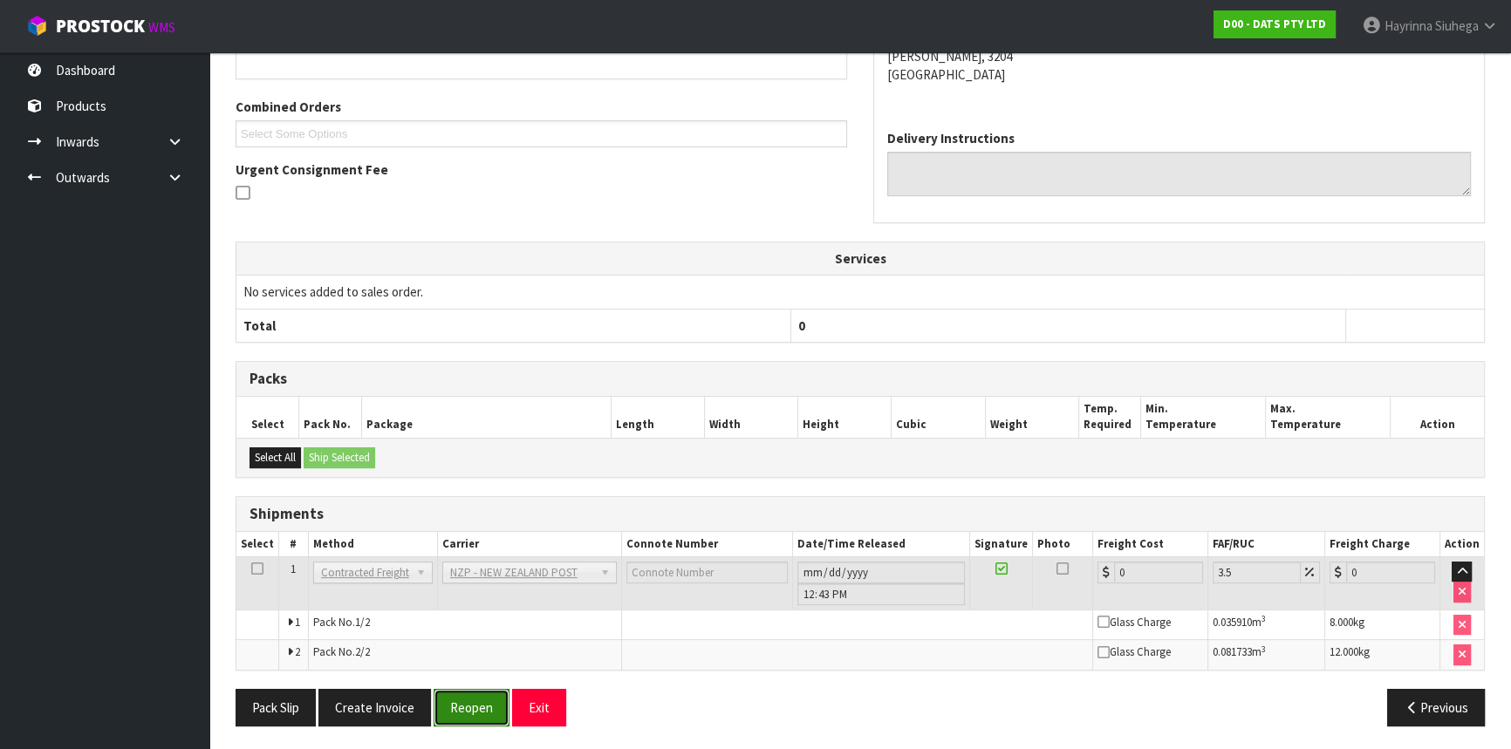
click at [474, 694] on button "Reopen" at bounding box center [472, 708] width 76 height 38
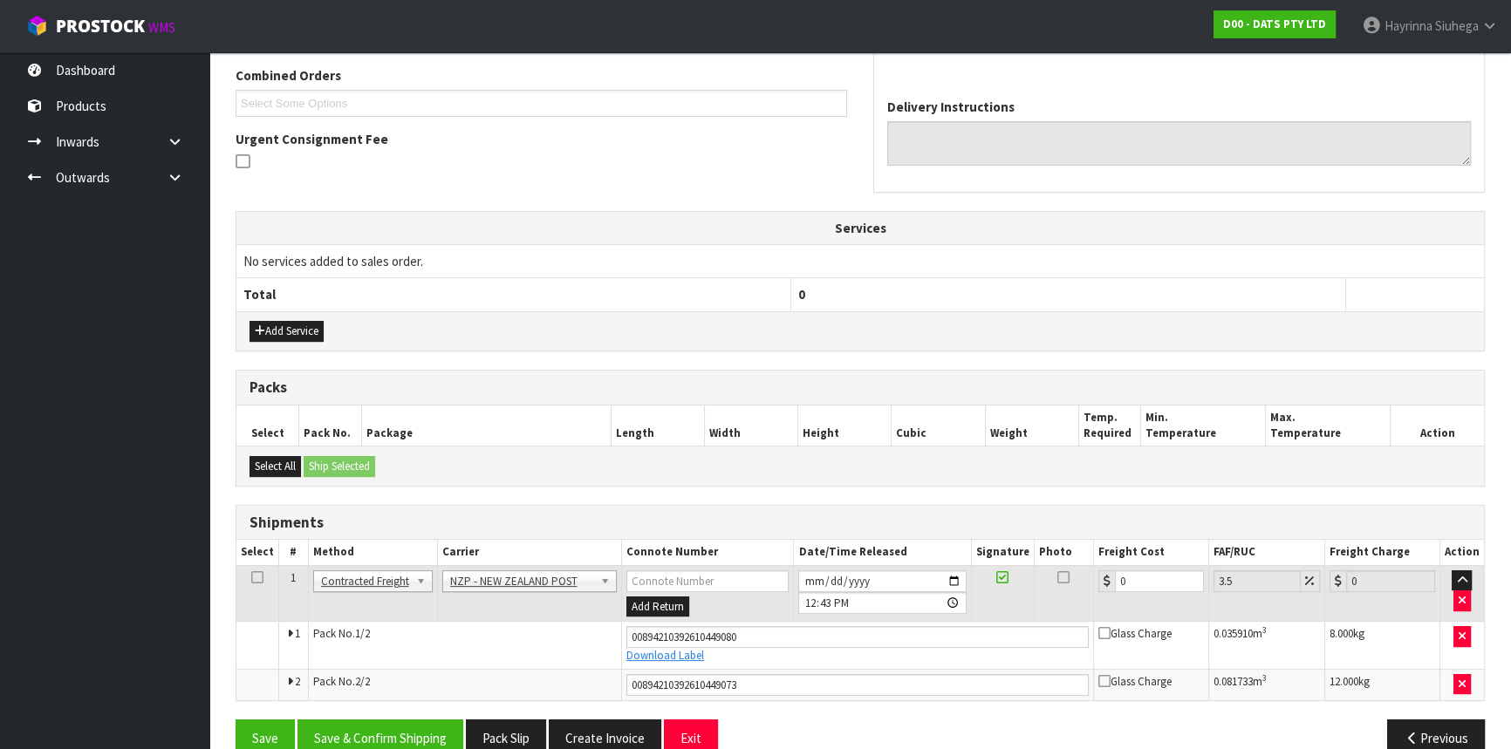
scroll to position [480, 0]
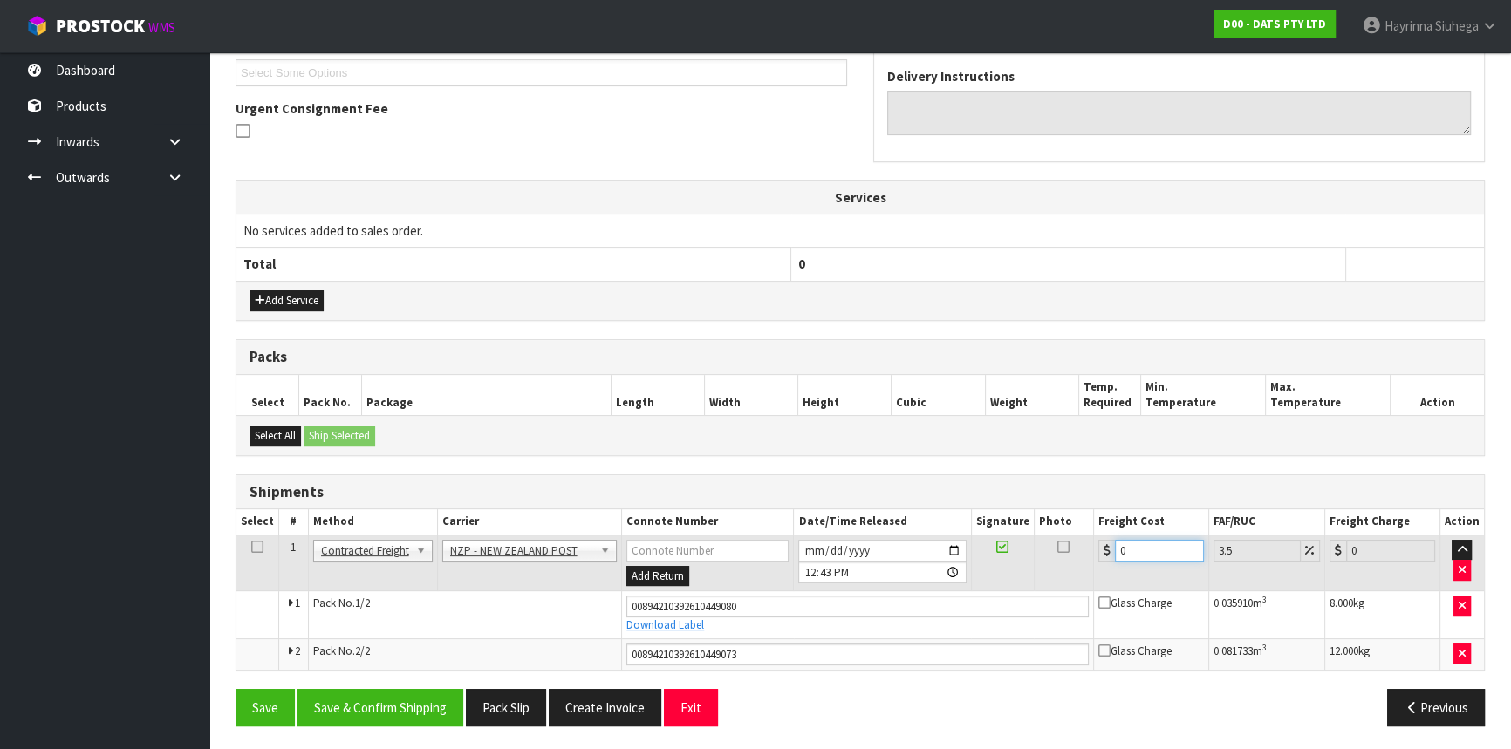
drag, startPoint x: 1168, startPoint y: 550, endPoint x: 644, endPoint y: 552, distance: 524.4
click at [647, 552] on tr "1 Client Local Pickup Customer Local Pickup Company Freight Contracted Freight …" at bounding box center [860, 563] width 1248 height 57
click at [236, 689] on button "Save" at bounding box center [265, 708] width 59 height 38
click at [384, 707] on button "Save & Confirm Shipping" at bounding box center [381, 708] width 166 height 38
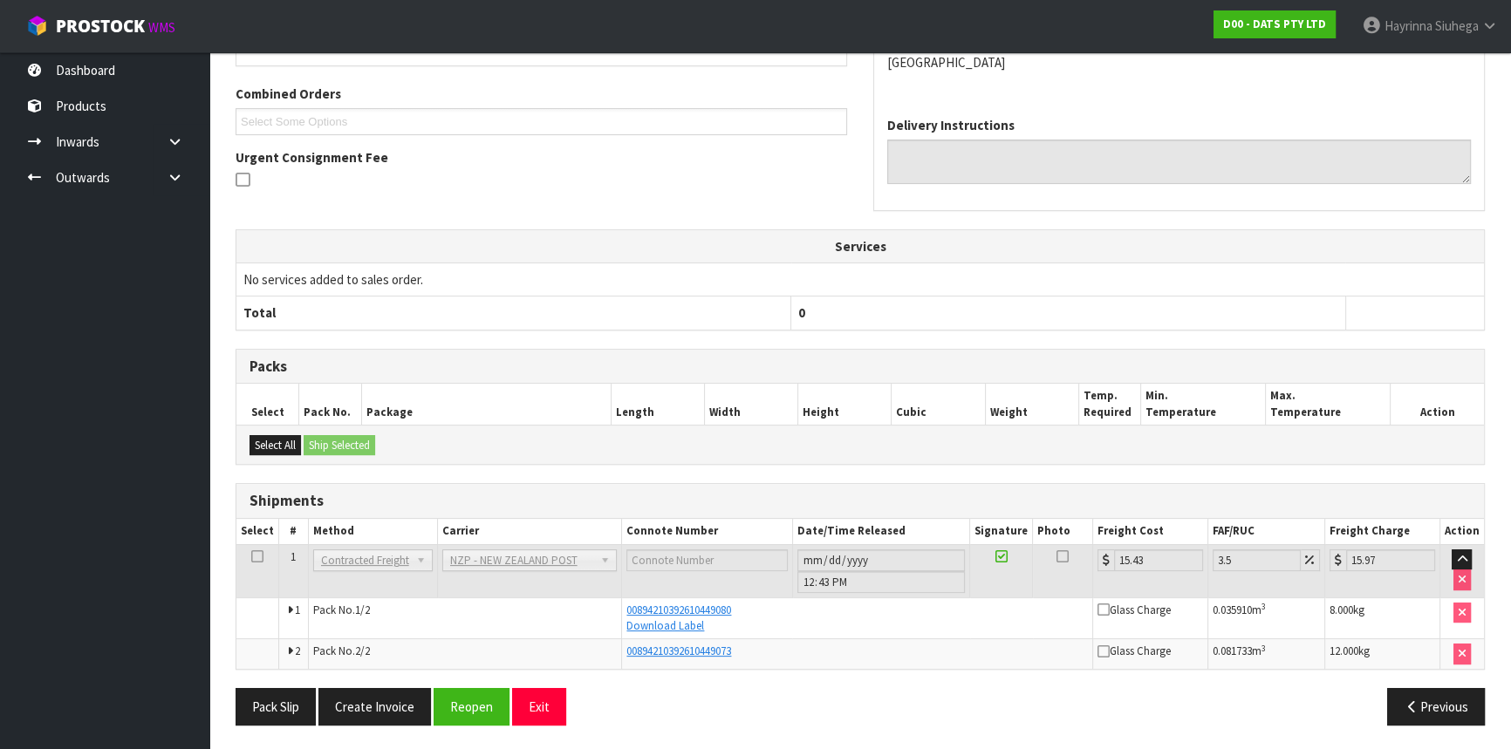
scroll to position [0, 0]
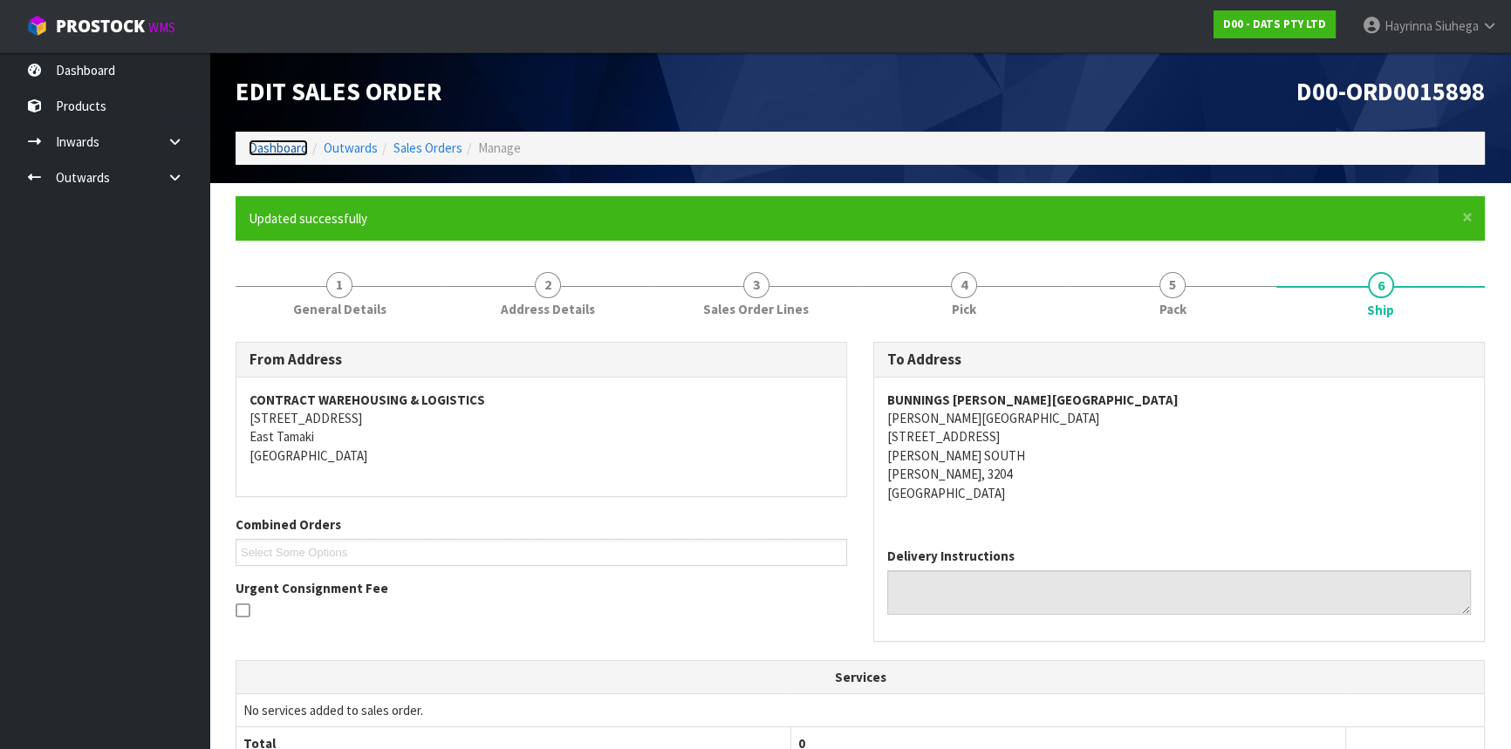
click at [284, 149] on link "Dashboard" at bounding box center [278, 148] width 59 height 17
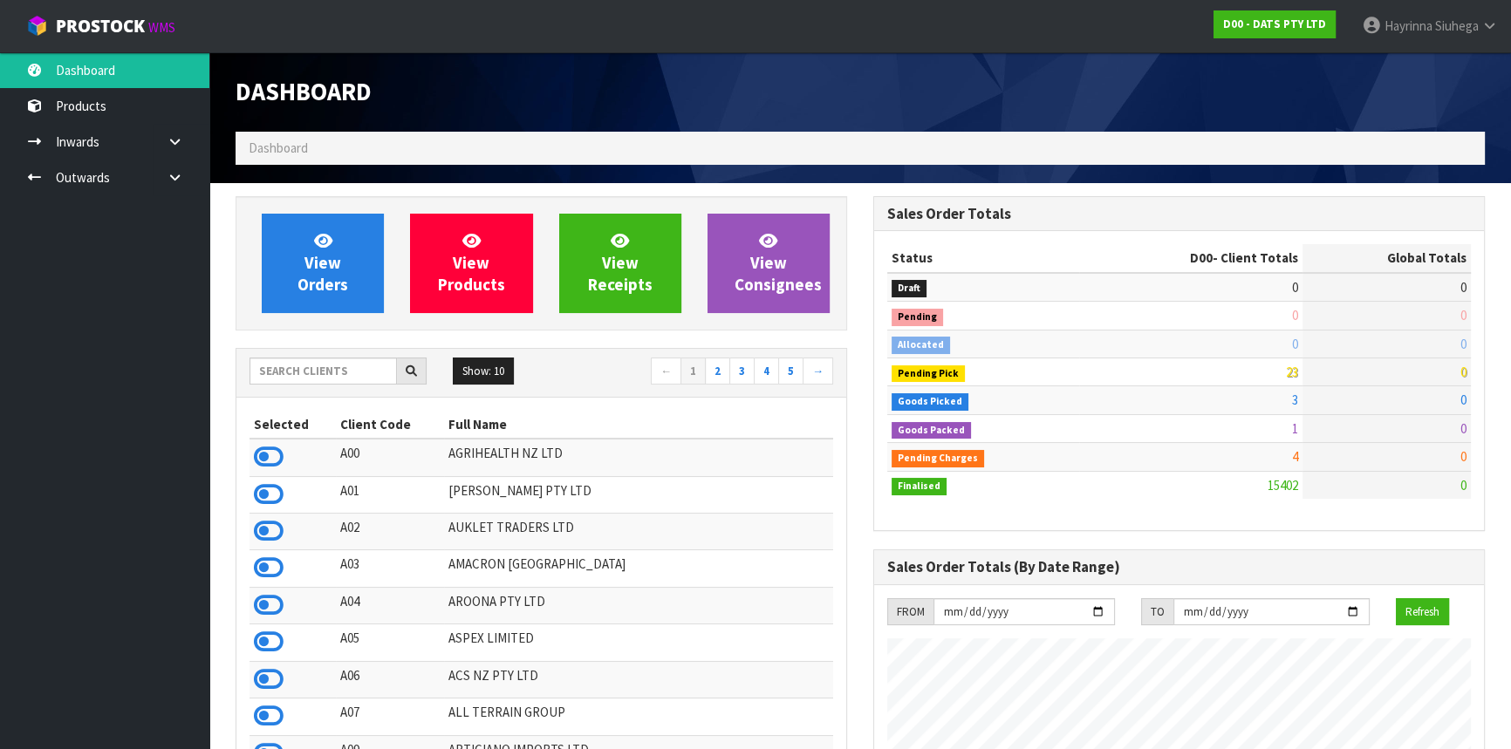
scroll to position [1319, 637]
click at [329, 366] on input "text" at bounding box center [323, 371] width 147 height 27
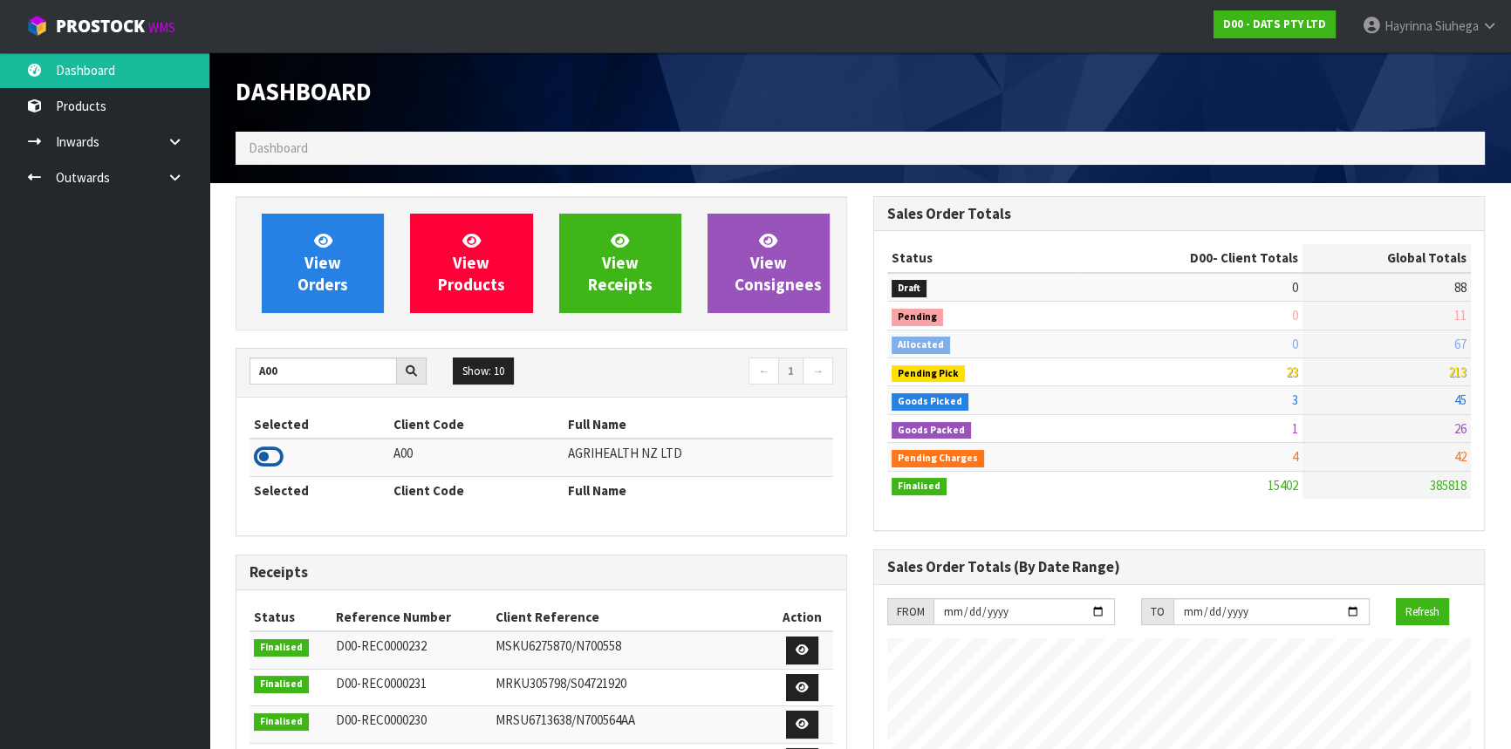
drag, startPoint x: 236, startPoint y: 442, endPoint x: 255, endPoint y: 457, distance: 24.3
click at [255, 457] on icon at bounding box center [269, 457] width 30 height 26
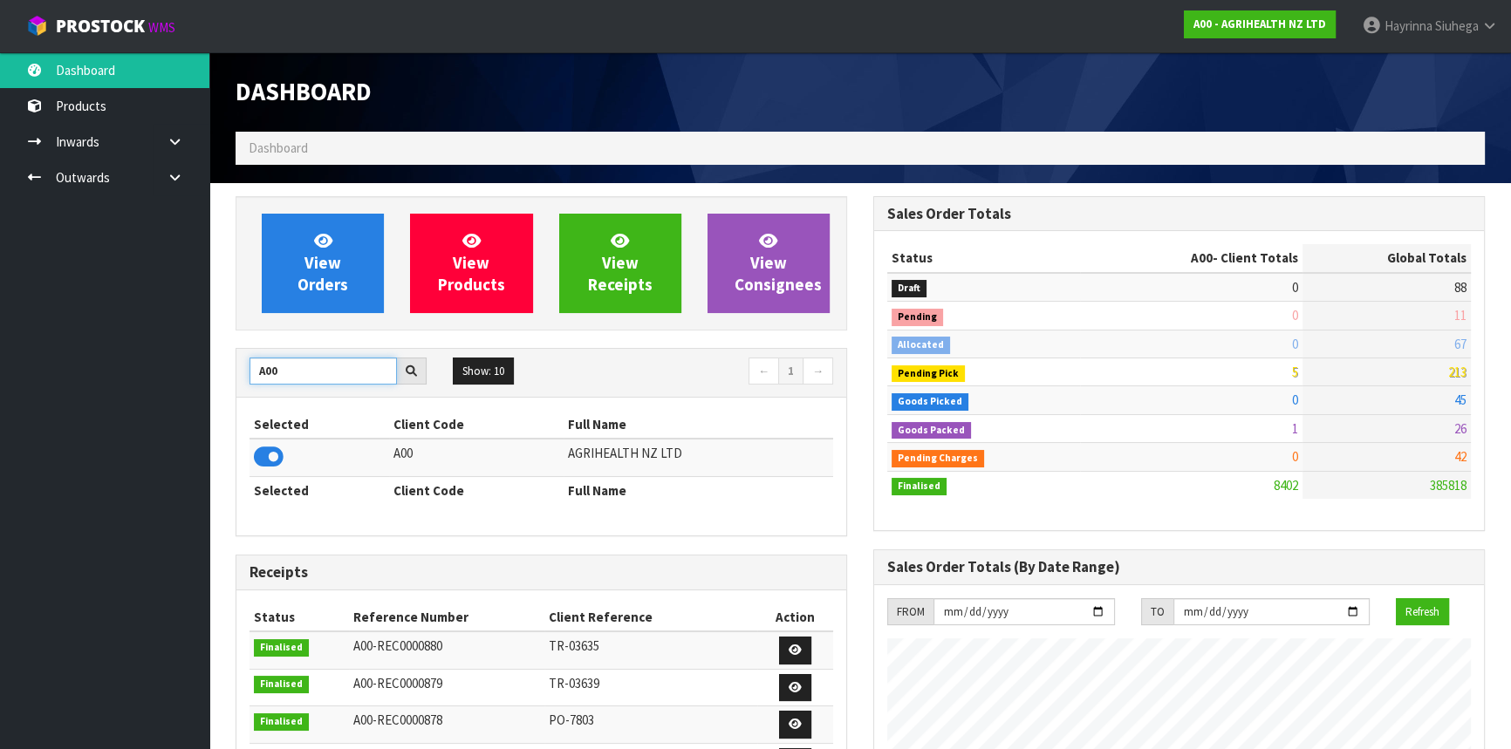
drag, startPoint x: 290, startPoint y: 376, endPoint x: 79, endPoint y: 355, distance: 212.2
click at [85, 355] on body "Toggle navigation ProStock WMS A00 - AGRIHEALTH NZ LTD Hayrinna Siuhega Logout …" at bounding box center [755, 374] width 1511 height 749
click at [270, 452] on icon at bounding box center [269, 457] width 30 height 26
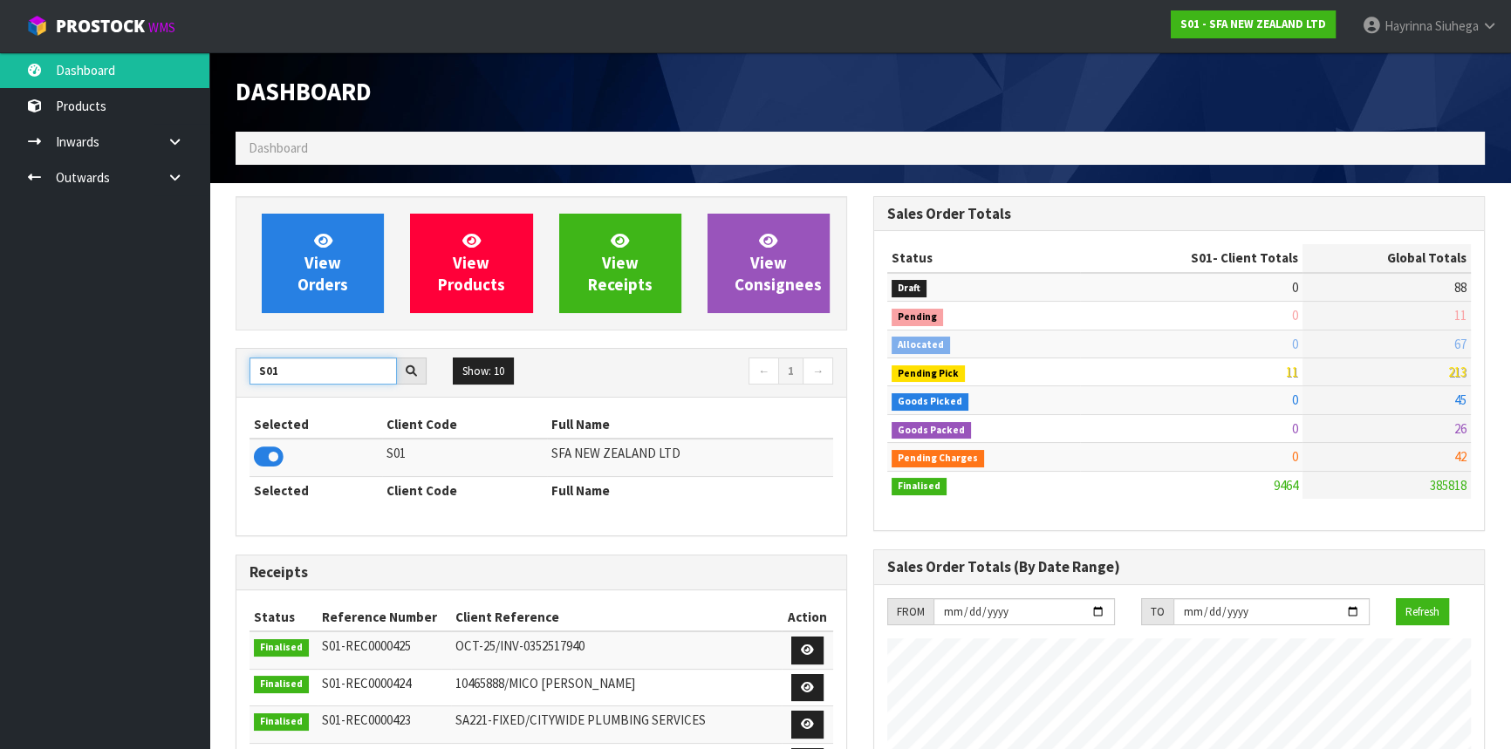
drag, startPoint x: 298, startPoint y: 372, endPoint x: 65, endPoint y: 359, distance: 233.3
click at [75, 362] on body "Toggle navigation ProStock WMS S01 - SFA NEW ZEALAND LTD Hayrinna Siuhega Logou…" at bounding box center [755, 374] width 1511 height 749
click at [257, 456] on icon at bounding box center [269, 457] width 30 height 26
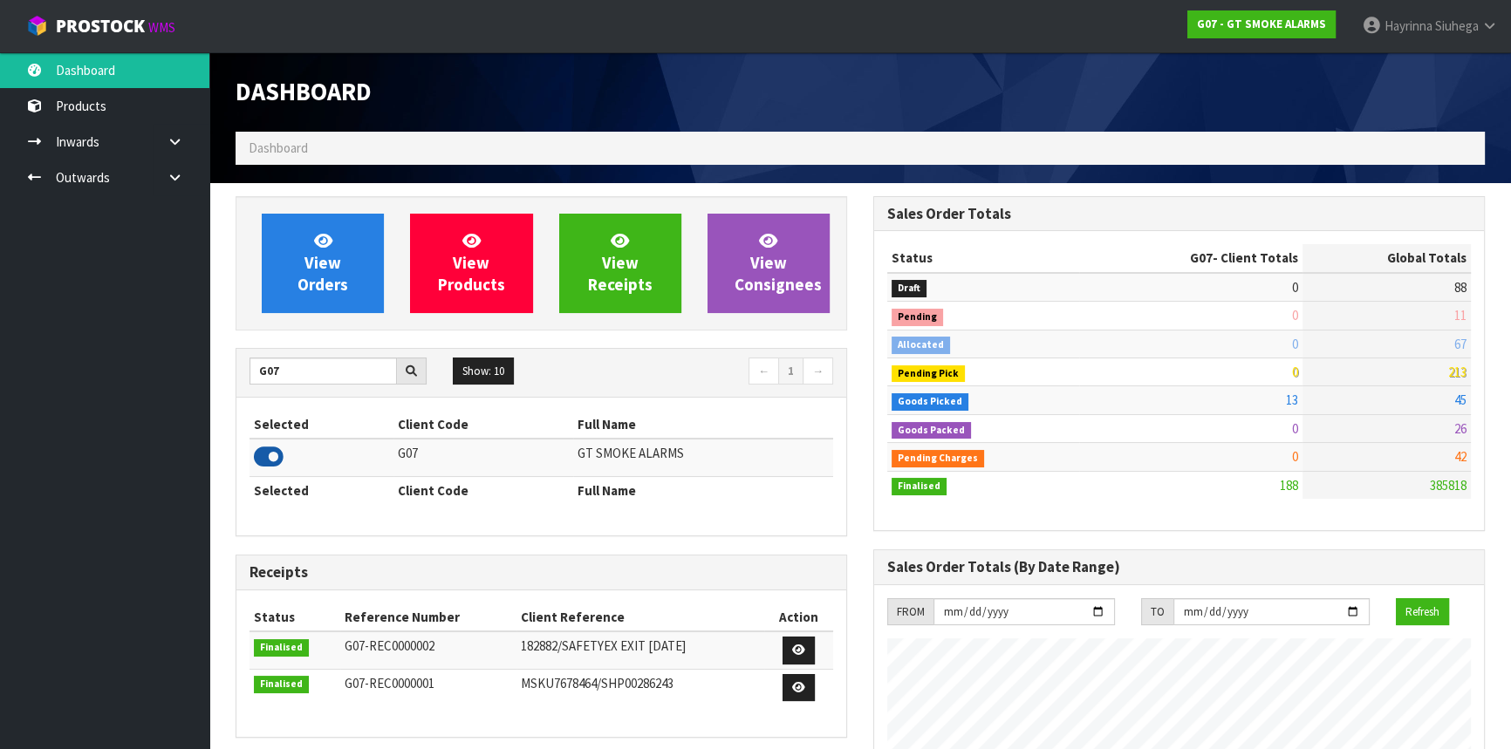
scroll to position [871419, 871846]
drag, startPoint x: 297, startPoint y: 375, endPoint x: 87, endPoint y: 374, distance: 209.4
click at [87, 374] on body "Toggle navigation ProStock WMS G07 - GT SMOKE ALARMS Hayrinna Siuhega Logout Da…" at bounding box center [755, 374] width 1511 height 749
click at [277, 456] on icon at bounding box center [269, 457] width 30 height 26
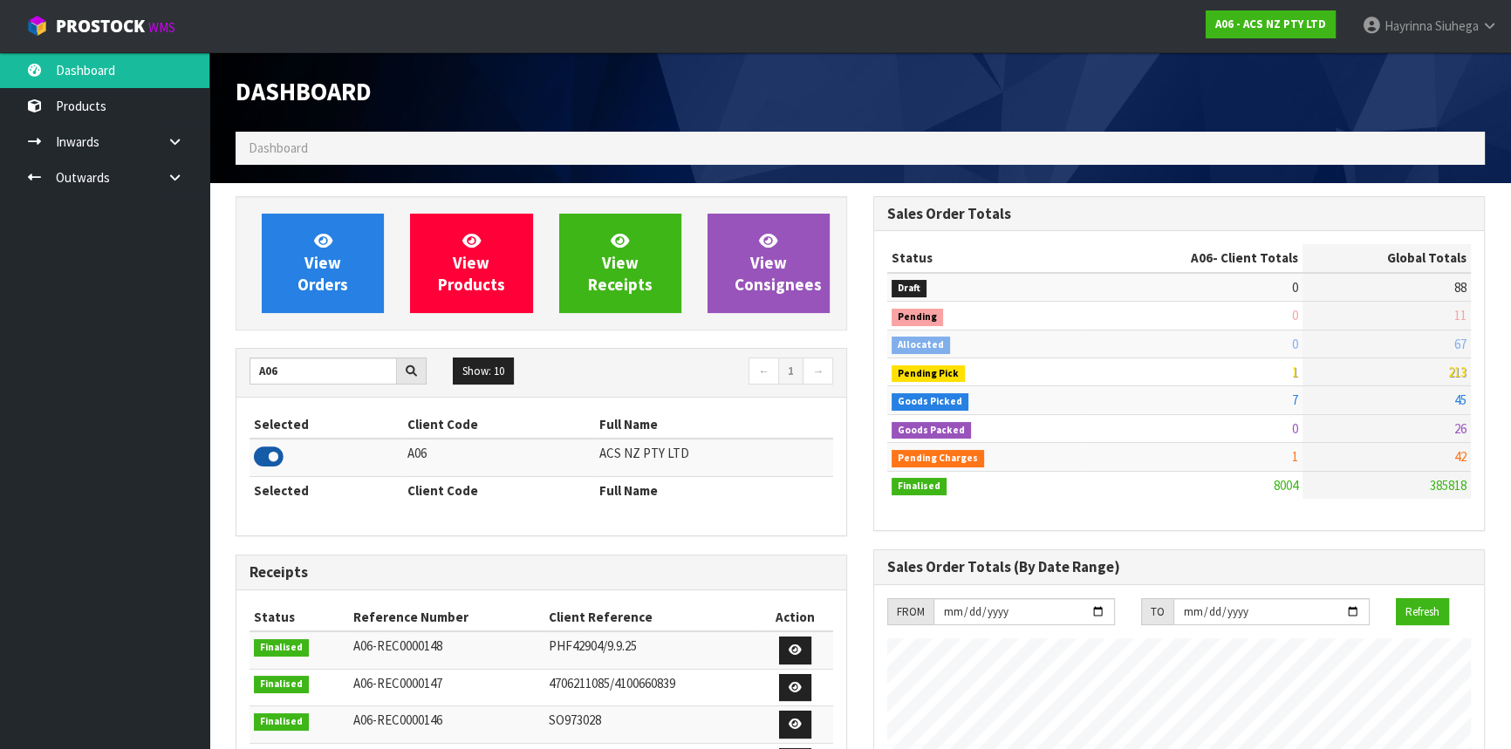
scroll to position [1319, 637]
drag, startPoint x: 298, startPoint y: 368, endPoint x: 0, endPoint y: 390, distance: 299.2
click at [0, 390] on body "Toggle navigation ProStock WMS A06 - ACS NZ PTY LTD Hayrinna Siuhega Logout Das…" at bounding box center [755, 374] width 1511 height 749
click at [289, 373] on input "S01" at bounding box center [323, 371] width 147 height 27
click at [269, 455] on icon at bounding box center [269, 457] width 30 height 26
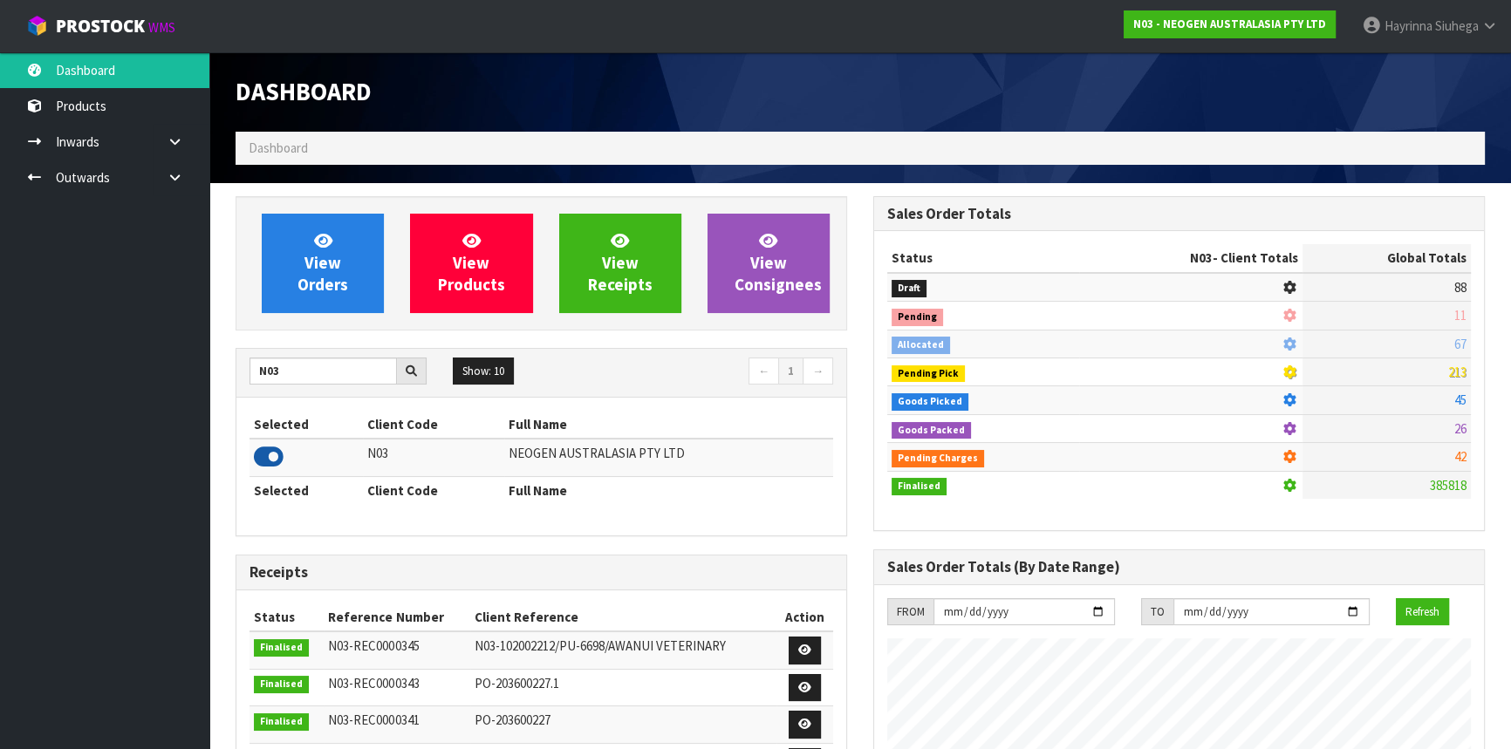
scroll to position [1357, 637]
drag, startPoint x: 290, startPoint y: 371, endPoint x: 0, endPoint y: 380, distance: 289.8
click at [0, 376] on body "Toggle navigation ProStock WMS N03 - NEOGEN AUSTRALASIA PTY LTD Hayrinna Siuheg…" at bounding box center [755, 374] width 1511 height 749
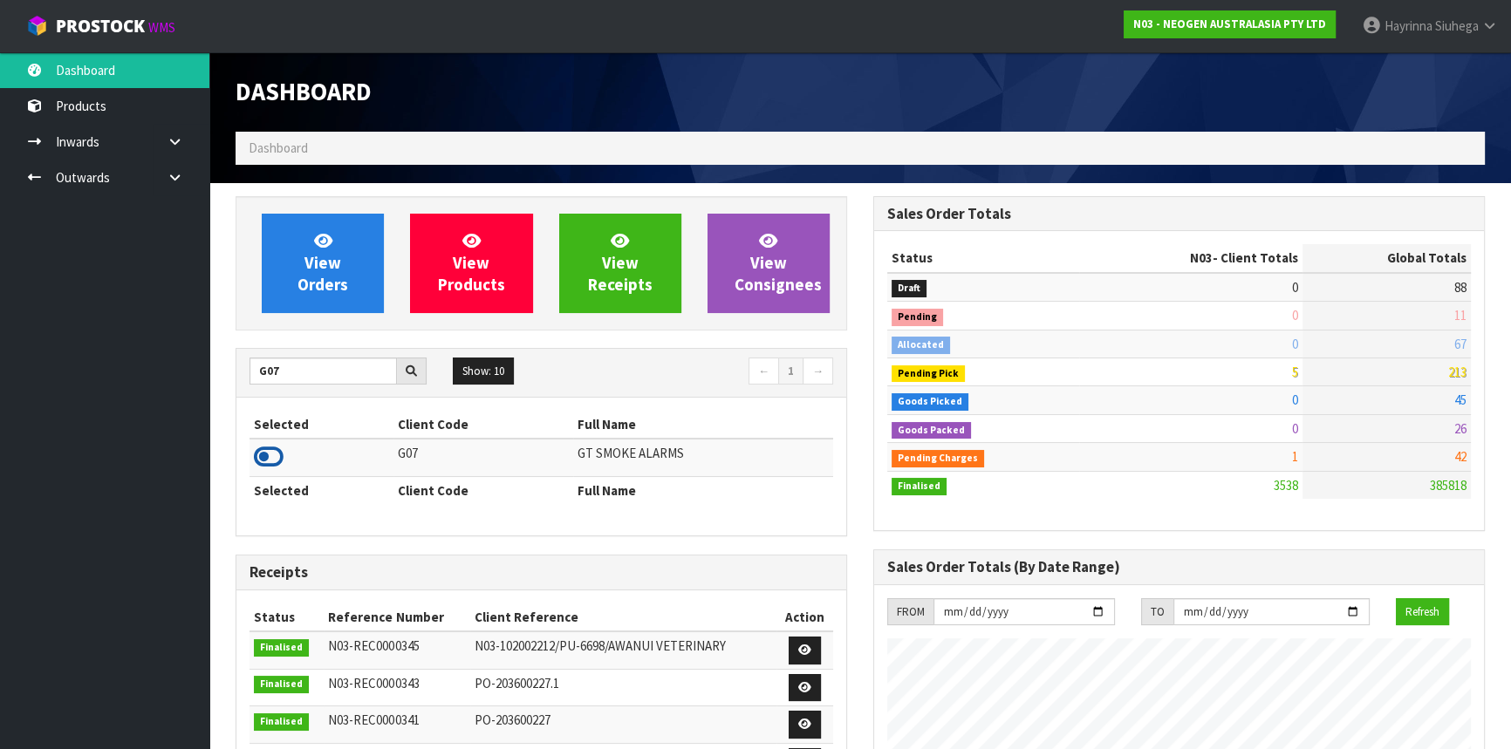
click at [263, 454] on icon at bounding box center [269, 457] width 30 height 26
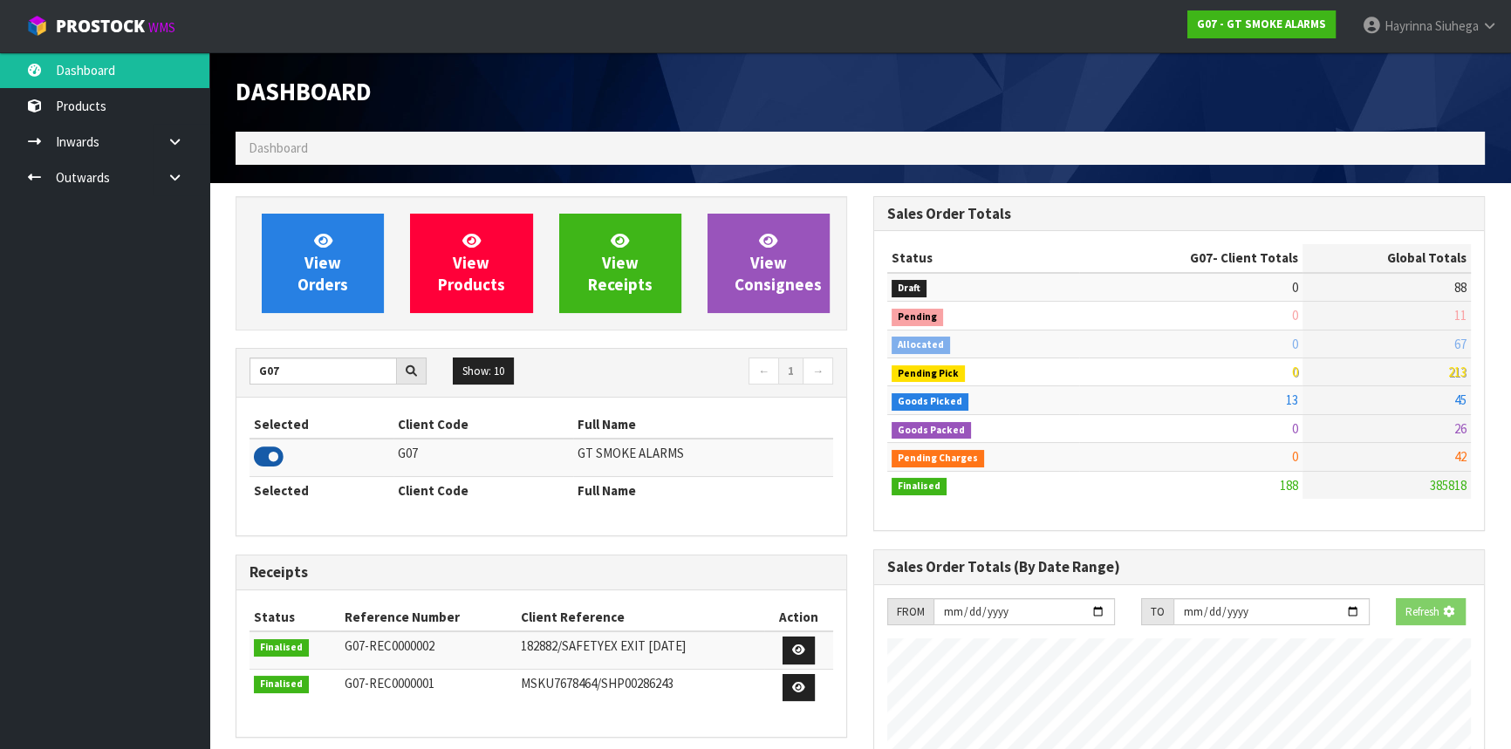
scroll to position [871419, 871846]
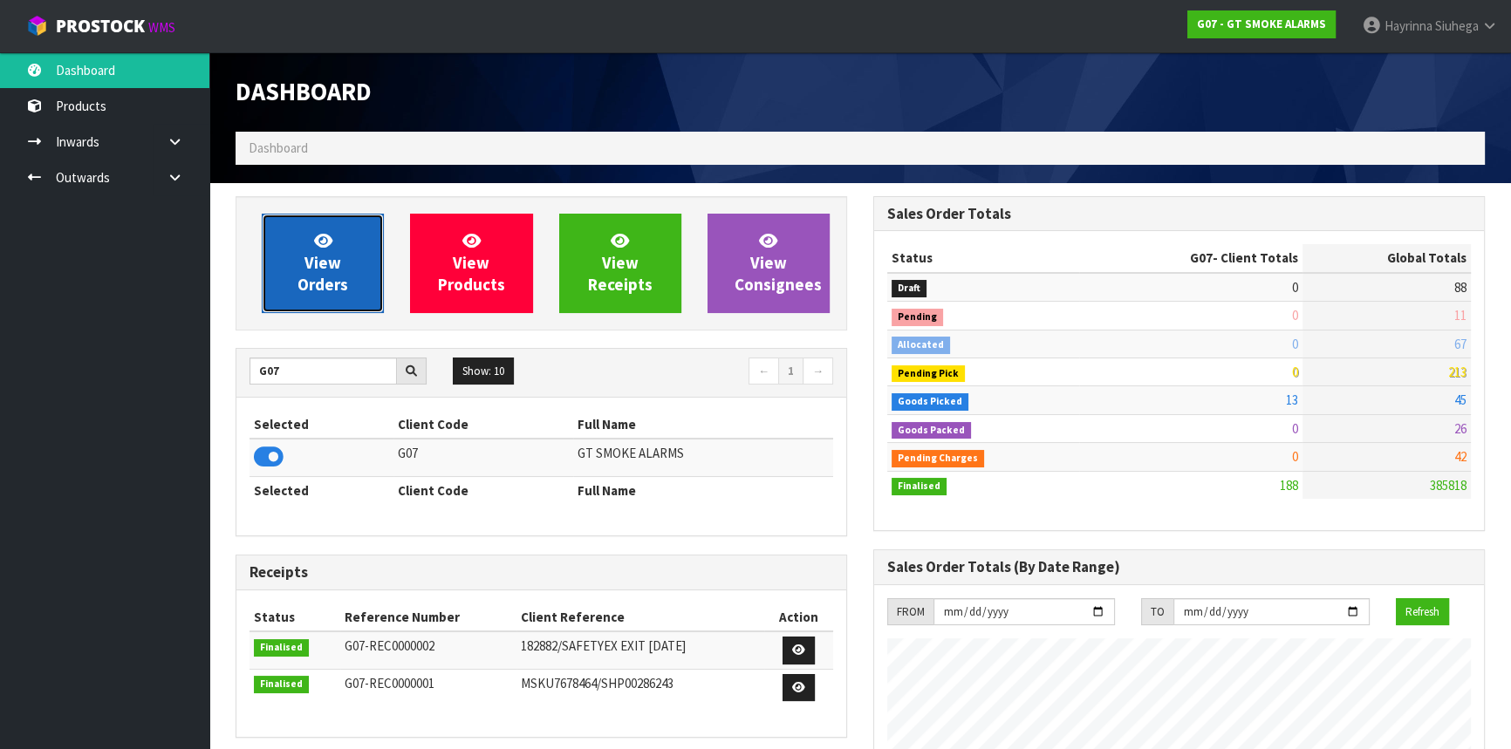
click at [325, 288] on span "View Orders" at bounding box center [323, 262] width 51 height 65
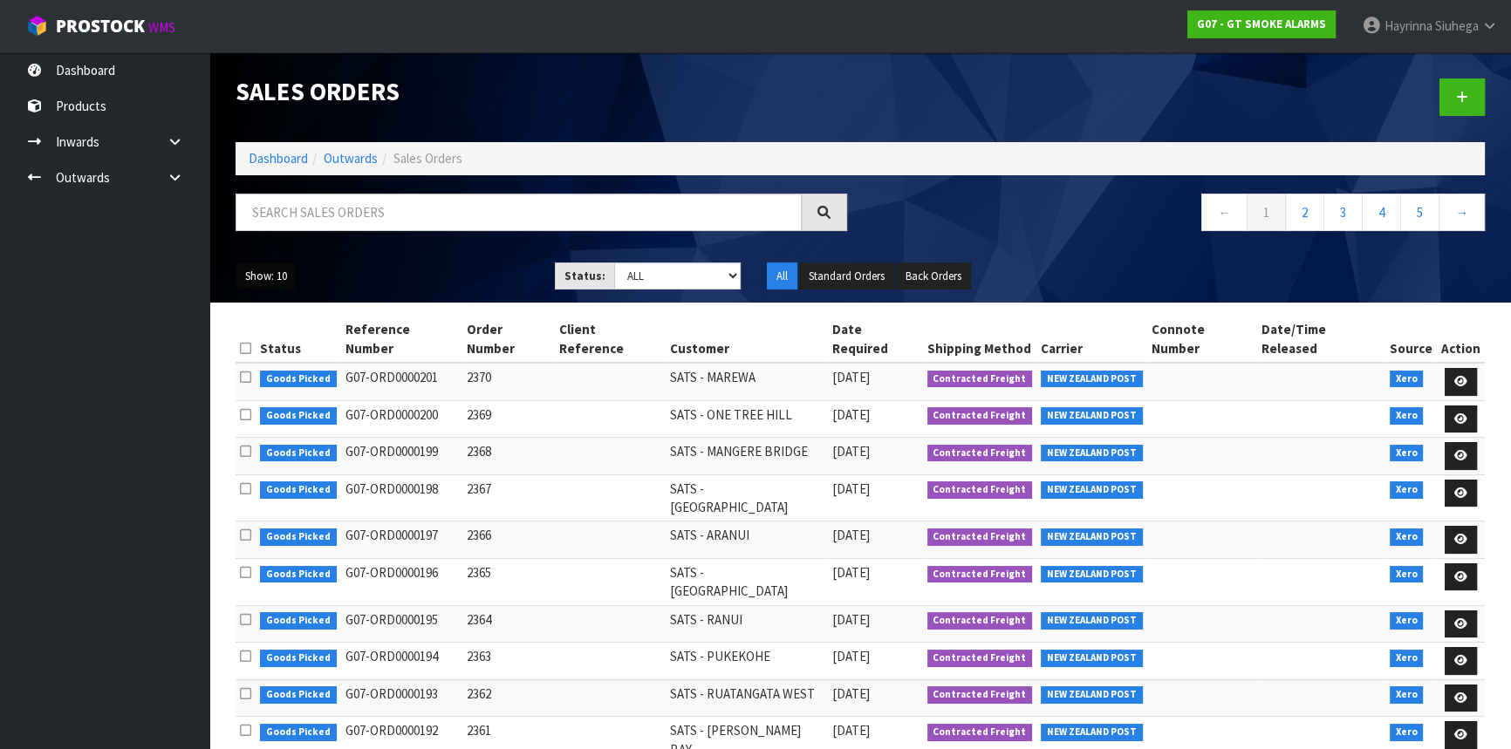
click at [258, 271] on button "Show: 10" at bounding box center [266, 277] width 61 height 28
click at [293, 380] on link "50" at bounding box center [305, 380] width 138 height 24
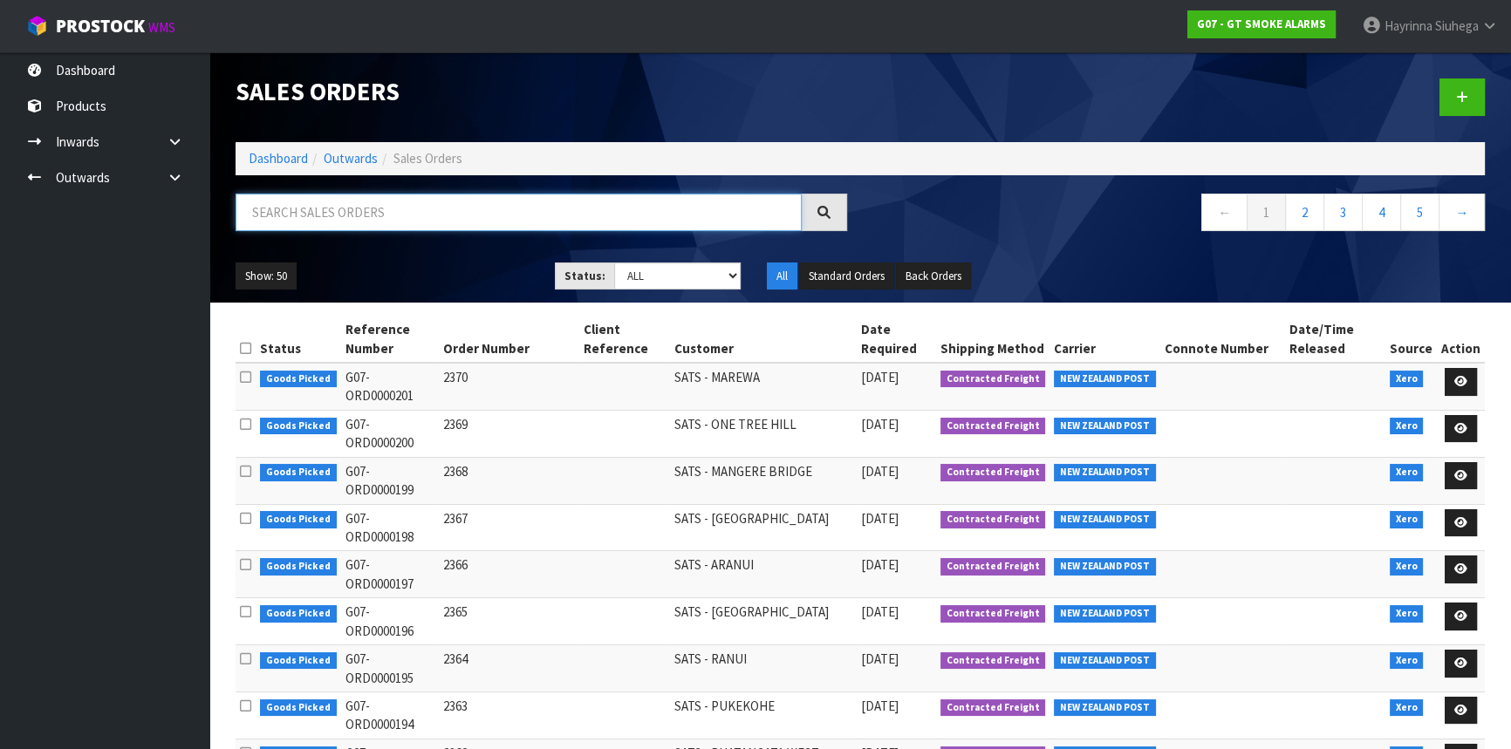
click at [418, 216] on input "text" at bounding box center [519, 213] width 566 height 38
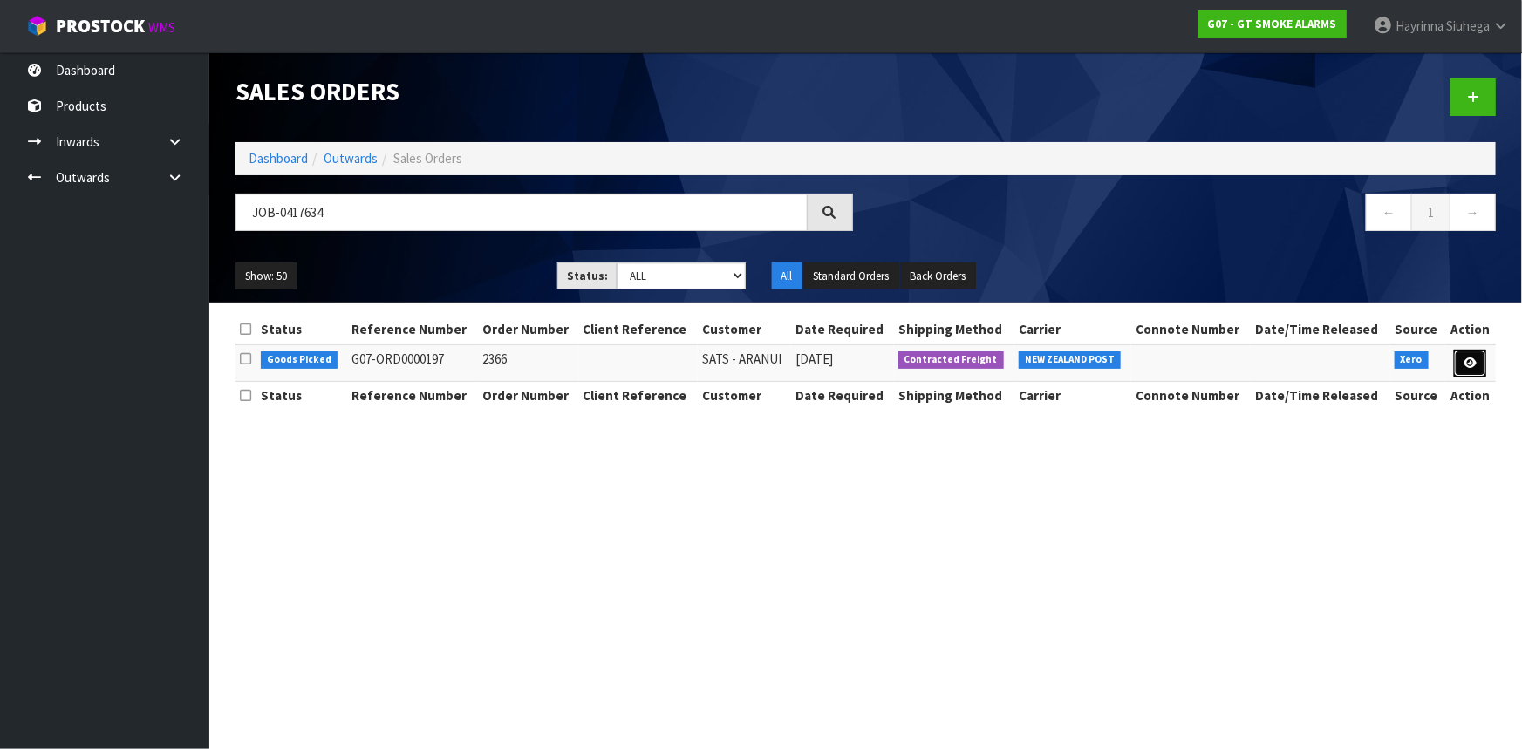
click at [1468, 366] on icon at bounding box center [1470, 363] width 13 height 11
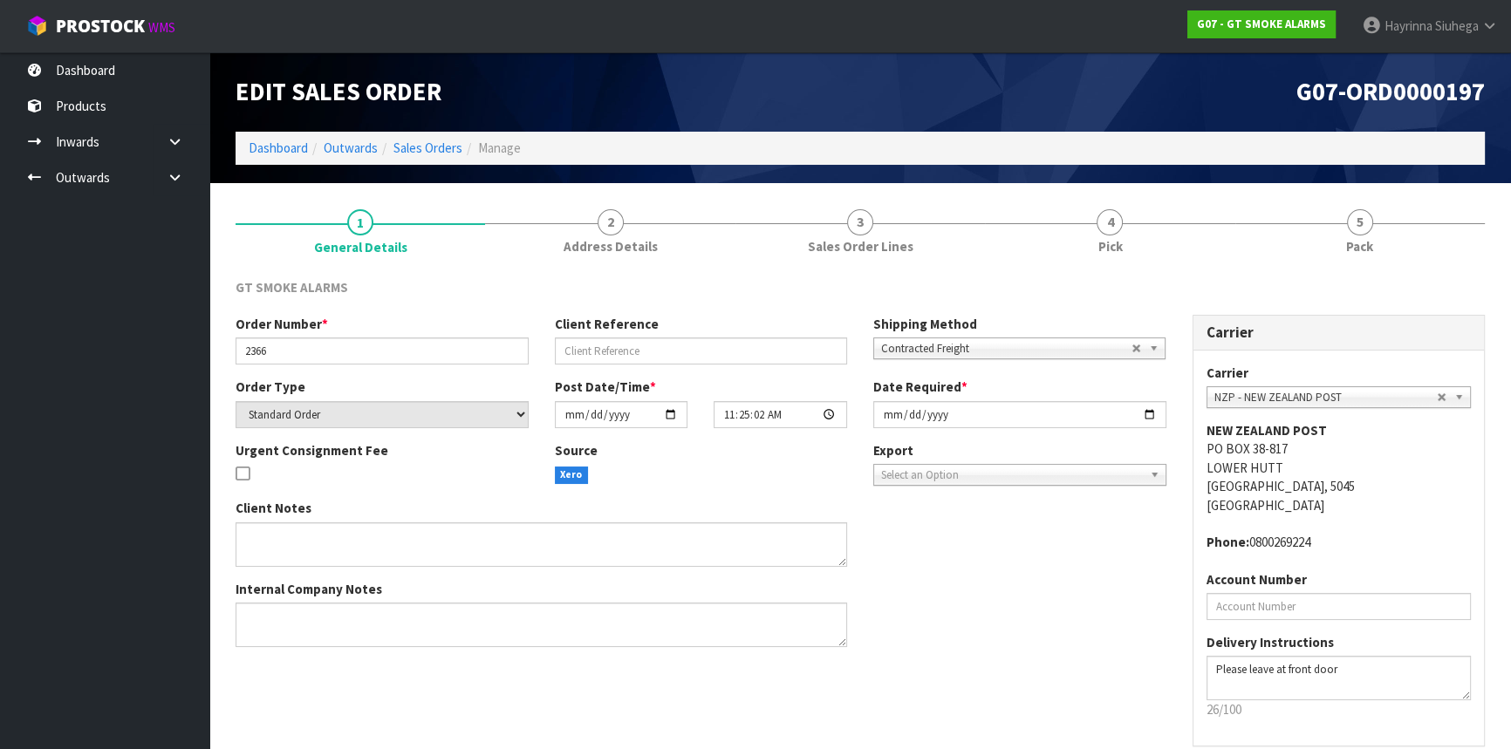
click at [1183, 227] on link "4 Pick" at bounding box center [1110, 230] width 250 height 69
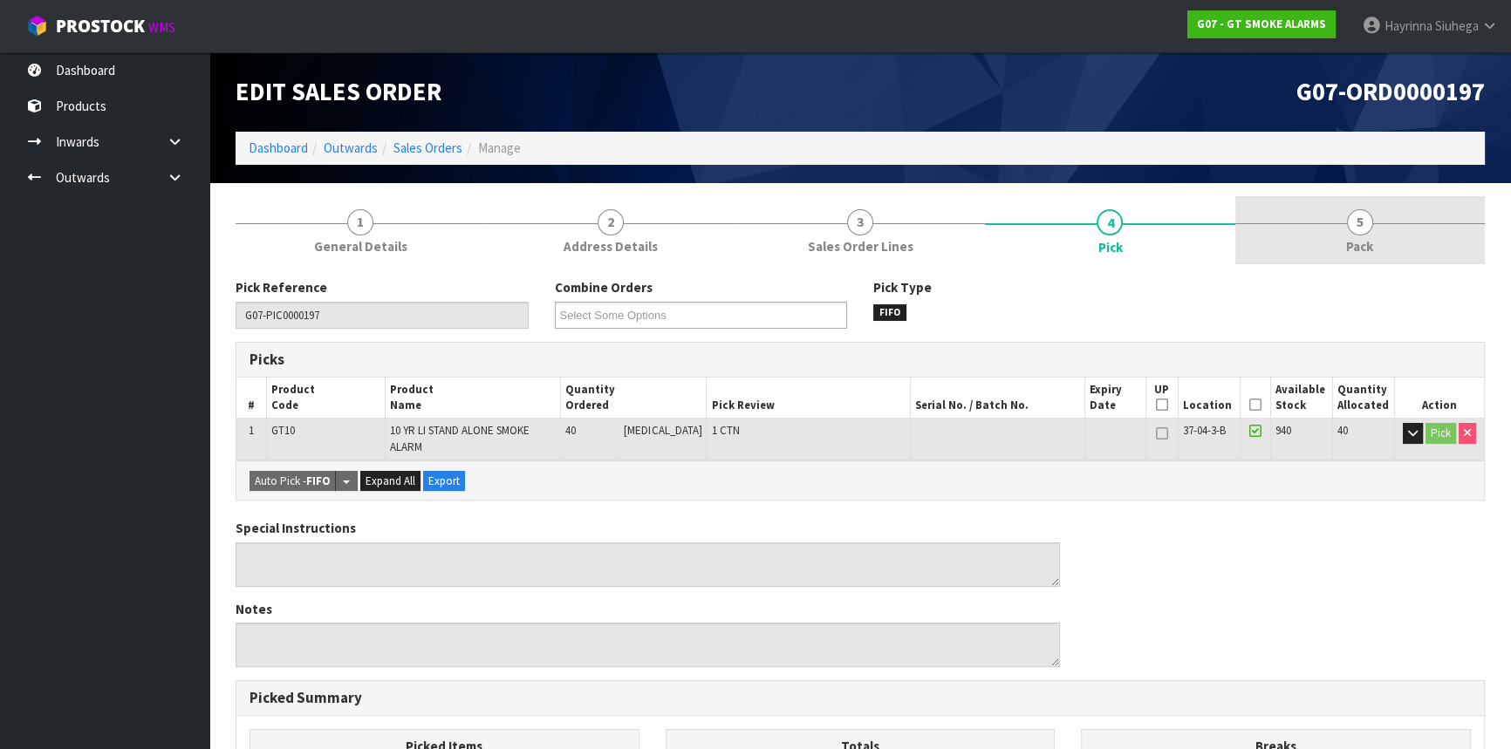
click at [1352, 244] on span "Pack" at bounding box center [1359, 246] width 27 height 18
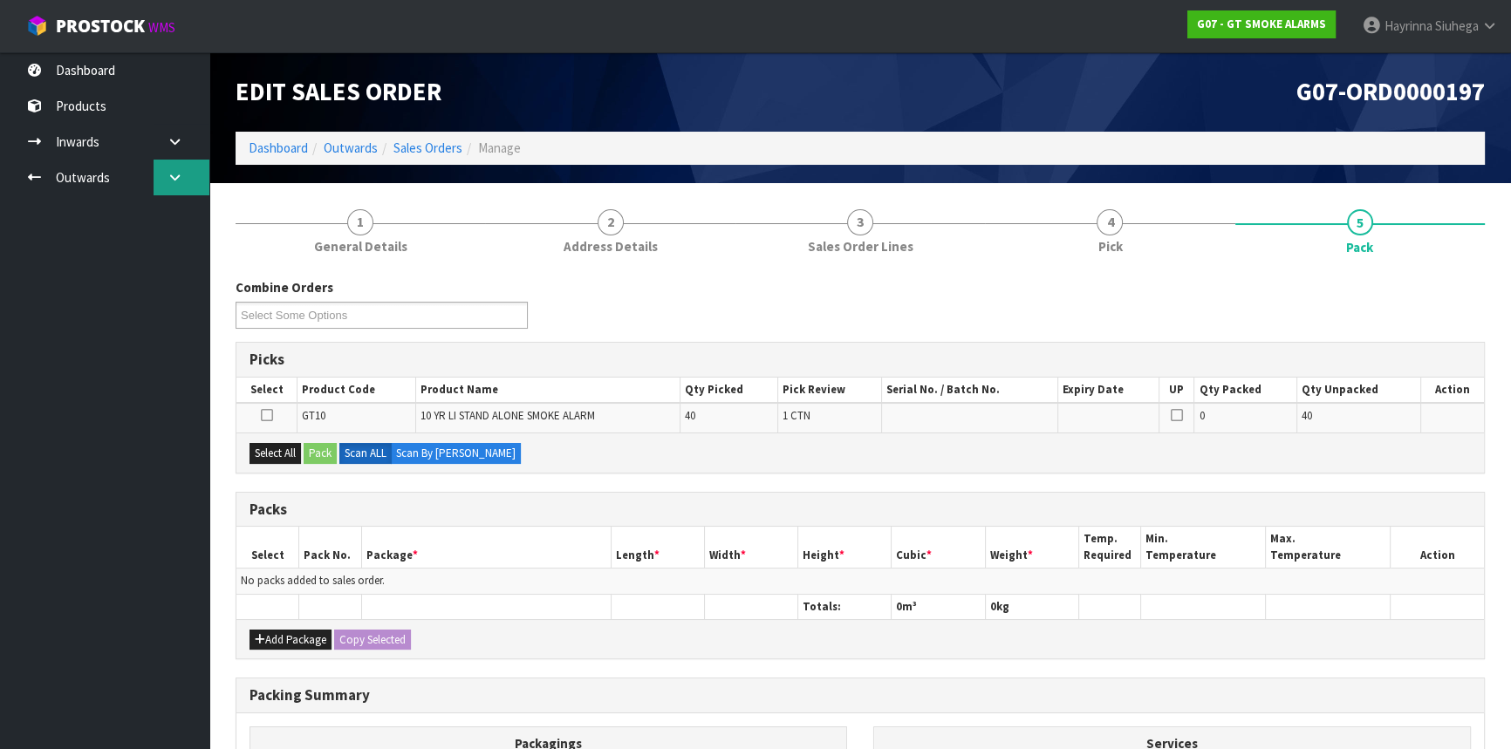
click at [181, 183] on link at bounding box center [182, 178] width 56 height 36
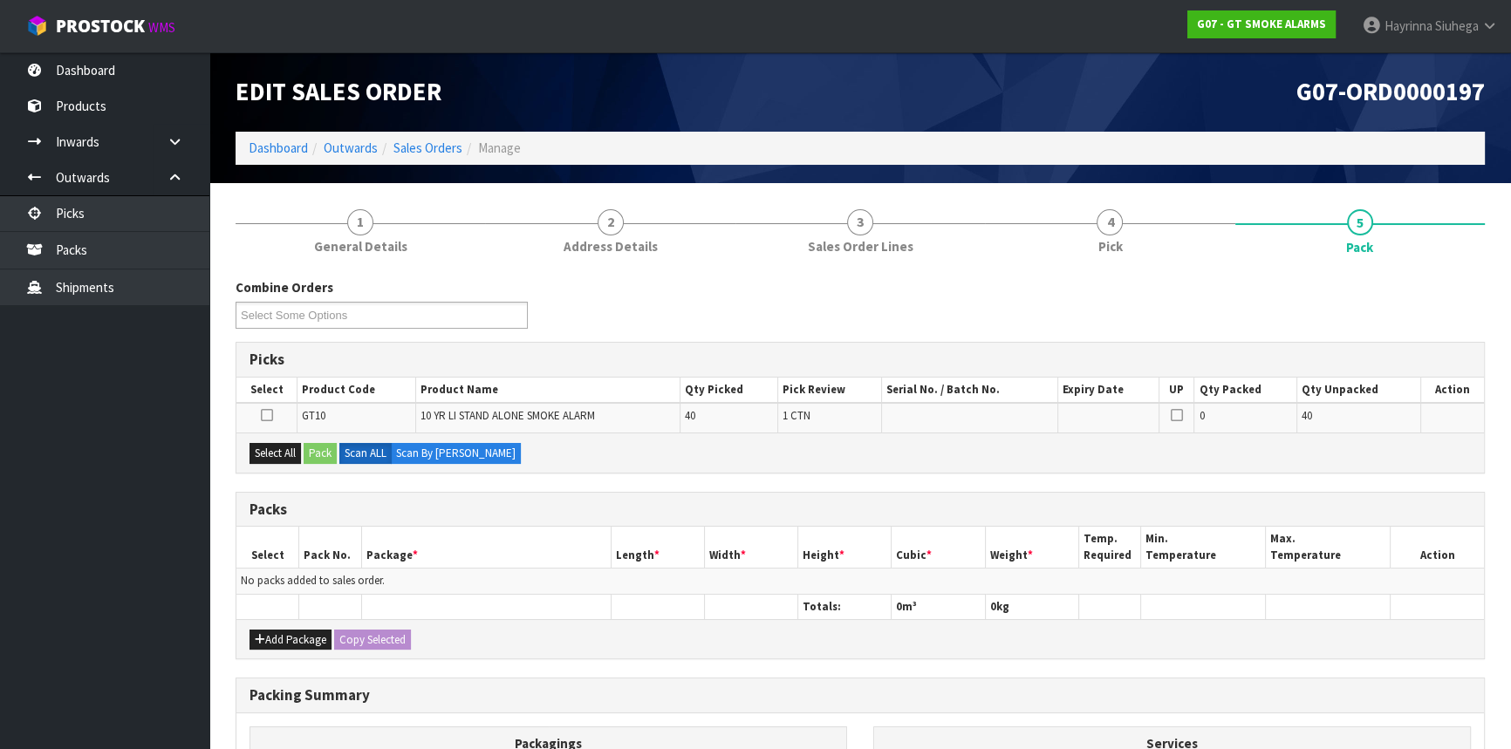
click at [154, 160] on link at bounding box center [182, 178] width 56 height 36
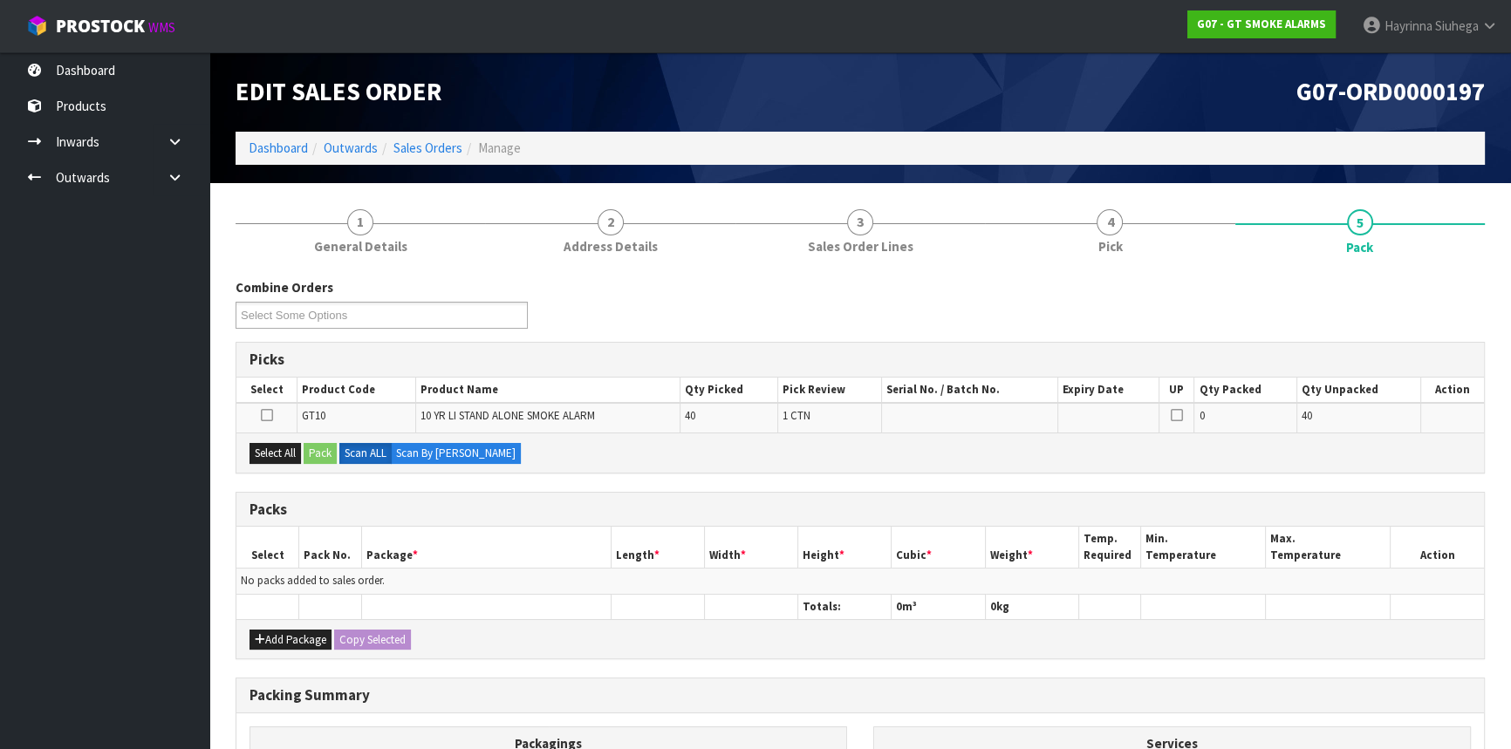
click at [617, 271] on div "Combine Orders G07-ORD0000189 G07-ORD0000190 G07-ORD0000191 G07-ORD0000192 G07-…" at bounding box center [860, 617] width 1249 height 704
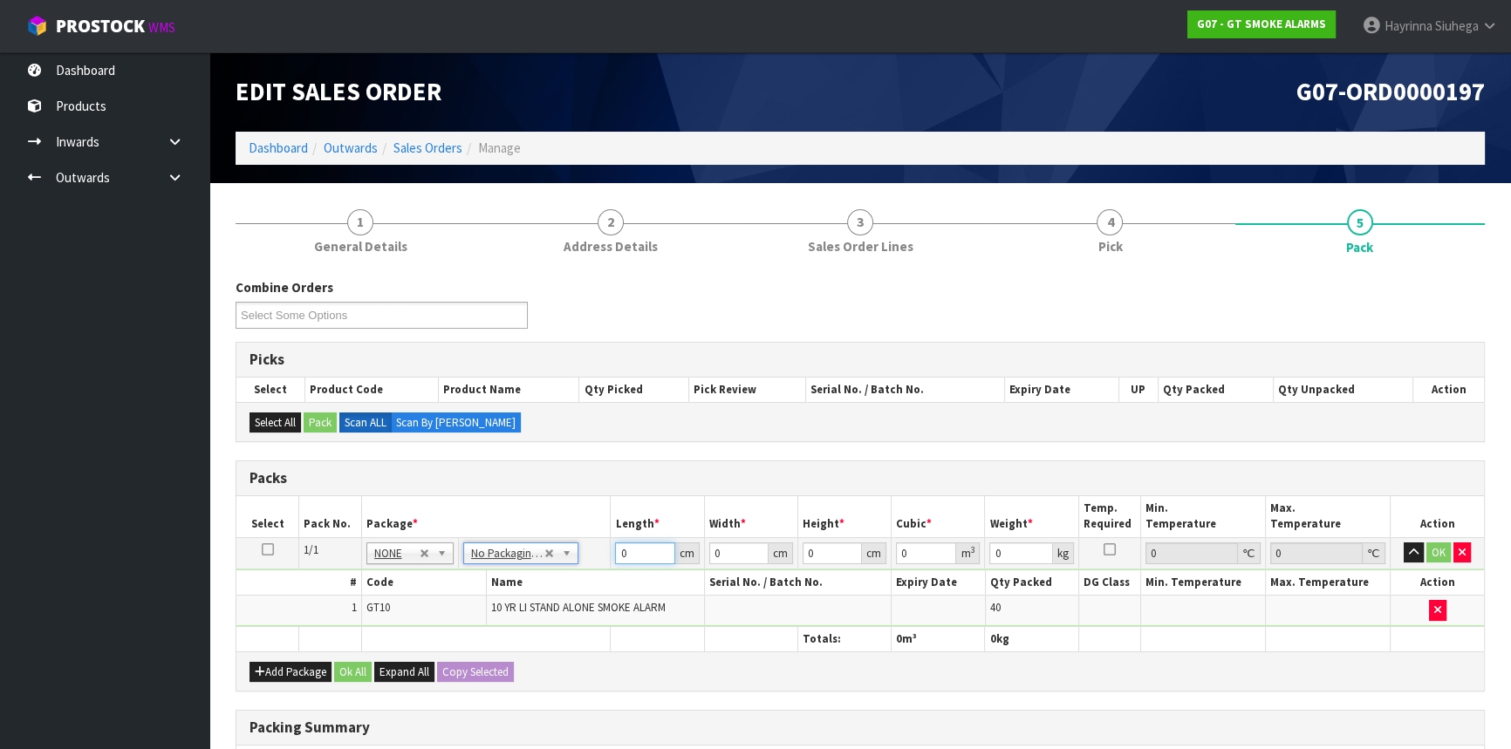
click at [621, 550] on input "0" at bounding box center [644, 554] width 59 height 22
click button "OK" at bounding box center [1439, 553] width 24 height 21
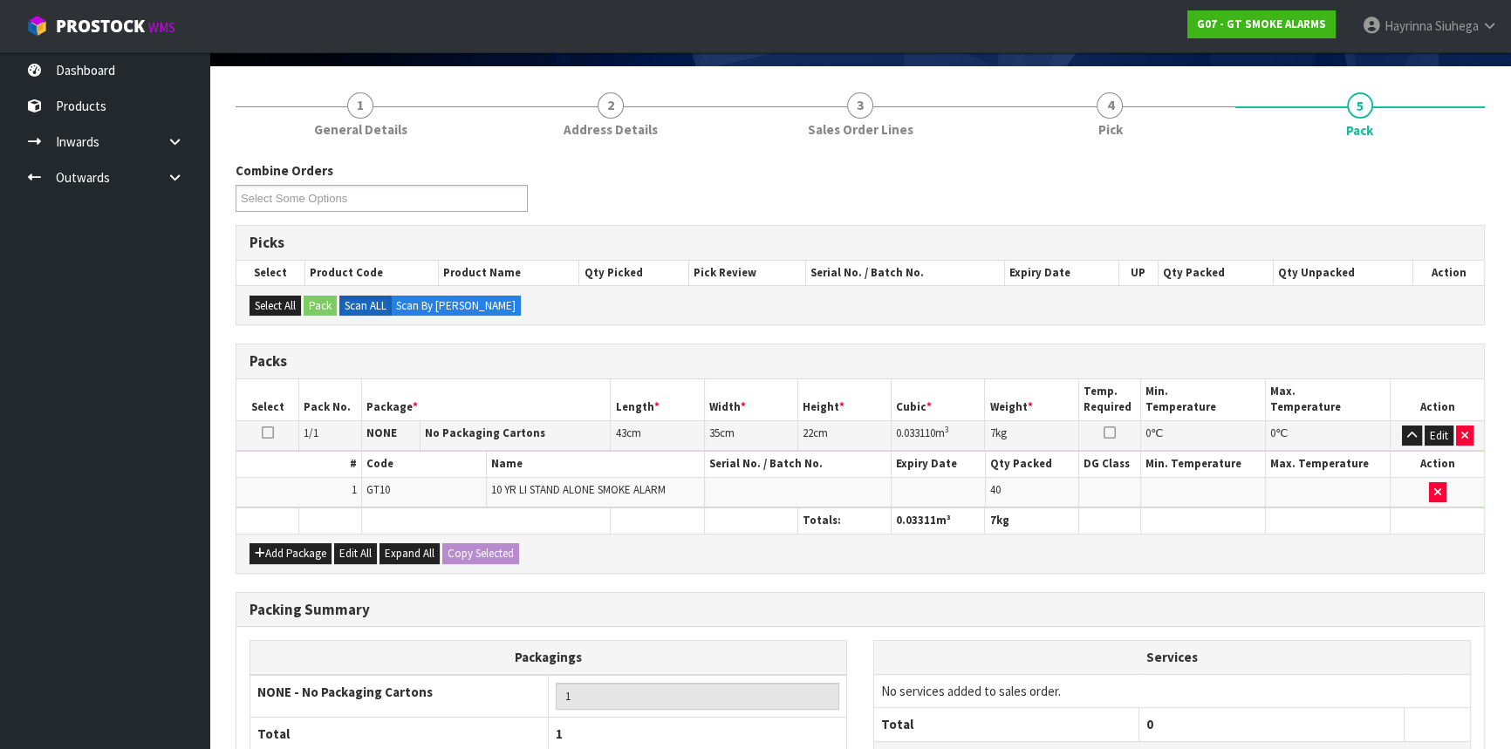
scroll to position [268, 0]
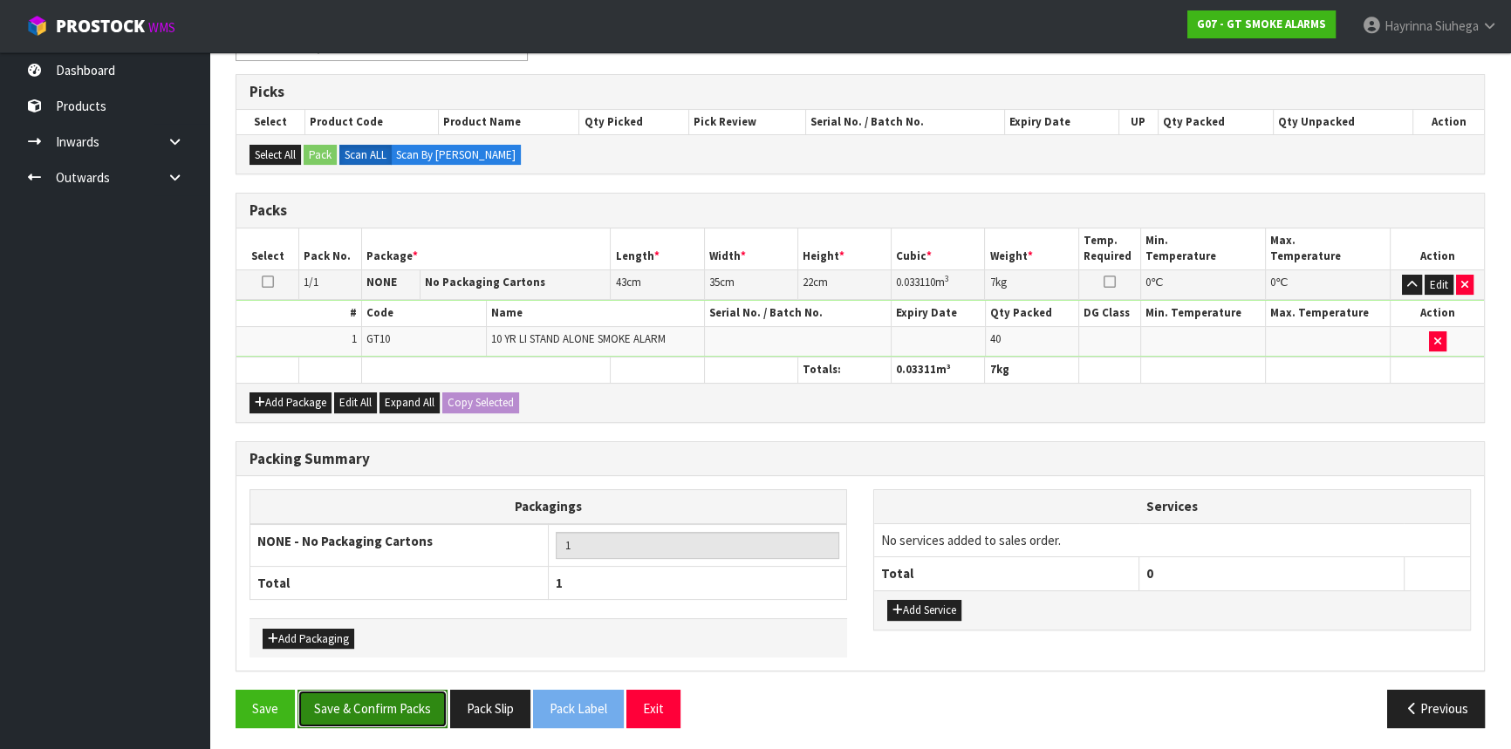
click at [380, 697] on button "Save & Confirm Packs" at bounding box center [373, 709] width 150 height 38
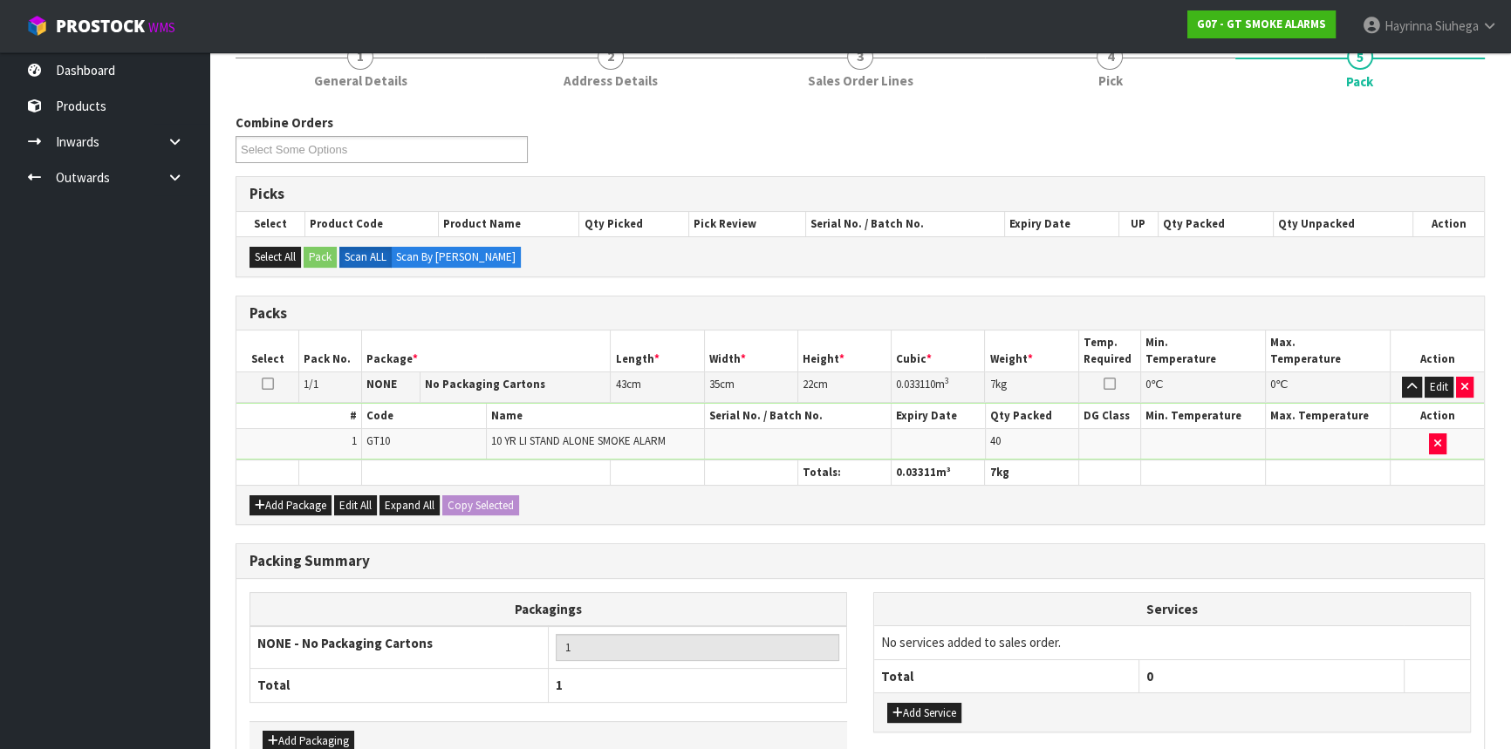
scroll to position [236, 0]
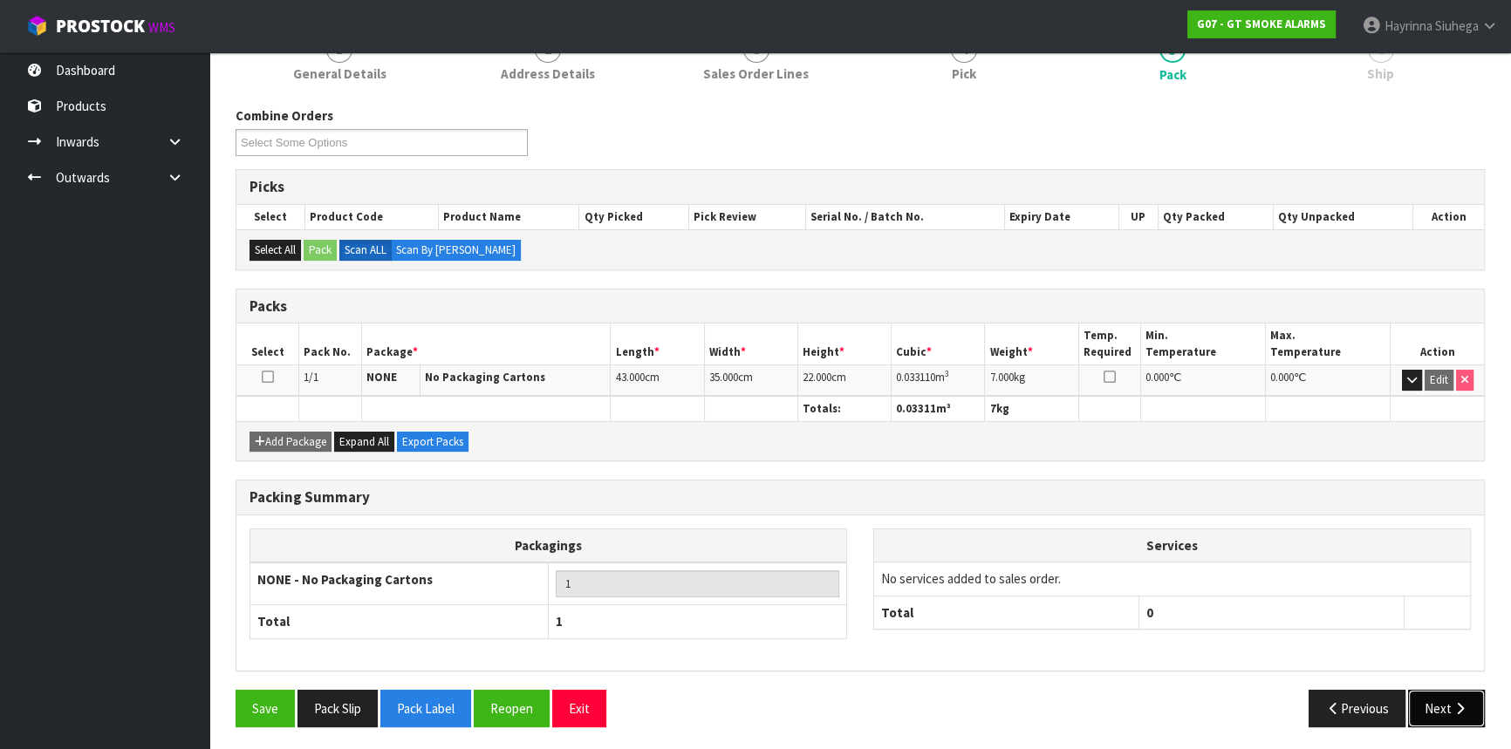
click at [1462, 702] on icon "button" at bounding box center [1460, 708] width 17 height 13
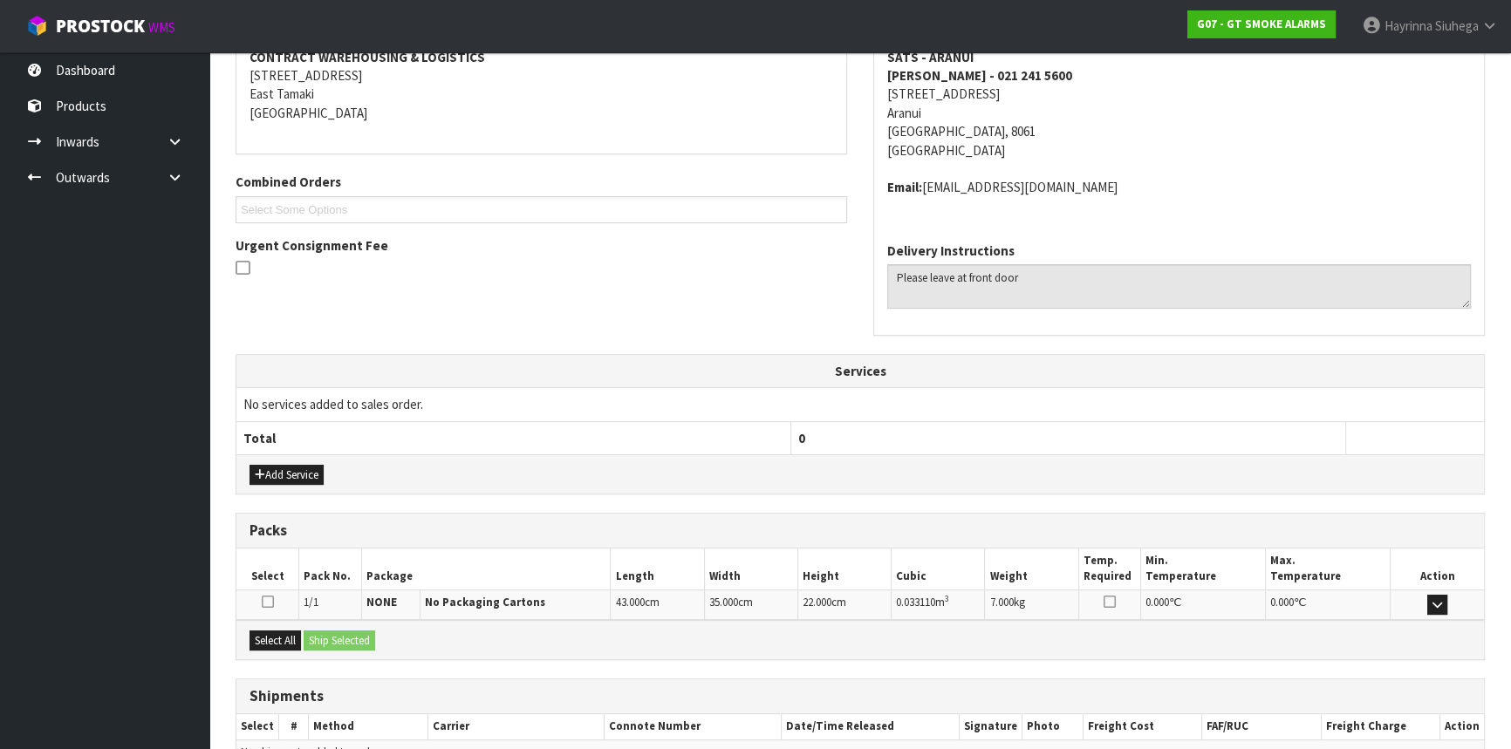
scroll to position [438, 0]
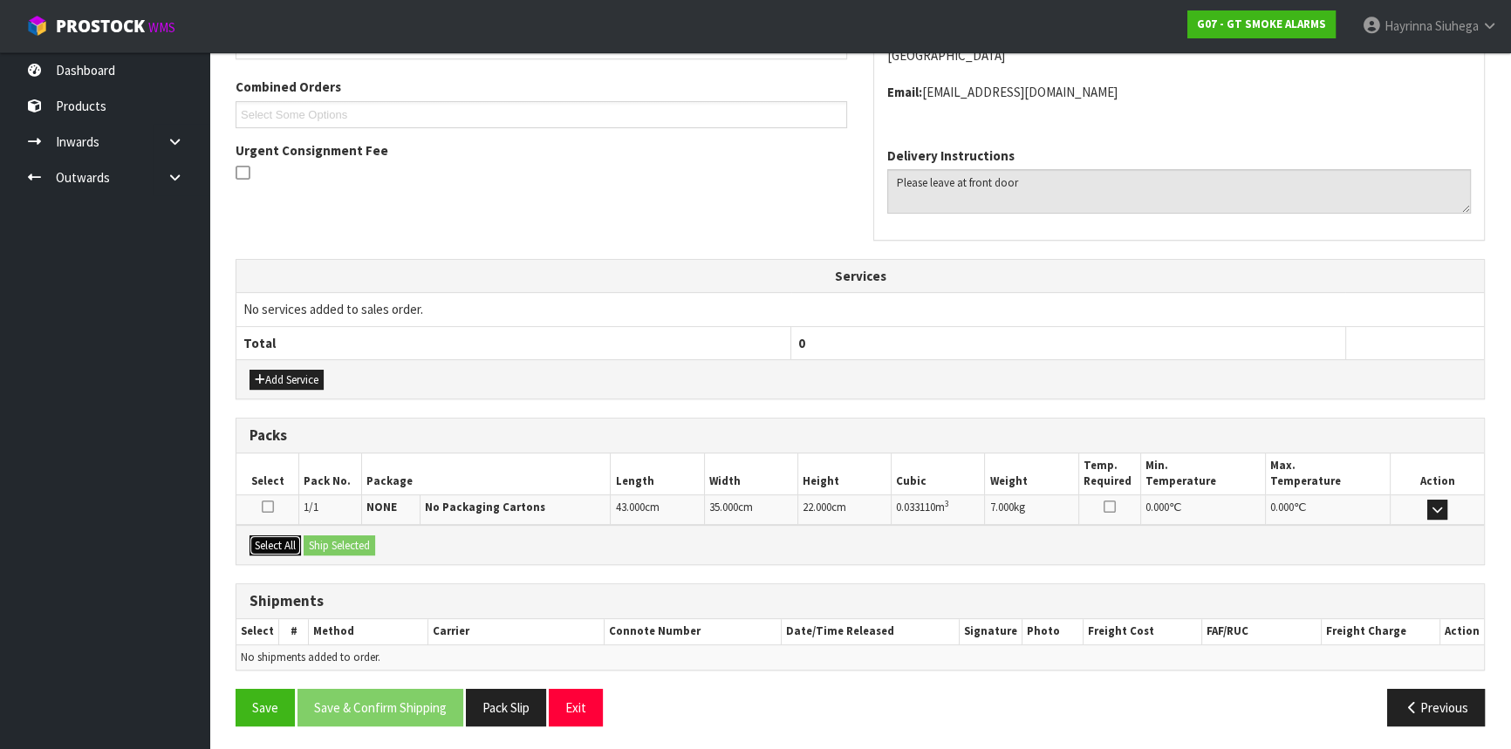
click at [270, 538] on button "Select All" at bounding box center [275, 546] width 51 height 21
click at [342, 538] on button "Ship Selected" at bounding box center [340, 546] width 72 height 21
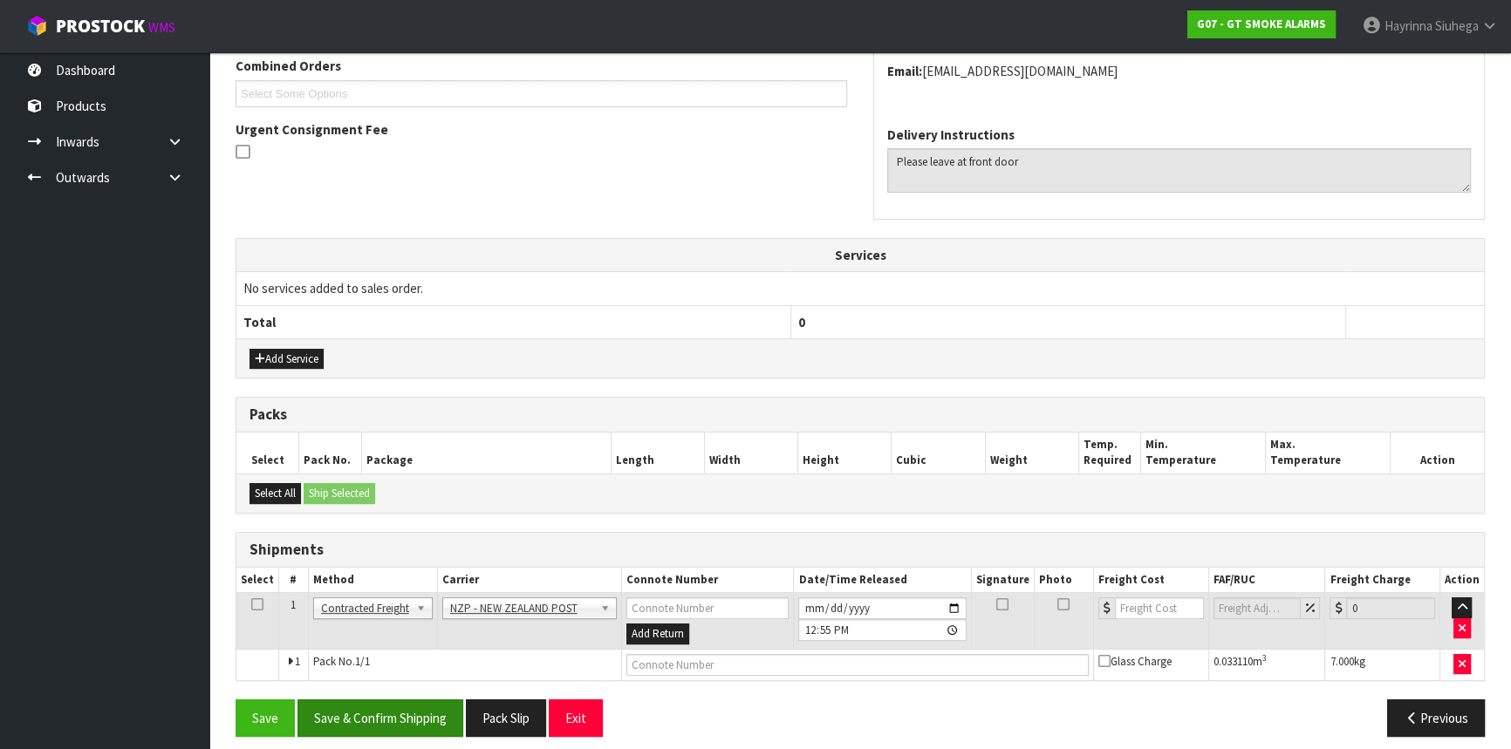
scroll to position [469, 0]
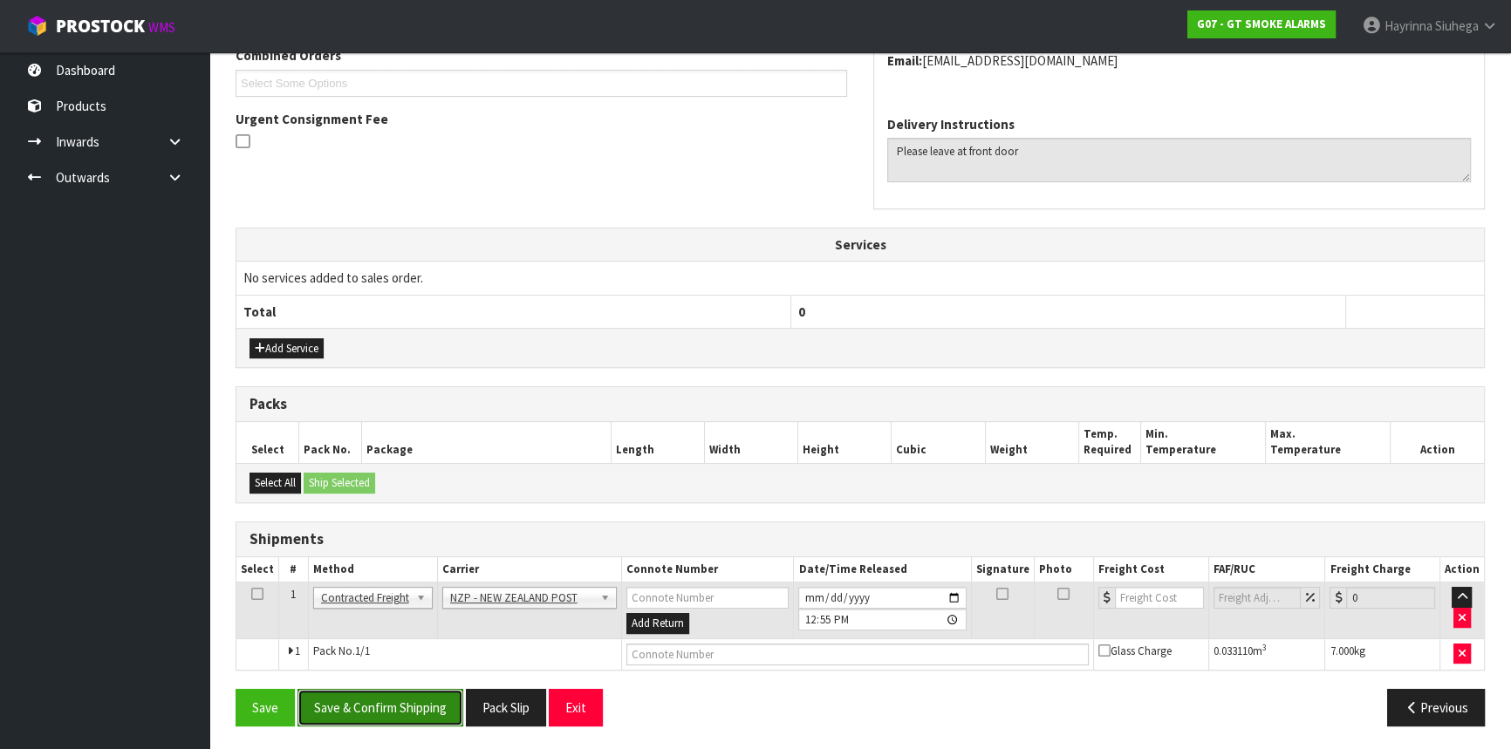
click at [367, 692] on button "Save & Confirm Shipping" at bounding box center [381, 708] width 166 height 38
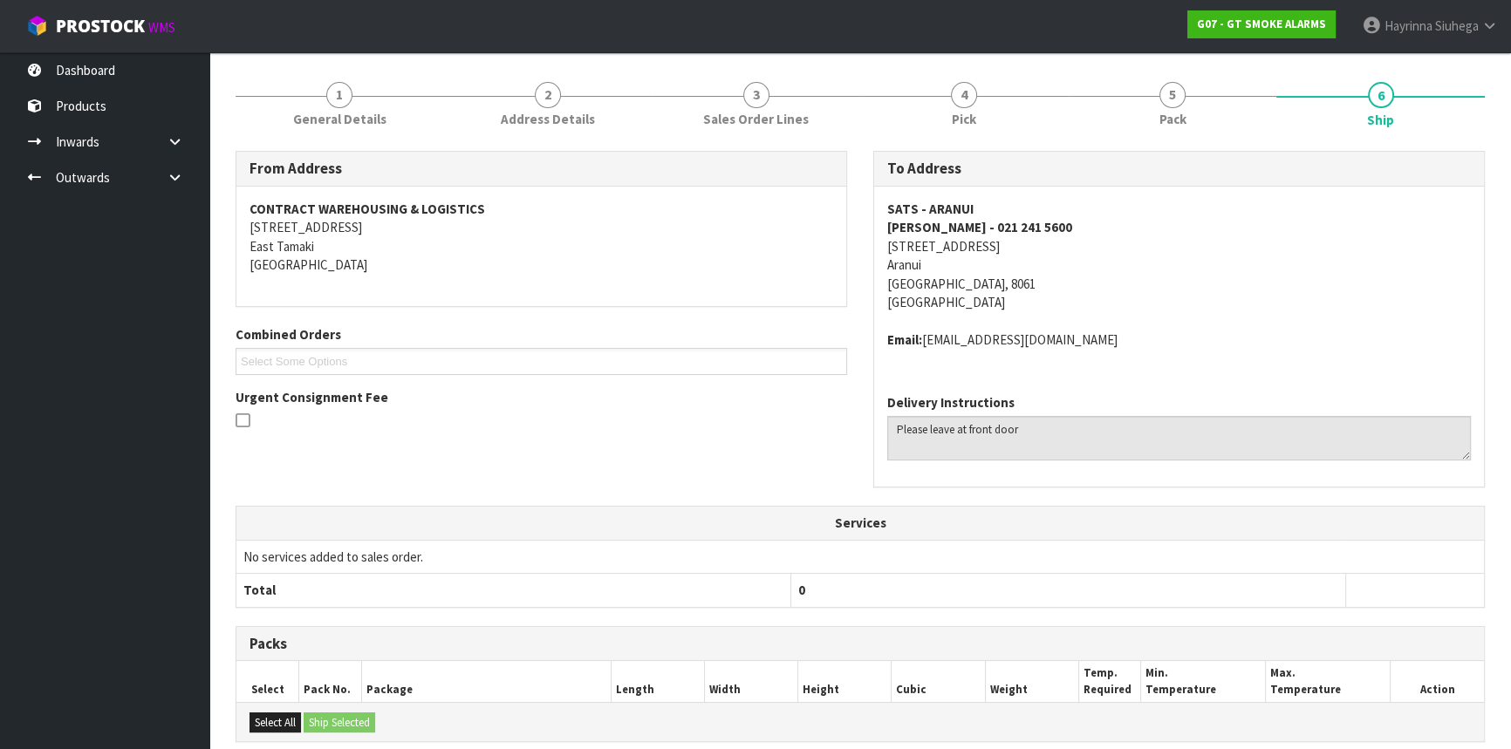
scroll to position [445, 0]
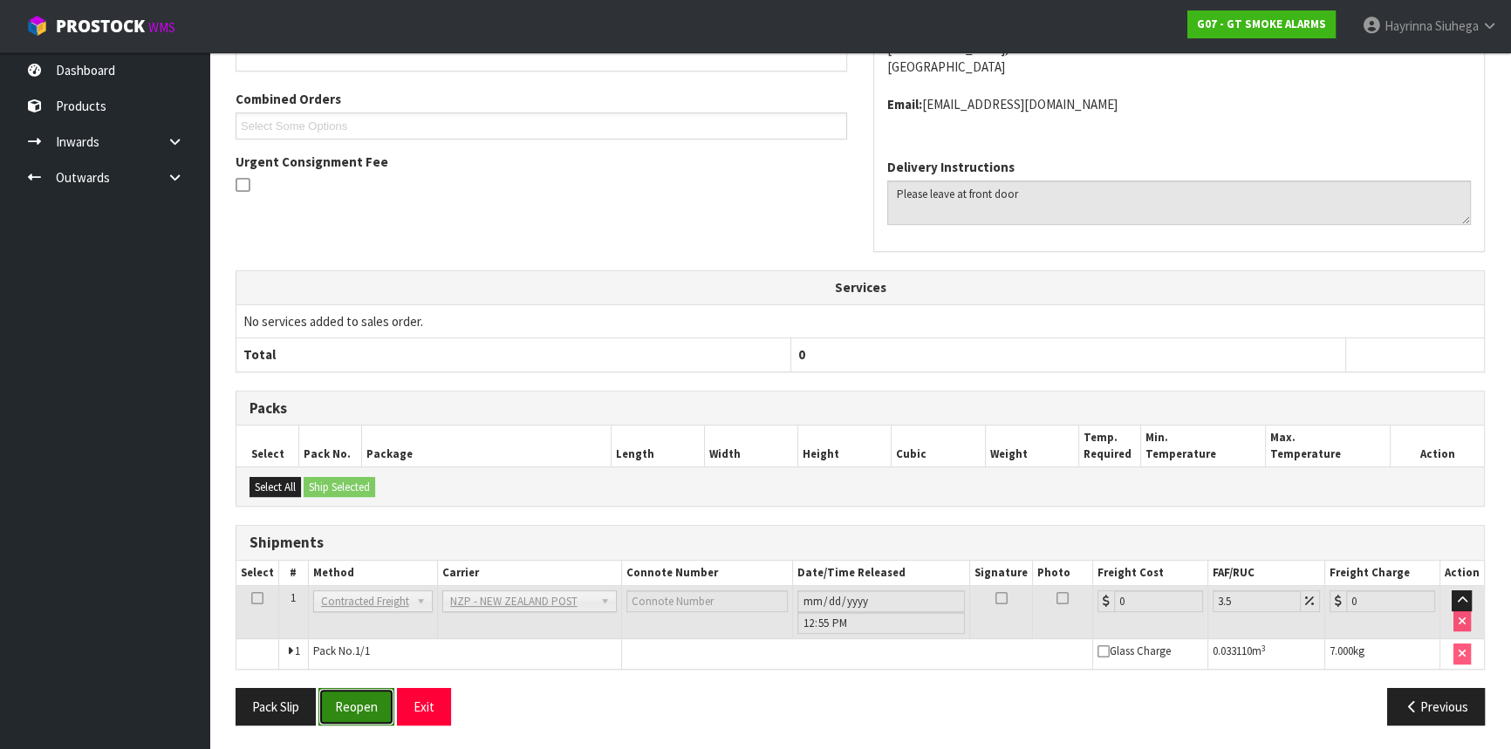
click at [357, 702] on button "Reopen" at bounding box center [356, 707] width 76 height 38
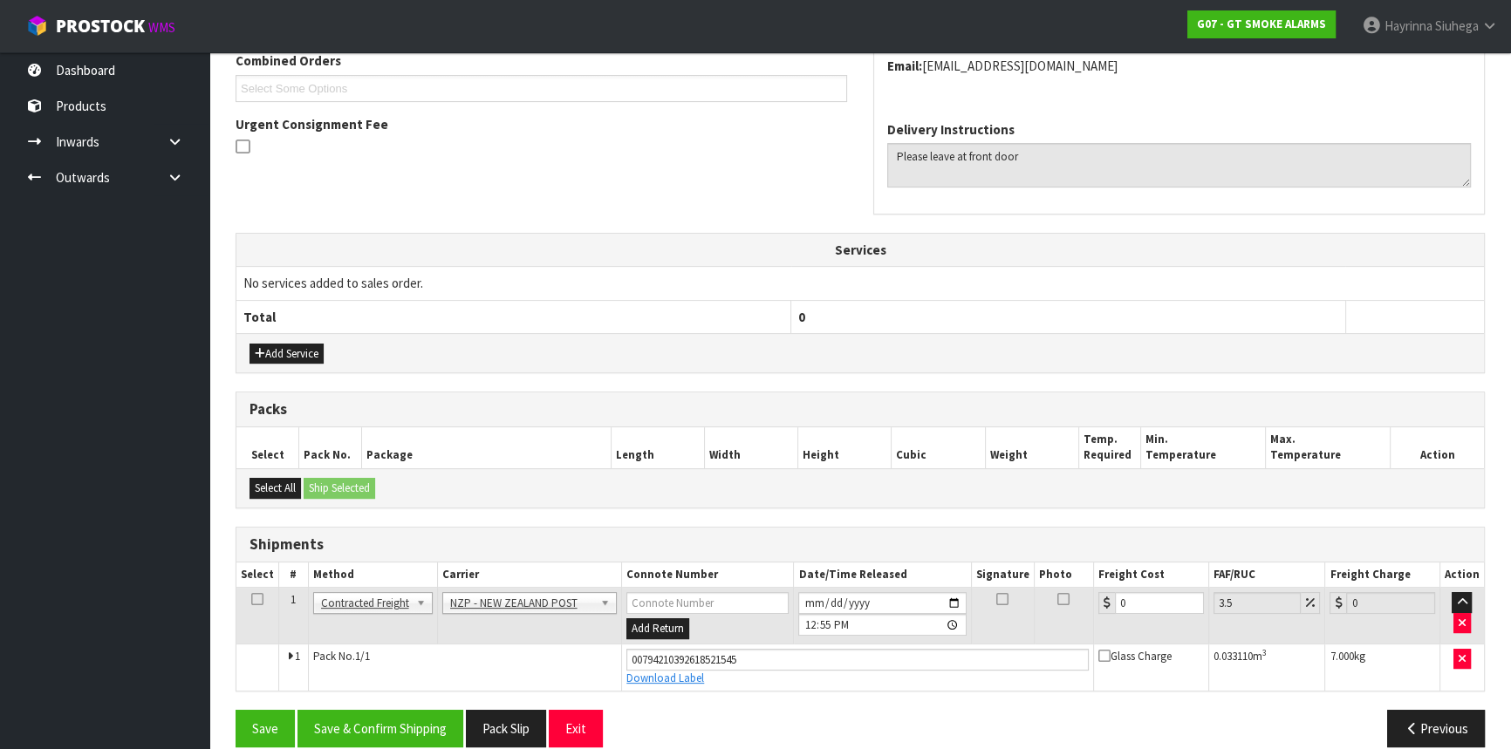
scroll to position [485, 0]
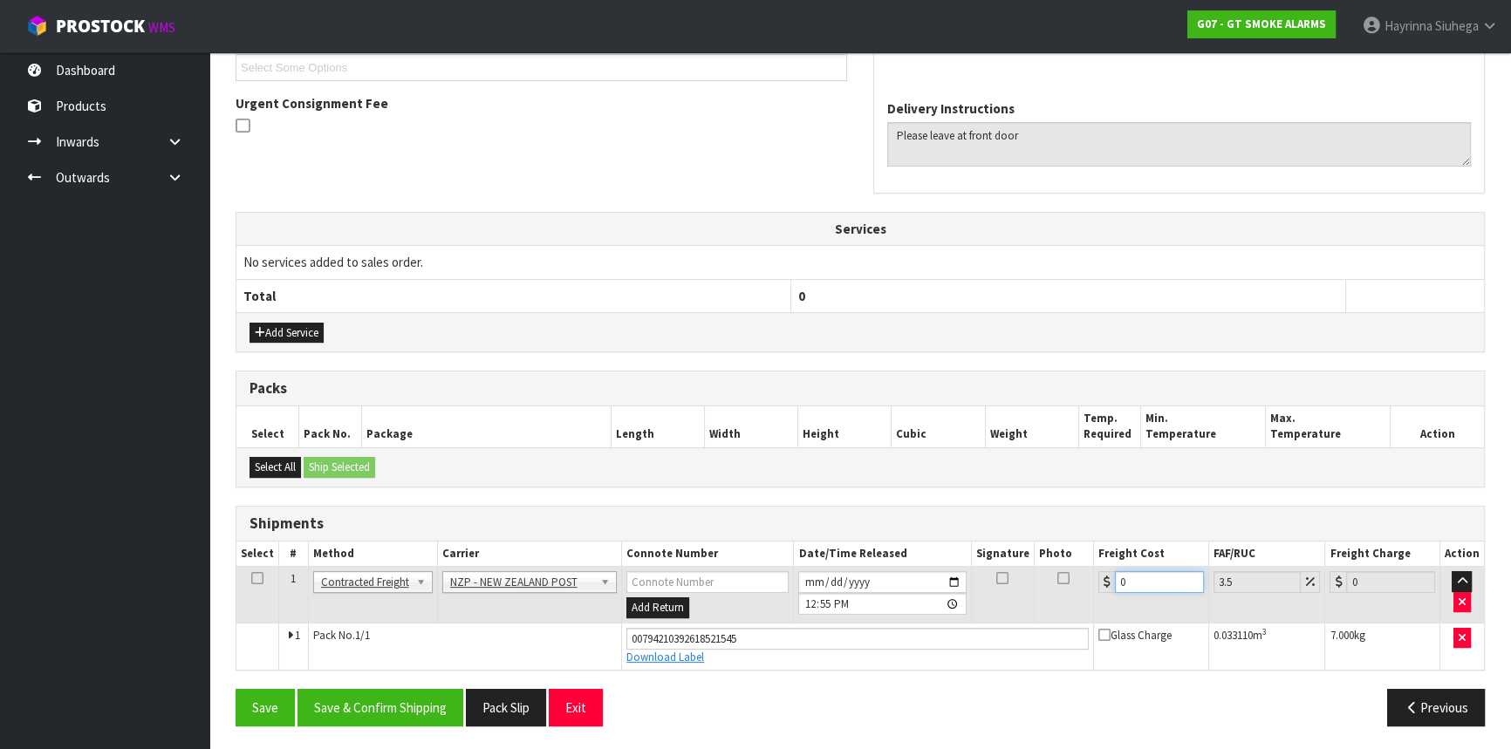
drag, startPoint x: 1153, startPoint y: 581, endPoint x: 907, endPoint y: 580, distance: 245.2
click at [907, 580] on tr "1 Client Local Pickup Customer Local Pickup Company Freight Contracted Freight …" at bounding box center [860, 595] width 1248 height 57
click at [236, 689] on button "Save" at bounding box center [265, 708] width 59 height 38
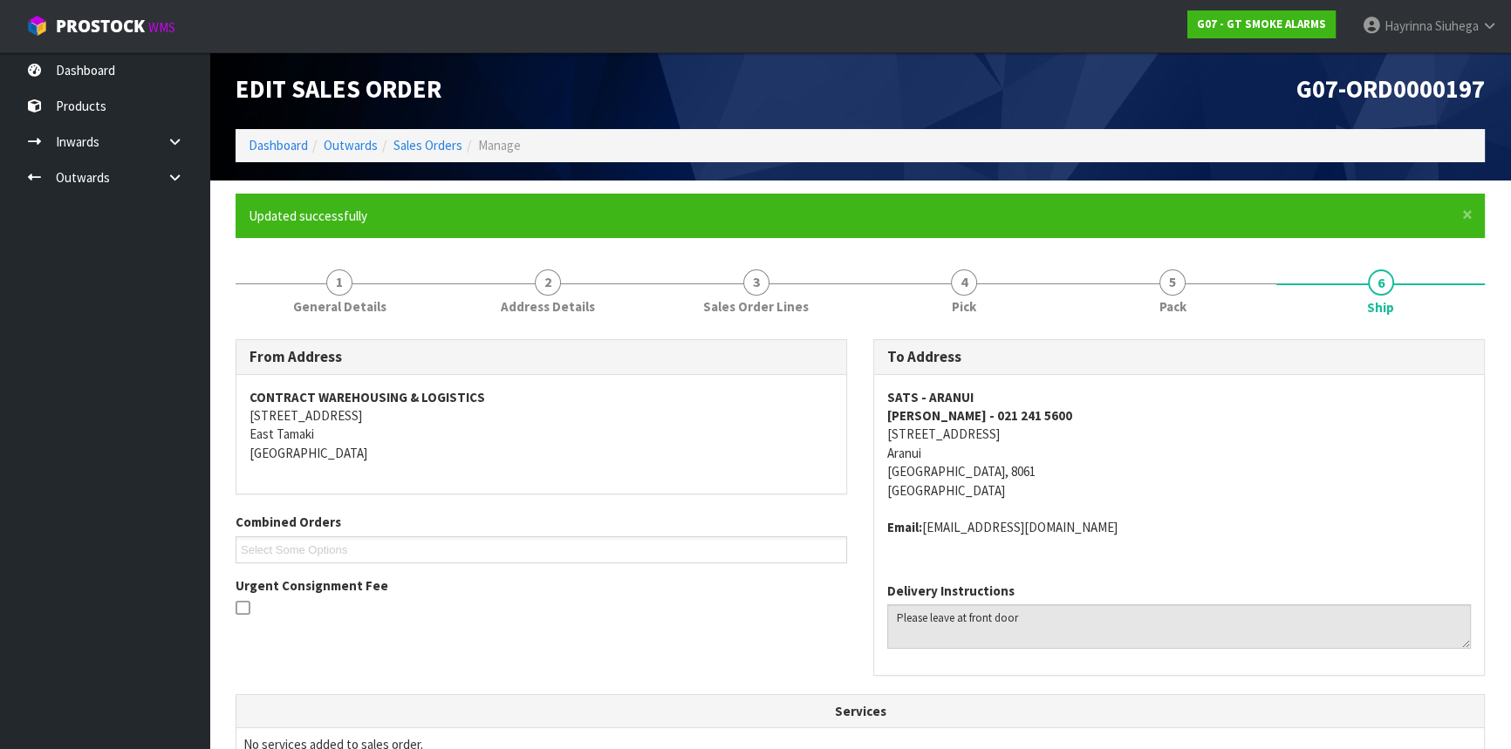
scroll to position [476, 0]
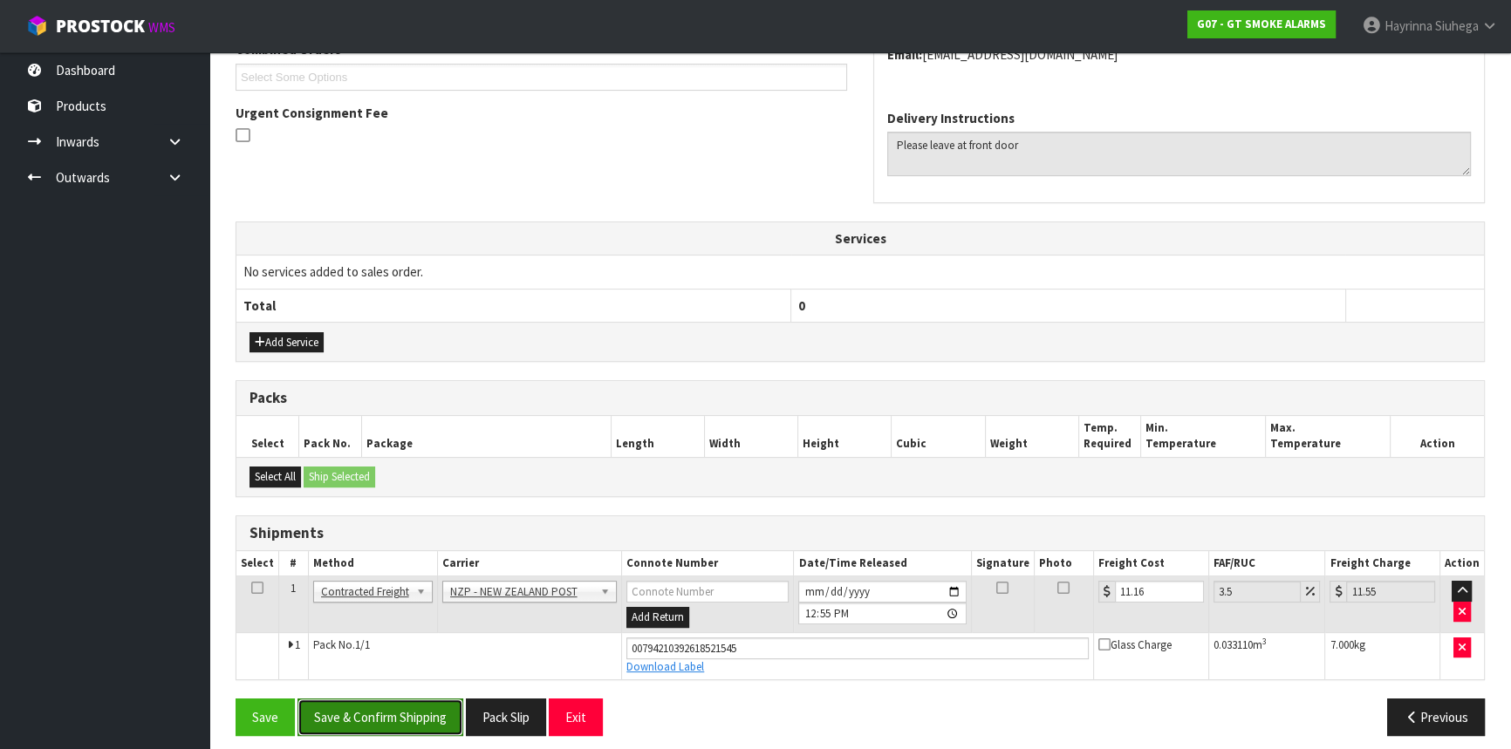
click at [444, 714] on button "Save & Confirm Shipping" at bounding box center [381, 718] width 166 height 38
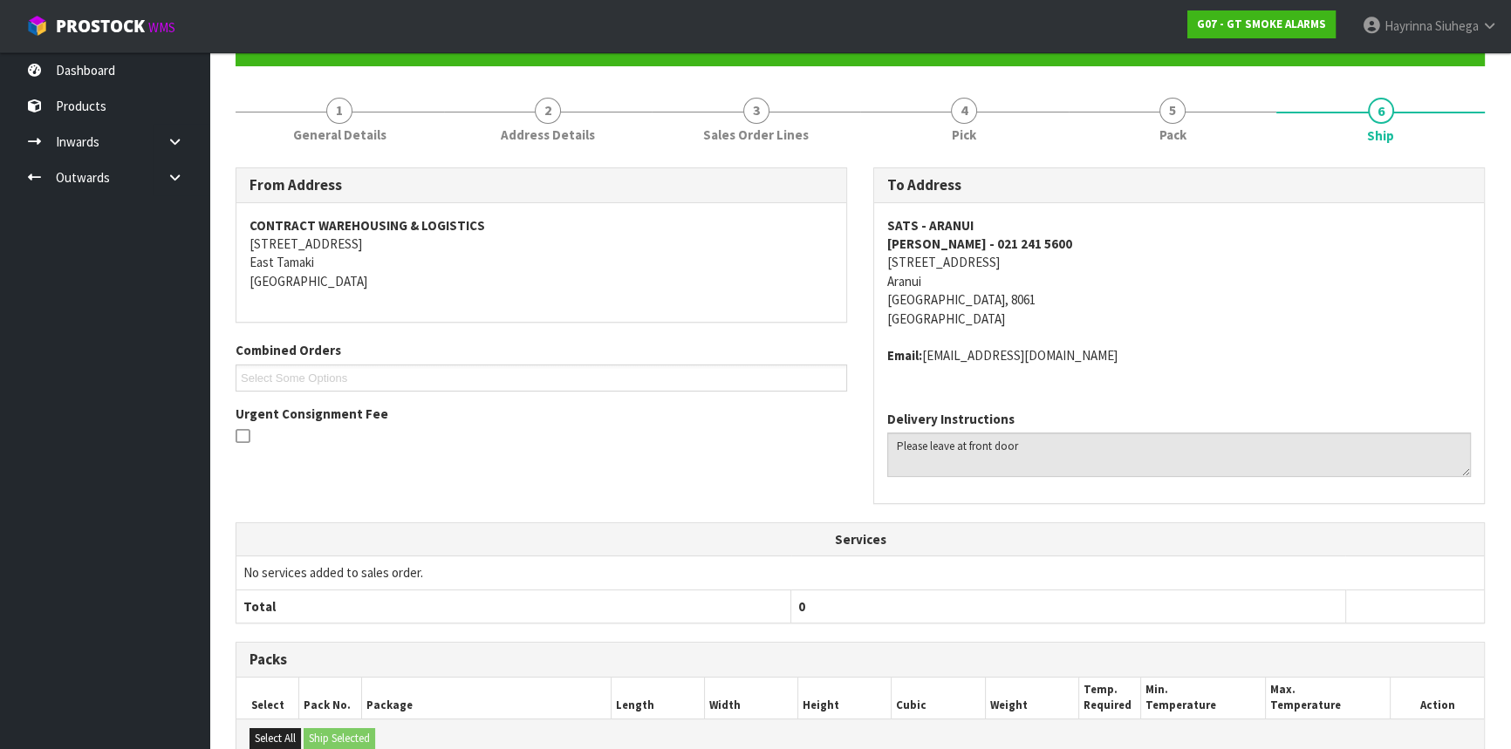
scroll to position [9, 0]
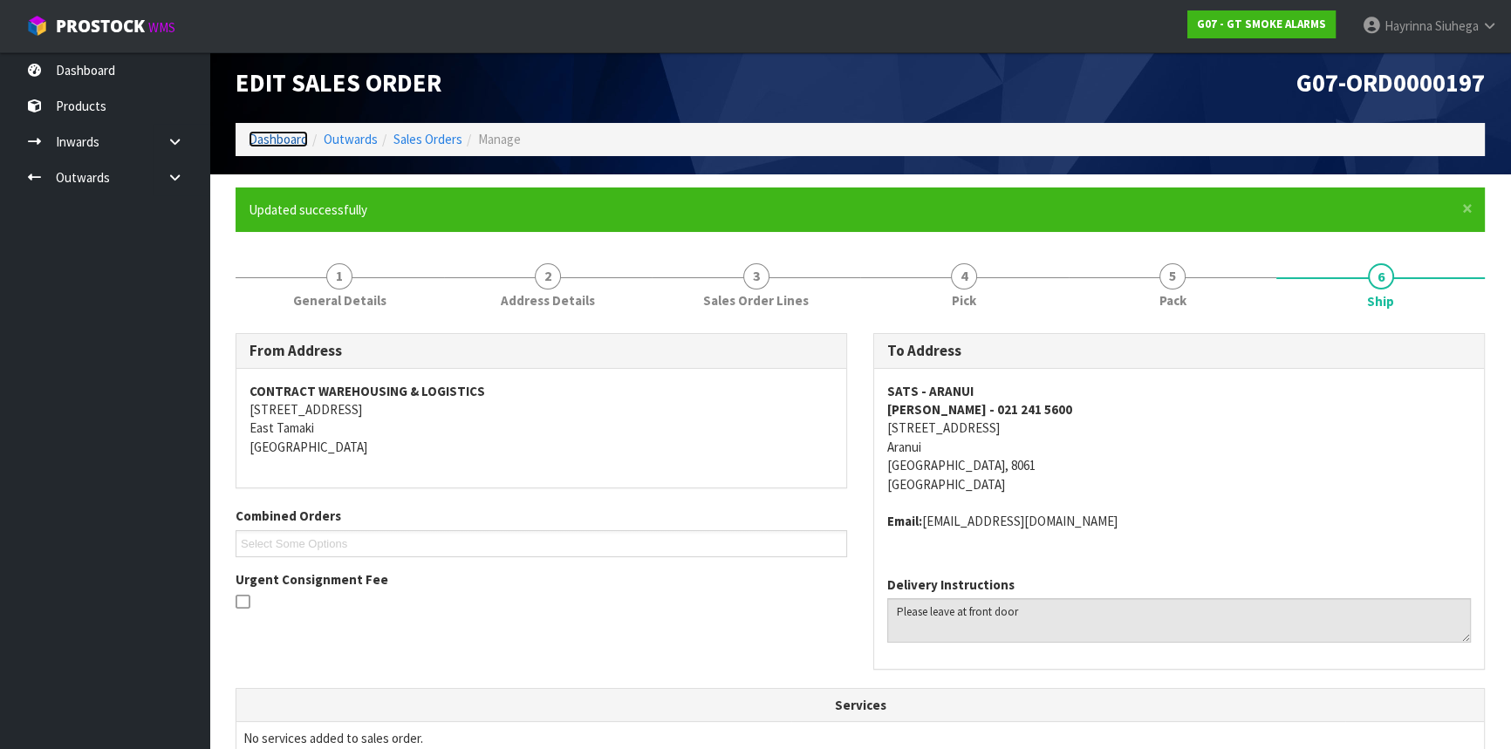
click at [286, 140] on link "Dashboard" at bounding box center [278, 139] width 59 height 17
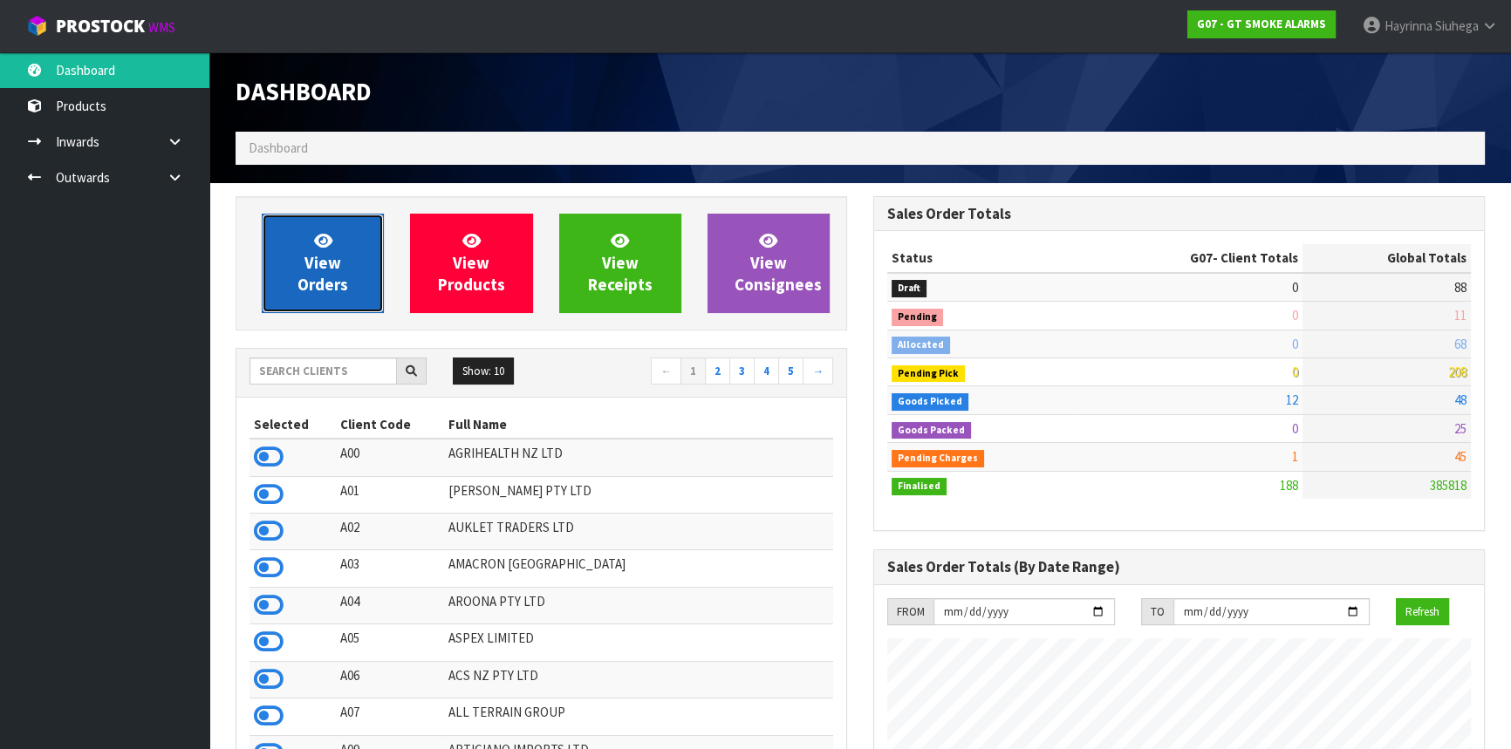
click at [313, 231] on span "View Orders" at bounding box center [323, 262] width 51 height 65
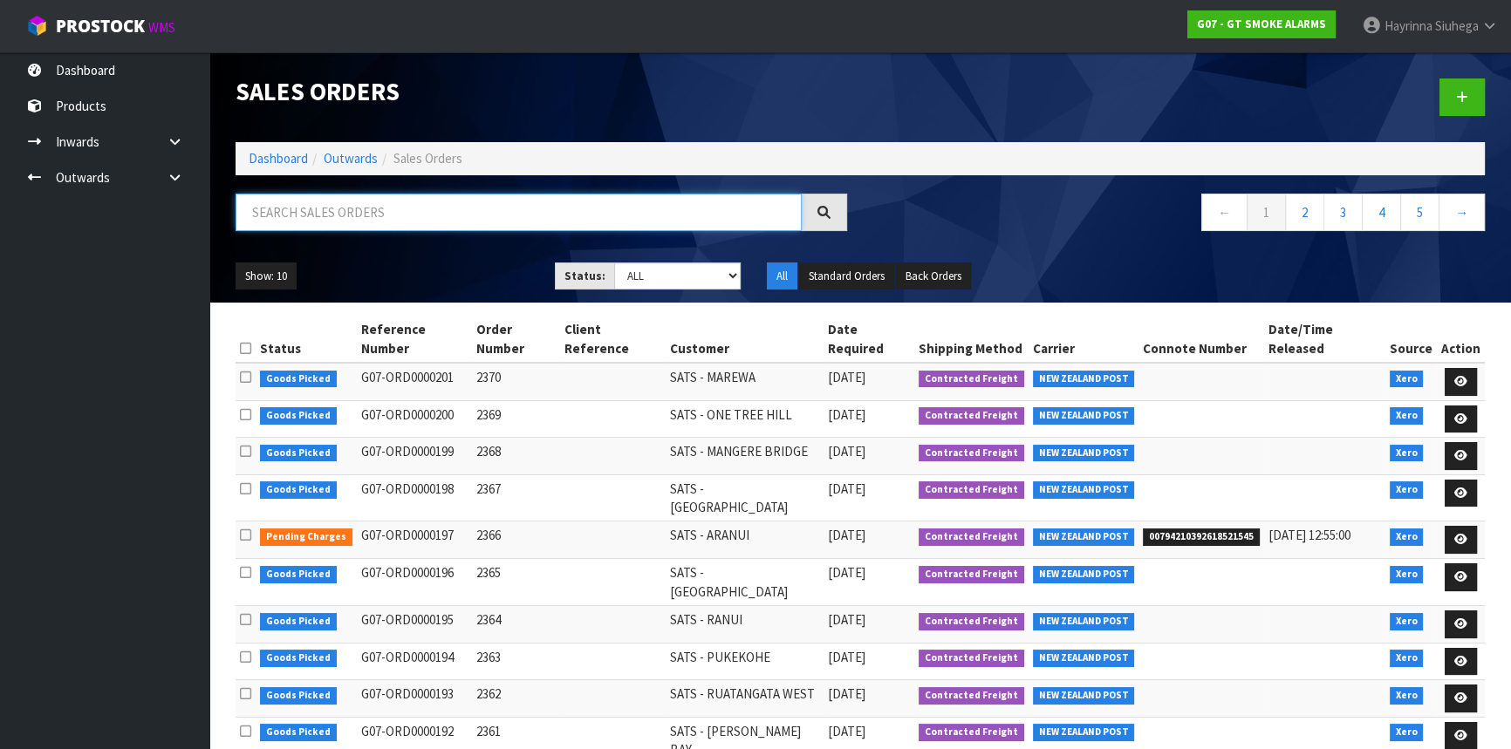
click at [380, 226] on input "text" at bounding box center [519, 213] width 566 height 38
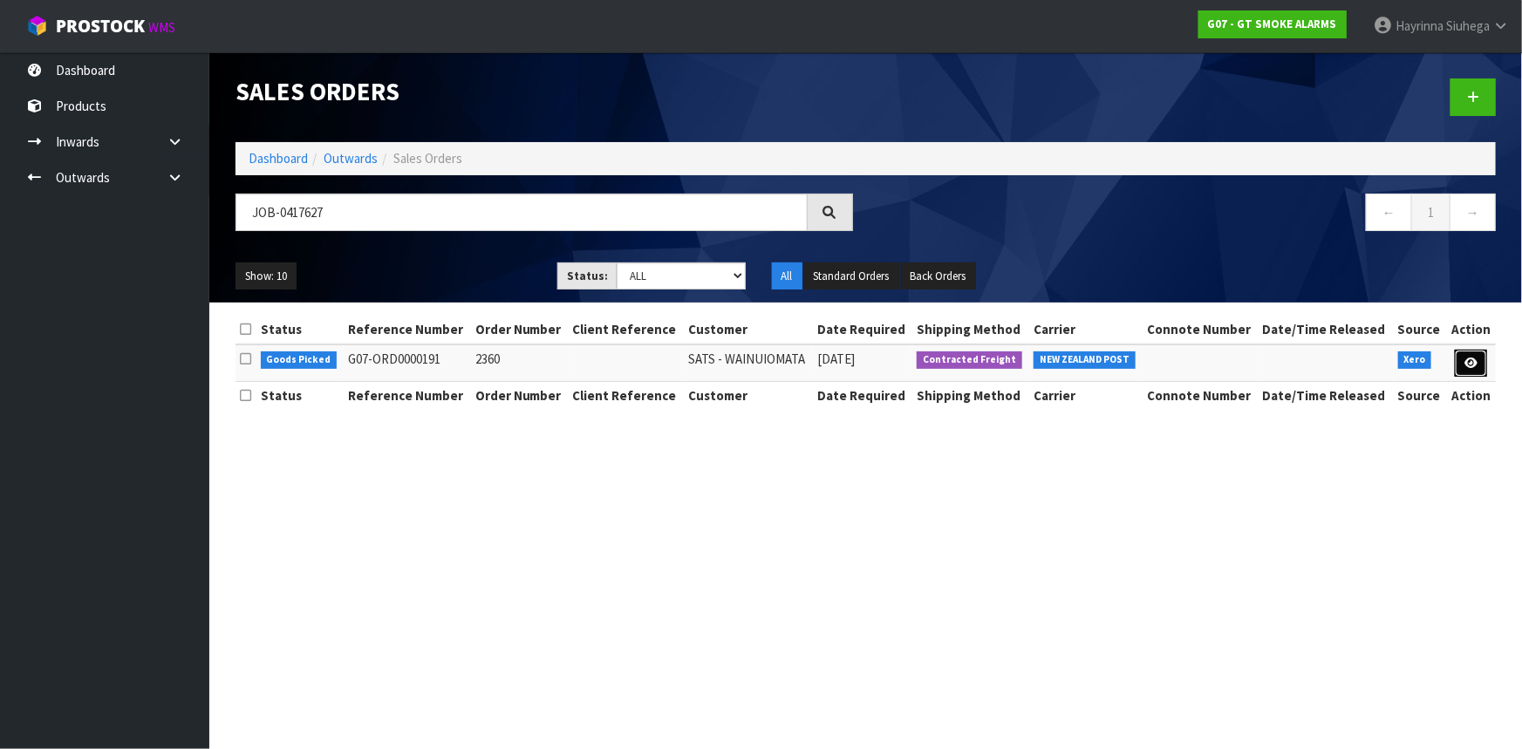
click at [1472, 358] on icon at bounding box center [1471, 363] width 13 height 11
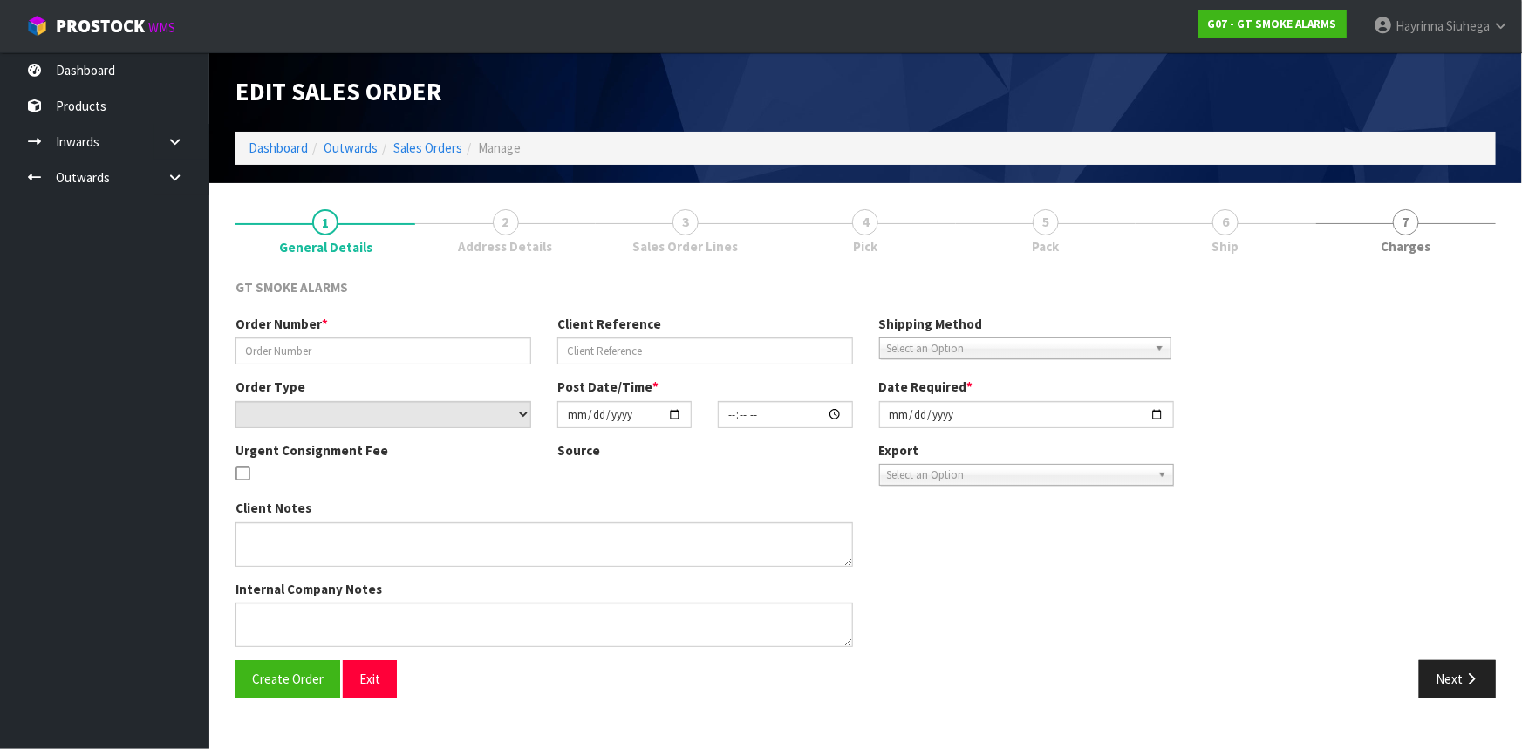
click at [1212, 238] on link "6 Ship" at bounding box center [1226, 230] width 180 height 69
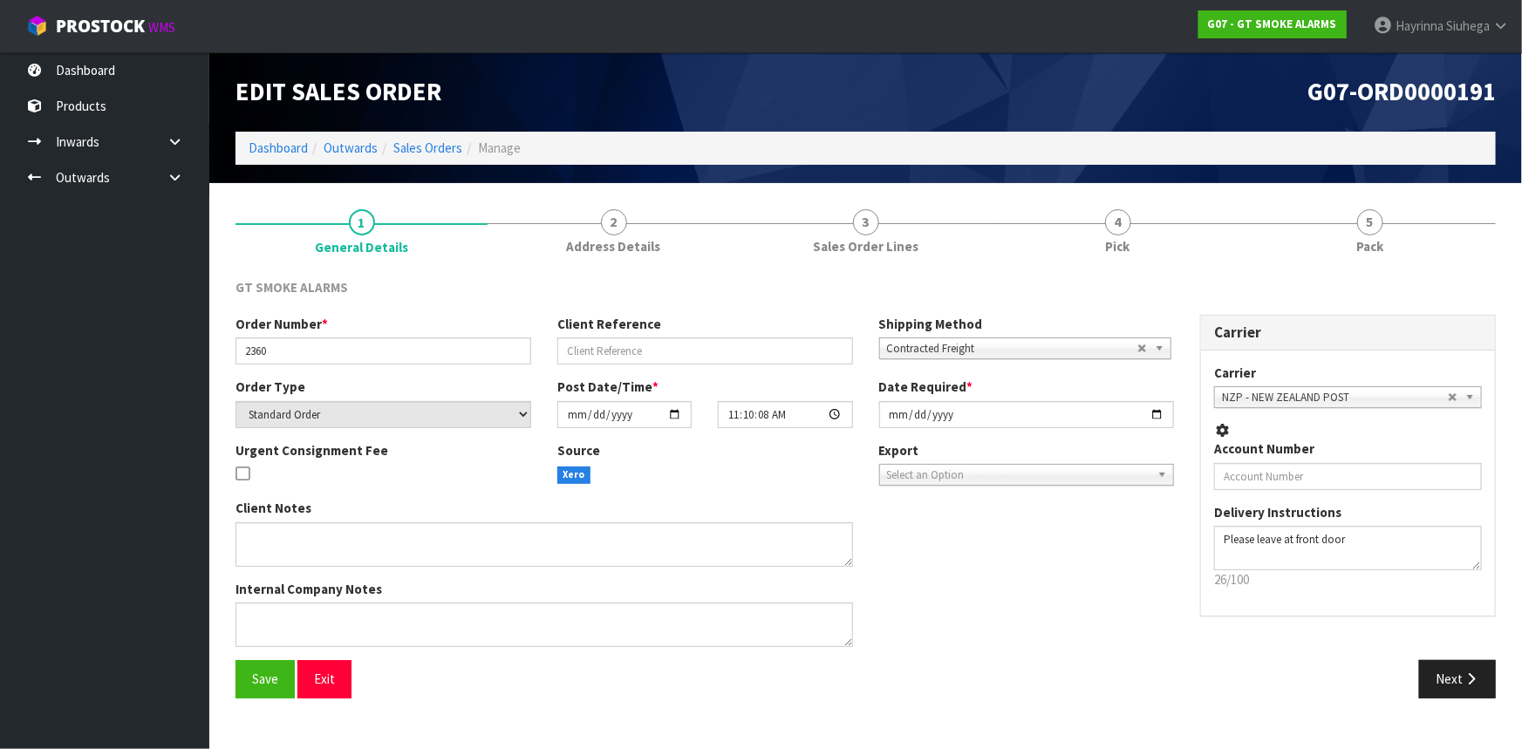
click at [1212, 238] on link "4 Pick" at bounding box center [1118, 230] width 252 height 69
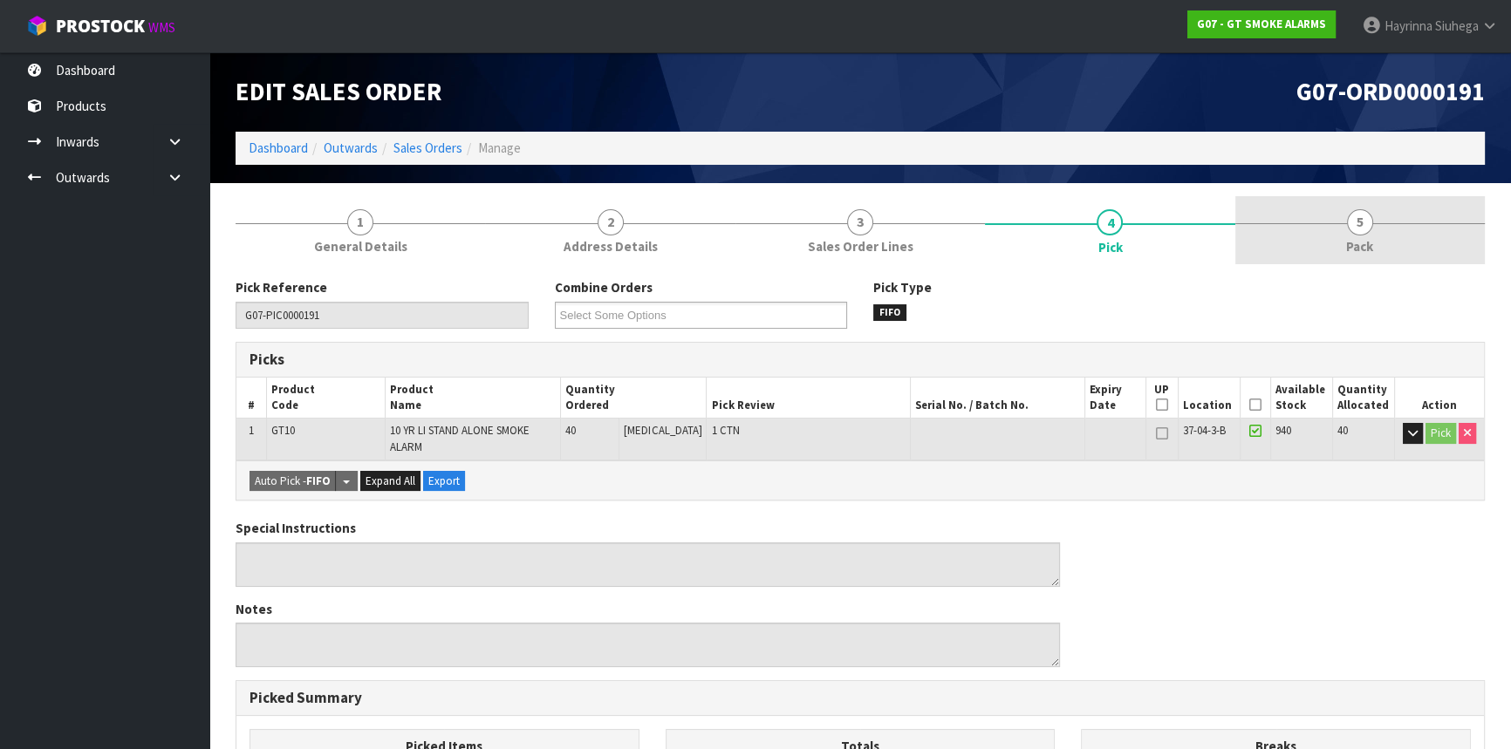
click at [1306, 236] on link "5 Pack" at bounding box center [1360, 230] width 250 height 69
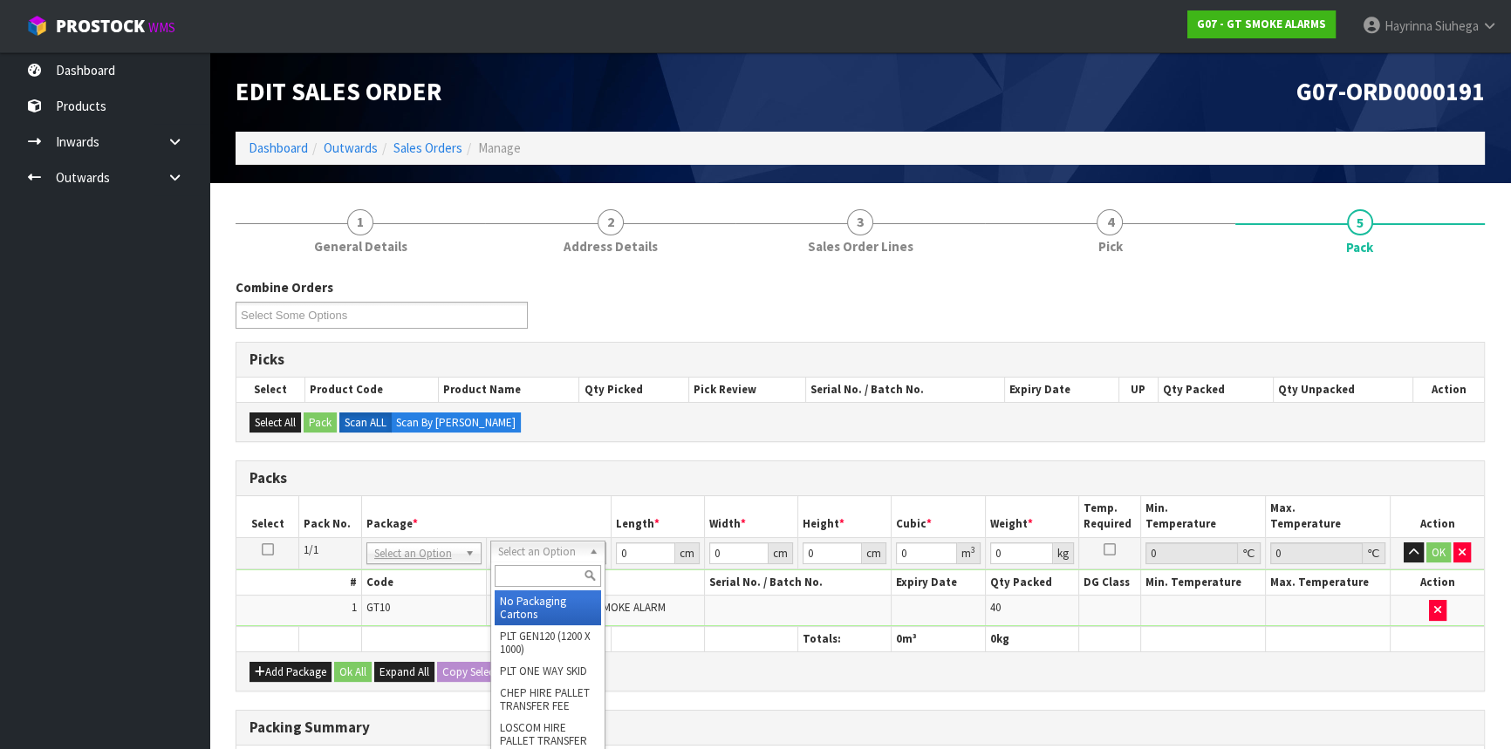
drag, startPoint x: 524, startPoint y: 593, endPoint x: 599, endPoint y: 572, distance: 77.1
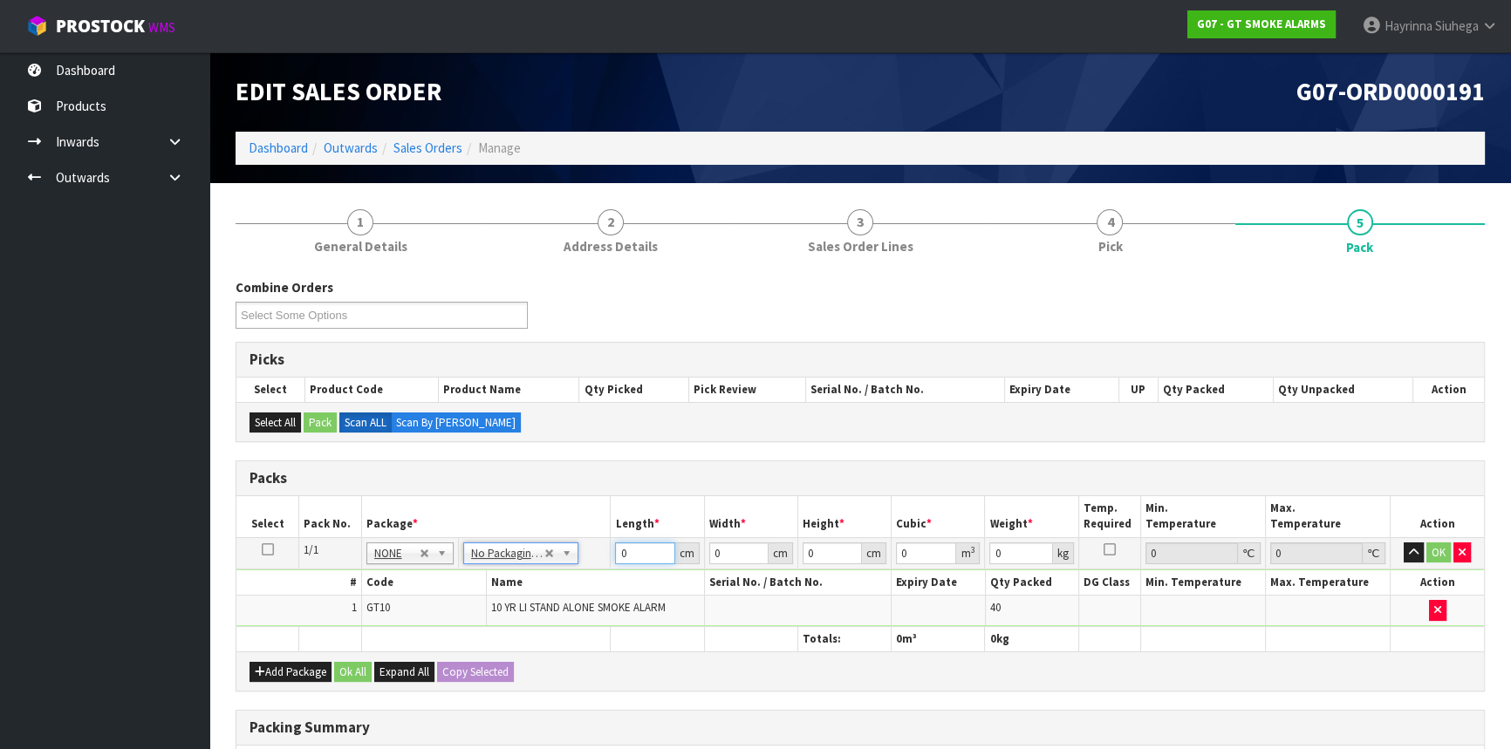
click at [621, 552] on input "0" at bounding box center [644, 554] width 59 height 22
click button "OK" at bounding box center [1439, 553] width 24 height 21
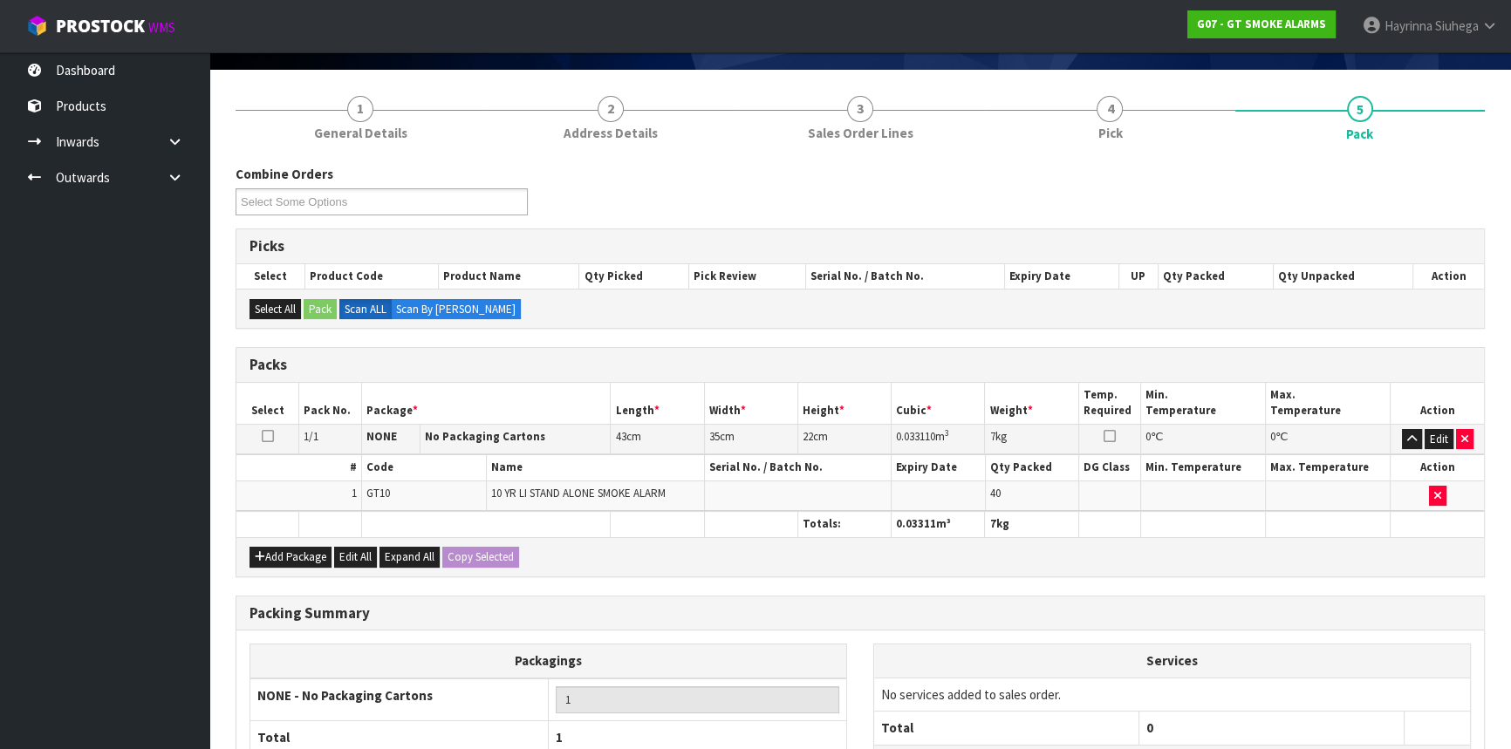
scroll to position [268, 0]
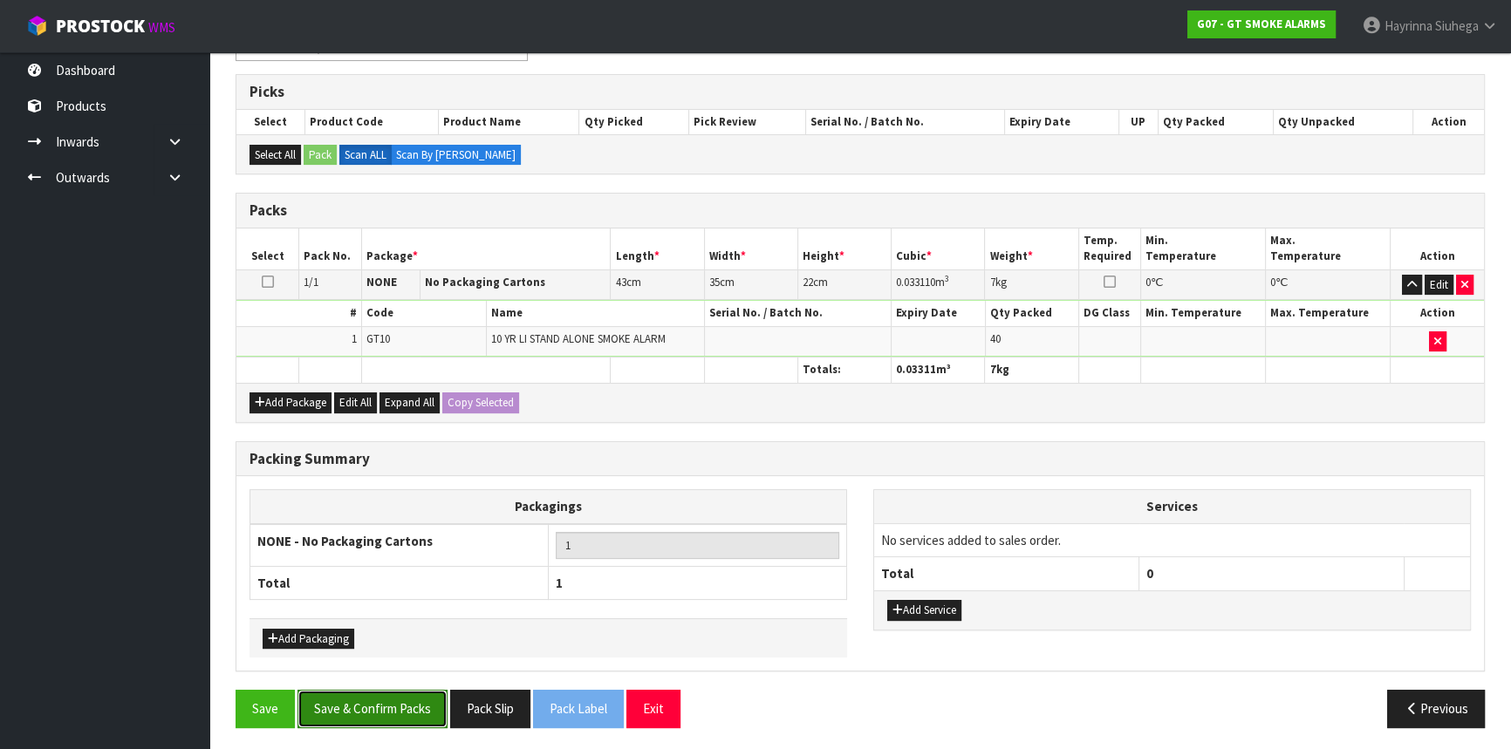
click at [358, 711] on button "Save & Confirm Packs" at bounding box center [373, 709] width 150 height 38
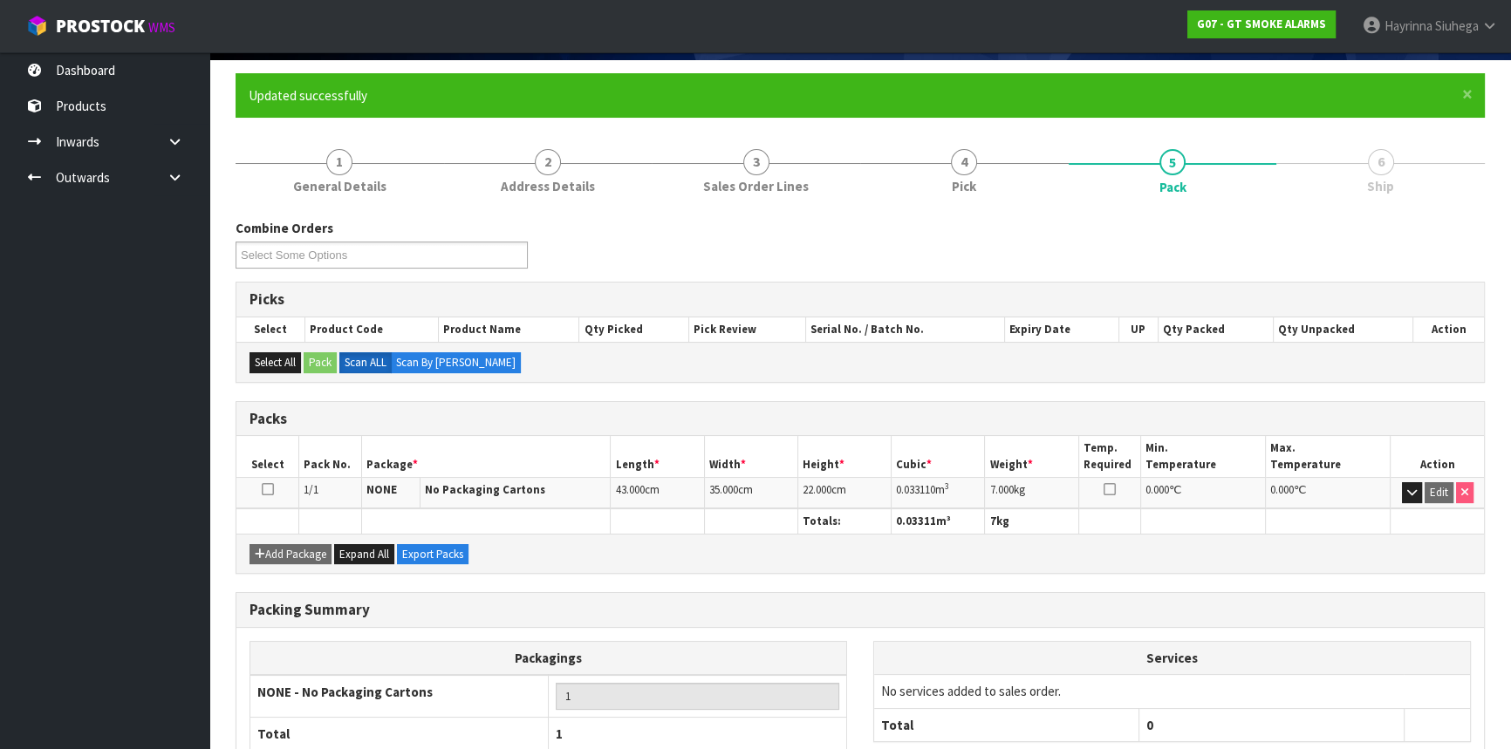
scroll to position [236, 0]
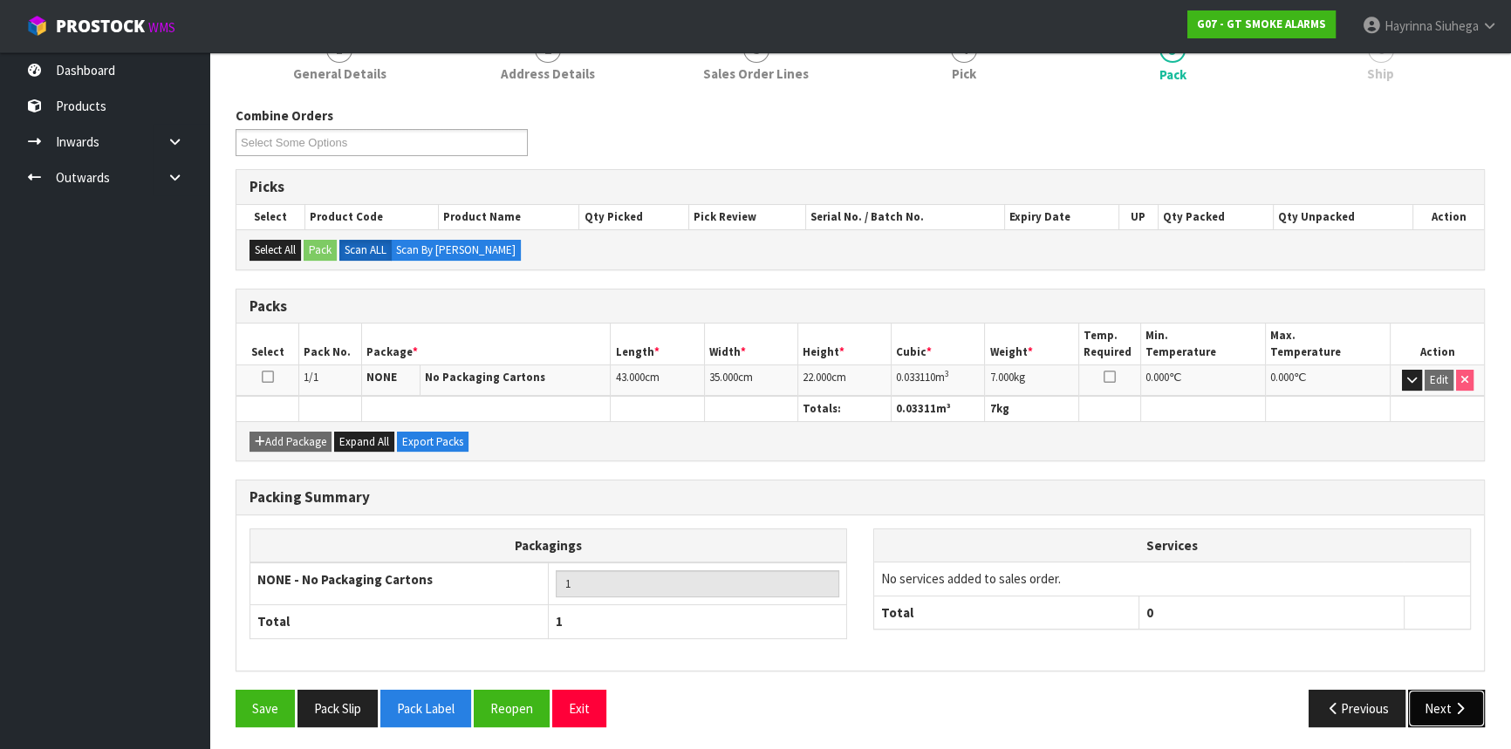
click at [1447, 698] on button "Next" at bounding box center [1446, 709] width 77 height 38
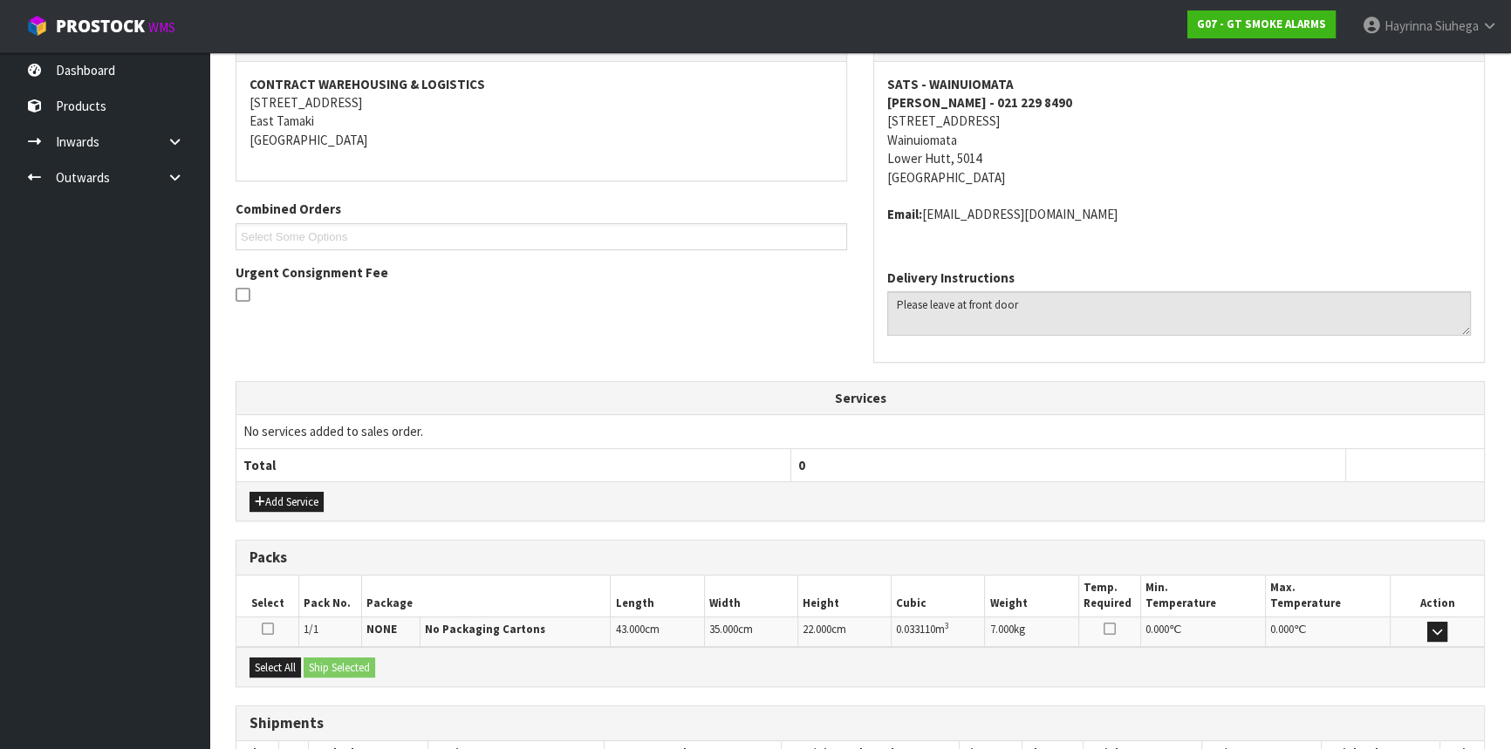
scroll to position [438, 0]
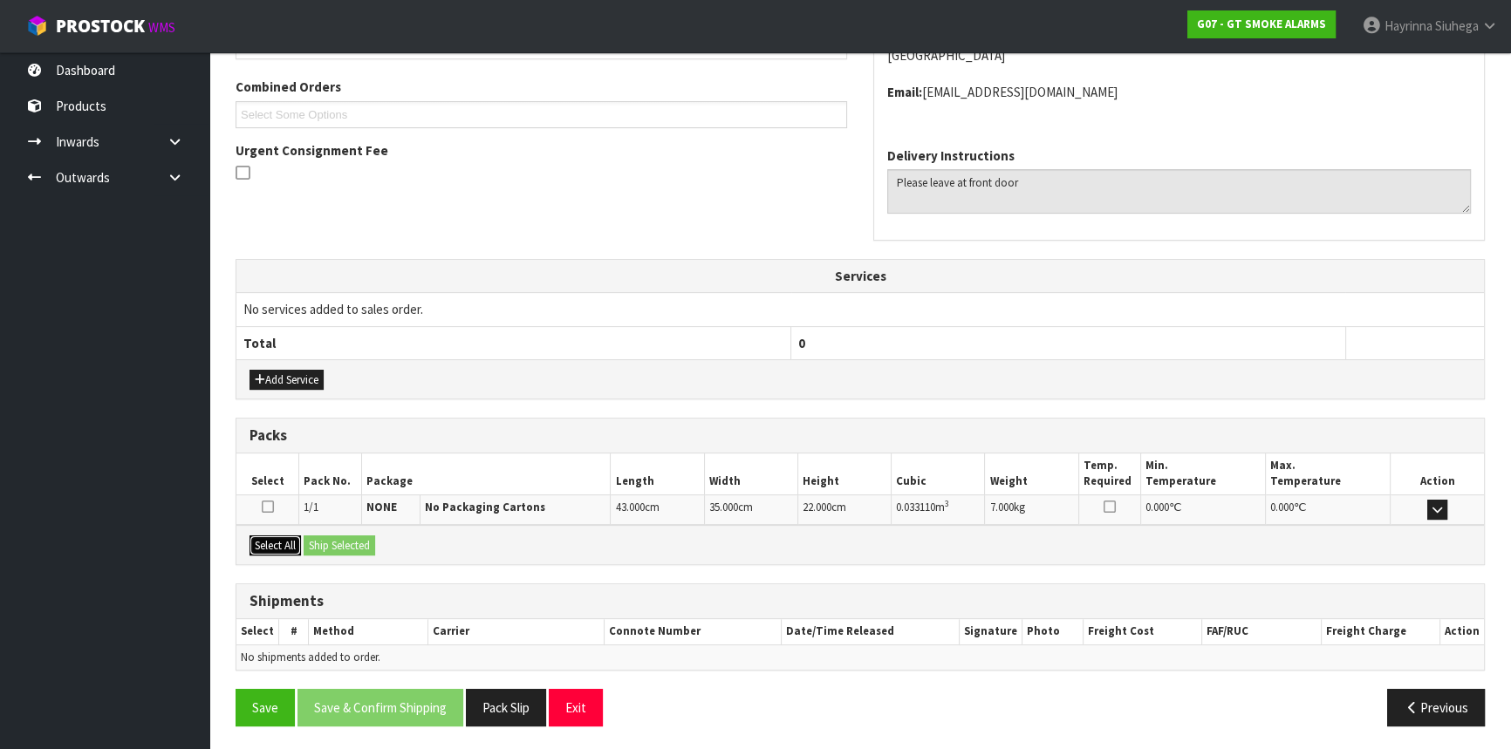
drag, startPoint x: 261, startPoint y: 541, endPoint x: 374, endPoint y: 541, distance: 113.4
click at [269, 541] on button "Select All" at bounding box center [275, 546] width 51 height 21
click at [362, 541] on button "Ship Selected" at bounding box center [340, 546] width 72 height 21
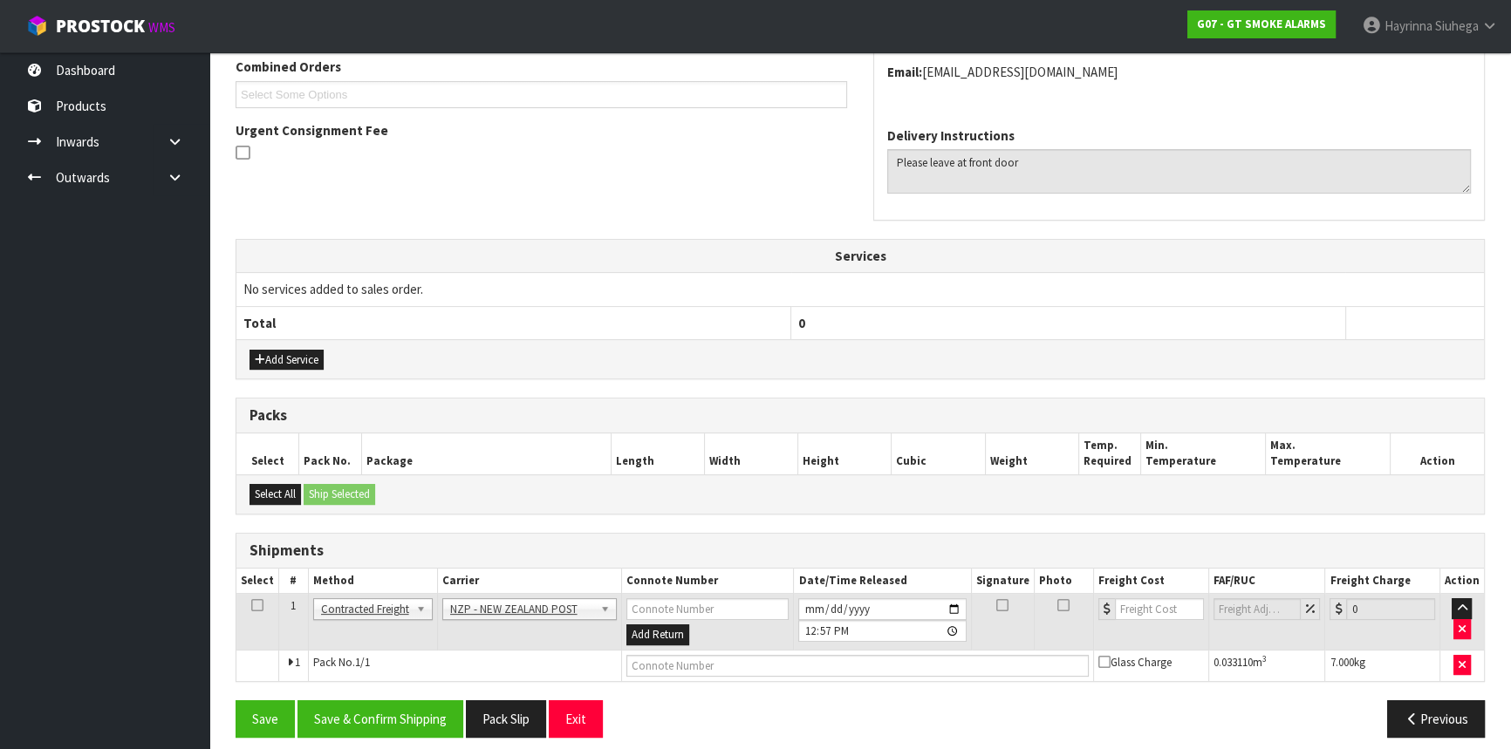
scroll to position [469, 0]
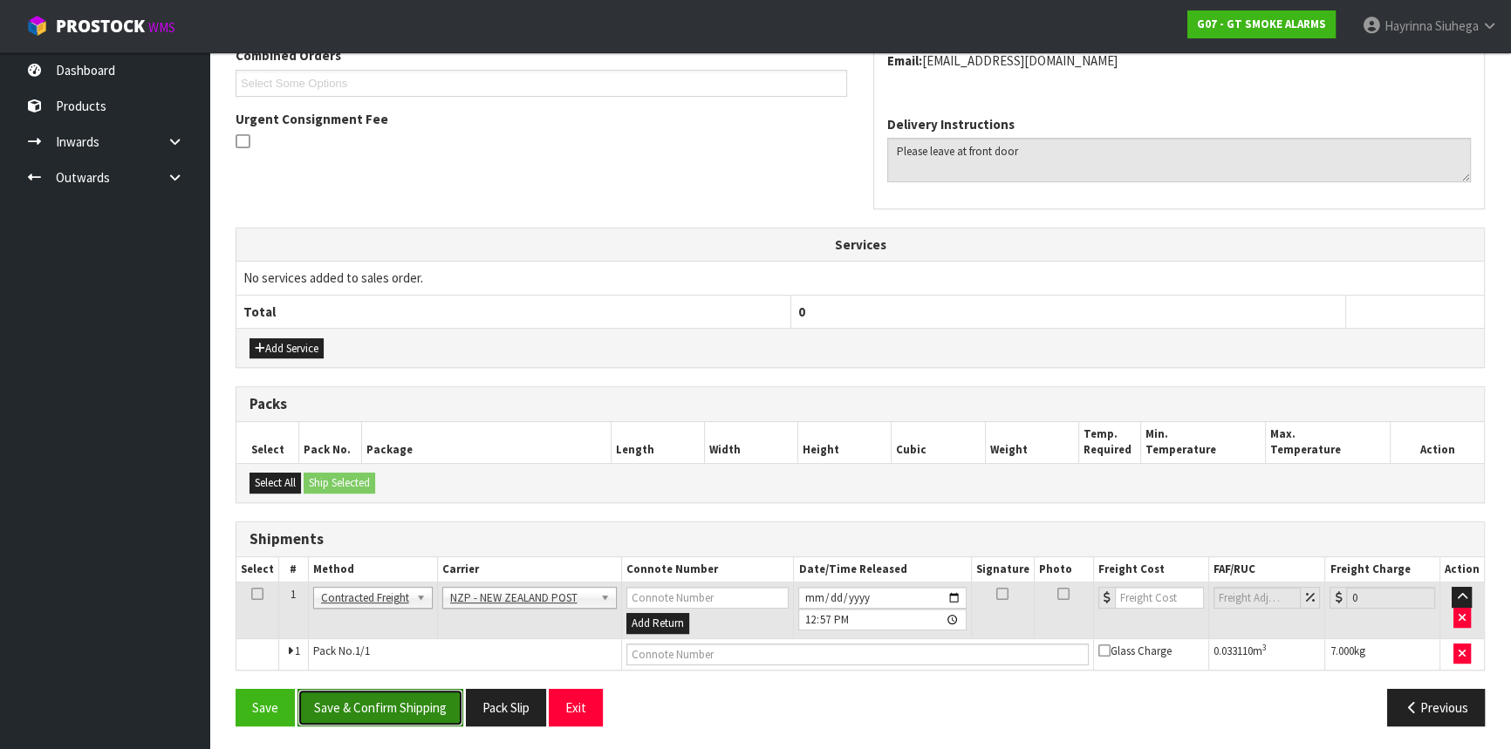
click at [413, 691] on button "Save & Confirm Shipping" at bounding box center [381, 708] width 166 height 38
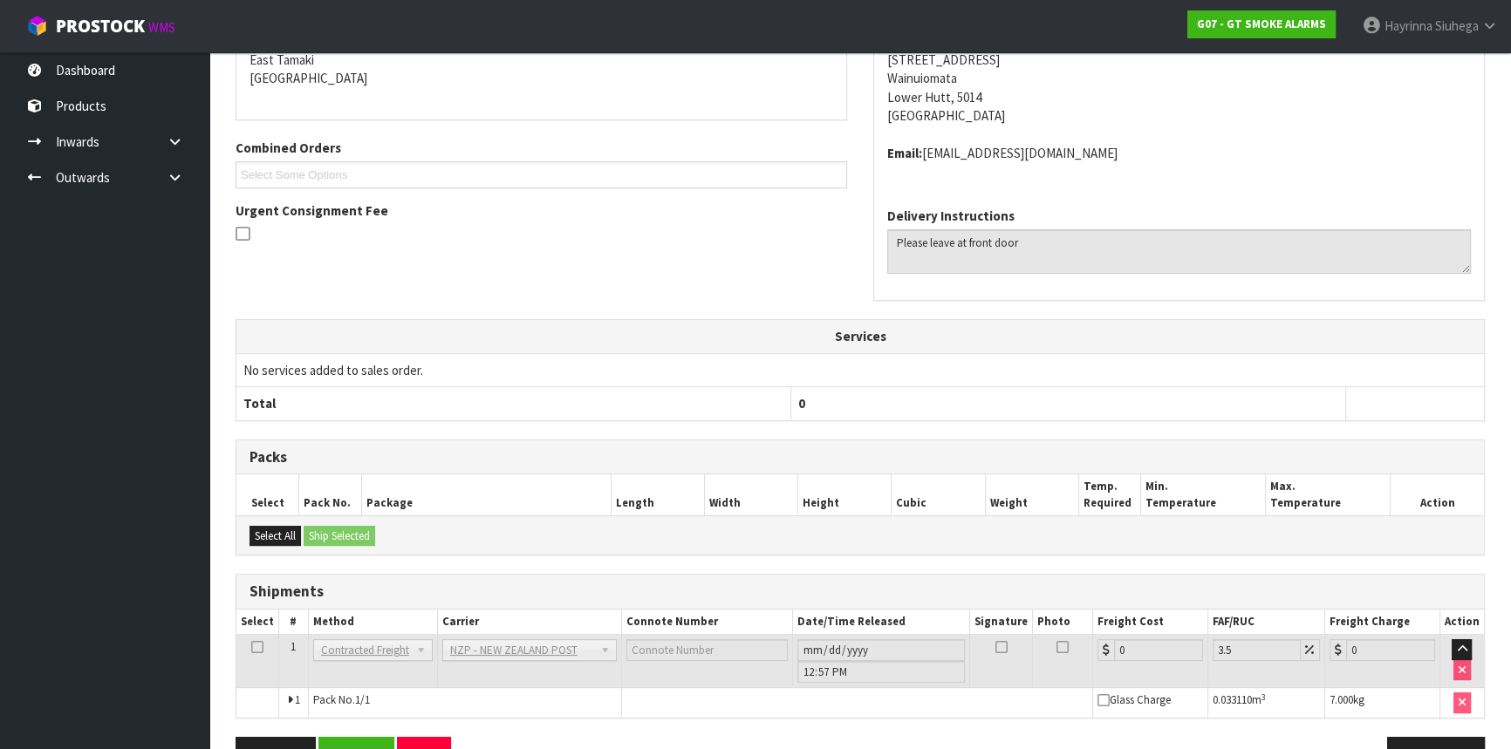
scroll to position [445, 0]
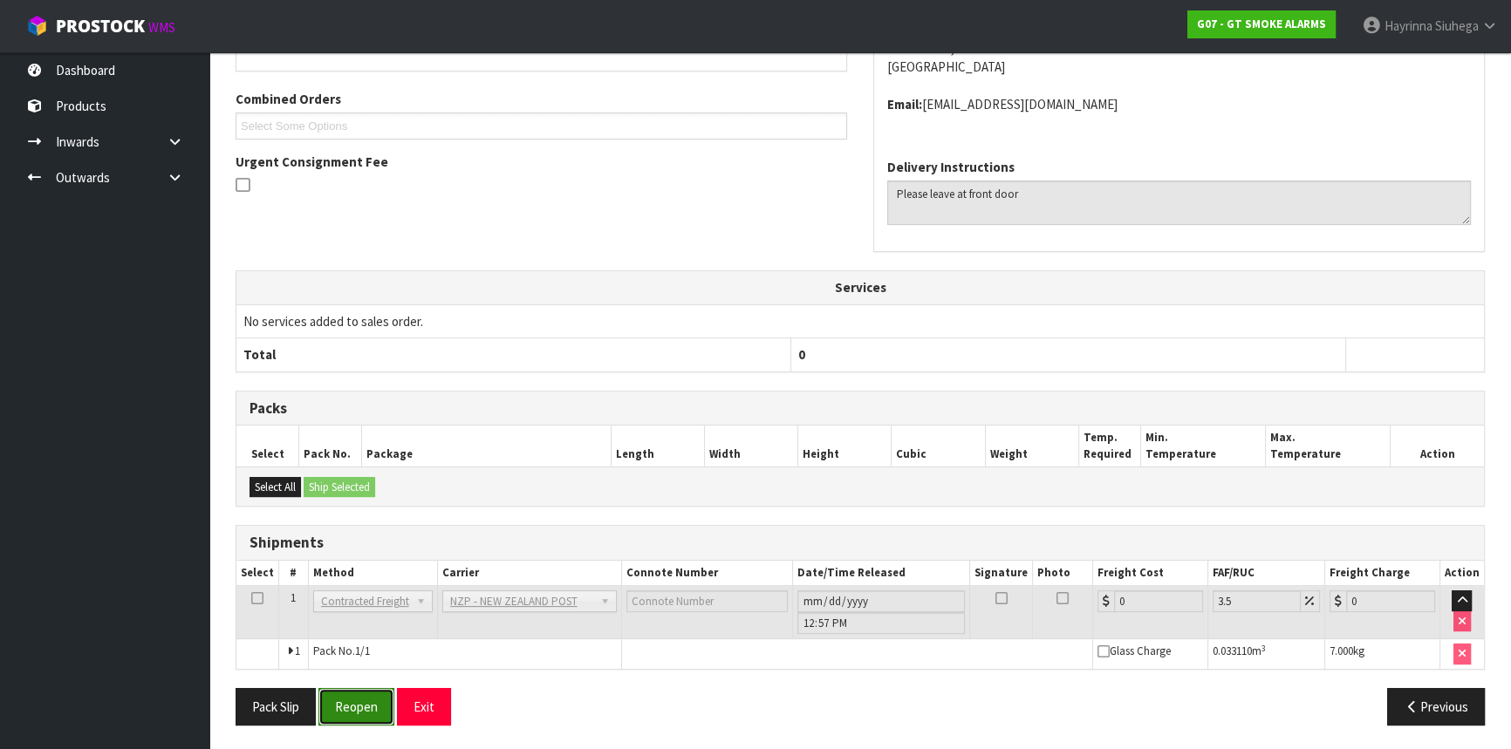
click at [360, 695] on button "Reopen" at bounding box center [356, 707] width 76 height 38
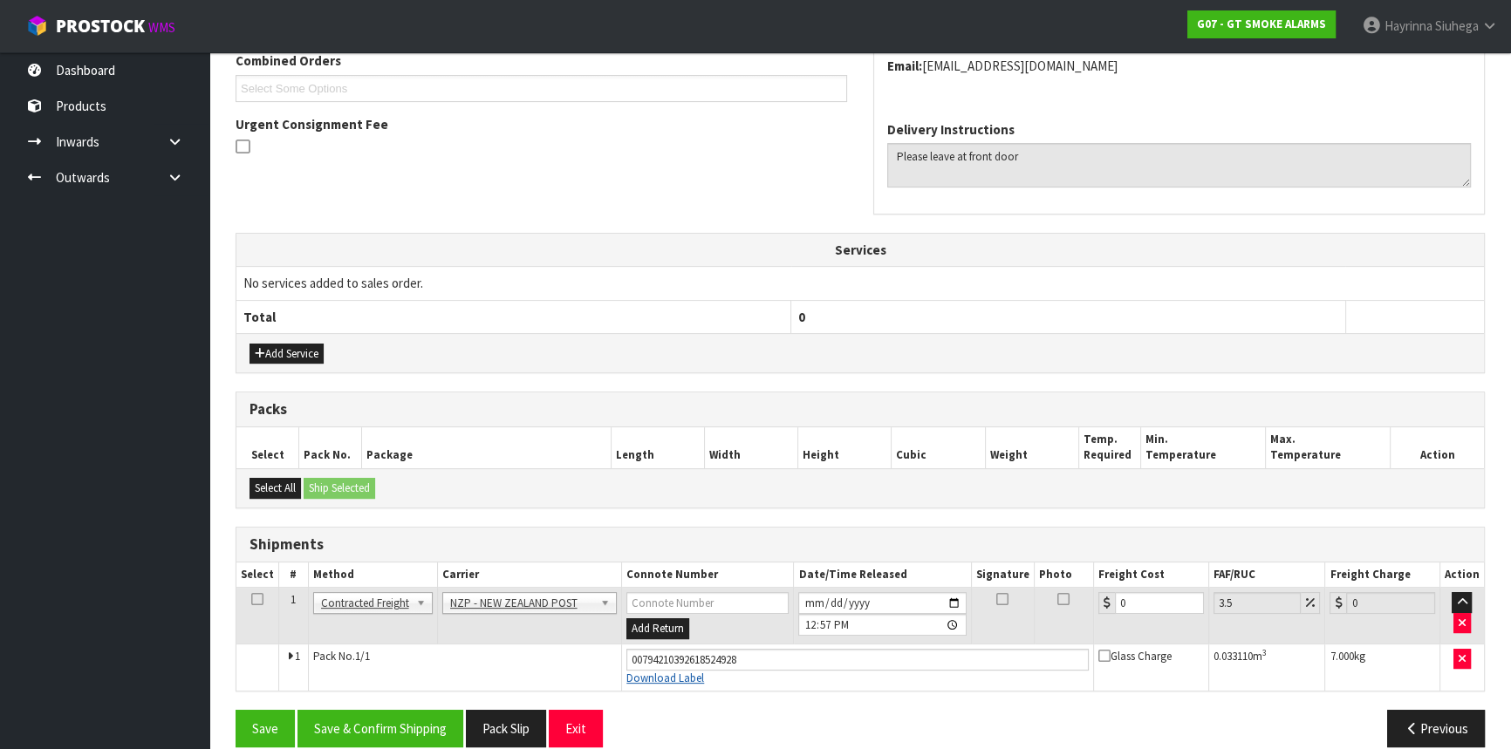
scroll to position [485, 0]
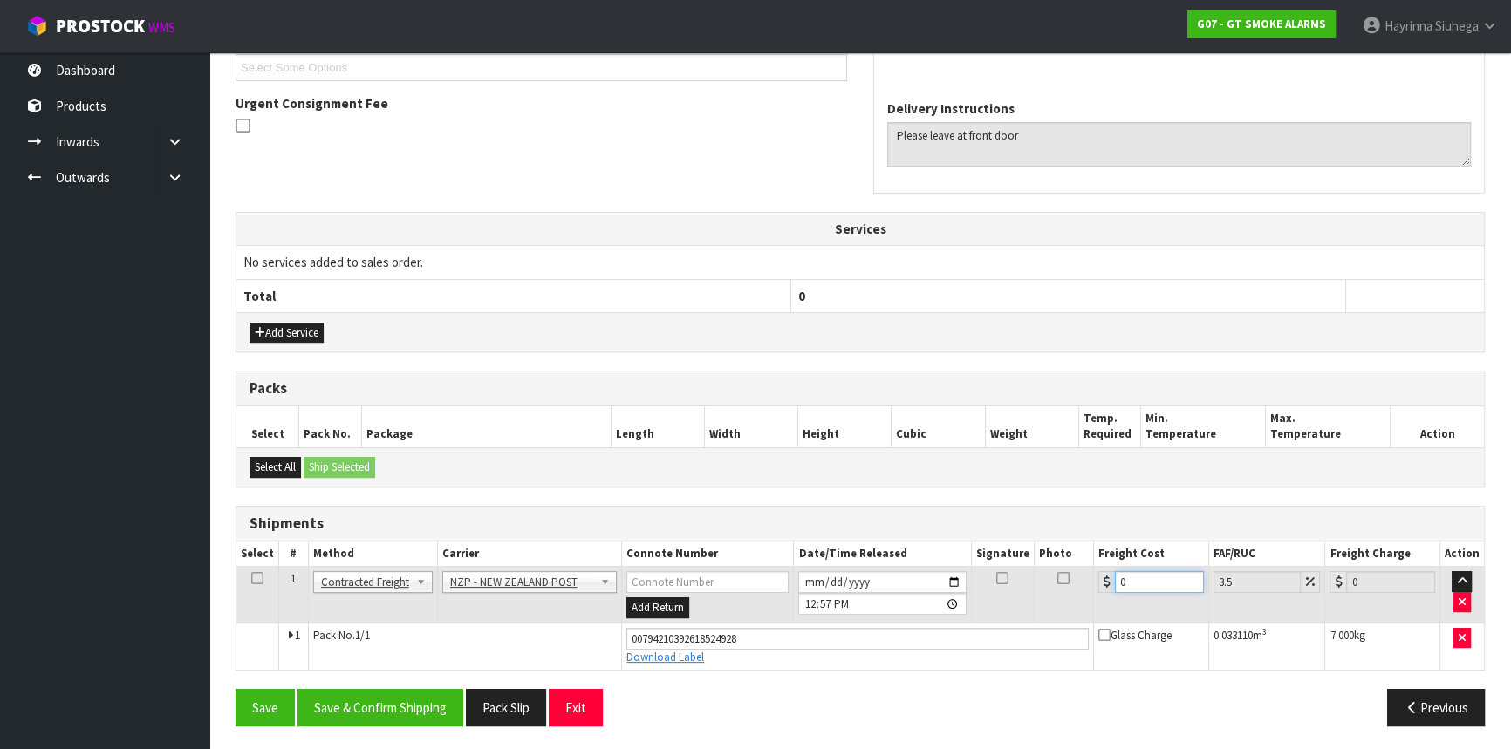
drag, startPoint x: 1164, startPoint y: 577, endPoint x: 439, endPoint y: 593, distance: 725.2
click at [439, 593] on tr "1 Client Local Pickup Customer Local Pickup Company Freight Contracted Freight …" at bounding box center [860, 595] width 1248 height 57
click at [236, 689] on button "Save" at bounding box center [265, 708] width 59 height 38
click at [375, 694] on button "Save & Confirm Shipping" at bounding box center [381, 708] width 166 height 38
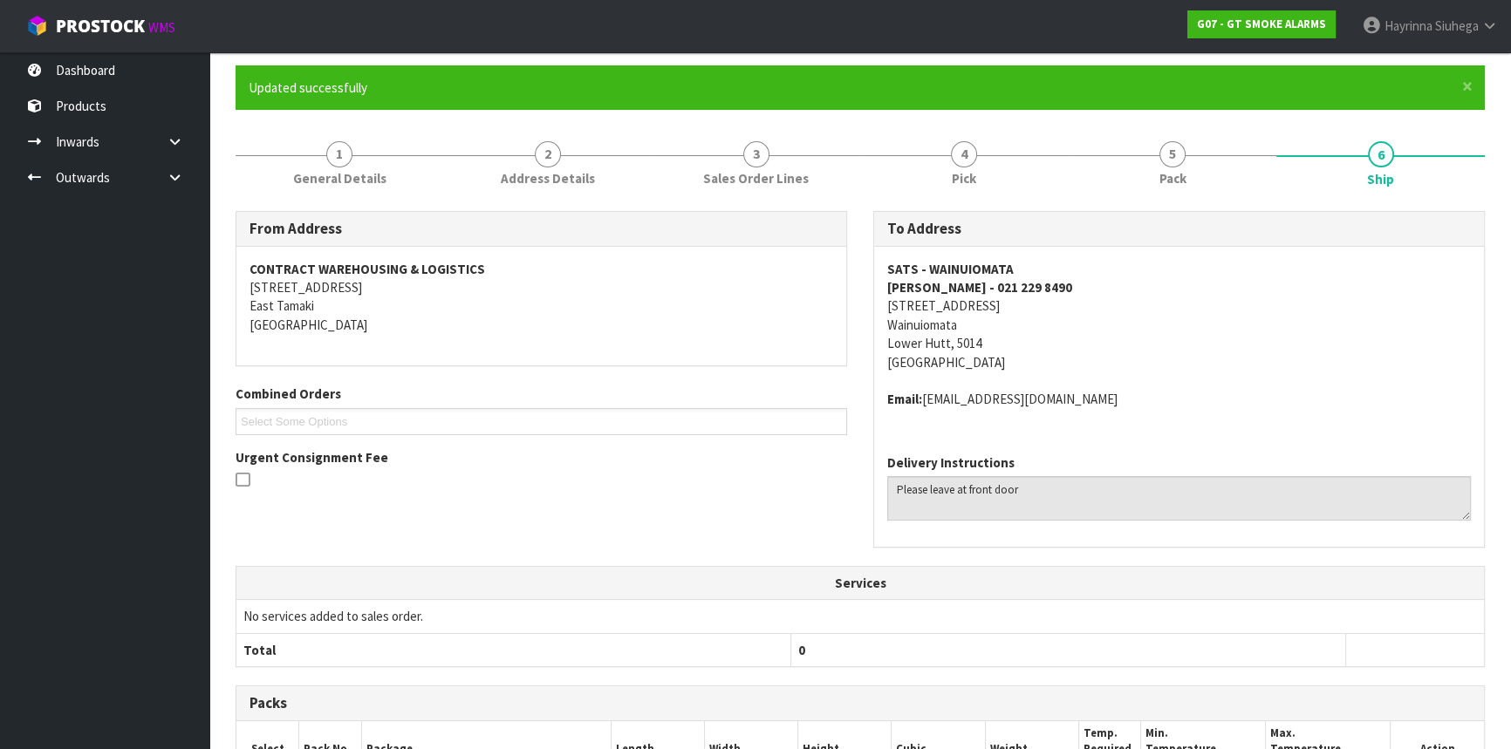
scroll to position [0, 0]
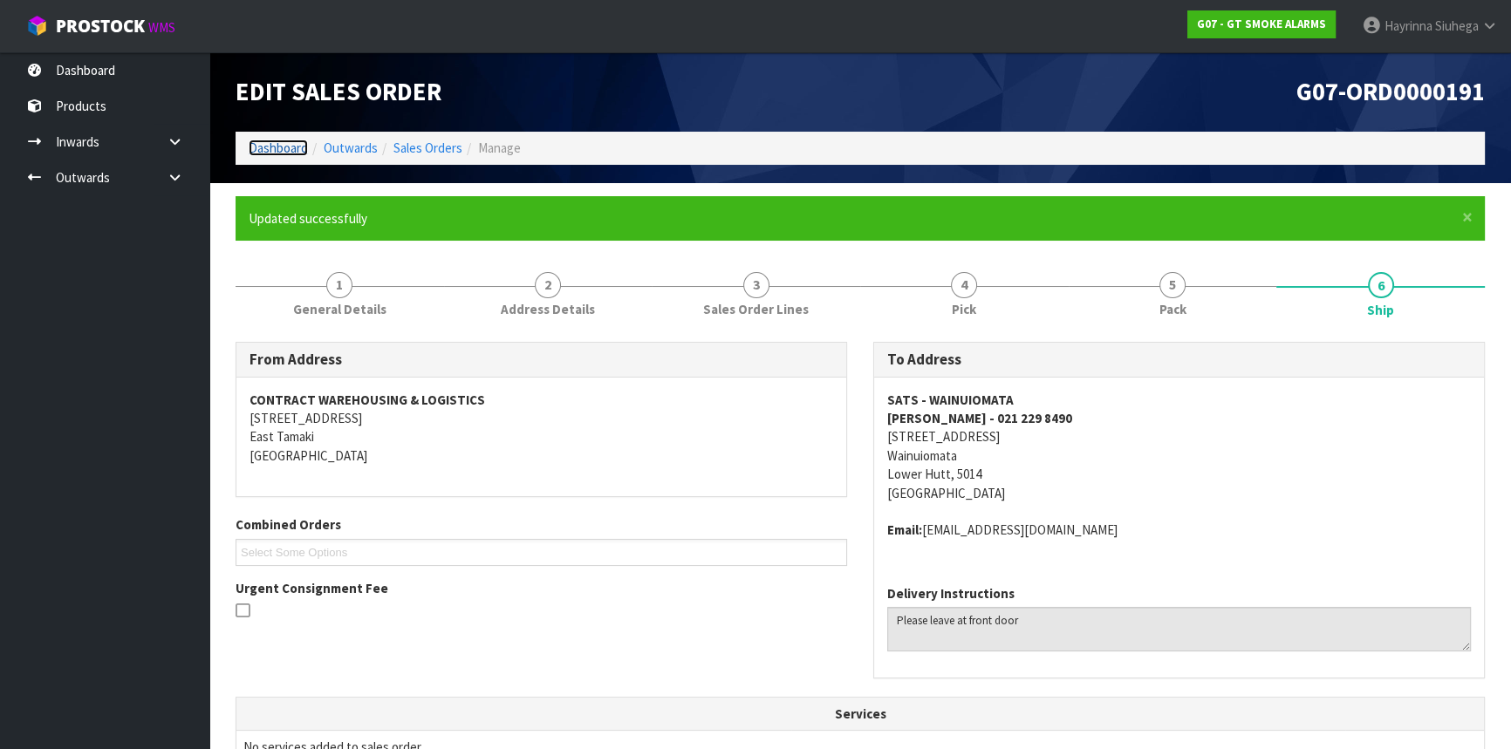
click at [276, 146] on link "Dashboard" at bounding box center [278, 148] width 59 height 17
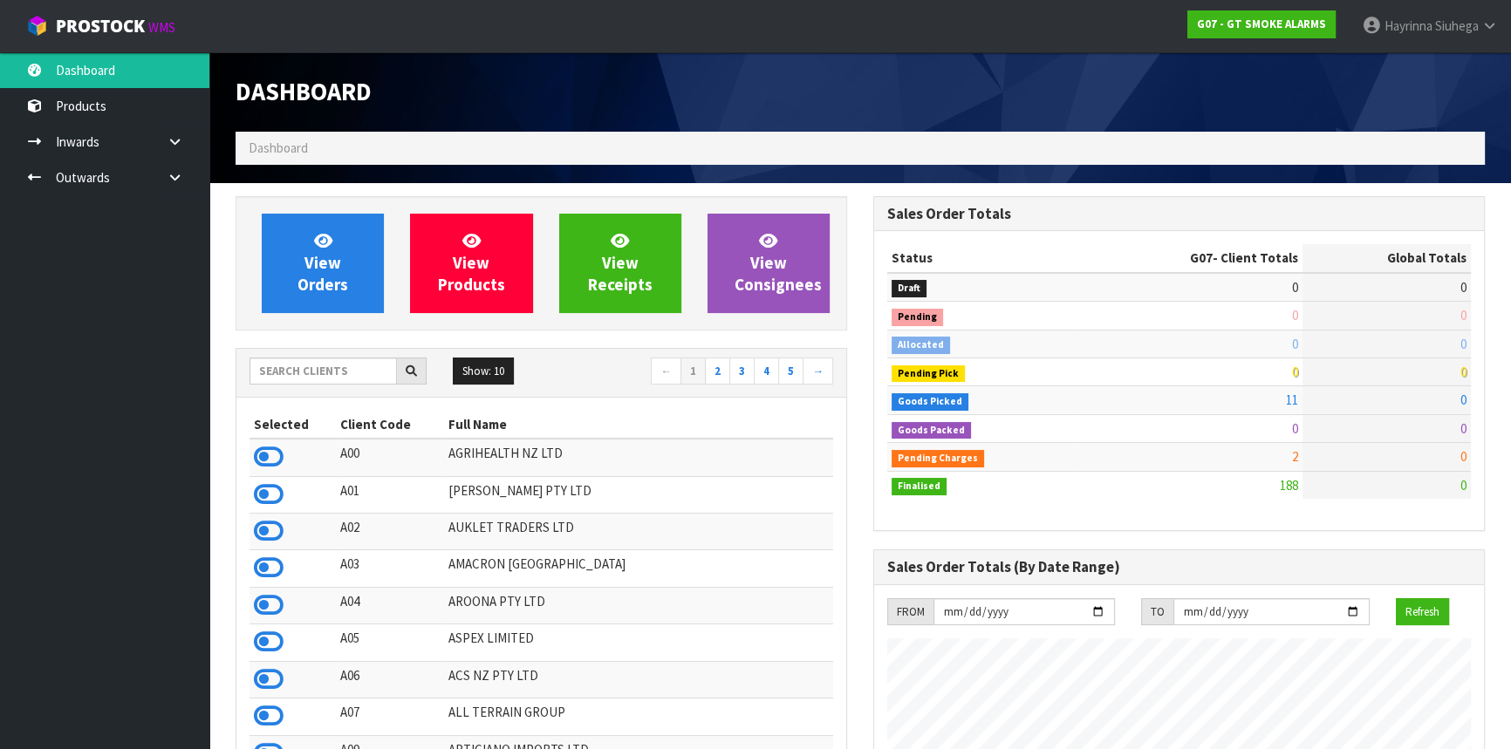
scroll to position [1065, 637]
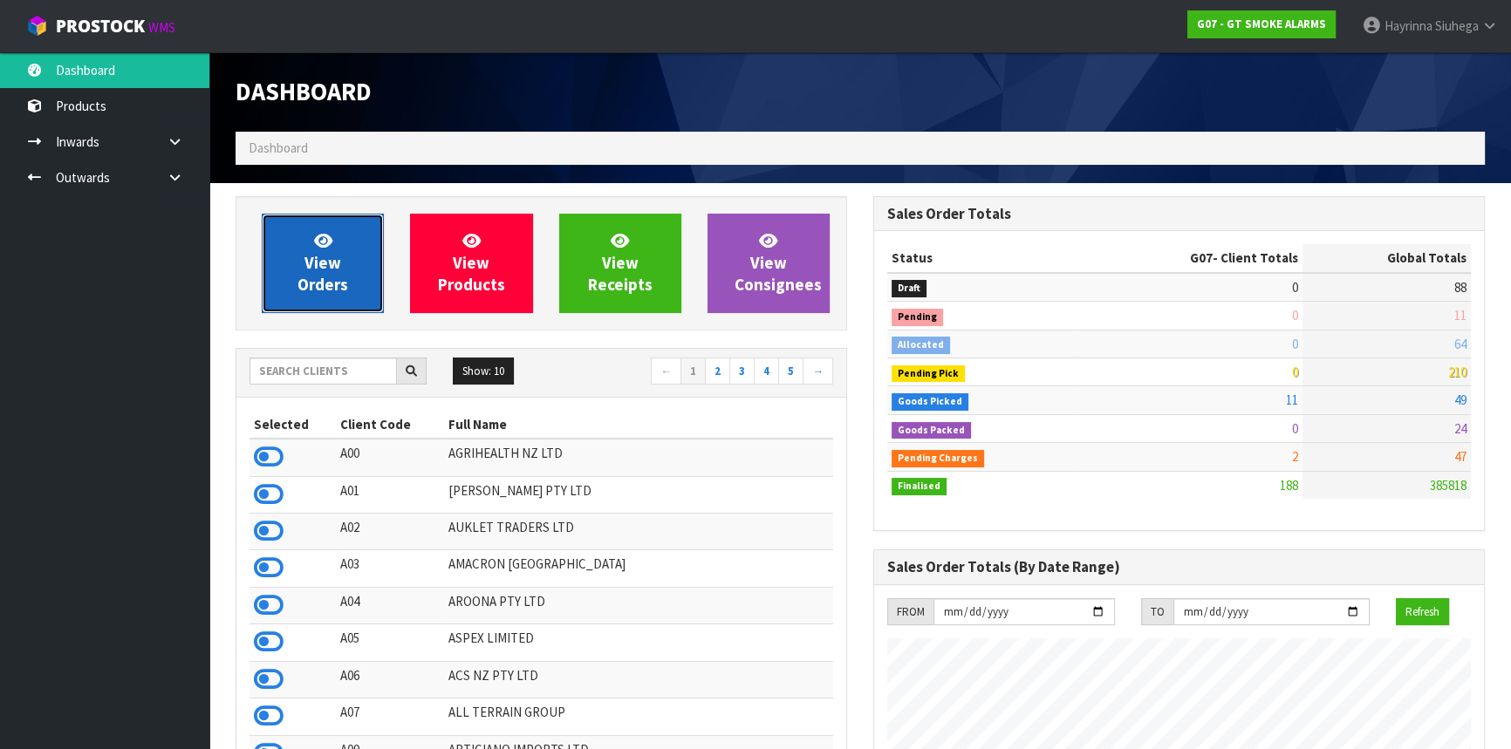
click at [303, 236] on link "View Orders" at bounding box center [323, 263] width 122 height 99
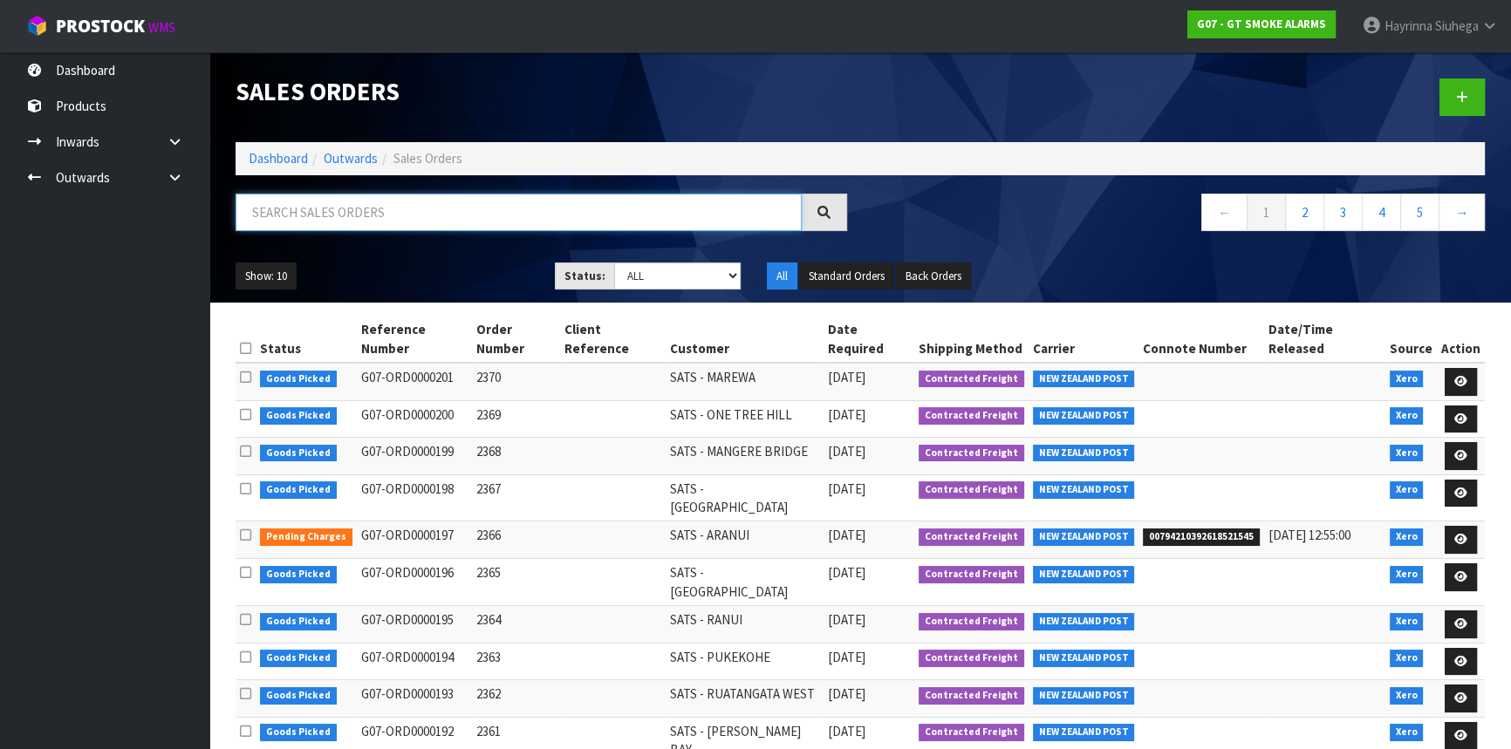
click at [333, 212] on input "text" at bounding box center [519, 213] width 566 height 38
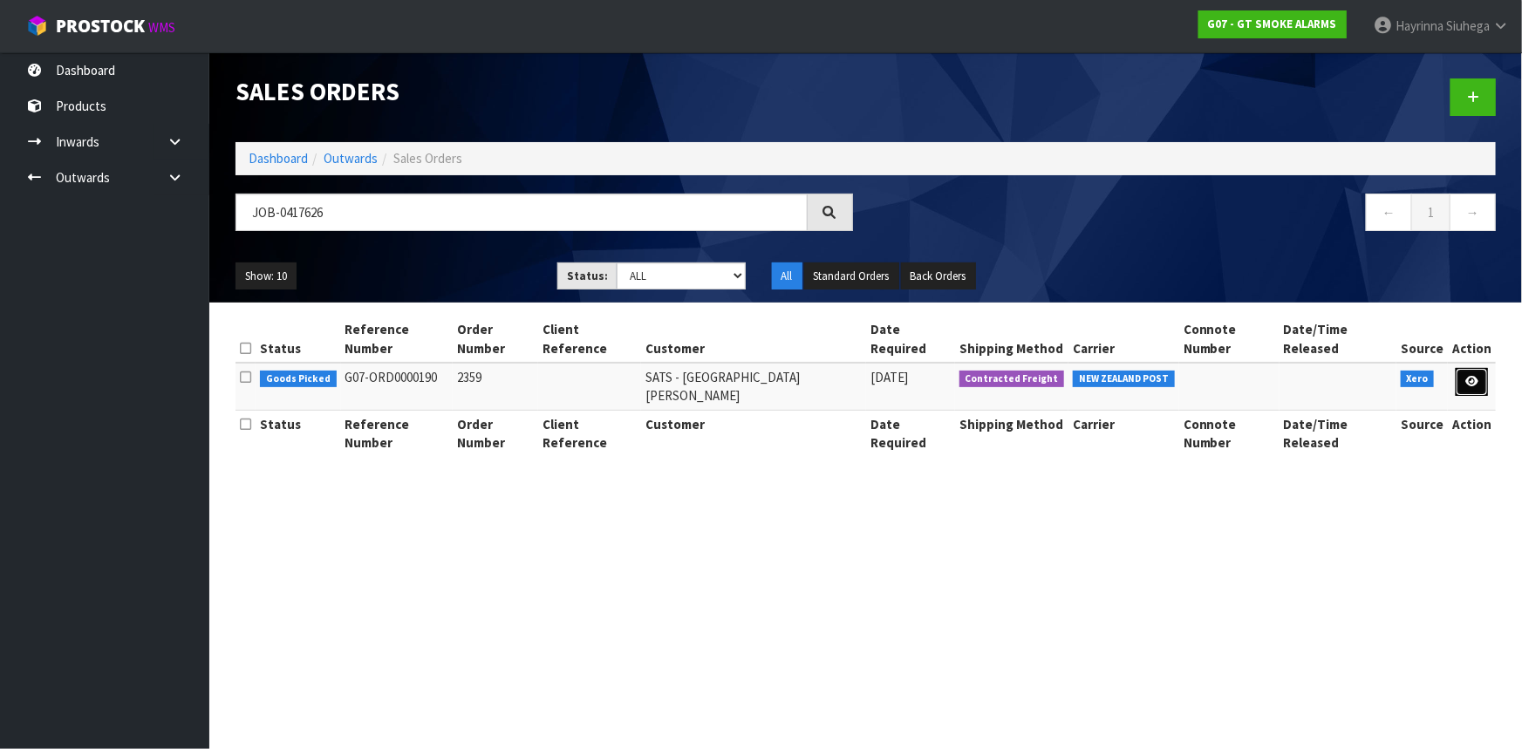
click at [1466, 376] on icon at bounding box center [1472, 381] width 13 height 11
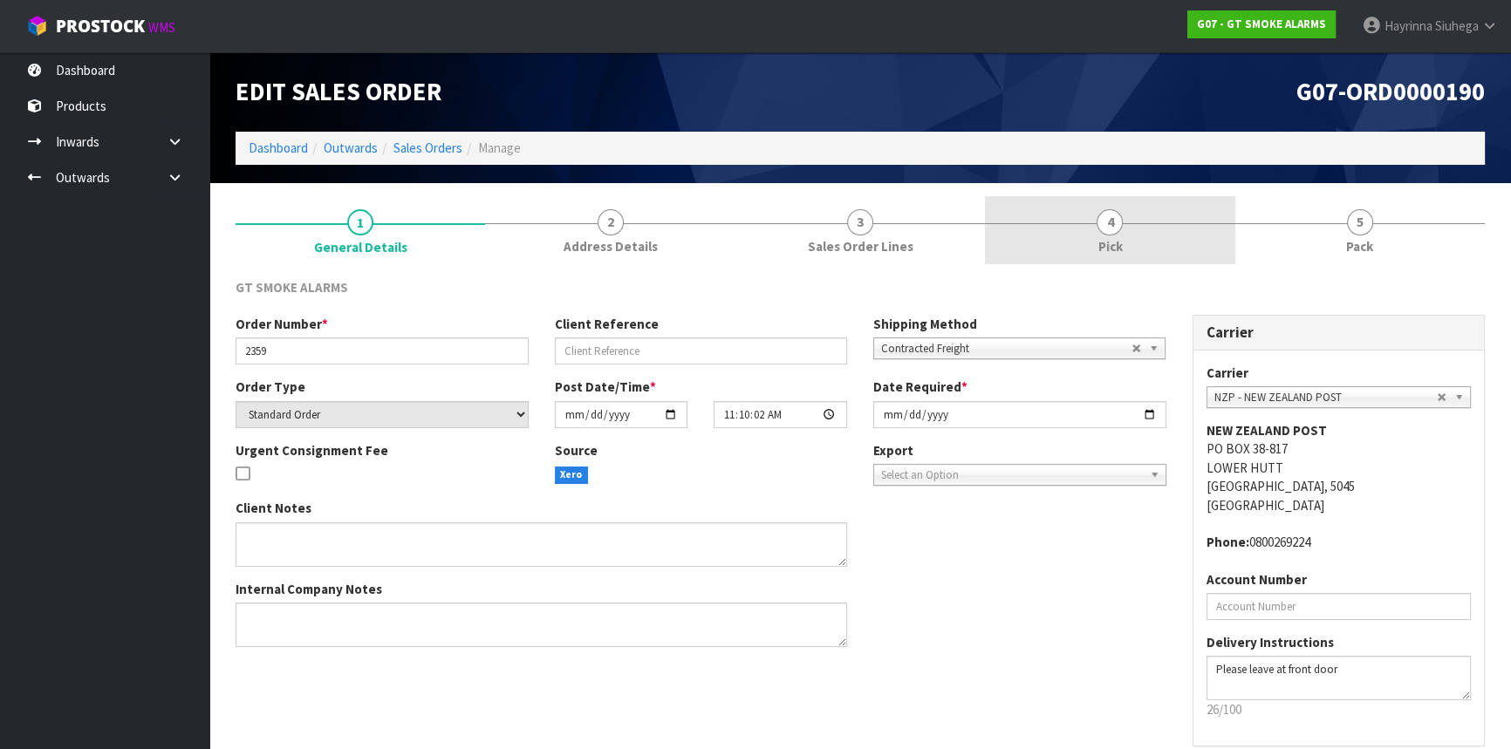
click at [1110, 238] on span "Pick" at bounding box center [1110, 246] width 24 height 18
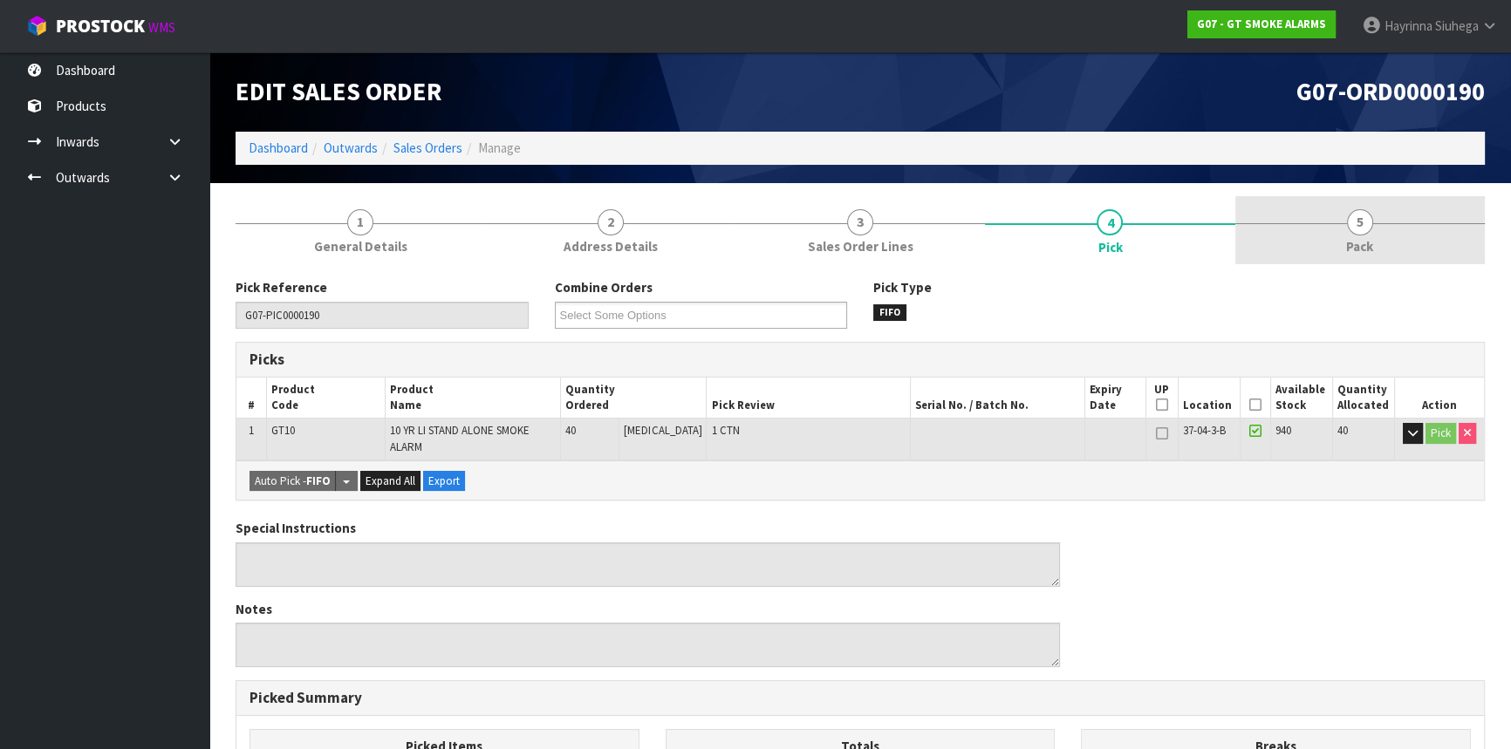
click at [1379, 255] on link "5 Pack" at bounding box center [1360, 230] width 250 height 69
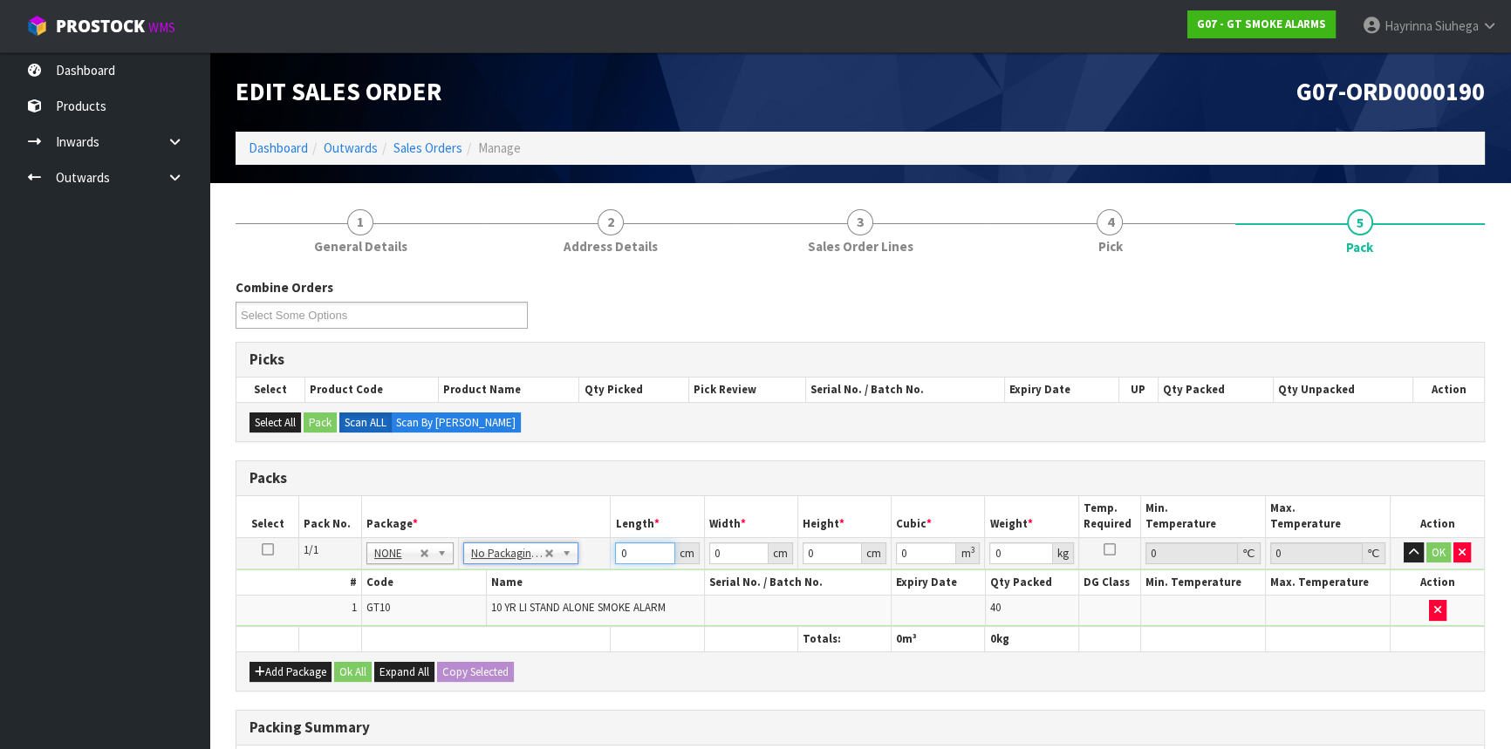
click at [620, 555] on input "0" at bounding box center [644, 554] width 59 height 22
click button "OK" at bounding box center [1439, 553] width 24 height 21
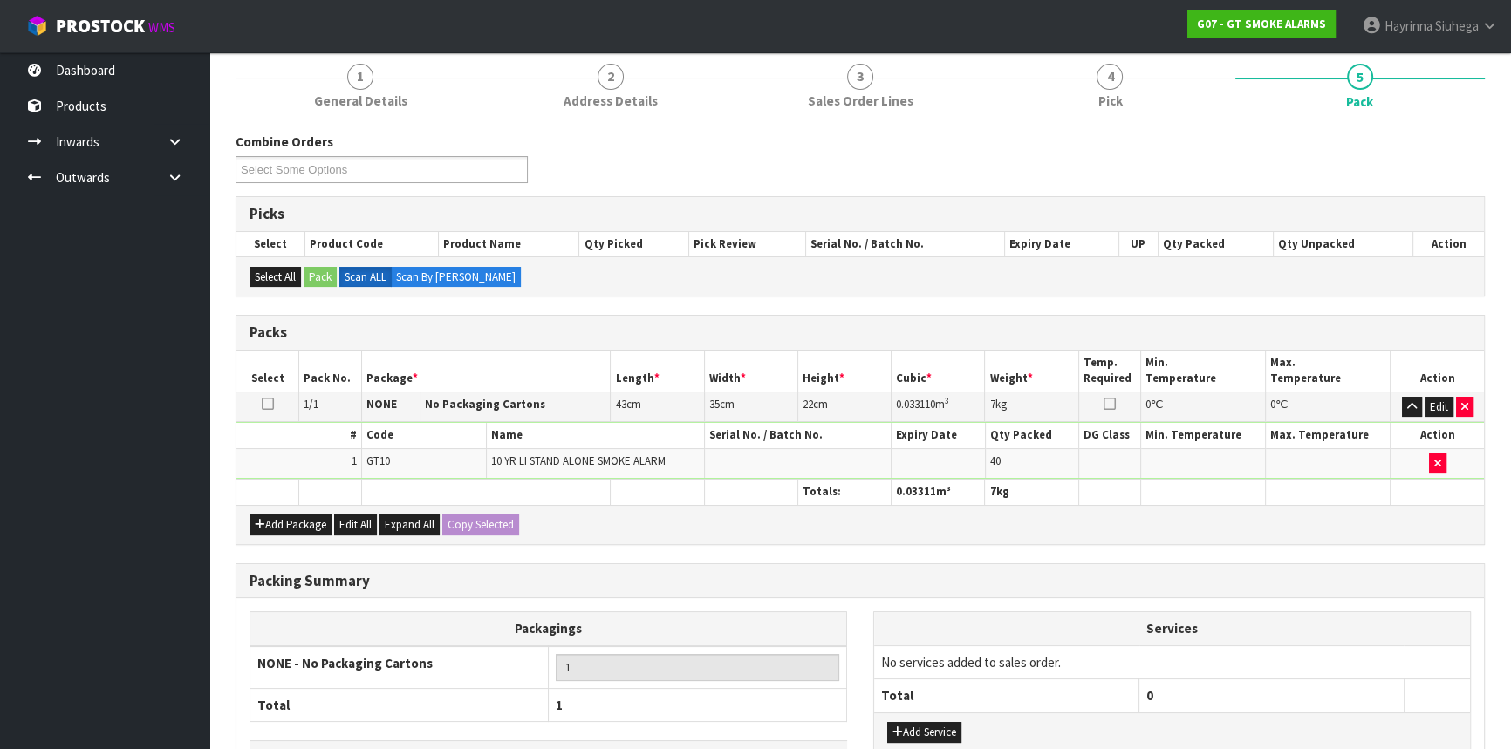
scroll to position [268, 0]
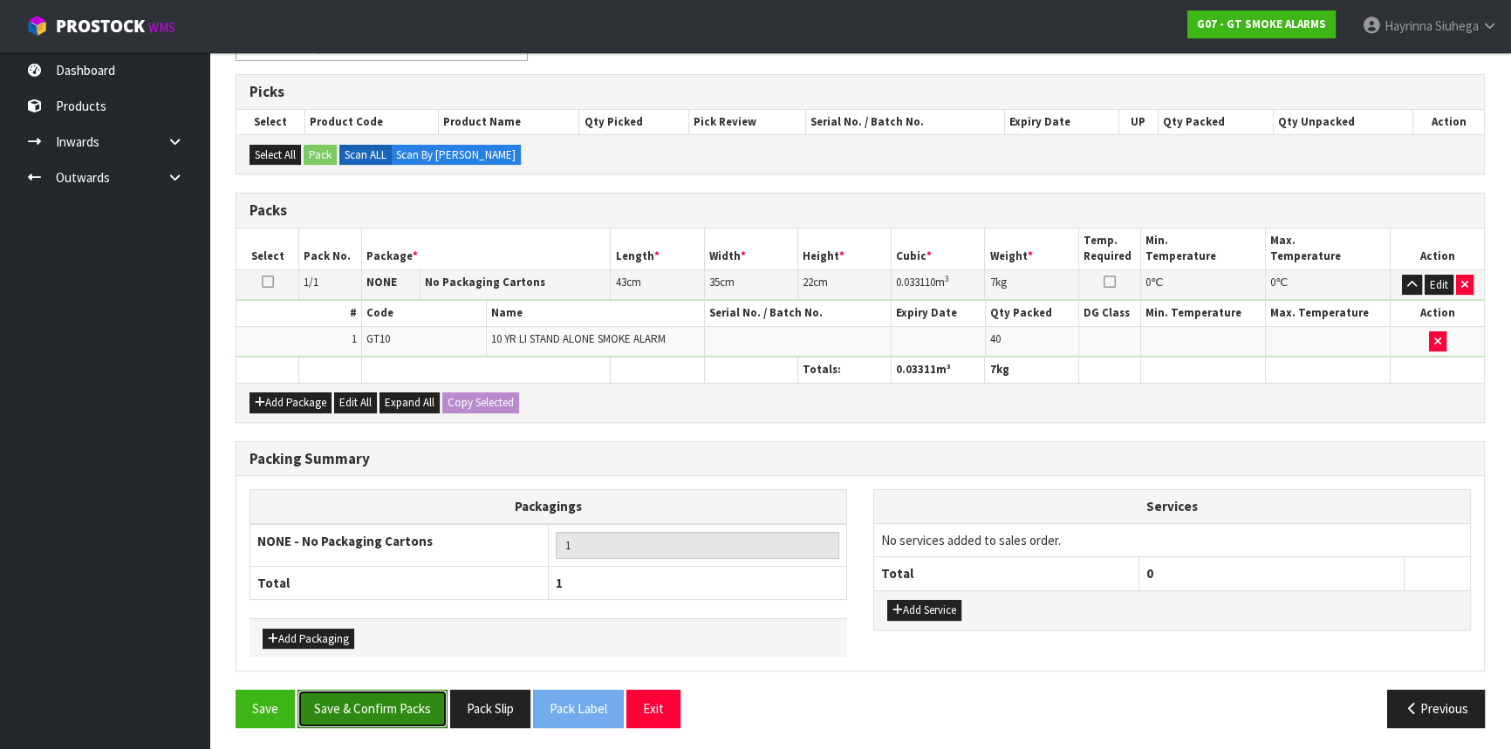
click at [378, 713] on button "Save & Confirm Packs" at bounding box center [373, 709] width 150 height 38
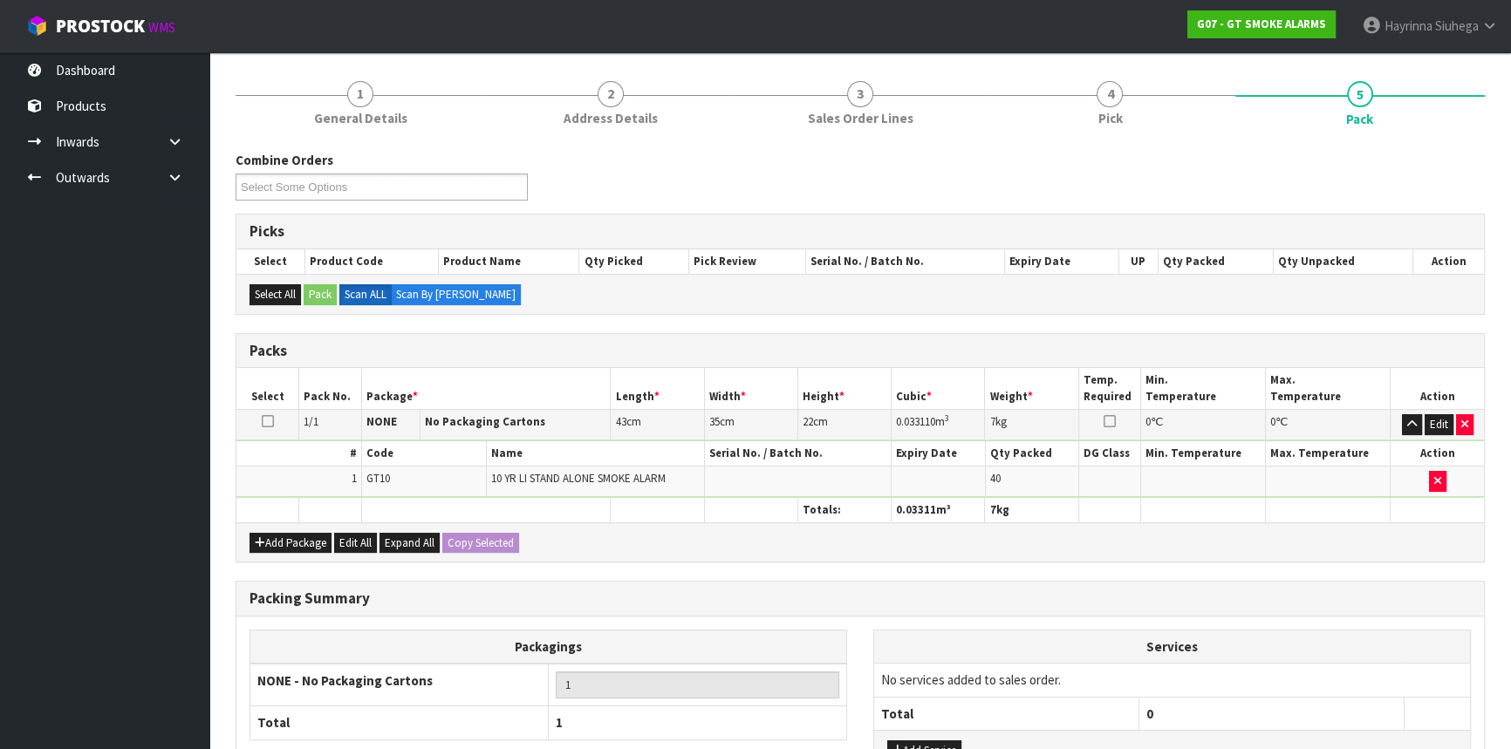
scroll to position [236, 0]
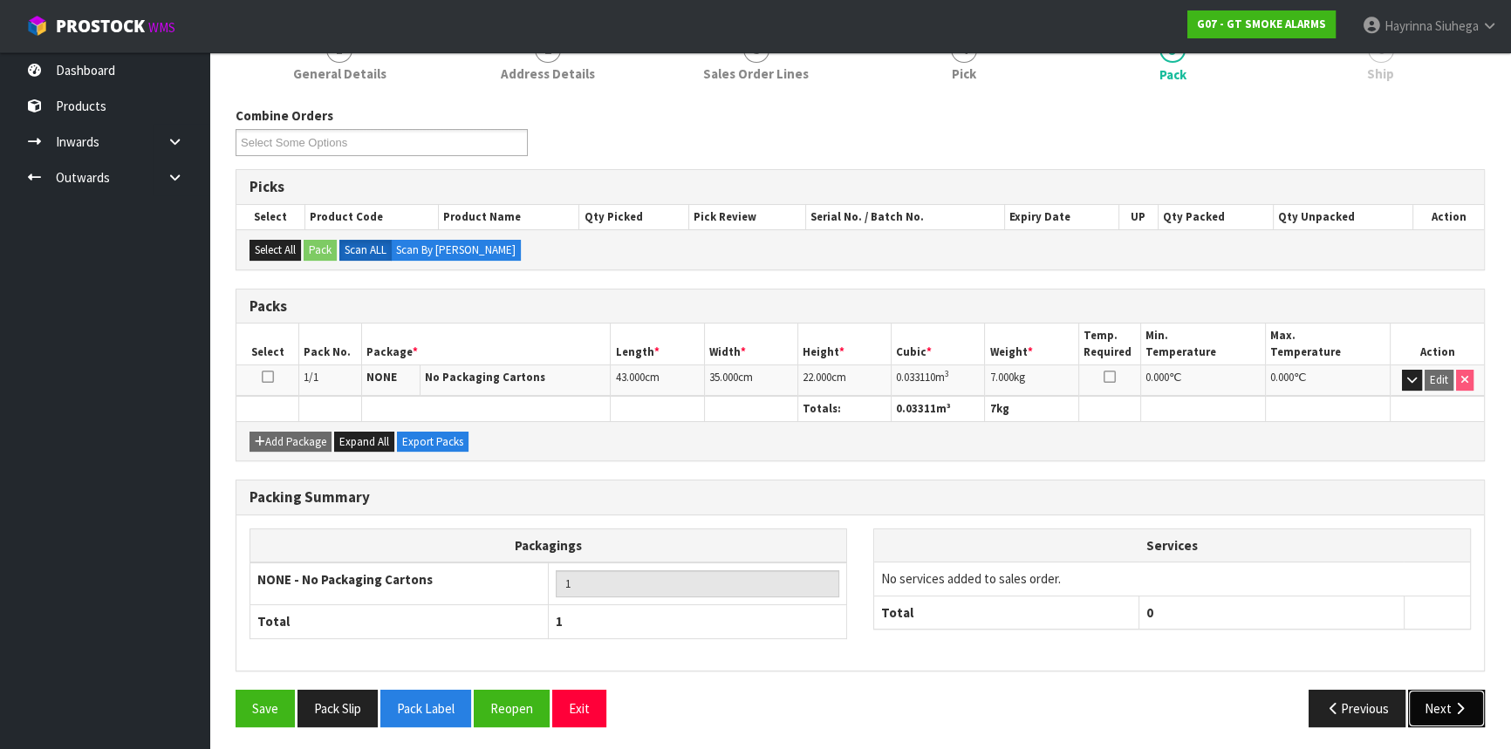
click at [1452, 694] on button "Next" at bounding box center [1446, 709] width 77 height 38
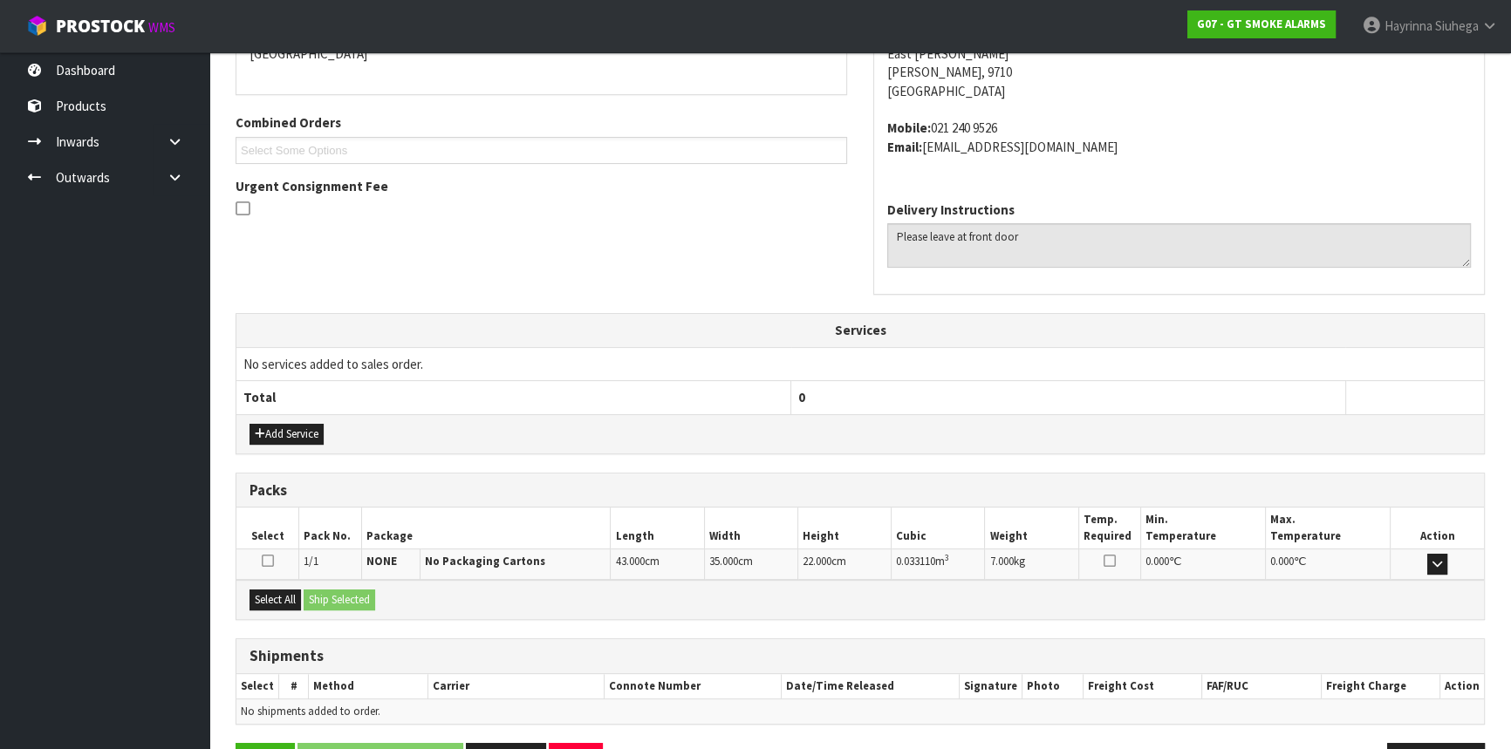
scroll to position [456, 0]
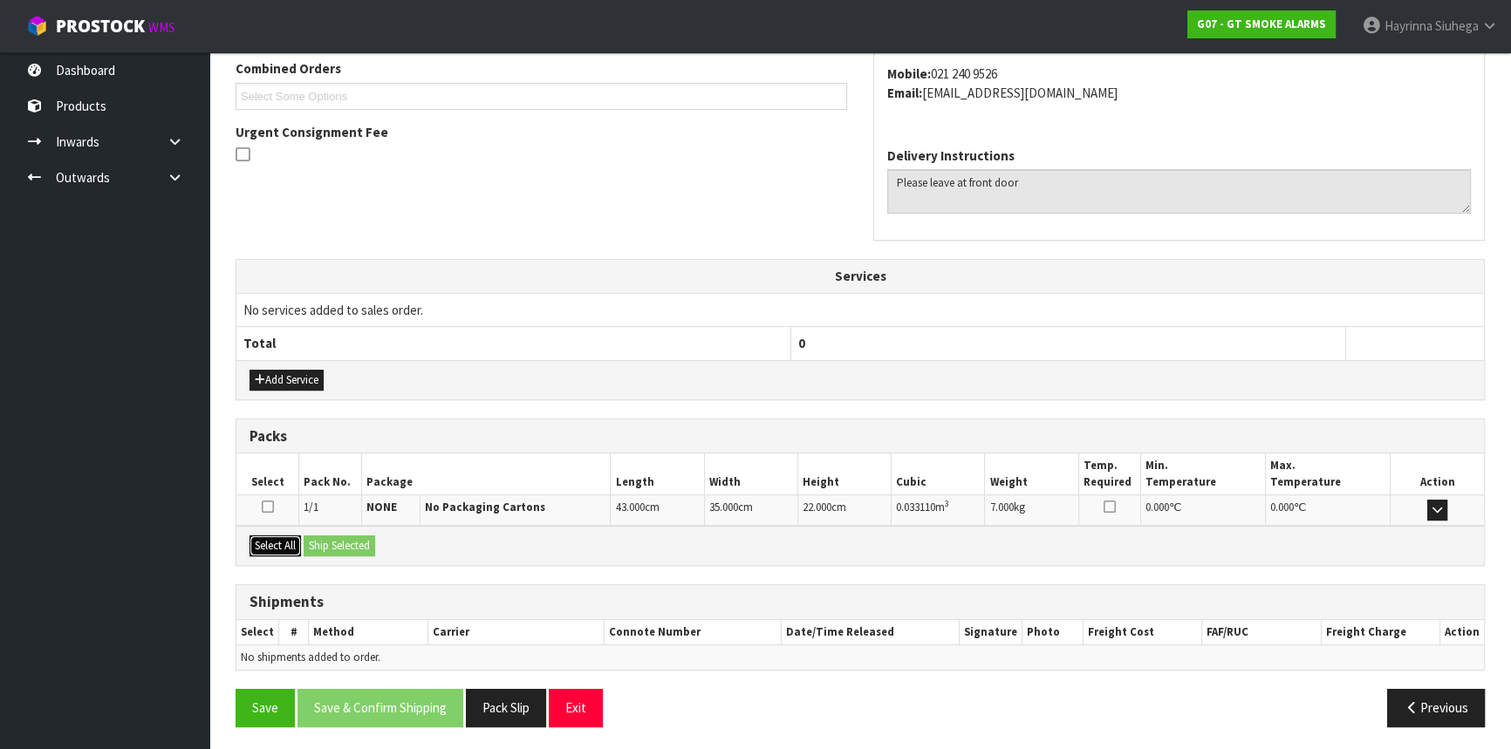
click at [284, 537] on button "Select All" at bounding box center [275, 546] width 51 height 21
click at [345, 539] on button "Ship Selected" at bounding box center [340, 546] width 72 height 21
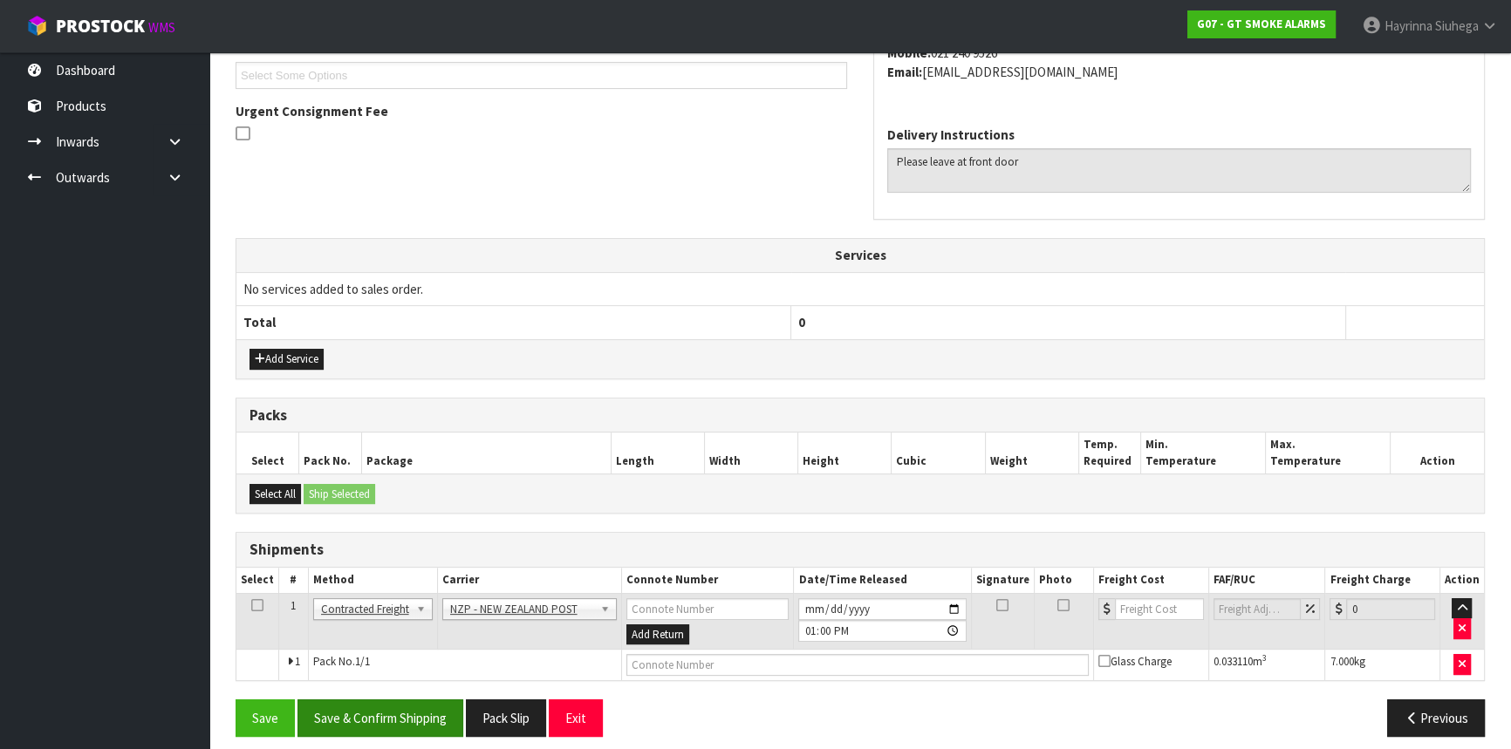
scroll to position [489, 0]
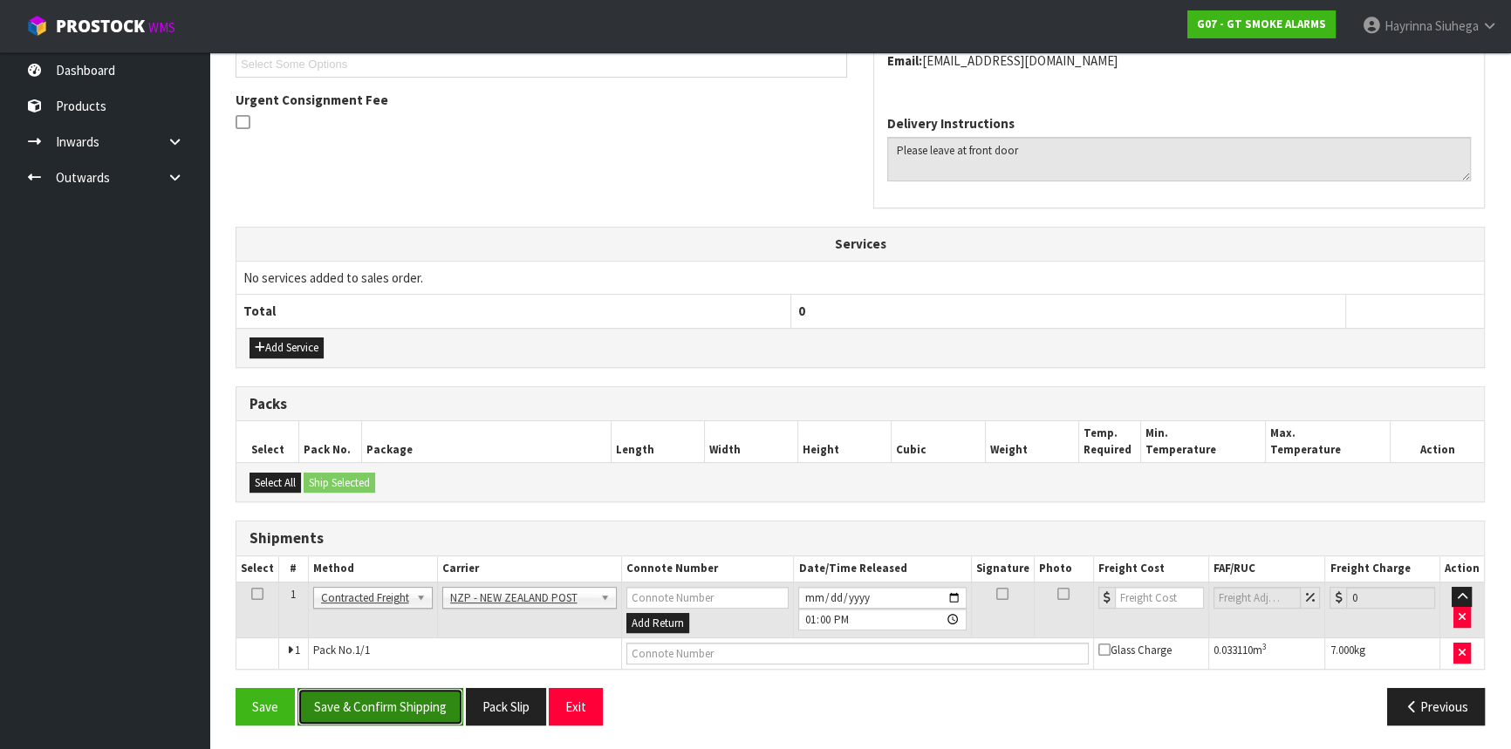
click at [405, 709] on button "Save & Confirm Shipping" at bounding box center [381, 707] width 166 height 38
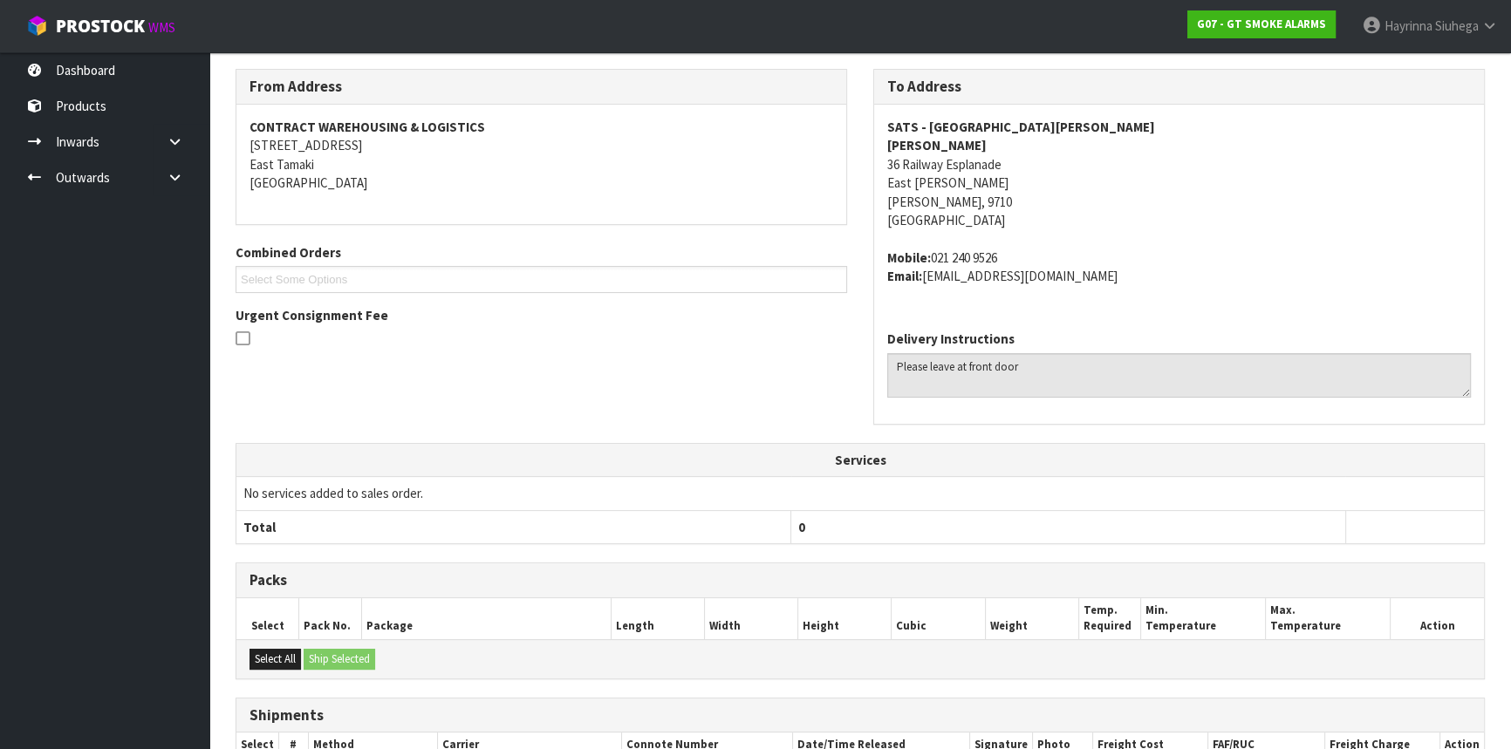
scroll to position [463, 0]
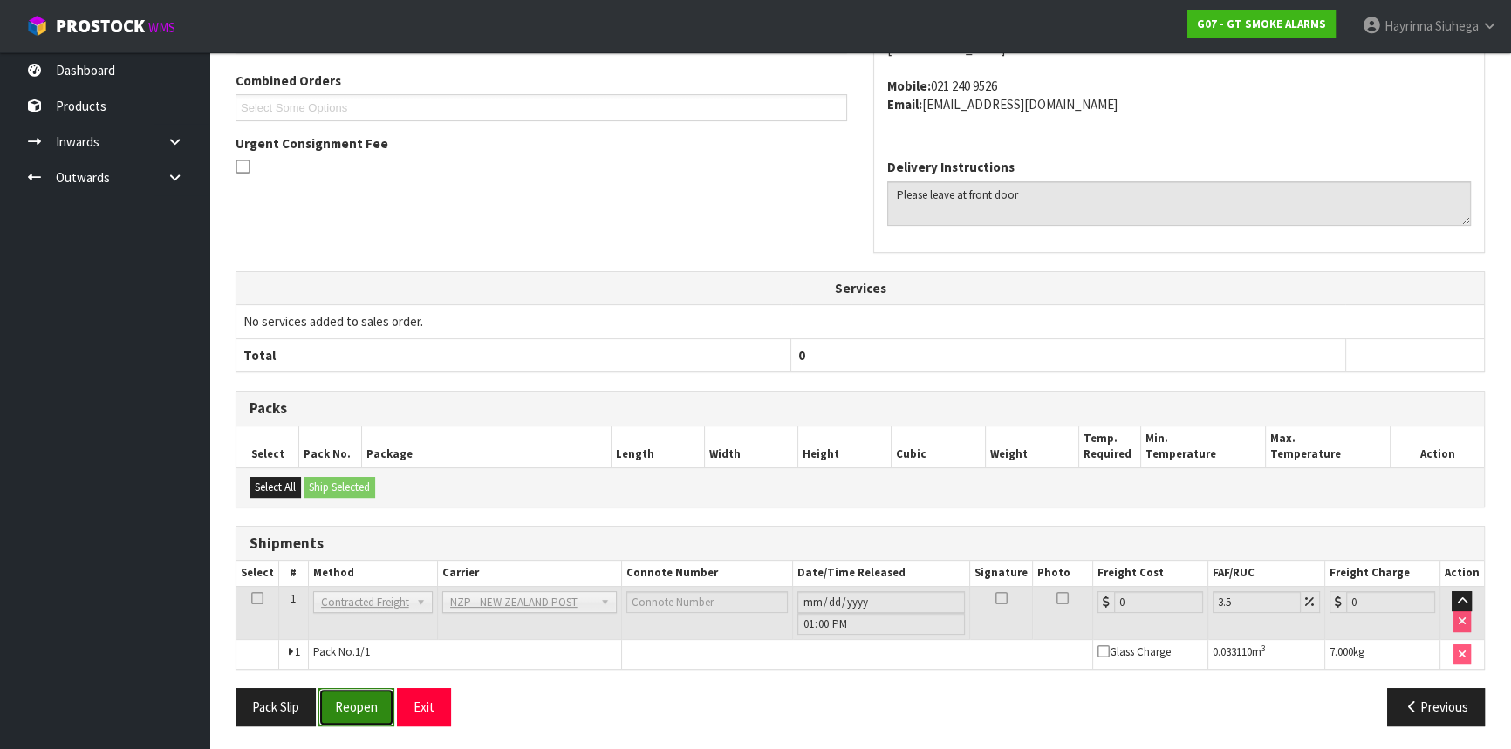
click at [373, 697] on button "Reopen" at bounding box center [356, 707] width 76 height 38
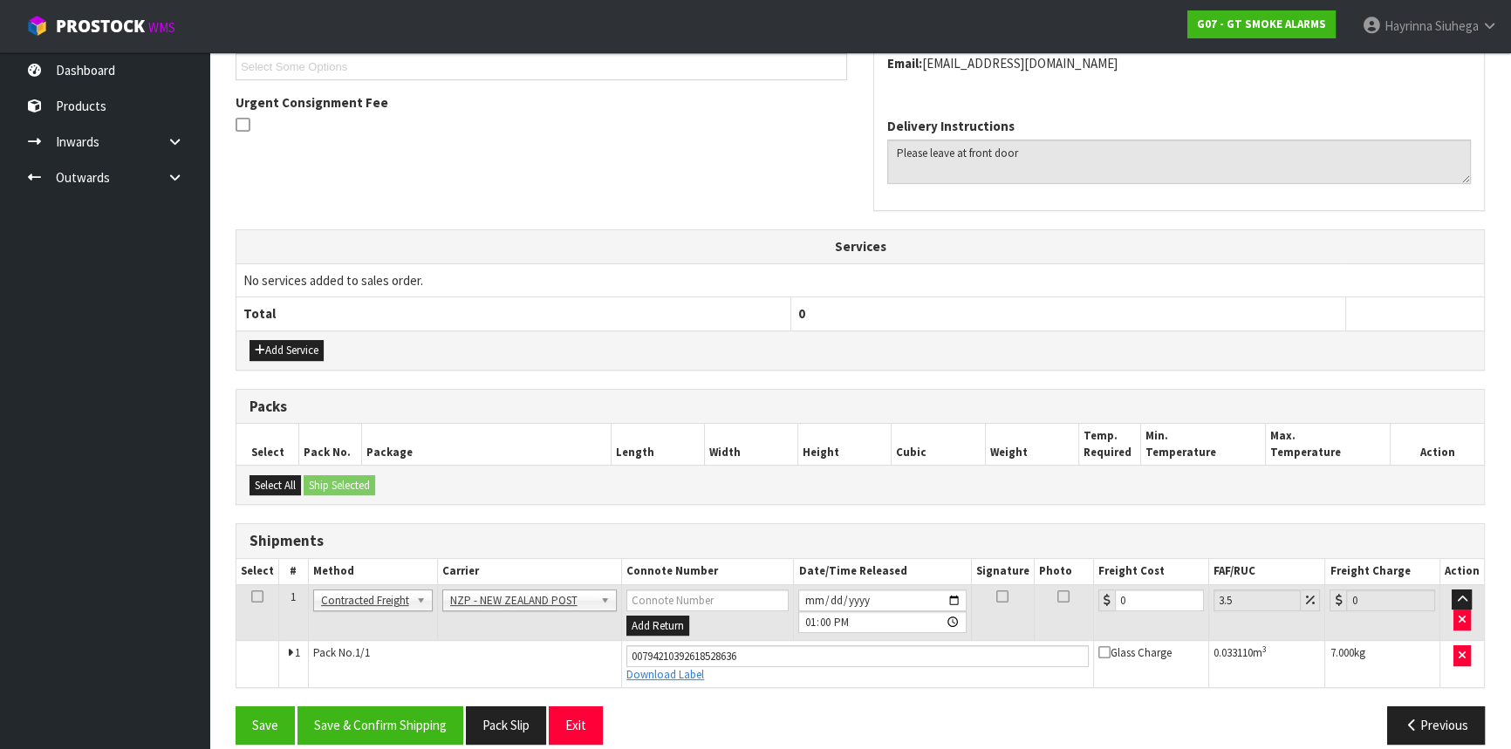
scroll to position [504, 0]
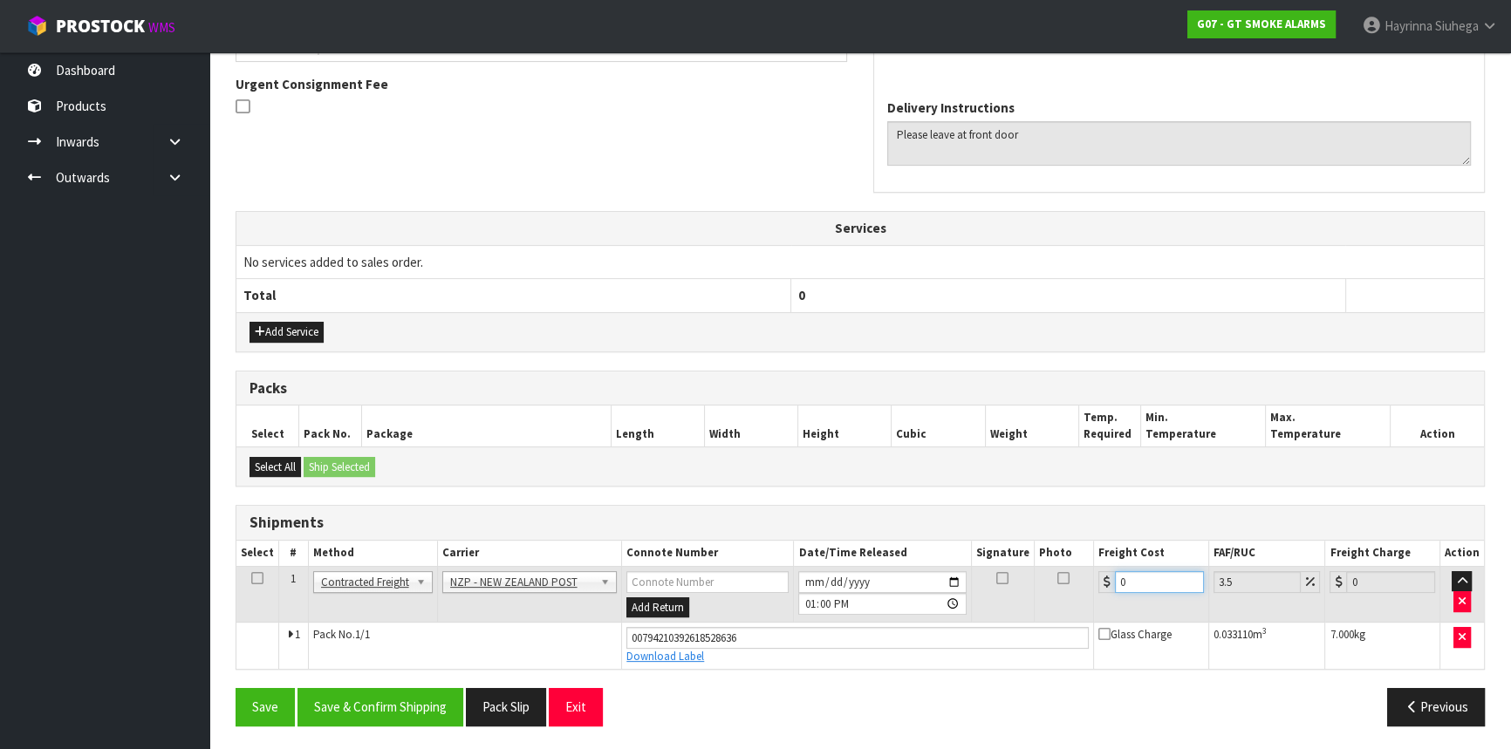
drag, startPoint x: 1137, startPoint y: 585, endPoint x: 1013, endPoint y: 590, distance: 124.0
click at [1013, 590] on tr "1 Client Local Pickup Customer Local Pickup Company Freight Contracted Freight …" at bounding box center [860, 594] width 1248 height 57
click at [236, 688] on button "Save" at bounding box center [265, 707] width 59 height 38
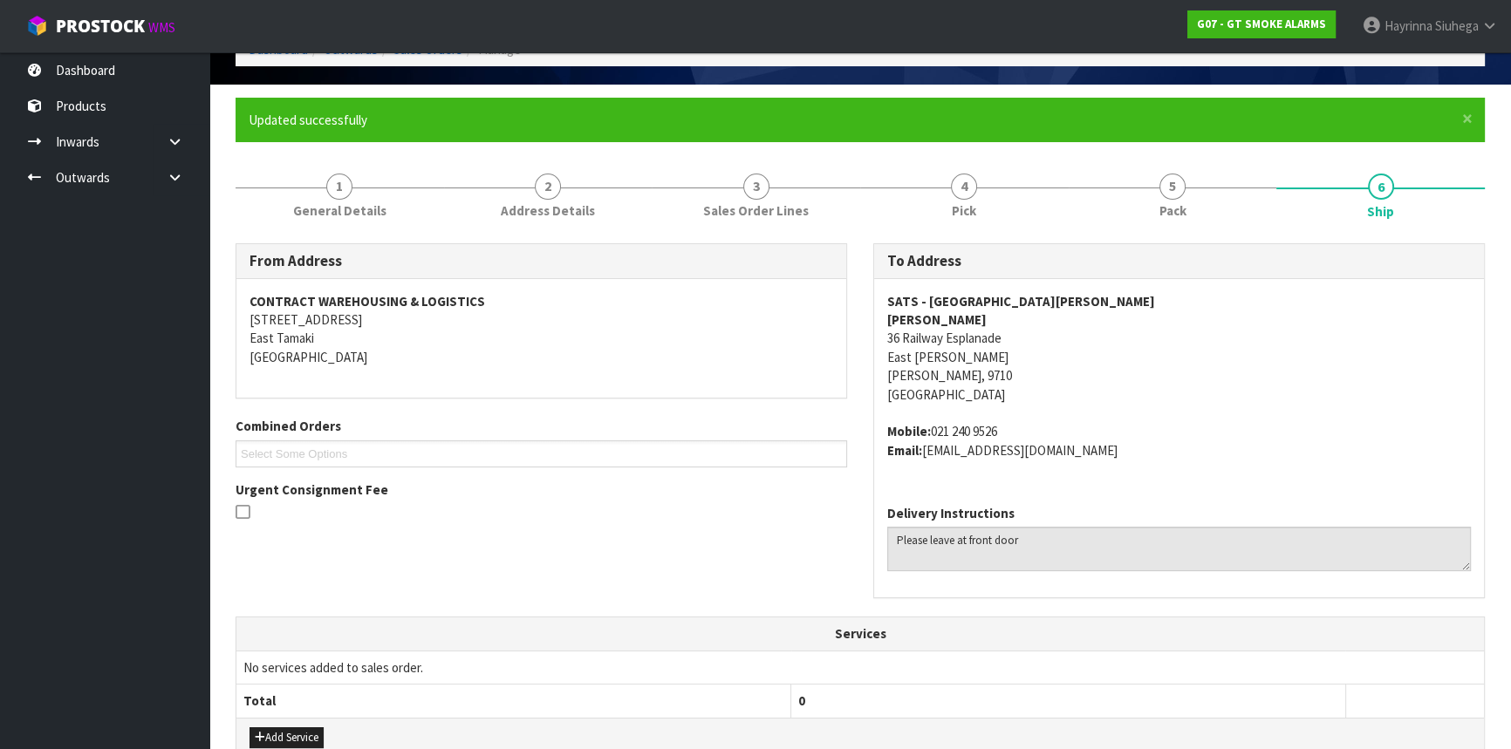
scroll to position [476, 0]
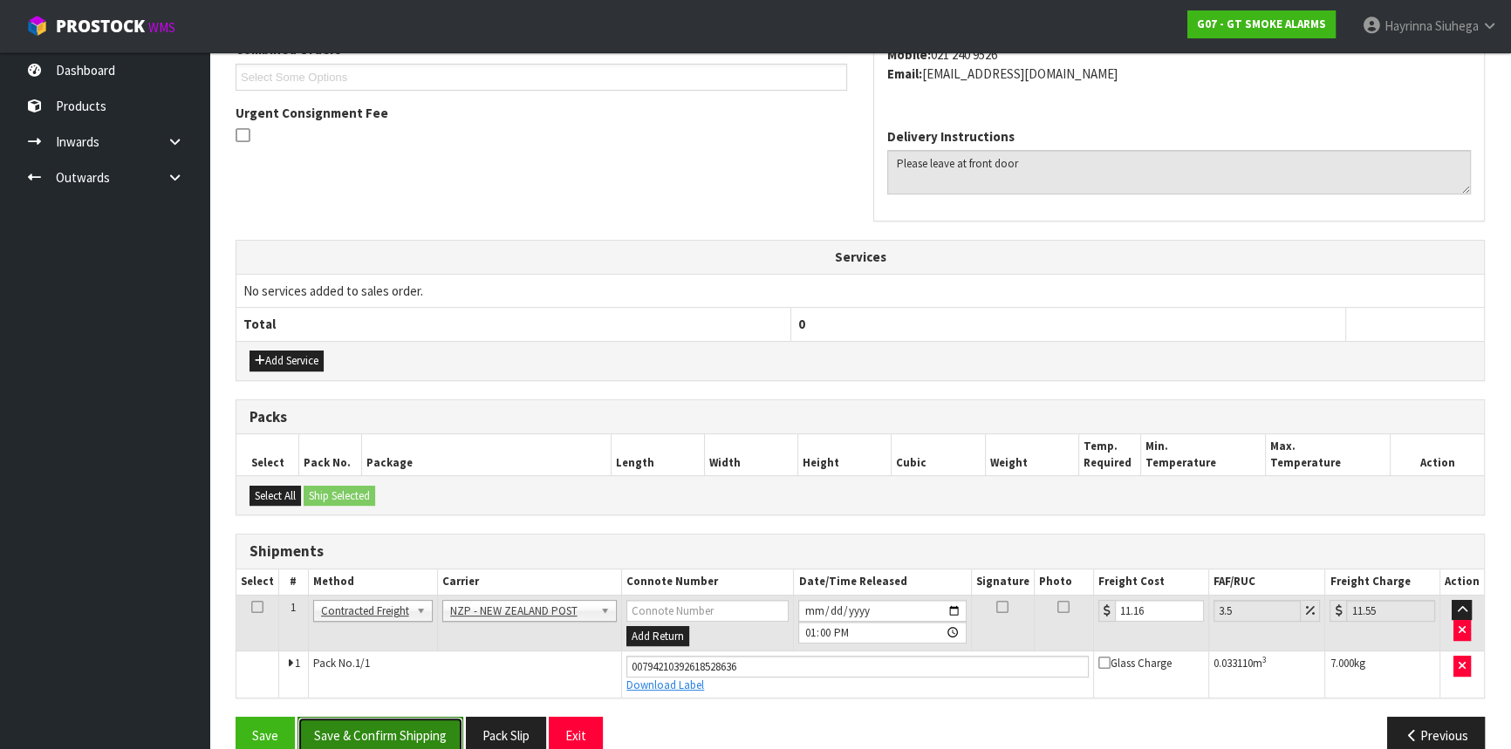
click at [413, 720] on button "Save & Confirm Shipping" at bounding box center [381, 736] width 166 height 38
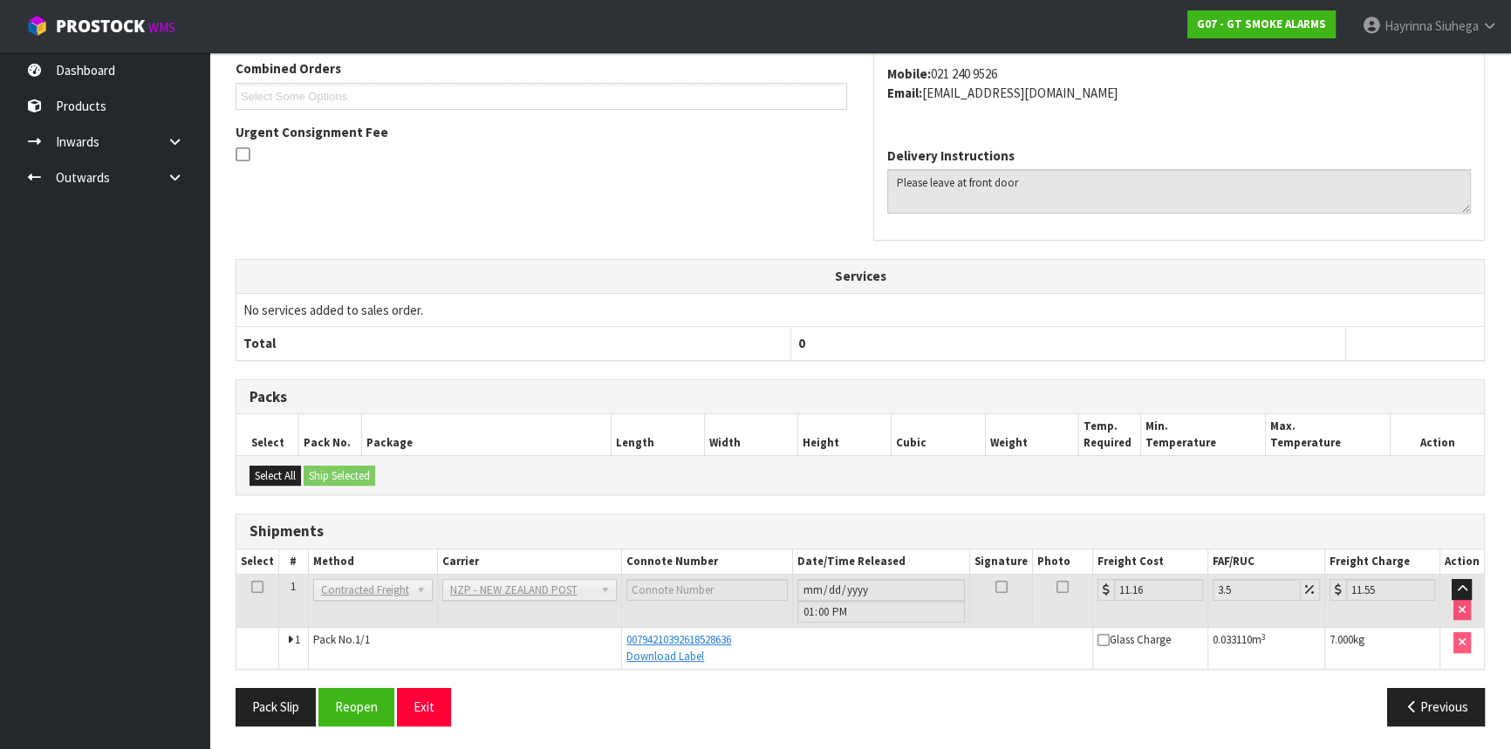
scroll to position [0, 0]
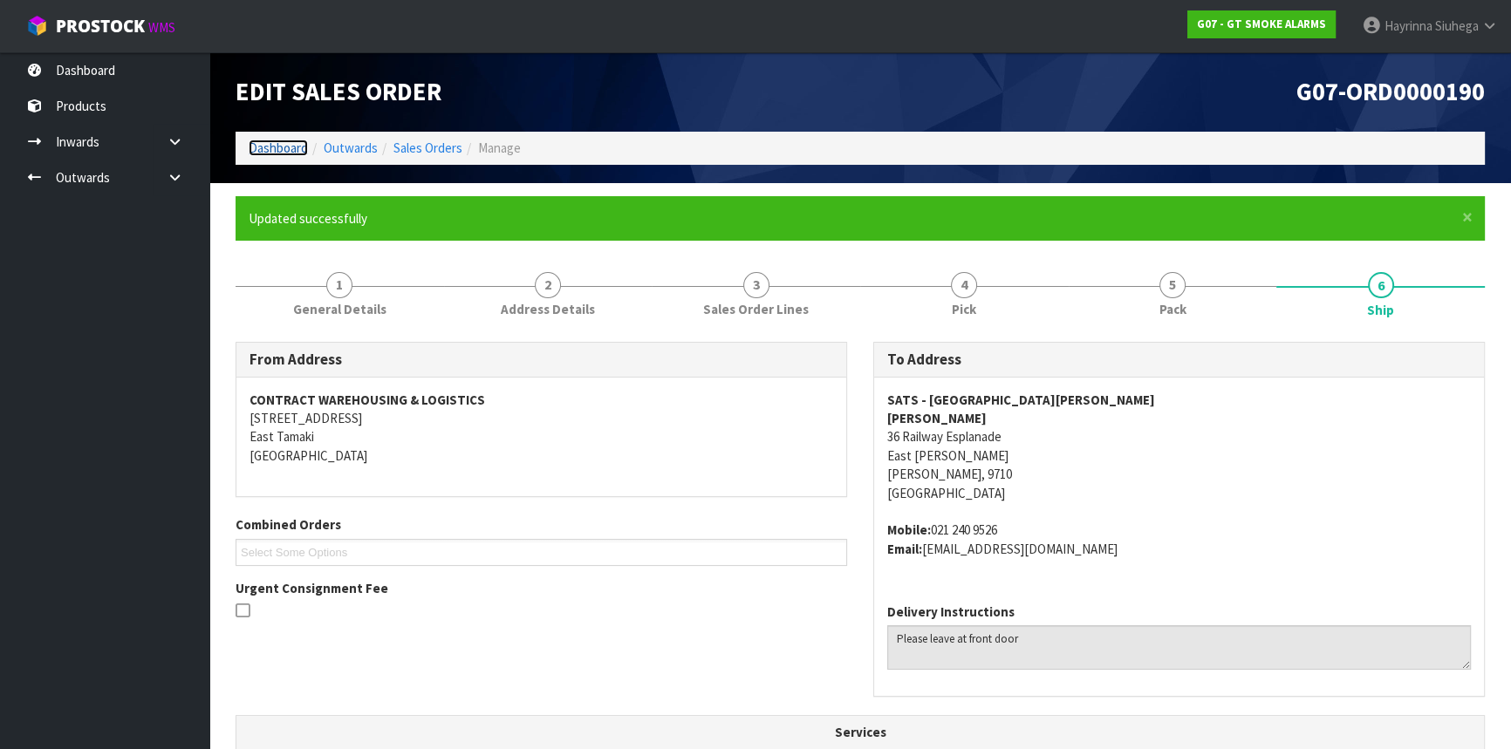
click at [297, 142] on link "Dashboard" at bounding box center [278, 148] width 59 height 17
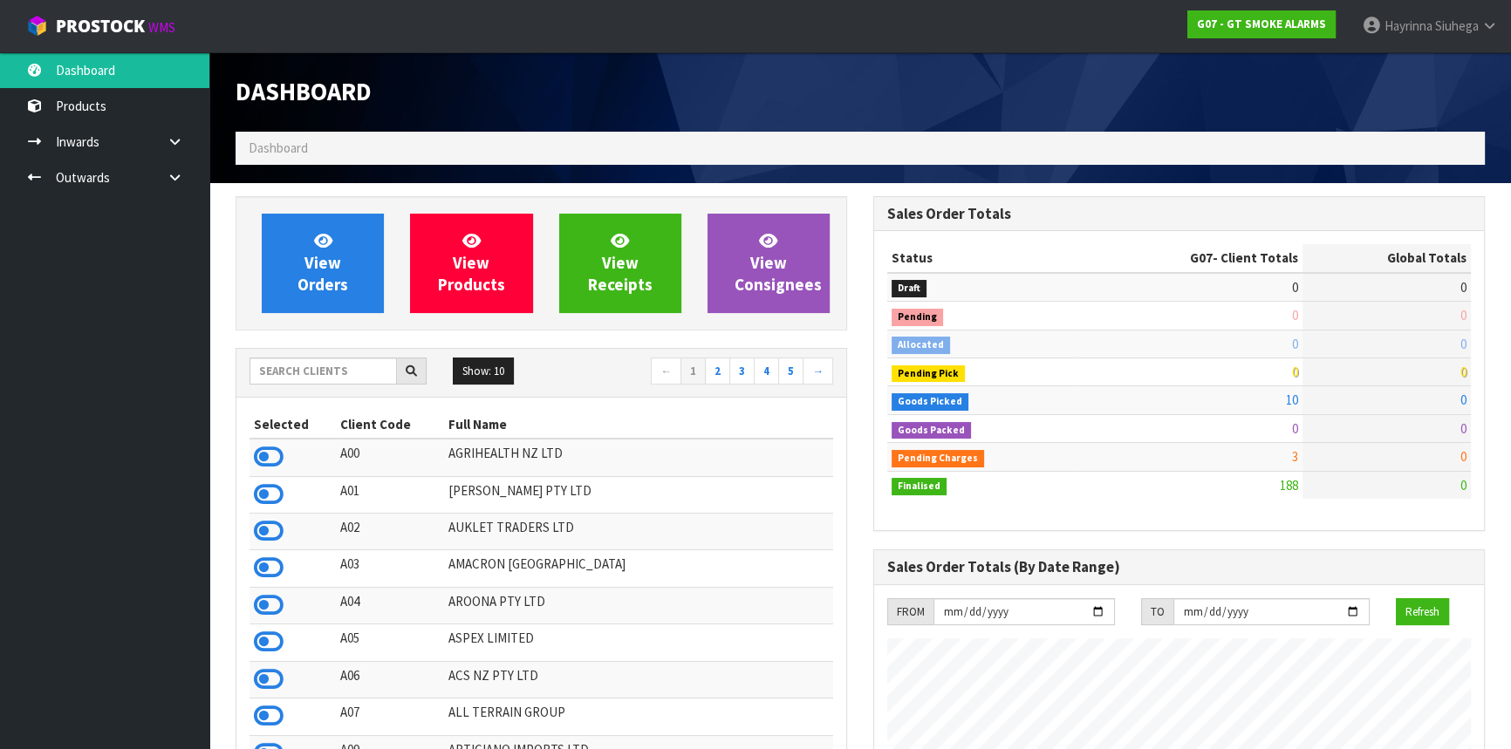
scroll to position [1065, 637]
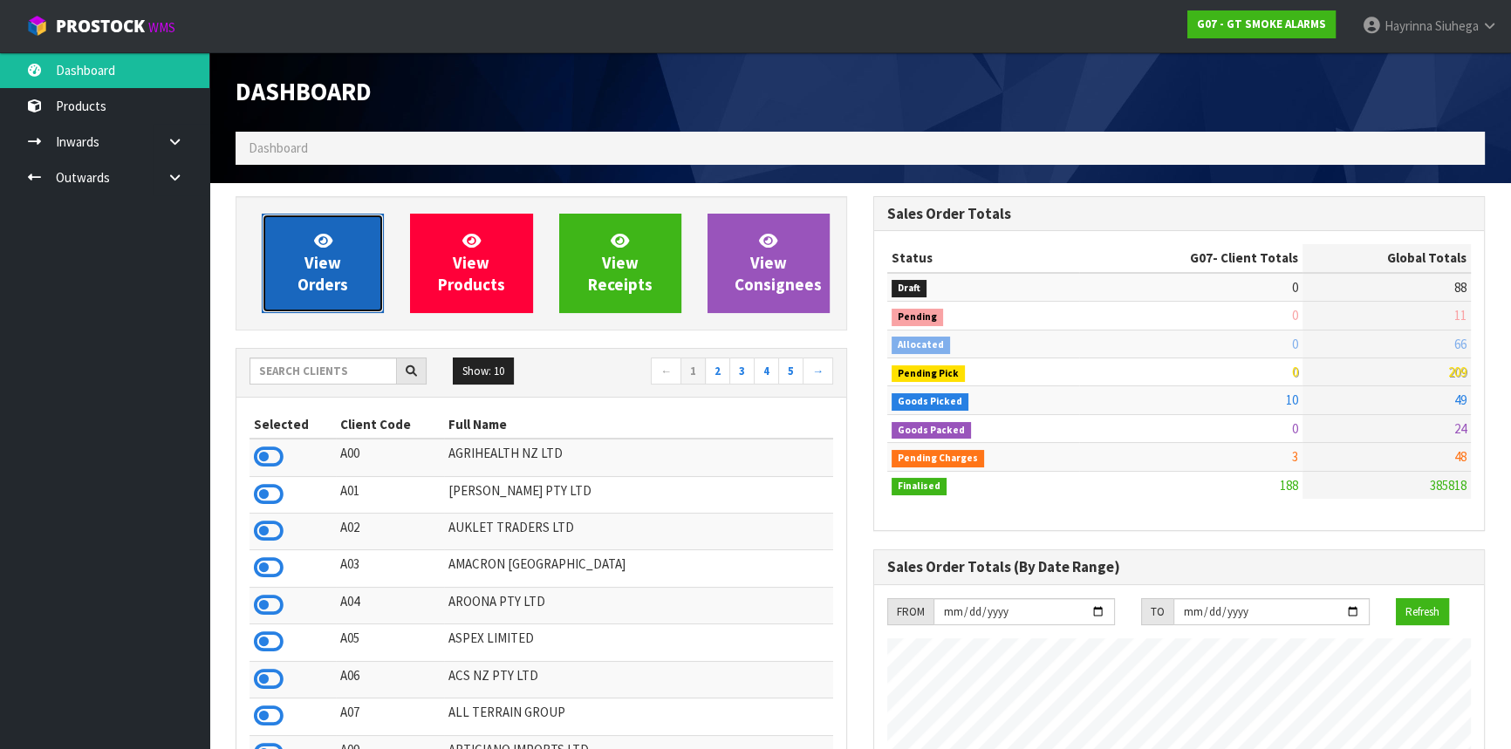
click at [324, 270] on span "View Orders" at bounding box center [323, 262] width 51 height 65
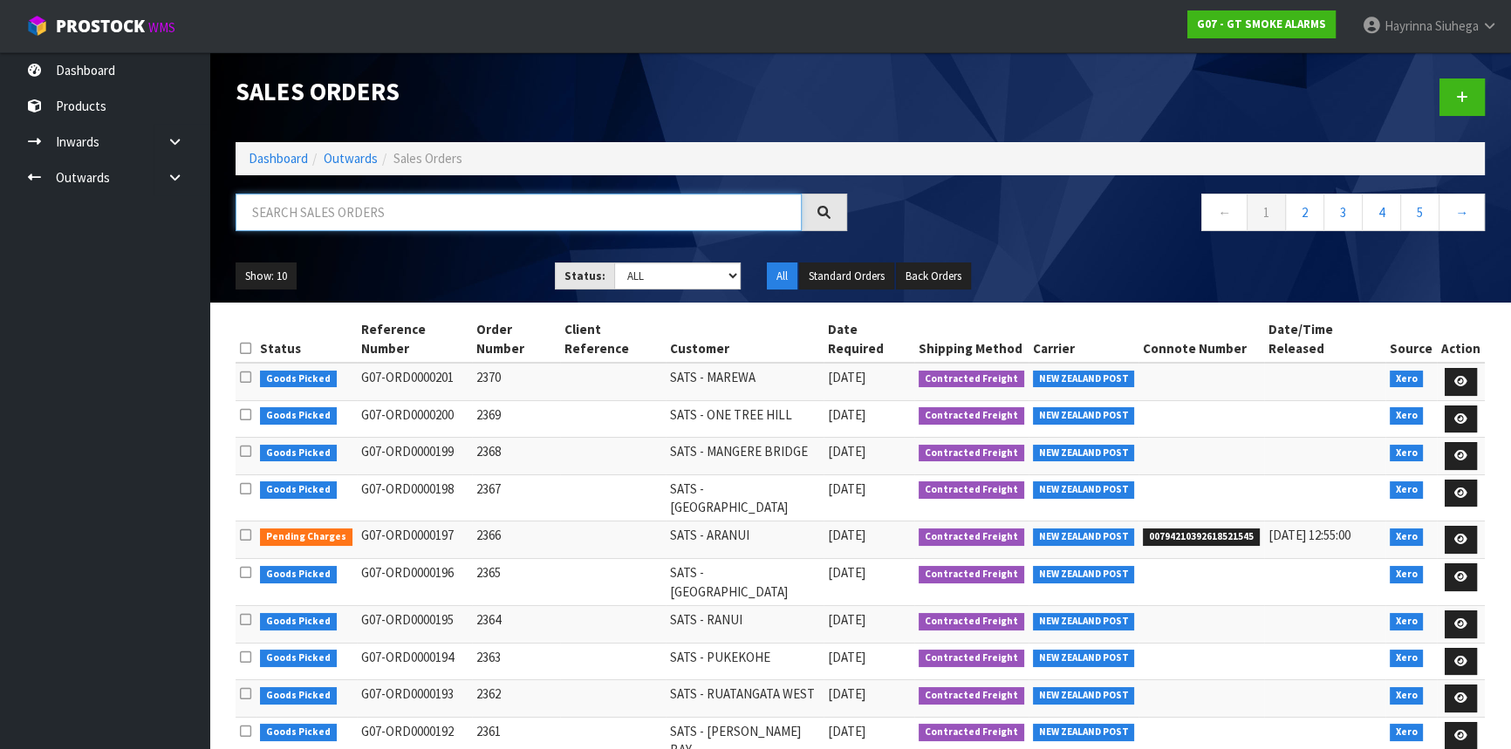
click at [357, 229] on input "text" at bounding box center [519, 213] width 566 height 38
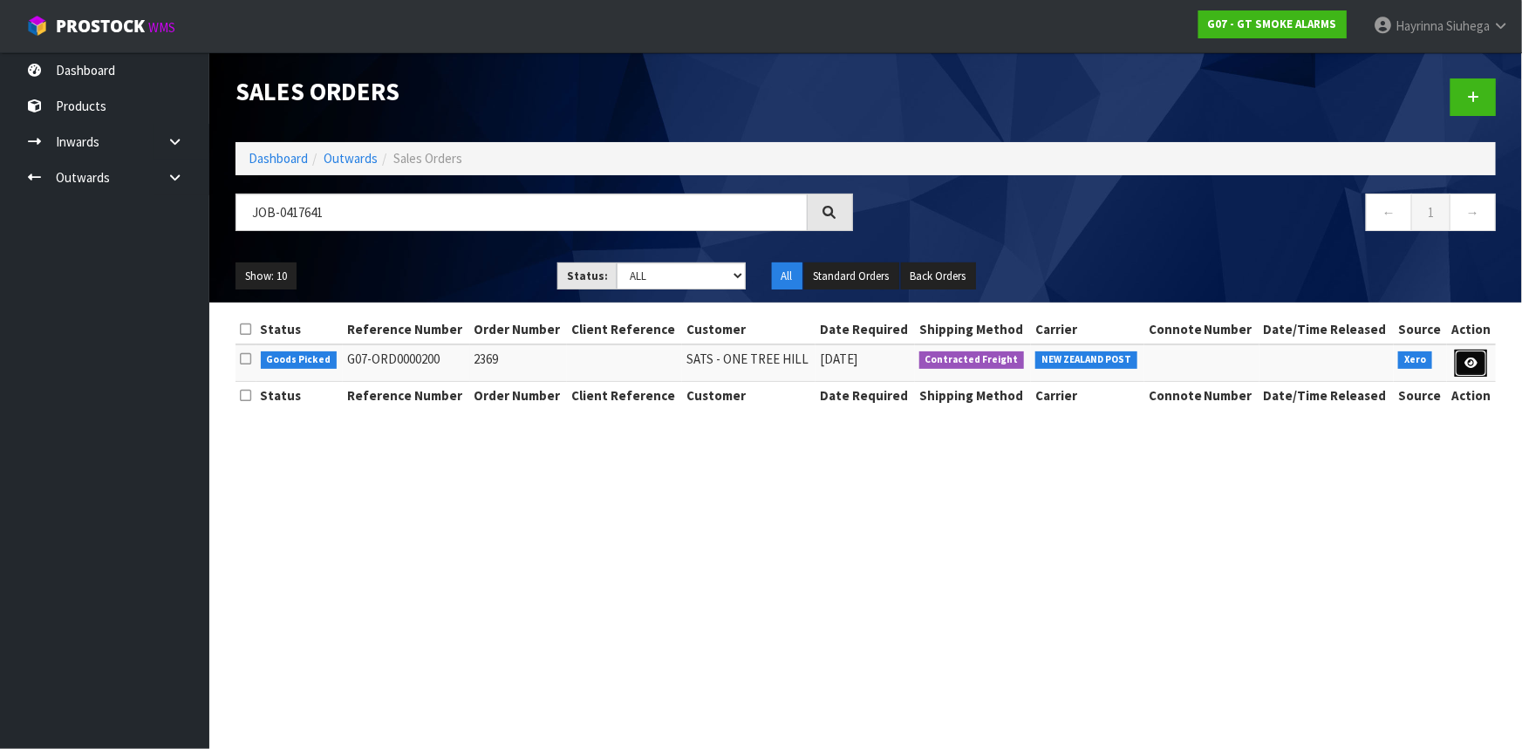
click at [1472, 361] on icon at bounding box center [1471, 363] width 13 height 11
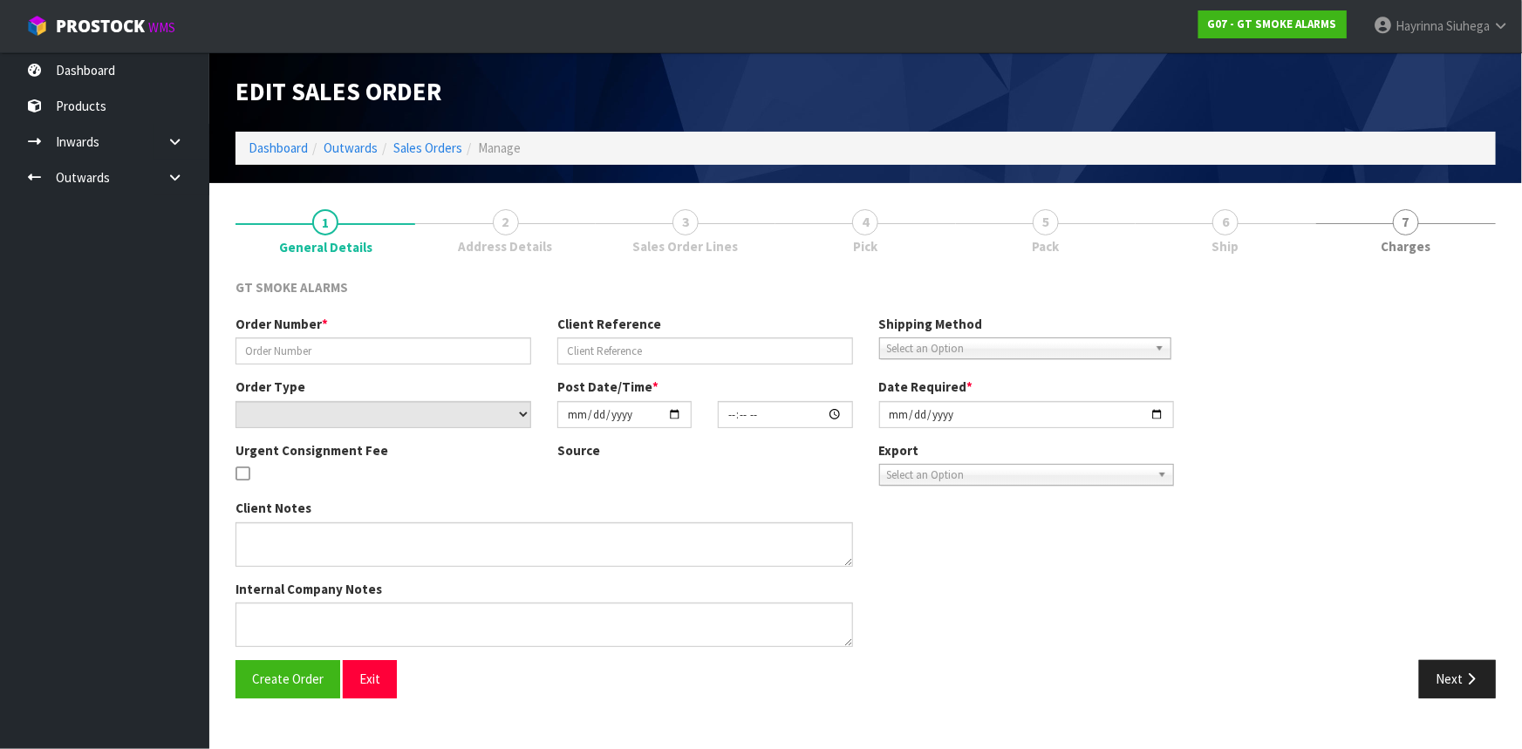
click at [1177, 236] on link "6 Ship" at bounding box center [1226, 230] width 180 height 69
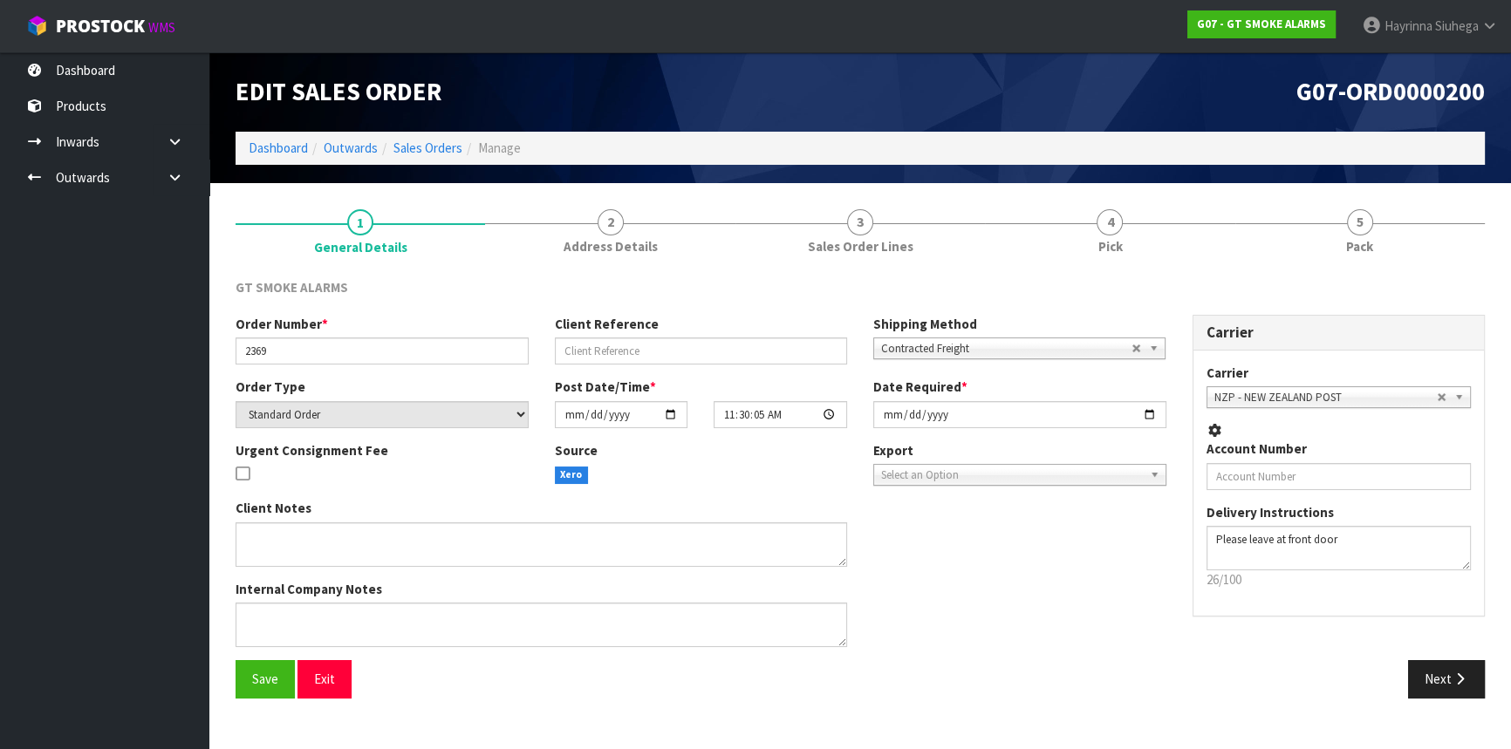
click at [1177, 236] on link "4 Pick" at bounding box center [1110, 230] width 250 height 69
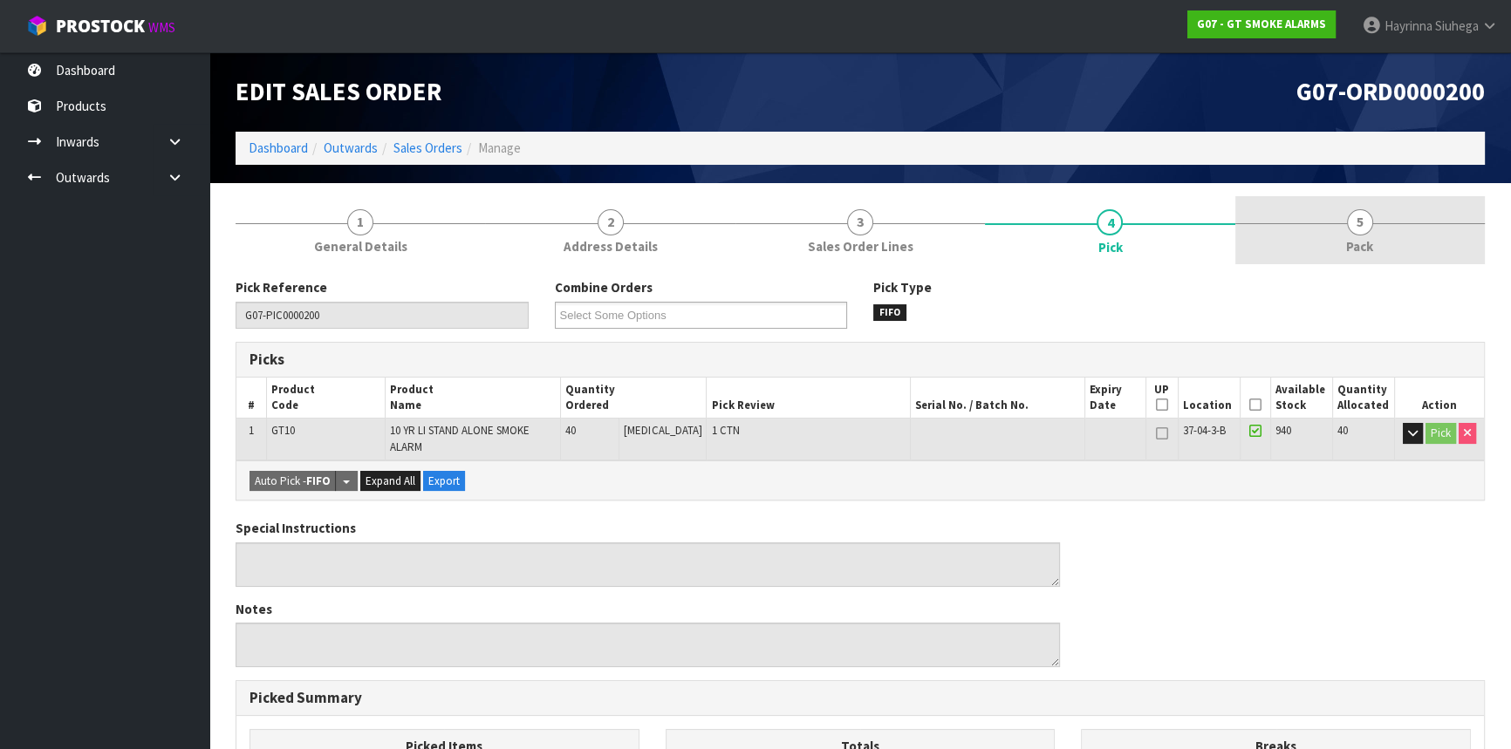
click at [1333, 236] on link "5 Pack" at bounding box center [1360, 230] width 250 height 69
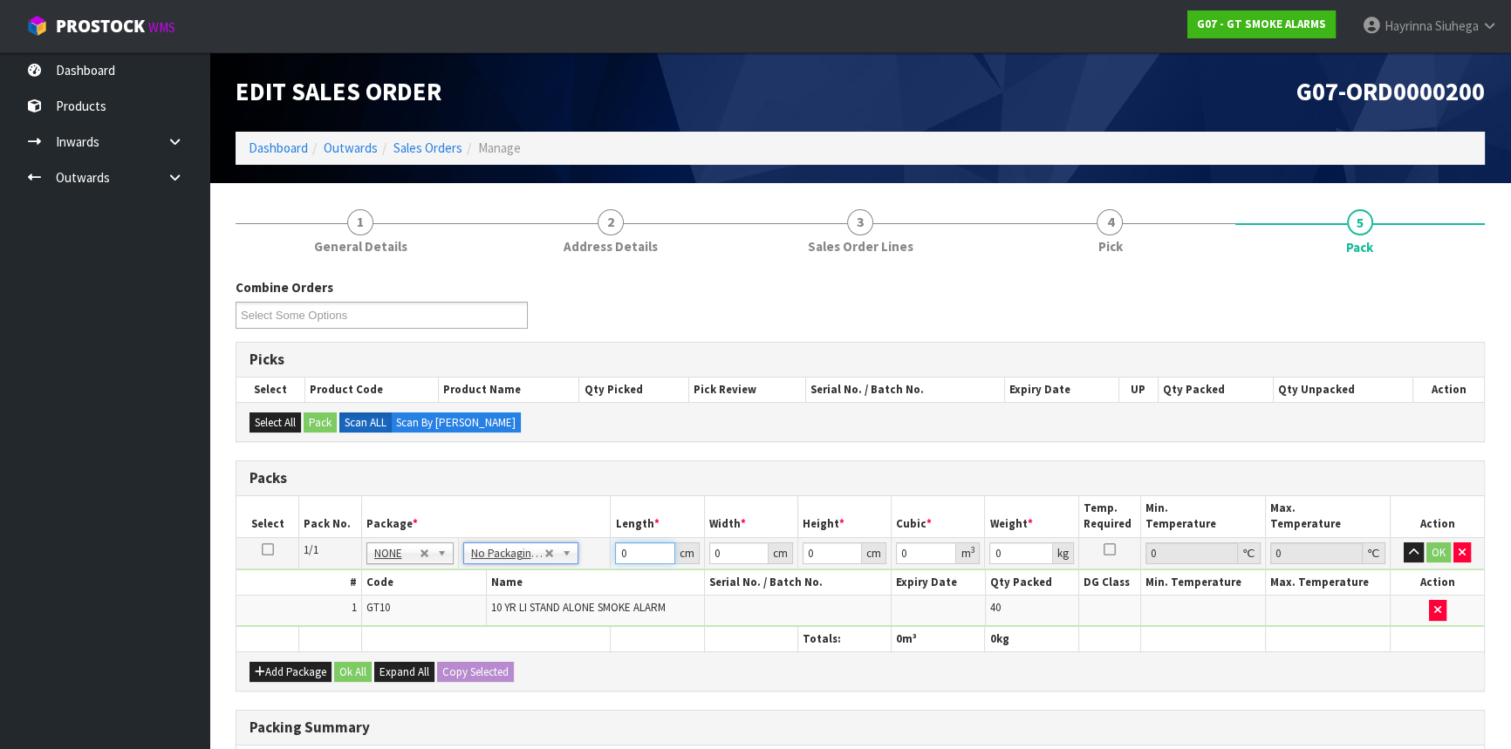
click at [618, 550] on input "0" at bounding box center [644, 554] width 59 height 22
click button "OK" at bounding box center [1439, 553] width 24 height 21
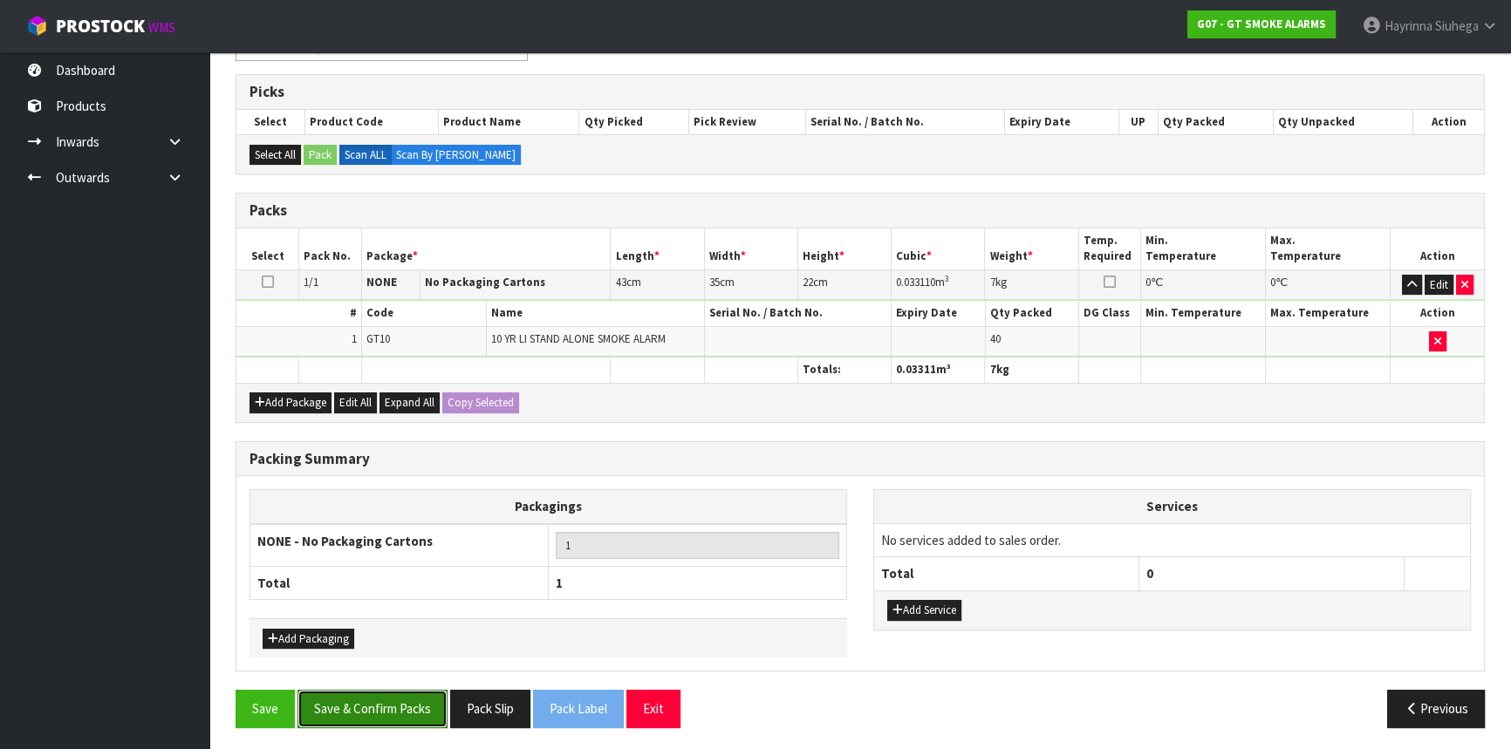
click at [421, 707] on button "Save & Confirm Packs" at bounding box center [373, 709] width 150 height 38
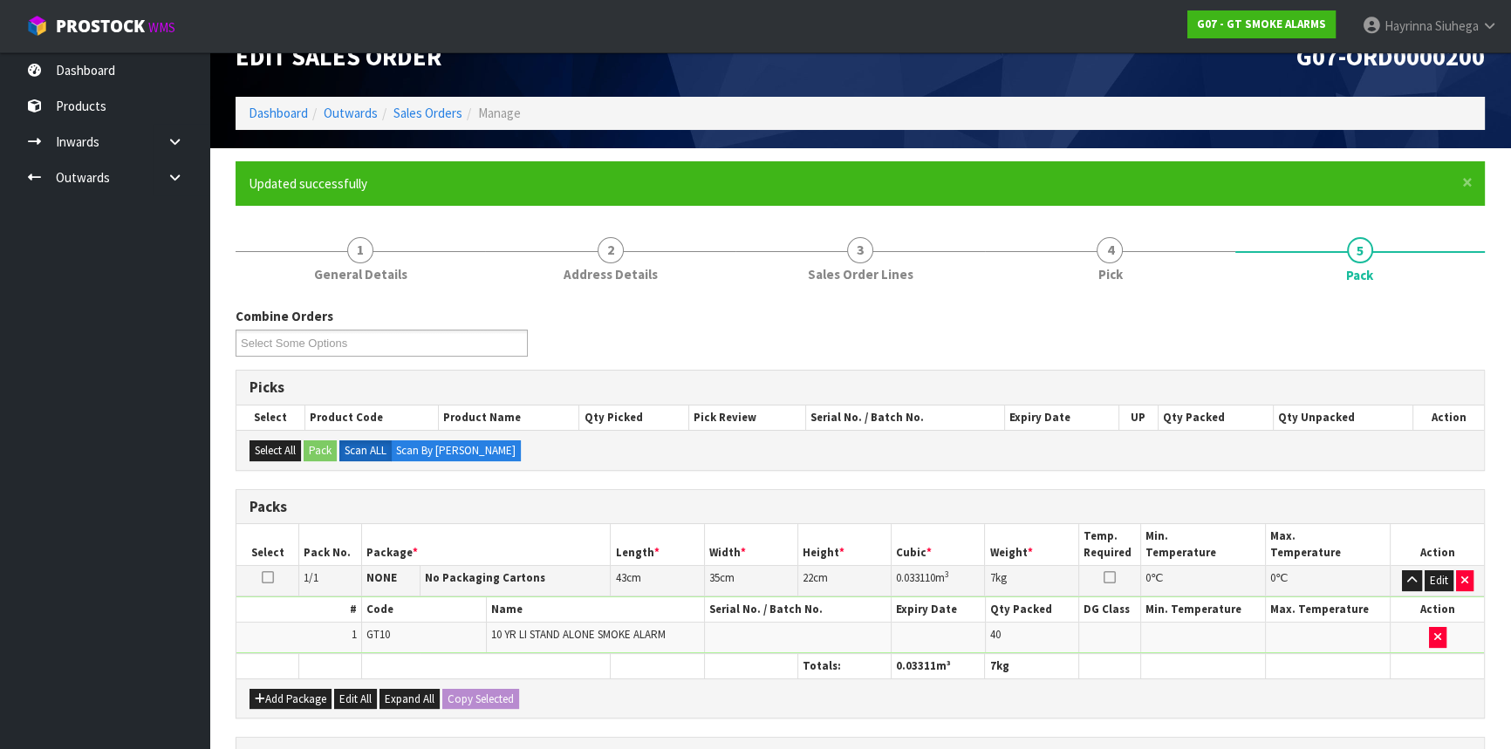
scroll to position [236, 0]
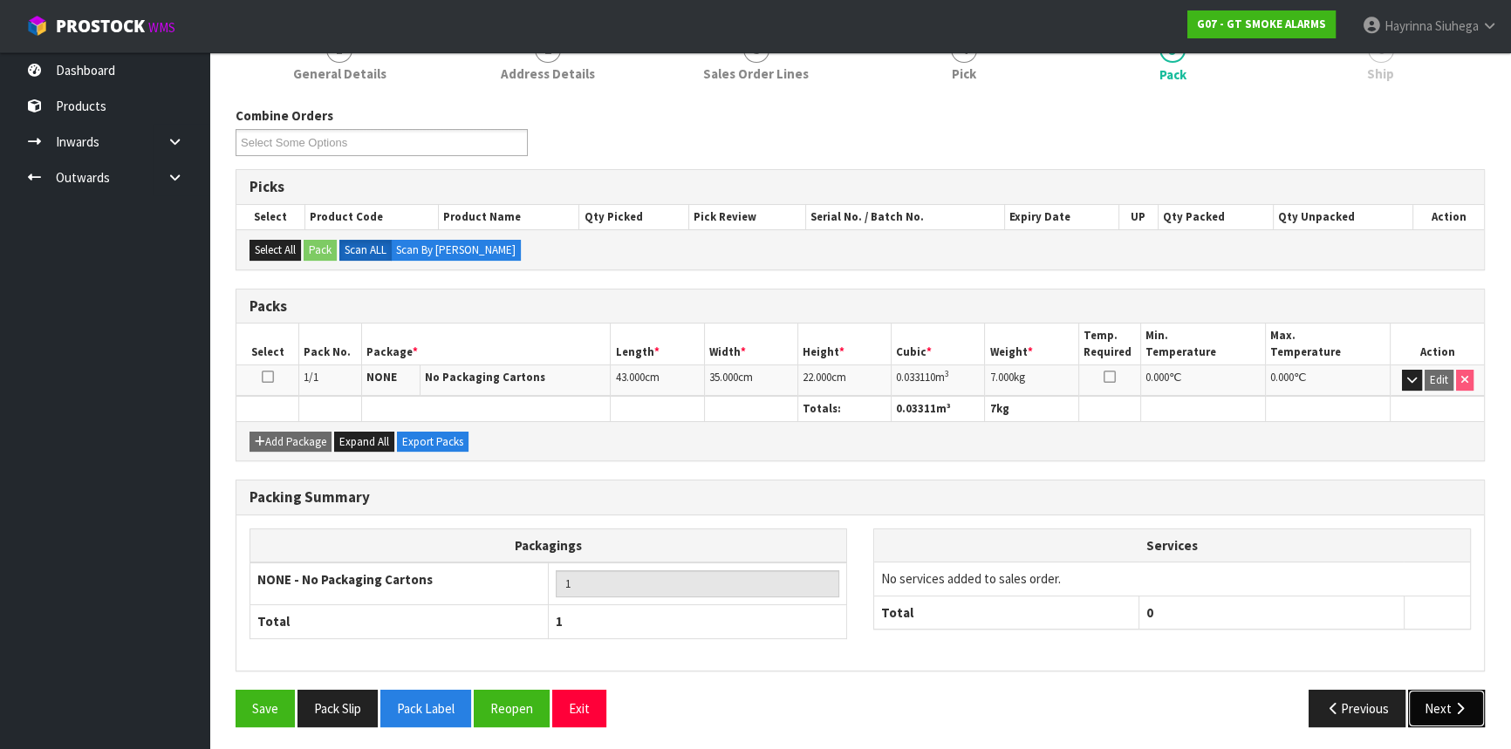
click at [1462, 702] on icon "button" at bounding box center [1460, 708] width 17 height 13
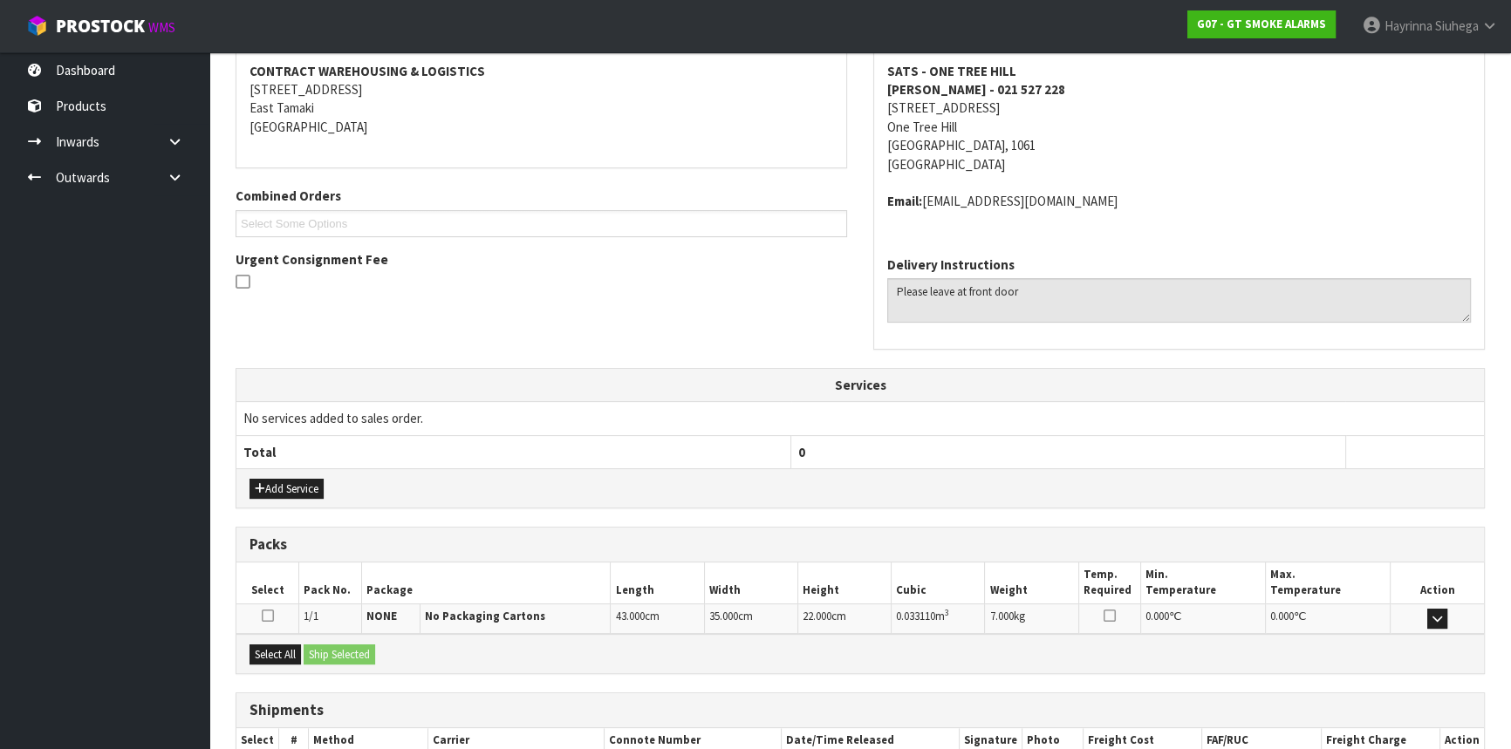
scroll to position [438, 0]
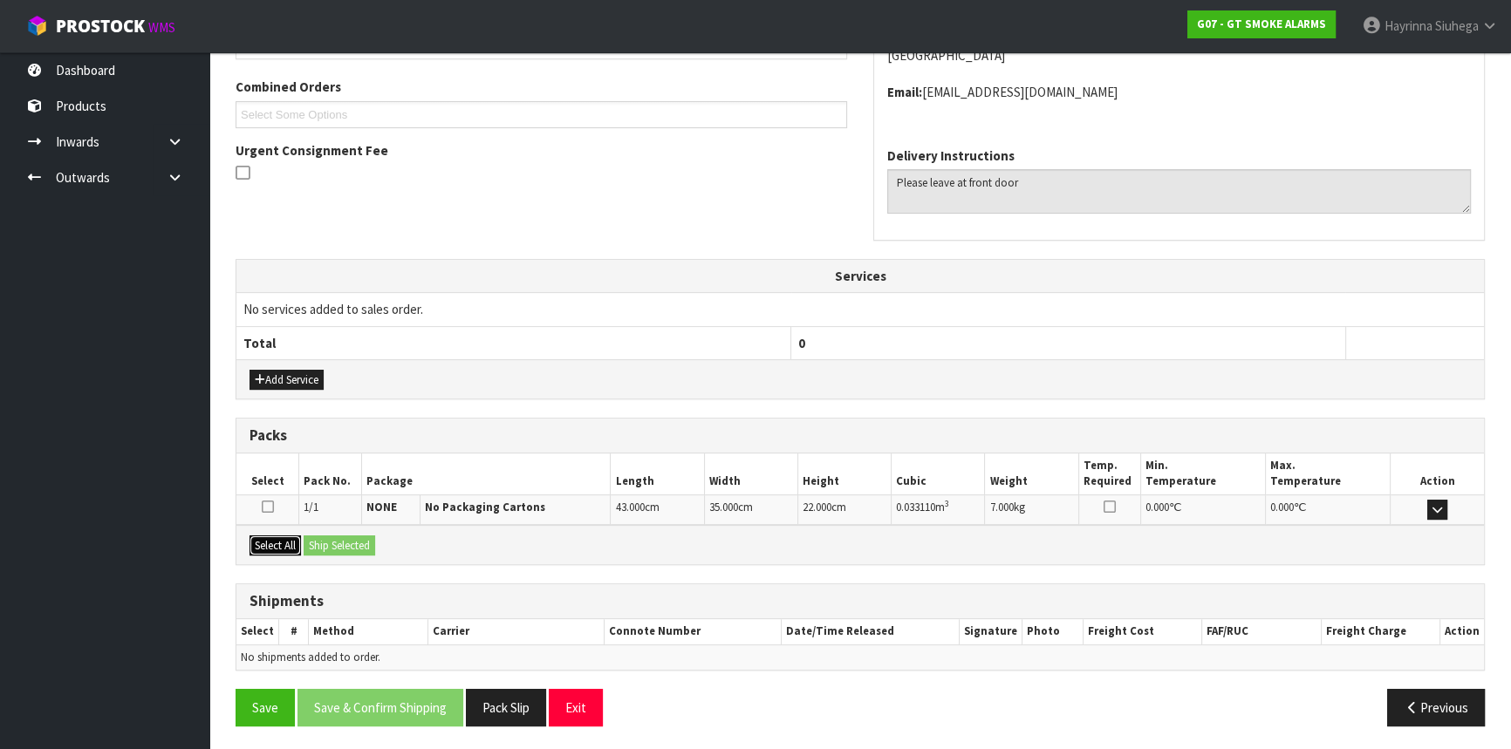
click at [282, 548] on button "Select All" at bounding box center [275, 546] width 51 height 21
click at [341, 545] on button "Ship Selected" at bounding box center [340, 546] width 72 height 21
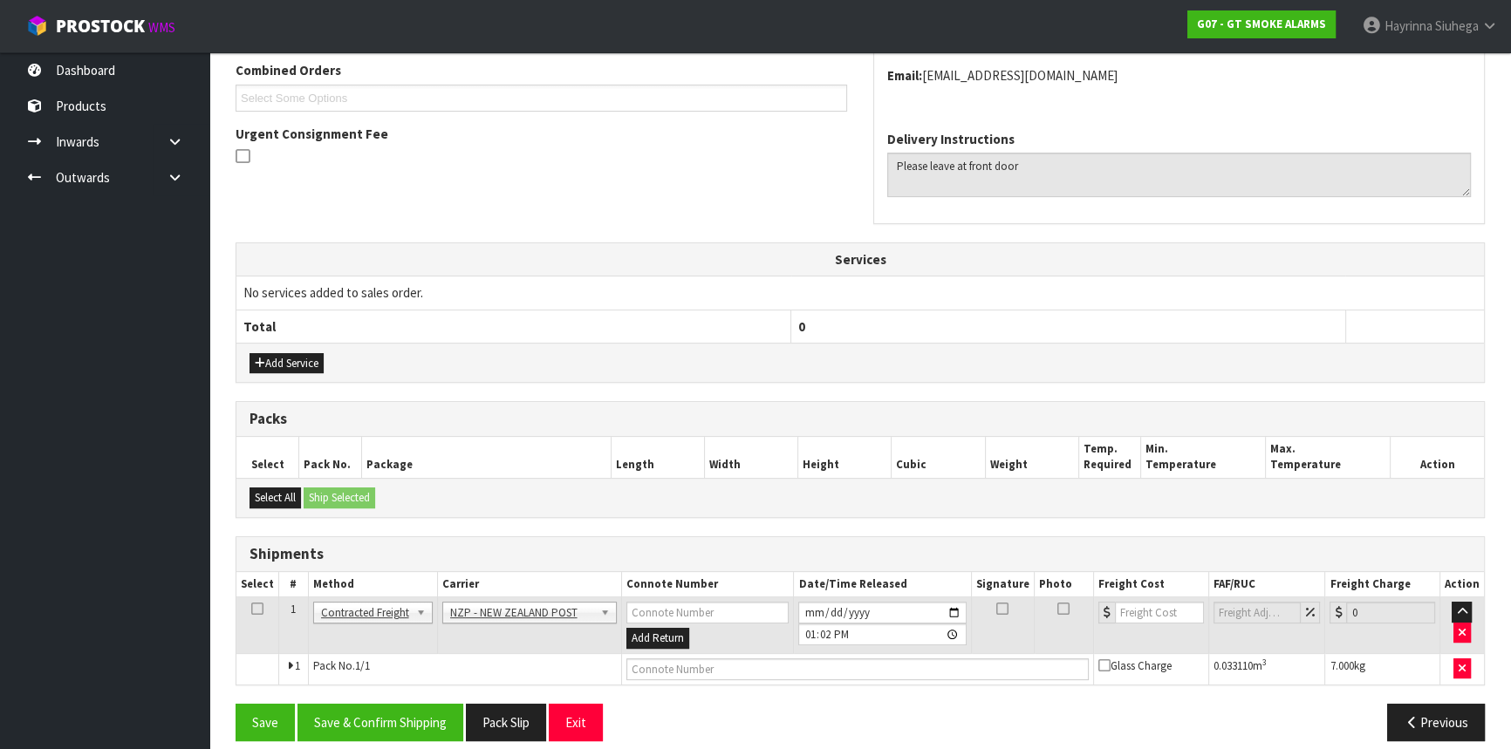
scroll to position [469, 0]
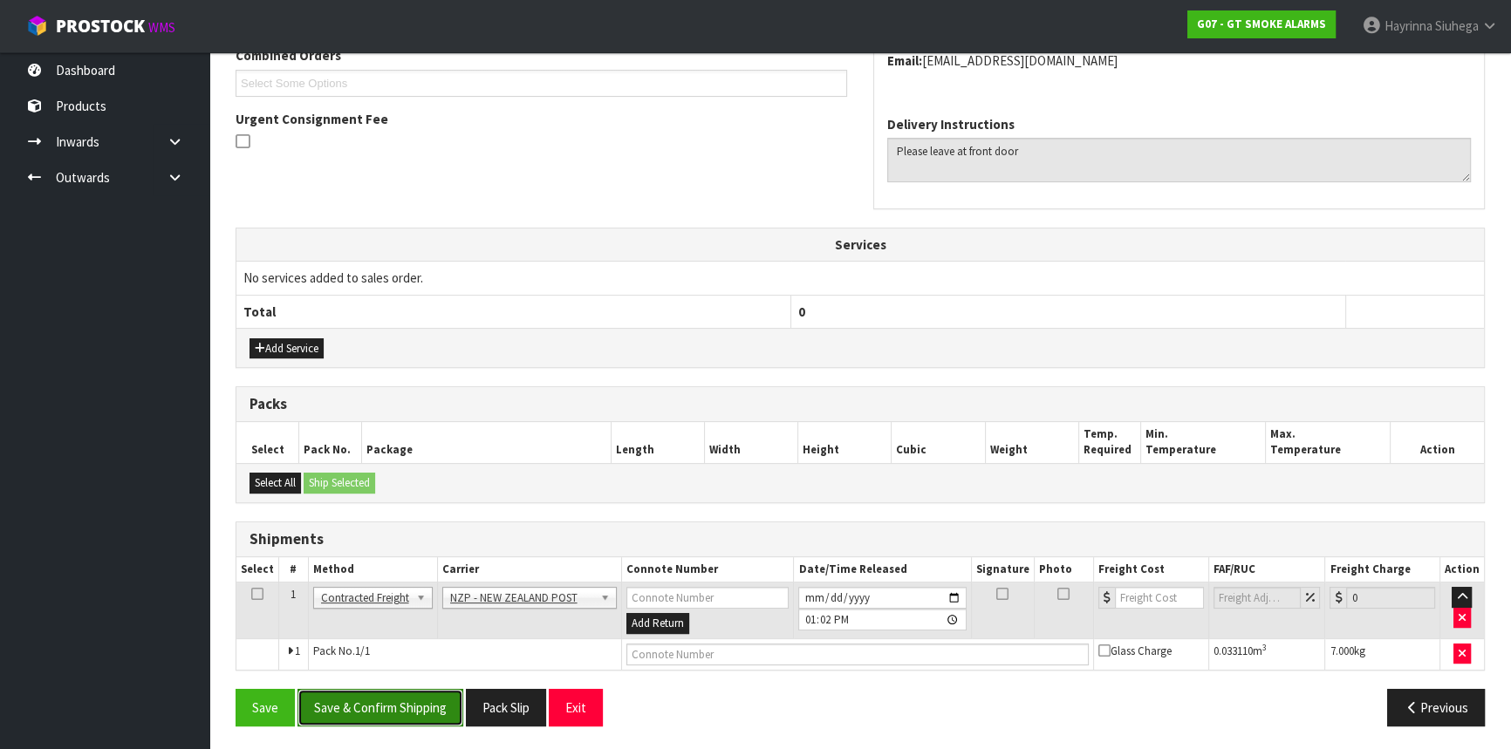
click at [421, 711] on button "Save & Confirm Shipping" at bounding box center [381, 708] width 166 height 38
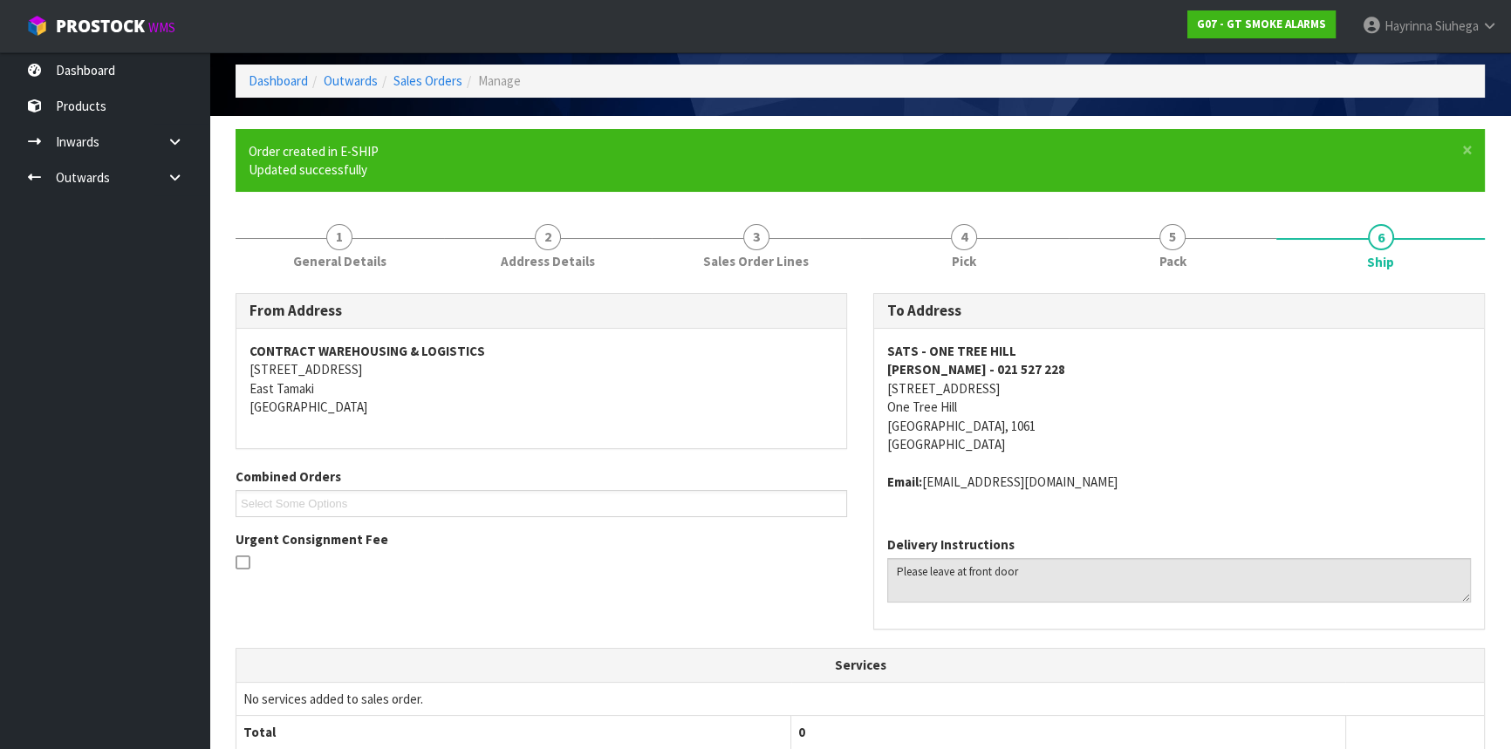
scroll to position [445, 0]
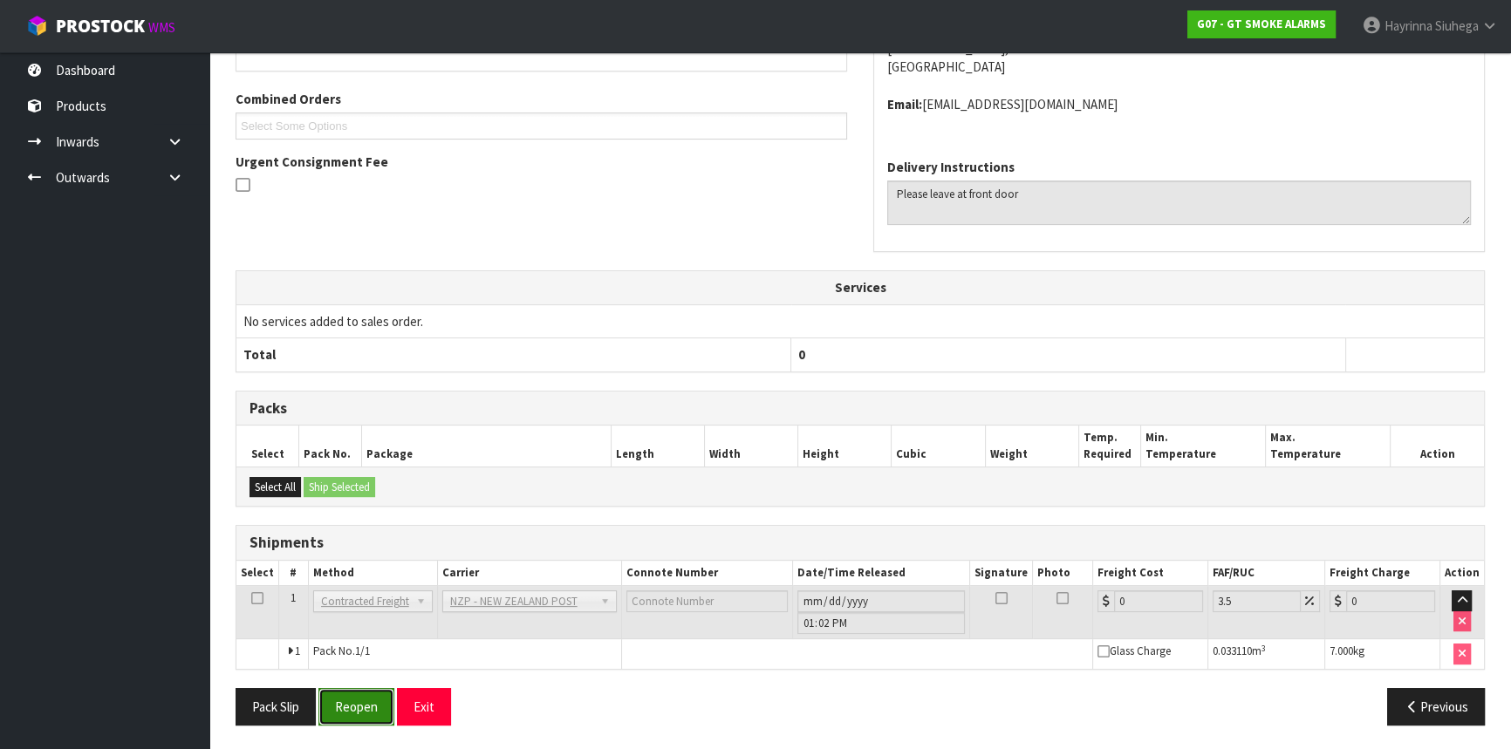
click at [366, 711] on button "Reopen" at bounding box center [356, 707] width 76 height 38
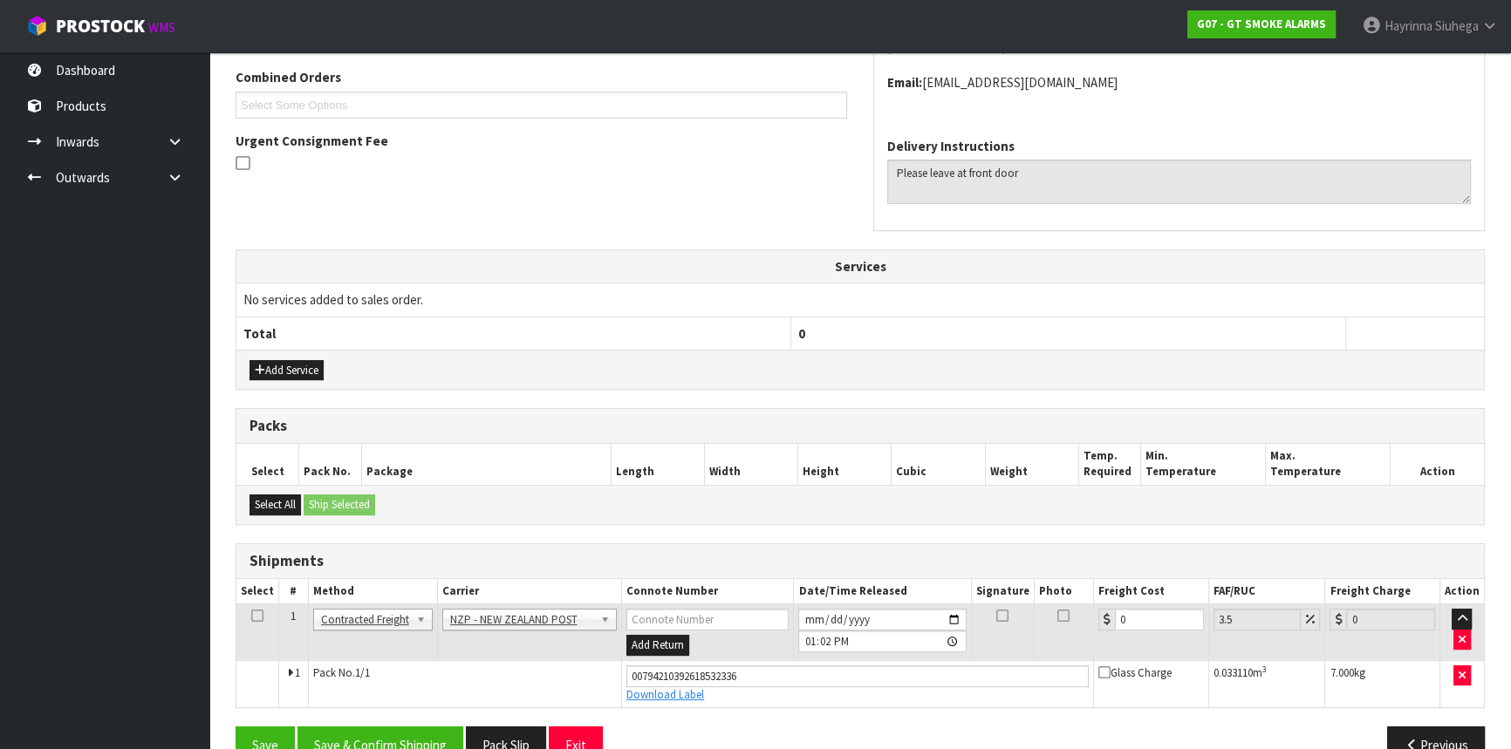
scroll to position [485, 0]
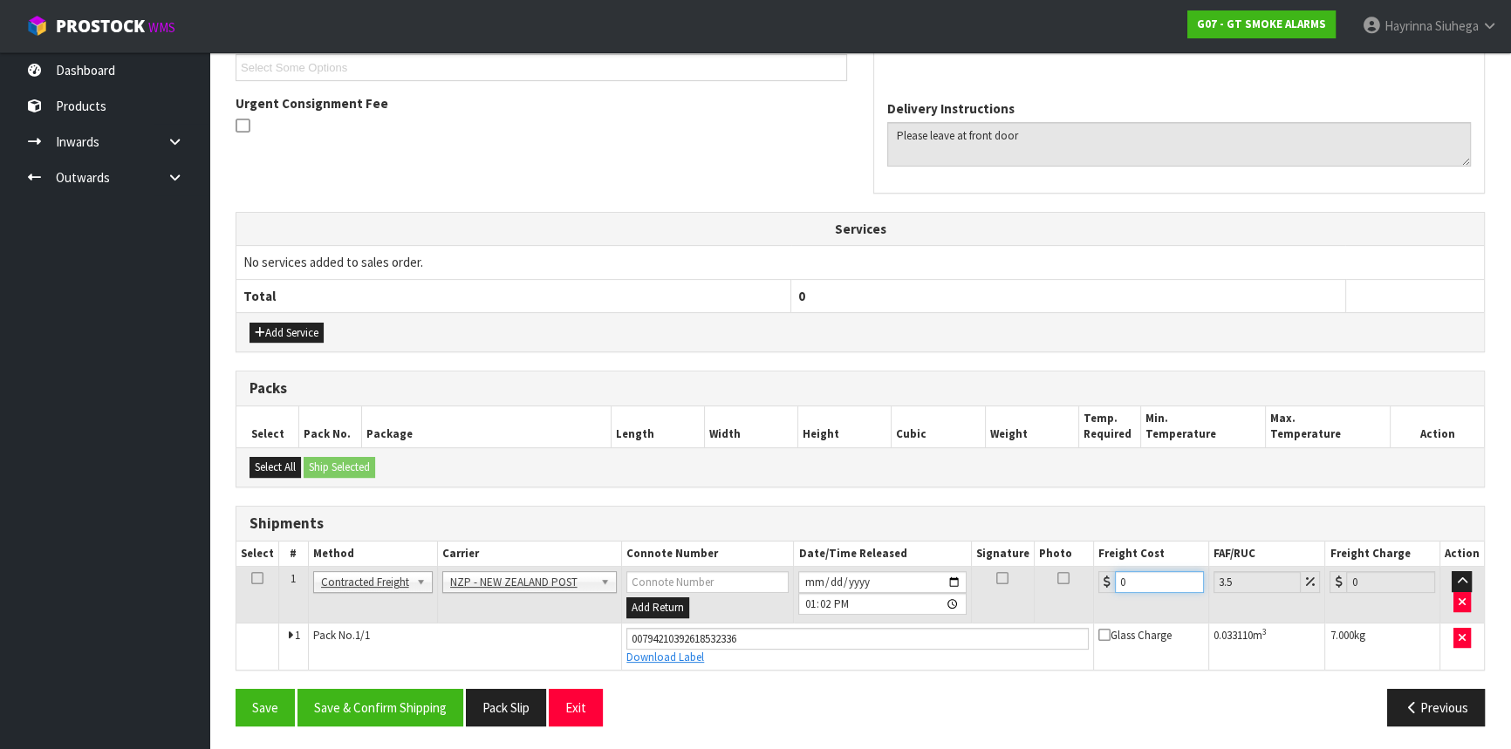
drag, startPoint x: 1150, startPoint y: 578, endPoint x: 733, endPoint y: 578, distance: 417.0
click at [733, 578] on tr "1 Client Local Pickup Customer Local Pickup Company Freight Contracted Freight …" at bounding box center [860, 595] width 1248 height 57
click at [236, 689] on button "Save" at bounding box center [265, 708] width 59 height 38
click at [422, 698] on button "Save & Confirm Shipping" at bounding box center [381, 708] width 166 height 38
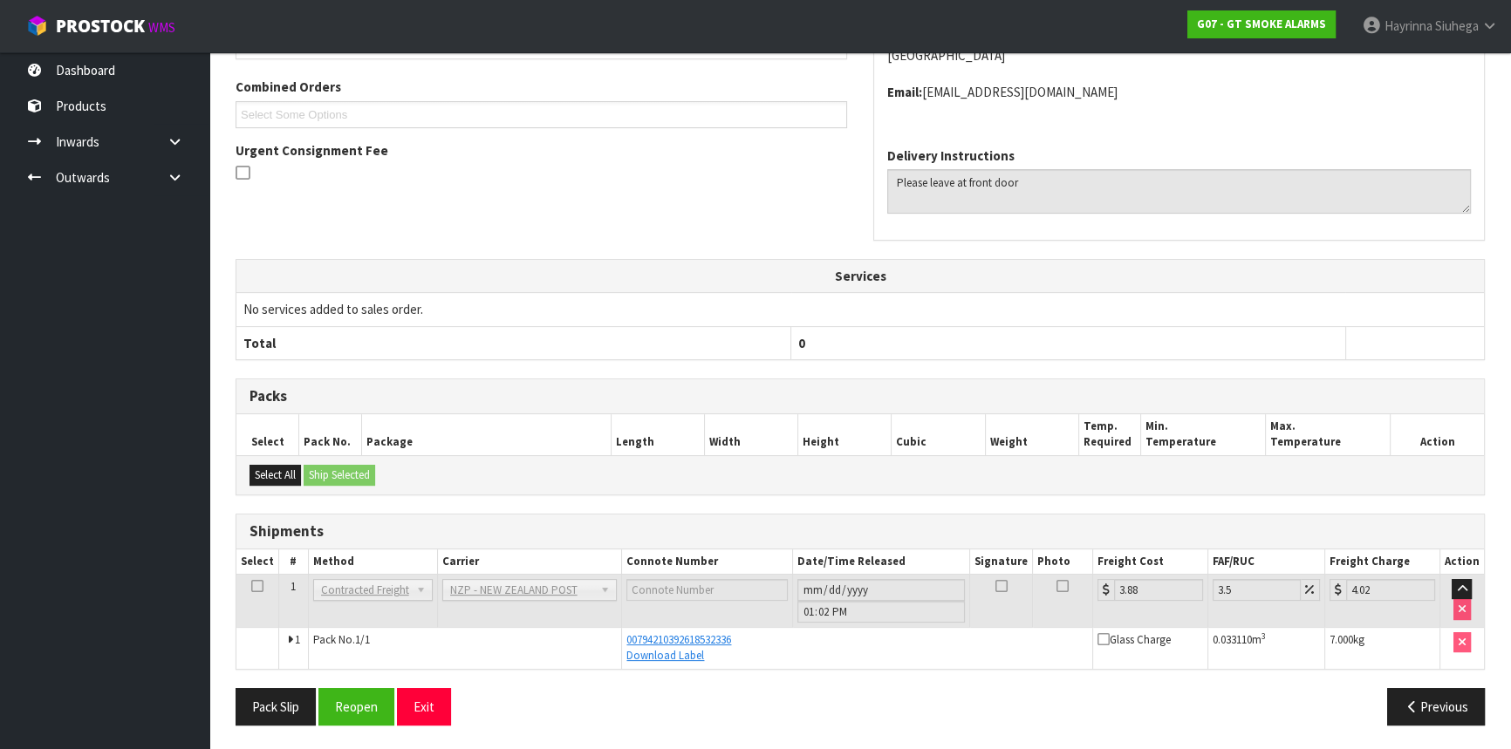
scroll to position [0, 0]
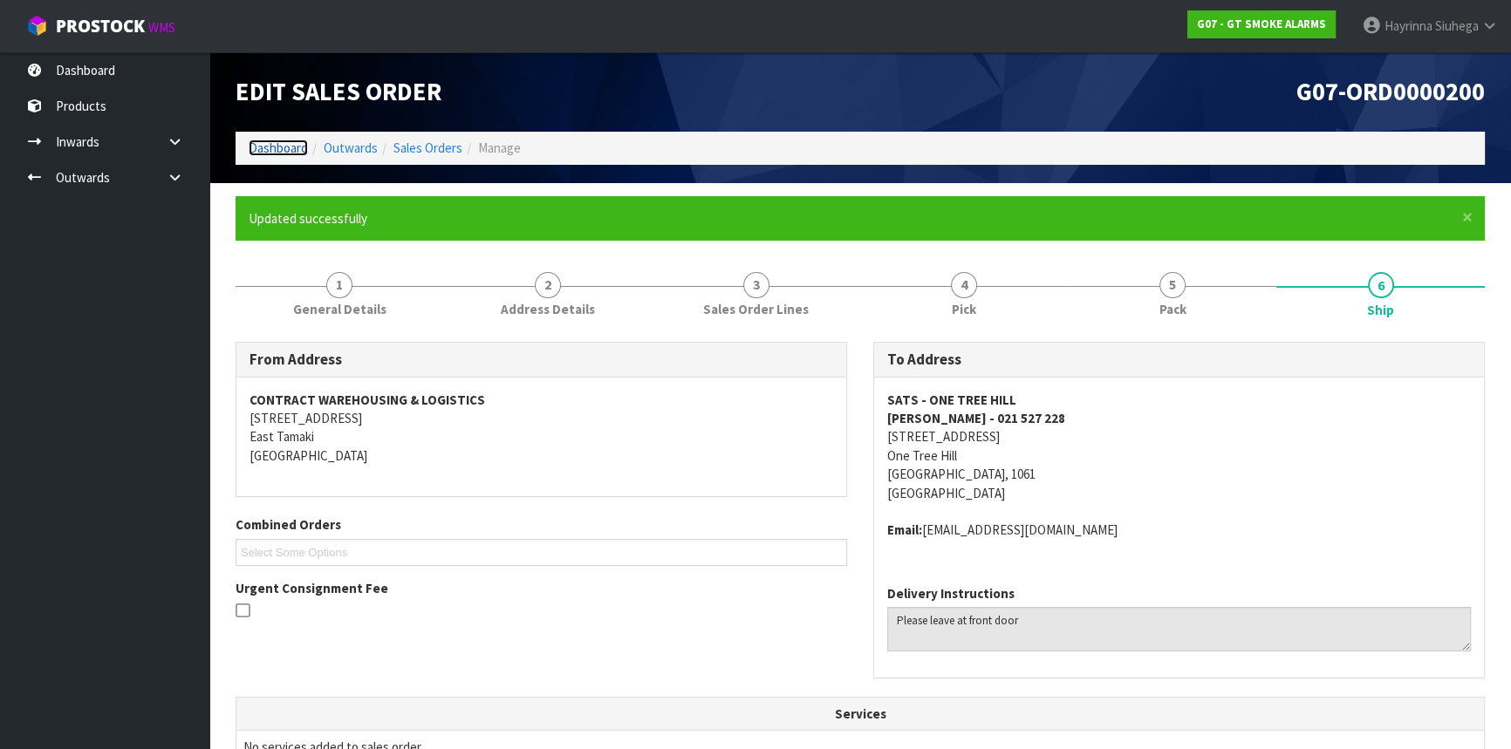
click at [266, 146] on link "Dashboard" at bounding box center [278, 148] width 59 height 17
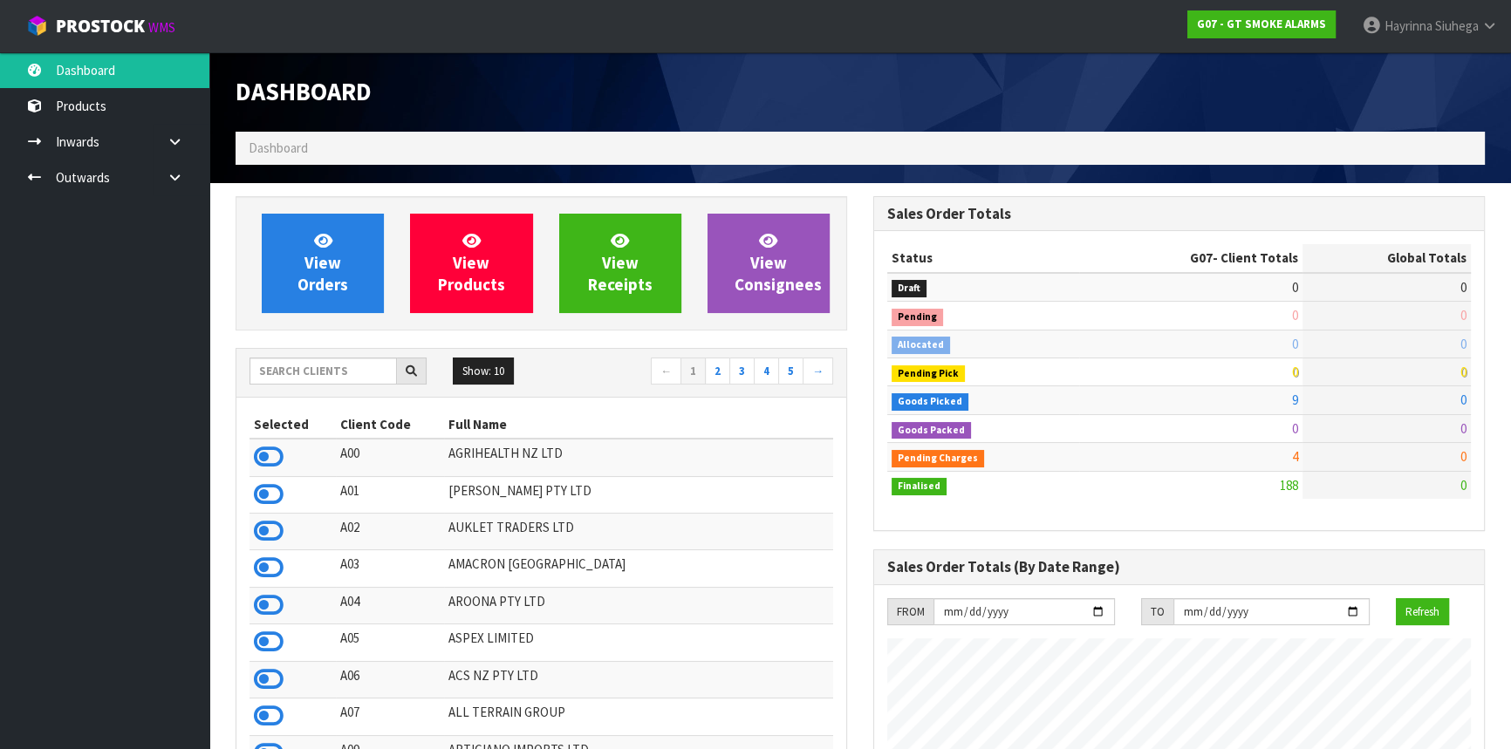
scroll to position [1065, 637]
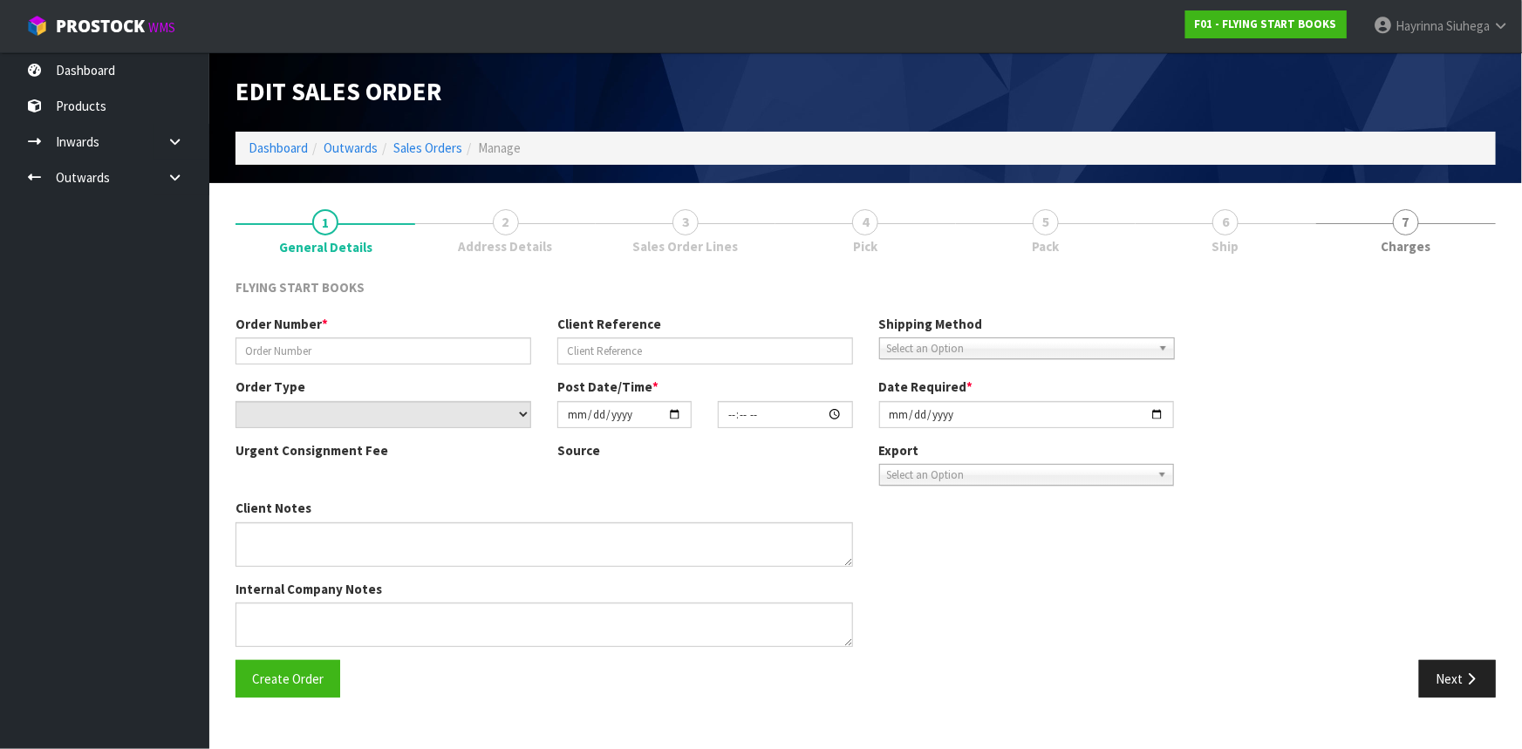
type input "TRF-6245"
select select "number:0"
type input "[DATE]"
type input "10:44:00.000"
type input "2025-10-08"
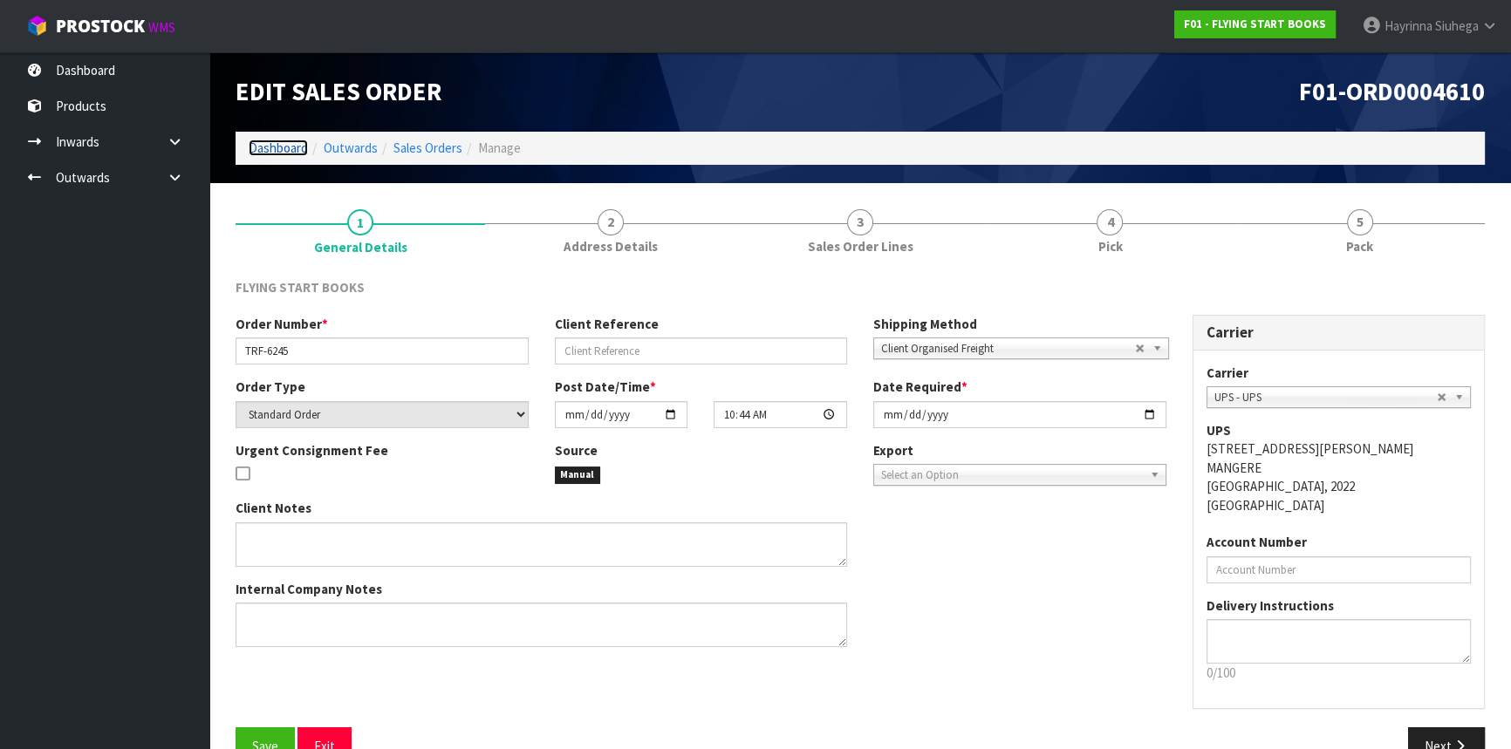
click at [283, 148] on link "Dashboard" at bounding box center [278, 148] width 59 height 17
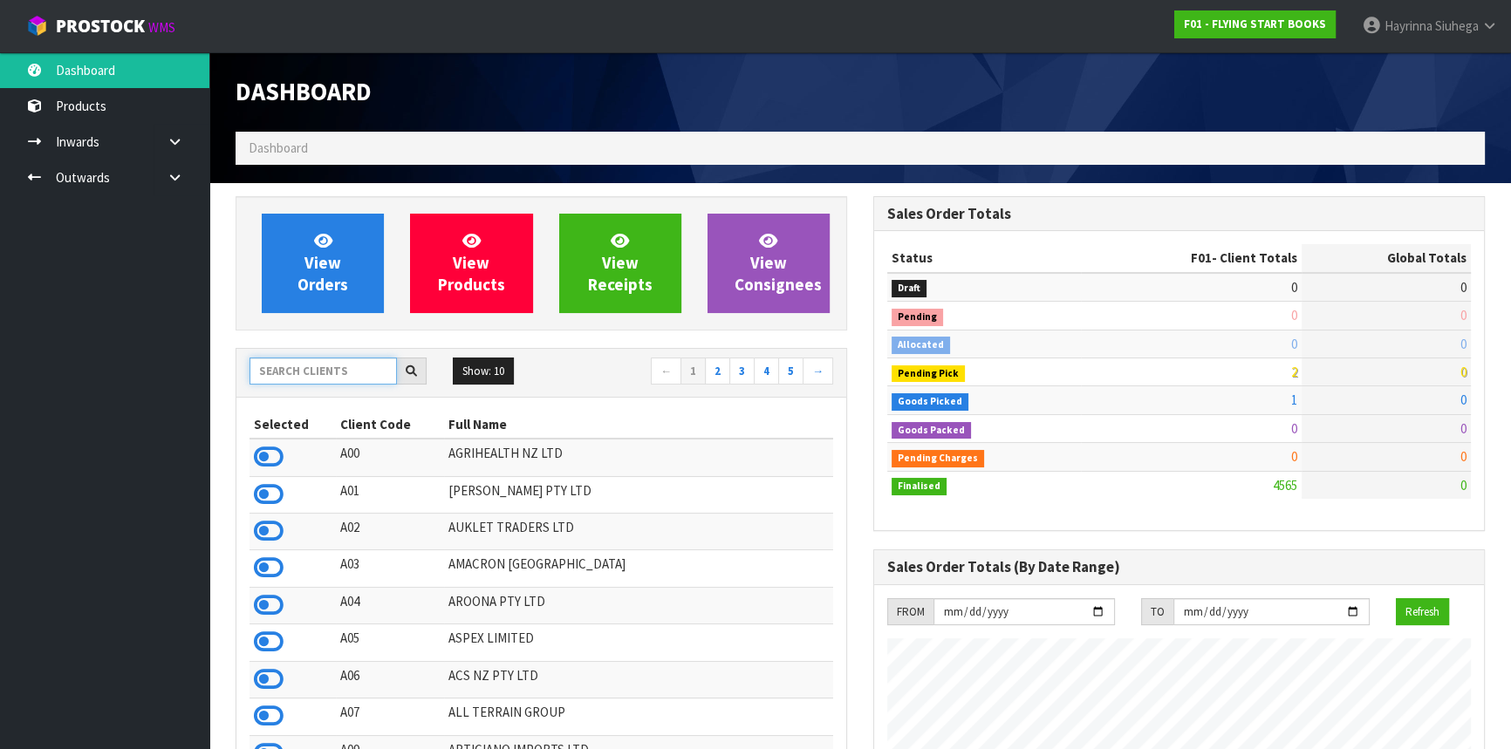
click at [328, 376] on input "text" at bounding box center [323, 371] width 147 height 27
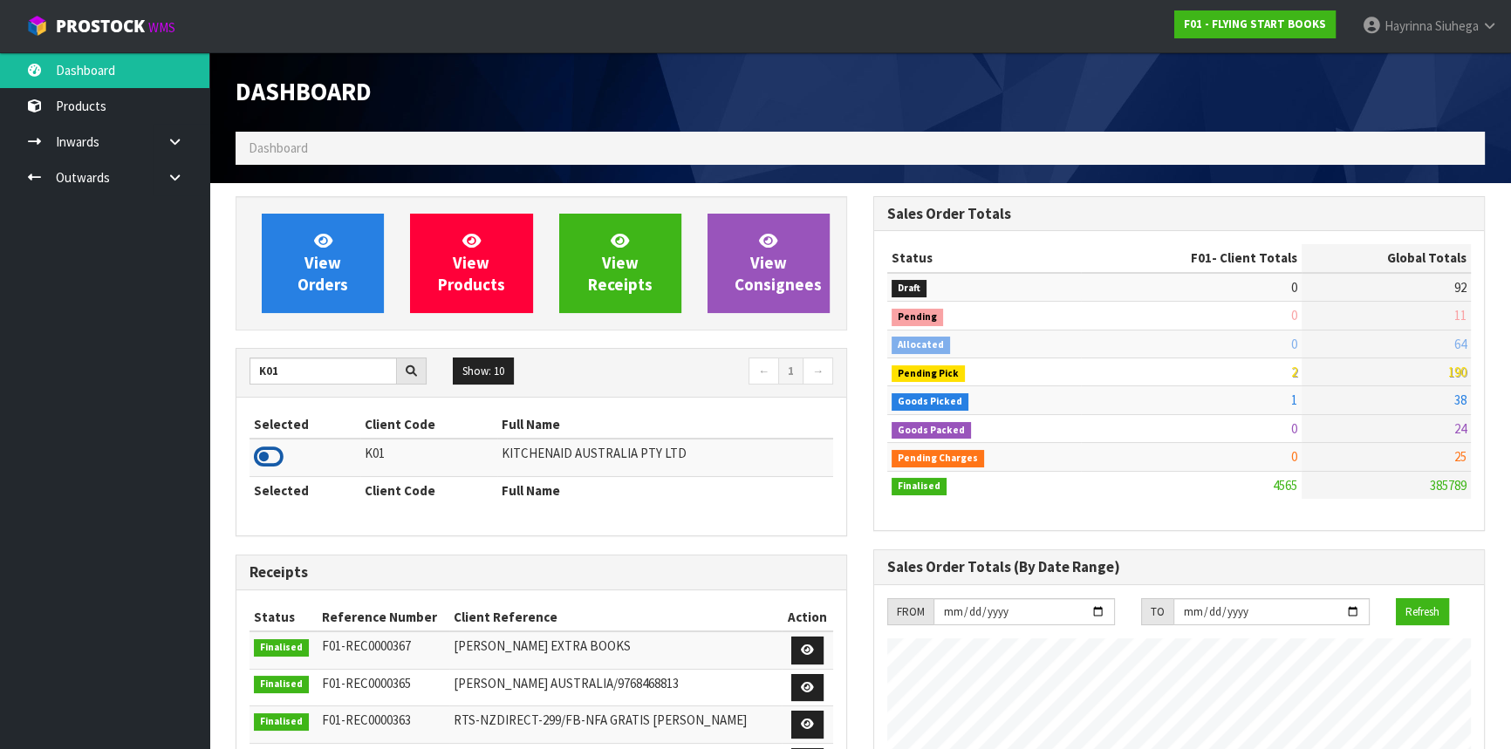
click at [270, 448] on icon at bounding box center [269, 457] width 30 height 26
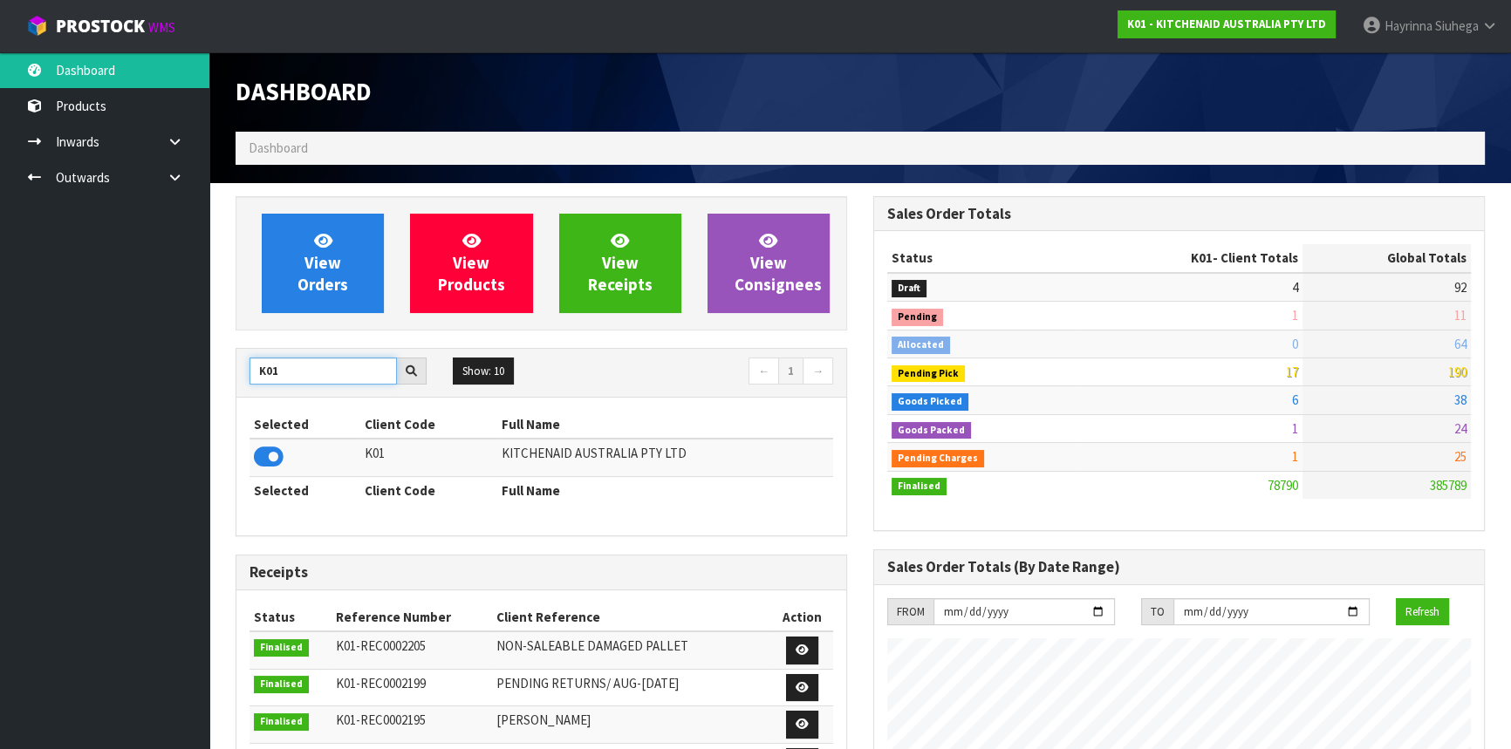
drag, startPoint x: 328, startPoint y: 380, endPoint x: 140, endPoint y: 368, distance: 188.0
click at [144, 370] on body "Toggle navigation ProStock WMS K01 - KITCHENAID AUSTRALIA PTY LTD Hayrinna Siuh…" at bounding box center [755, 374] width 1511 height 749
type input "J02"
click at [263, 465] on icon at bounding box center [269, 457] width 30 height 26
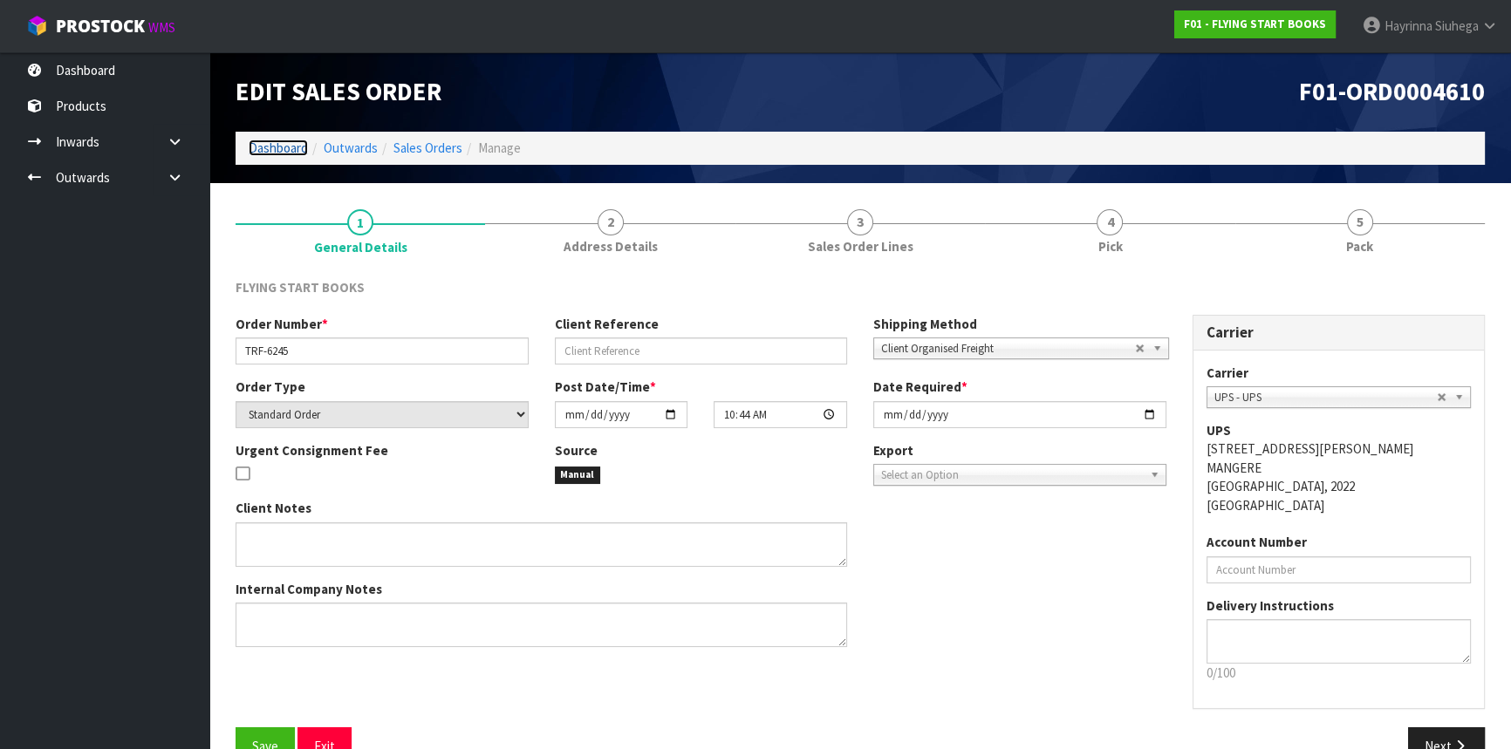
click at [293, 152] on link "Dashboard" at bounding box center [278, 148] width 59 height 17
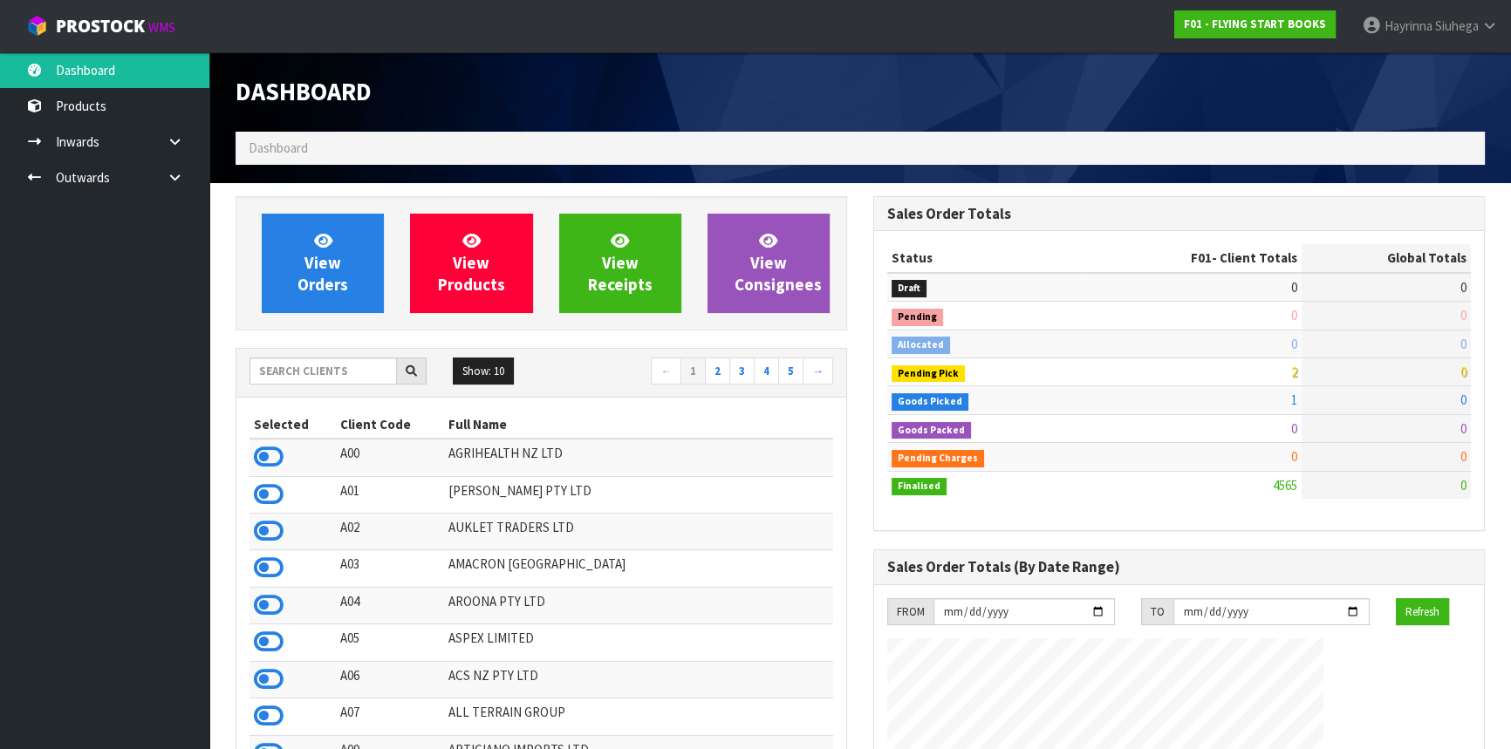
click at [358, 386] on div "Show: 10 5 10 25 50 ← 1 2 3 4 5 →" at bounding box center [541, 373] width 610 height 31
click at [358, 385] on div "Show: 10 5 10 25 50 ← 1 2 3 4 5 →" at bounding box center [541, 373] width 610 height 31
click at [358, 372] on input "text" at bounding box center [323, 371] width 147 height 27
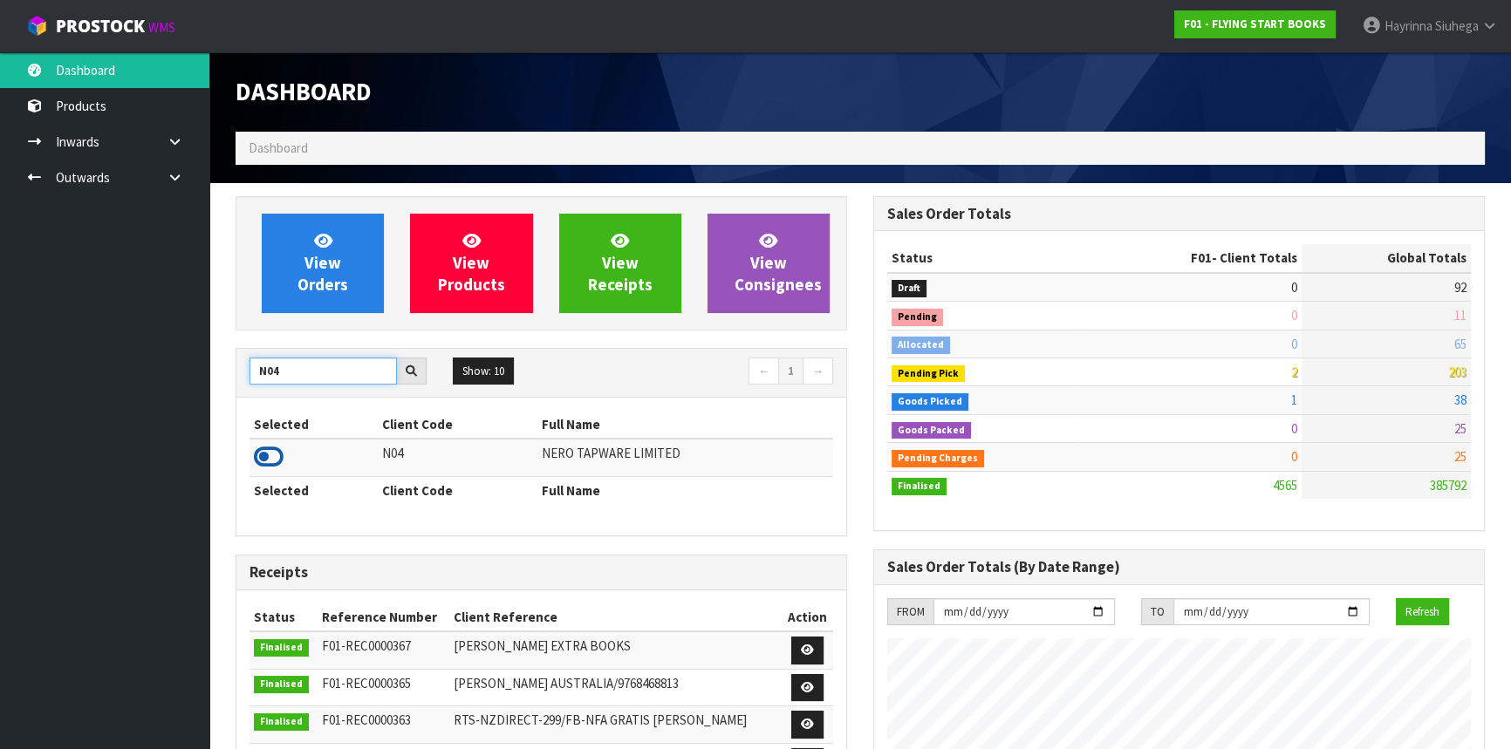
type input "N04"
click at [265, 462] on icon at bounding box center [269, 457] width 30 height 26
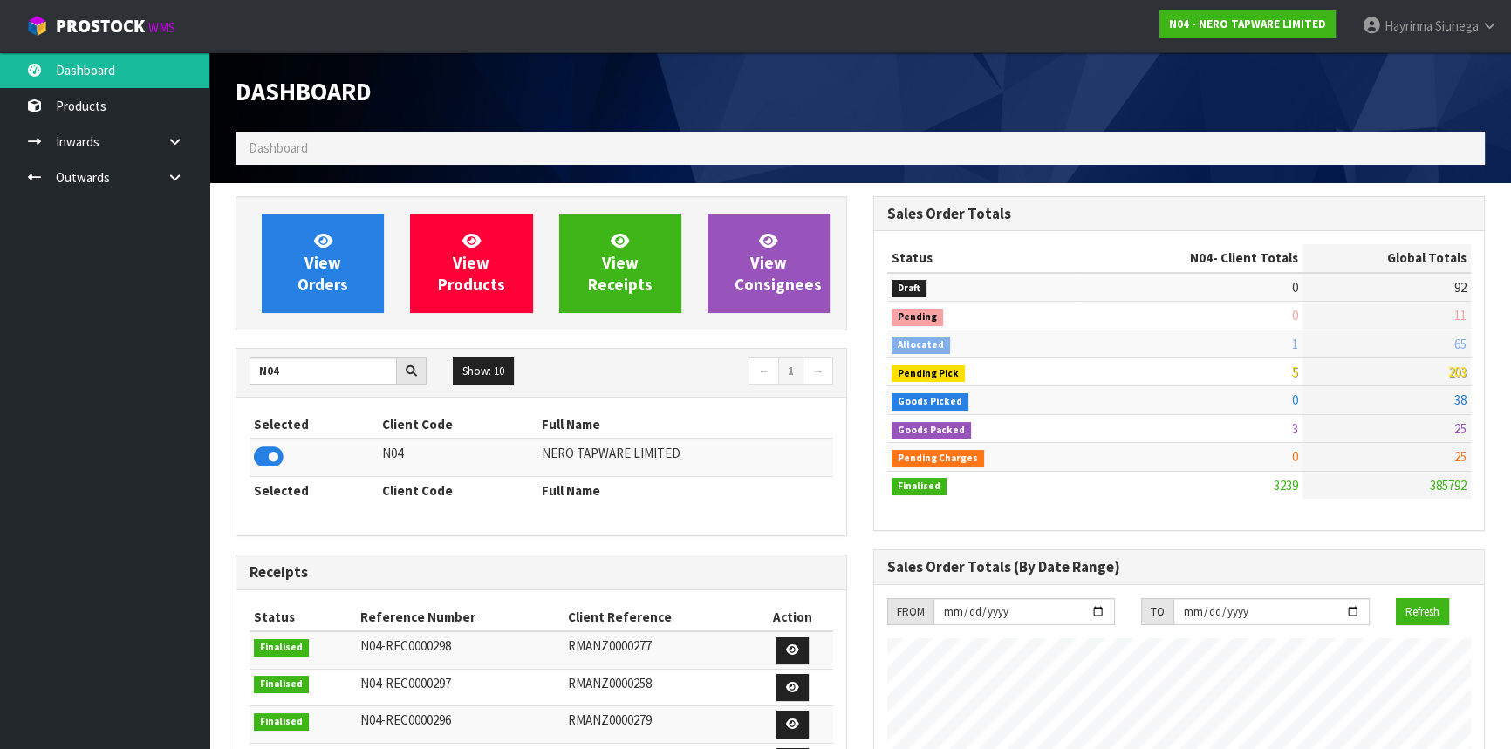
scroll to position [1393, 637]
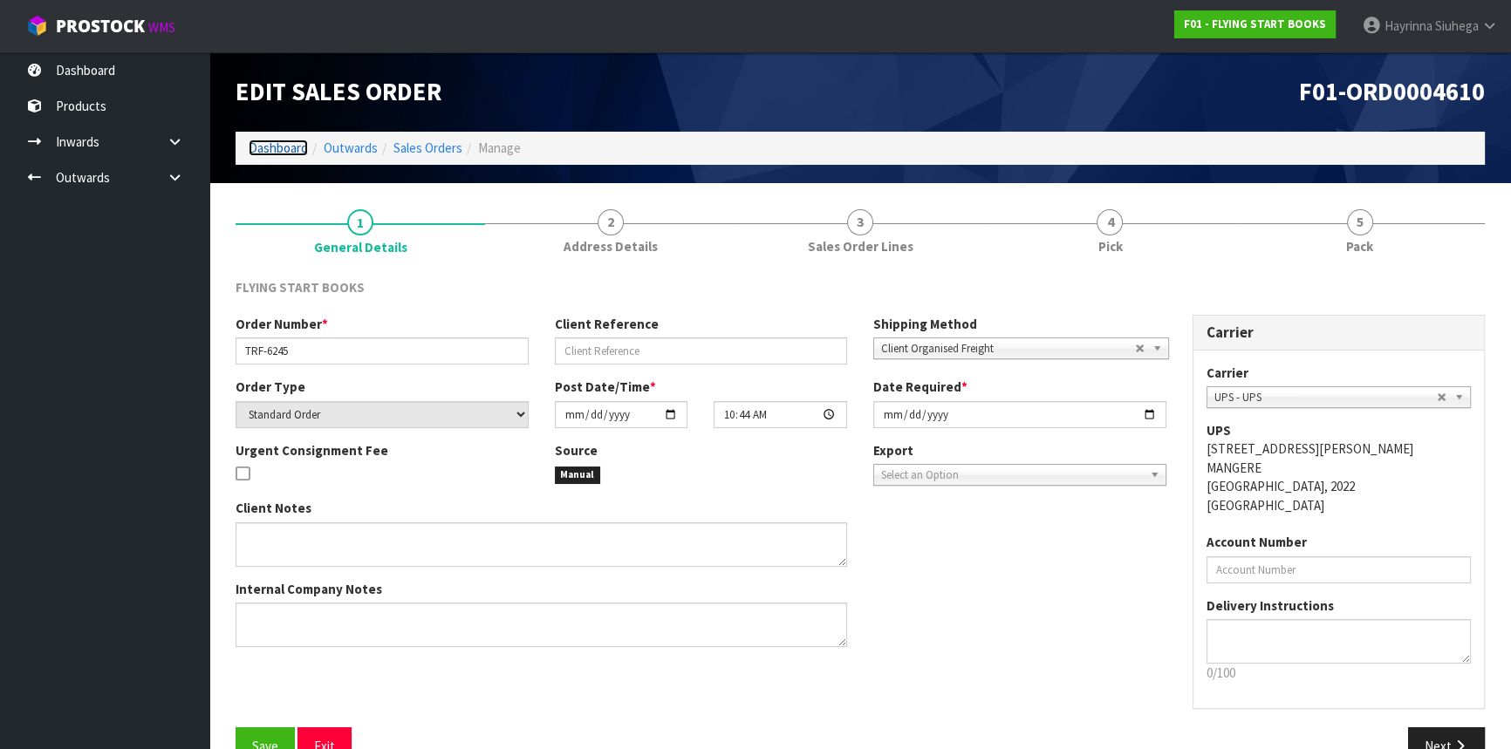
click at [263, 144] on link "Dashboard" at bounding box center [278, 148] width 59 height 17
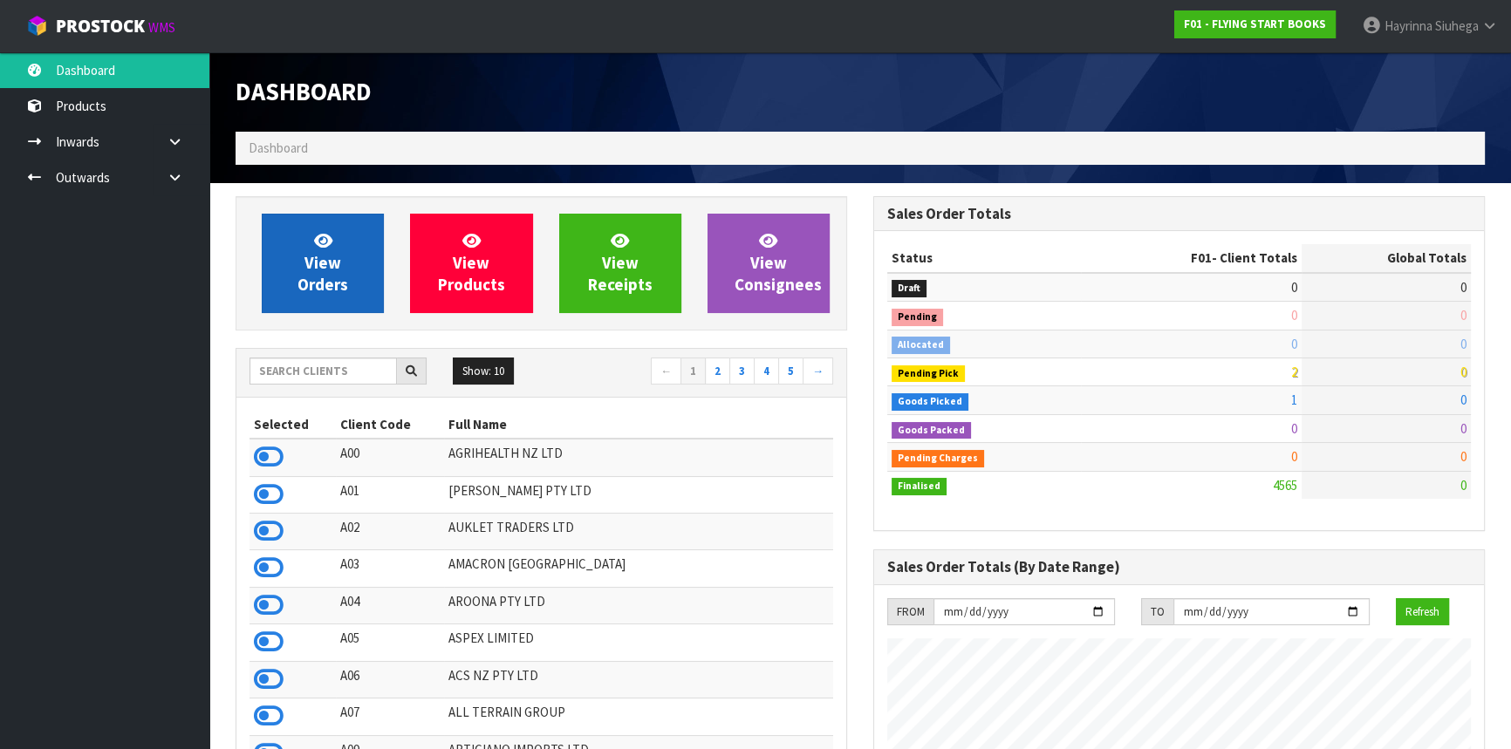
scroll to position [1319, 637]
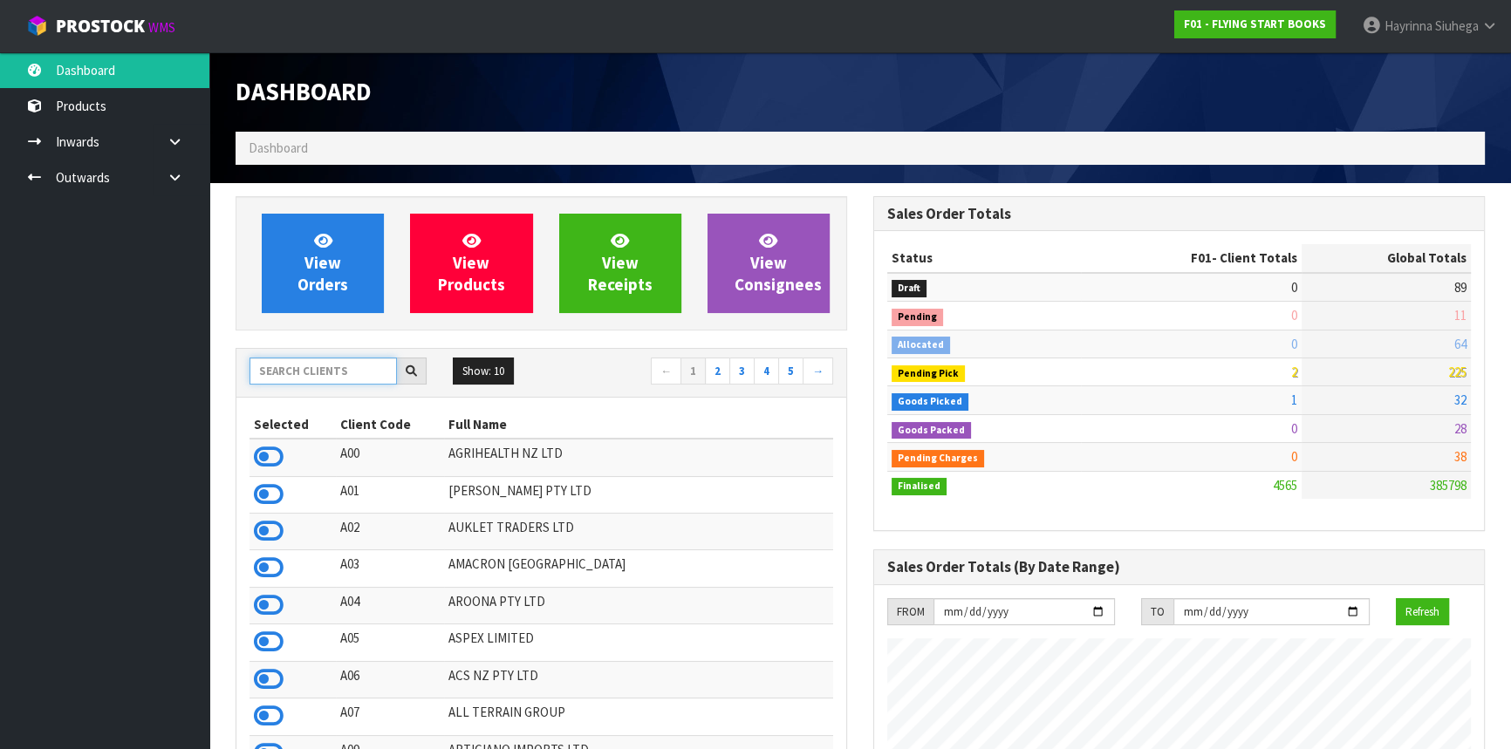
click at [319, 370] on input "text" at bounding box center [323, 371] width 147 height 27
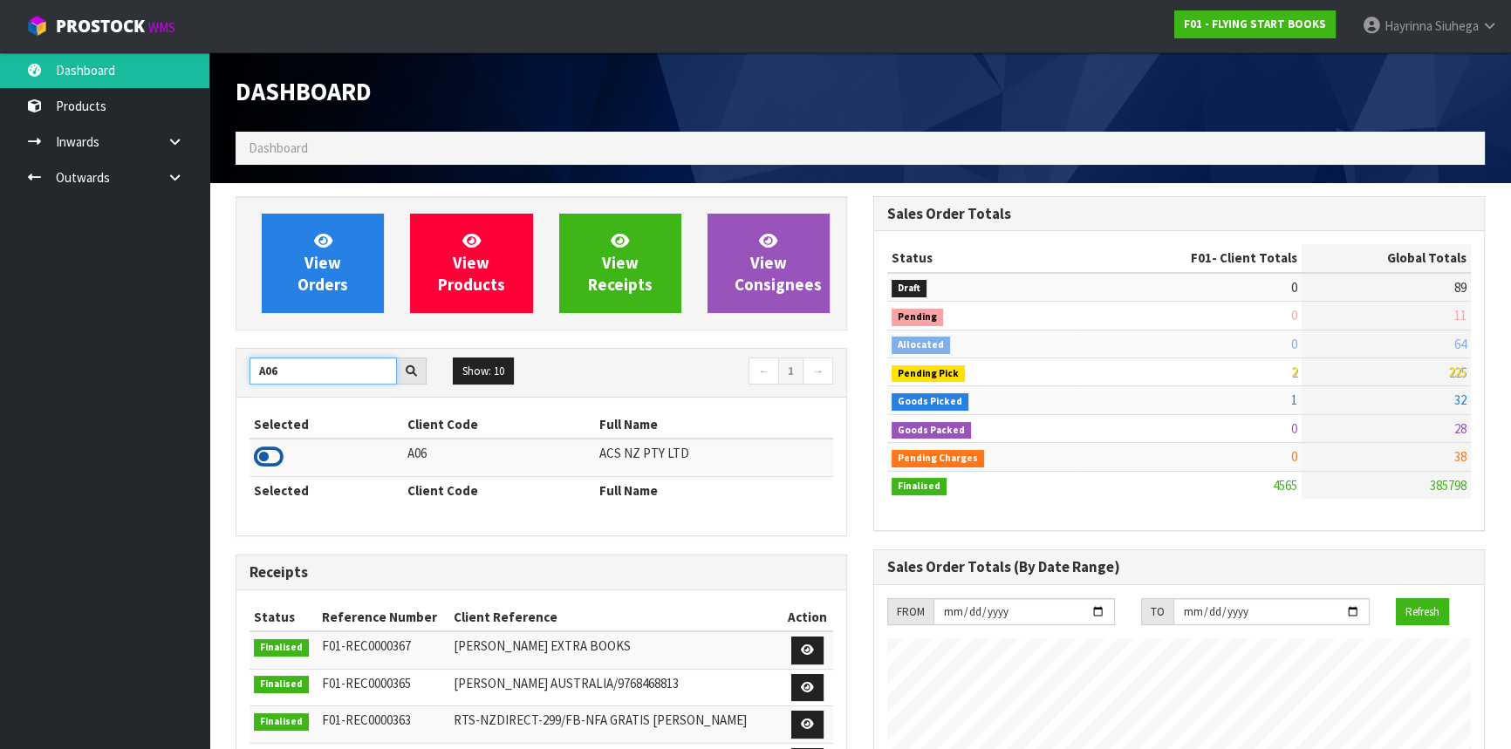
type input "A06"
click at [270, 455] on icon at bounding box center [269, 457] width 30 height 26
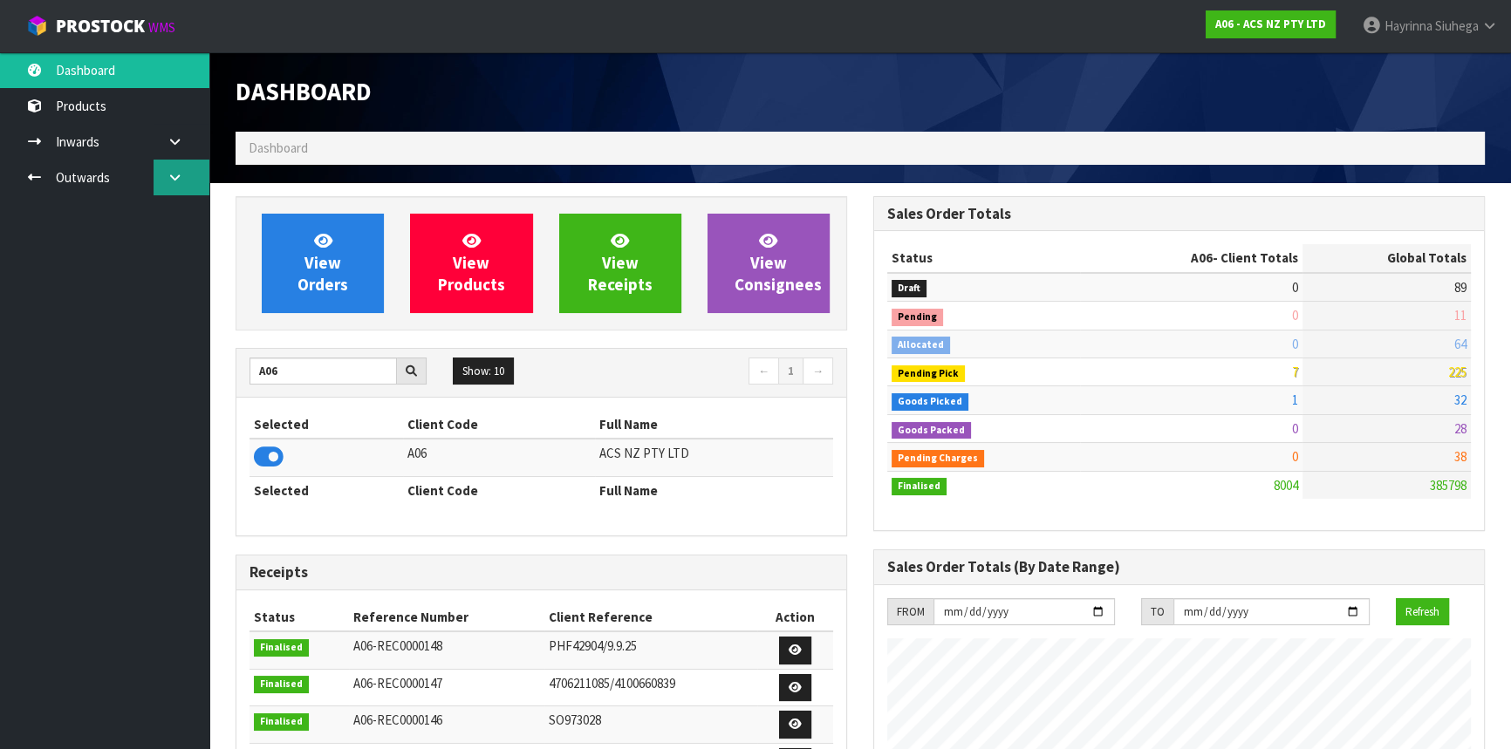
click at [174, 180] on icon at bounding box center [175, 177] width 17 height 13
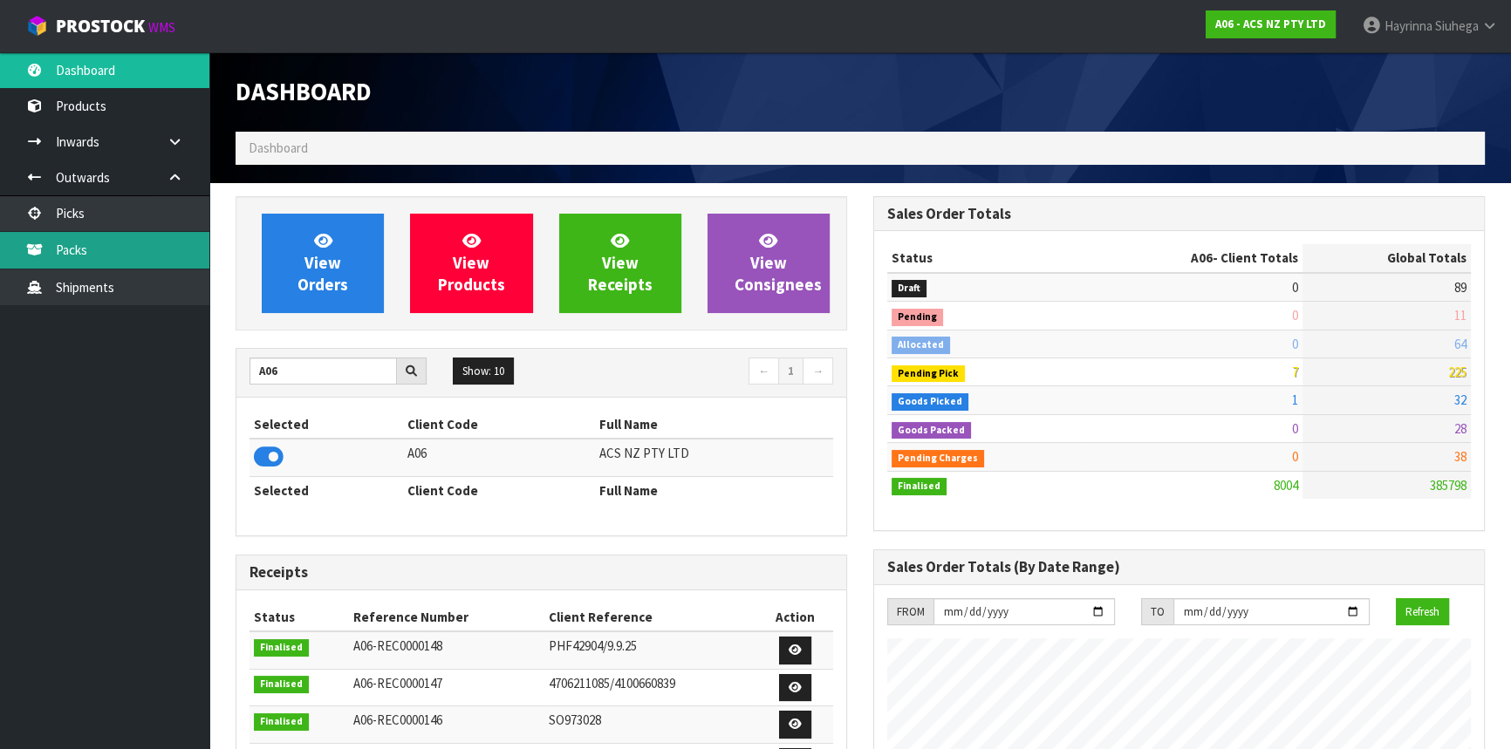
click at [134, 251] on link "Packs" at bounding box center [104, 250] width 209 height 36
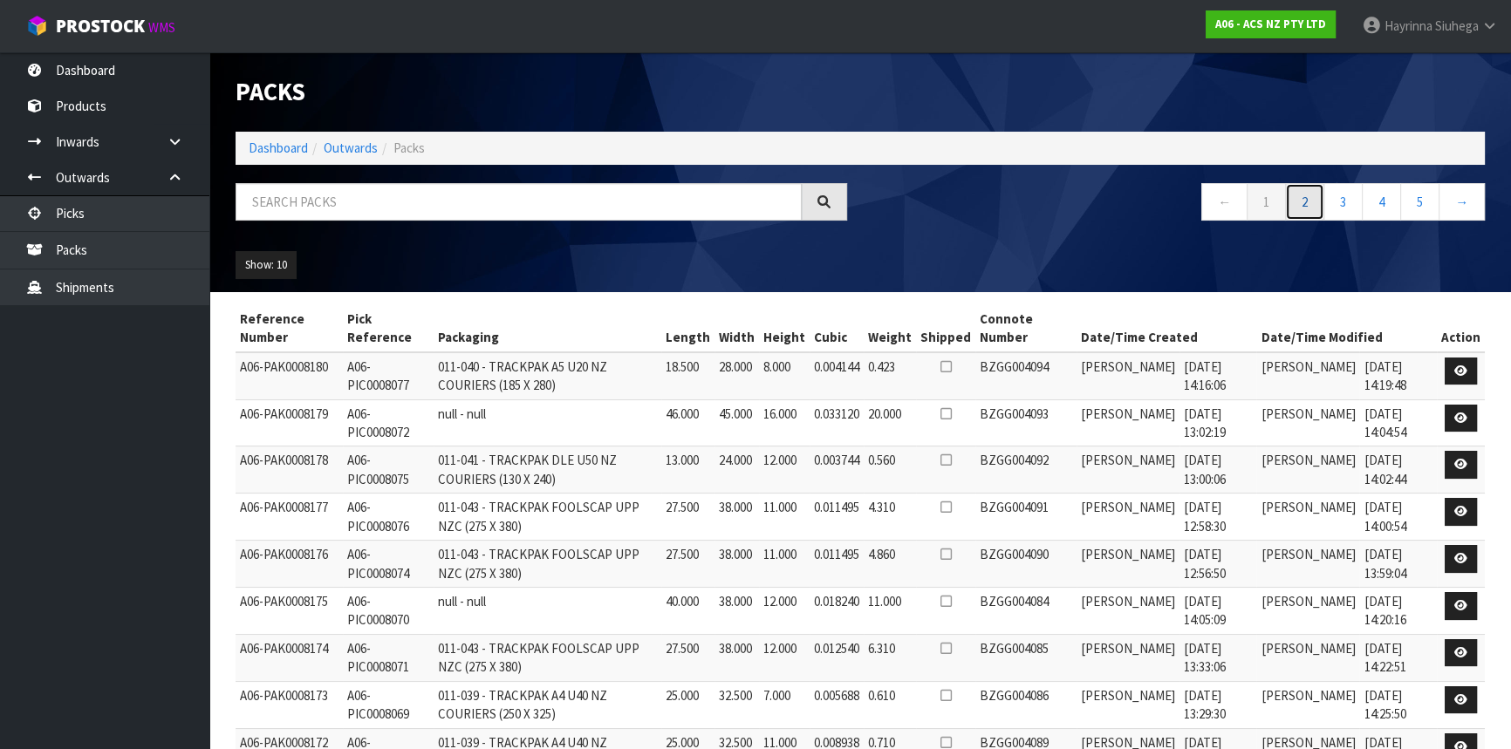
click at [1310, 195] on link "2" at bounding box center [1304, 202] width 39 height 38
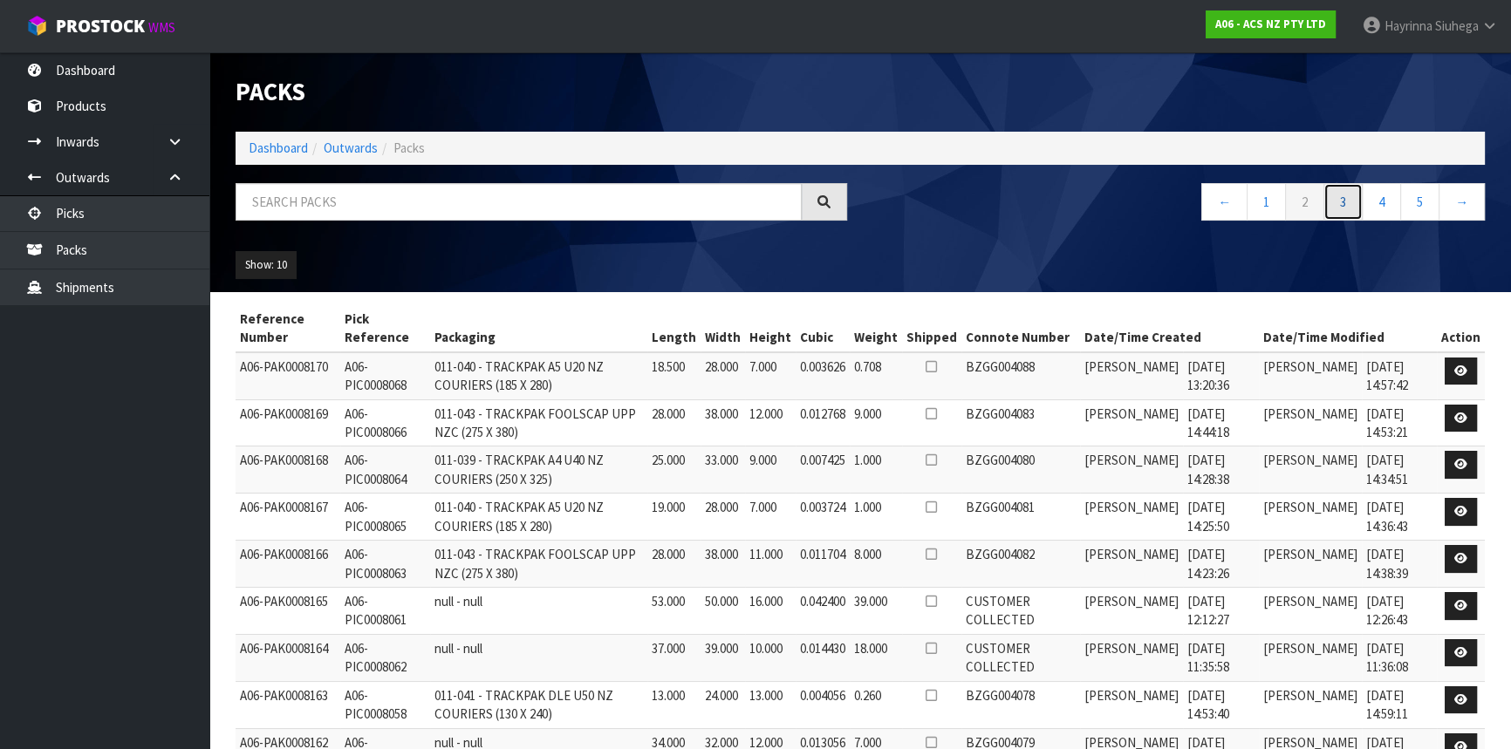
click at [1330, 197] on link "3" at bounding box center [1343, 202] width 39 height 38
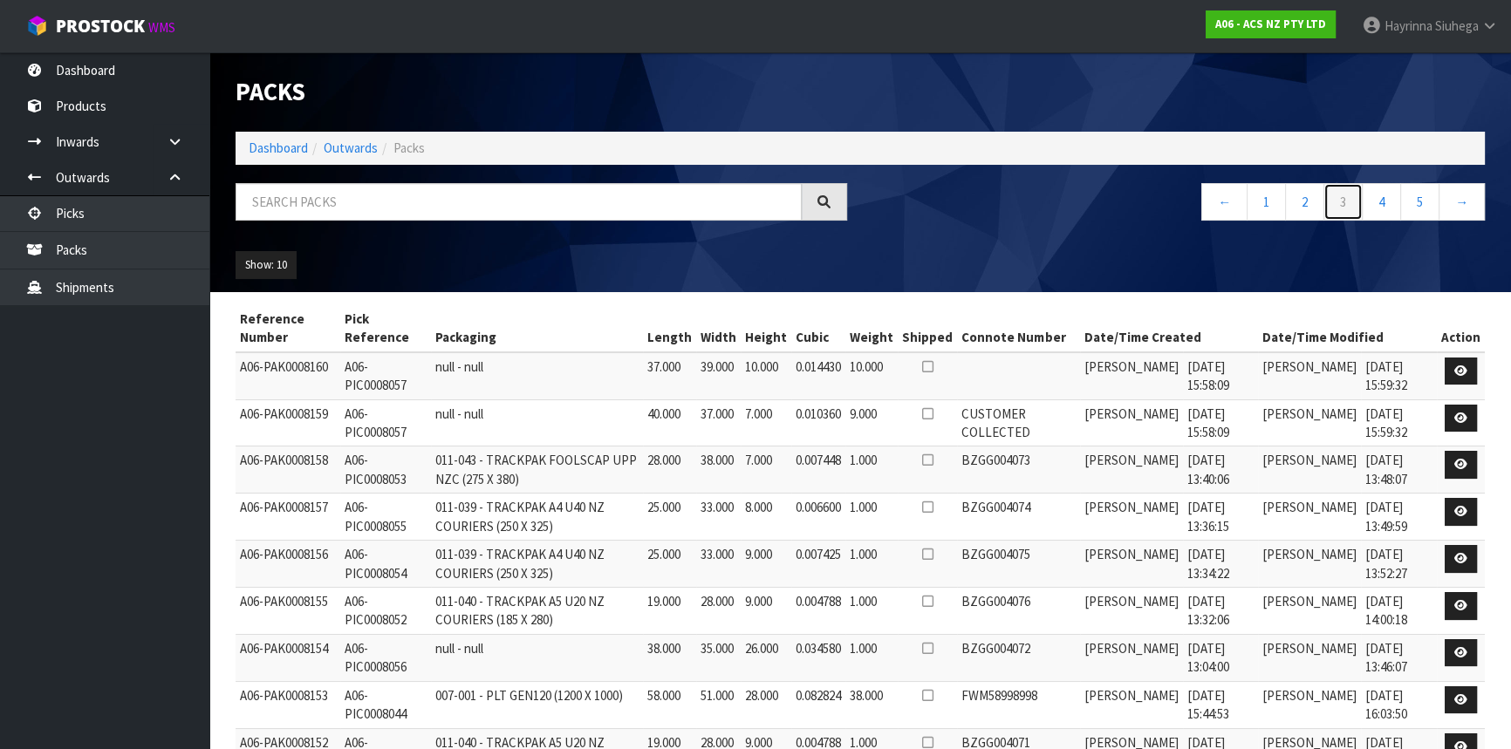
click at [1335, 200] on link "3" at bounding box center [1343, 202] width 39 height 38
click at [1386, 200] on link "4" at bounding box center [1381, 202] width 39 height 38
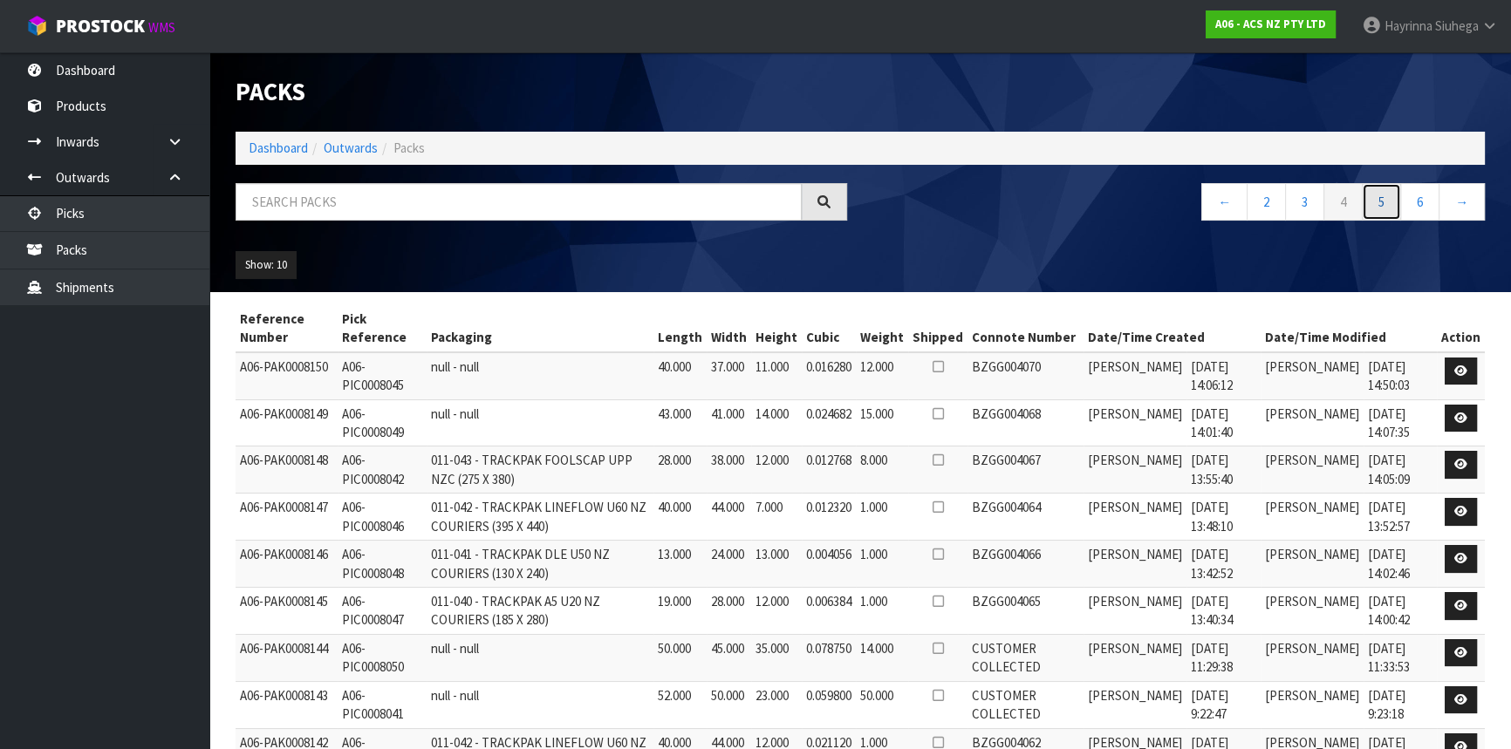
click at [1386, 200] on link "5" at bounding box center [1381, 202] width 39 height 38
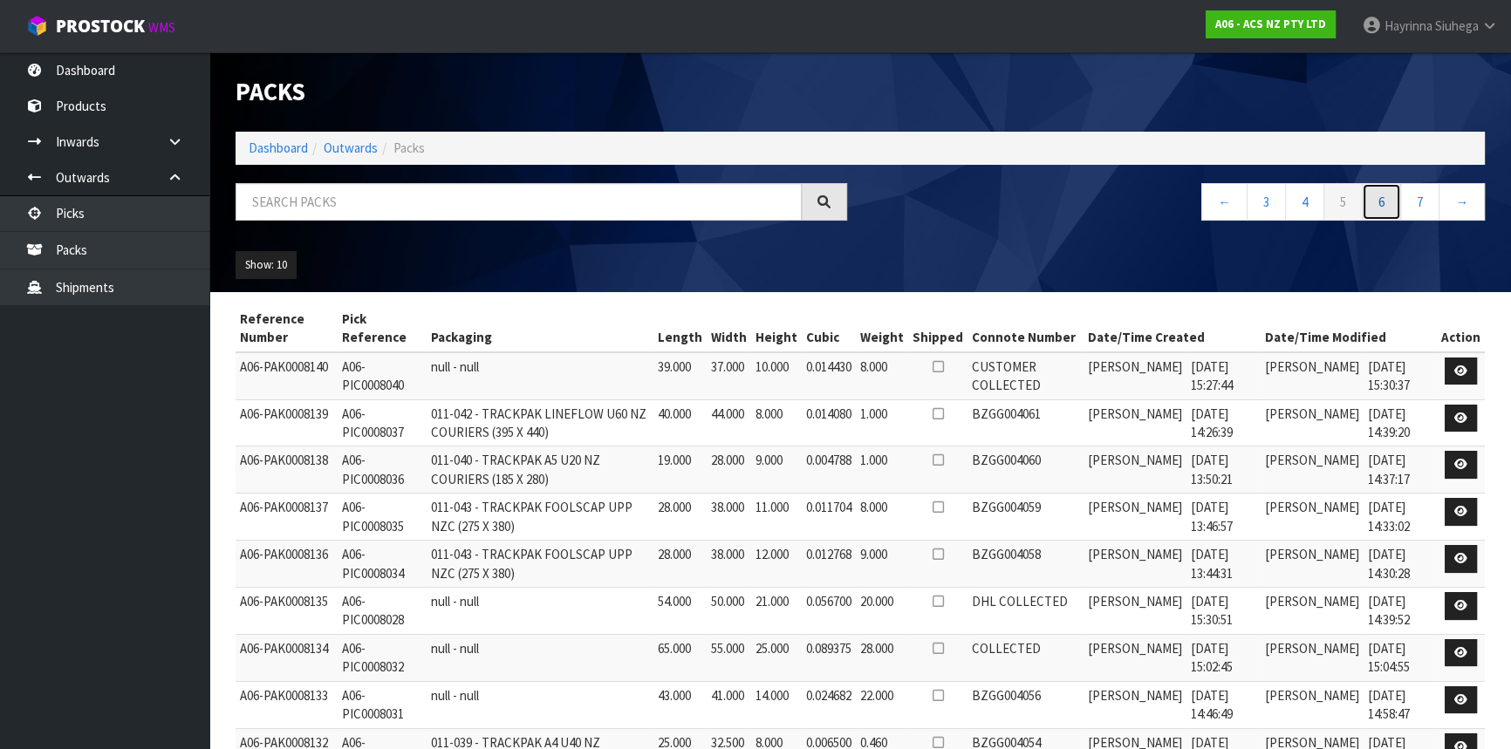
click at [1386, 200] on link "6" at bounding box center [1381, 202] width 39 height 38
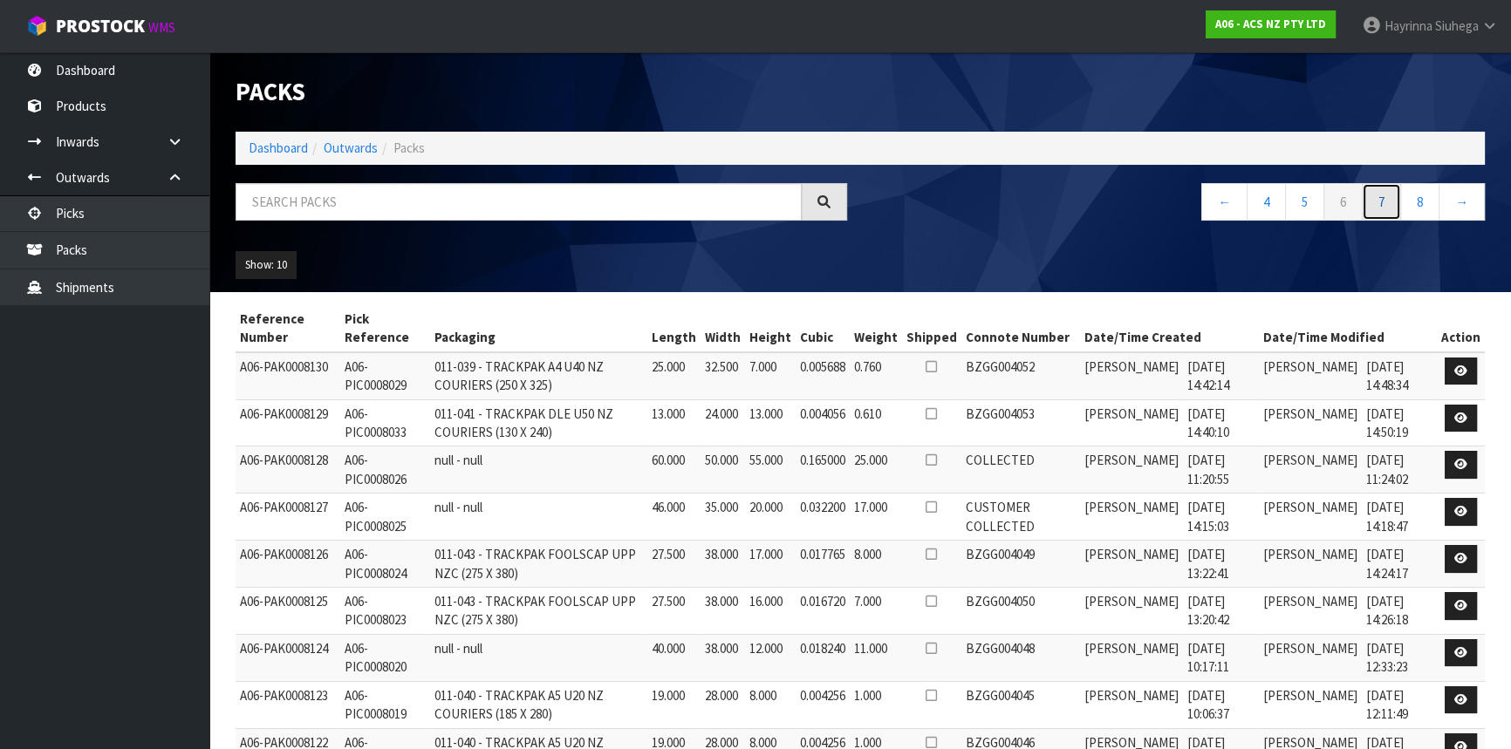
click at [1386, 200] on link "7" at bounding box center [1381, 202] width 39 height 38
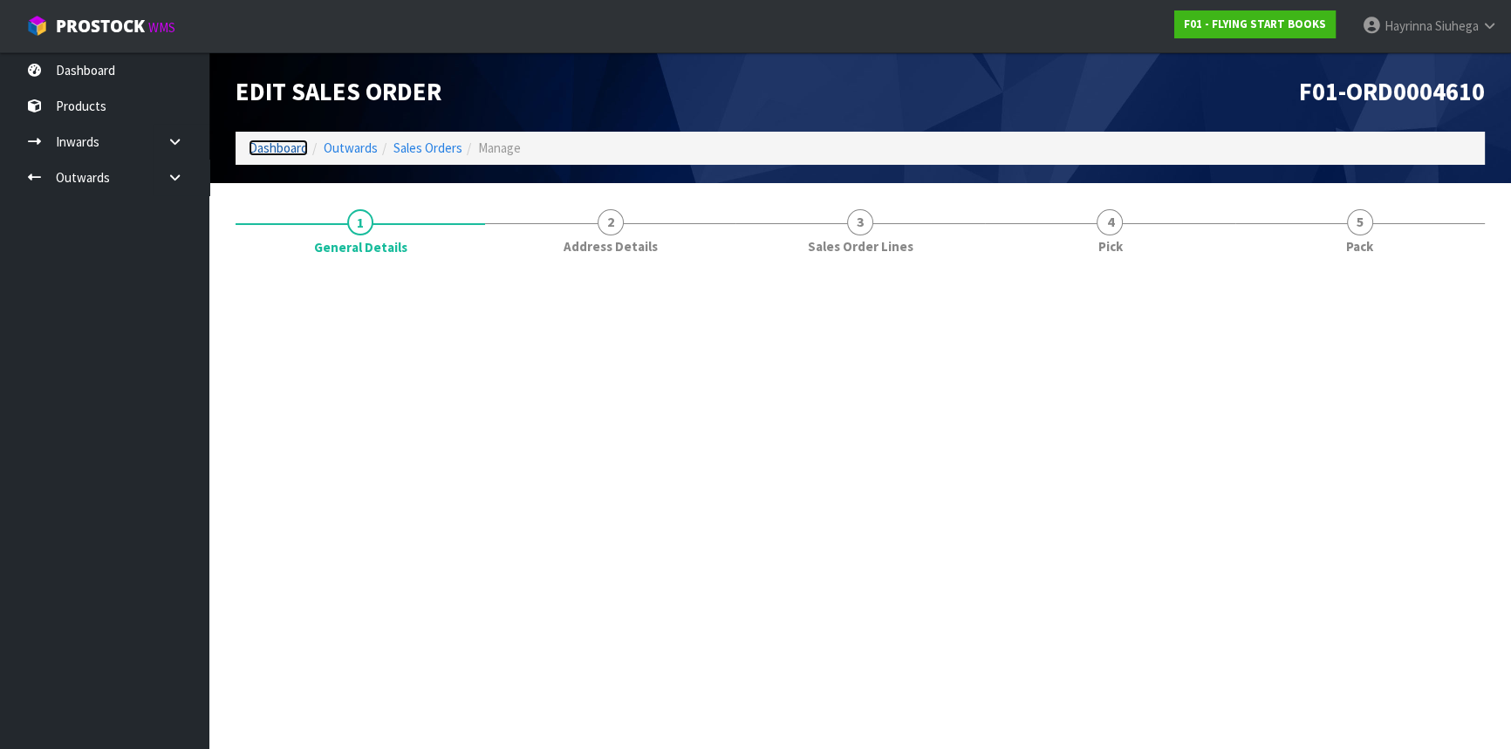
click at [280, 147] on link "Dashboard" at bounding box center [278, 148] width 59 height 17
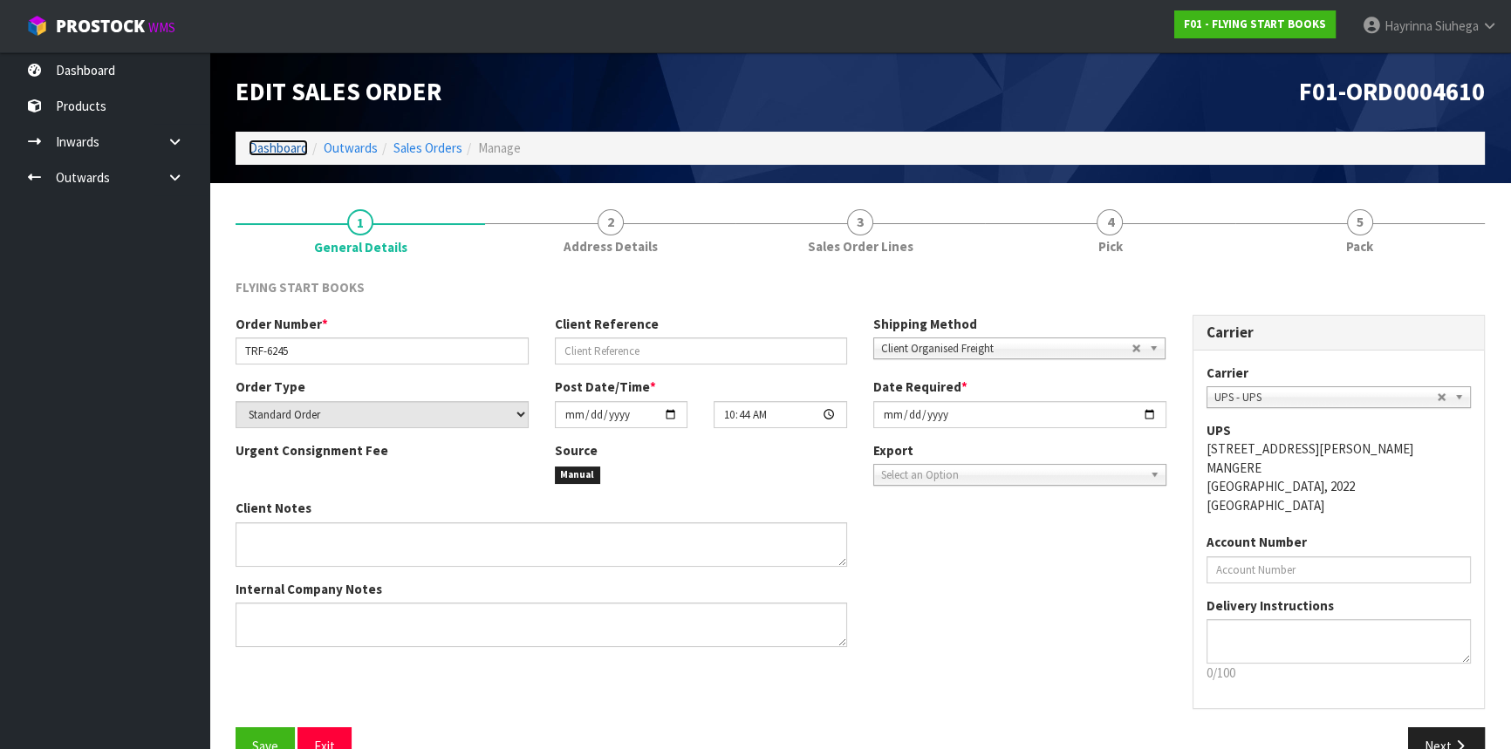
click at [284, 148] on link "Dashboard" at bounding box center [278, 148] width 59 height 17
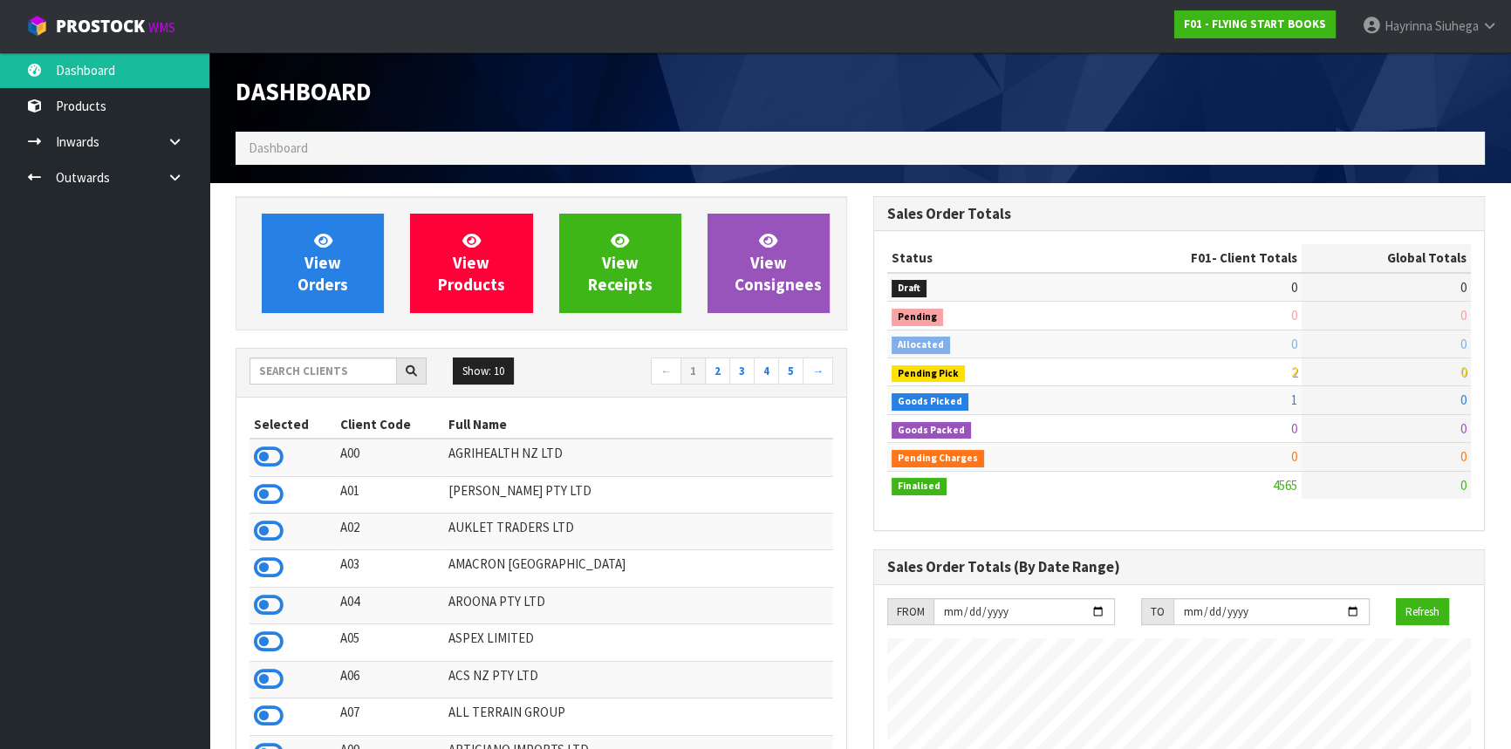
scroll to position [1086, 637]
click at [351, 370] on input "text" at bounding box center [323, 371] width 147 height 27
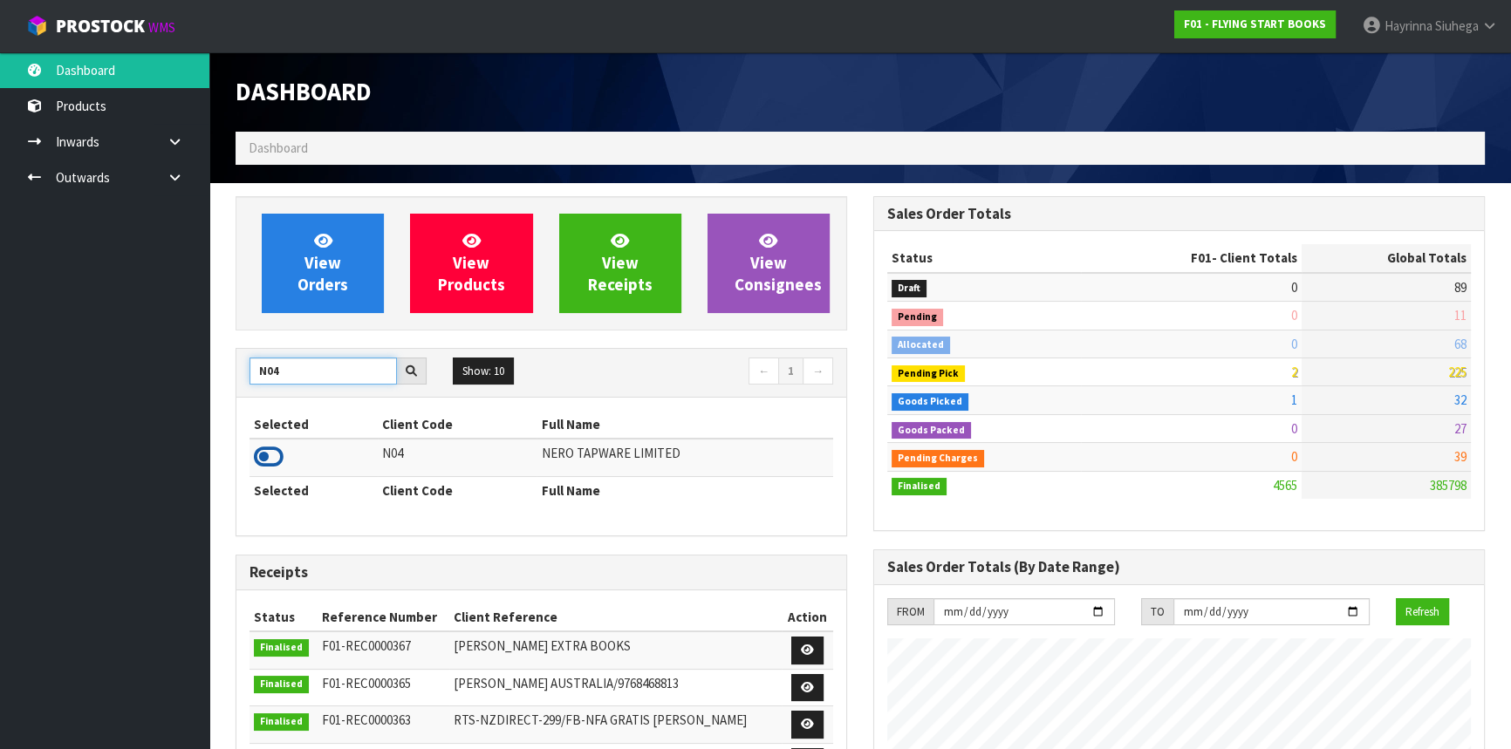
type input "N04"
click at [272, 454] on icon at bounding box center [269, 457] width 30 height 26
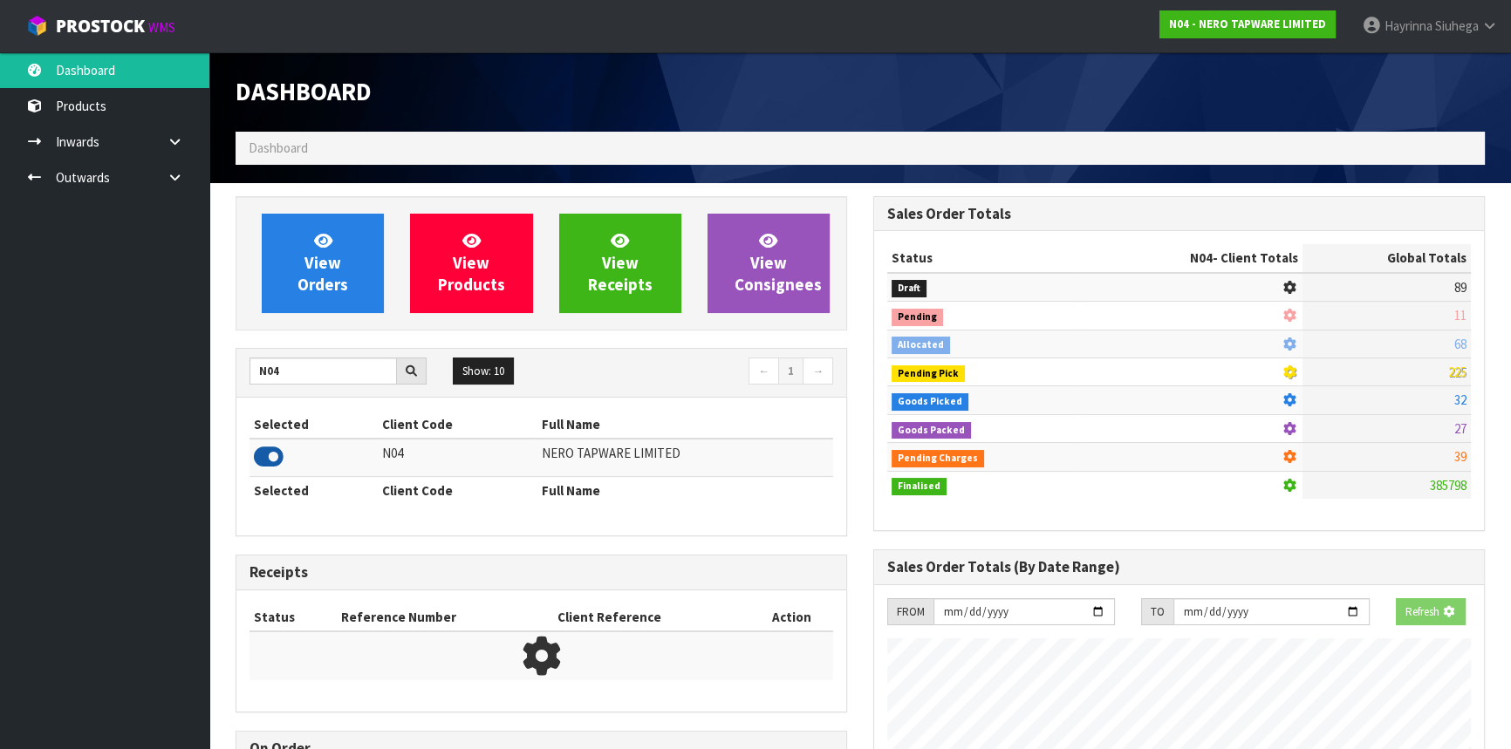
scroll to position [1393, 637]
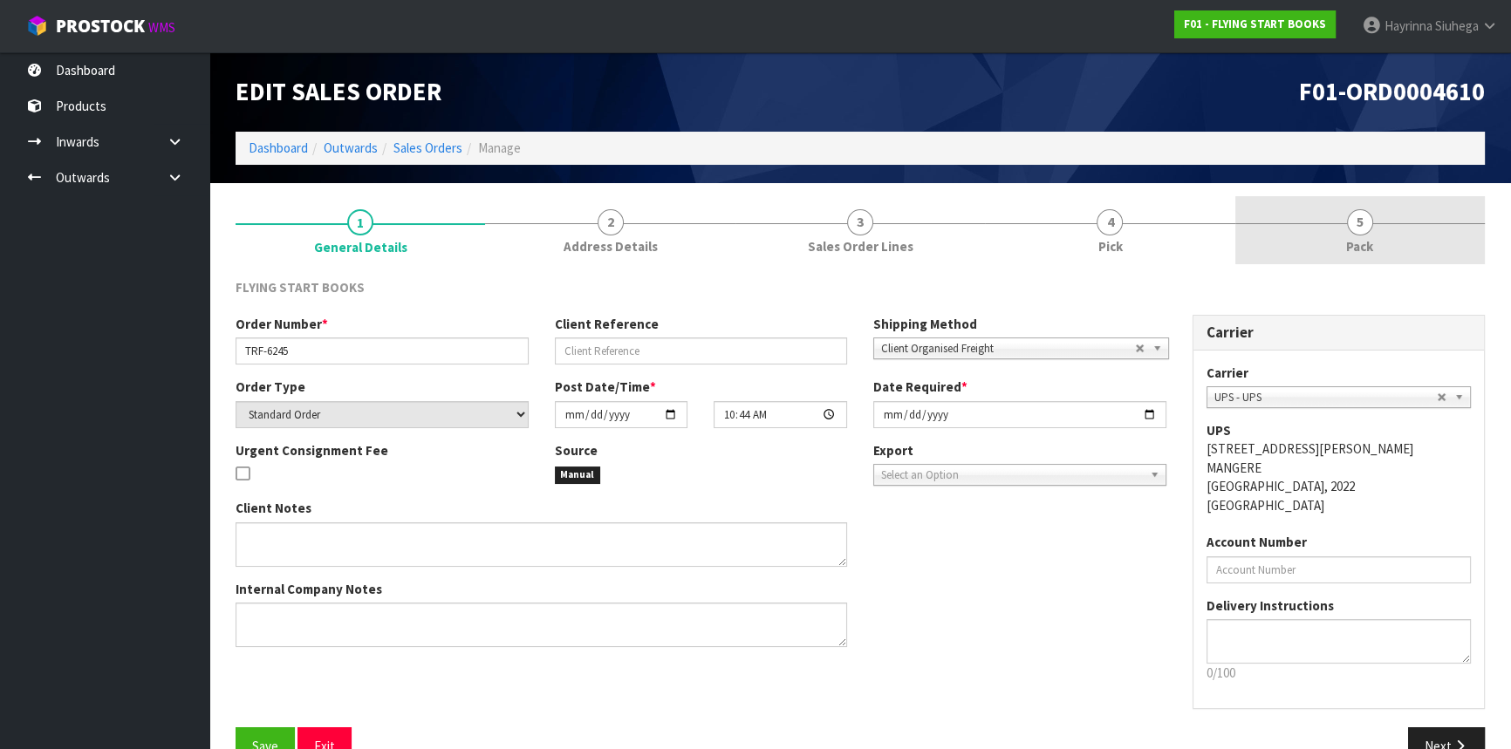
click at [1387, 223] on div at bounding box center [1360, 223] width 250 height 1
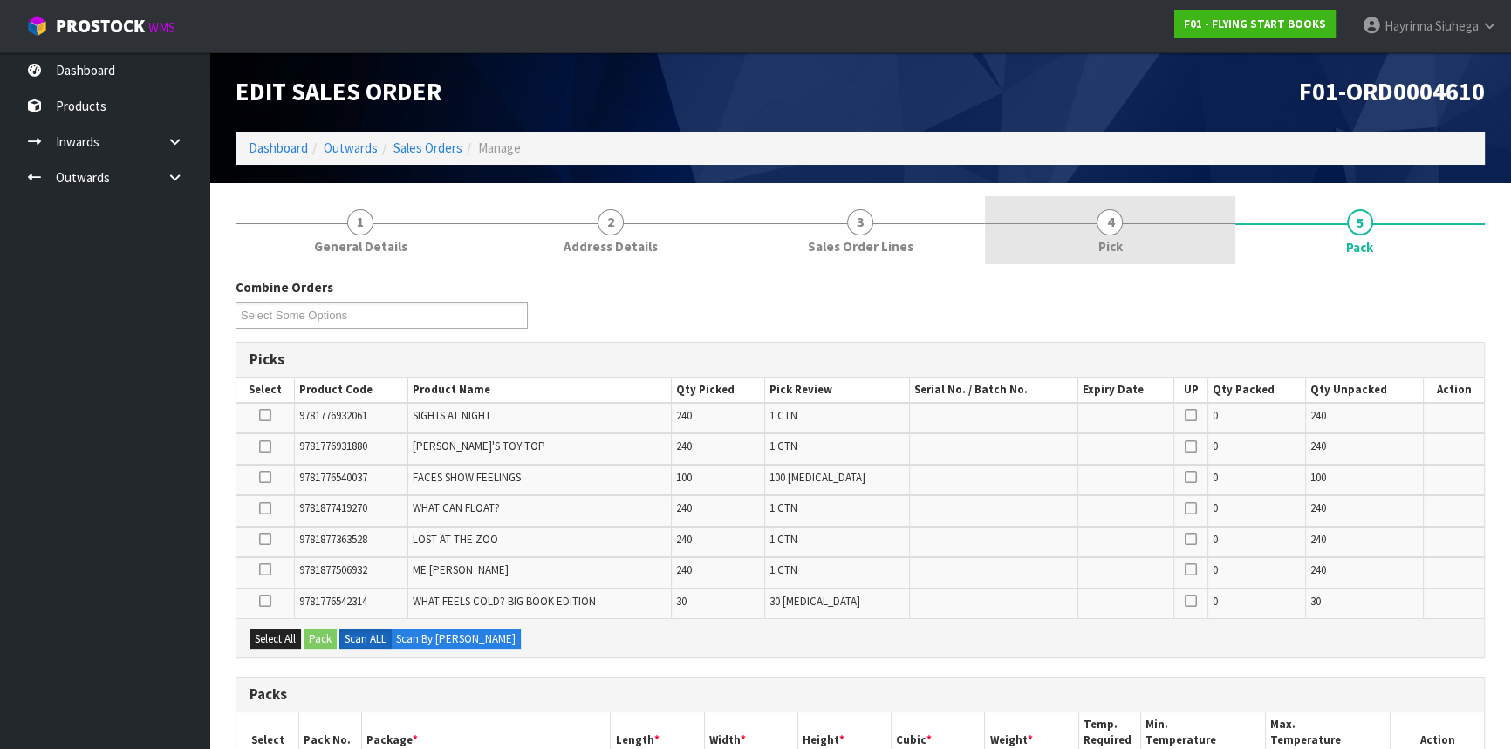
click at [1211, 225] on link "4 Pick" at bounding box center [1110, 230] width 250 height 69
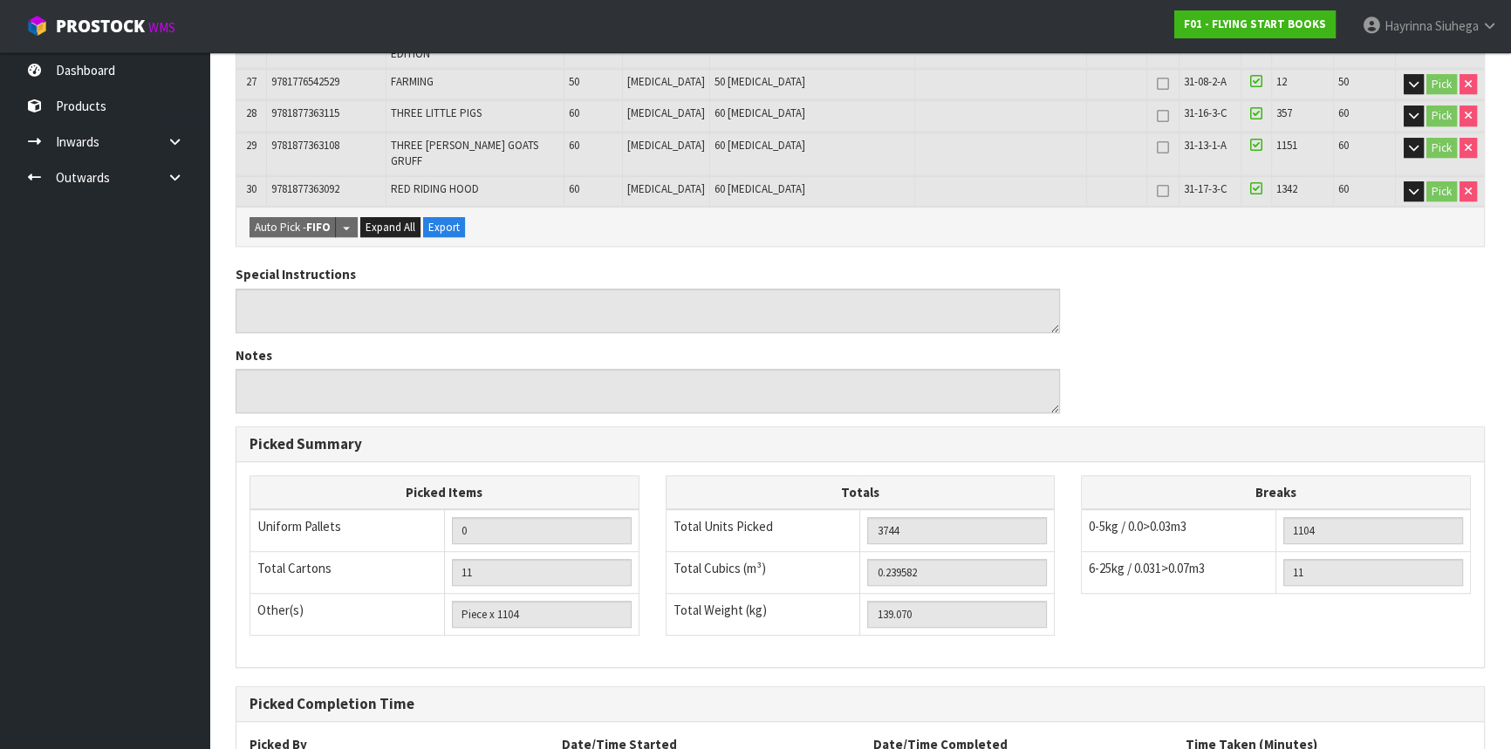
scroll to position [1321, 0]
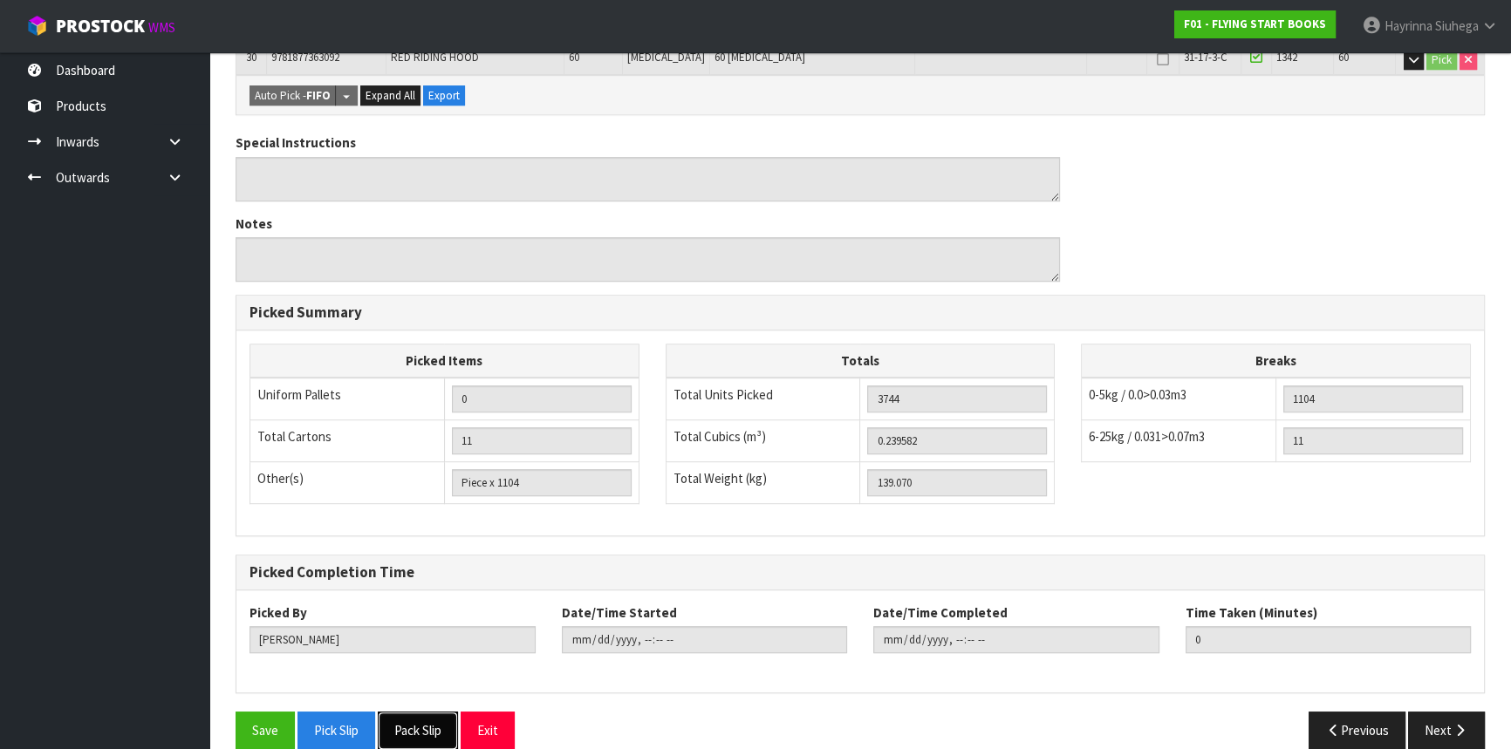
drag, startPoint x: 409, startPoint y: 698, endPoint x: 475, endPoint y: 584, distance: 131.7
click at [346, 712] on button "Pick Slip" at bounding box center [337, 731] width 78 height 38
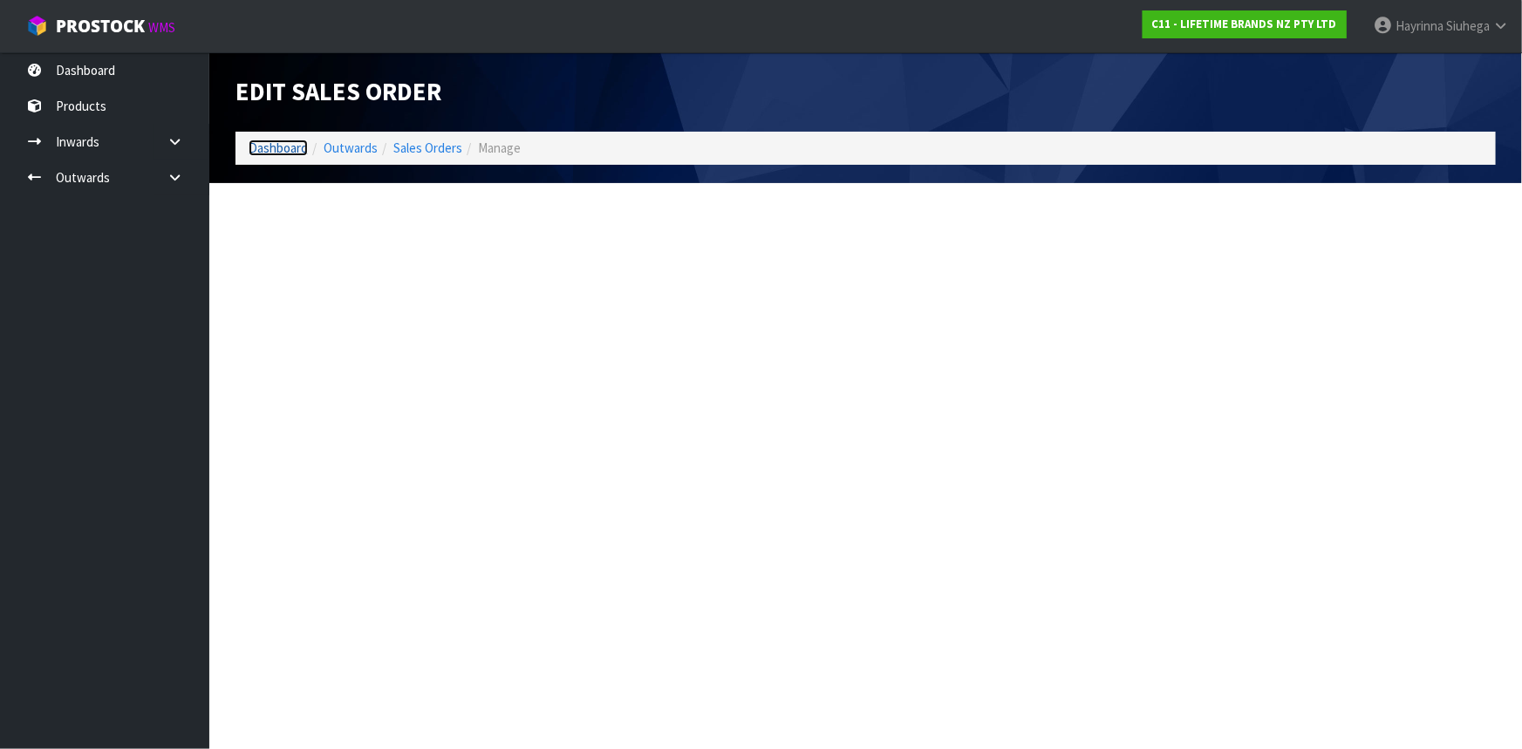
click at [270, 147] on link "Dashboard" at bounding box center [278, 148] width 59 height 17
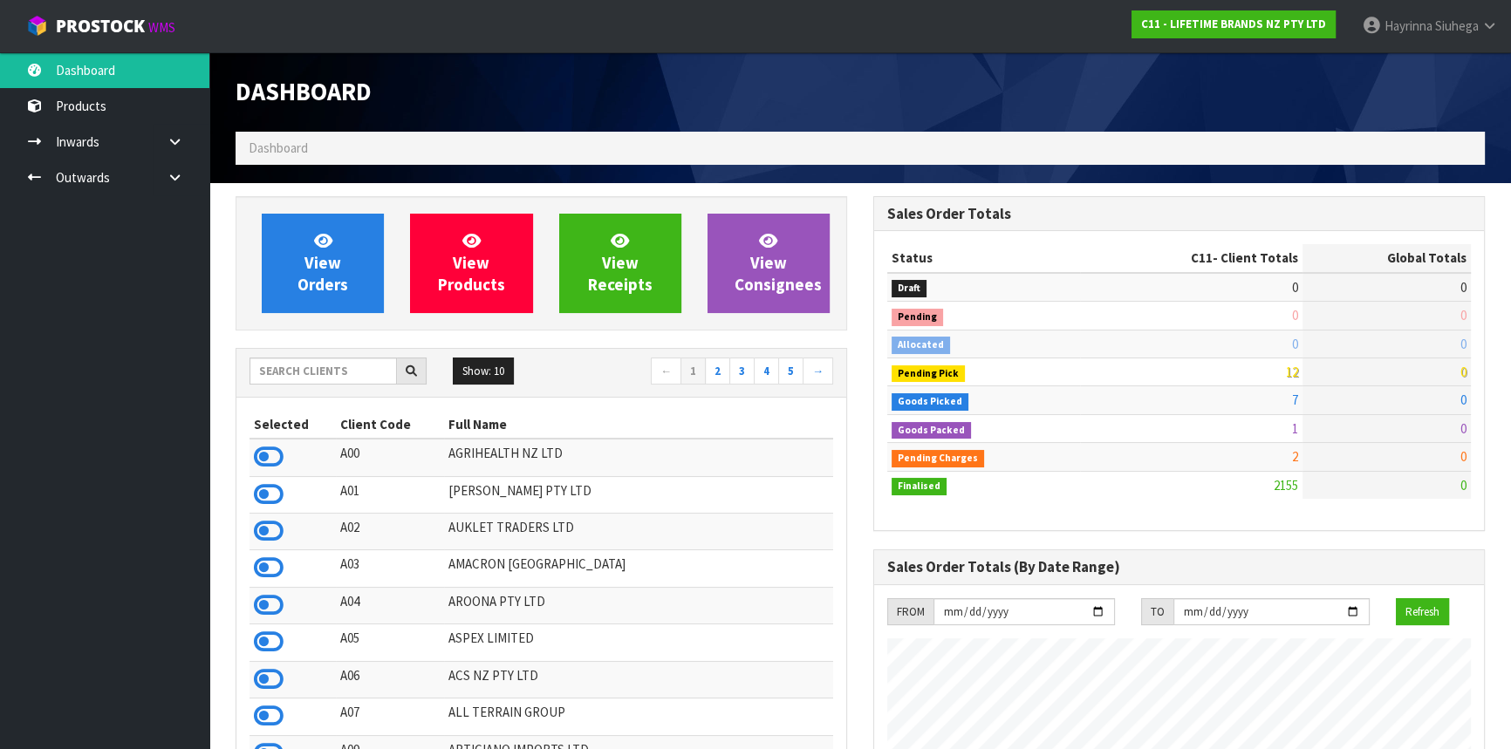
scroll to position [1319, 637]
